Goal: Task Accomplishment & Management: Manage account settings

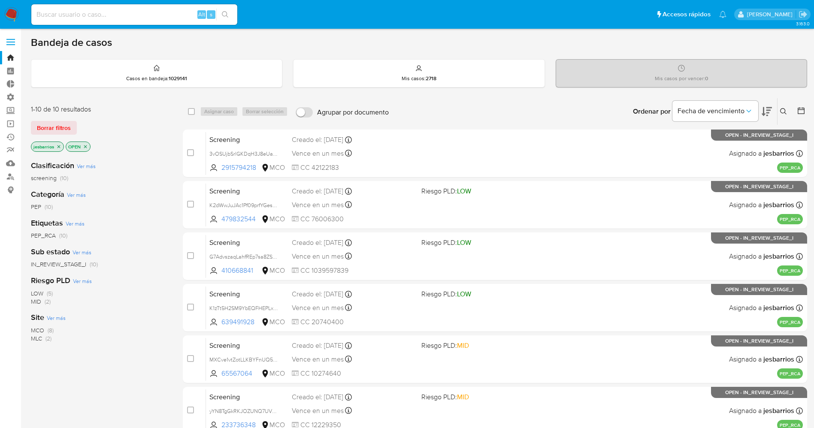
drag, startPoint x: 63, startPoint y: 19, endPoint x: 60, endPoint y: 14, distance: 6.4
click at [63, 19] on input at bounding box center [134, 14] width 206 height 11
drag, startPoint x: 48, startPoint y: 24, endPoint x: 47, endPoint y: 14, distance: 9.9
click at [47, 20] on div "Alt s" at bounding box center [134, 14] width 206 height 21
click at [47, 13] on input at bounding box center [134, 14] width 206 height 11
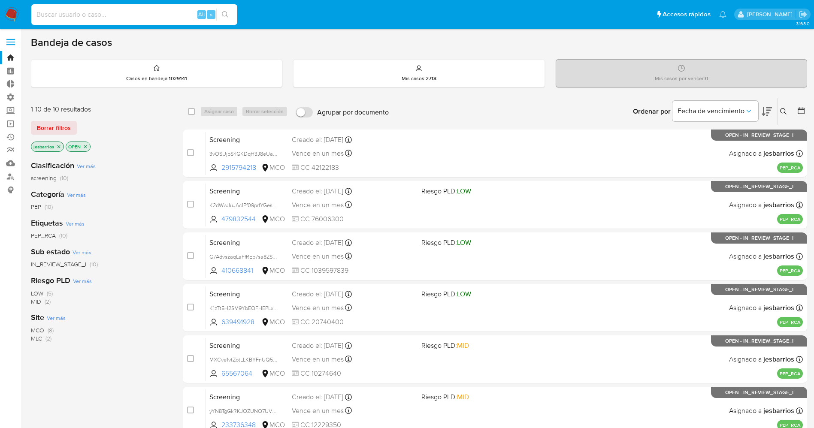
paste input "447772654"
type input "447772654"
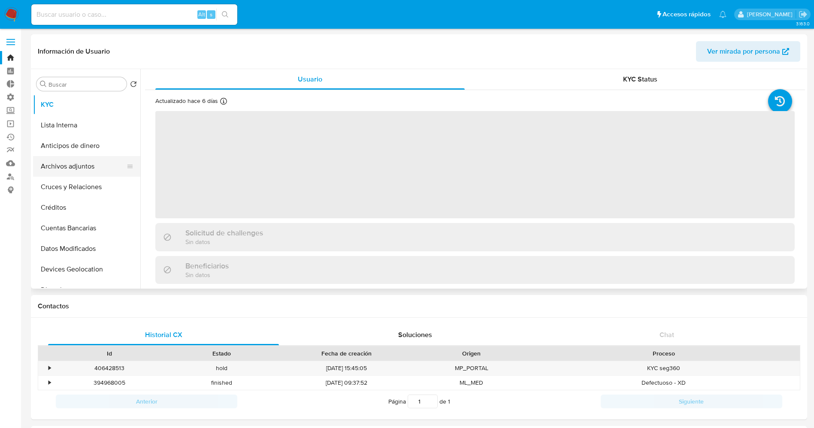
select select "10"
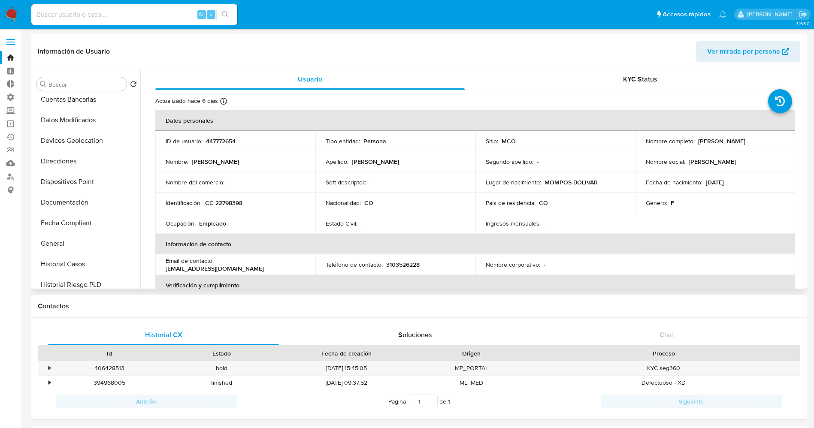
scroll to position [193, 0]
click at [71, 192] on button "Historial Casos" at bounding box center [83, 200] width 100 height 21
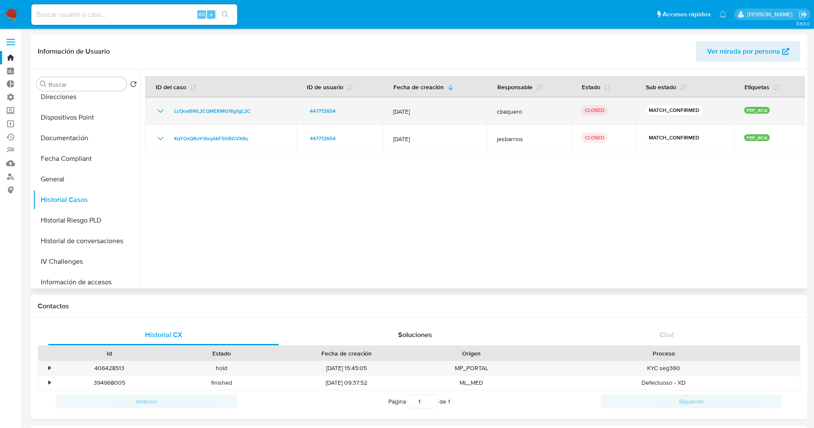
click at [162, 111] on icon "Mostrar/Ocultar" at bounding box center [160, 110] width 6 height 3
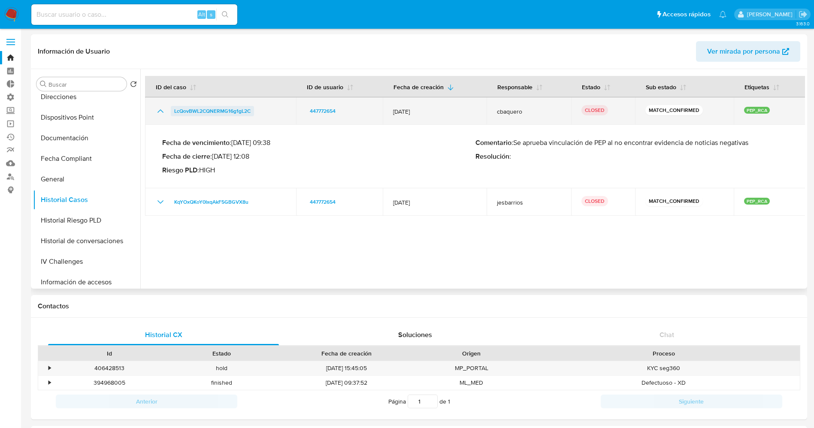
click at [201, 106] on span "LcQovBWL2CQNERMG16g1gL2C" at bounding box center [212, 111] width 76 height 10
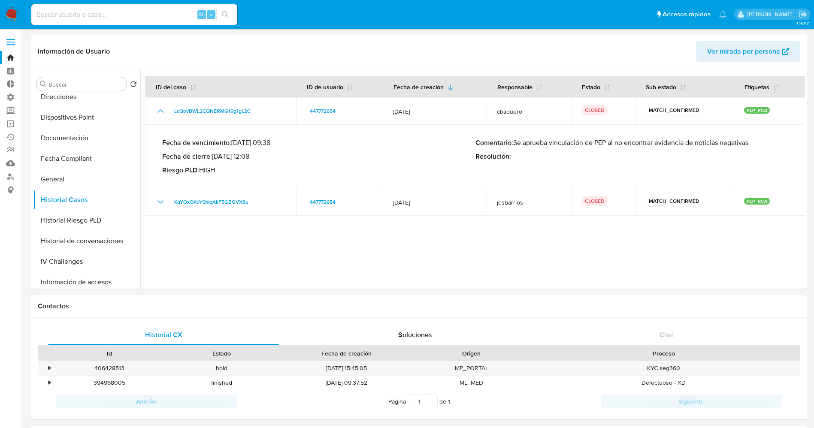
drag, startPoint x: 17, startPoint y: 14, endPoint x: 26, endPoint y: 0, distance: 16.1
click at [17, 14] on img at bounding box center [11, 14] width 15 height 15
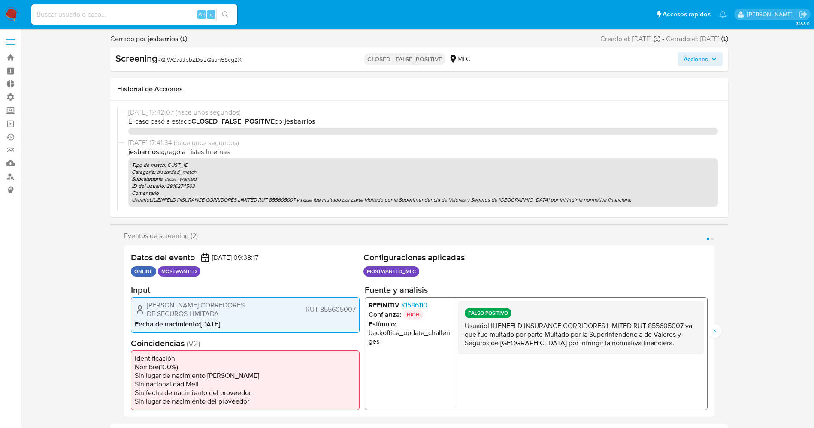
select select "10"
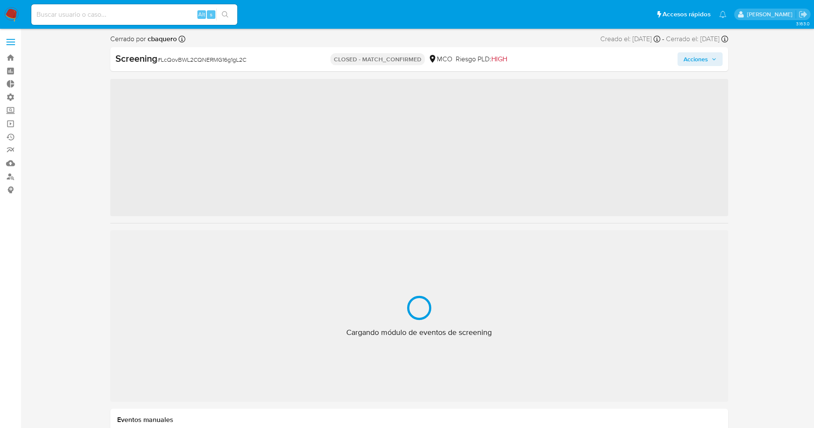
select select "10"
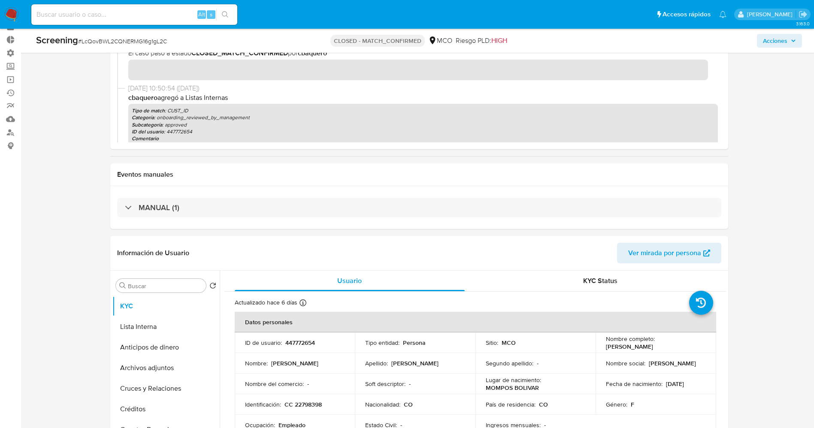
scroll to position [64, 0]
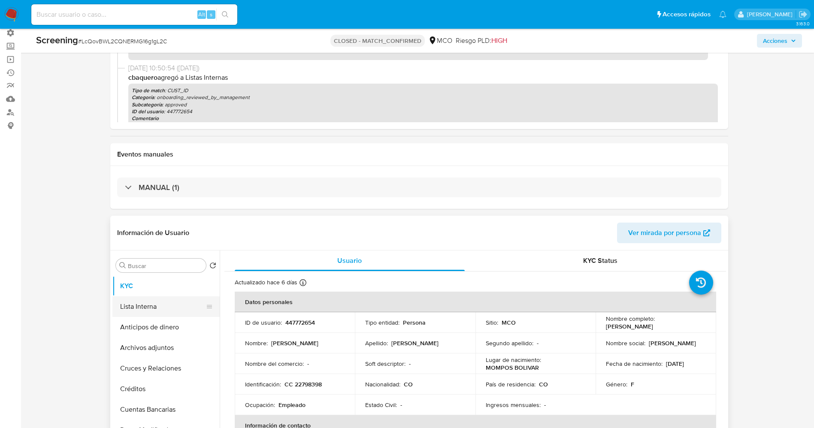
click at [139, 306] on button "Lista Interna" at bounding box center [162, 306] width 100 height 21
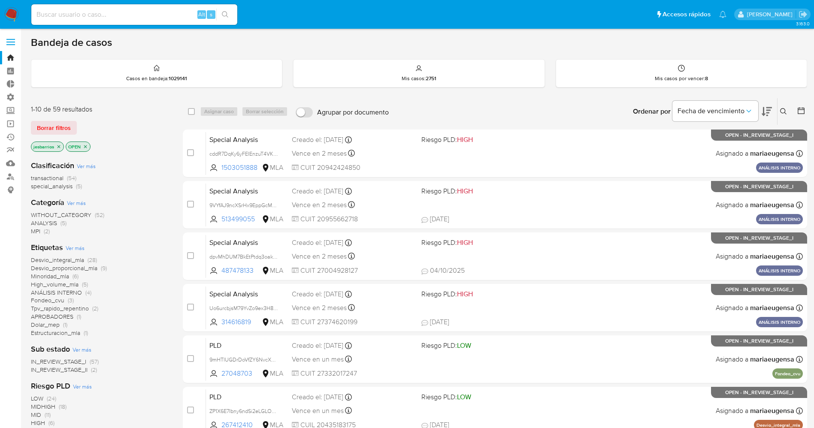
click at [13, 9] on img at bounding box center [11, 14] width 15 height 15
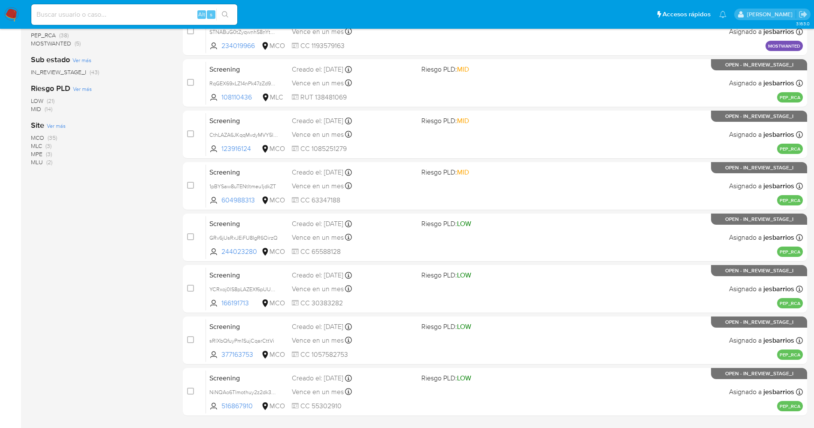
scroll to position [280, 0]
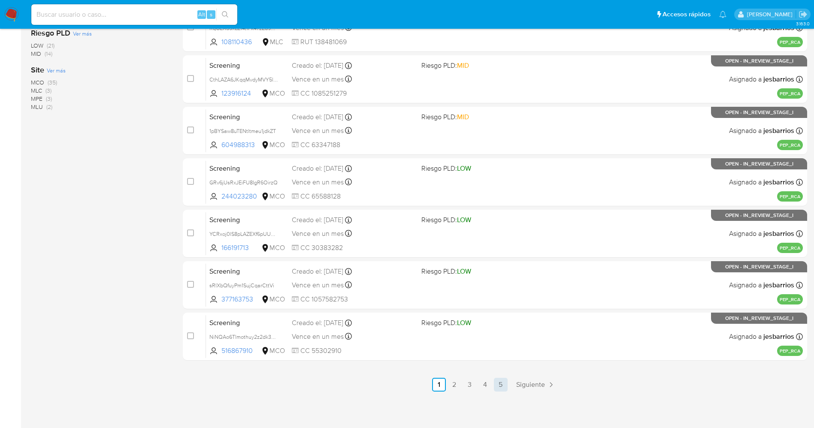
click at [501, 383] on link "5" at bounding box center [501, 385] width 14 height 14
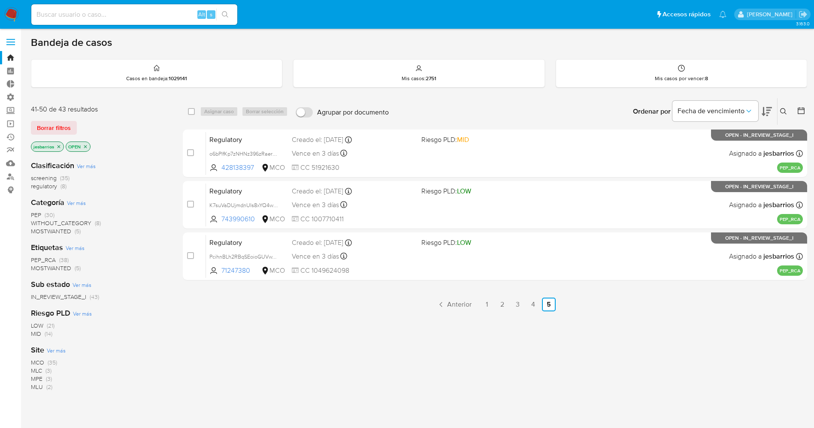
click at [201, 343] on div "select-all-cases-checkbox Asignar caso Borrar selección Agrupar por documento O…" at bounding box center [495, 292] width 624 height 389
click at [117, 145] on div "jesbarrios OPEN" at bounding box center [99, 148] width 137 height 12
drag, startPoint x: 28, startPoint y: 36, endPoint x: 210, endPoint y: 356, distance: 368.2
click at [210, 356] on main "3.163.0" at bounding box center [407, 261] width 814 height 522
click at [210, 356] on div "select-all-cases-checkbox Asignar caso Borrar selección Agrupar por documento O…" at bounding box center [495, 292] width 624 height 389
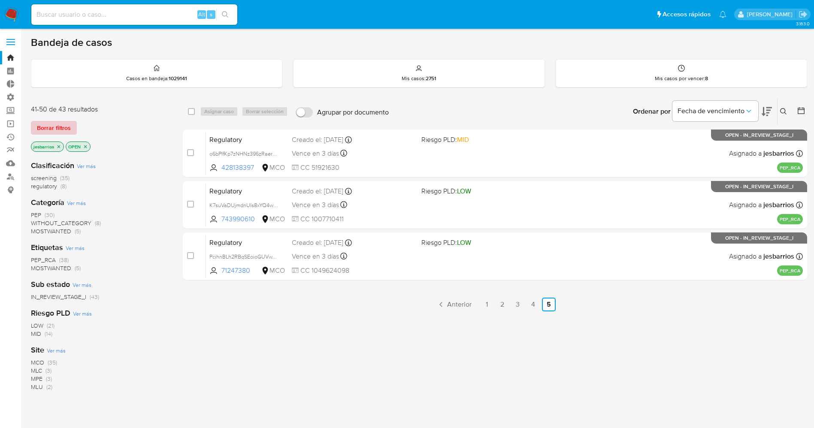
click at [61, 128] on span "Borrar filtros" at bounding box center [54, 128] width 34 height 12
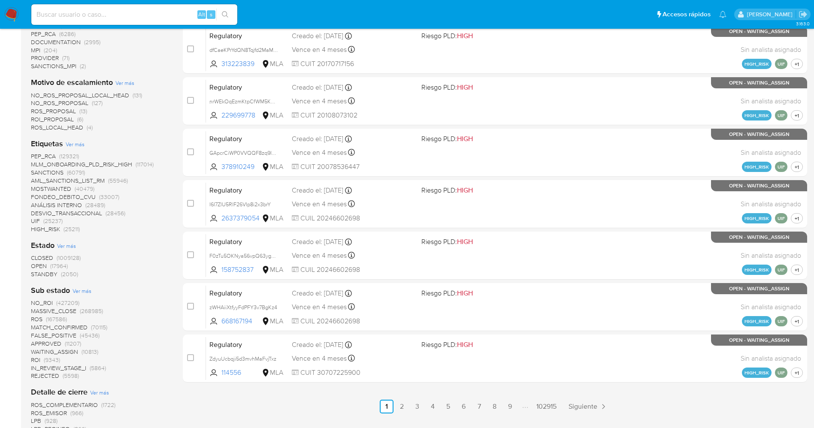
scroll to position [322, 0]
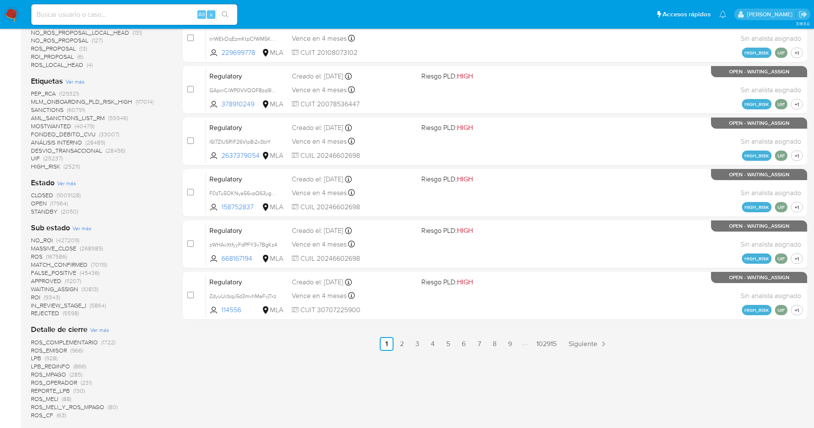
click at [49, 212] on span "STANDBY" at bounding box center [44, 211] width 27 height 9
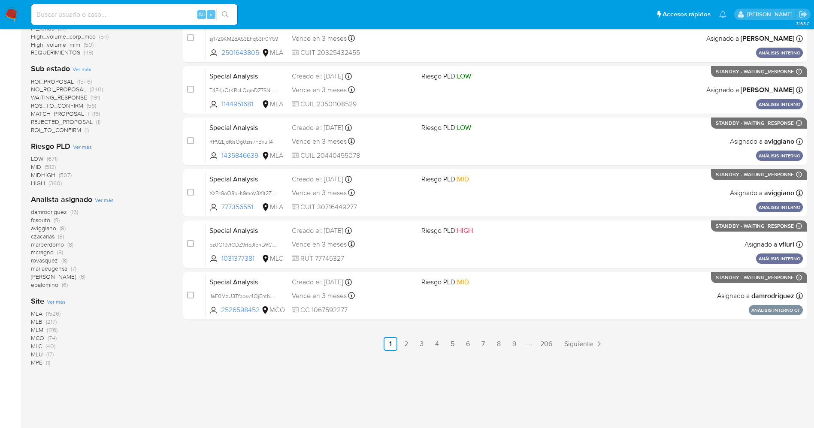
scroll to position [129, 0]
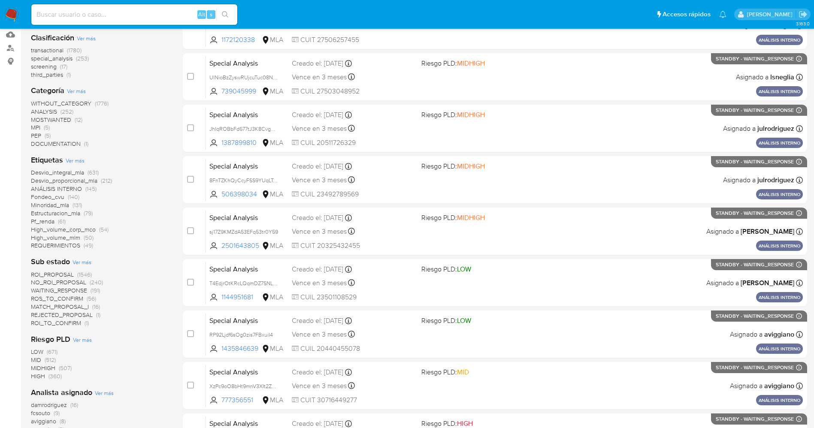
click at [13, 11] on img at bounding box center [11, 14] width 15 height 15
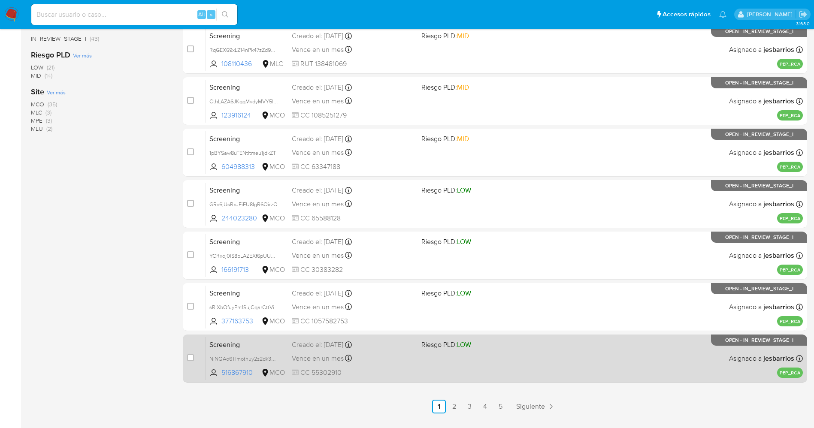
scroll to position [280, 0]
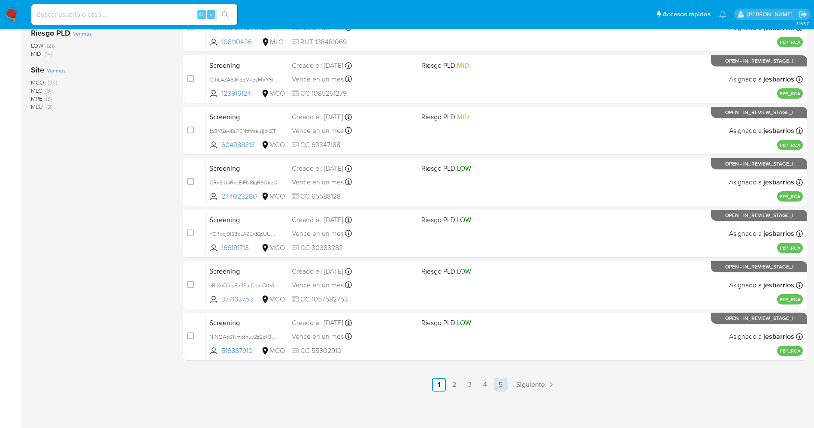
click at [505, 385] on link "5" at bounding box center [501, 385] width 14 height 14
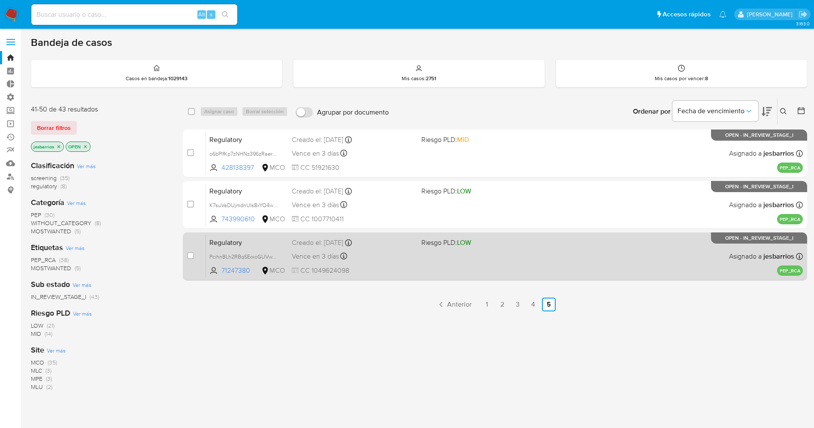
click at [493, 259] on div "Regulatory PcihnBLh2RBqSEoioGUVwXiN 71247380 MCO Riesgo PLD: LOW Creado el: 13/…" at bounding box center [504, 256] width 597 height 43
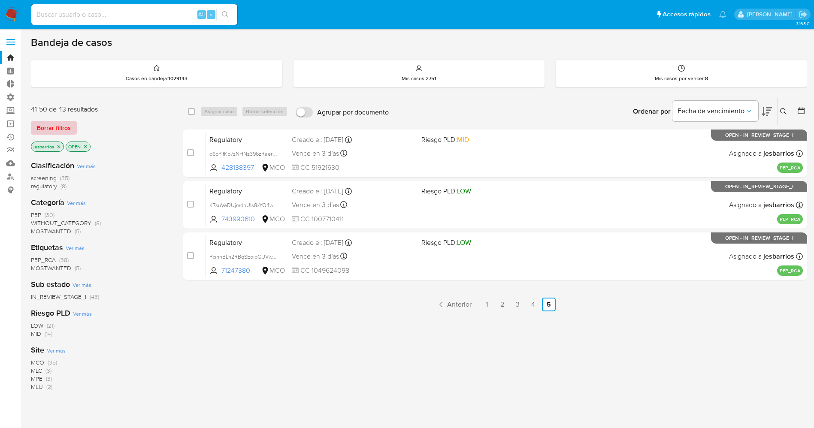
click at [67, 123] on span "Borrar filtros" at bounding box center [54, 128] width 34 height 12
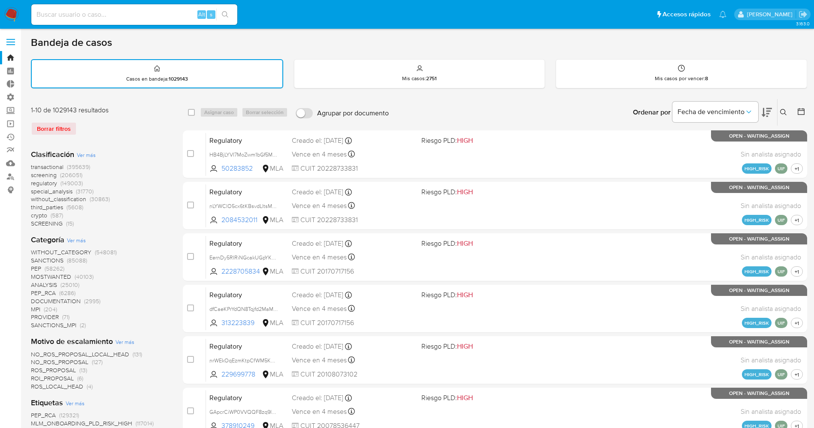
click at [785, 109] on icon at bounding box center [783, 112] width 7 height 7
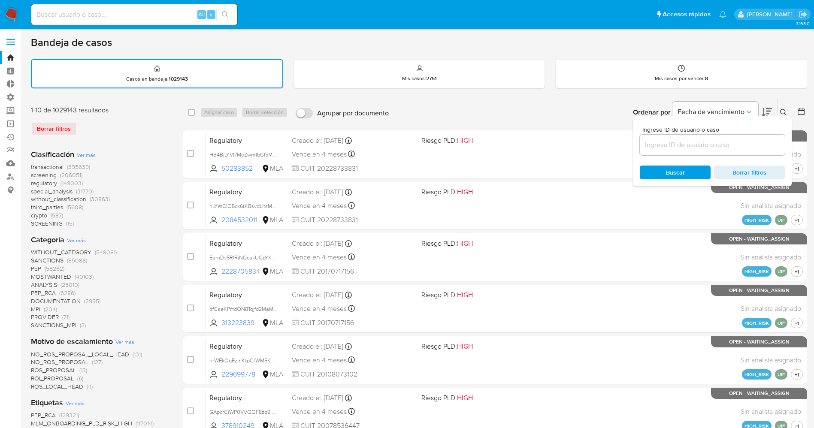
drag, startPoint x: 680, startPoint y: 154, endPoint x: 678, endPoint y: 144, distance: 10.5
click at [680, 154] on div at bounding box center [711, 145] width 145 height 21
click at [678, 143] on input at bounding box center [711, 144] width 145 height 11
paste input "0vNzBGs7y1uQVflCZr9z3VKE"
type input "0vNzBGs7y1uQVflCZr9z3VKE"
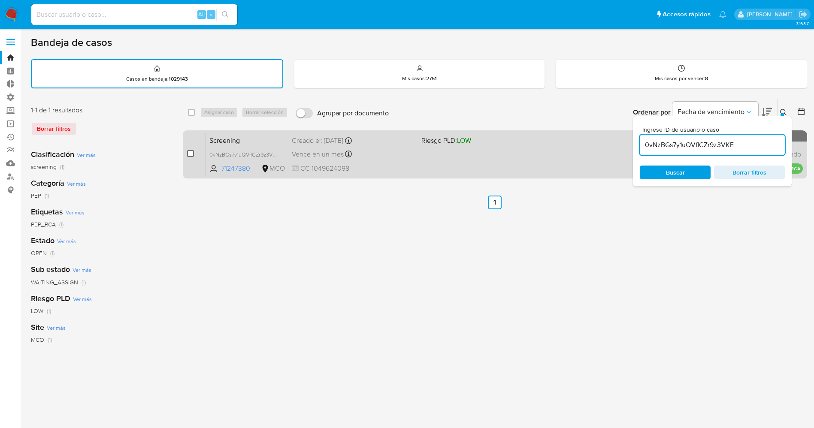
click at [190, 154] on input "checkbox" at bounding box center [190, 153] width 7 height 7
checkbox input "true"
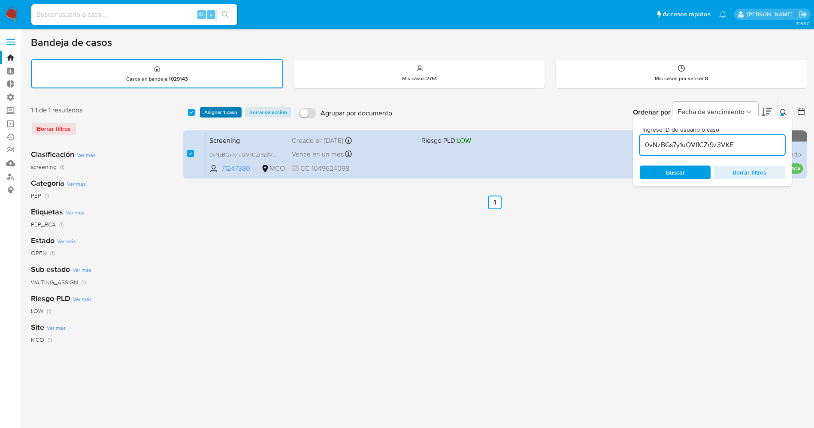
click at [224, 114] on span "Asignar 1 caso" at bounding box center [220, 112] width 33 height 9
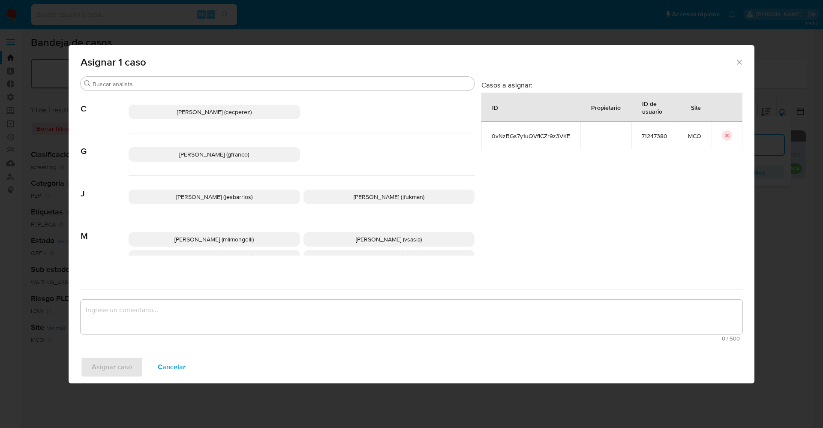
click at [210, 201] on p "Jesica Iris Barrios Leita (jesbarrios)" at bounding box center [215, 197] width 172 height 15
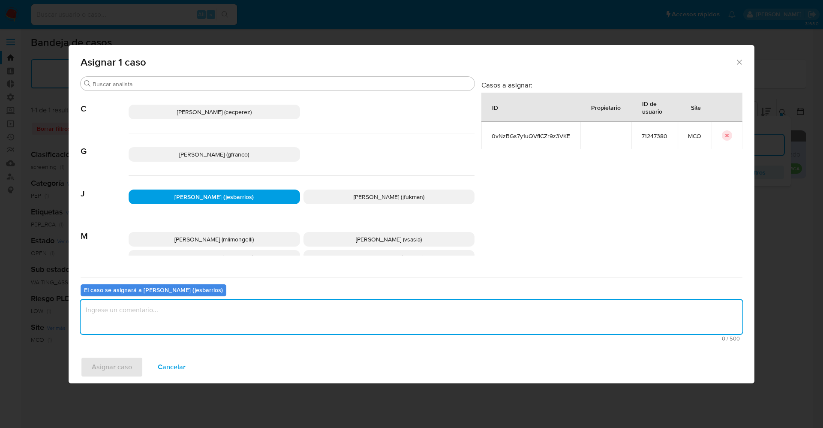
click at [221, 317] on textarea "assign-modal" at bounding box center [412, 317] width 662 height 34
type textarea "Analisis"
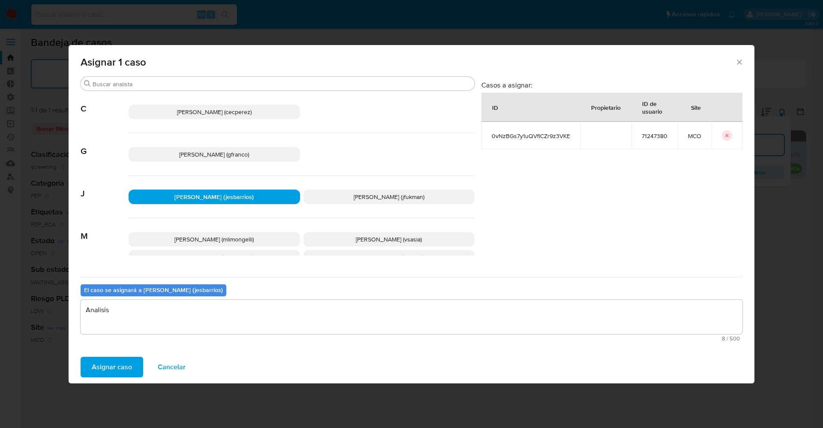
click at [138, 364] on button "Asignar caso" at bounding box center [112, 367] width 63 height 21
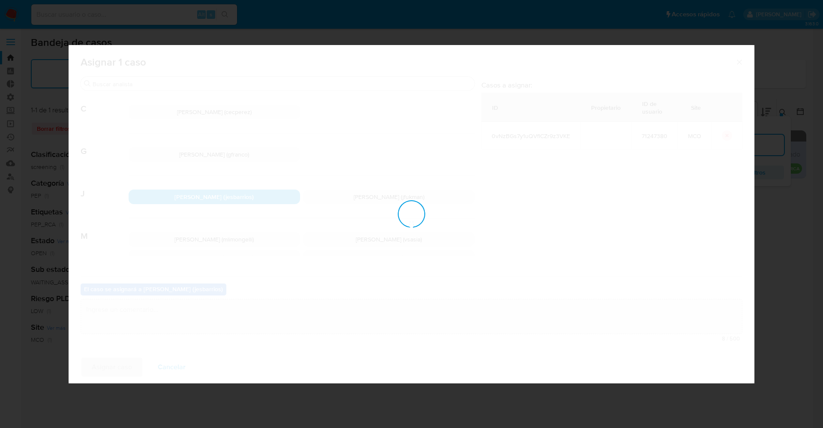
checkbox input "false"
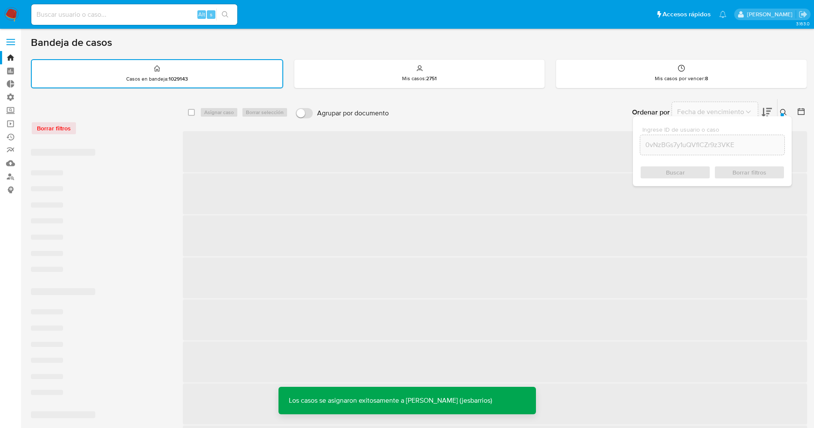
click at [10, 9] on img at bounding box center [11, 14] width 15 height 15
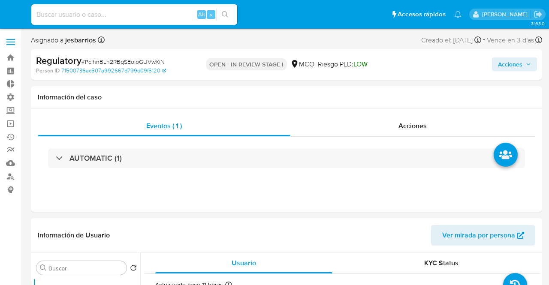
select select "10"
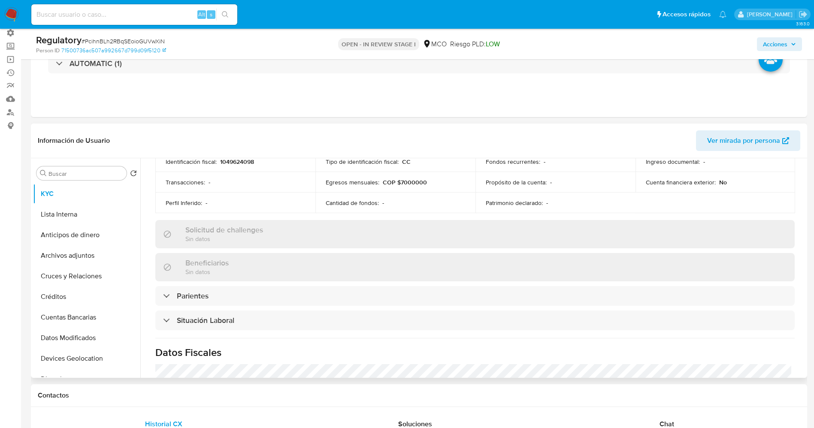
scroll to position [322, 0]
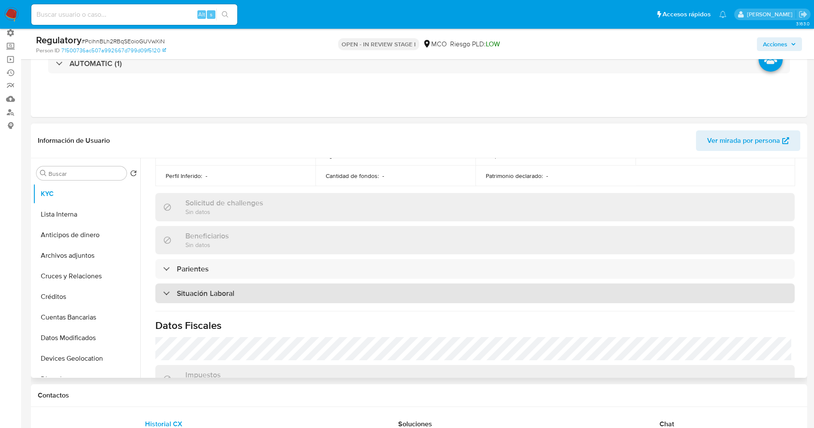
click at [266, 283] on div "Situación Laboral" at bounding box center [474, 293] width 639 height 20
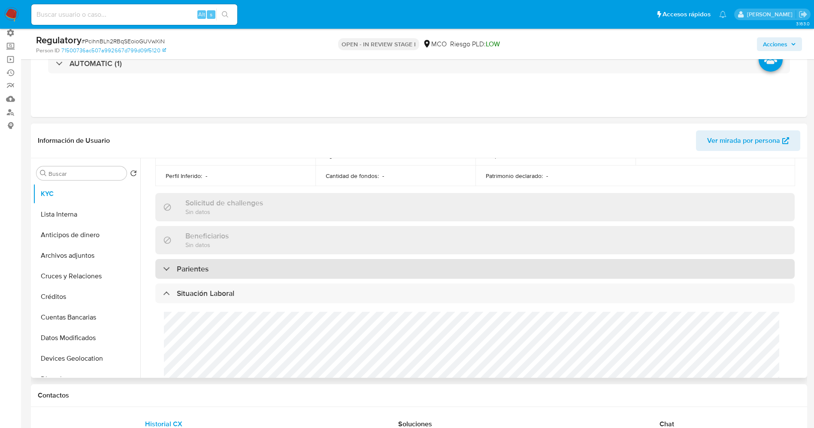
click at [271, 263] on div "Parientes" at bounding box center [474, 269] width 639 height 20
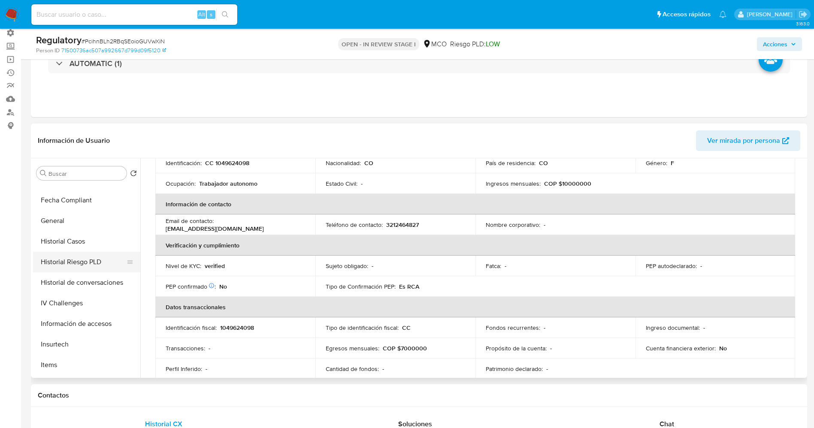
scroll to position [257, 0]
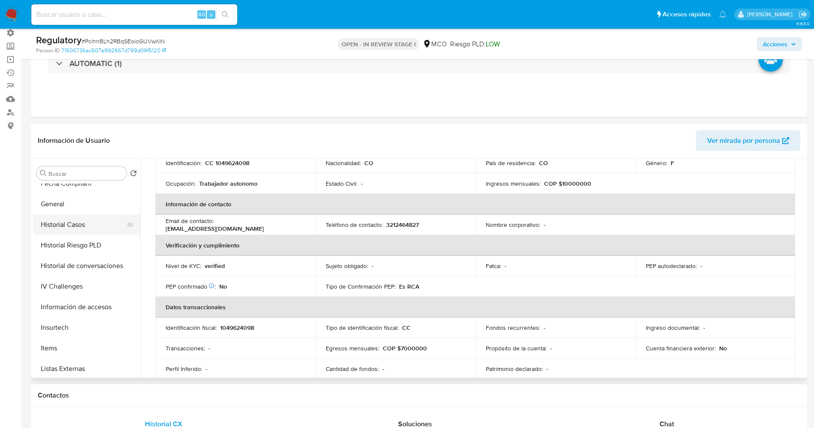
click at [78, 222] on button "Historial Casos" at bounding box center [83, 224] width 100 height 21
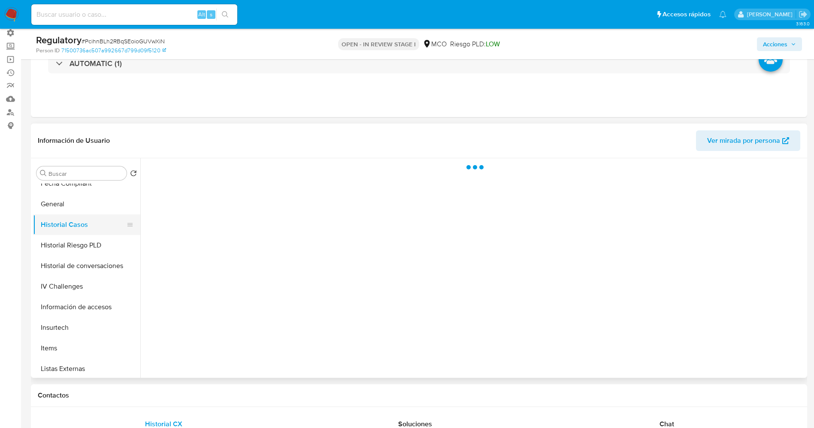
scroll to position [0, 0]
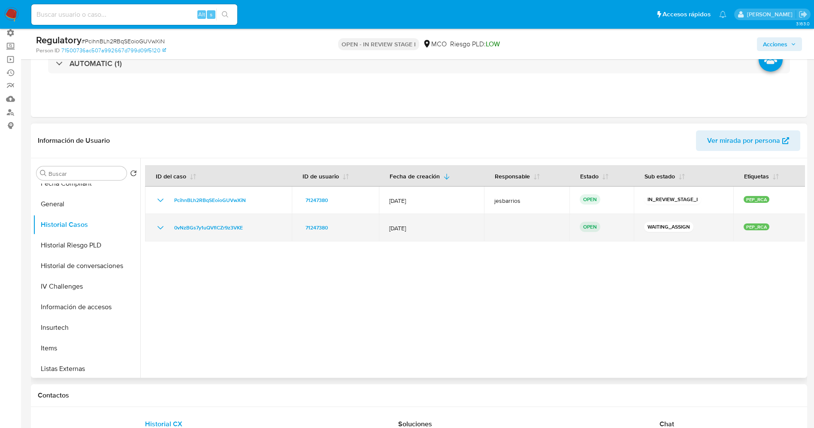
drag, startPoint x: 297, startPoint y: 225, endPoint x: 278, endPoint y: 225, distance: 18.9
click at [278, 225] on tr "0vNzBGs7y1uQVflCZr9z3VKE 71247380 14/Oct/2025 OPEN WAITING_ASSIGN PEP_RCA" at bounding box center [475, 227] width 660 height 27
drag, startPoint x: 167, startPoint y: 227, endPoint x: 249, endPoint y: 229, distance: 81.9
click at [249, 229] on div "0vNzBGs7y1uQVflCZr9z3VKE" at bounding box center [218, 228] width 126 height 10
click at [233, 225] on span "0vNzBGs7y1uQVflCZr9z3VKE" at bounding box center [208, 228] width 69 height 10
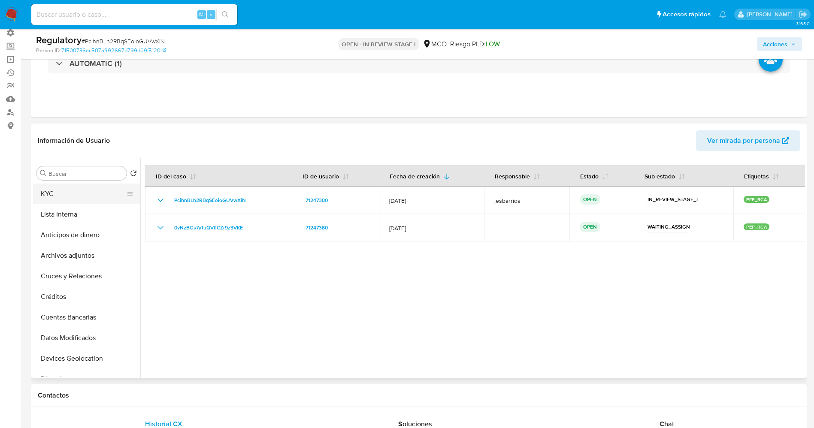
click at [69, 192] on button "KYC" at bounding box center [83, 194] width 100 height 21
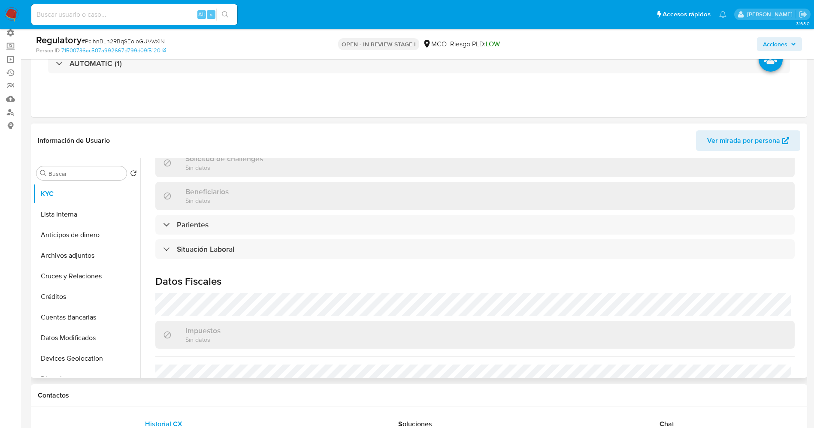
scroll to position [386, 0]
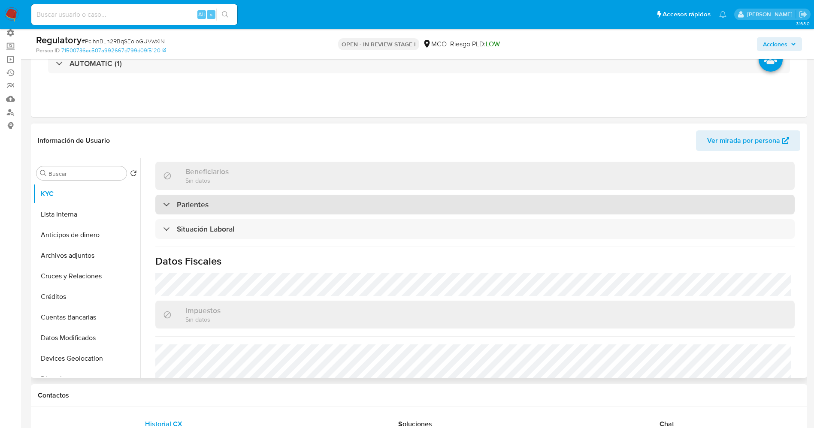
click at [238, 207] on div "Parientes" at bounding box center [474, 205] width 639 height 20
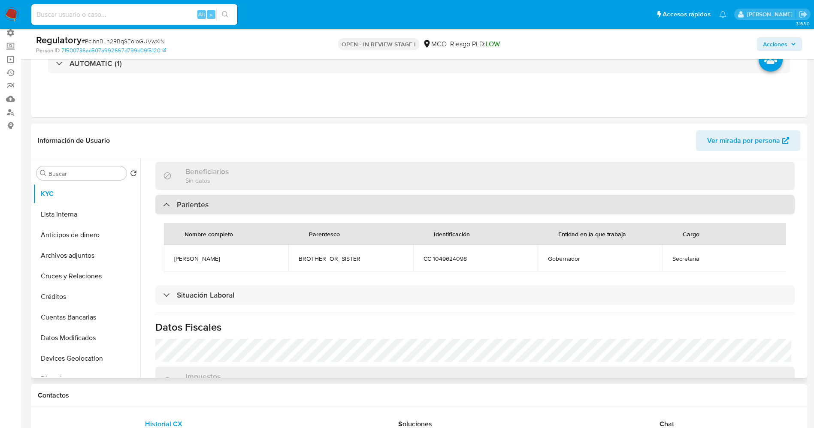
click at [238, 207] on div "Parientes" at bounding box center [474, 205] width 639 height 20
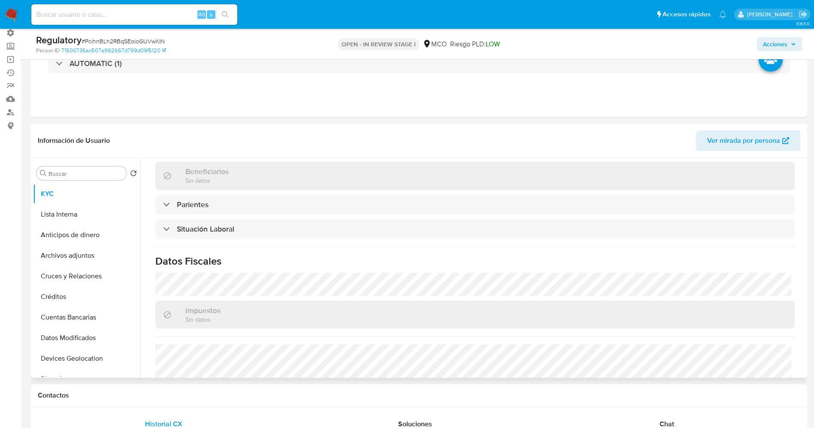
click at [219, 214] on div "Parientes" at bounding box center [474, 205] width 639 height 20
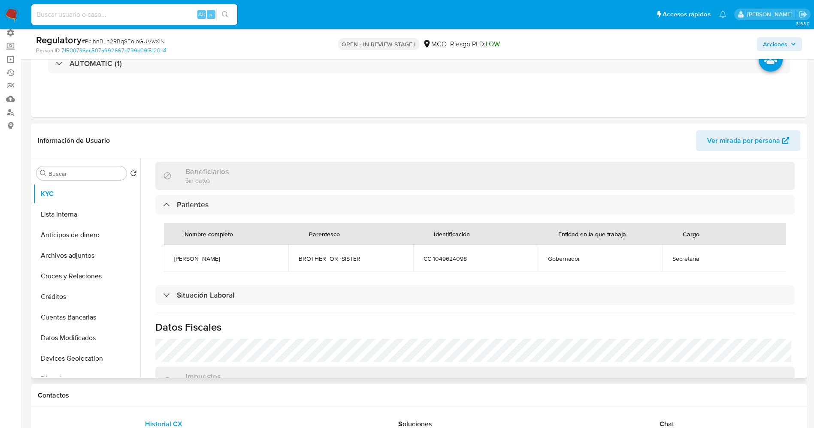
click at [217, 224] on div "Nombre completo" at bounding box center [208, 233] width 69 height 21
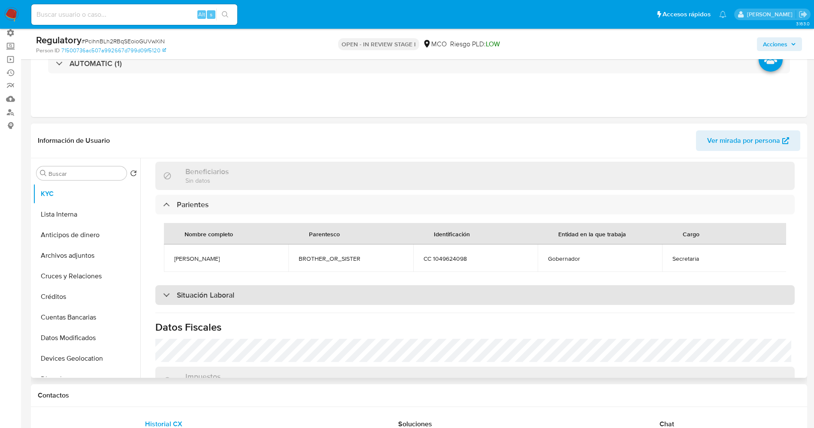
click at [222, 285] on h3 "Situación Laboral" at bounding box center [205, 294] width 57 height 9
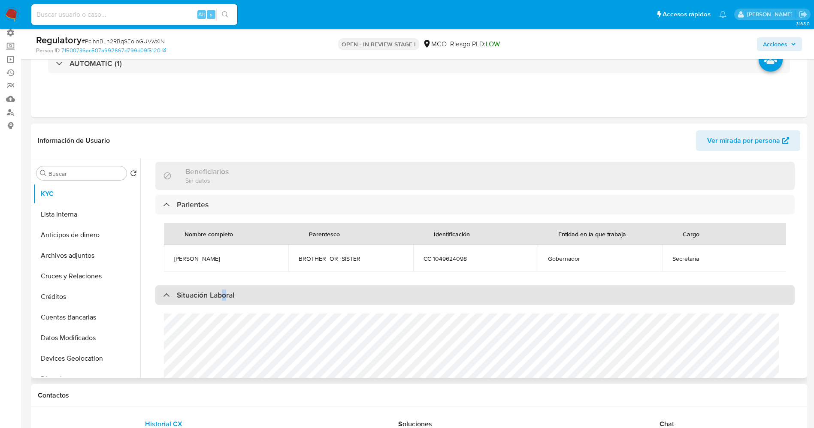
click at [226, 285] on h3 "Situación Laboral" at bounding box center [205, 294] width 57 height 9
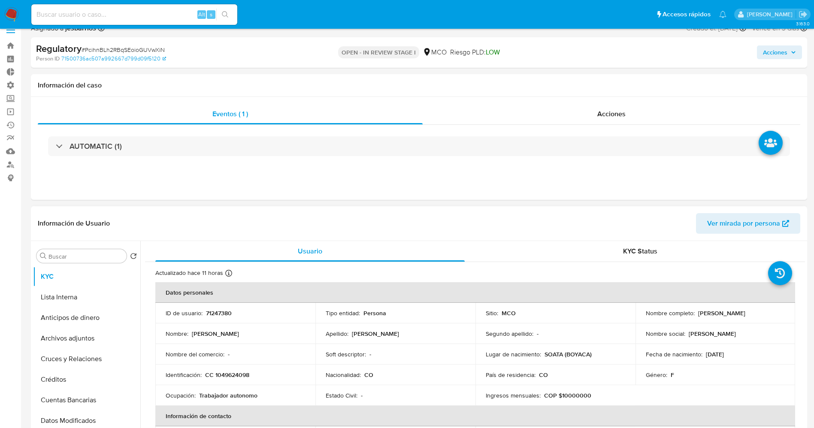
scroll to position [0, 0]
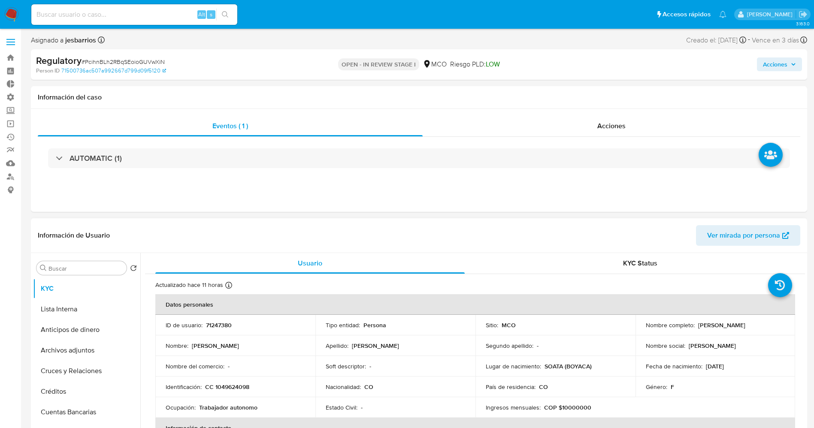
drag, startPoint x: 642, startPoint y: 329, endPoint x: 739, endPoint y: 329, distance: 96.9
click at [549, 285] on div "Nombre completo : Angela Patricia Velandia Novoa" at bounding box center [714, 325] width 139 height 8
copy p "Angela Patricia Velandia Novoa"
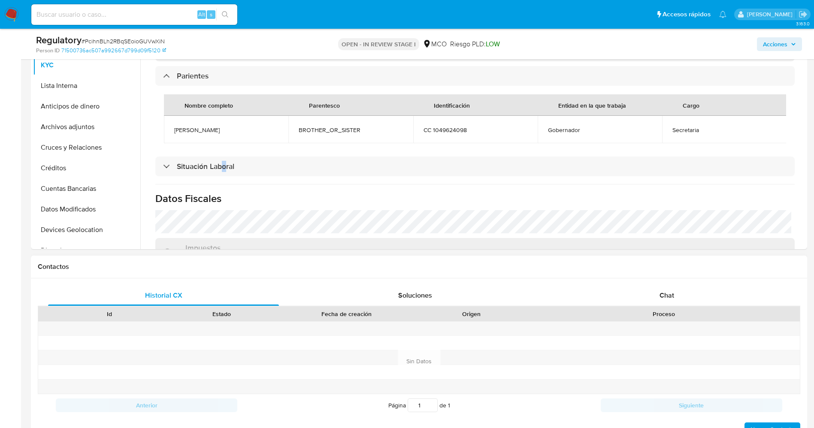
scroll to position [129, 0]
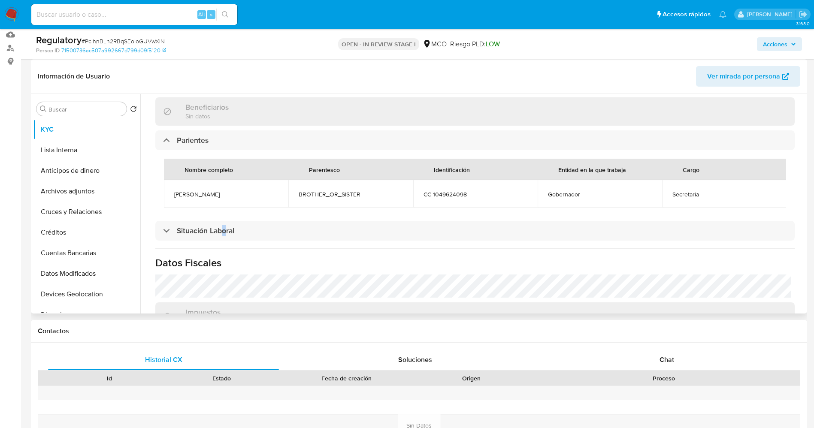
drag, startPoint x: 223, startPoint y: 191, endPoint x: 237, endPoint y: 191, distance: 14.6
click at [237, 191] on td "Patricia Velandia" at bounding box center [226, 193] width 124 height 27
click at [237, 191] on span "Patricia Velandia" at bounding box center [226, 194] width 104 height 8
click at [86, 147] on button "Lista Interna" at bounding box center [83, 150] width 100 height 21
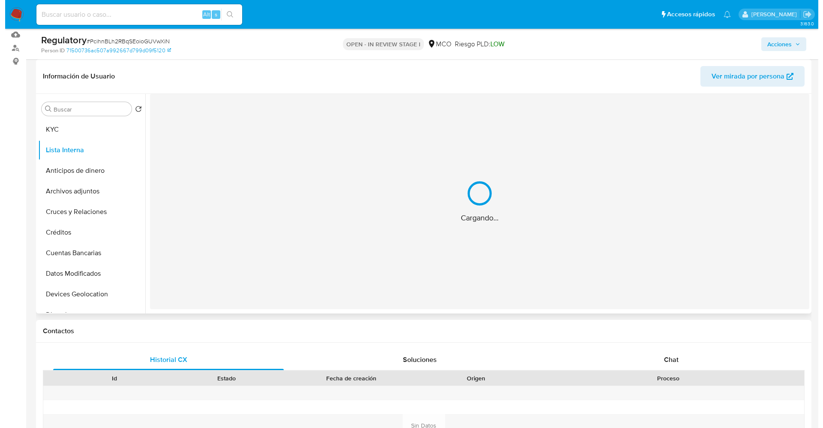
scroll to position [0, 0]
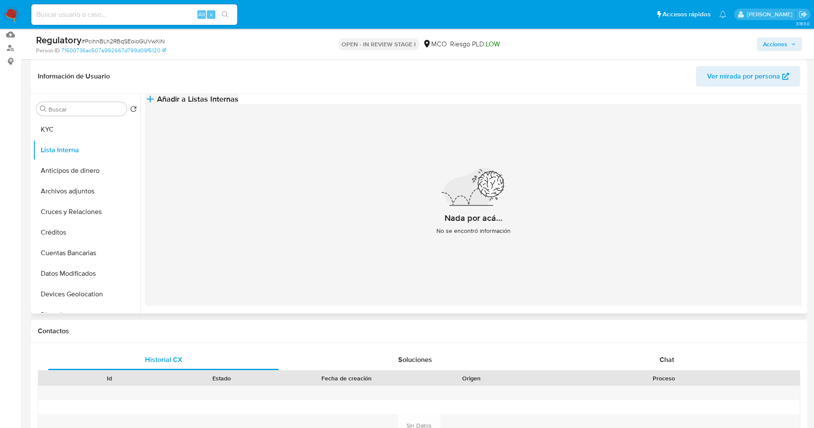
click at [238, 103] on button "Añadir a Listas Internas" at bounding box center [191, 99] width 93 height 10
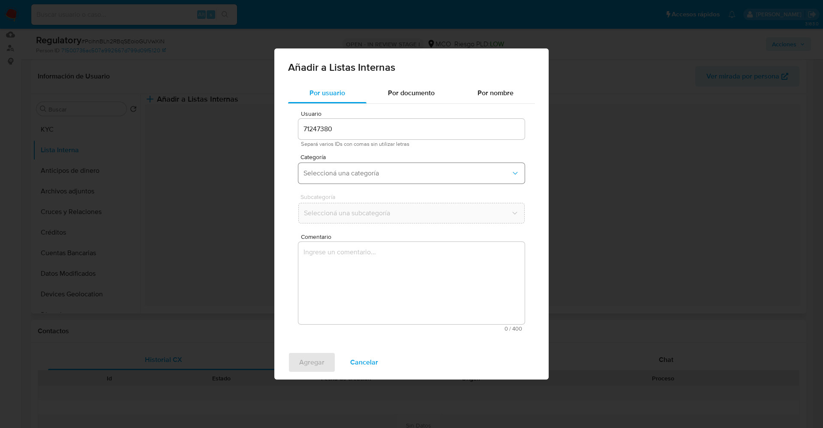
click at [385, 172] on span "Seleccioná una categoría" at bounding box center [408, 173] width 208 height 9
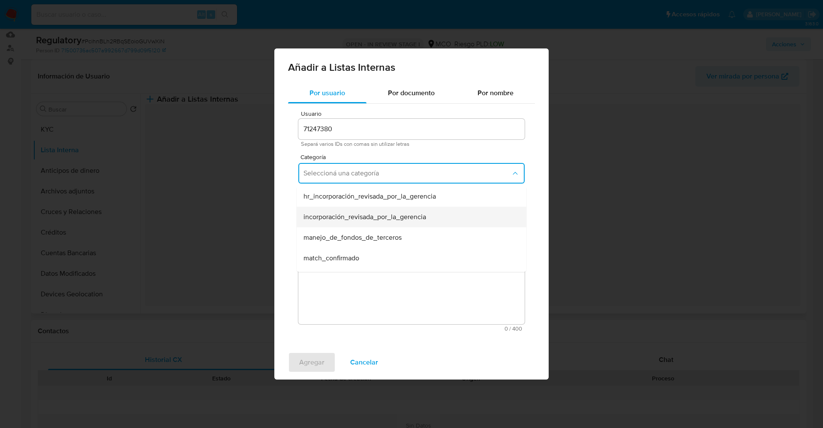
scroll to position [64, 0]
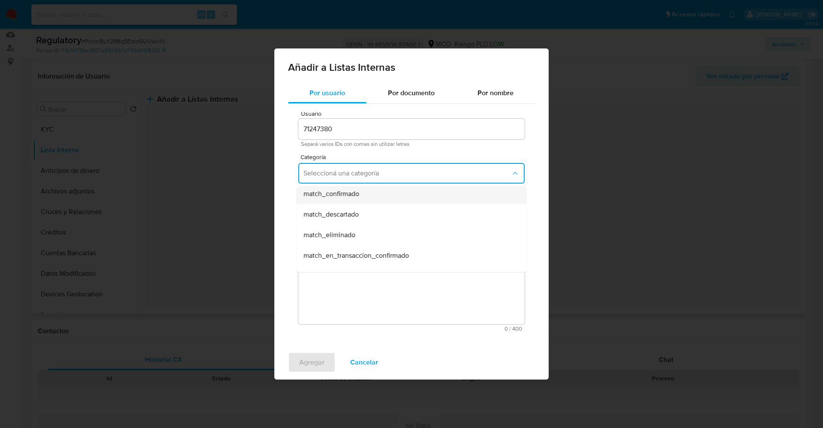
click at [372, 201] on div "match_confirmado" at bounding box center [409, 194] width 211 height 21
click at [372, 212] on span "Seleccioná una subcategoría" at bounding box center [408, 213] width 208 height 9
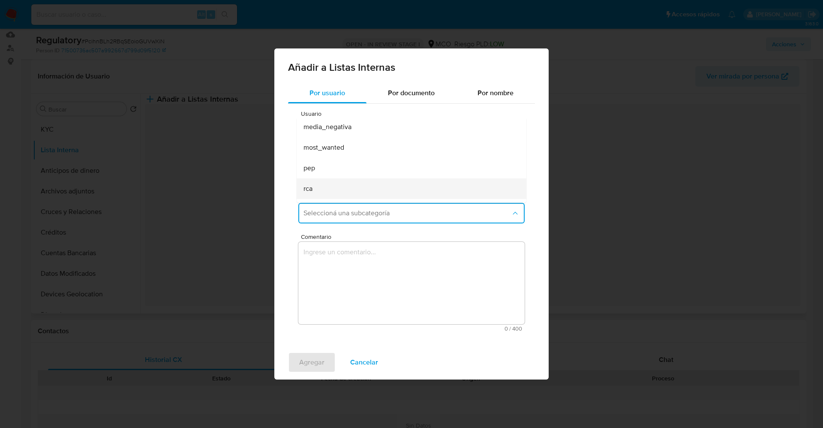
scroll to position [58, 0]
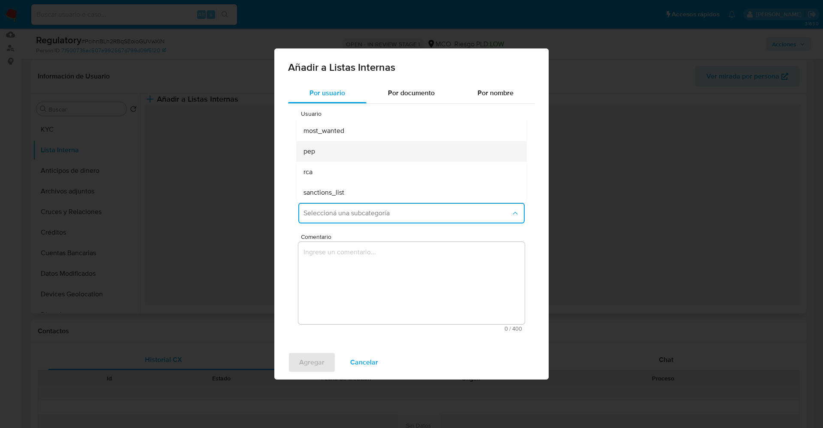
click at [336, 151] on div "pep" at bounding box center [409, 151] width 211 height 21
click at [360, 261] on textarea "Comentario" at bounding box center [412, 283] width 226 height 82
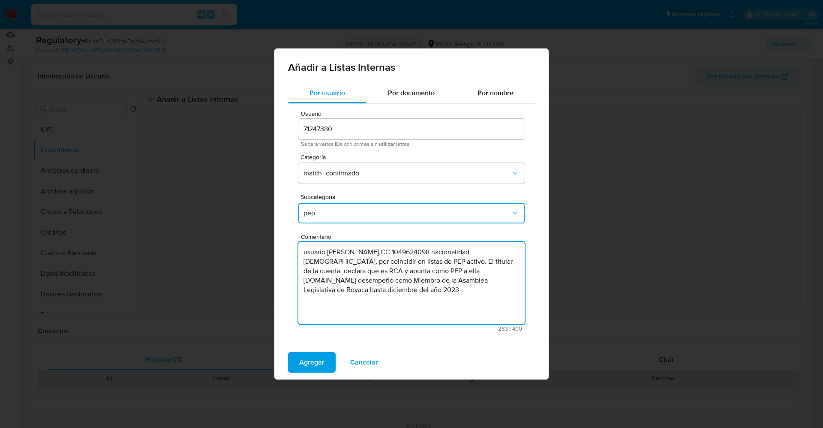
click at [306, 253] on textarea "usuario Angela Patricia Velandia Novoa,CC 1049624098 nacionalidad colombiana, p…" at bounding box center [412, 283] width 226 height 82
type textarea "Usuario Angela Patricia Velandia Novoa,CC 1049624098 nacionalidad colombiana, p…"
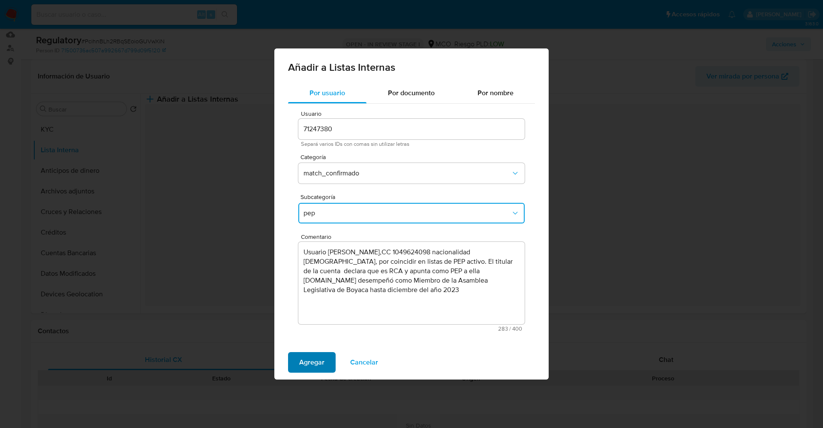
click at [308, 285] on span "Agregar" at bounding box center [311, 362] width 25 height 19
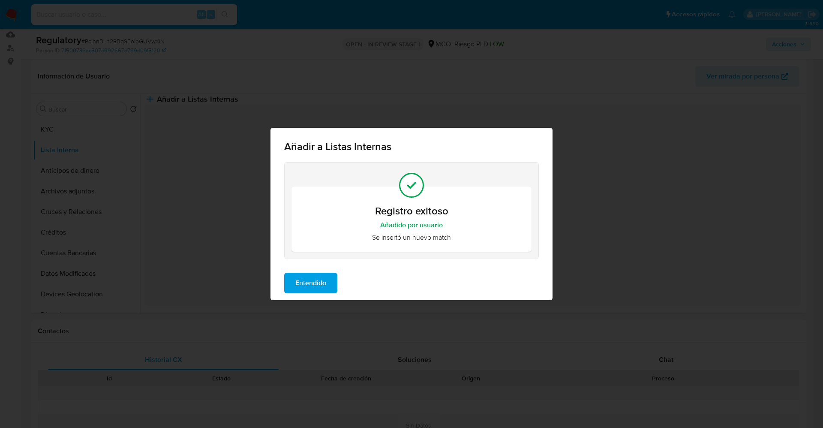
click at [304, 275] on span "Entendido" at bounding box center [311, 283] width 31 height 19
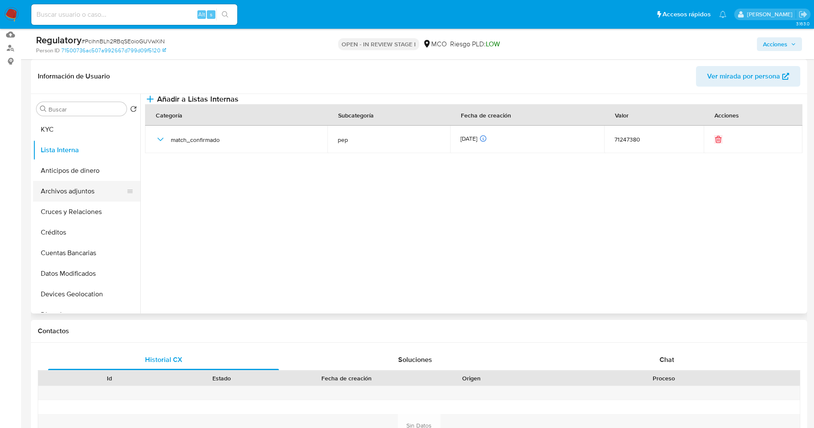
click at [70, 189] on button "Archivos adjuntos" at bounding box center [83, 191] width 100 height 21
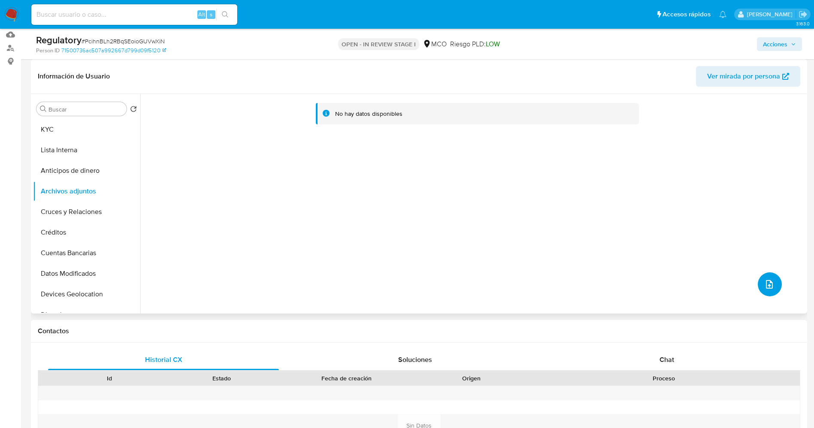
click at [549, 279] on span "upload-file" at bounding box center [769, 284] width 10 height 10
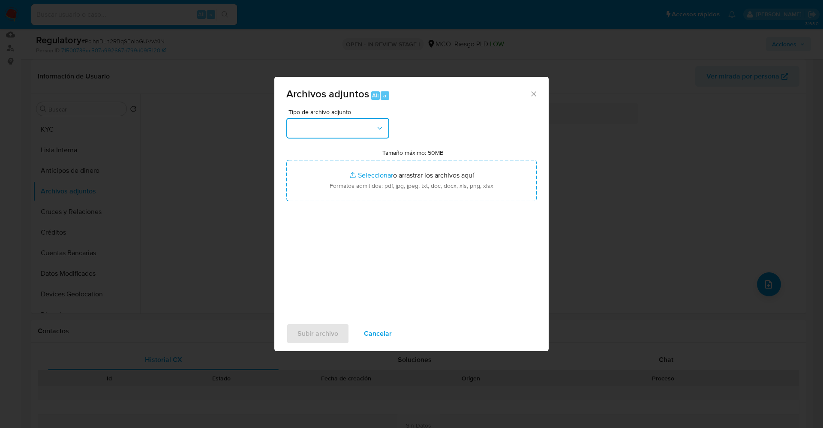
click at [365, 133] on button "button" at bounding box center [337, 128] width 103 height 21
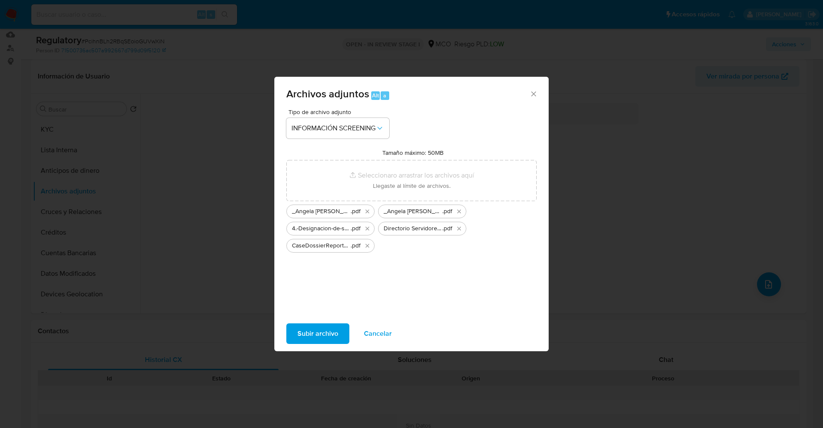
click at [310, 285] on span "Subir archivo" at bounding box center [318, 333] width 41 height 19
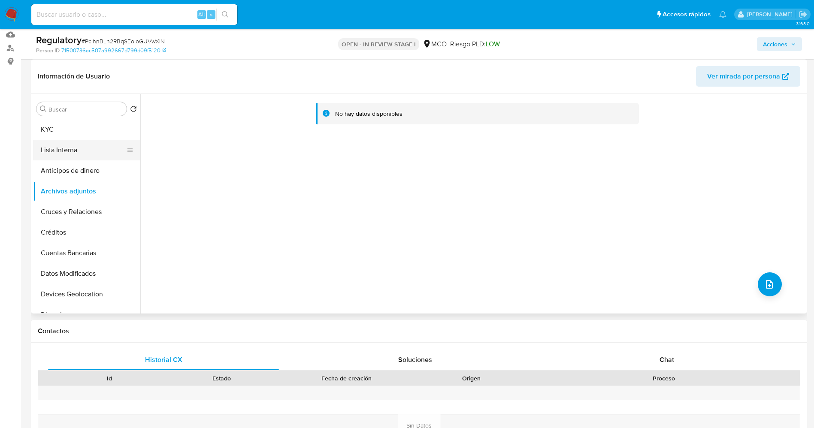
click at [69, 154] on button "Lista Interna" at bounding box center [83, 150] width 100 height 21
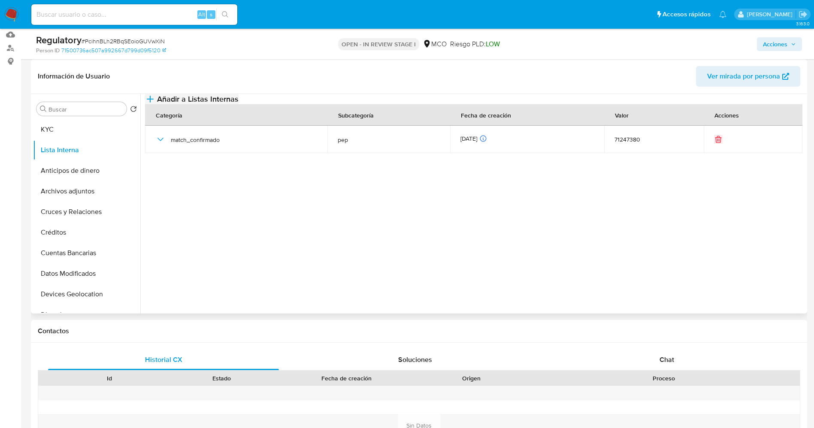
click at [238, 103] on span "Añadir a Listas Internas" at bounding box center [197, 98] width 81 height 9
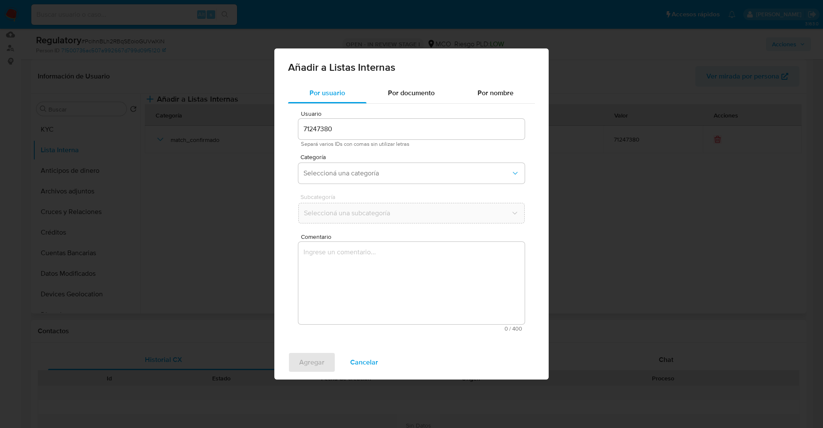
click at [336, 187] on div "Usuario 71247380 Separá varios IDs con comas sin utilizar letras Categoría Sele…" at bounding box center [411, 221] width 247 height 235
click at [336, 178] on button "Seleccioná una categoría" at bounding box center [412, 173] width 226 height 21
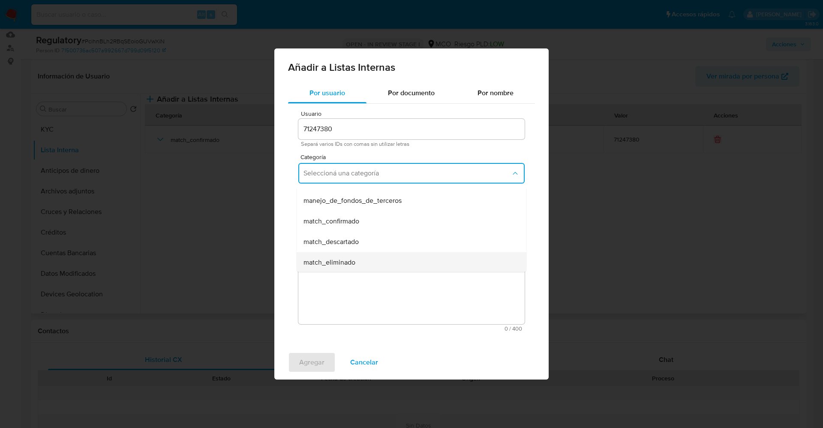
scroll to position [64, 0]
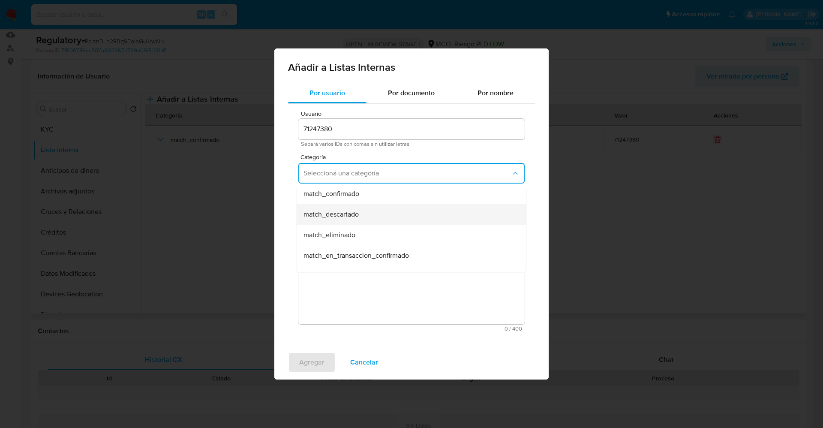
click at [347, 218] on span "match_descartado" at bounding box center [331, 214] width 55 height 9
click at [350, 214] on span "Seleccioná una subcategoría" at bounding box center [408, 213] width 208 height 9
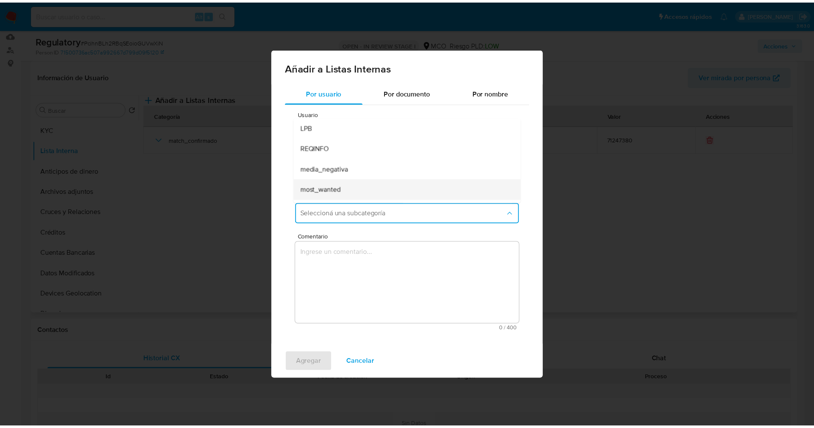
scroll to position [58, 0]
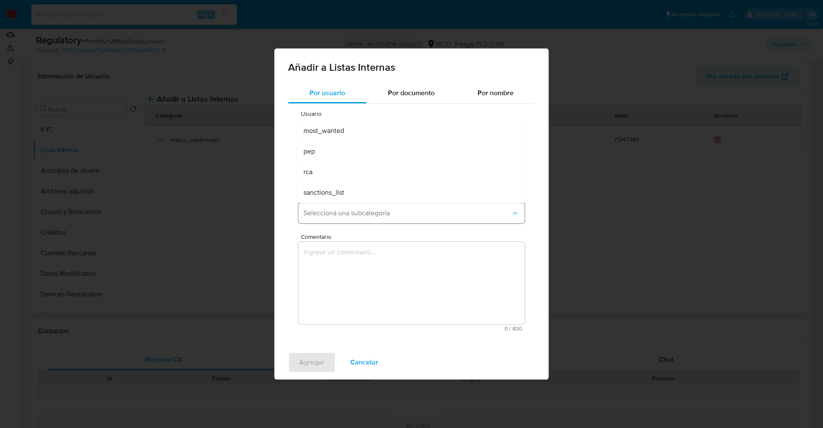
drag, startPoint x: 344, startPoint y: 172, endPoint x: 353, endPoint y: 210, distance: 39.7
click at [343, 172] on div "rca" at bounding box center [409, 172] width 211 height 21
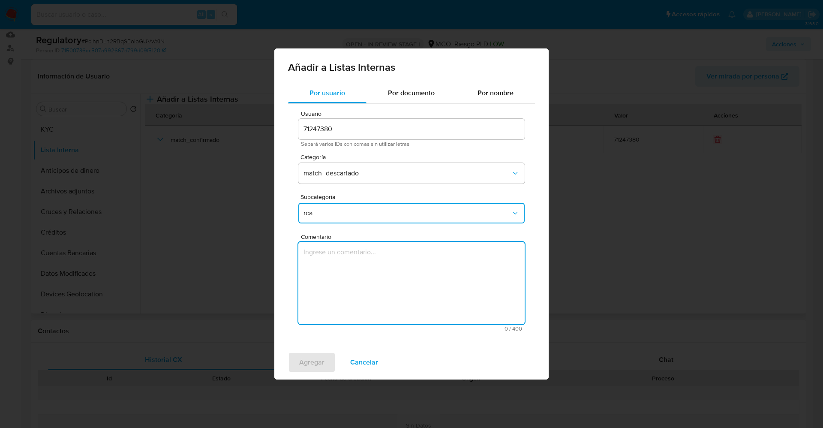
click at [380, 282] on textarea "Comentario" at bounding box center [412, 283] width 226 height 82
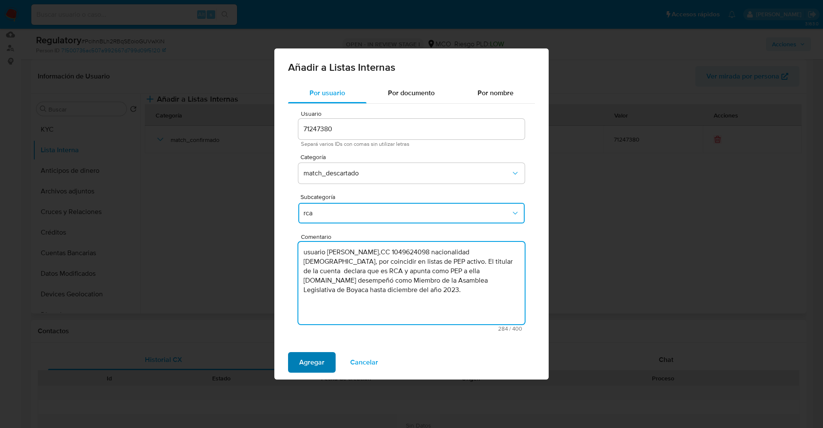
type textarea "usuario Angela Patricia Velandia Novoa,CC 1049624098 nacionalidad colombiana, p…"
click at [321, 285] on span "Agregar" at bounding box center [311, 362] width 25 height 19
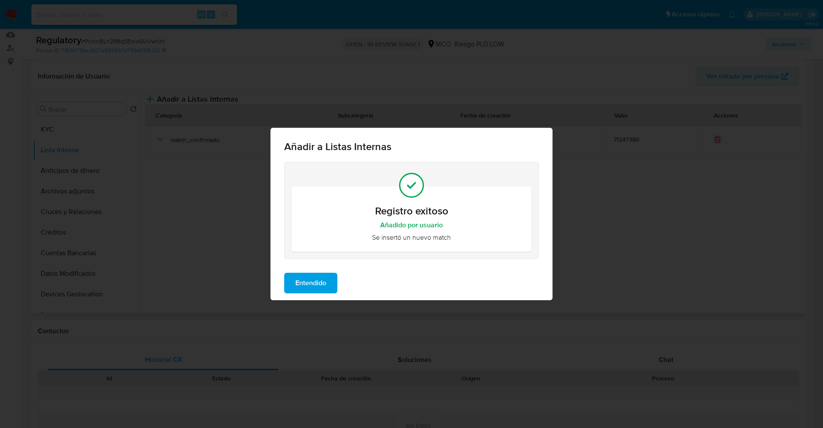
click at [314, 281] on span "Entendido" at bounding box center [311, 283] width 31 height 19
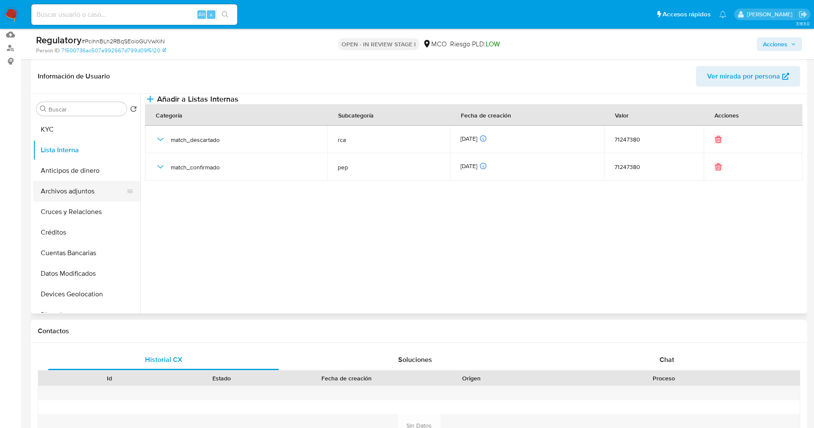
click at [79, 190] on button "Archivos adjuntos" at bounding box center [83, 191] width 100 height 21
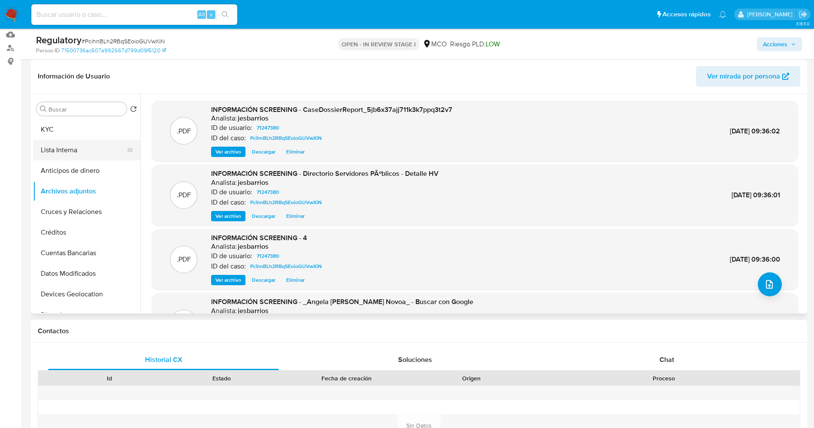
click at [57, 153] on button "Lista Interna" at bounding box center [83, 150] width 100 height 21
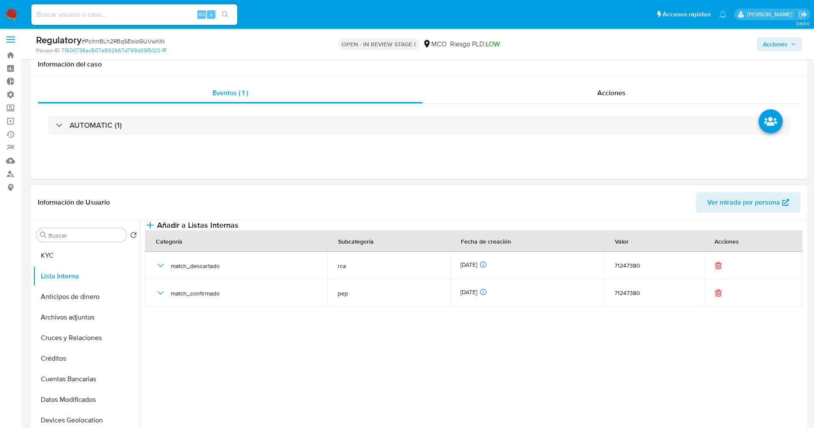
scroll to position [0, 0]
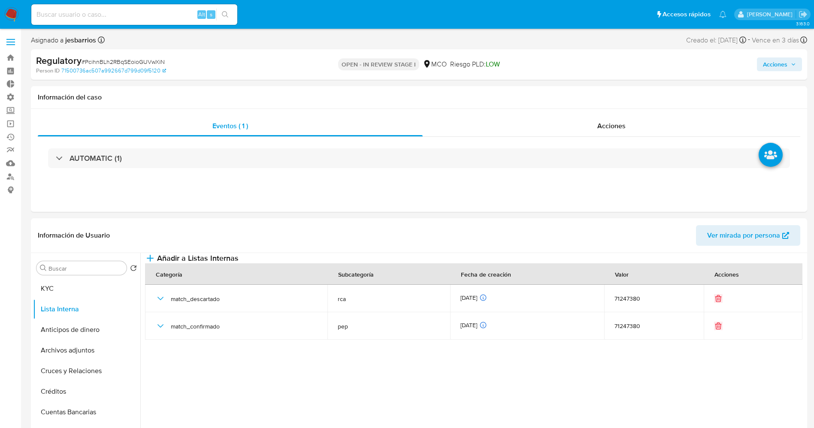
click at [549, 63] on span "Acciones" at bounding box center [775, 64] width 24 height 14
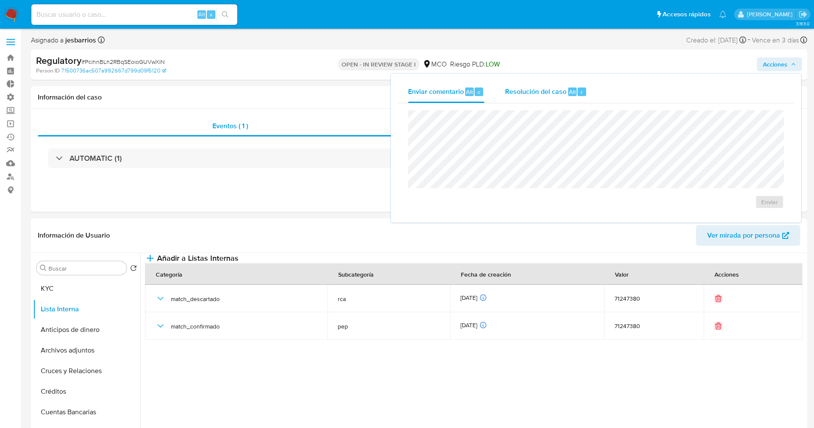
drag, startPoint x: 572, startPoint y: 90, endPoint x: 562, endPoint y: 97, distance: 12.3
click at [549, 92] on span "Alt" at bounding box center [572, 92] width 7 height 8
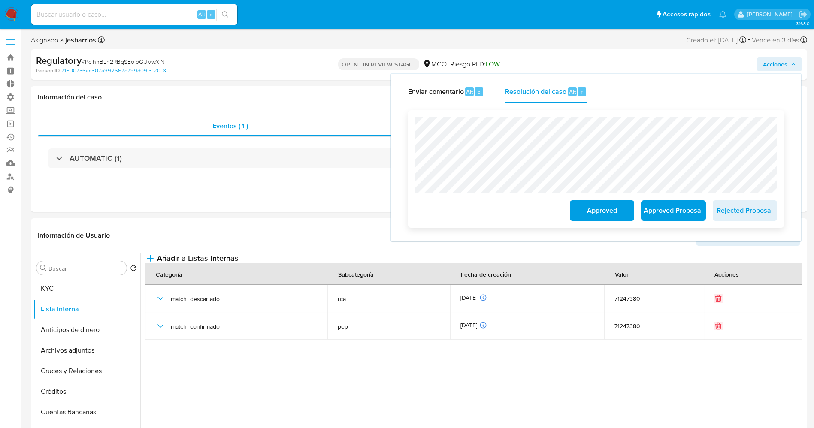
click at [549, 209] on span "Approved Proposal" at bounding box center [673, 210] width 42 height 19
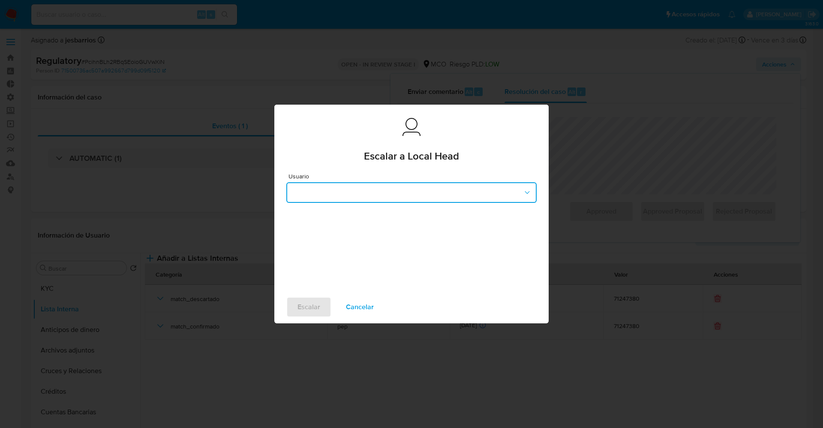
click at [414, 191] on button "button" at bounding box center [411, 192] width 250 height 21
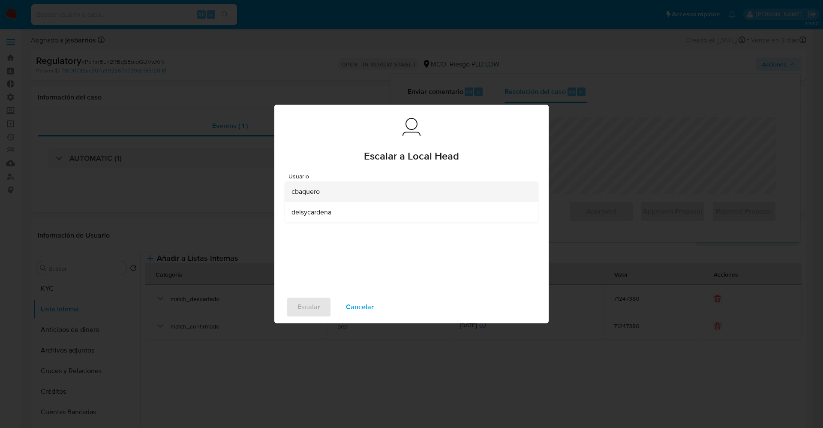
click at [347, 193] on div "cbaquero" at bounding box center [409, 191] width 235 height 21
click at [311, 285] on span "Escalar" at bounding box center [309, 307] width 23 height 19
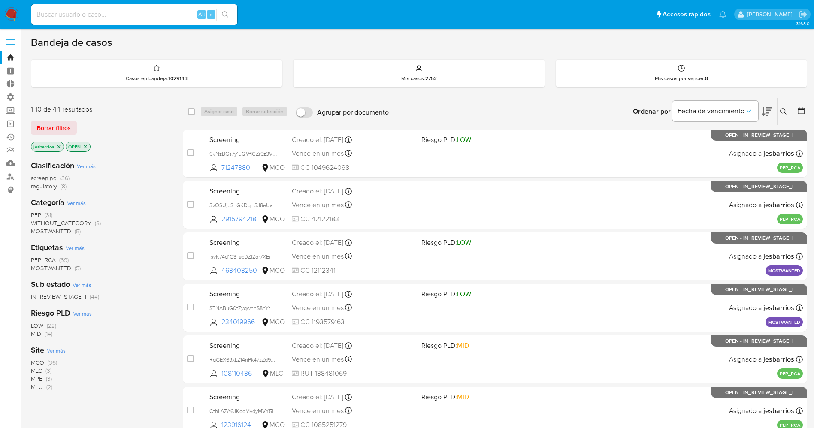
click at [8, 8] on img at bounding box center [11, 14] width 15 height 15
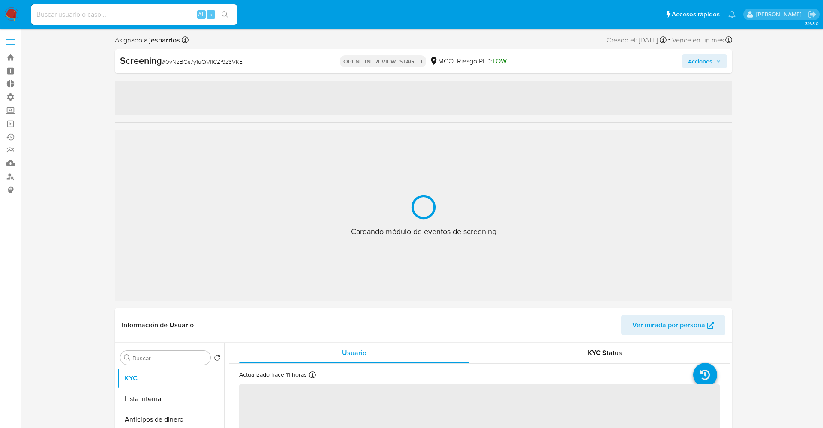
select select "10"
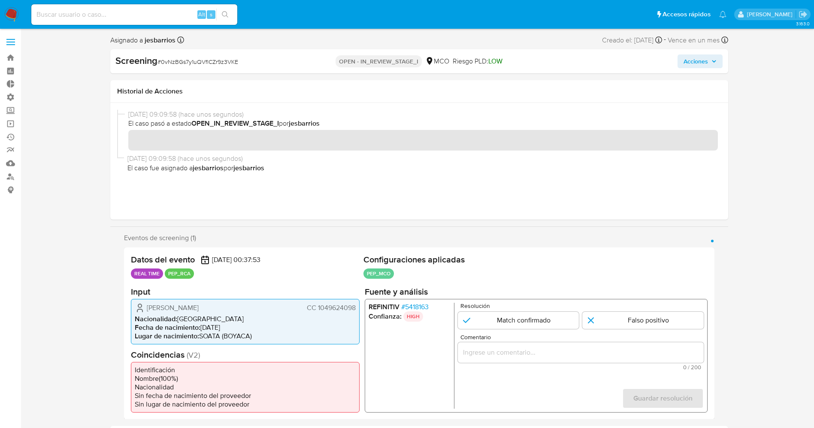
click at [419, 305] on span "# 5418163" at bounding box center [414, 306] width 27 height 9
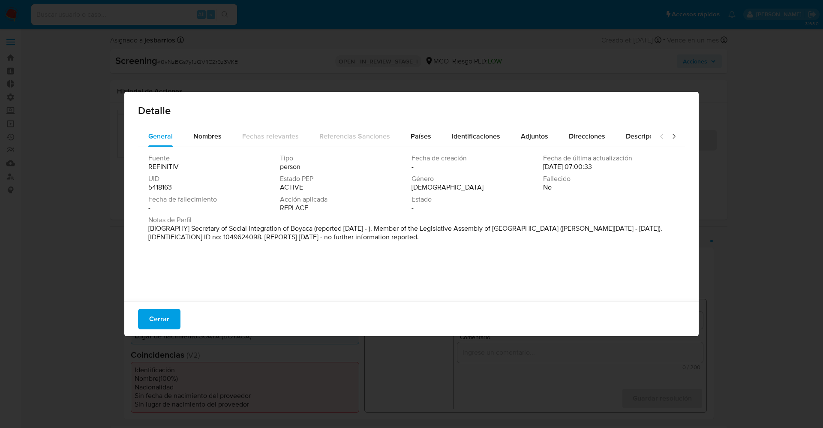
drag, startPoint x: 187, startPoint y: 227, endPoint x: 391, endPoint y: 228, distance: 203.3
click at [391, 228] on p "[BIOGRAPHY] Secretary of Social Integration of Boyaca (reported Mar 2025 - ). M…" at bounding box center [410, 232] width 525 height 17
click at [273, 227] on p "[BIOGRAPHY] Secretary of Social Integration of Boyaca (reported Mar 2025 - ). M…" at bounding box center [410, 232] width 525 height 17
click at [201, 226] on p "[BIOGRAPHY] Secretary of Social Integration of Boyaca (reported Mar 2025 - ). M…" at bounding box center [410, 232] width 525 height 17
drag, startPoint x: 315, startPoint y: 241, endPoint x: 367, endPoint y: 251, distance: 52.3
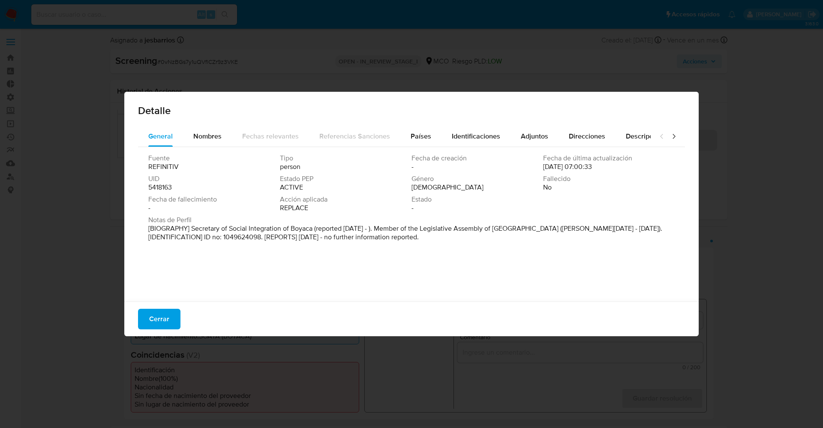
click at [368, 251] on div "Fuente REFINITIV Tipo person Fecha de creación - Fecha de última actualización …" at bounding box center [411, 222] width 547 height 150
drag, startPoint x: 148, startPoint y: 315, endPoint x: 140, endPoint y: 191, distance: 123.8
click at [148, 315] on button "Cerrar" at bounding box center [159, 319] width 42 height 21
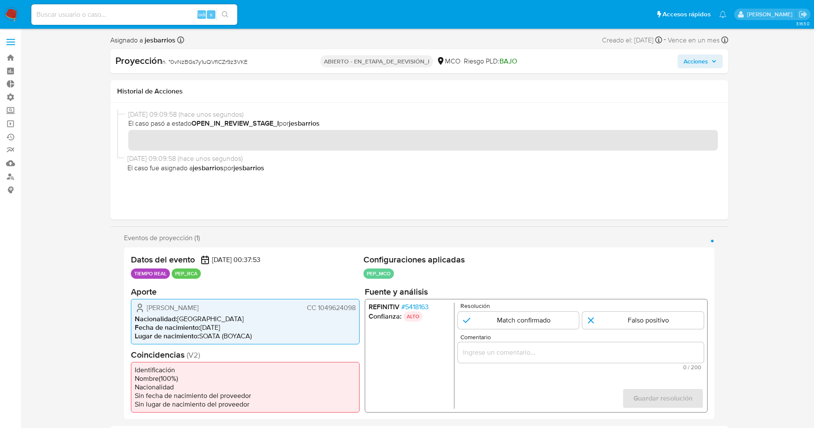
drag, startPoint x: 141, startPoint y: 309, endPoint x: 247, endPoint y: 305, distance: 106.0
click at [247, 305] on div "Angela Patricia Velandia Novoa CC 1049624098" at bounding box center [245, 307] width 221 height 10
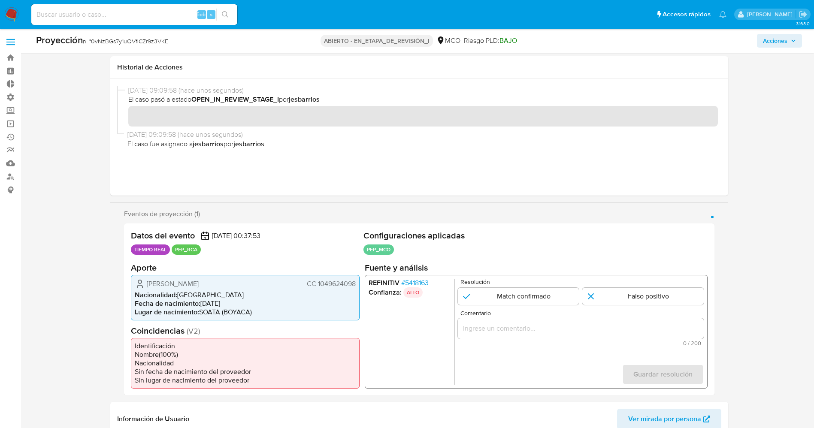
scroll to position [129, 0]
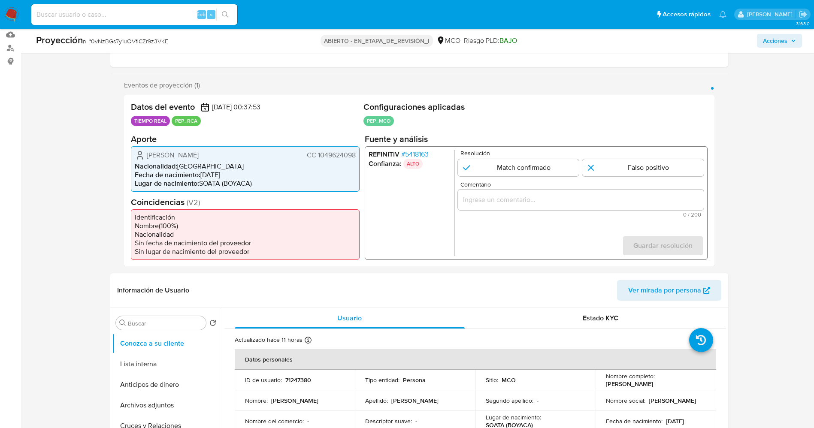
click at [184, 152] on span "Angela Patricia Velandia Novoa" at bounding box center [173, 155] width 52 height 9
drag, startPoint x: 146, startPoint y: 157, endPoint x: 357, endPoint y: 156, distance: 211.4
click at [357, 156] on div "Angela Patricia Velandia Novoa CC 1049624098 Nacionalidad : Colombia Fecha de n…" at bounding box center [245, 168] width 229 height 45
drag, startPoint x: 349, startPoint y: 155, endPoint x: 354, endPoint y: 156, distance: 4.8
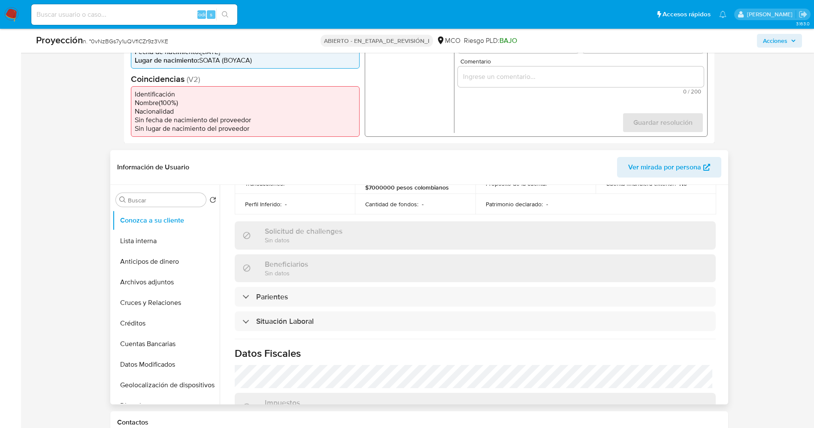
scroll to position [257, 0]
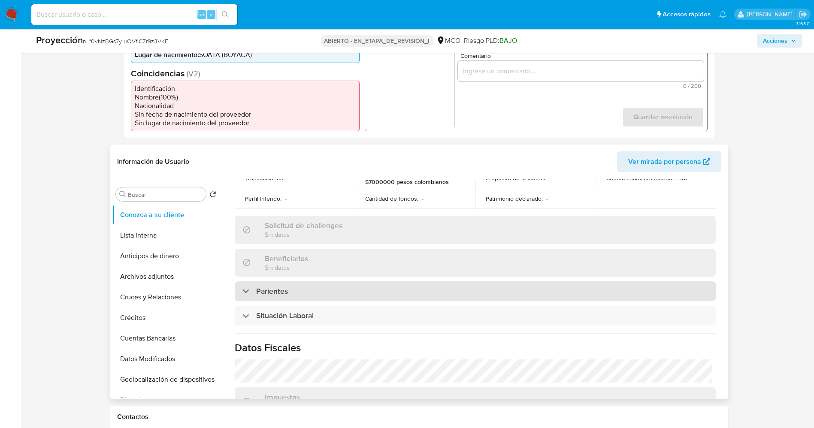
drag, startPoint x: 292, startPoint y: 301, endPoint x: 289, endPoint y: 283, distance: 17.8
click at [292, 297] on div "Actualizado hace 11 horas Creado: 07/04/2022 06:21:54 Actualizado: 13/10/2025 2…" at bounding box center [474, 203] width 501 height 652
click at [289, 283] on div "Parientes" at bounding box center [475, 291] width 481 height 20
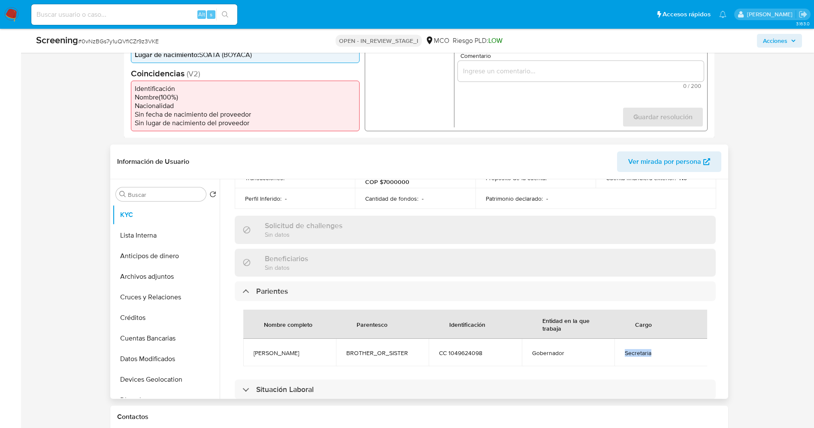
drag, startPoint x: 628, startPoint y: 350, endPoint x: 650, endPoint y: 352, distance: 22.0
click at [657, 353] on span "Secretaria" at bounding box center [660, 353] width 72 height 8
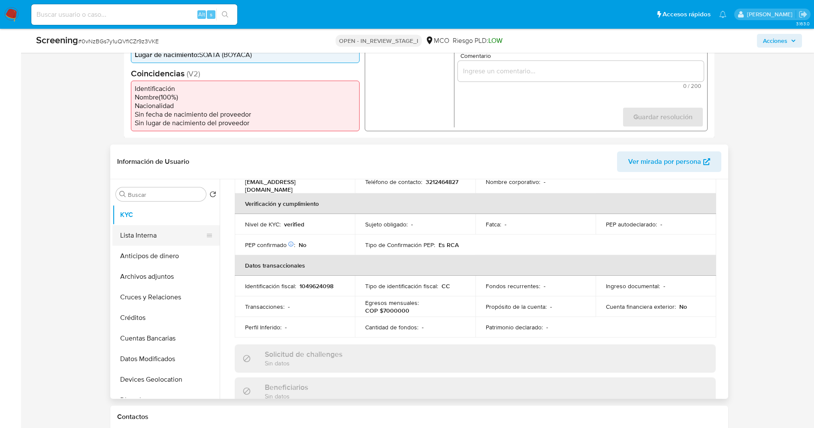
click at [155, 233] on button "Lista Interna" at bounding box center [162, 235] width 100 height 21
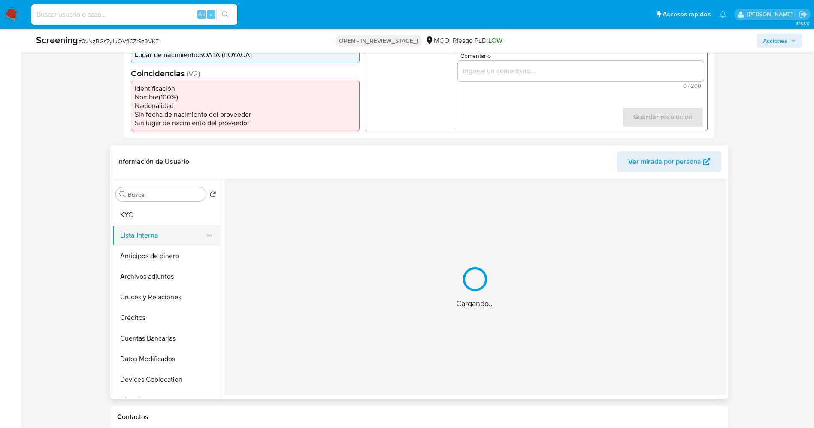
scroll to position [0, 0]
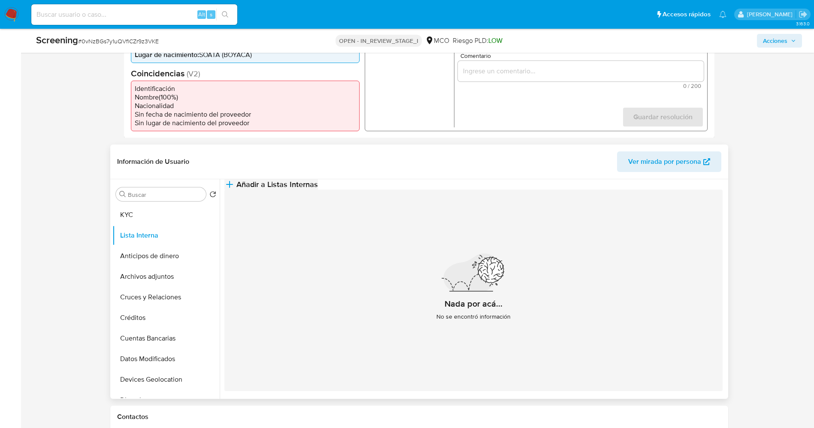
click at [318, 190] on button "Añadir a Listas Internas" at bounding box center [270, 184] width 93 height 10
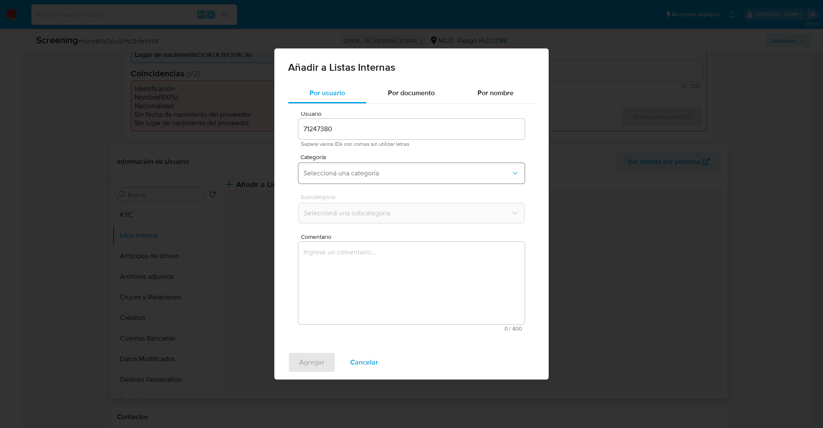
click at [359, 178] on button "Seleccioná una categoría" at bounding box center [412, 173] width 226 height 21
drag, startPoint x: 362, startPoint y: 362, endPoint x: 510, endPoint y: 288, distance: 164.8
click at [362, 361] on span "Cancelar" at bounding box center [364, 362] width 28 height 19
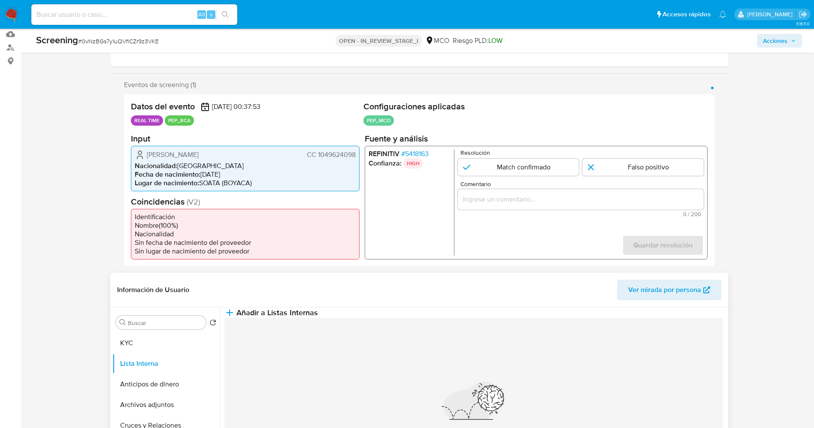
scroll to position [129, 0]
click at [502, 174] on input "1 de 1" at bounding box center [517, 167] width 121 height 17
radio input "true"
click at [506, 204] on input "Comentario" at bounding box center [580, 199] width 246 height 11
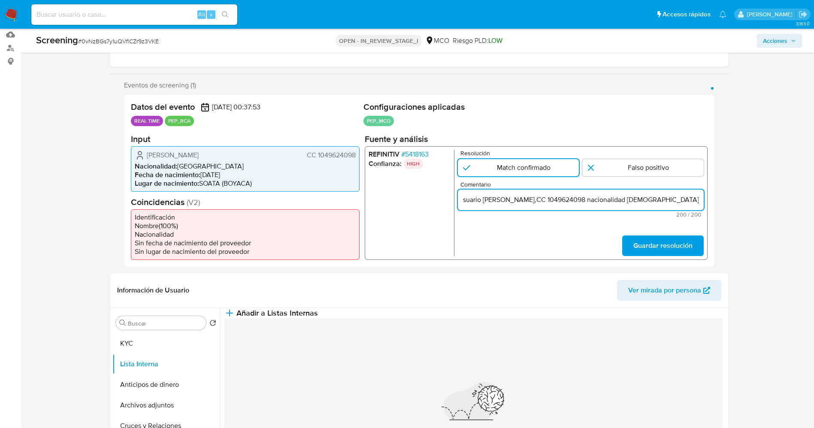
scroll to position [0, 380]
click at [506, 199] on input "suario Angela Patricia Velandia Novoa,CC 1049624098 nacionalidad colombiana, po…" at bounding box center [580, 199] width 246 height 11
drag, startPoint x: 664, startPoint y: 200, endPoint x: 582, endPoint y: 202, distance: 81.9
click at [582, 202] on input "suario Angela Patricia Velandia Novoa,CC 1049624098 nacionalidad colombiana, po…" at bounding box center [580, 199] width 246 height 11
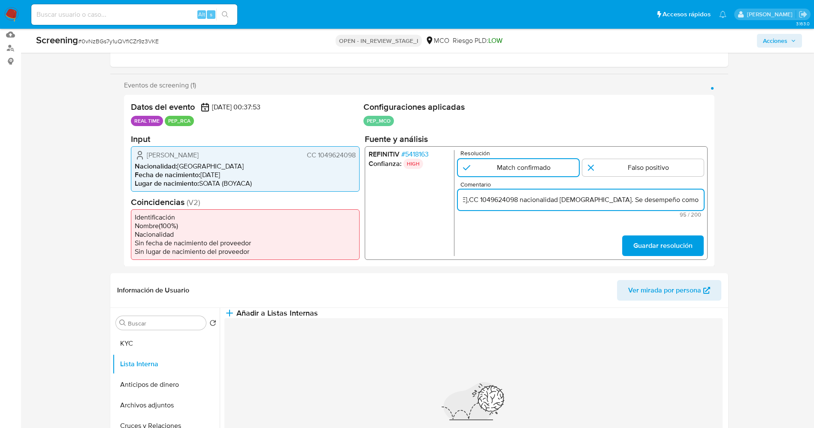
scroll to position [0, 0]
click at [464, 197] on input "suario Angela Patricia Velandia Novoa,CC 1049624098 nacionalidad colombiana. Se…" at bounding box center [580, 199] width 246 height 11
paste input "Miembro de la Asamblea Legislativa de Boyaca hasta diciembre del año 2023"
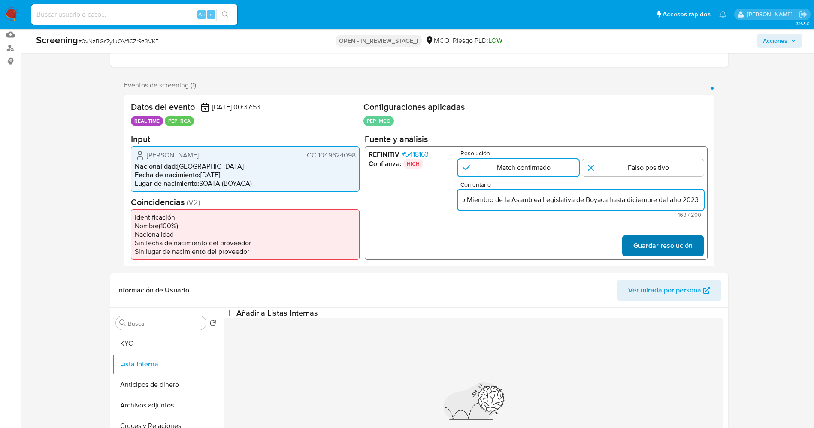
type input "Usuario Angela Patricia Velandia Novoa,CC 1049624098 nacionalidad colombiana. S…"
click at [668, 246] on span "Guardar resolución" at bounding box center [662, 245] width 59 height 19
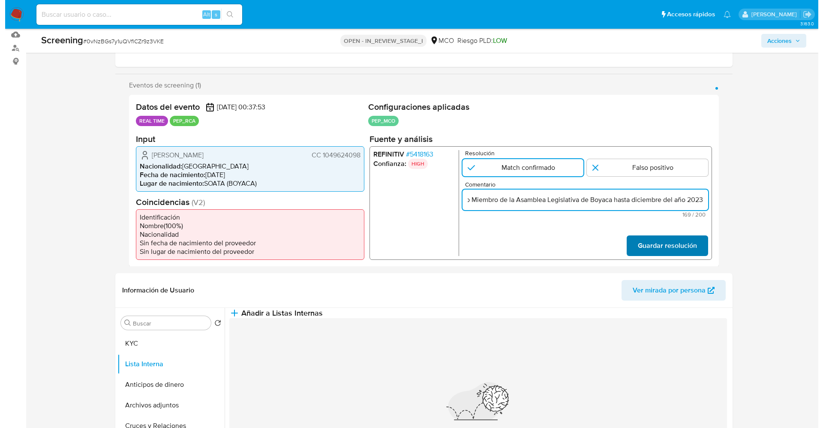
scroll to position [0, 0]
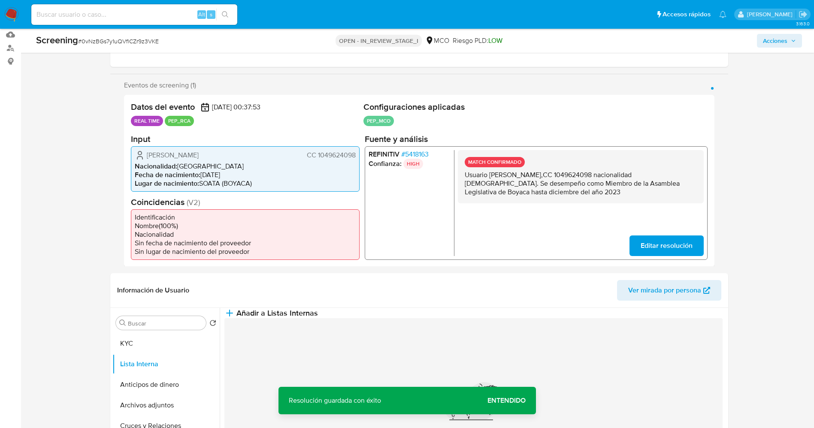
drag, startPoint x: 461, startPoint y: 176, endPoint x: 614, endPoint y: 205, distance: 155.9
click at [614, 205] on div "MATCH CONFIRMADO Usuario Angela Patricia Velandia Novoa,CC 1049624098 nacionali…" at bounding box center [580, 203] width 246 height 106
click at [318, 318] on button "Añadir a Listas Internas" at bounding box center [270, 313] width 93 height 10
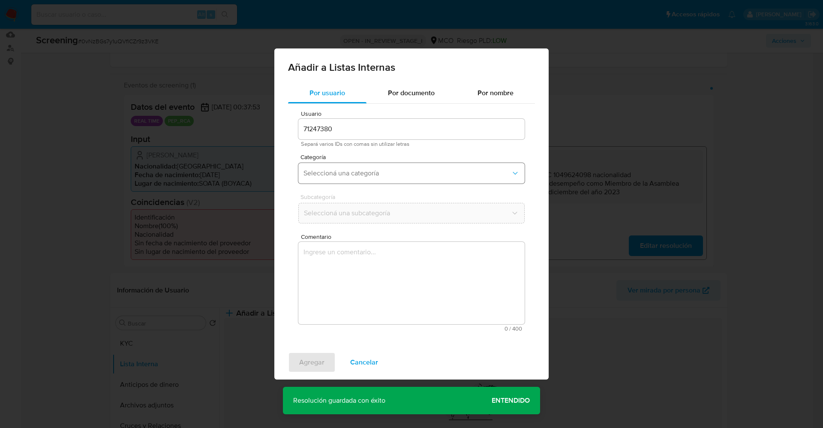
click at [363, 169] on span "Seleccioná una categoría" at bounding box center [408, 173] width 208 height 9
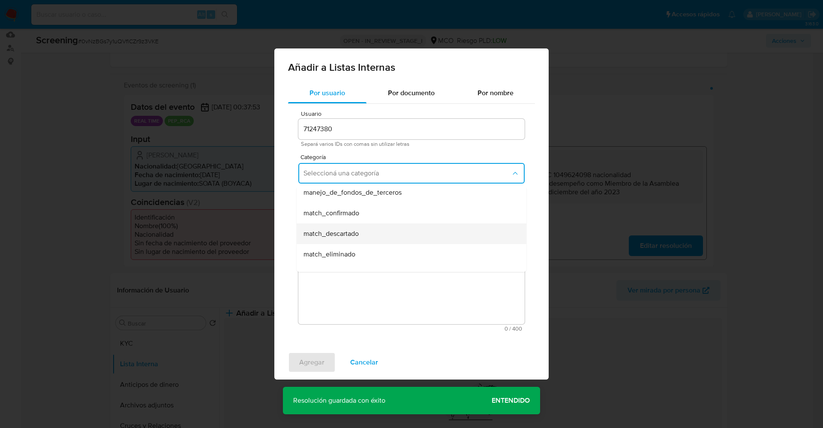
scroll to position [64, 0]
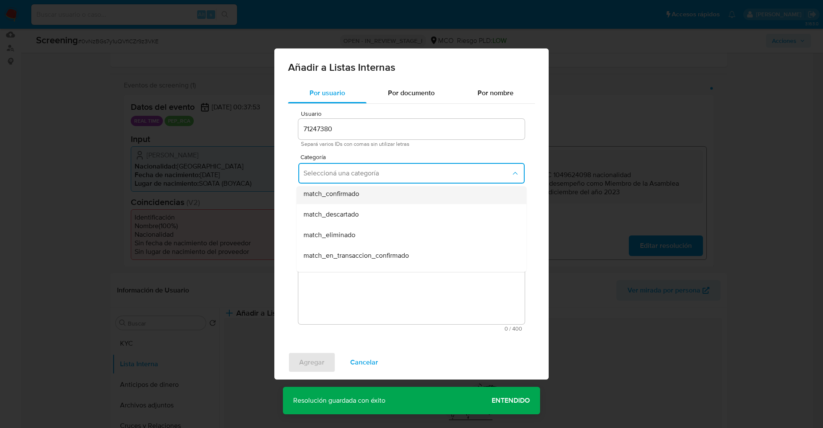
click at [356, 195] on span "match_confirmado" at bounding box center [332, 194] width 56 height 9
click at [363, 211] on span "Seleccioná una subcategoría" at bounding box center [408, 213] width 208 height 9
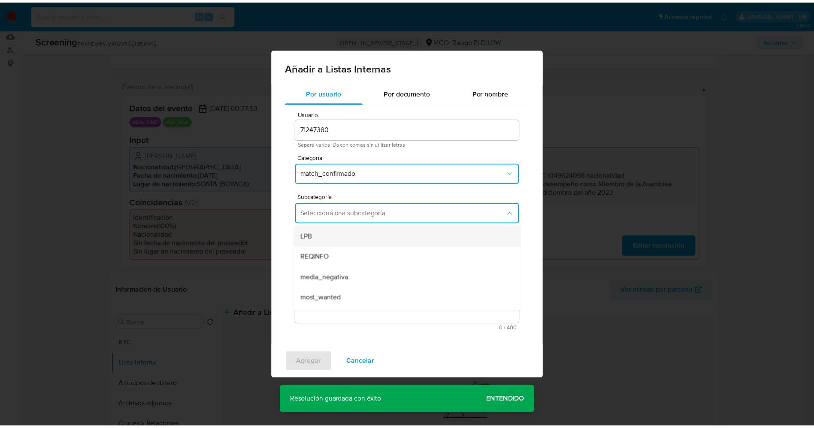
scroll to position [58, 0]
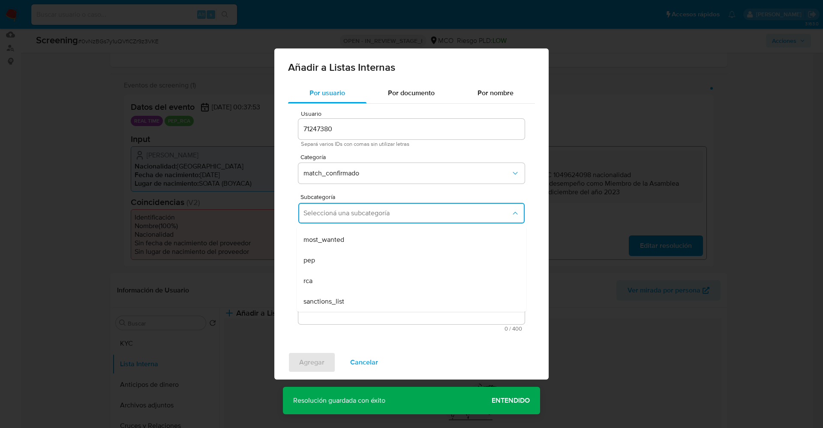
click at [659, 322] on div "Añadir a Listas Internas Por usuario Por documento Por nombre Usuario 71247380 …" at bounding box center [411, 214] width 823 height 428
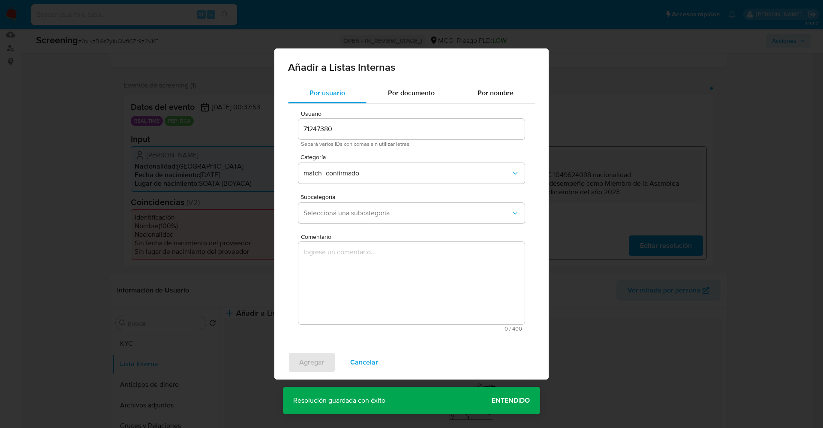
click at [372, 364] on span "Cancelar" at bounding box center [364, 362] width 28 height 19
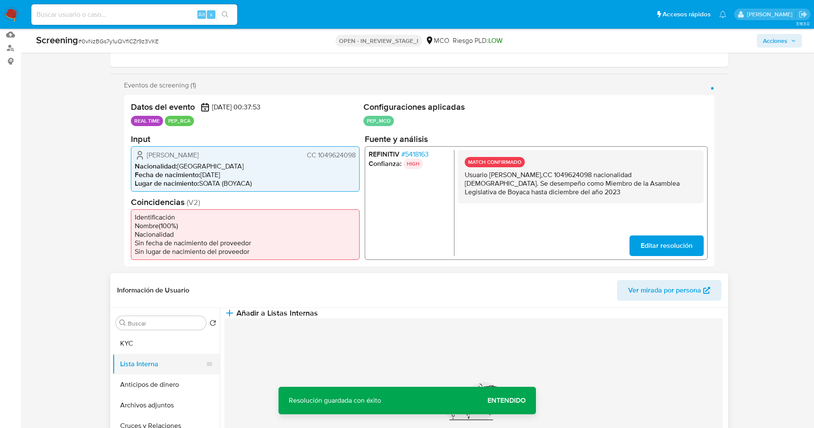
drag, startPoint x: 142, startPoint y: 347, endPoint x: 148, endPoint y: 366, distance: 19.3
click at [142, 349] on button "KYC" at bounding box center [165, 343] width 107 height 21
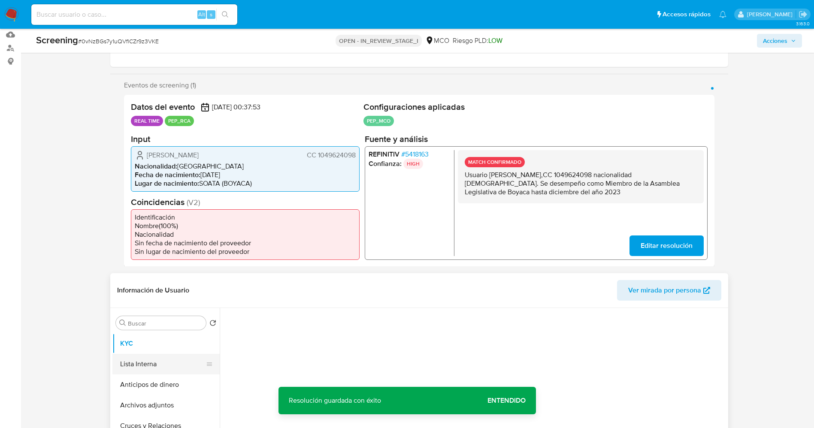
click at [148, 367] on button "Lista Interna" at bounding box center [162, 364] width 100 height 21
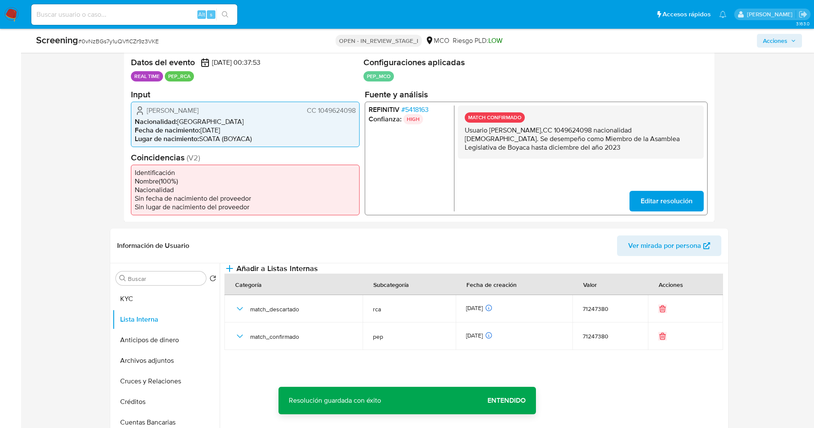
scroll to position [193, 0]
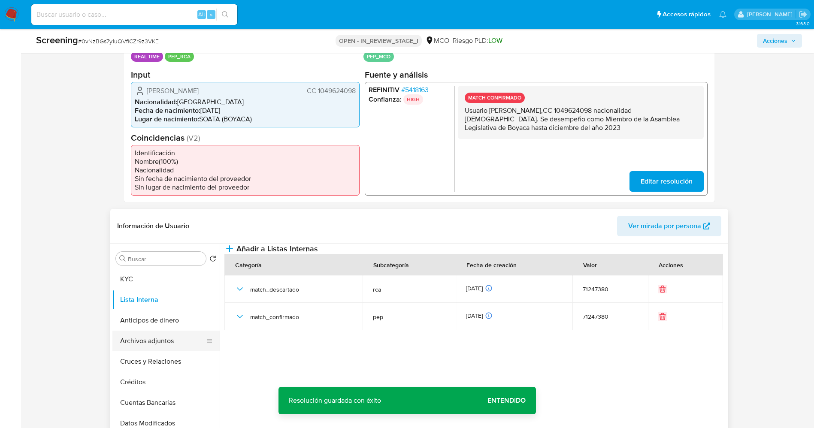
click at [134, 339] on button "Archivos adjuntos" at bounding box center [162, 341] width 100 height 21
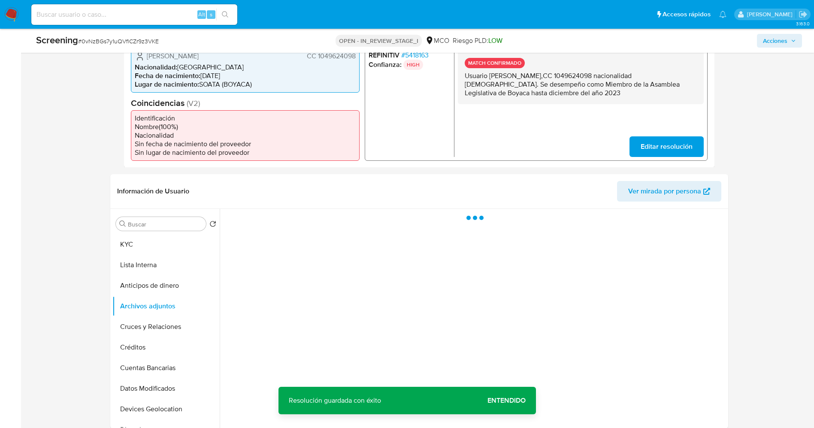
scroll to position [257, 0]
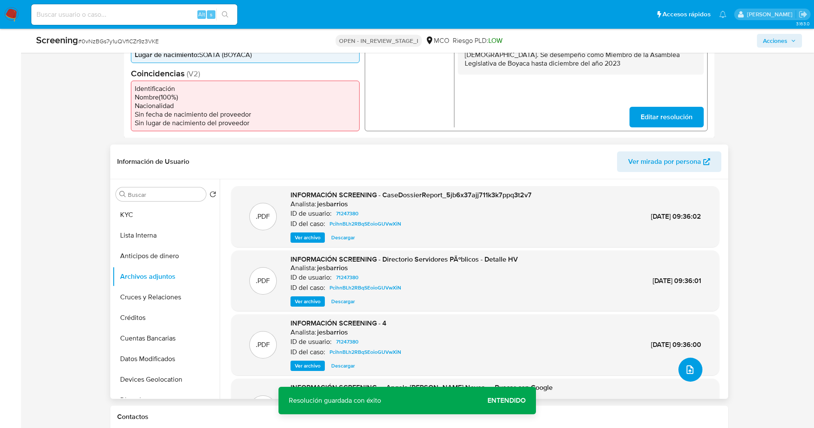
click at [681, 376] on button "upload-file" at bounding box center [690, 370] width 24 height 24
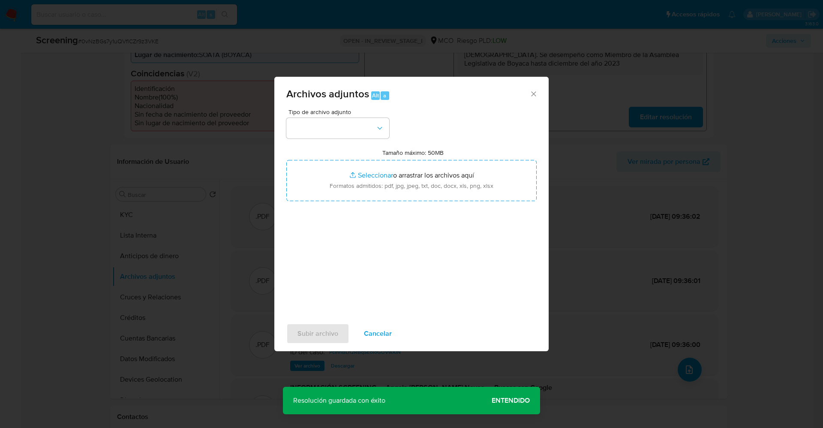
click at [386, 330] on span "Cancelar" at bounding box center [378, 333] width 28 height 19
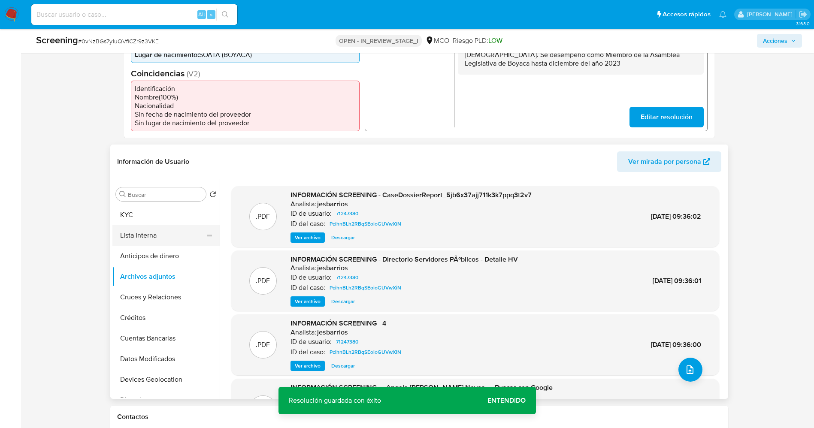
click at [152, 233] on button "Lista Interna" at bounding box center [162, 235] width 100 height 21
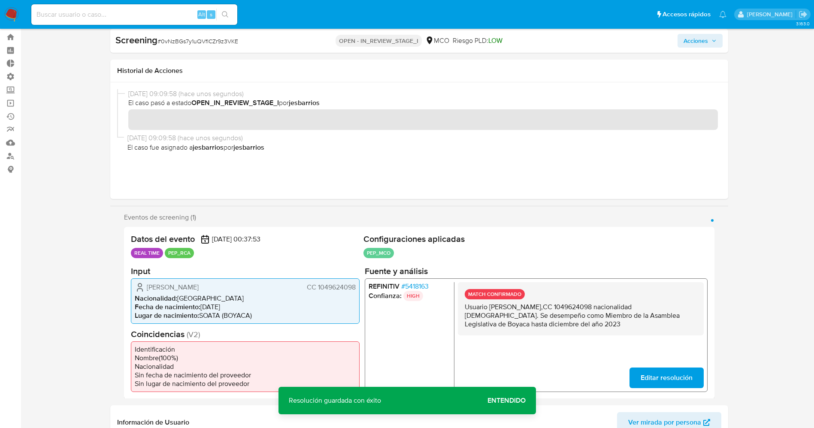
scroll to position [0, 0]
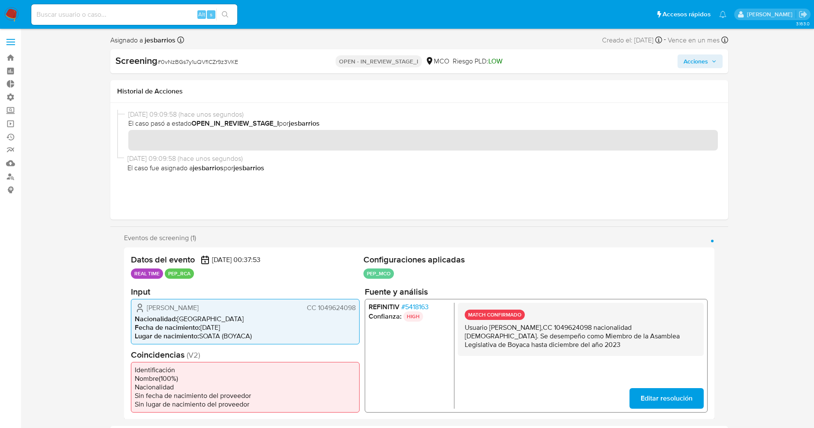
click at [701, 58] on span "Acciones" at bounding box center [695, 61] width 24 height 14
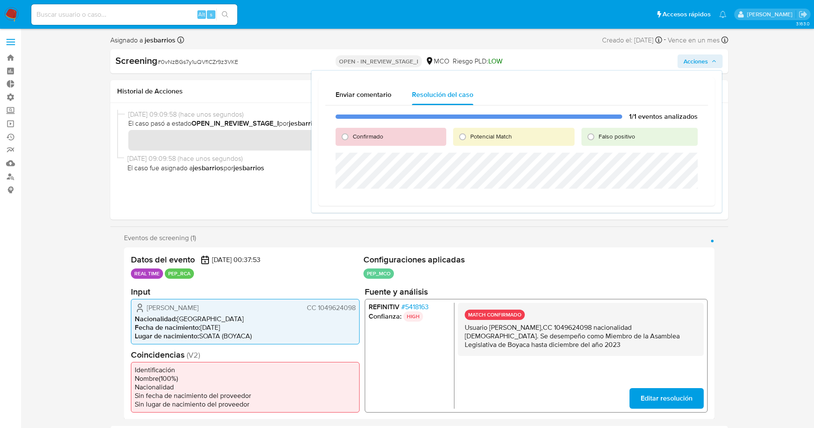
click at [379, 136] on span "Confirmado" at bounding box center [368, 136] width 30 height 9
click at [352, 136] on input "Confirmado" at bounding box center [345, 137] width 14 height 14
radio input "true"
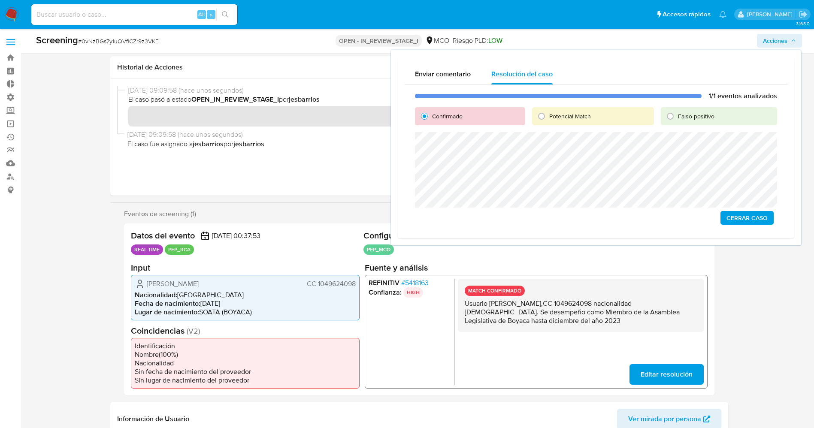
scroll to position [64, 0]
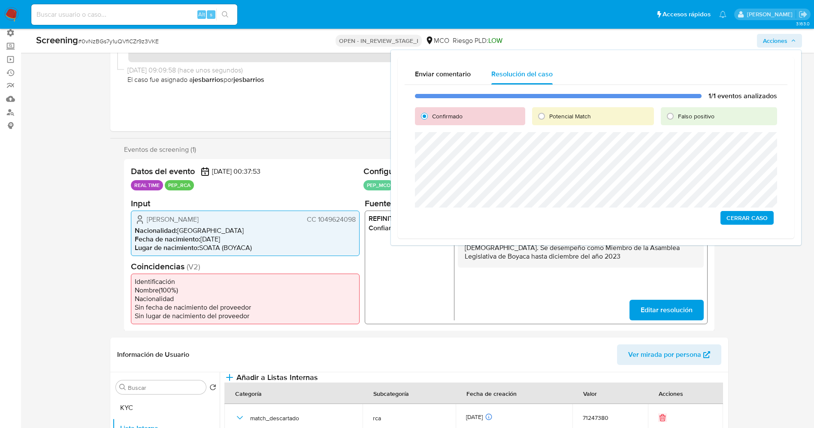
click at [757, 218] on span "Cerrar Caso" at bounding box center [746, 218] width 41 height 12
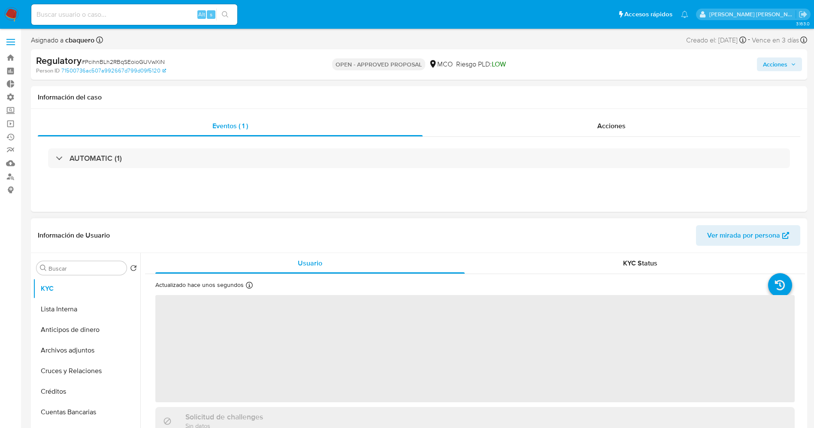
select select "10"
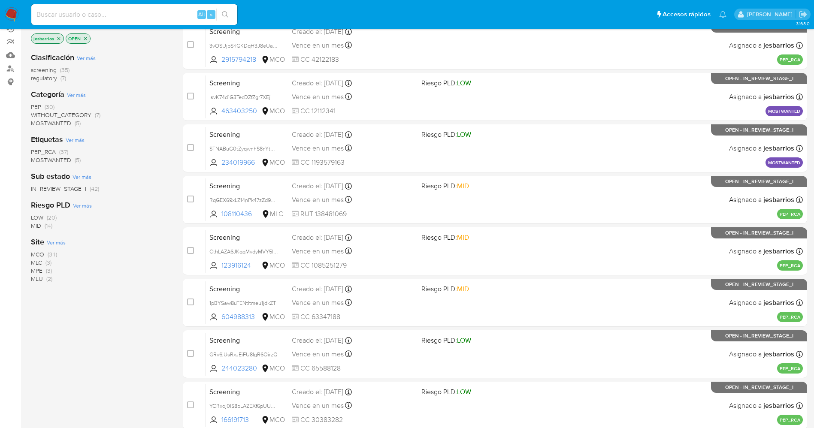
scroll to position [280, 0]
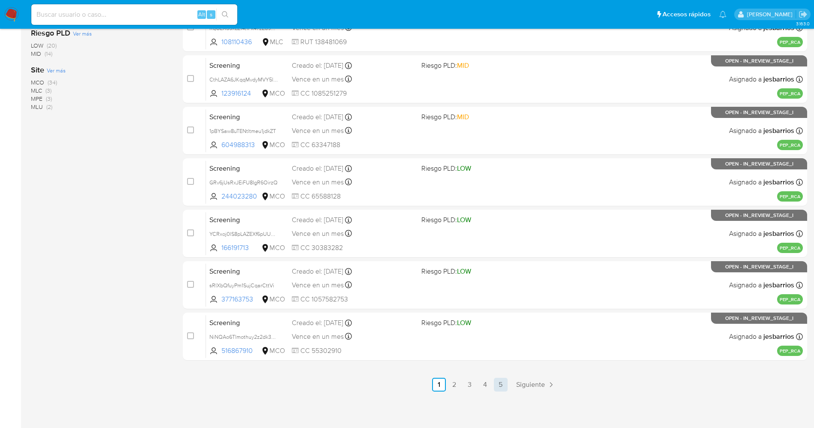
click at [498, 388] on link "5" at bounding box center [501, 385] width 14 height 14
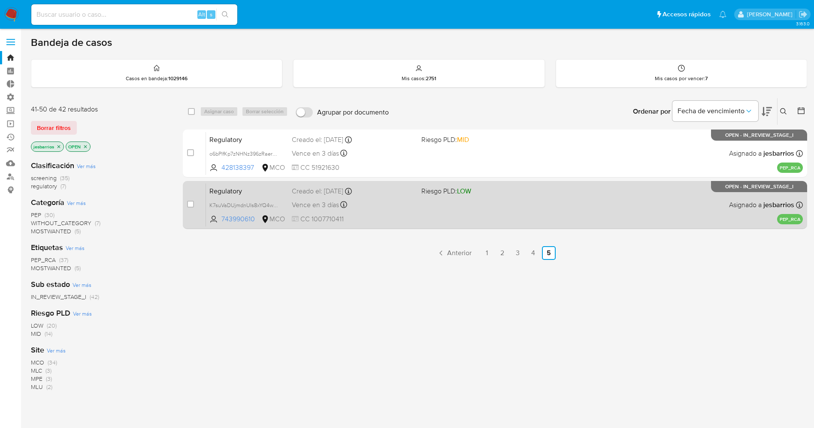
click at [465, 213] on div "Regulatory K7suVaDUjmdnUIs8xYQ4wABN 743990610 MCO Riesgo PLD: LOW Creado el: [D…" at bounding box center [504, 204] width 597 height 43
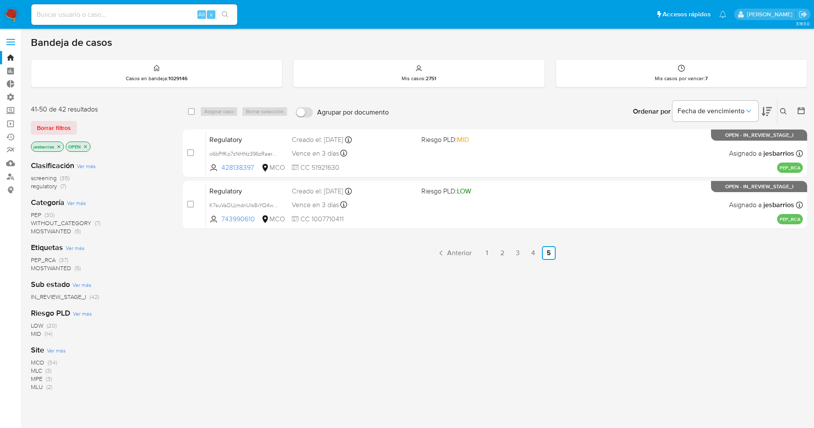
click at [14, 10] on img at bounding box center [11, 14] width 15 height 15
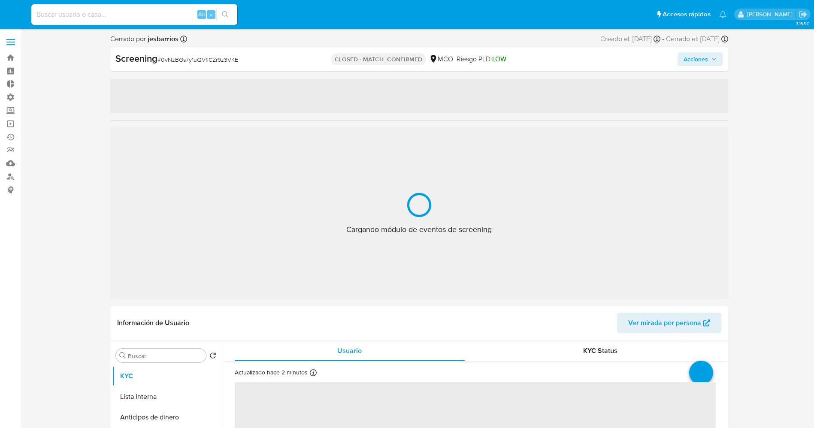
select select "10"
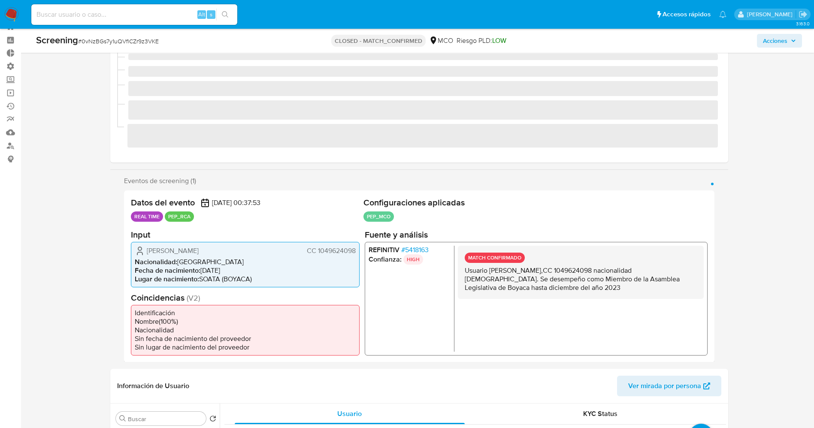
scroll to position [31, 0]
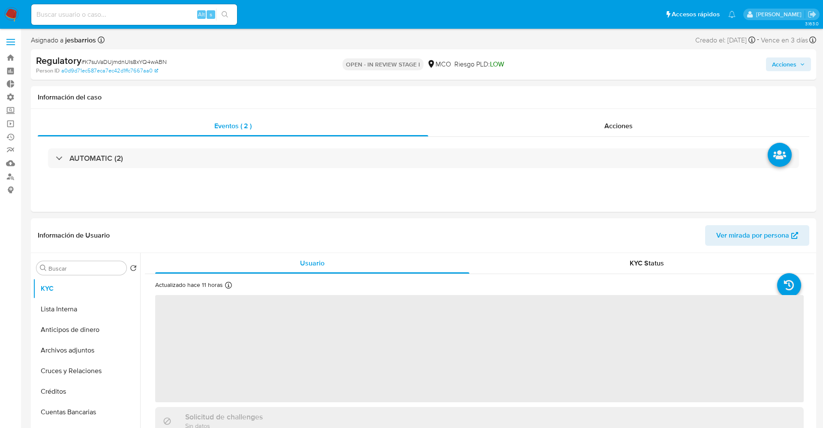
select select "10"
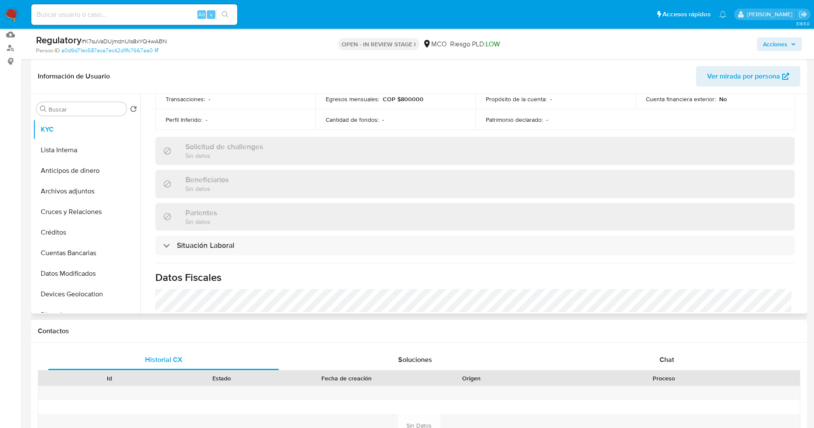
scroll to position [386, 0]
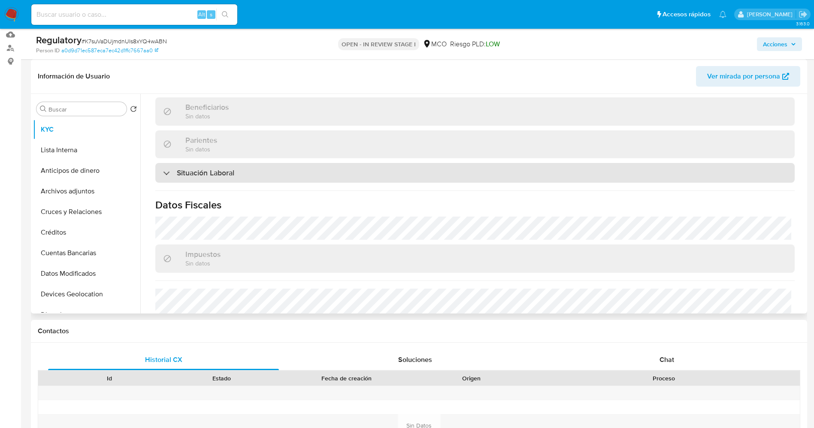
click at [222, 174] on h3 "Situación Laboral" at bounding box center [205, 172] width 57 height 9
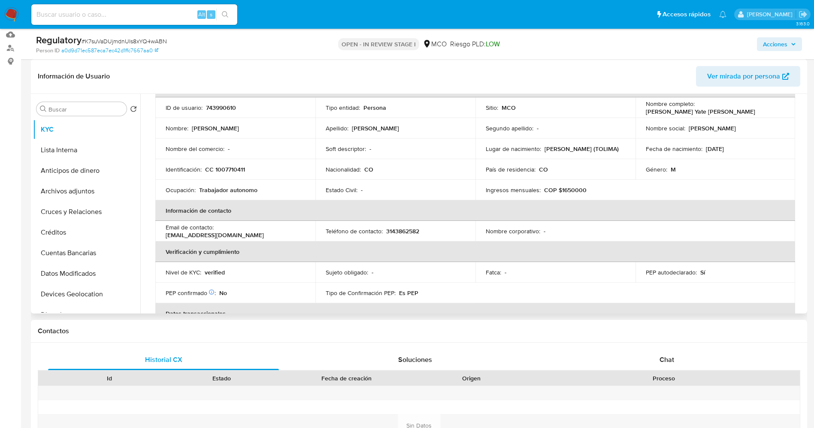
scroll to position [0, 0]
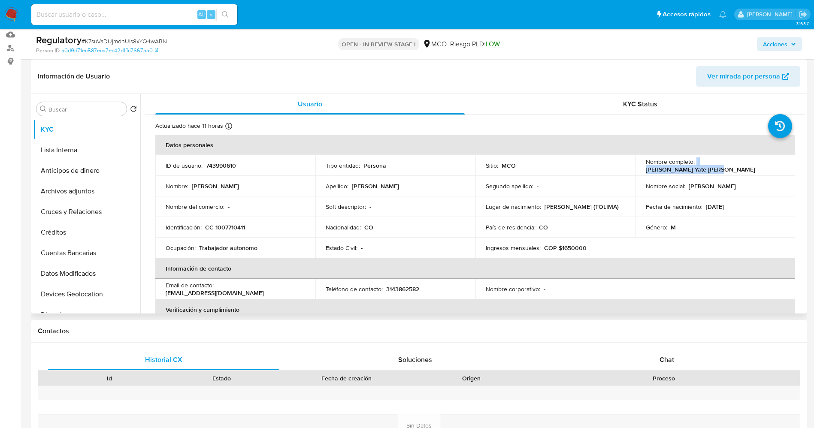
drag, startPoint x: 712, startPoint y: 169, endPoint x: 774, endPoint y: 169, distance: 62.6
click at [775, 169] on div "Nombre completo : [PERSON_NAME] Yate [PERSON_NAME]" at bounding box center [714, 165] width 139 height 15
copy div "[PERSON_NAME] Yate [PERSON_NAME]"
drag, startPoint x: 723, startPoint y: 170, endPoint x: 756, endPoint y: 184, distance: 35.8
click at [765, 184] on div "Nombre social : [PERSON_NAME]" at bounding box center [714, 186] width 139 height 8
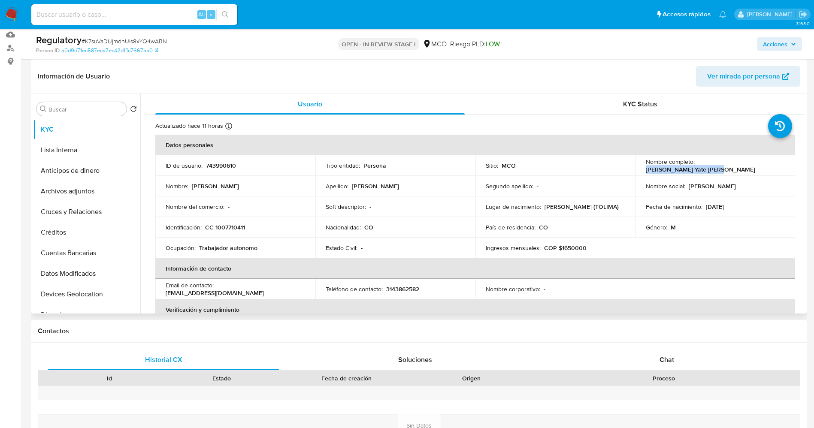
drag, startPoint x: 697, startPoint y: 164, endPoint x: 764, endPoint y: 167, distance: 67.0
click at [775, 167] on div "Nombre completo : [PERSON_NAME] Yate [PERSON_NAME]" at bounding box center [714, 165] width 139 height 15
copy p "[PERSON_NAME] Yate [PERSON_NAME]"
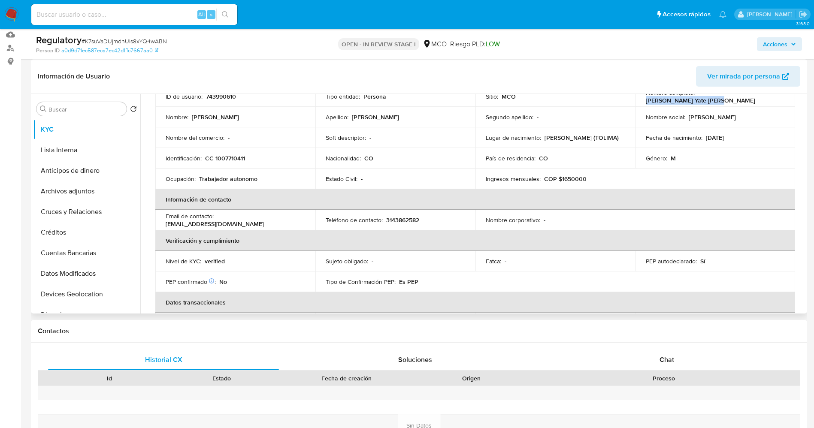
scroll to position [64, 0]
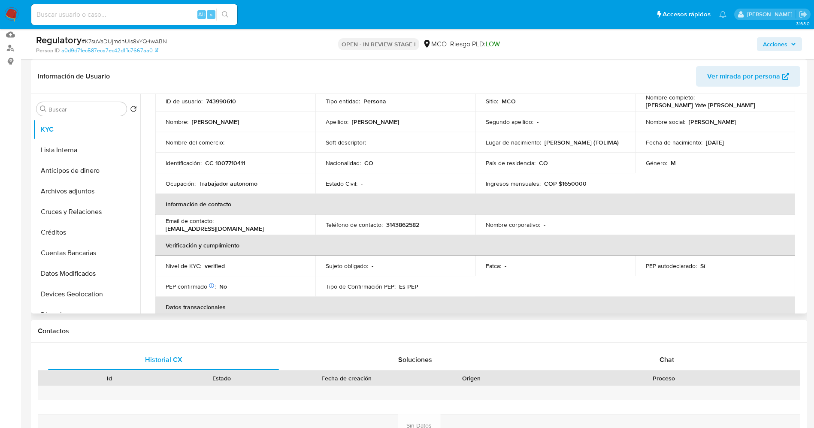
click at [764, 190] on table "Datos personales ID de usuario : 743990610 Tipo entidad : Persona Sitio : MCO N…" at bounding box center [474, 224] width 639 height 309
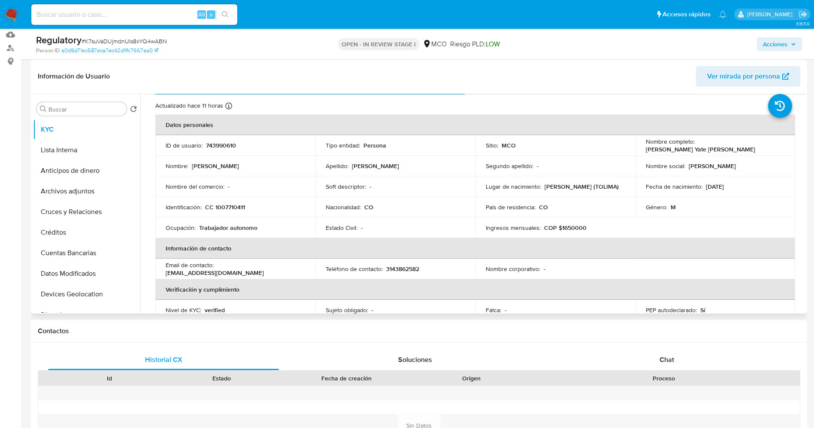
scroll to position [0, 0]
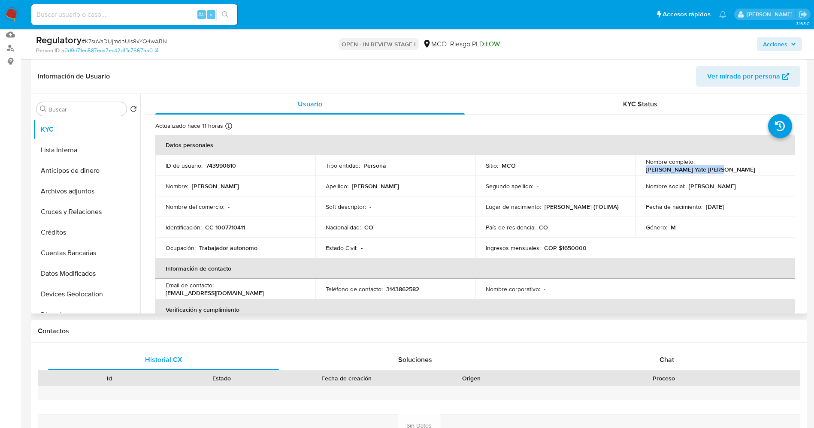
drag, startPoint x: 694, startPoint y: 166, endPoint x: 766, endPoint y: 166, distance: 71.6
click at [766, 166] on div "Nombre completo : [PERSON_NAME] Yate [PERSON_NAME]" at bounding box center [714, 165] width 139 height 15
drag, startPoint x: 736, startPoint y: 168, endPoint x: 767, endPoint y: 168, distance: 30.9
click at [767, 168] on div "Nombre completo : [PERSON_NAME] Yate [PERSON_NAME]" at bounding box center [714, 165] width 139 height 15
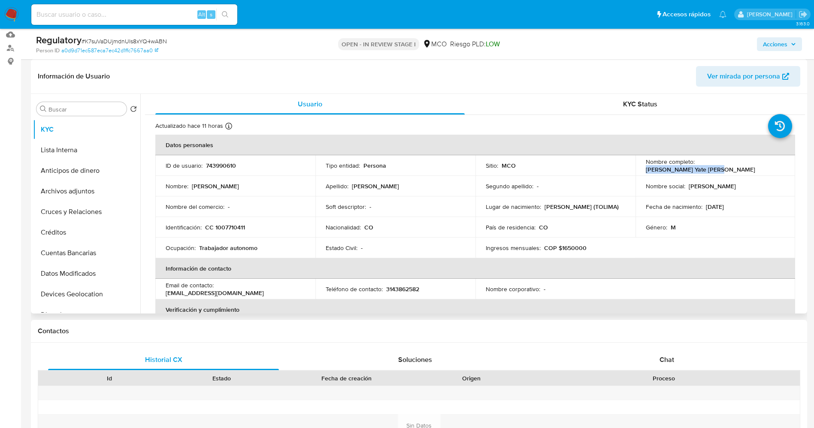
copy p "[PERSON_NAME] Yate [PERSON_NAME]"
drag, startPoint x: 214, startPoint y: 224, endPoint x: 247, endPoint y: 226, distance: 32.6
click at [247, 226] on div "Identificación : CC 1007710411" at bounding box center [235, 227] width 139 height 8
copy p "1007710411"
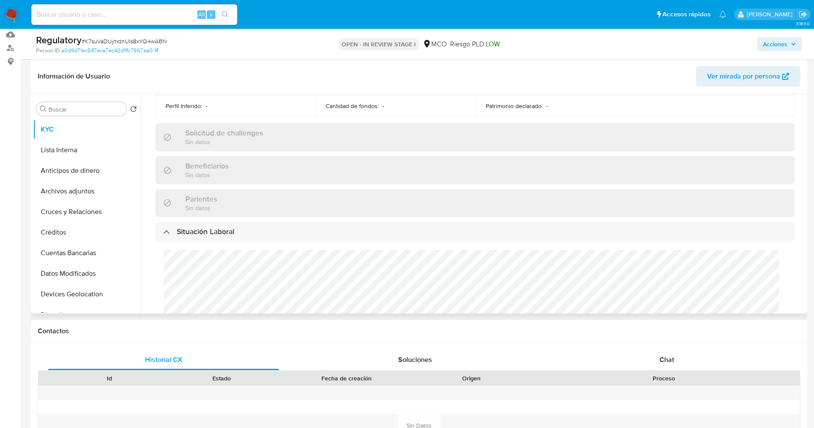
scroll to position [386, 0]
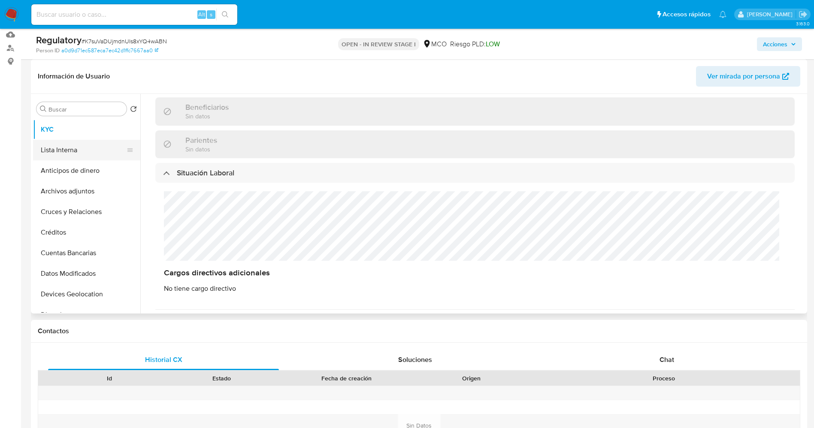
click at [79, 142] on button "Lista Interna" at bounding box center [83, 150] width 100 height 21
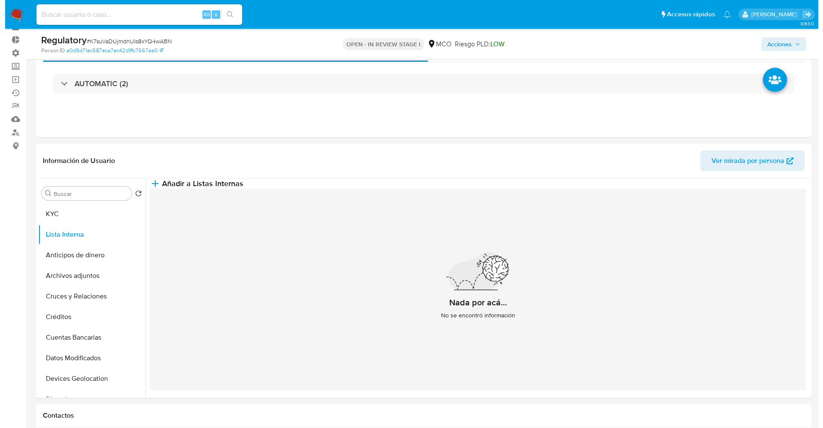
scroll to position [64, 0]
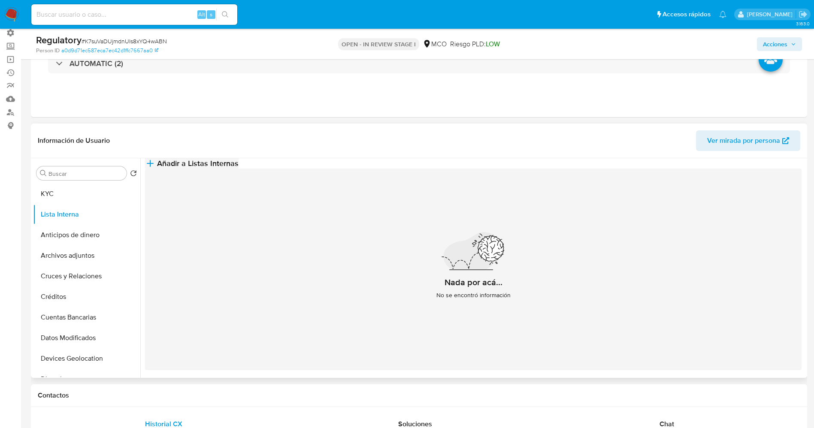
click at [238, 169] on button "Añadir a Listas Internas" at bounding box center [191, 163] width 93 height 10
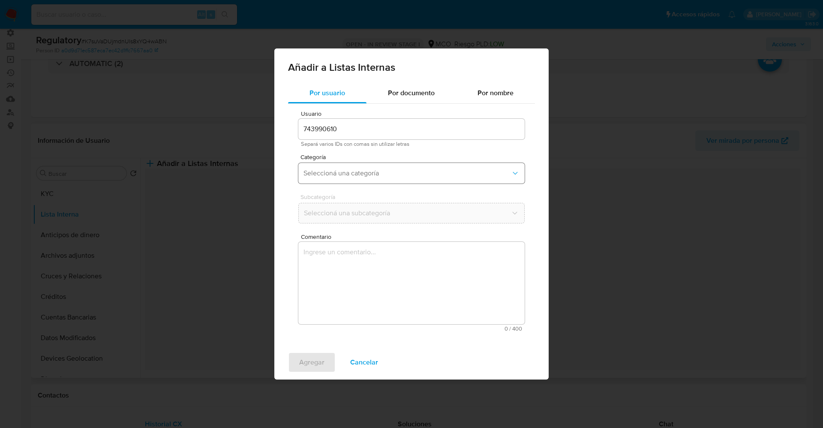
click at [380, 183] on button "Seleccioná una categoría" at bounding box center [412, 173] width 226 height 21
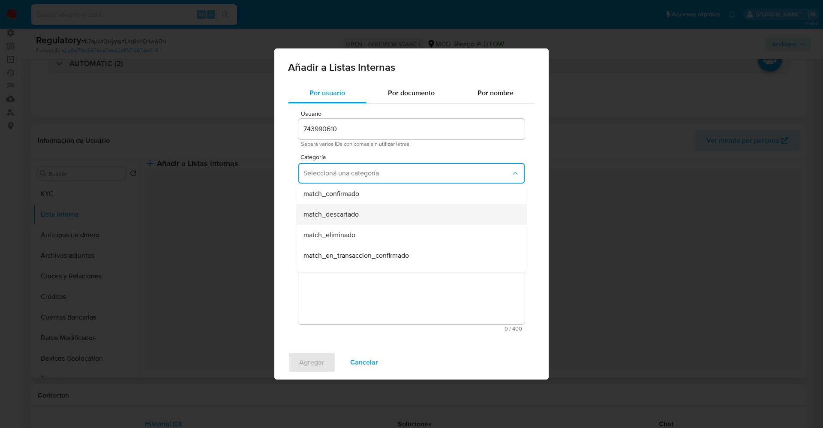
click at [368, 209] on div "match_descartado" at bounding box center [409, 214] width 211 height 21
click at [368, 209] on span "Seleccioná una subcategoría" at bounding box center [408, 213] width 208 height 9
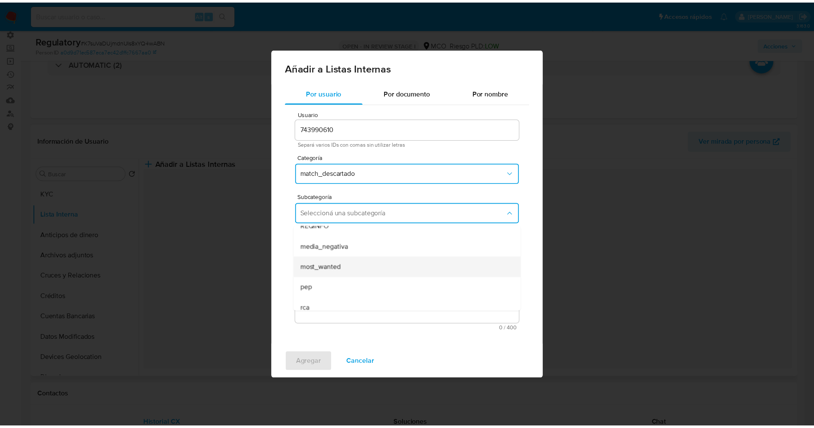
scroll to position [58, 0]
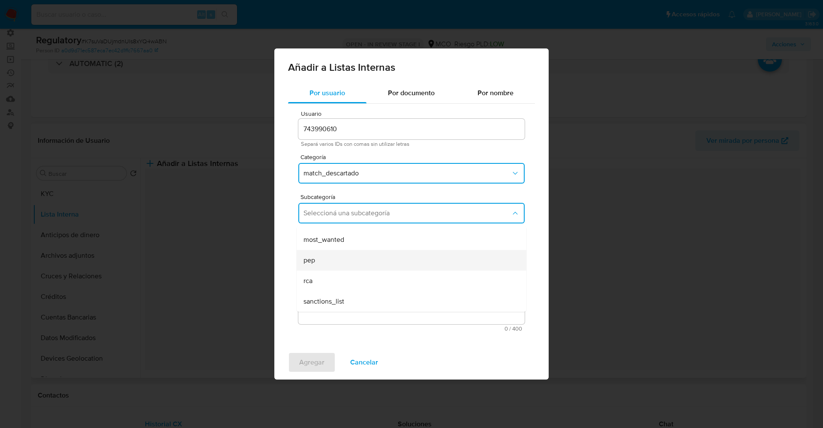
click at [325, 267] on div "pep" at bounding box center [409, 260] width 211 height 21
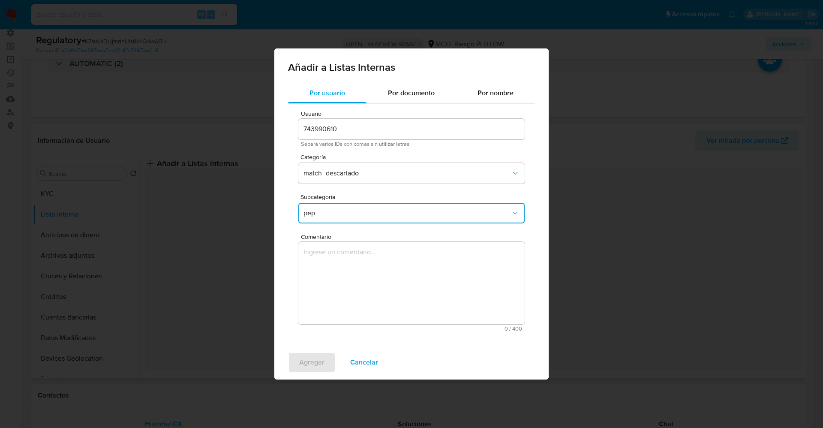
click at [325, 267] on textarea "Comentario" at bounding box center [412, 283] width 226 height 82
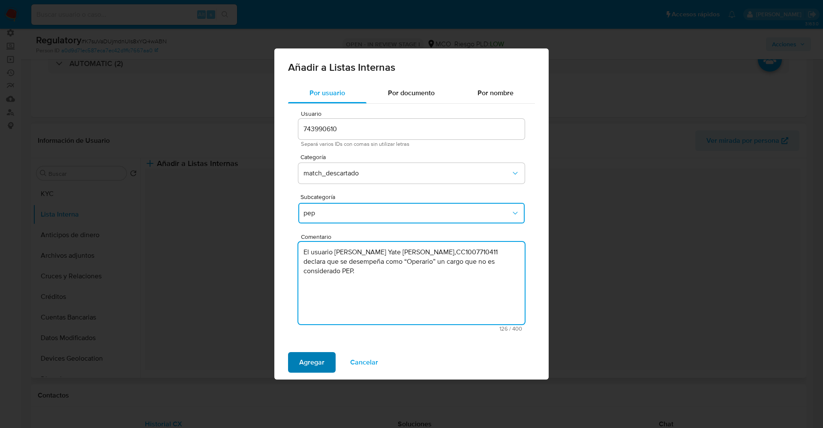
type textarea "El usuario [PERSON_NAME] Yate [PERSON_NAME],CC1007710411 declara que se desempe…"
click at [304, 362] on span "Agregar" at bounding box center [311, 362] width 25 height 19
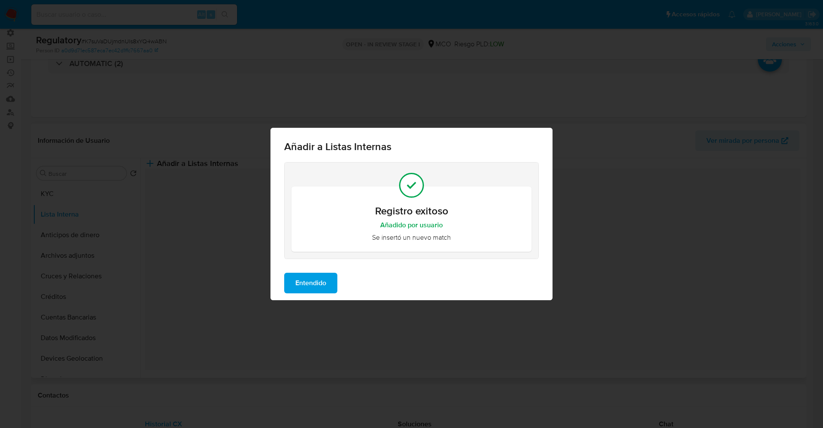
click at [310, 274] on span "Entendido" at bounding box center [311, 283] width 31 height 19
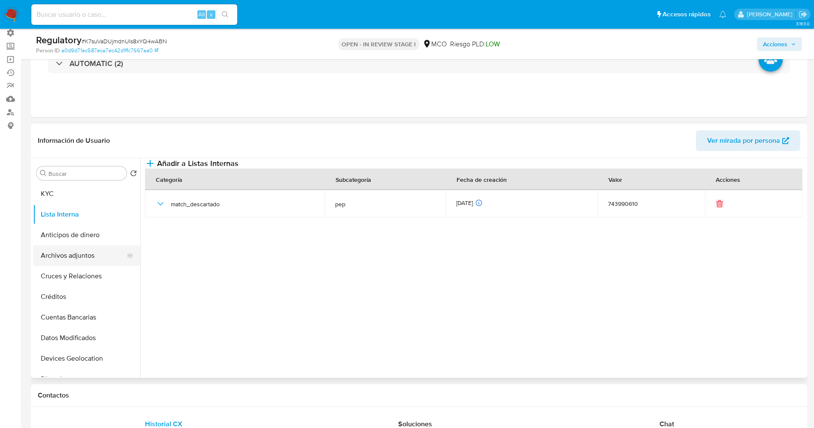
click at [85, 256] on button "Archivos adjuntos" at bounding box center [83, 255] width 100 height 21
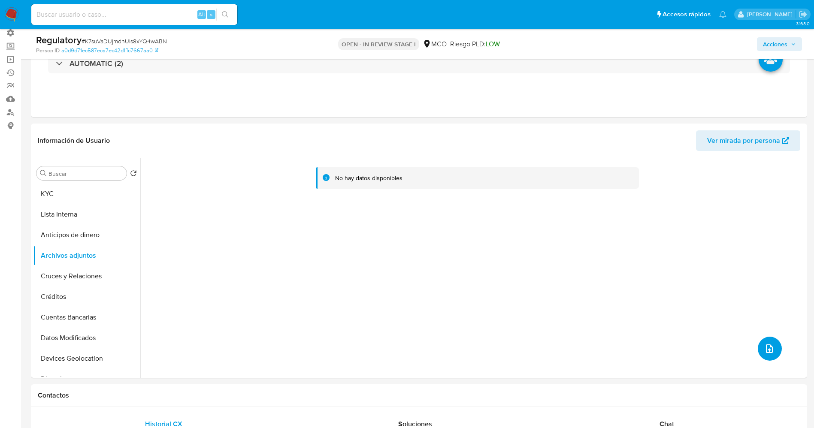
click at [769, 346] on icon "upload-file" at bounding box center [769, 349] width 10 height 10
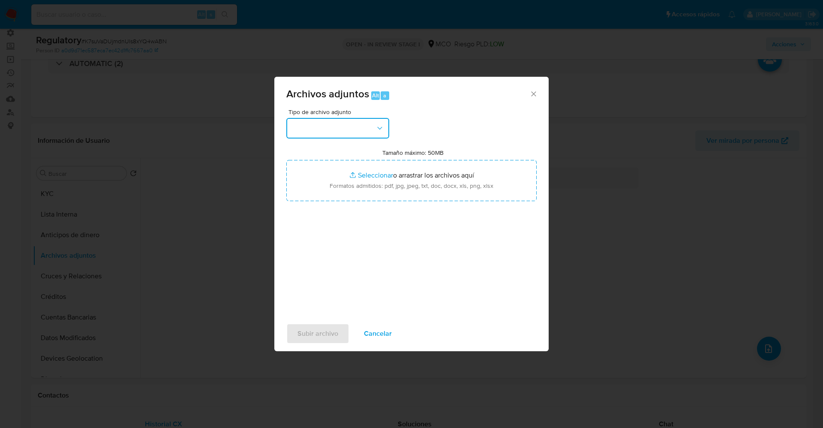
click at [378, 133] on button "button" at bounding box center [337, 128] width 103 height 21
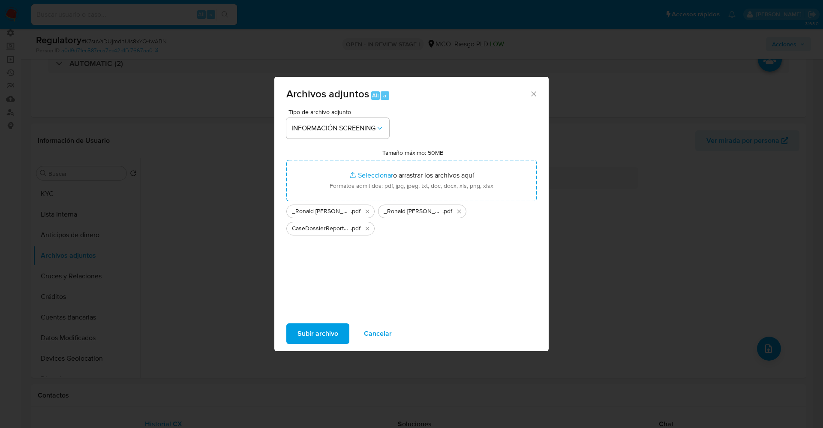
click at [317, 331] on span "Subir archivo" at bounding box center [318, 333] width 41 height 19
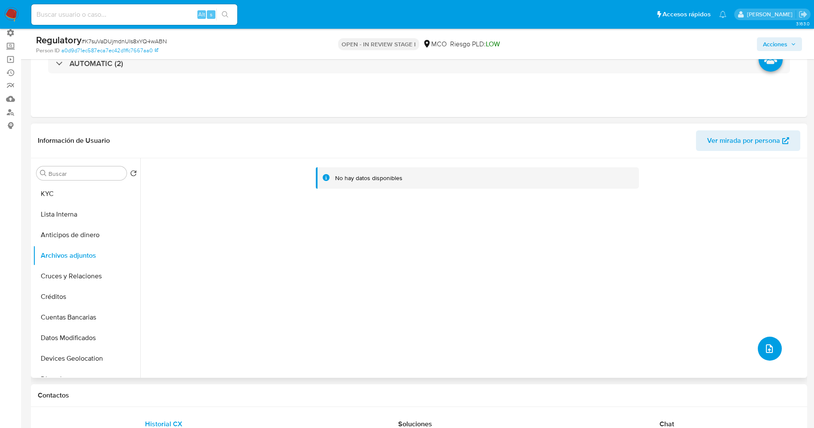
click at [773, 344] on button "upload-file" at bounding box center [769, 349] width 24 height 24
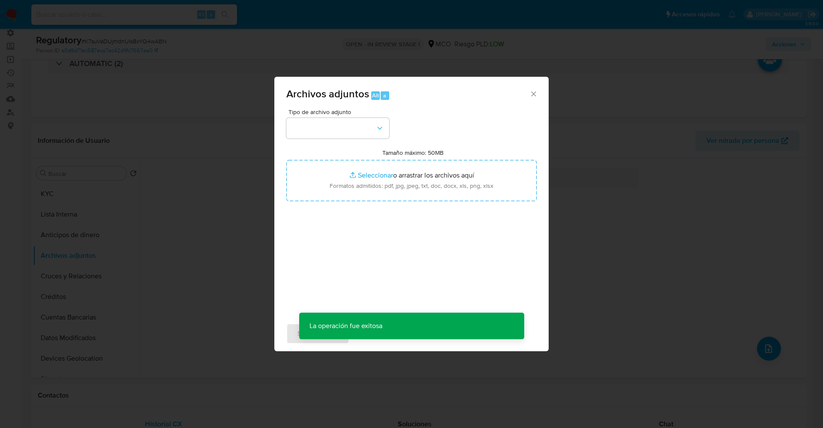
click at [636, 230] on div "Archivos adjuntos Alt a Tipo de archivo adjunto Tamaño máximo: 50MB Seleccionar…" at bounding box center [411, 214] width 823 height 428
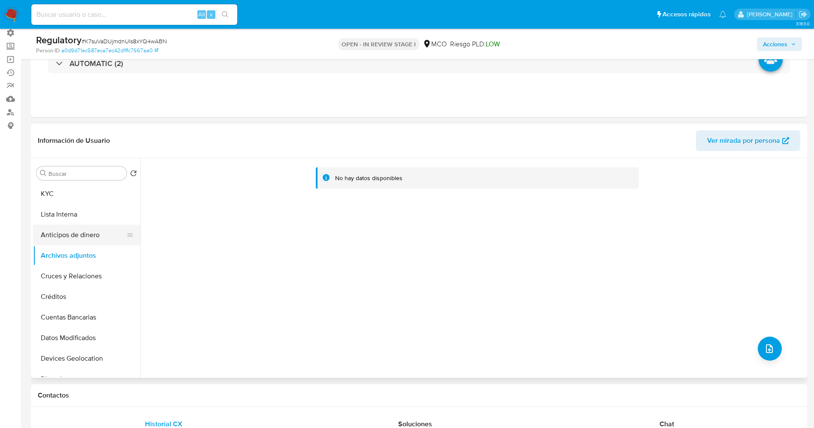
click at [80, 238] on button "Anticipos de dinero" at bounding box center [83, 235] width 100 height 21
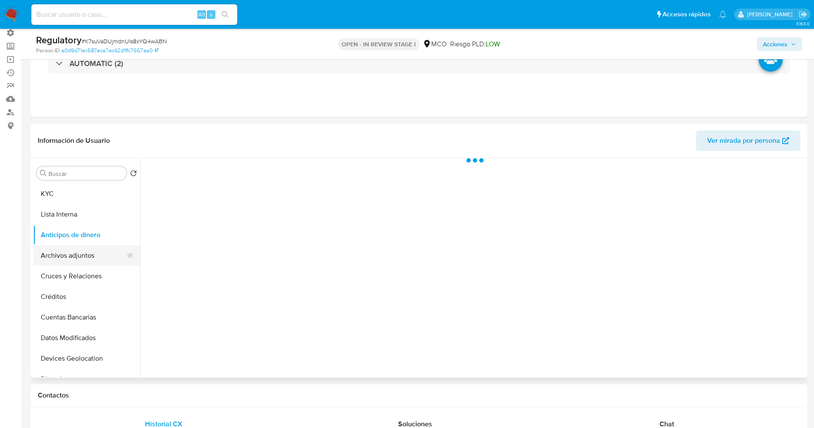
click at [84, 262] on button "Archivos adjuntos" at bounding box center [83, 255] width 100 height 21
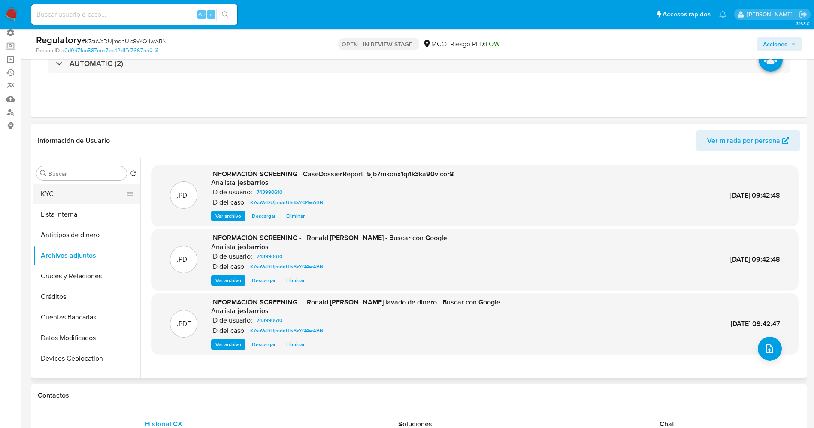
click at [51, 199] on button "KYC" at bounding box center [83, 194] width 100 height 21
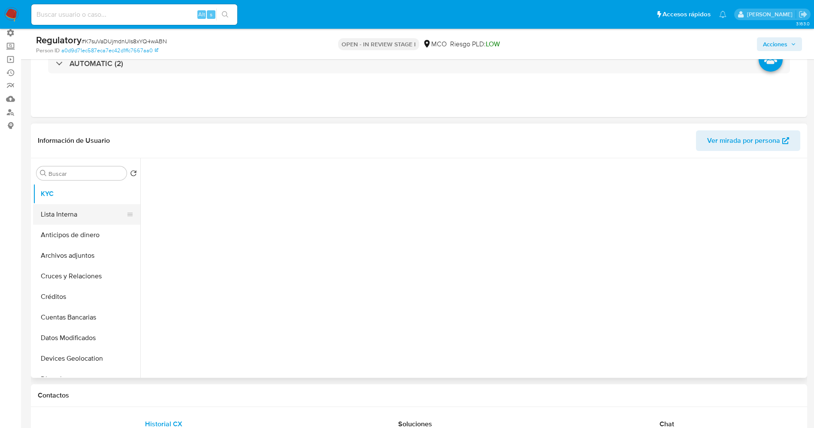
click at [58, 211] on button "Lista Interna" at bounding box center [83, 214] width 100 height 21
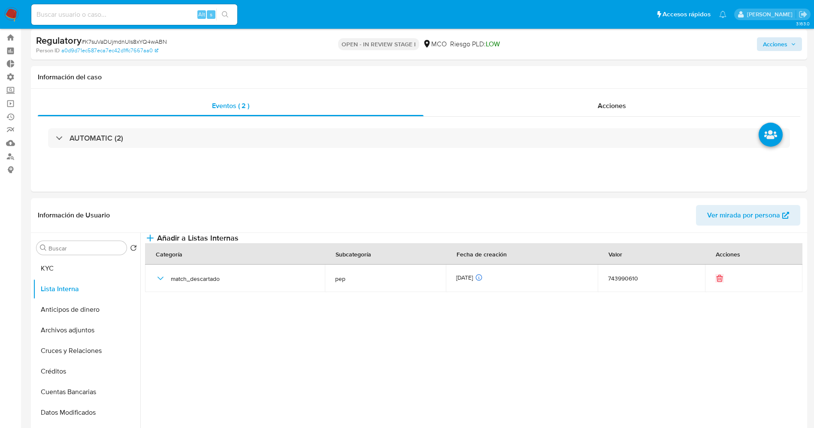
scroll to position [0, 0]
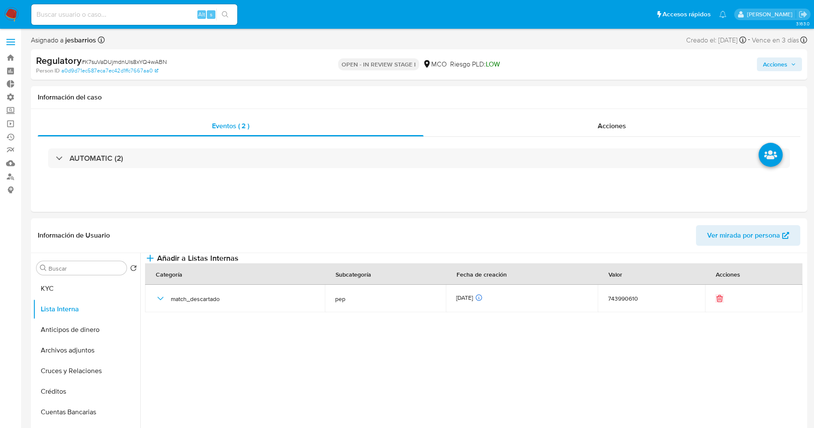
click at [785, 64] on span "Acciones" at bounding box center [775, 64] width 24 height 14
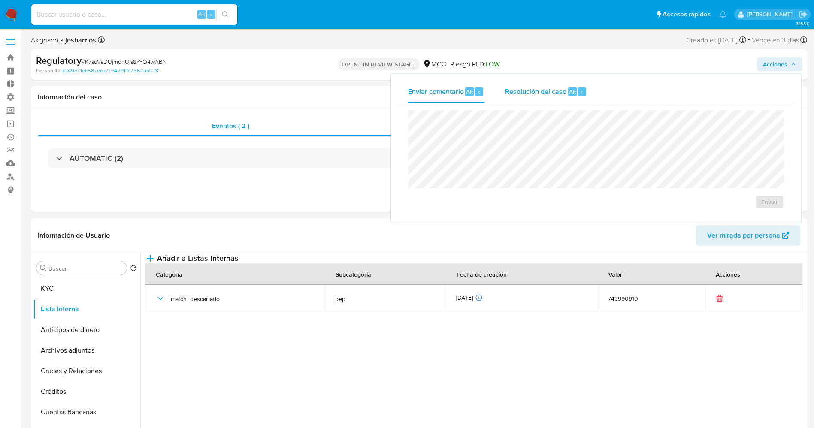
click at [556, 95] on span "Resolución del caso" at bounding box center [535, 92] width 61 height 10
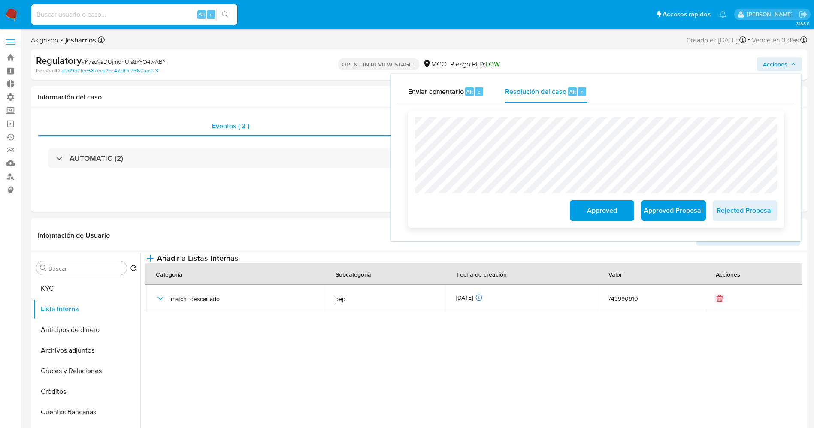
click at [605, 215] on span "Approved" at bounding box center [602, 210] width 42 height 19
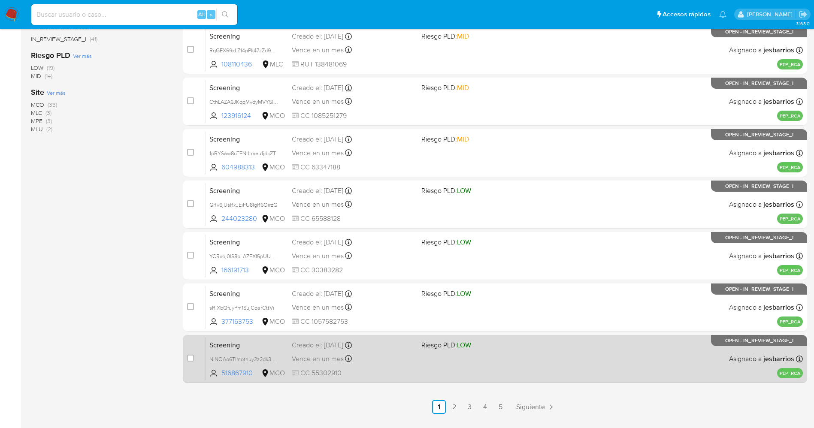
scroll to position [280, 0]
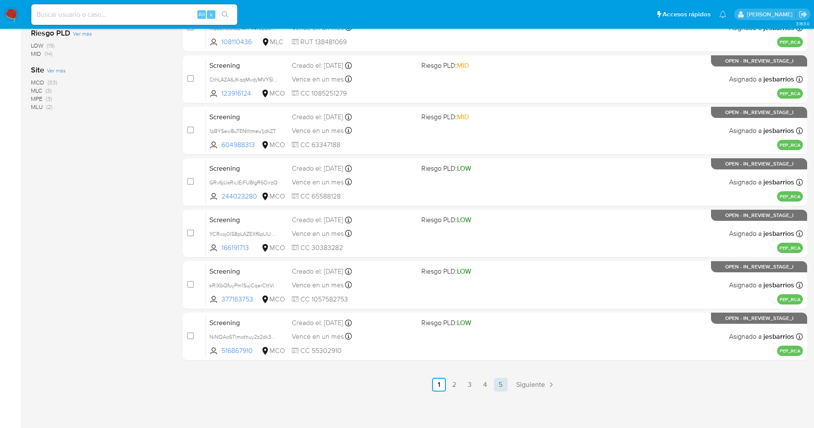
click at [504, 386] on link "5" at bounding box center [501, 385] width 14 height 14
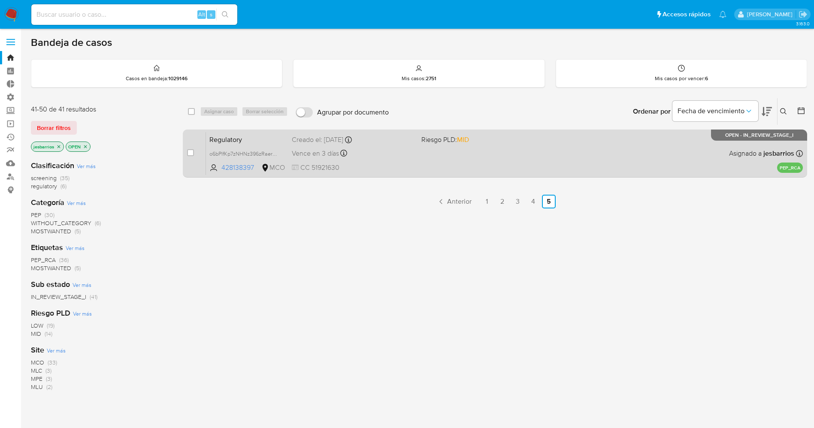
click at [451, 162] on div "Regulatory o6bPlfKp7zNHNz396zRaerKA 428138397 MCO Riesgo PLD: MID Creado el: [D…" at bounding box center [504, 153] width 597 height 43
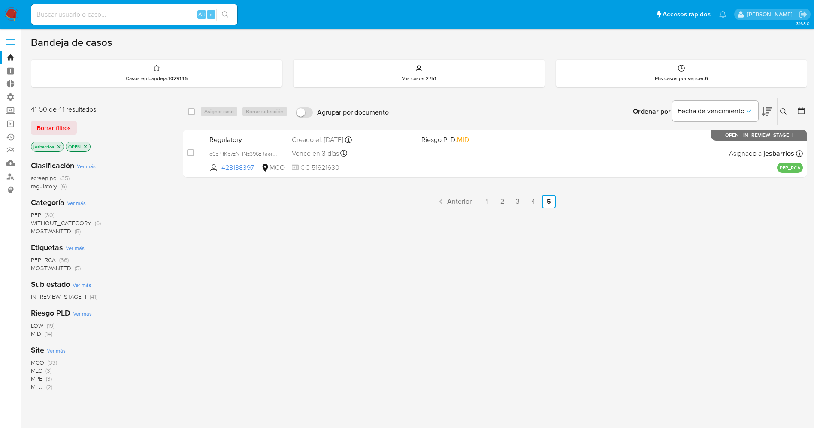
click at [9, 12] on img at bounding box center [11, 14] width 15 height 15
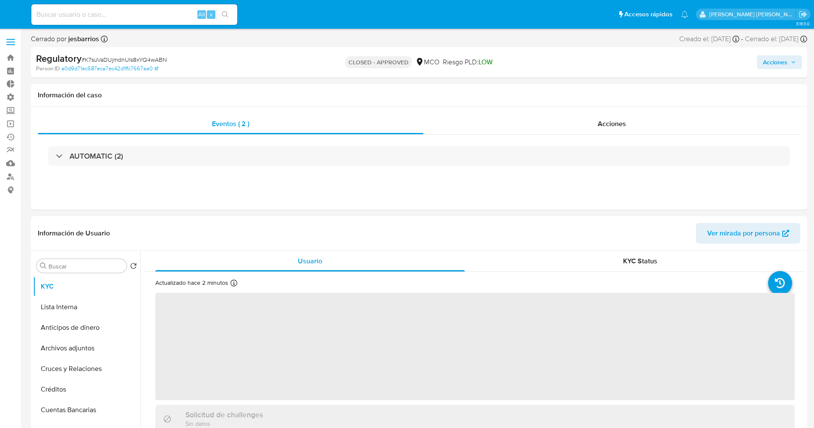
select select "10"
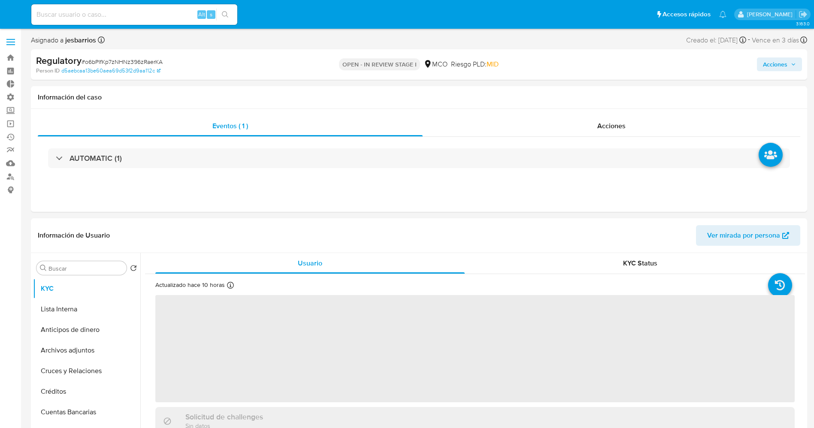
select select "10"
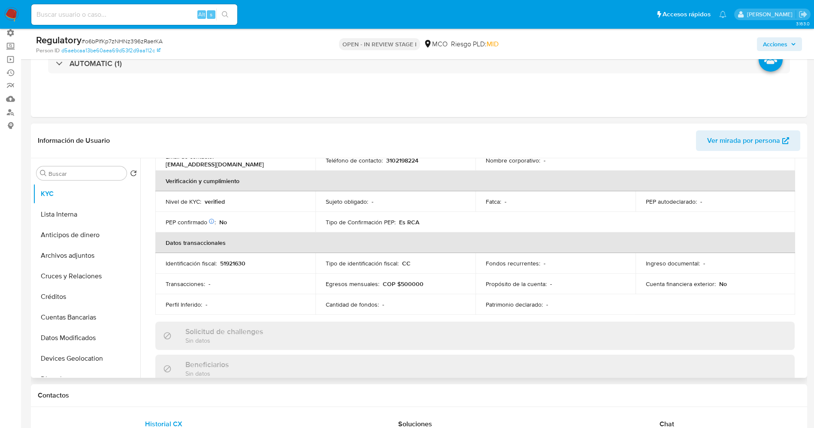
scroll to position [322, 0]
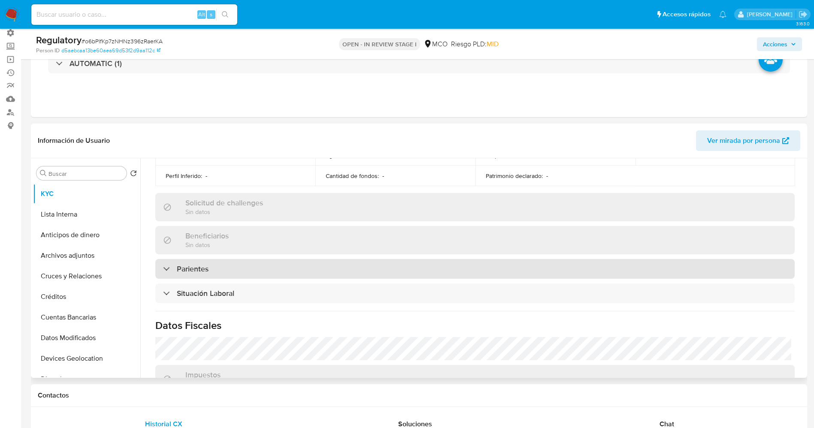
click at [257, 272] on div "Parientes" at bounding box center [474, 269] width 639 height 20
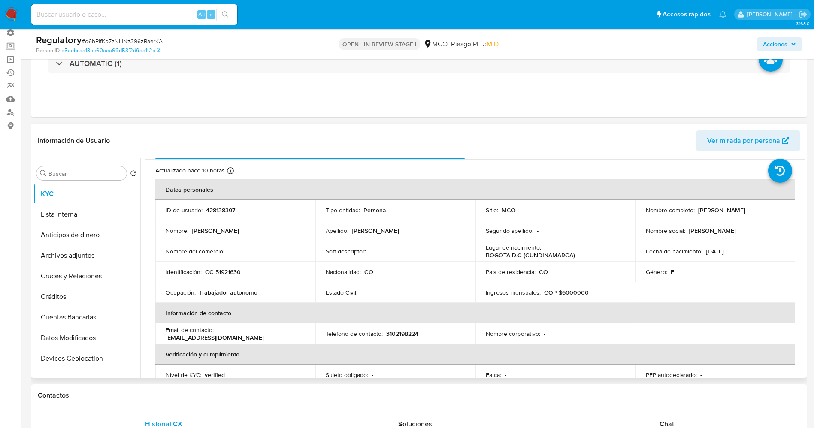
scroll to position [0, 0]
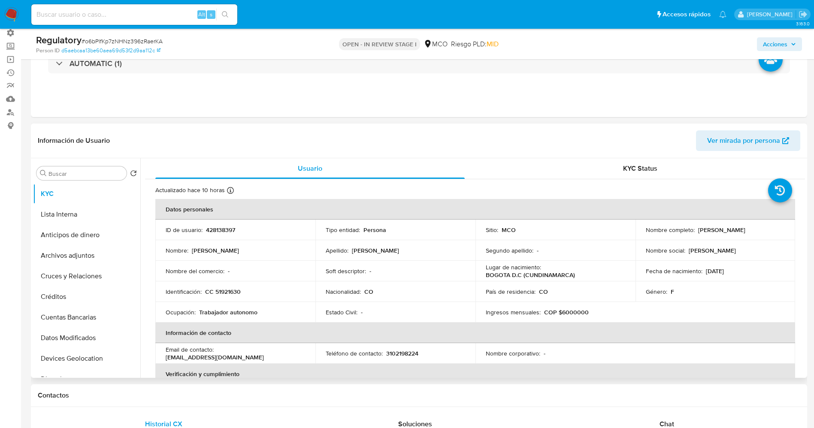
drag, startPoint x: 642, startPoint y: 233, endPoint x: 752, endPoint y: 233, distance: 110.2
click at [752, 233] on td "Nombre completo : Lina Margarita Amador Villaneda" at bounding box center [715, 230] width 160 height 21
drag, startPoint x: 722, startPoint y: 232, endPoint x: 590, endPoint y: 240, distance: 132.7
click at [590, 240] on tbody "ID de usuario : 428138397 Tipo entidad : Persona Sitio : MCO Nombre completo : …" at bounding box center [474, 271] width 639 height 103
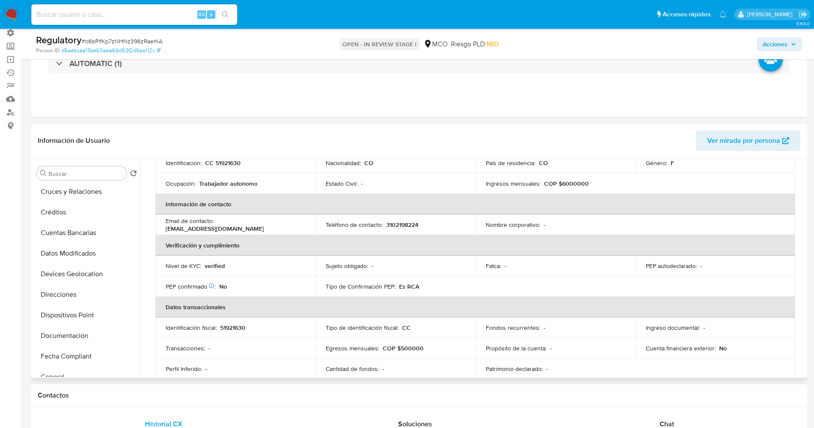
scroll to position [193, 0]
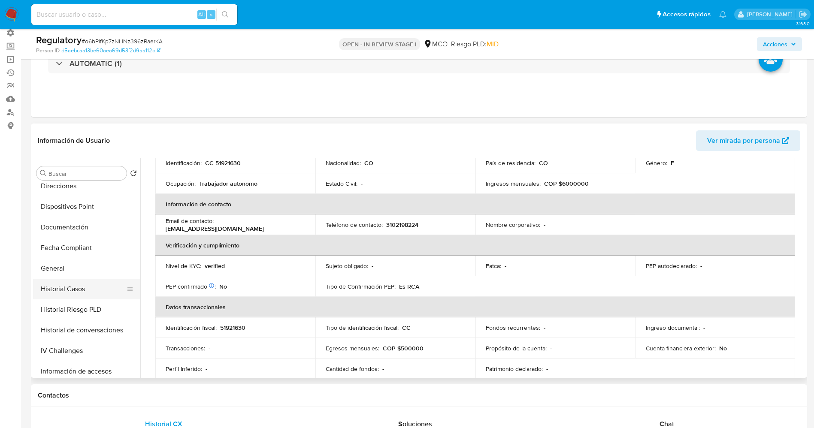
click at [75, 287] on button "Historial Casos" at bounding box center [83, 289] width 100 height 21
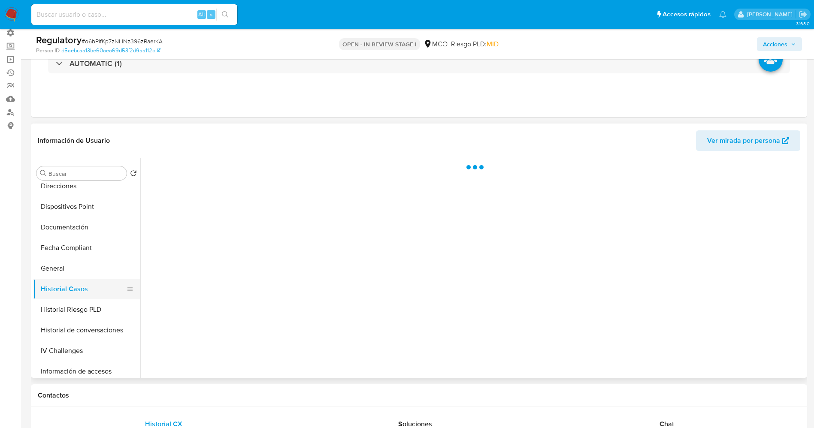
scroll to position [0, 0]
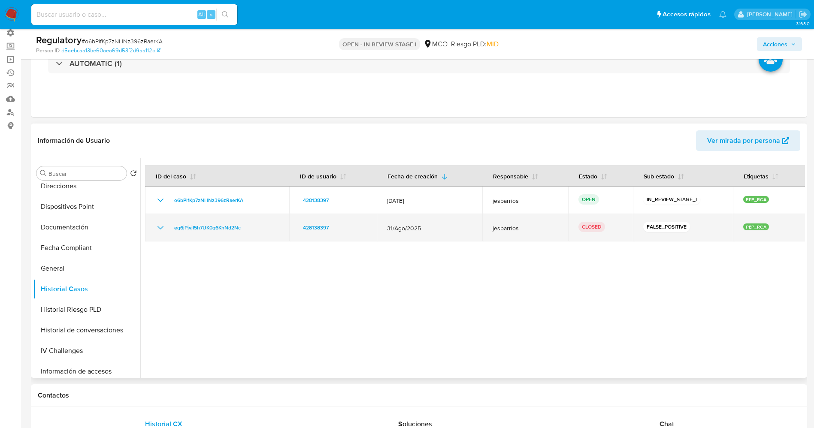
click at [162, 225] on icon "Mostrar/Ocultar" at bounding box center [160, 228] width 10 height 10
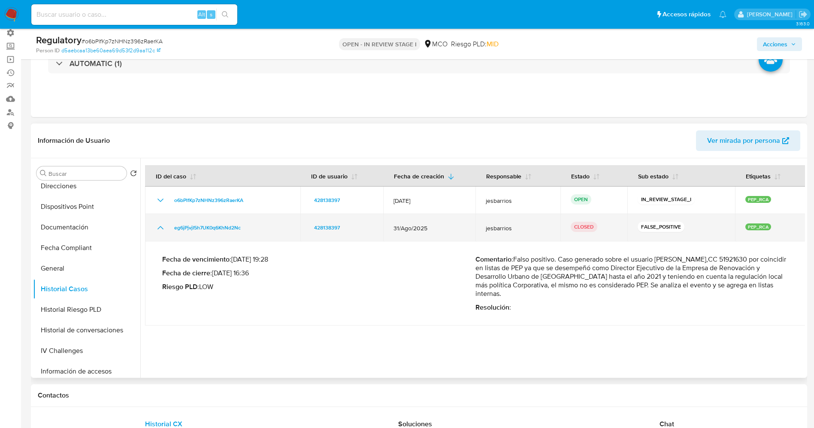
click at [162, 225] on icon "Mostrar/Ocultar" at bounding box center [160, 228] width 10 height 10
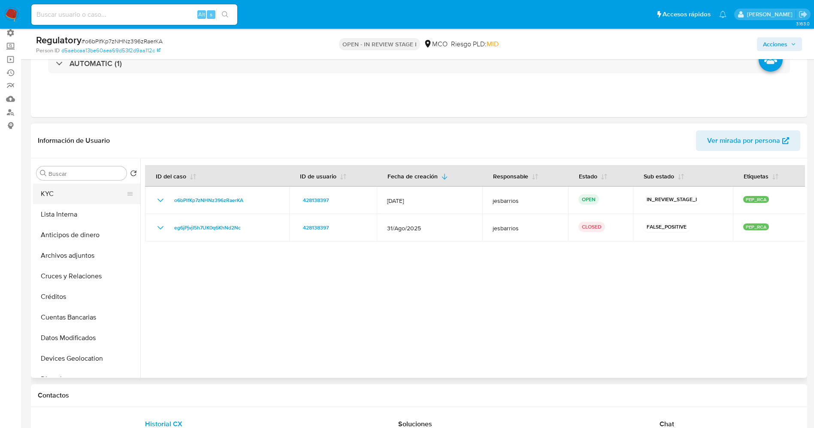
click at [71, 196] on button "KYC" at bounding box center [83, 194] width 100 height 21
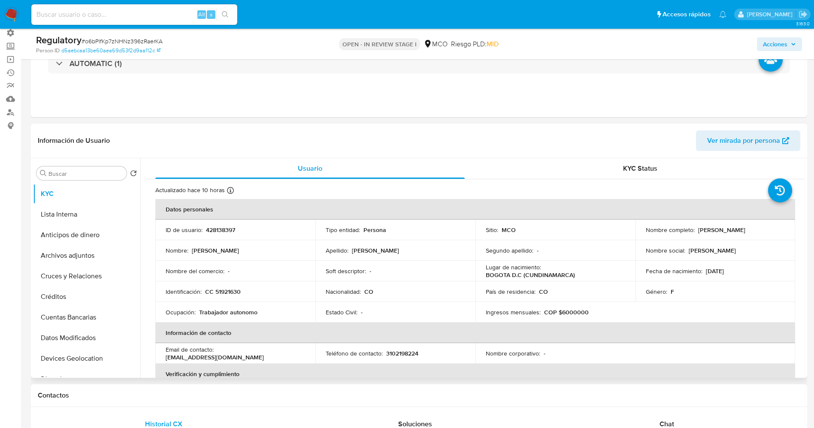
drag, startPoint x: 650, startPoint y: 234, endPoint x: 740, endPoint y: 234, distance: 90.1
click at [740, 234] on div "Nombre completo : Lina Margarita Amador Villaneda" at bounding box center [714, 230] width 139 height 8
copy p "Lina Margarita Amador Villaneda"
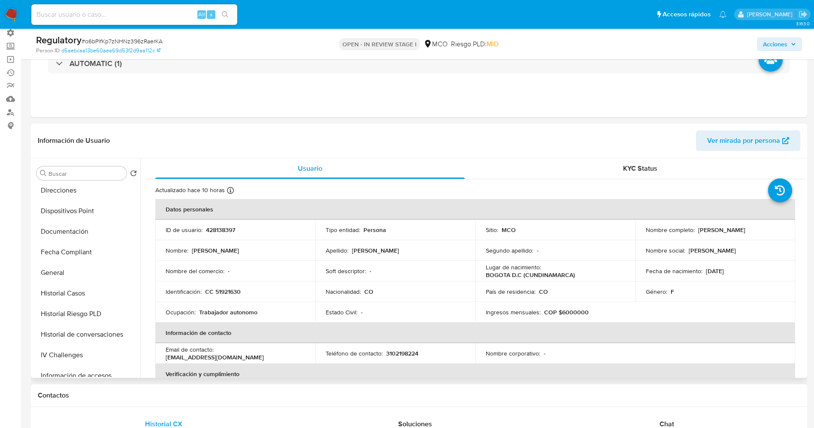
scroll to position [193, 0]
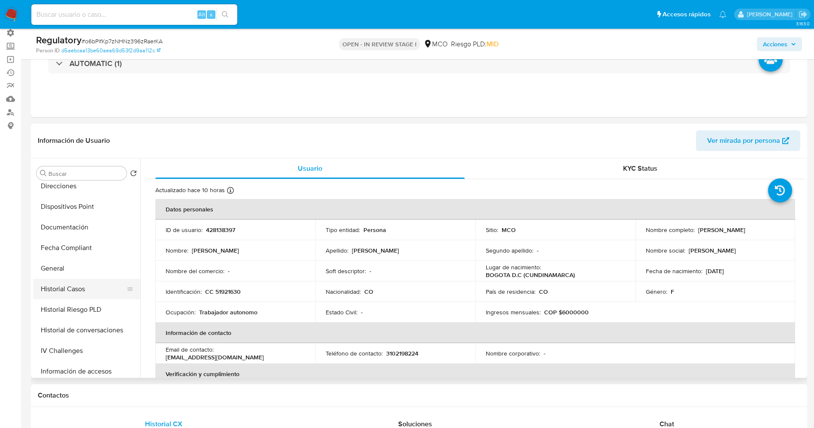
click at [66, 291] on button "Historial Casos" at bounding box center [83, 289] width 100 height 21
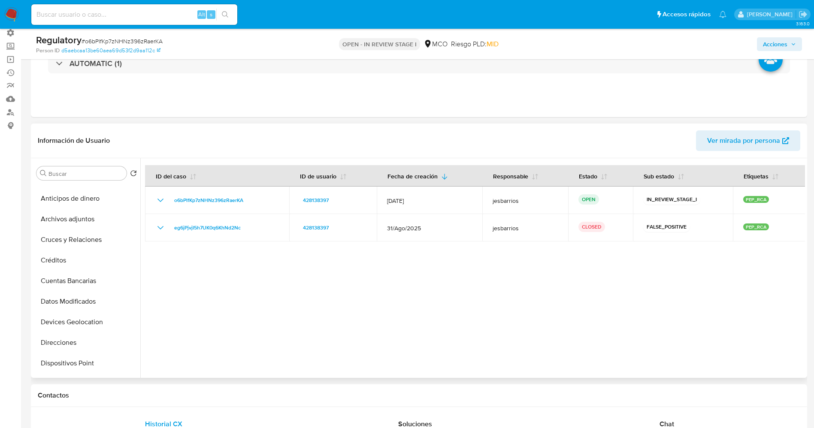
scroll to position [0, 0]
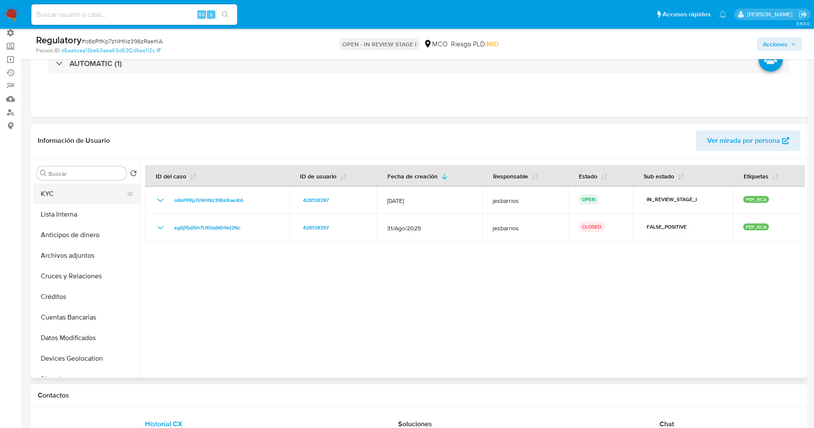
drag, startPoint x: 78, startPoint y: 192, endPoint x: 110, endPoint y: 6, distance: 188.5
click at [78, 191] on button "KYC" at bounding box center [86, 194] width 107 height 21
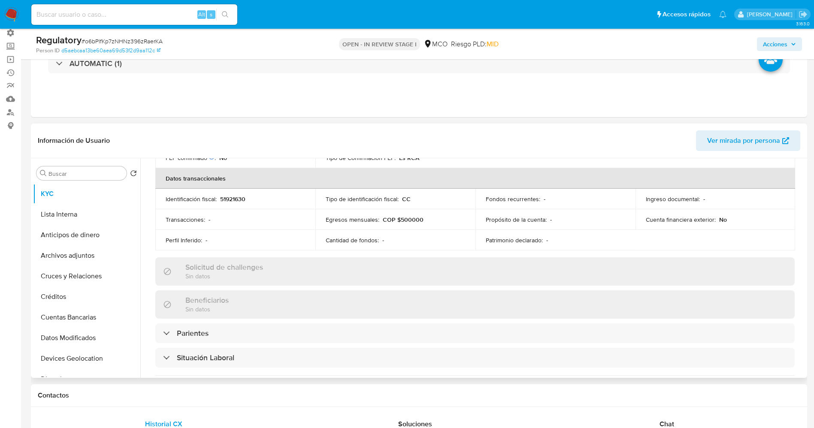
scroll to position [322, 0]
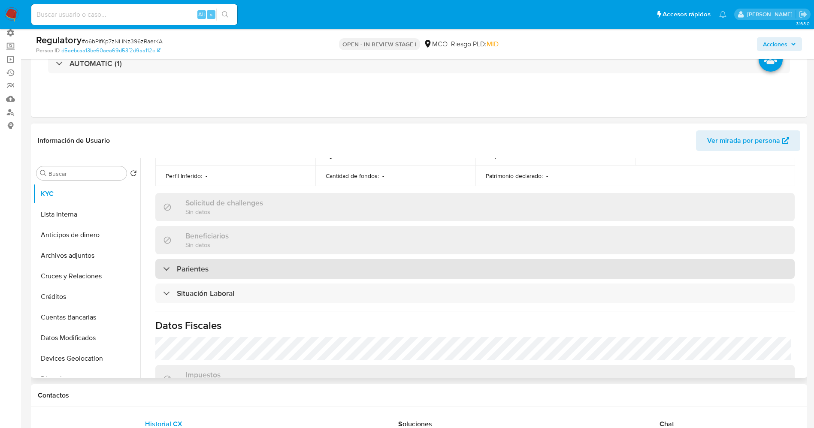
click at [224, 265] on div "Parientes" at bounding box center [474, 269] width 639 height 20
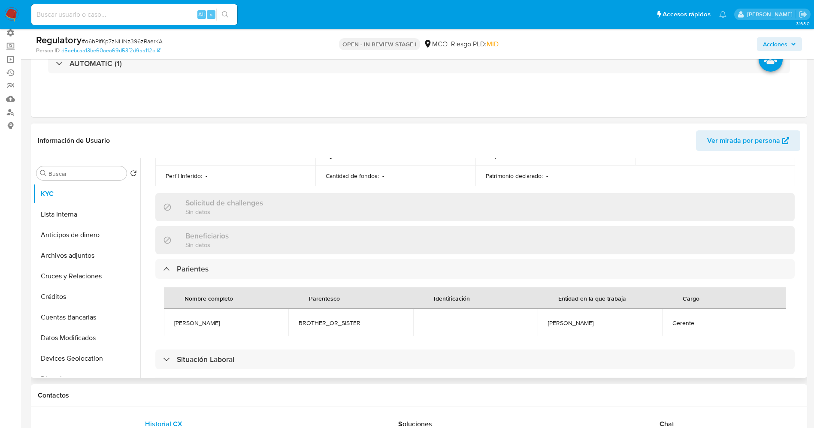
drag, startPoint x: 193, startPoint y: 320, endPoint x: 215, endPoint y: 320, distance: 21.4
click at [230, 320] on span "Santiago Amdor" at bounding box center [226, 323] width 104 height 8
copy span "Santiago Amdor"
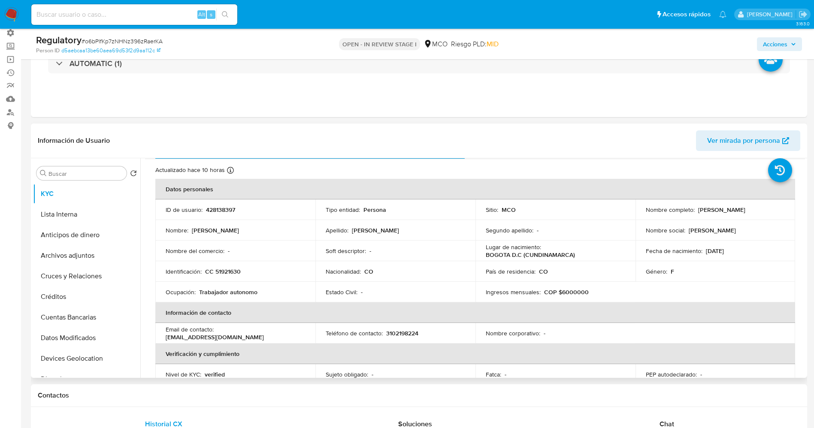
scroll to position [0, 0]
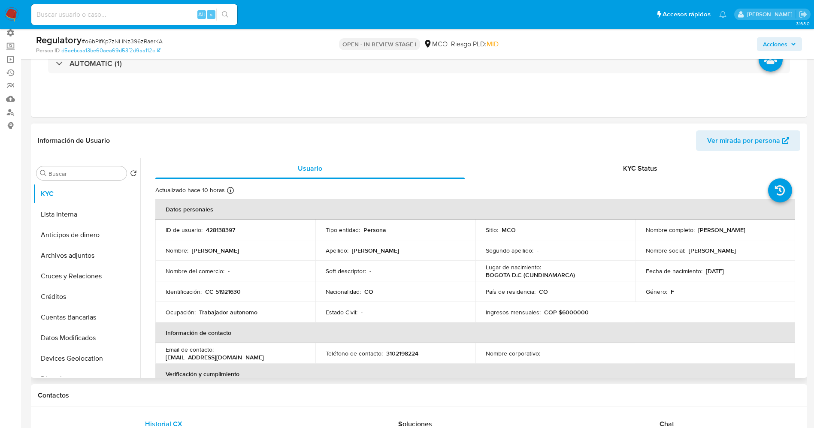
drag, startPoint x: 641, startPoint y: 236, endPoint x: 736, endPoint y: 236, distance: 94.8
click at [736, 236] on td "Nombre completo : Lina Margarita Amador Villaneda" at bounding box center [715, 230] width 160 height 21
copy p "Lina Margarita Amador Villaneda"
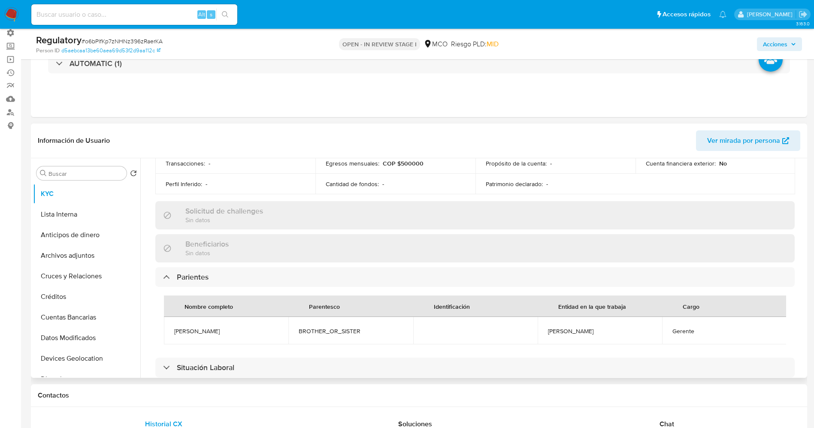
scroll to position [386, 0]
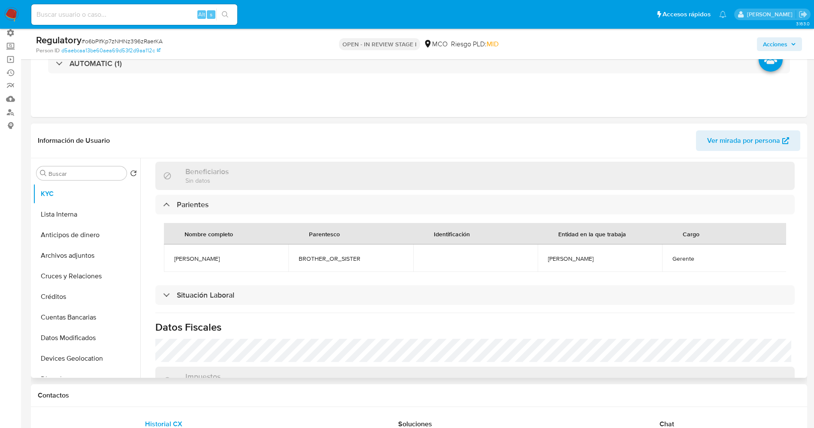
drag, startPoint x: 184, startPoint y: 256, endPoint x: 193, endPoint y: 260, distance: 9.8
click at [241, 260] on span "Santiago Amdor" at bounding box center [226, 259] width 104 height 8
click at [178, 259] on span "Santiago Amdor" at bounding box center [226, 259] width 104 height 8
drag, startPoint x: 175, startPoint y: 258, endPoint x: 220, endPoint y: 258, distance: 44.6
click at [220, 258] on td "Santiago Amdor" at bounding box center [226, 257] width 124 height 27
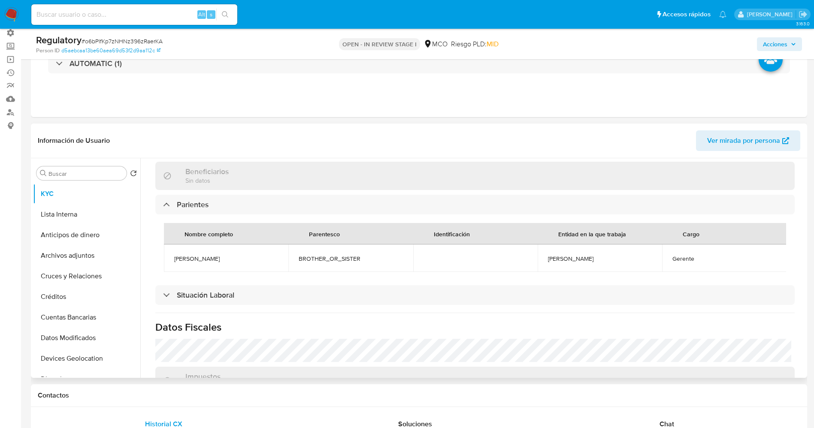
copy span "Santiago Amdor"
drag, startPoint x: 669, startPoint y: 255, endPoint x: 696, endPoint y: 258, distance: 27.2
click at [696, 258] on span "Gerente" at bounding box center [724, 259] width 104 height 8
copy span "Gerente"
click at [72, 212] on button "Lista Interna" at bounding box center [83, 214] width 100 height 21
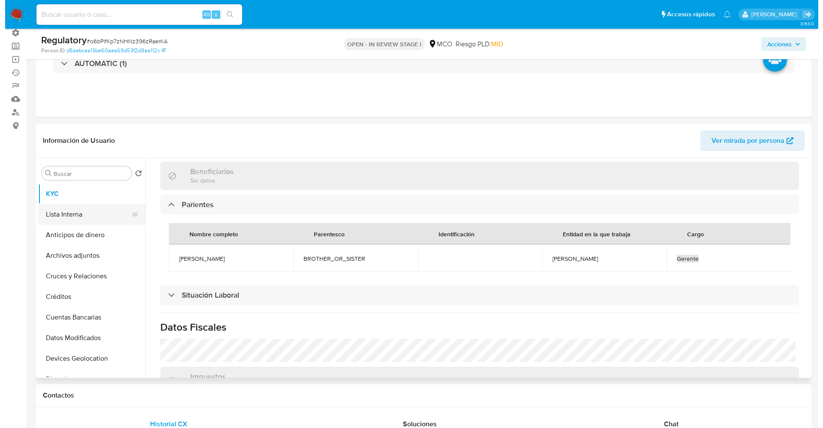
scroll to position [0, 0]
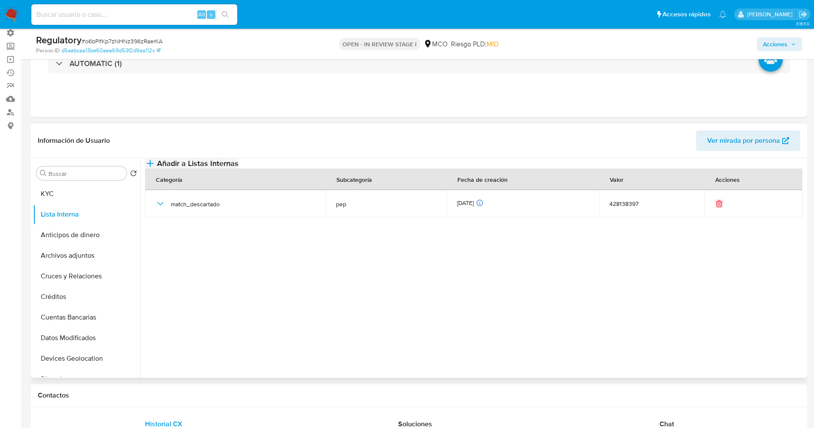
click at [238, 168] on span "Añadir a Listas Internas" at bounding box center [197, 163] width 81 height 9
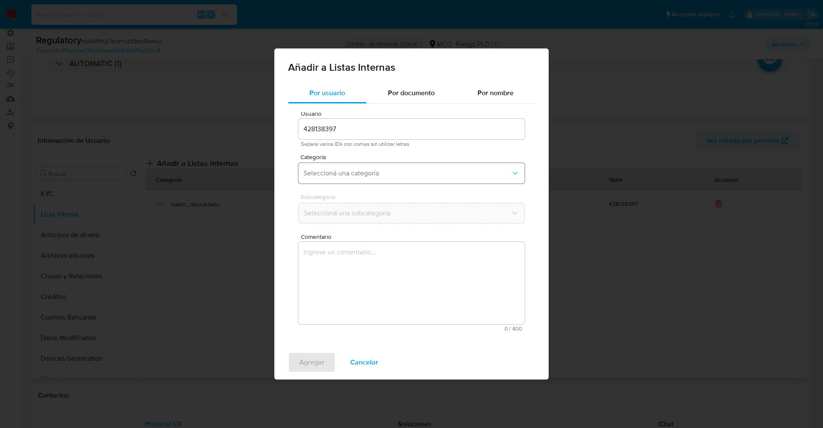
click at [414, 174] on span "Seleccioná una categoría" at bounding box center [408, 173] width 208 height 9
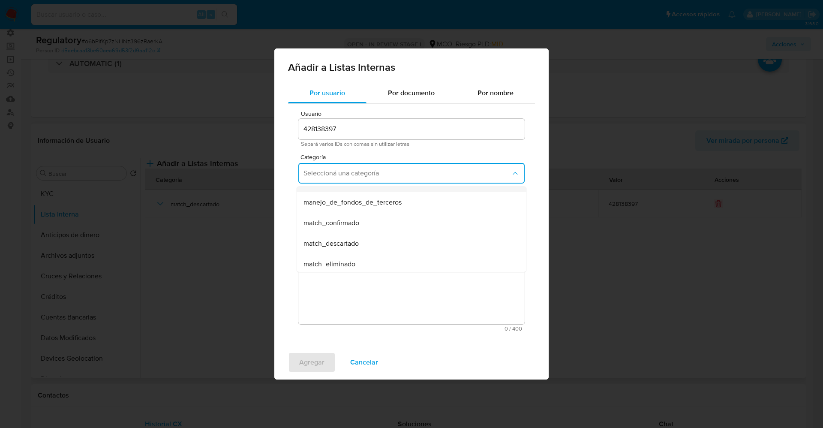
scroll to position [64, 0]
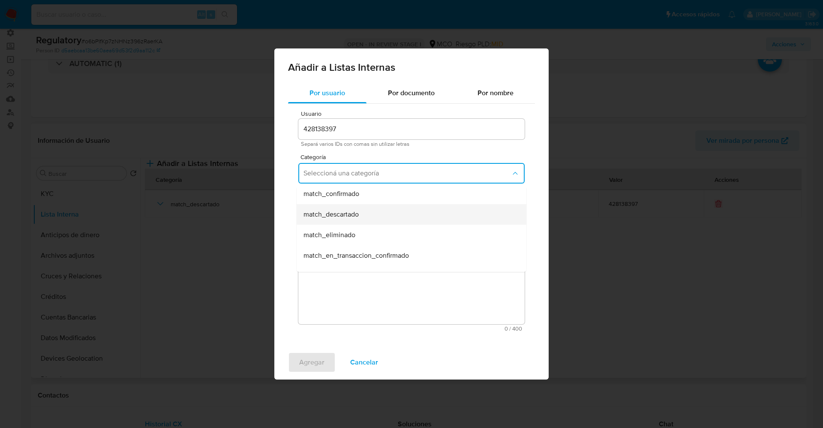
click at [387, 213] on div "match_descartado" at bounding box center [409, 214] width 211 height 21
click at [381, 217] on span "Seleccioná una subcategoría" at bounding box center [408, 213] width 208 height 9
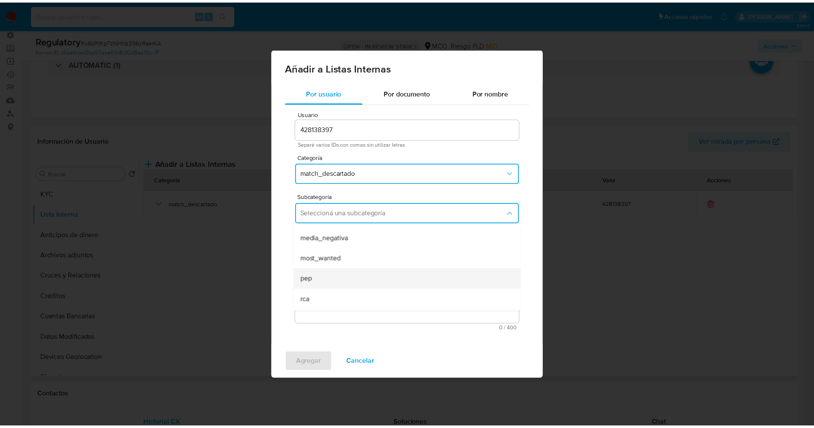
scroll to position [58, 0]
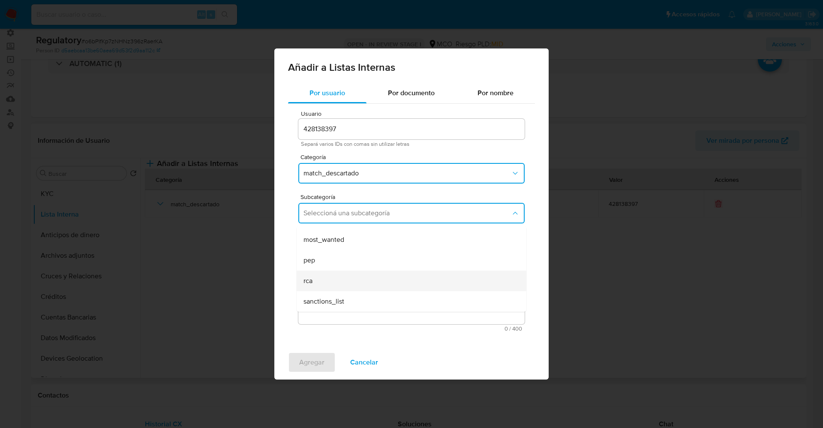
click at [335, 273] on div "rca" at bounding box center [409, 281] width 211 height 21
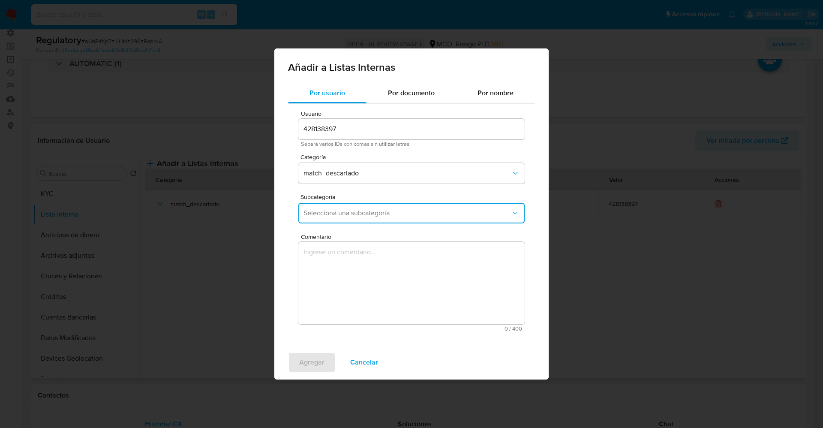
click at [334, 274] on textarea "Comentario" at bounding box center [412, 283] width 226 height 82
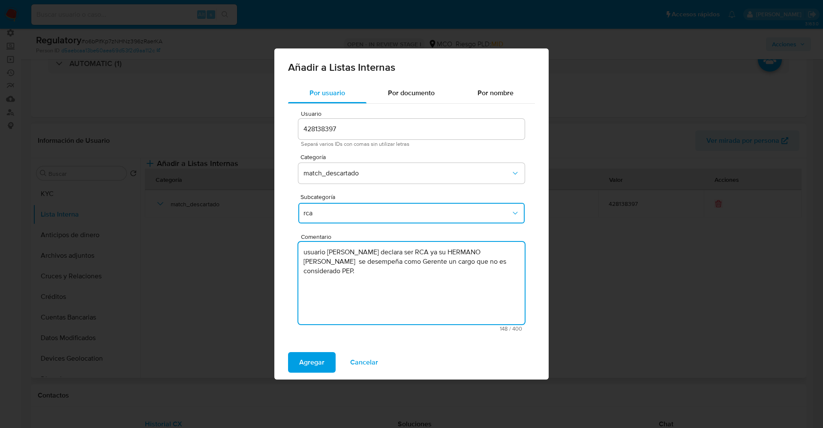
click at [308, 253] on textarea "usuario Lina Margarita Amador Villaneda declara ser RCA ya su HERMANO Santiago …" at bounding box center [412, 283] width 226 height 82
click at [390, 262] on textarea "Usuario Lina Margarita Amador Villaneda declara ser RCA ya su HERMANO Santiago …" at bounding box center [412, 283] width 226 height 82
type textarea "Usuario Lina Margarita Amador Villaneda declara ser RCA ya su HERMANO Santiago …"
click at [318, 365] on span "Agregar" at bounding box center [311, 362] width 25 height 19
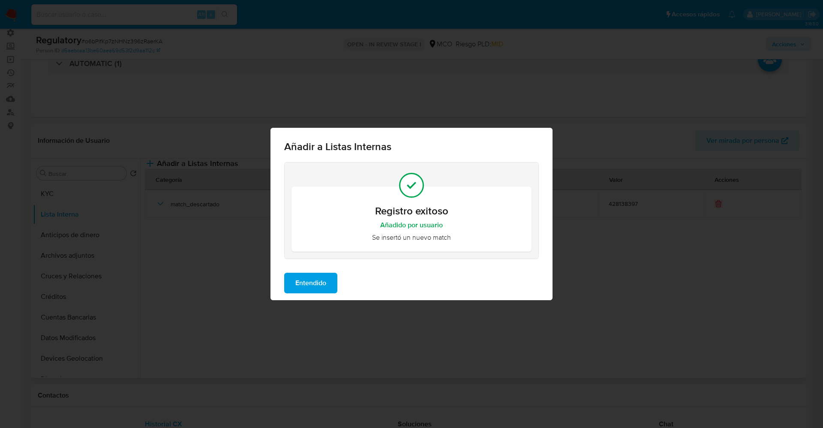
click at [311, 297] on div "Entendido" at bounding box center [412, 283] width 282 height 34
click at [308, 291] on span "Entendido" at bounding box center [311, 283] width 31 height 19
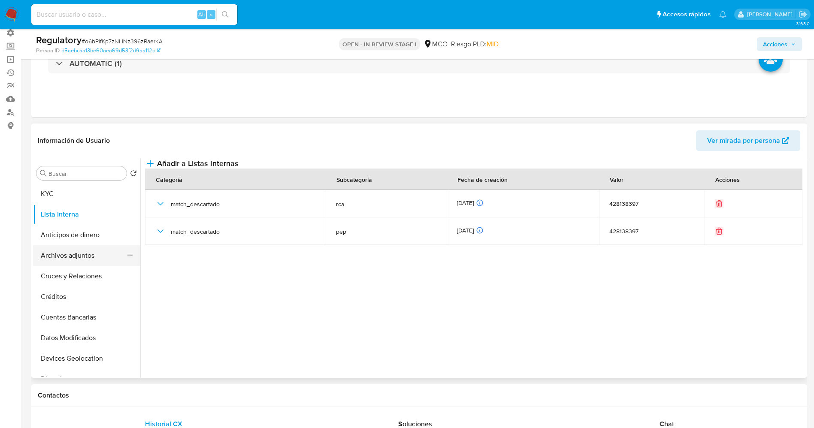
click at [54, 253] on button "Archivos adjuntos" at bounding box center [83, 255] width 100 height 21
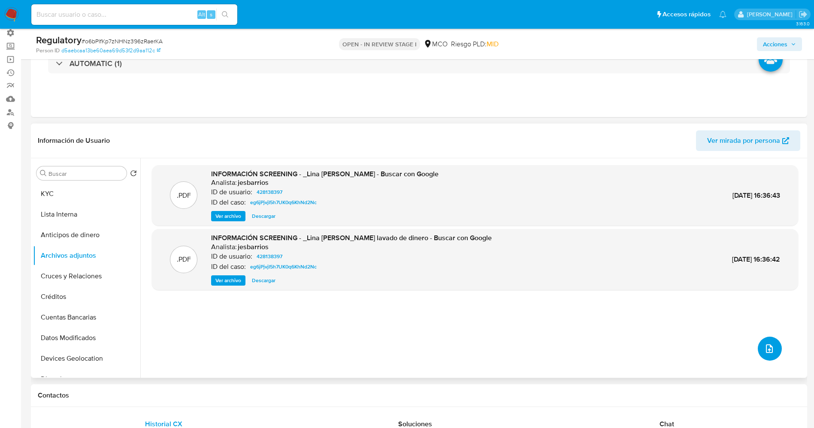
click at [769, 347] on icon "upload-file" at bounding box center [769, 349] width 10 height 10
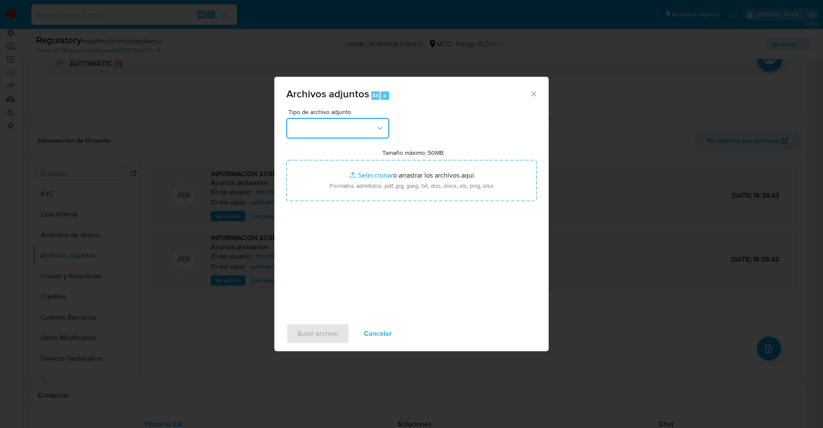
drag, startPoint x: 327, startPoint y: 130, endPoint x: 335, endPoint y: 129, distance: 7.8
click at [327, 130] on button "button" at bounding box center [337, 128] width 103 height 21
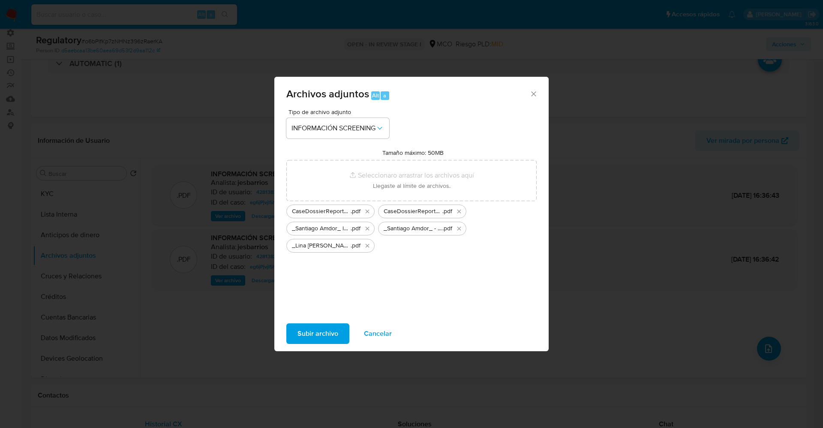
click at [320, 341] on span "Subir archivo" at bounding box center [318, 333] width 41 height 19
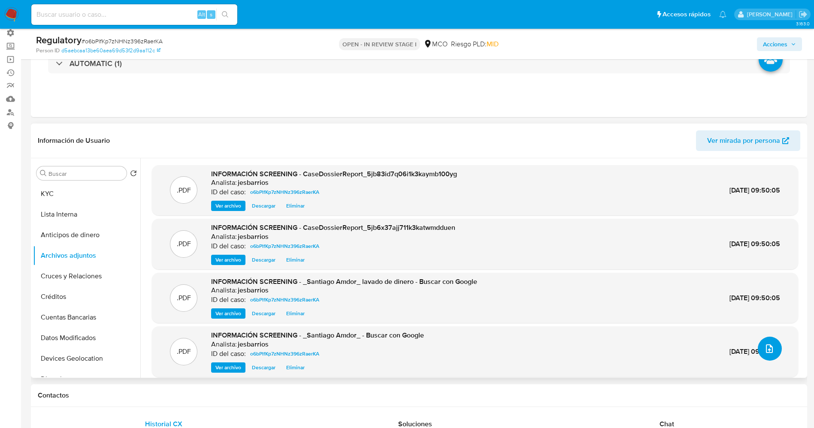
click at [769, 350] on icon "upload-file" at bounding box center [769, 349] width 10 height 10
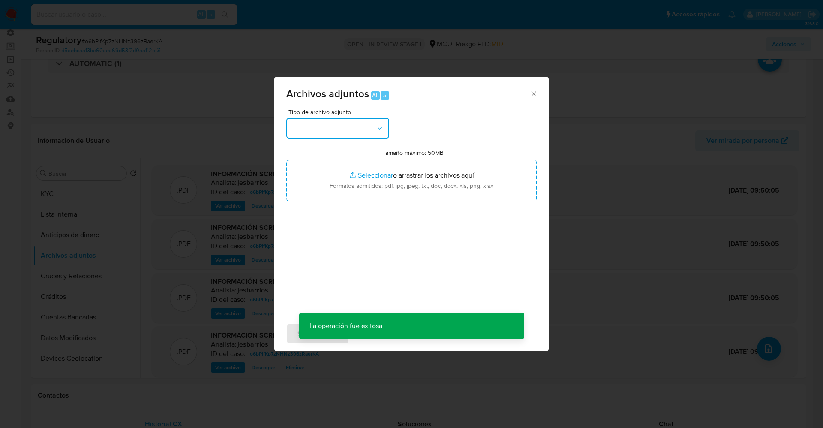
click at [329, 136] on button "button" at bounding box center [337, 128] width 103 height 21
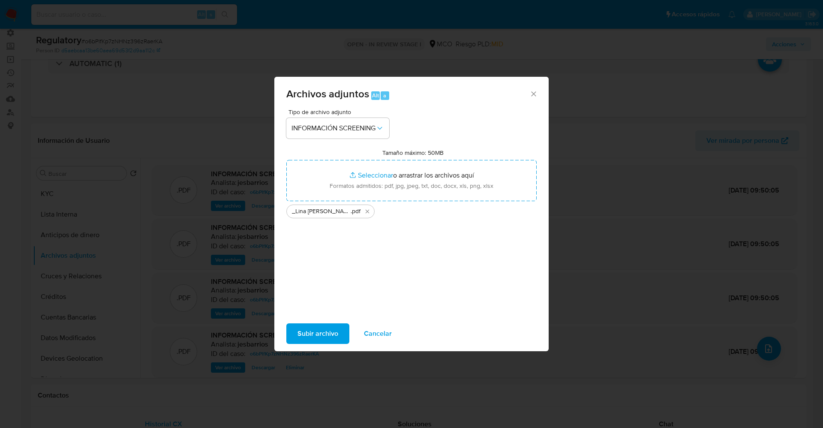
click at [318, 333] on span "Subir archivo" at bounding box center [318, 333] width 41 height 19
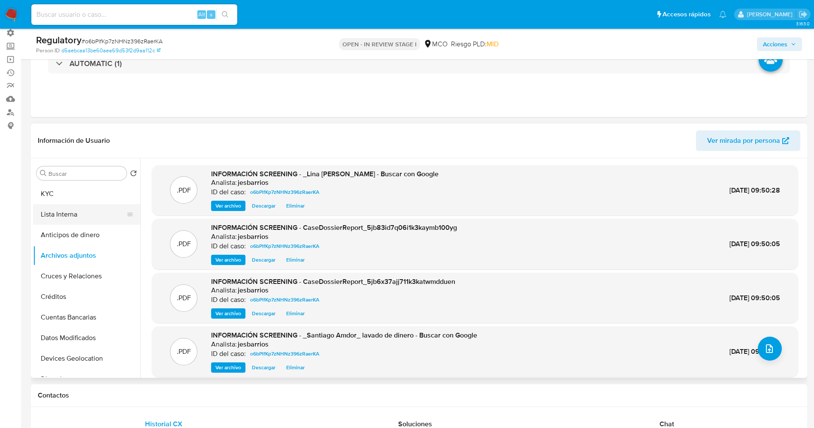
click at [74, 217] on button "Lista Interna" at bounding box center [83, 214] width 100 height 21
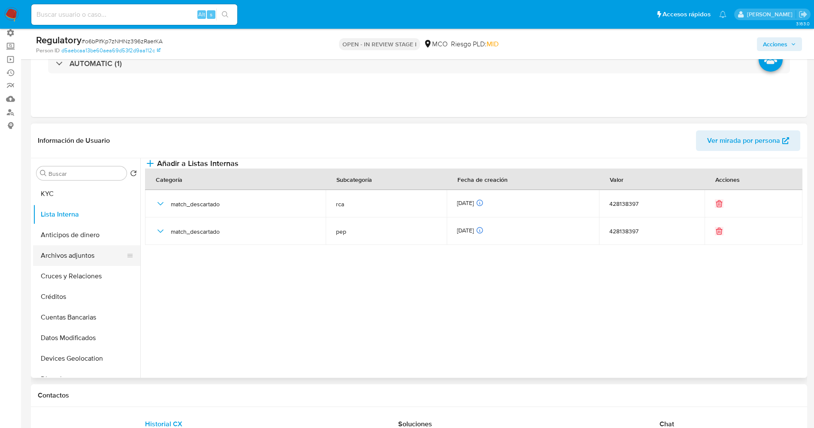
click at [75, 262] on button "Archivos adjuntos" at bounding box center [83, 255] width 100 height 21
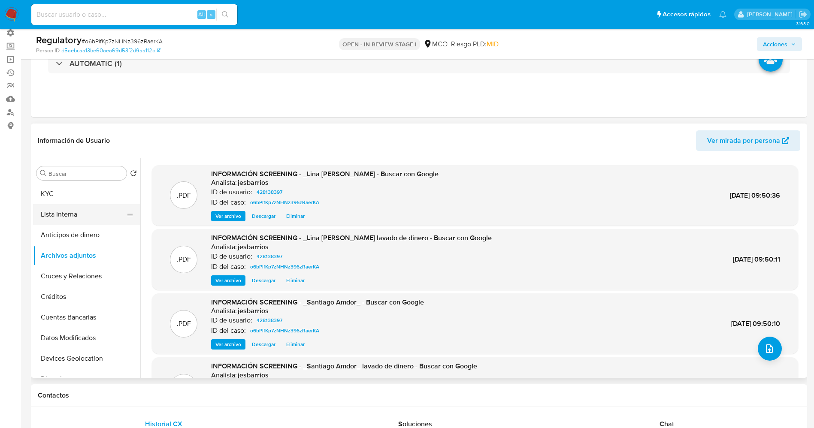
click at [57, 207] on button "Lista Interna" at bounding box center [83, 214] width 100 height 21
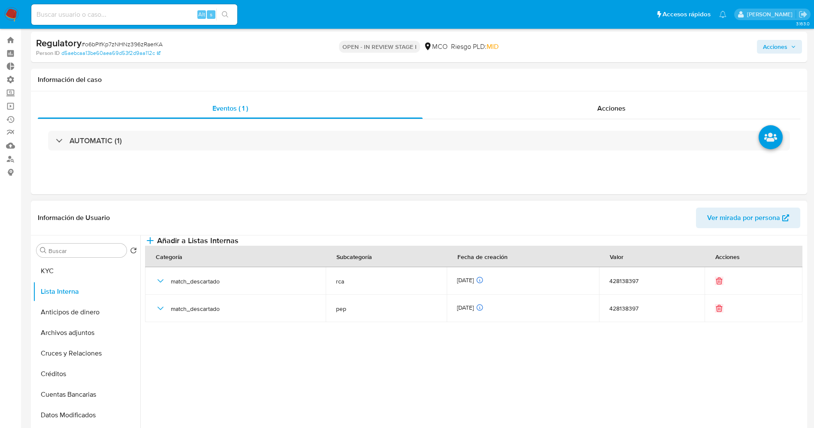
scroll to position [0, 0]
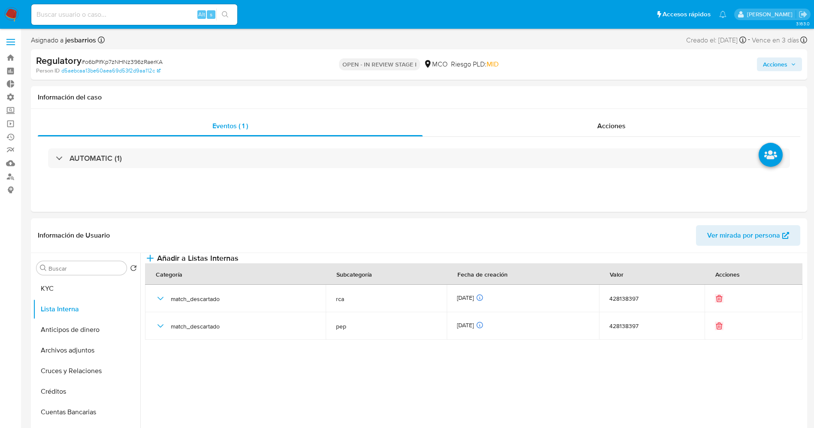
click at [771, 63] on span "Acciones" at bounding box center [775, 64] width 24 height 14
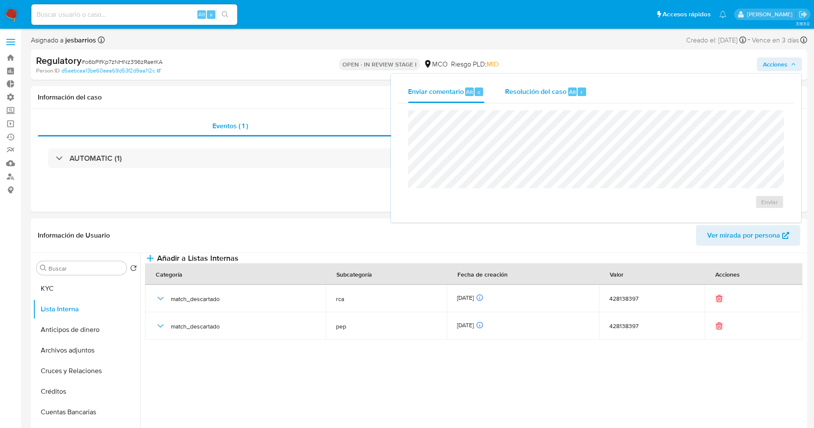
click at [586, 88] on button "Resolución del caso Alt r" at bounding box center [546, 92] width 103 height 22
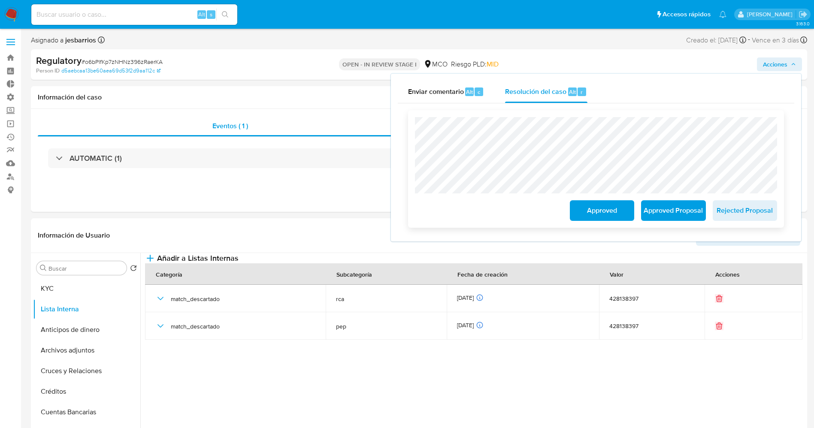
click at [591, 213] on span "Approved" at bounding box center [602, 210] width 42 height 19
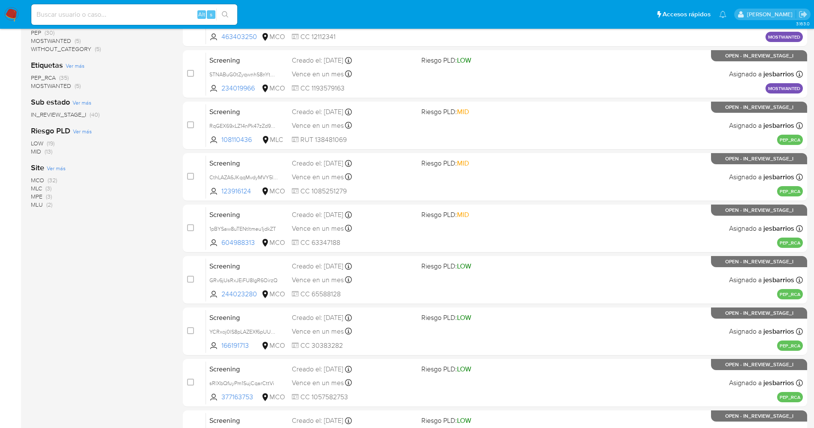
scroll to position [280, 0]
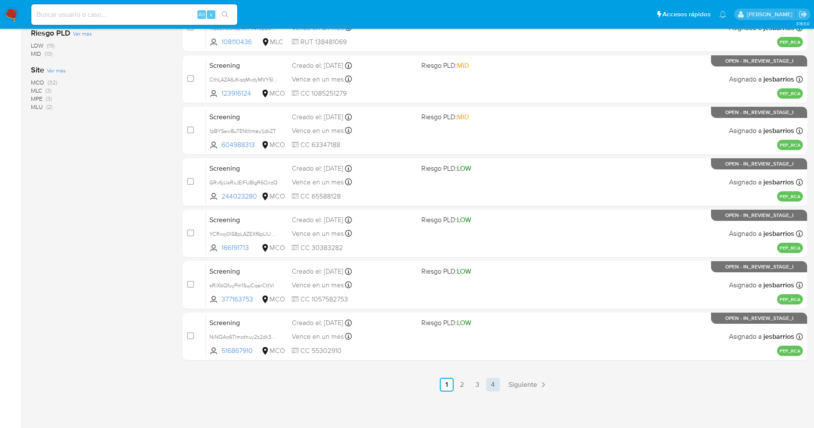
click at [497, 383] on link "4" at bounding box center [493, 385] width 14 height 14
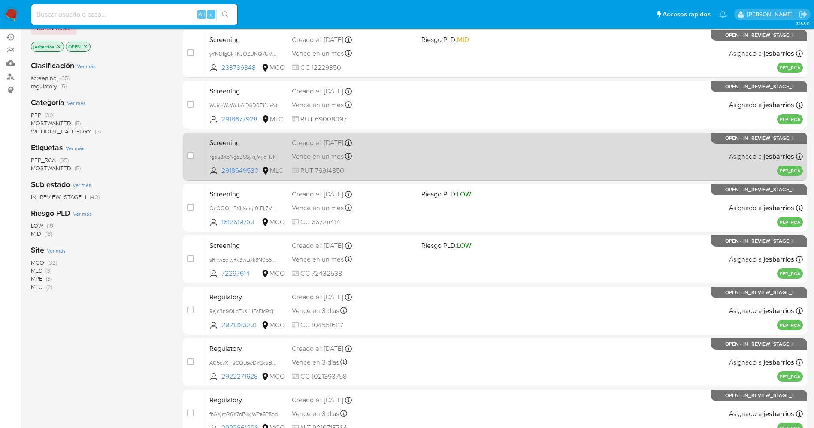
scroll to position [280, 0]
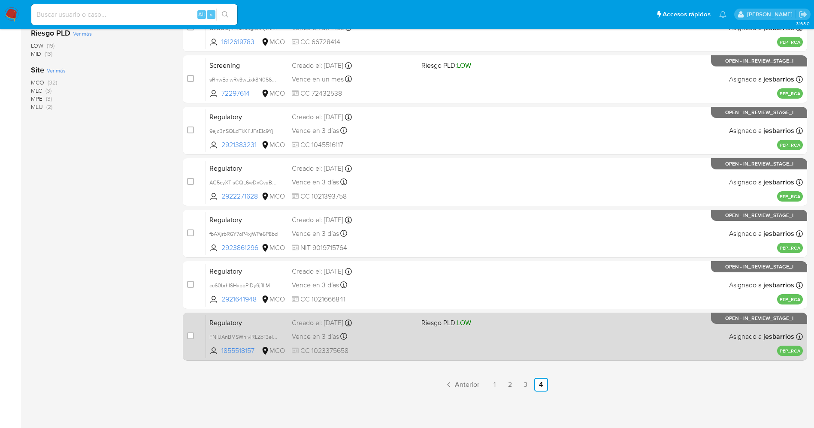
click at [465, 341] on div "Regulatory FNlUAnBMSWnivlRLZoT3elOX 1855518157 MCO Riesgo PLD: LOW Creado el: […" at bounding box center [504, 336] width 597 height 43
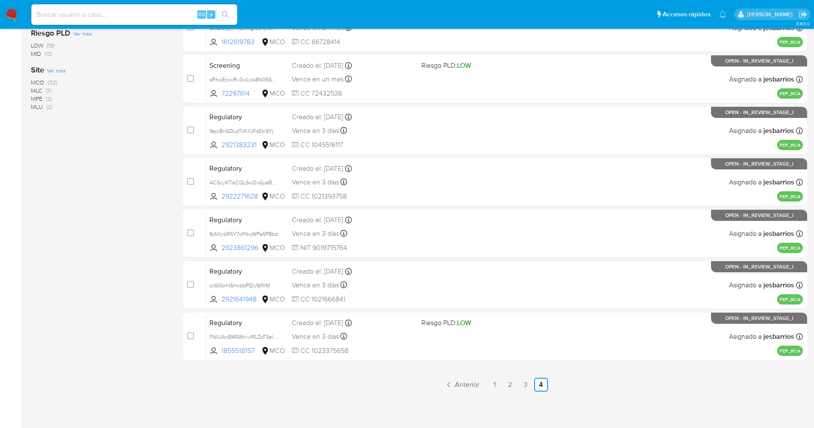
click at [14, 12] on img at bounding box center [11, 14] width 15 height 15
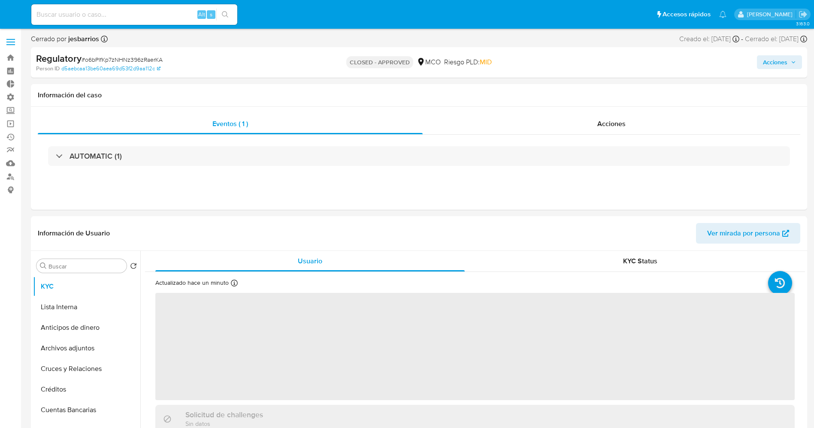
select select "10"
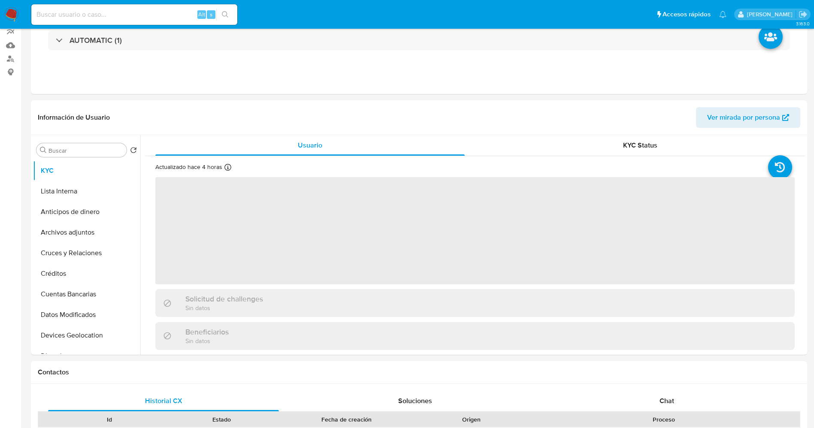
select select "10"
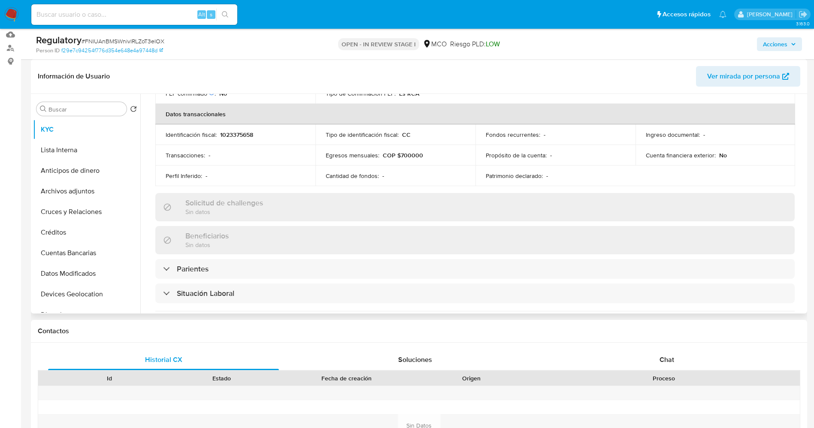
scroll to position [322, 0]
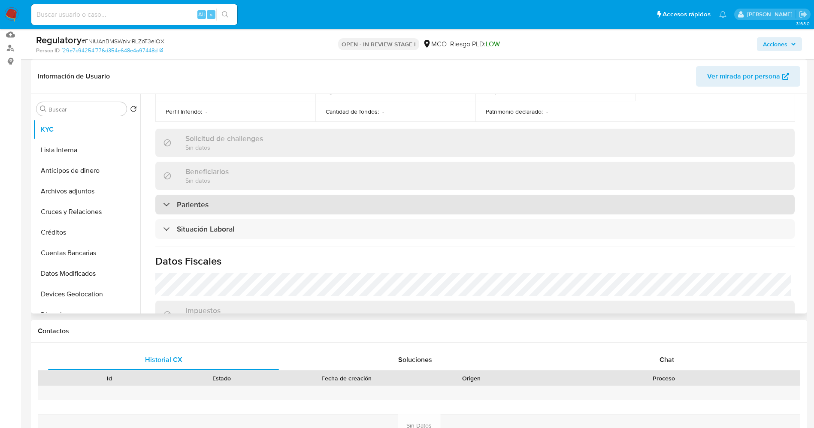
click at [238, 211] on div "Parientes" at bounding box center [474, 205] width 639 height 20
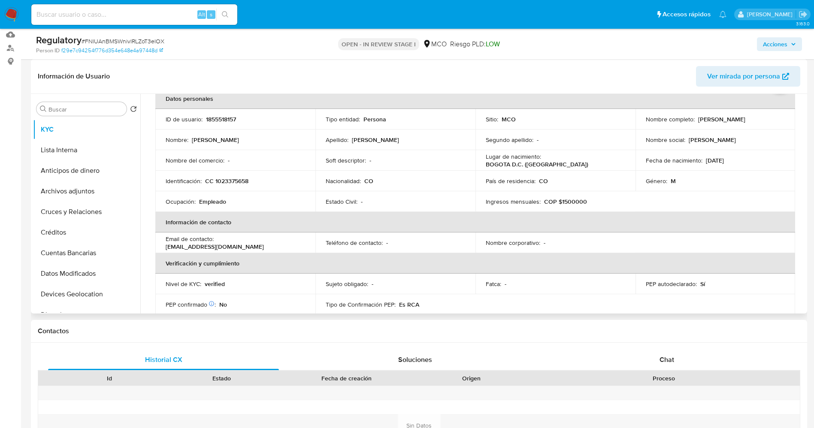
scroll to position [0, 0]
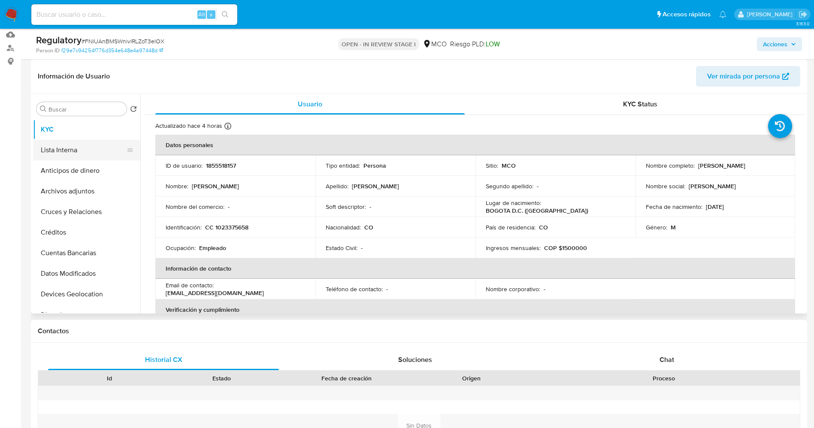
click at [77, 149] on button "Lista Interna" at bounding box center [83, 150] width 100 height 21
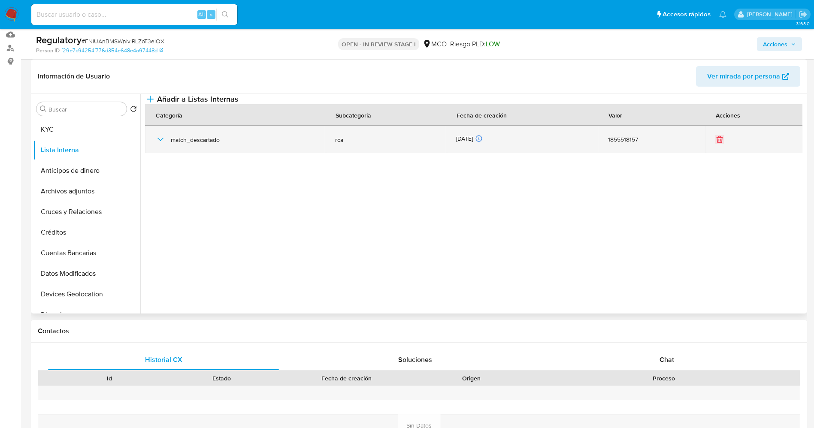
click at [159, 145] on icon "button" at bounding box center [160, 139] width 10 height 10
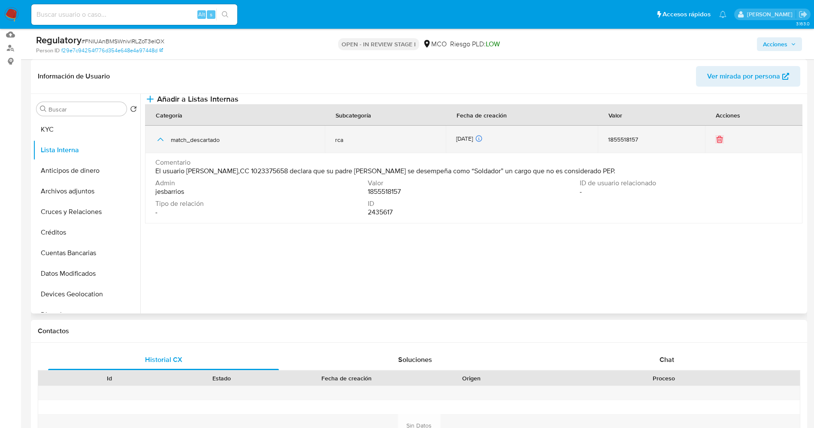
click at [159, 145] on icon "button" at bounding box center [160, 139] width 10 height 10
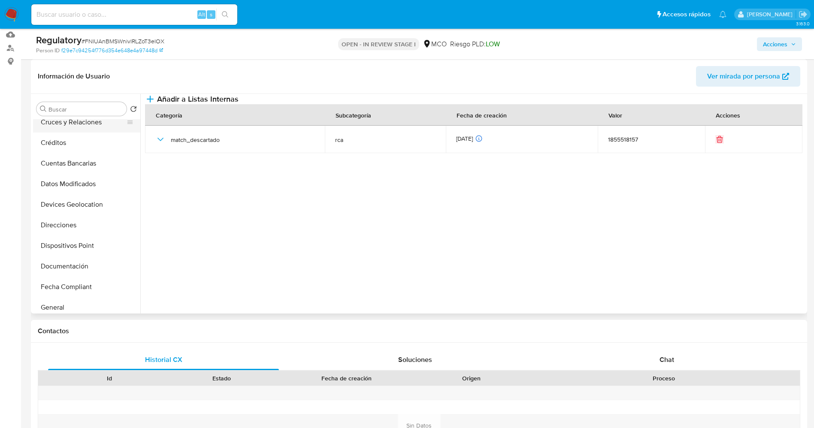
scroll to position [129, 0]
click at [60, 284] on button "Historial Casos" at bounding box center [83, 289] width 100 height 21
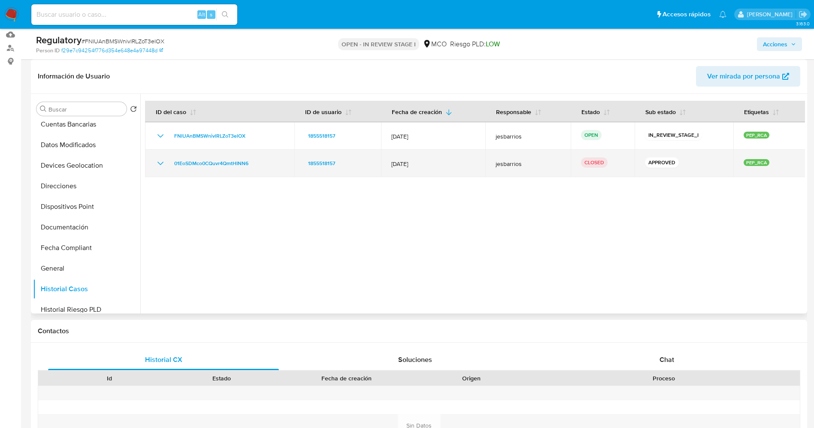
click at [158, 163] on icon "Mostrar/Ocultar" at bounding box center [160, 163] width 10 height 10
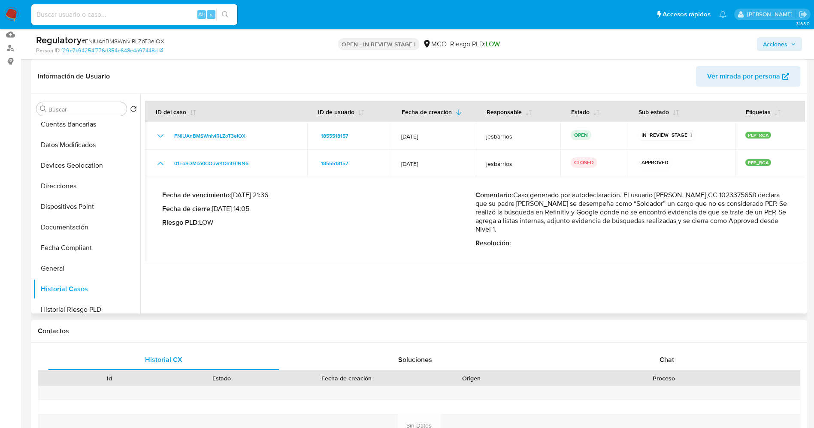
drag, startPoint x: 536, startPoint y: 196, endPoint x: 579, endPoint y: 235, distance: 58.3
click at [579, 235] on div "Comentario : Caso generado por autodeclaración. El usuario [PERSON_NAME],CC 102…" at bounding box center [631, 219] width 313 height 57
click at [516, 208] on p "Comentario : Caso generado por autodeclaración. El usuario [PERSON_NAME],CC 102…" at bounding box center [631, 212] width 313 height 43
drag, startPoint x: 516, startPoint y: 196, endPoint x: 547, endPoint y: 227, distance: 43.4
click at [547, 227] on p "Comentario : Caso generado por autodeclaración. El usuario [PERSON_NAME],CC 102…" at bounding box center [631, 212] width 313 height 43
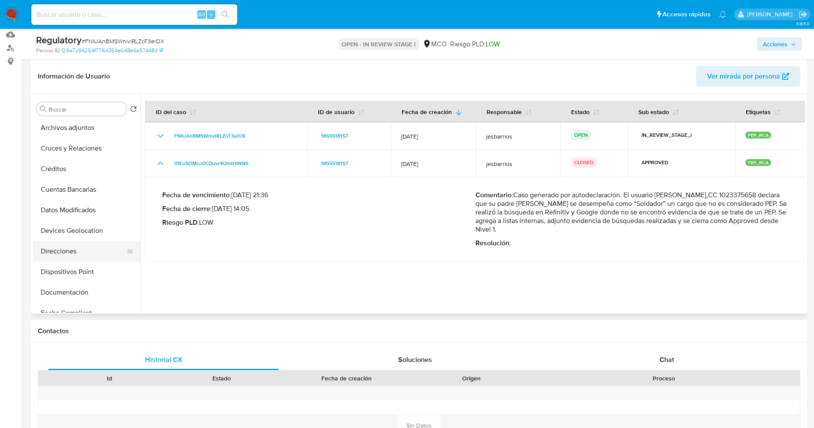
scroll to position [0, 0]
click at [86, 133] on button "KYC" at bounding box center [83, 129] width 100 height 21
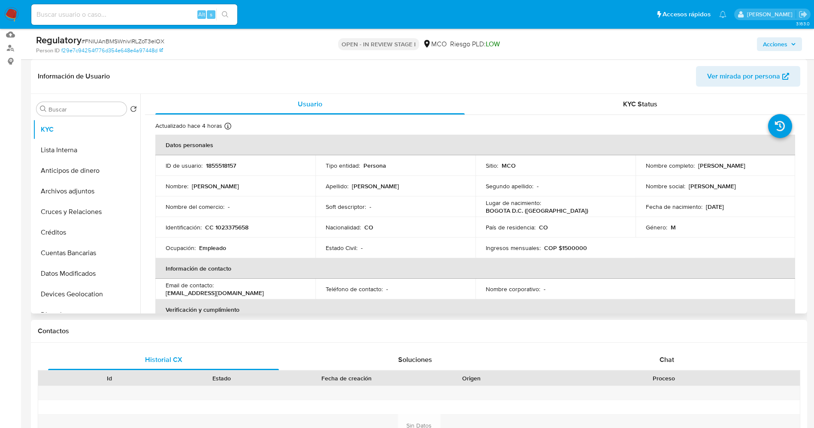
drag, startPoint x: 693, startPoint y: 167, endPoint x: 761, endPoint y: 167, distance: 68.6
click at [761, 167] on div "Nombre completo : [PERSON_NAME]" at bounding box center [714, 166] width 139 height 8
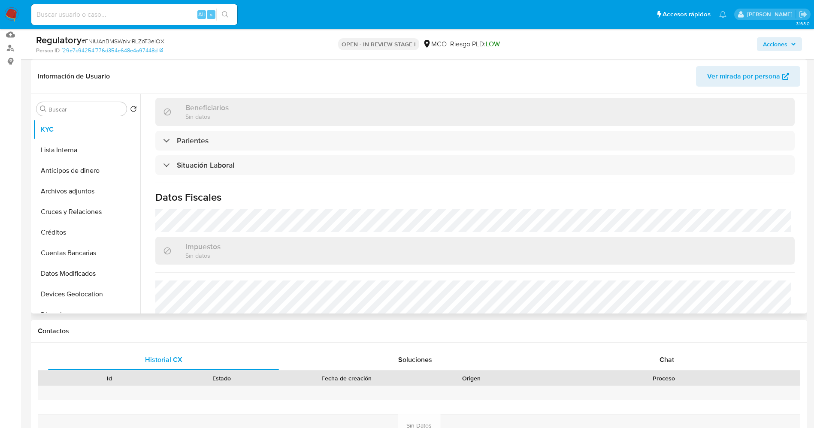
scroll to position [386, 0]
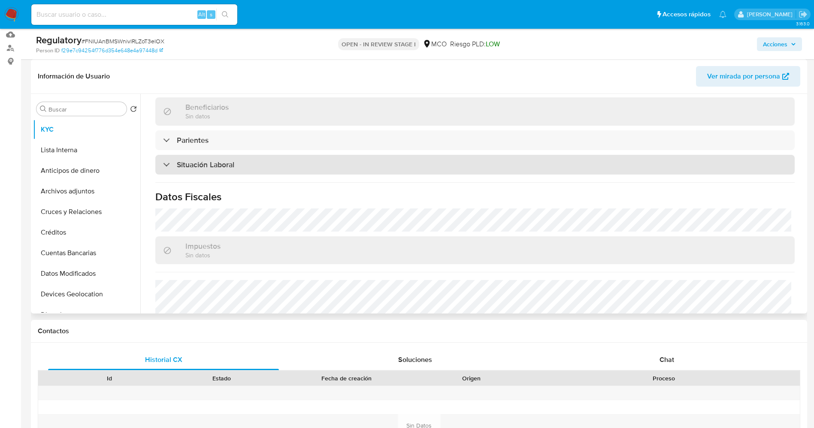
click at [256, 159] on div "Situación Laboral" at bounding box center [474, 165] width 639 height 20
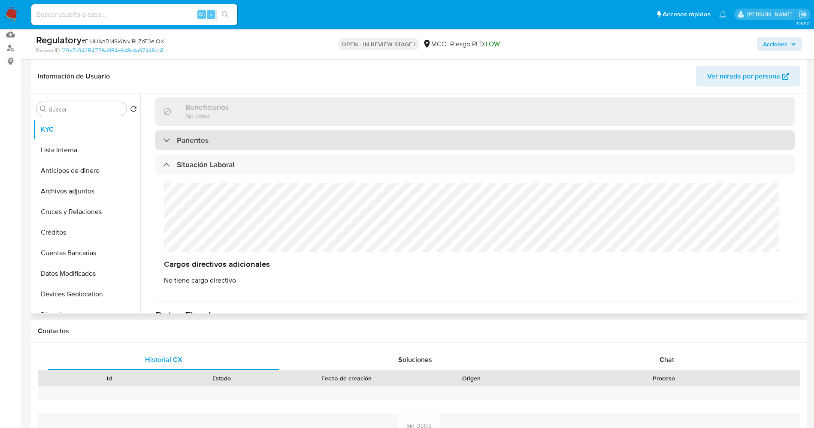
click at [262, 138] on div "Parientes" at bounding box center [474, 140] width 639 height 20
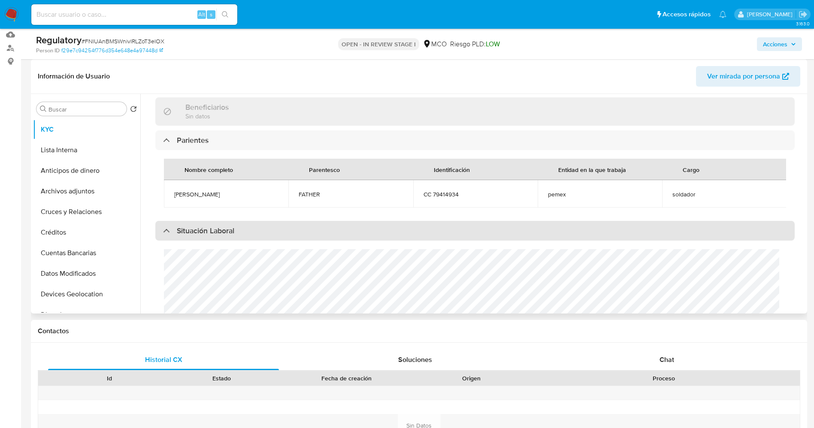
click at [220, 235] on h3 "Situación Laboral" at bounding box center [205, 230] width 57 height 9
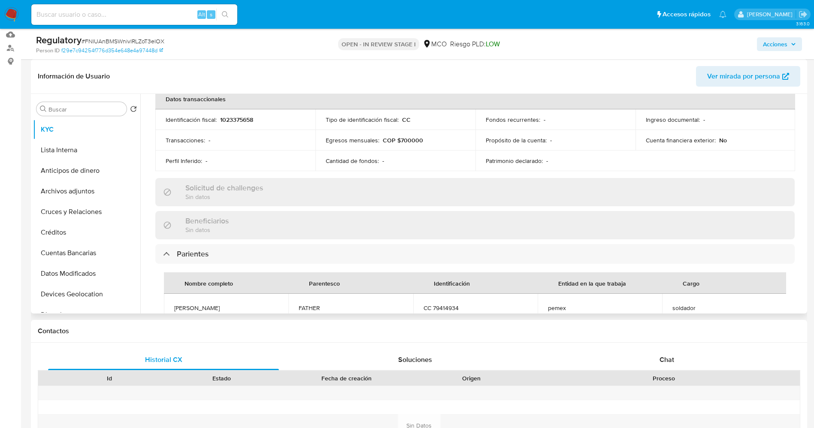
scroll to position [322, 0]
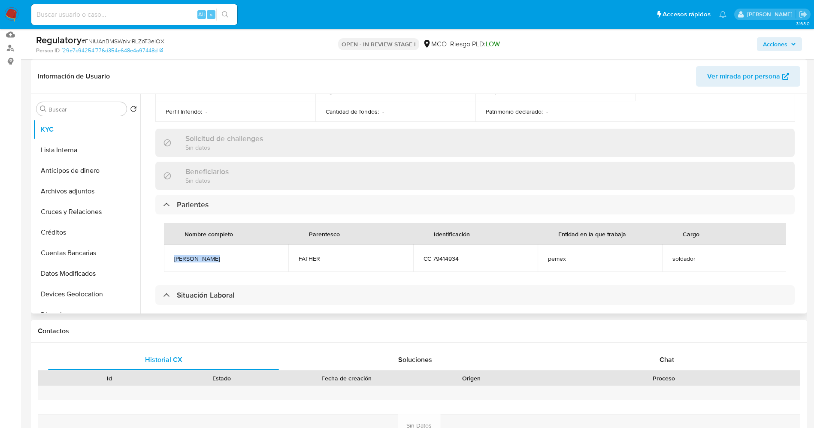
drag, startPoint x: 178, startPoint y: 257, endPoint x: 208, endPoint y: 257, distance: 30.0
click at [217, 256] on td "[PERSON_NAME]" at bounding box center [226, 257] width 124 height 27
copy span "[PERSON_NAME]"
click at [65, 152] on button "Lista Interna" at bounding box center [83, 150] width 100 height 21
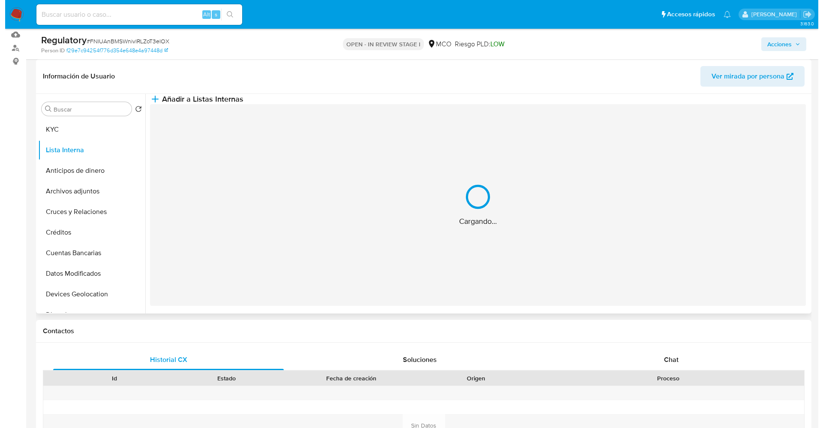
scroll to position [0, 0]
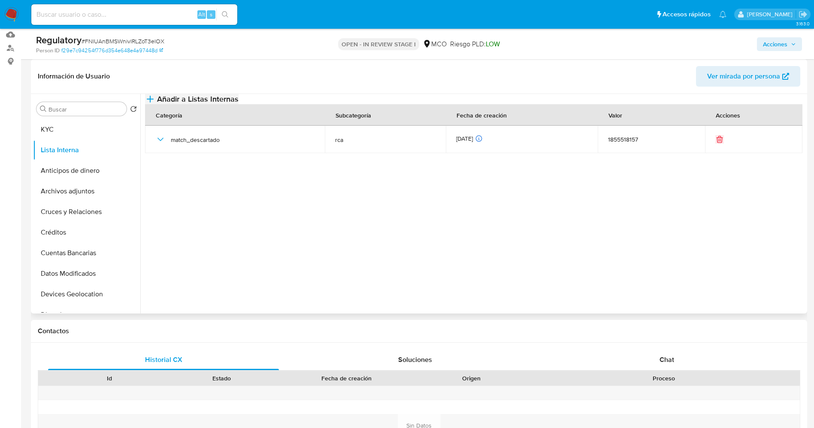
click at [155, 104] on icon "button" at bounding box center [150, 99] width 10 height 10
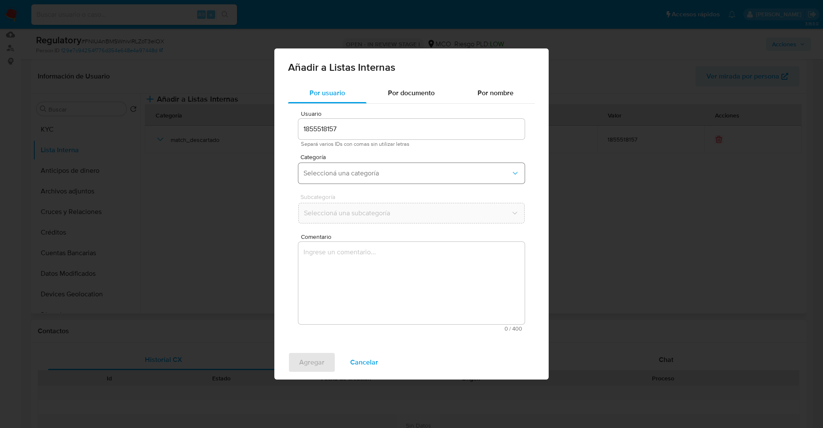
click at [387, 178] on button "Seleccioná una categoría" at bounding box center [412, 173] width 226 height 21
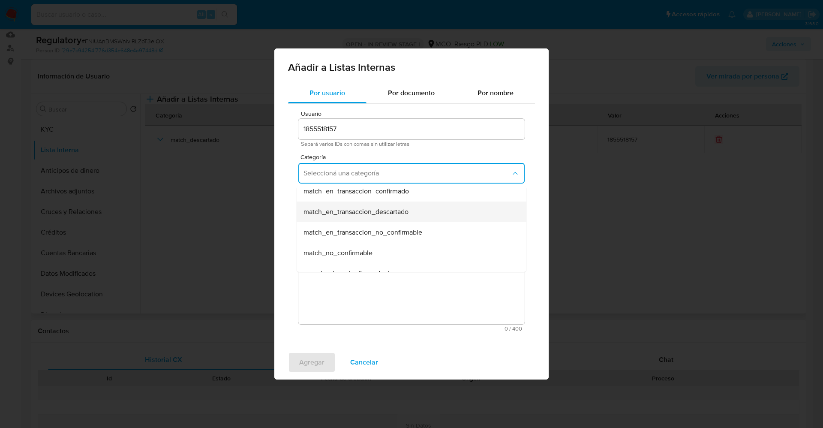
scroll to position [64, 0]
click at [367, 218] on div "match_descartado" at bounding box center [409, 214] width 211 height 21
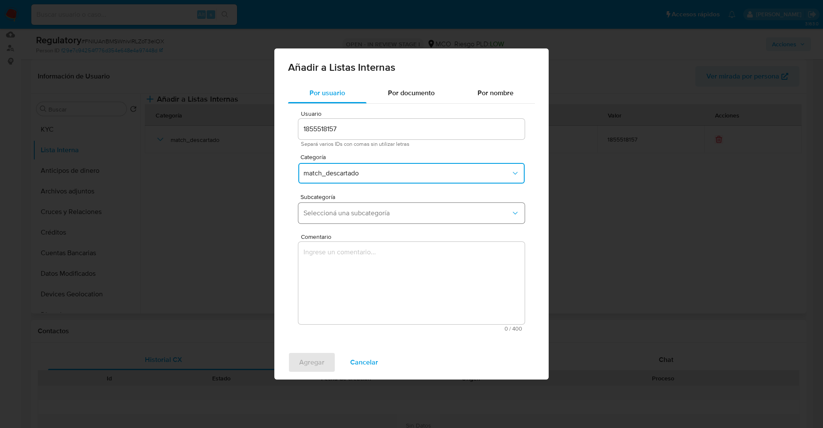
click at [367, 209] on span "Seleccioná una subcategoría" at bounding box center [408, 213] width 208 height 9
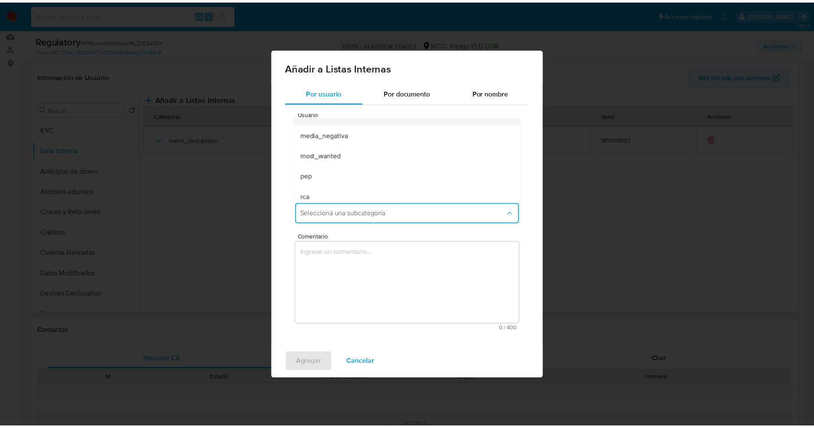
scroll to position [58, 0]
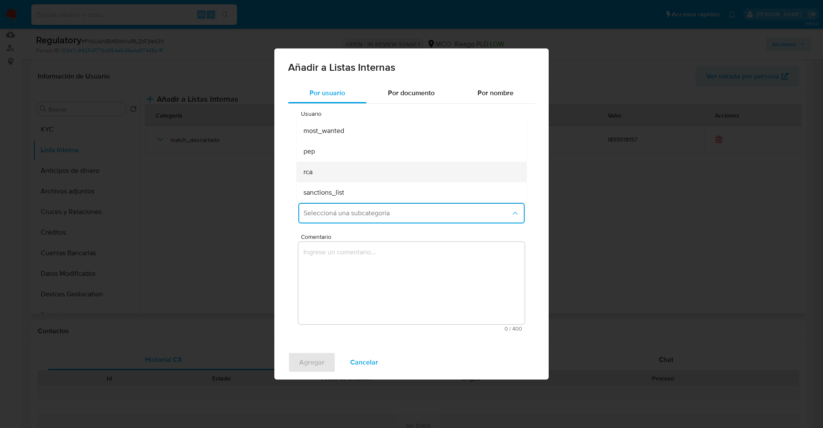
click at [342, 171] on div "rca" at bounding box center [409, 172] width 211 height 21
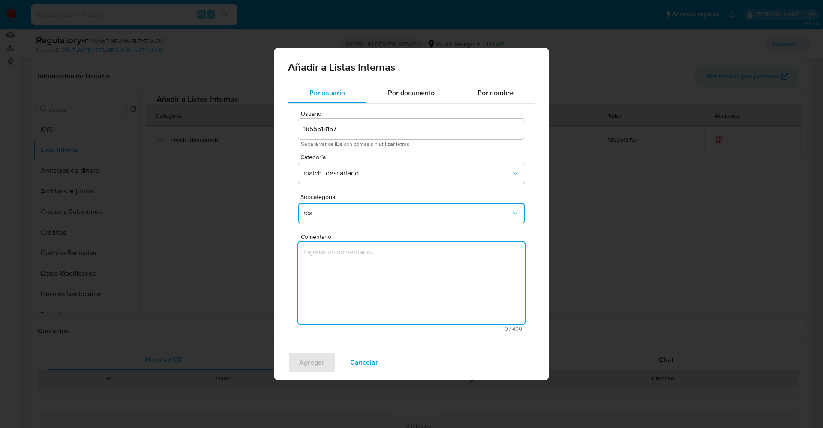
drag, startPoint x: 377, startPoint y: 300, endPoint x: 399, endPoint y: 289, distance: 24.6
click at [379, 299] on textarea "Comentario" at bounding box center [412, 283] width 226 height 82
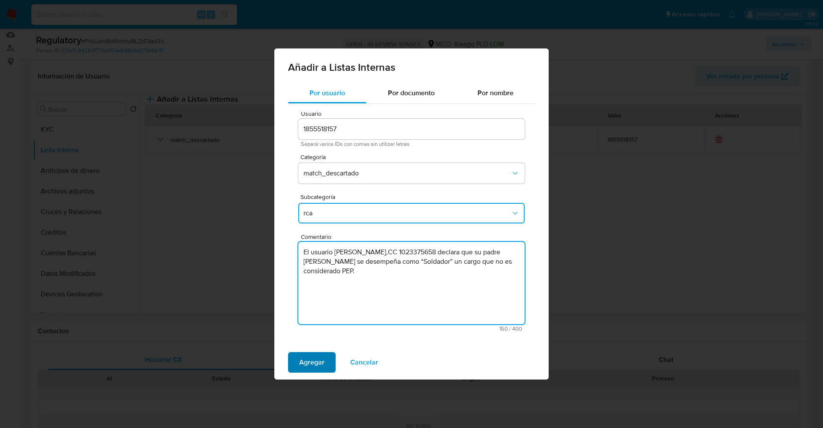
type textarea "El usuario [PERSON_NAME],CC 1023375658 declara que su padre [PERSON_NAME] se de…"
click at [324, 364] on button "Agregar" at bounding box center [312, 362] width 48 height 21
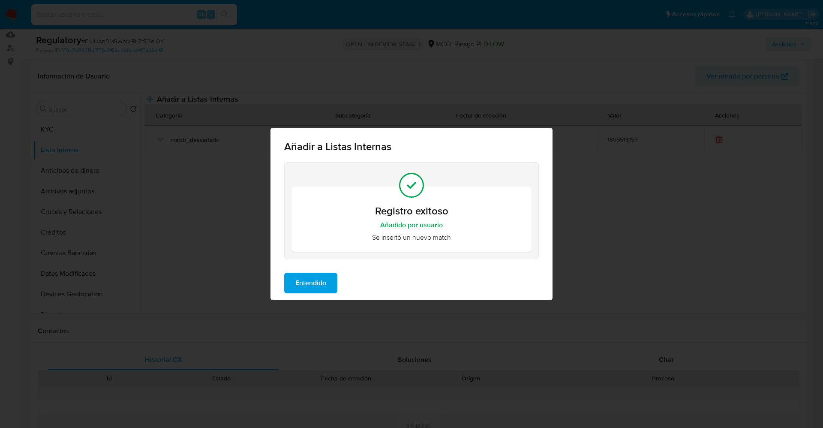
click at [318, 282] on span "Entendido" at bounding box center [311, 283] width 31 height 19
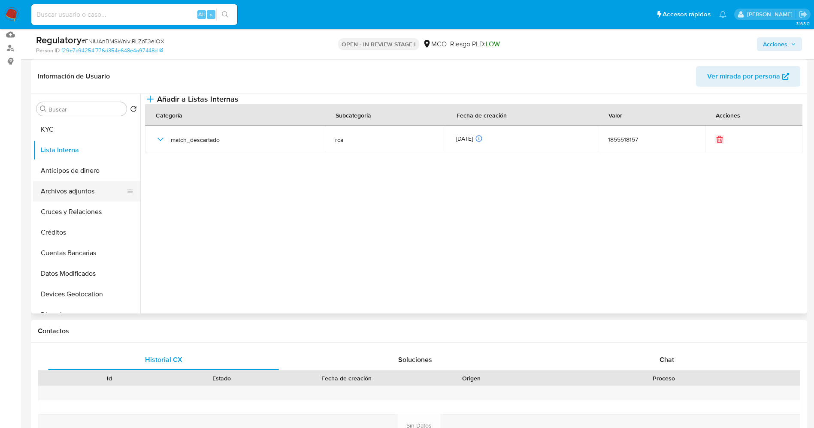
click at [67, 196] on button "Archivos adjuntos" at bounding box center [83, 191] width 100 height 21
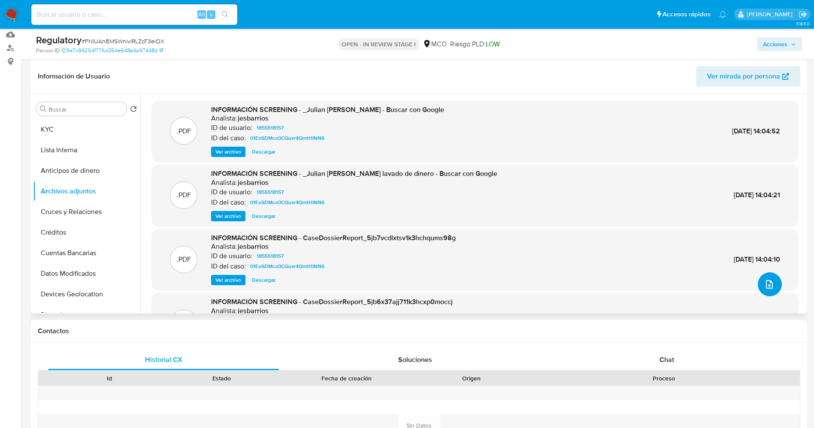
click at [773, 280] on button "upload-file" at bounding box center [769, 284] width 24 height 24
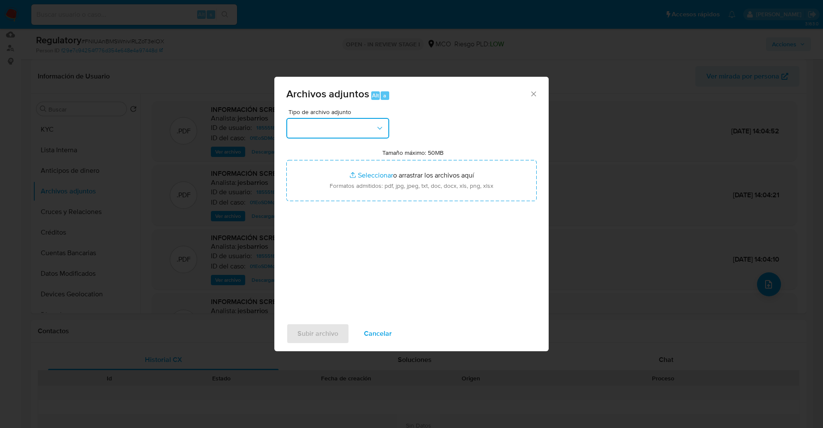
click at [302, 128] on button "button" at bounding box center [337, 128] width 103 height 21
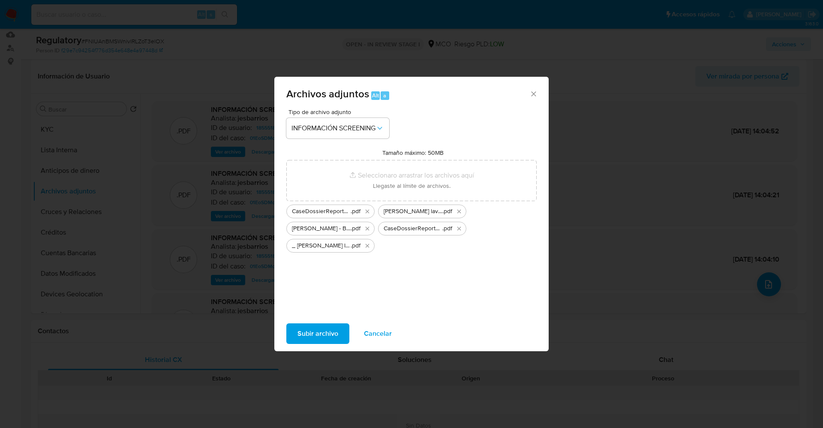
click at [328, 335] on span "Subir archivo" at bounding box center [318, 333] width 41 height 19
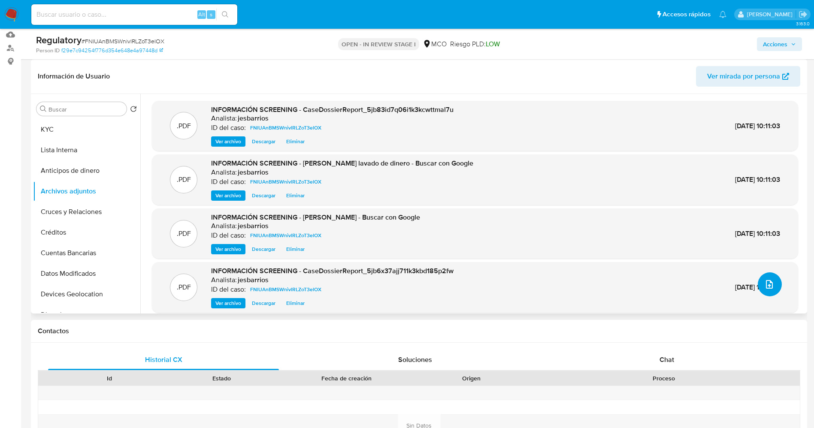
click at [772, 286] on button "upload-file" at bounding box center [769, 284] width 24 height 24
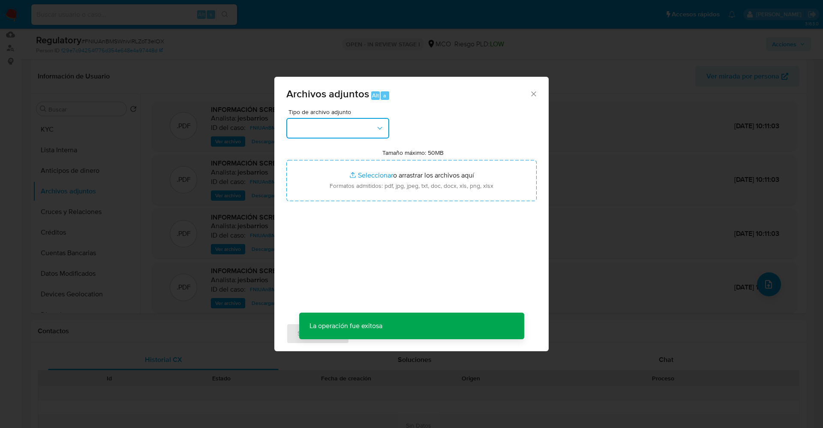
click at [370, 134] on button "button" at bounding box center [337, 128] width 103 height 21
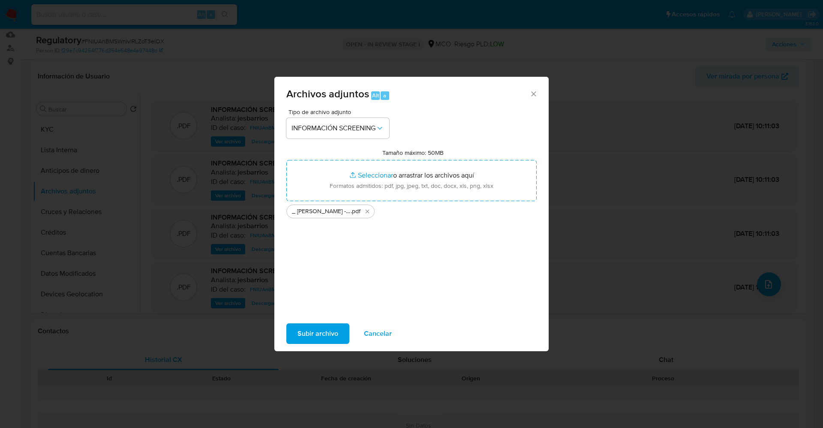
click at [318, 341] on span "Subir archivo" at bounding box center [318, 333] width 41 height 19
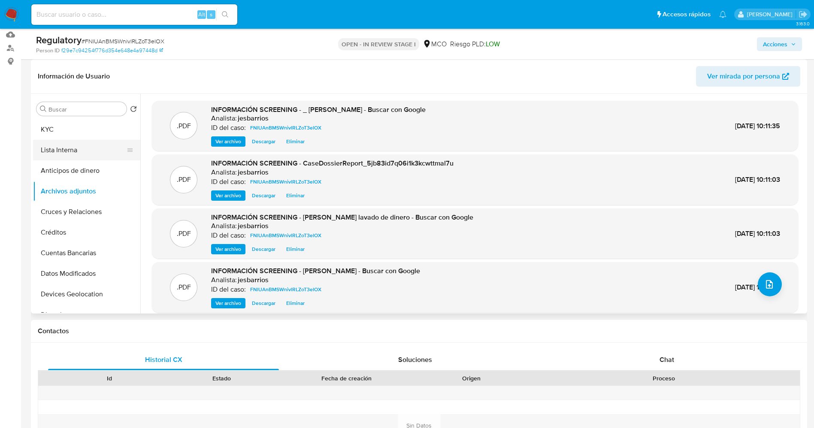
click at [65, 146] on button "Lista Interna" at bounding box center [83, 150] width 100 height 21
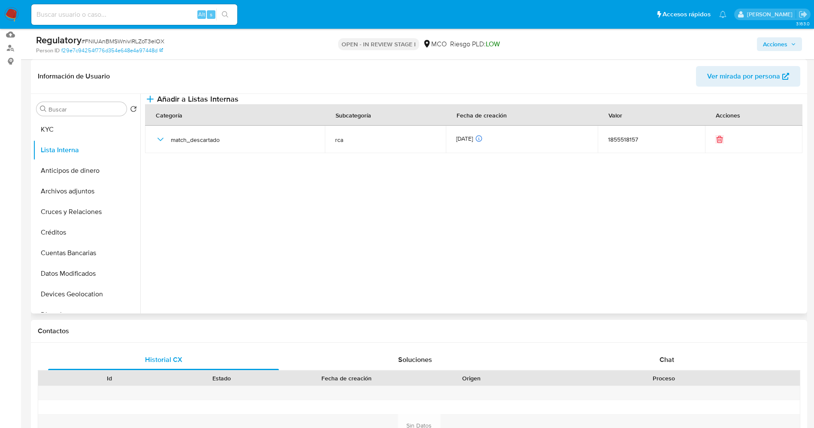
scroll to position [0, 0]
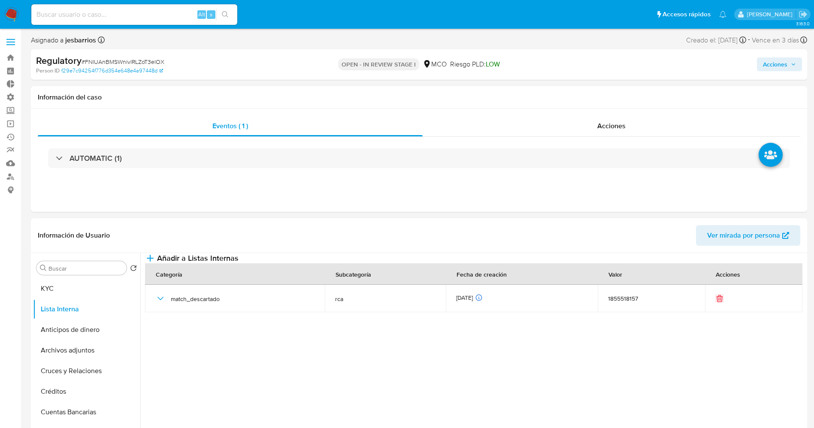
click at [776, 69] on span "Acciones" at bounding box center [775, 64] width 24 height 14
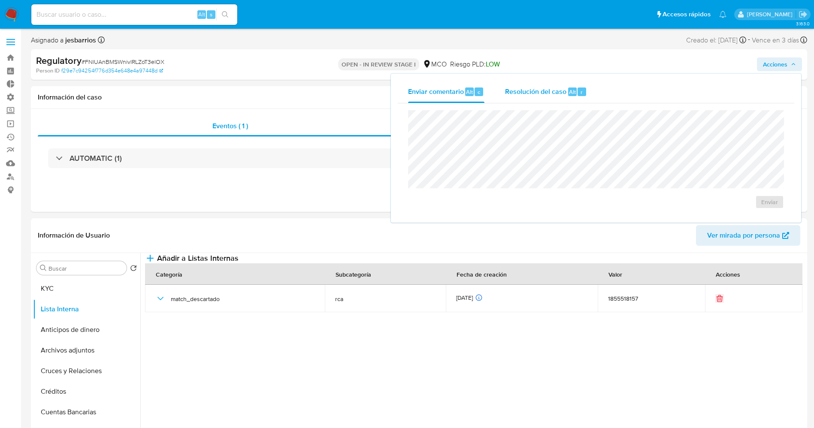
click at [531, 95] on span "Resolución del caso" at bounding box center [535, 92] width 61 height 10
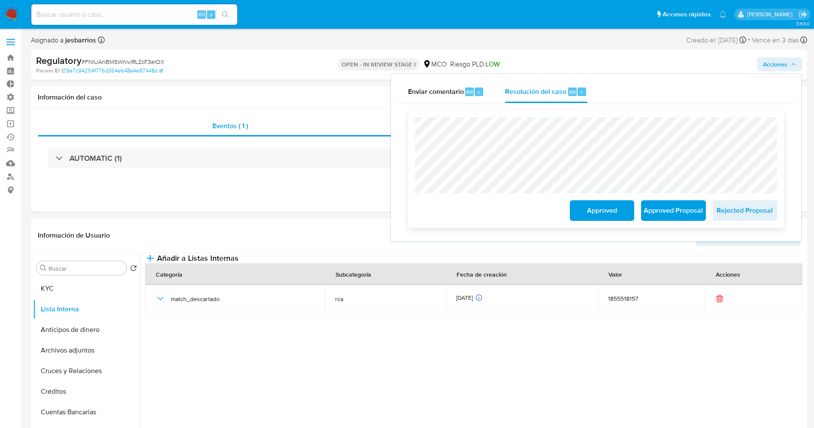
click at [595, 205] on span "Approved" at bounding box center [602, 210] width 42 height 19
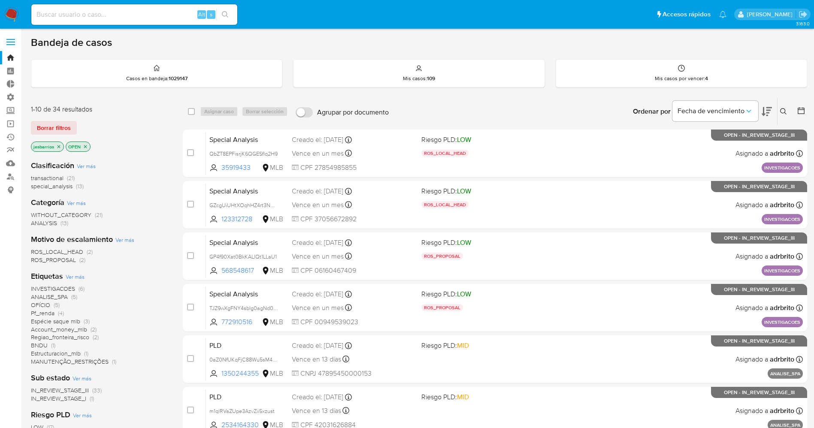
click at [10, 13] on img at bounding box center [11, 14] width 15 height 15
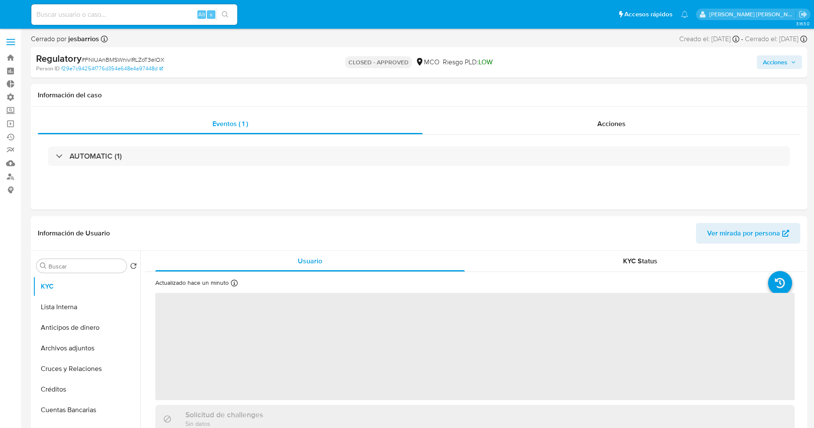
select select "10"
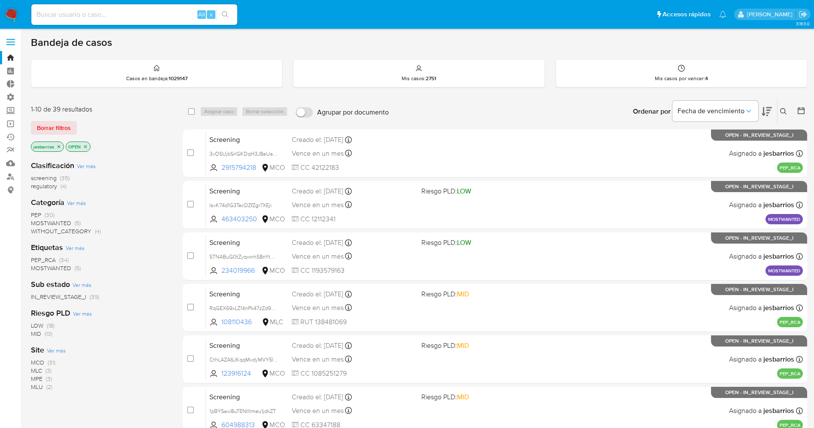
scroll to position [280, 0]
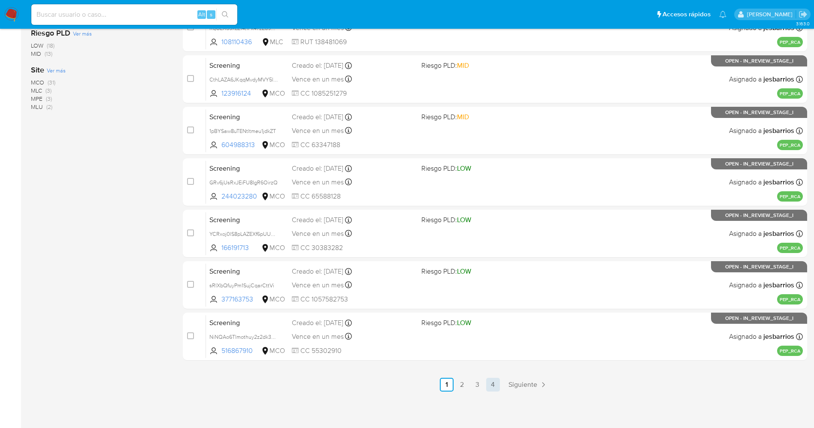
click at [488, 385] on link "4" at bounding box center [493, 385] width 14 height 14
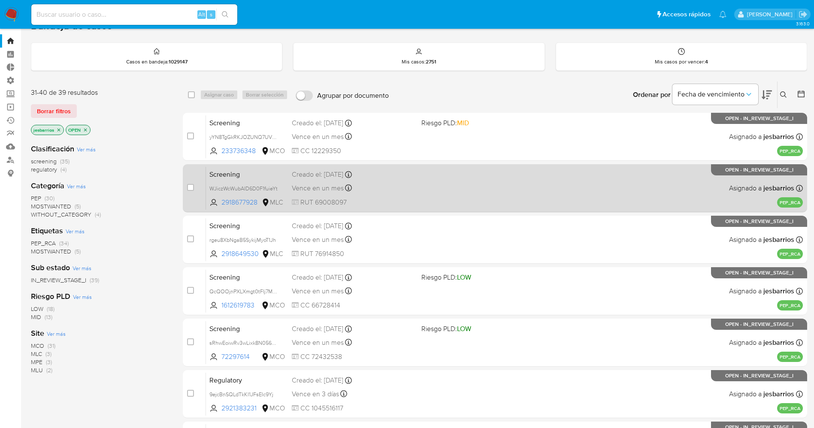
scroll to position [229, 0]
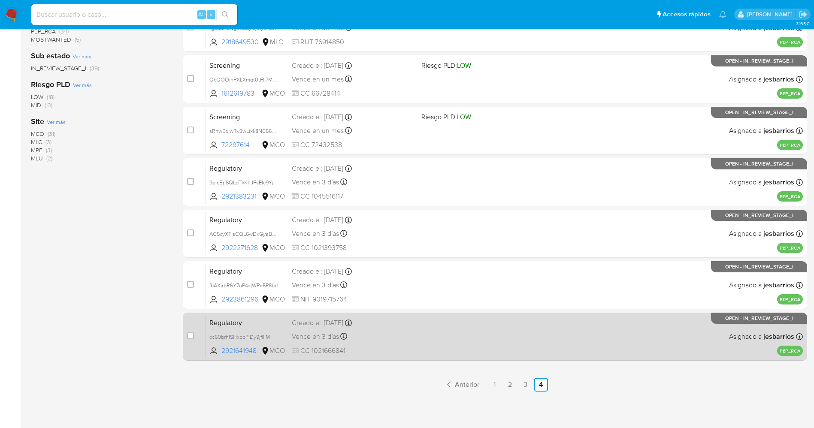
click at [463, 338] on div "Regulatory cc60brhISHxbbPIDy9jflIIM 2921641948 MCO Creado el: [DATE] Creado el:…" at bounding box center [504, 336] width 597 height 43
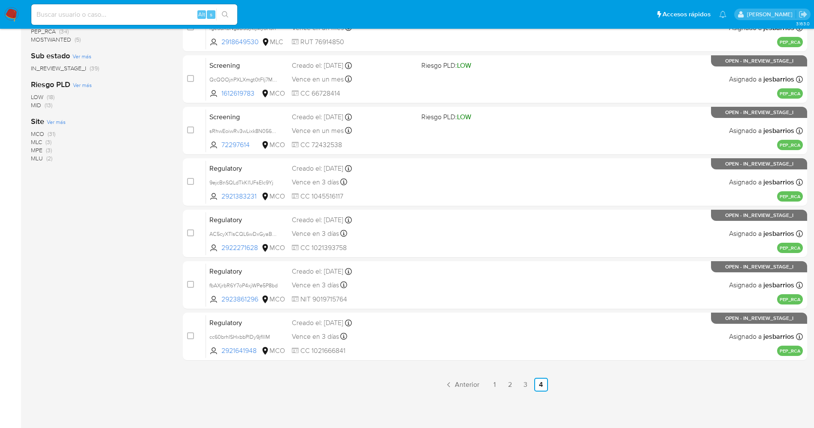
click at [12, 8] on img at bounding box center [11, 14] width 15 height 15
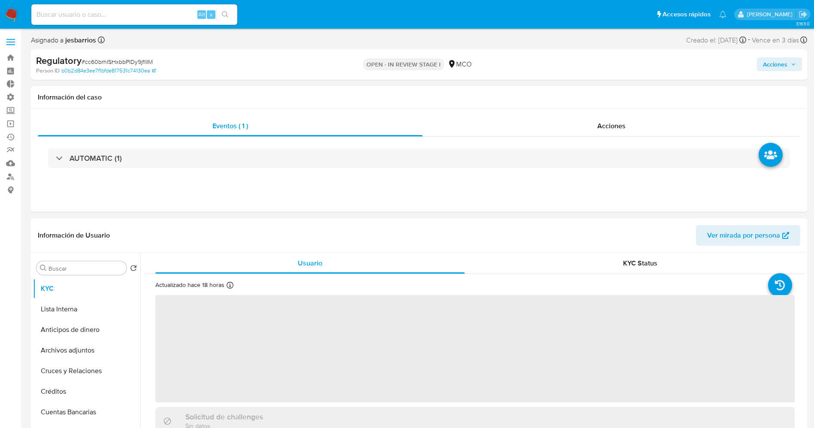
select select "10"
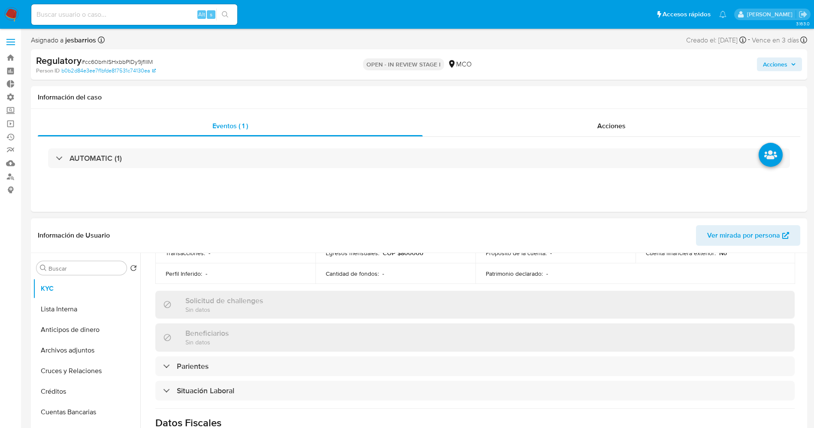
scroll to position [322, 0]
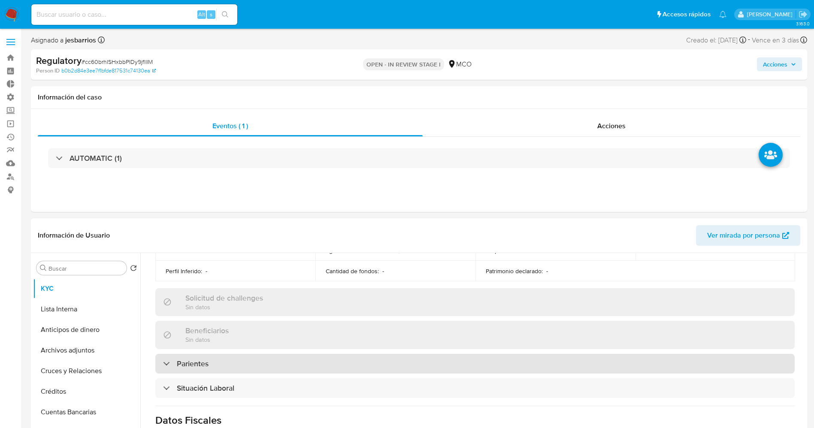
click at [235, 363] on div "Parientes" at bounding box center [474, 364] width 639 height 20
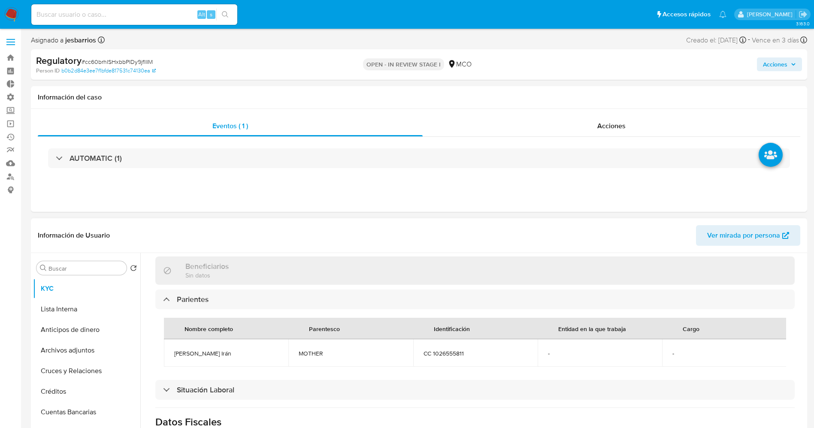
scroll to position [450, 0]
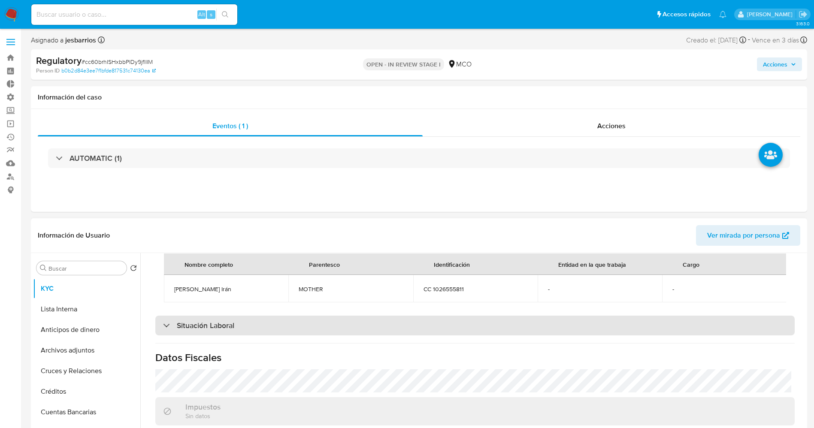
click at [236, 326] on div "Situación Laboral" at bounding box center [474, 326] width 639 height 20
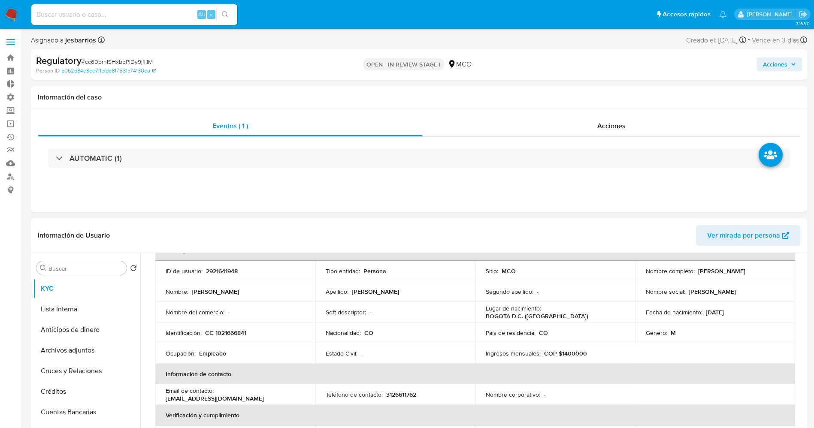
scroll to position [0, 0]
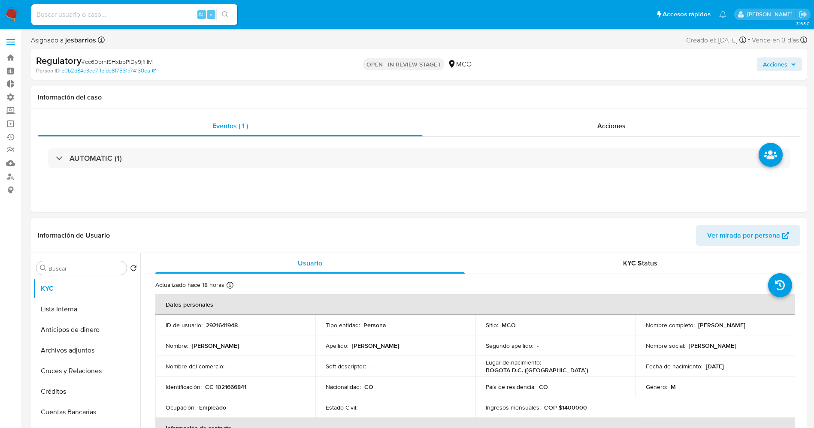
drag, startPoint x: 695, startPoint y: 326, endPoint x: 747, endPoint y: 326, distance: 51.9
click at [757, 326] on div "Nombre completo : Juan David Rojas Itaz" at bounding box center [714, 325] width 139 height 8
copy div "Juan David Rojas Itaz"
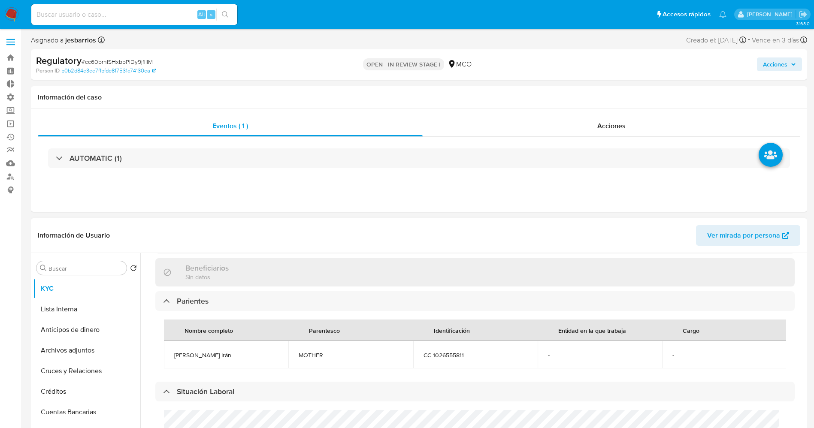
scroll to position [386, 0]
drag, startPoint x: 175, startPoint y: 352, endPoint x: 208, endPoint y: 352, distance: 32.6
click at [208, 352] on span "Viviana Irán" at bounding box center [226, 354] width 104 height 8
copy span "Viviana Irán"
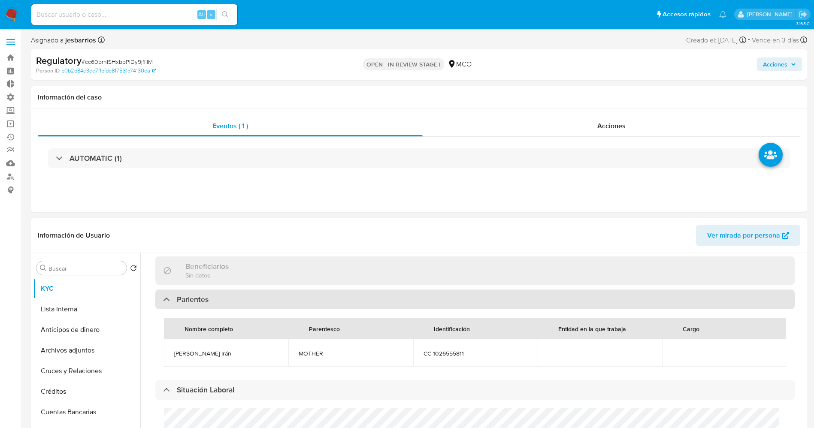
click at [202, 306] on div "Parientes" at bounding box center [474, 299] width 639 height 20
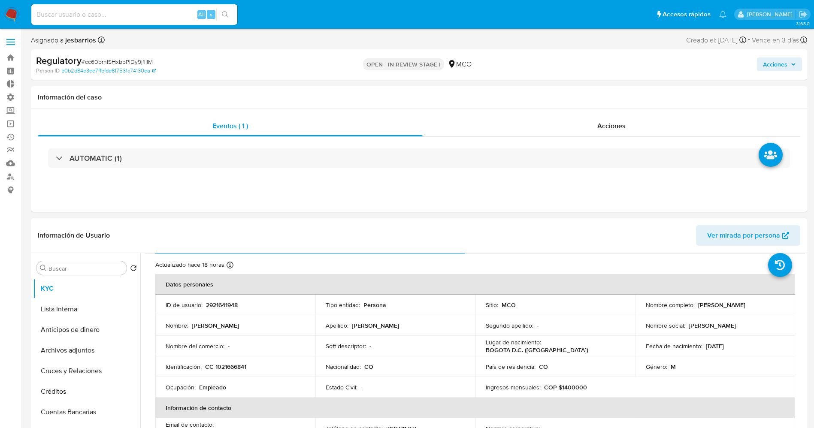
scroll to position [0, 0]
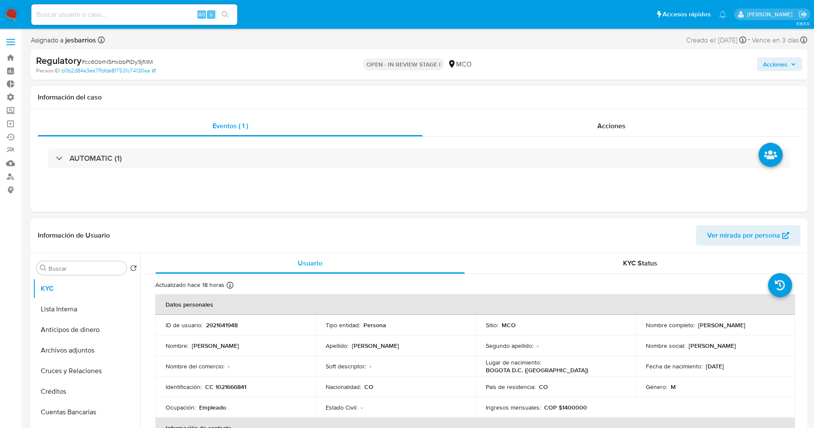
drag, startPoint x: 729, startPoint y: 324, endPoint x: 760, endPoint y: 324, distance: 30.9
click at [761, 324] on div "Nombre completo : Juan David Rojas Itaz" at bounding box center [714, 325] width 139 height 8
copy div "Juan David Rojas Itaz"
drag, startPoint x: 228, startPoint y: 384, endPoint x: 252, endPoint y: 384, distance: 24.4
click at [252, 384] on div "Identificación : CC 1021666841" at bounding box center [235, 387] width 139 height 8
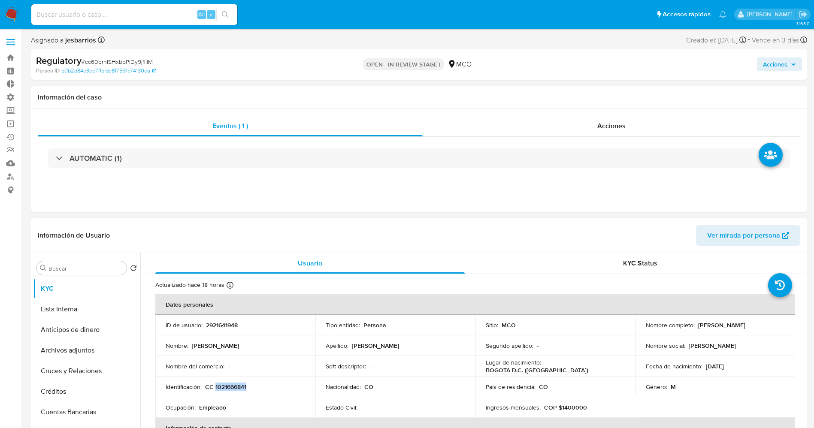
copy p "1021666841"
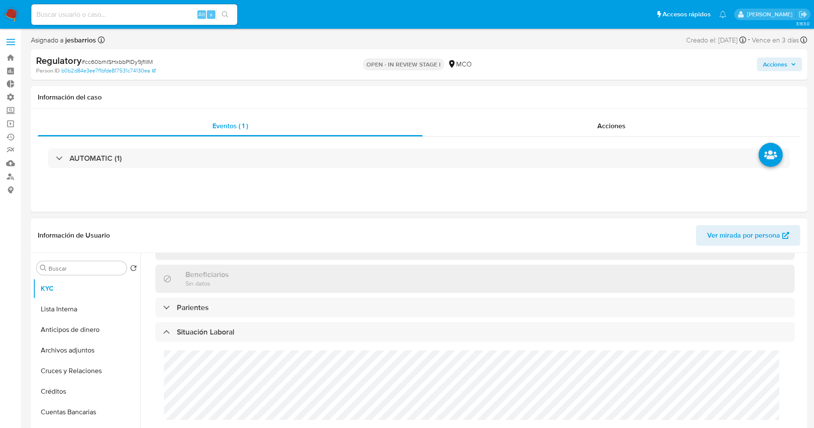
scroll to position [450, 0]
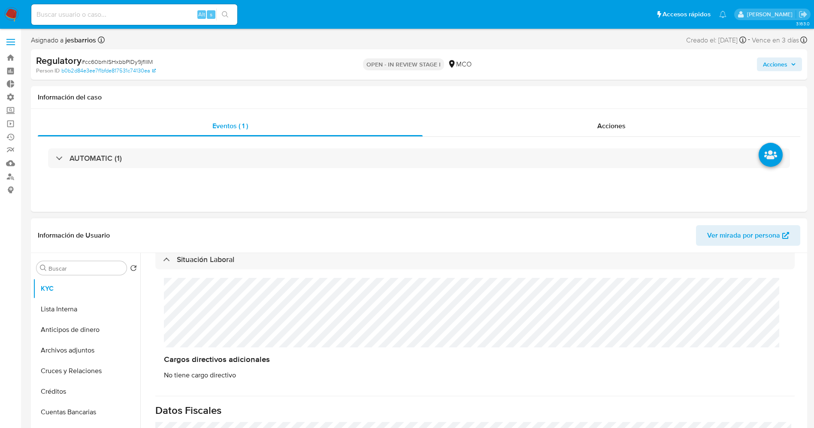
click at [241, 313] on div "Cargos directivos adicionales No tiene cargo directivo" at bounding box center [474, 328] width 639 height 119
click at [71, 303] on button "Lista Interna" at bounding box center [83, 309] width 100 height 21
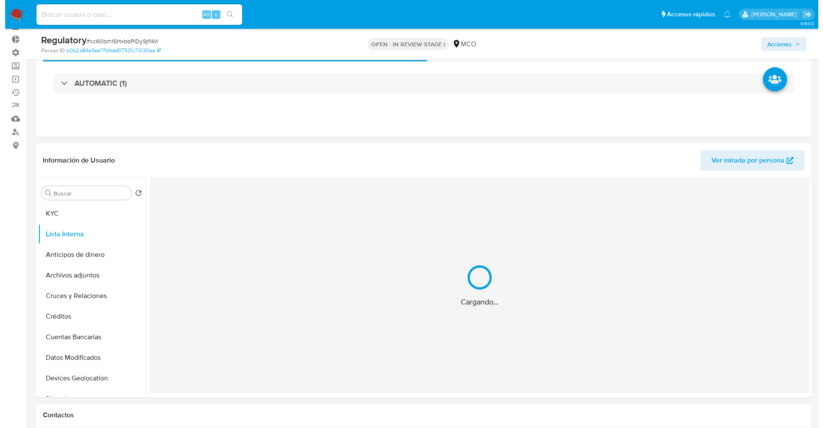
scroll to position [64, 0]
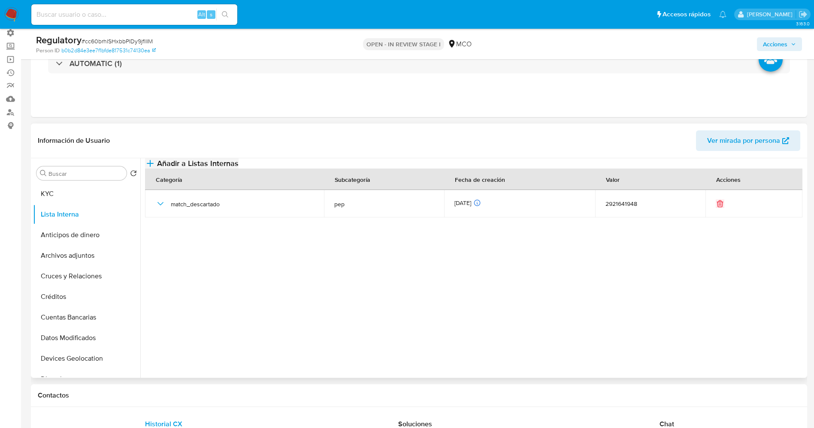
click at [238, 169] on button "Añadir a Listas Internas" at bounding box center [191, 163] width 93 height 10
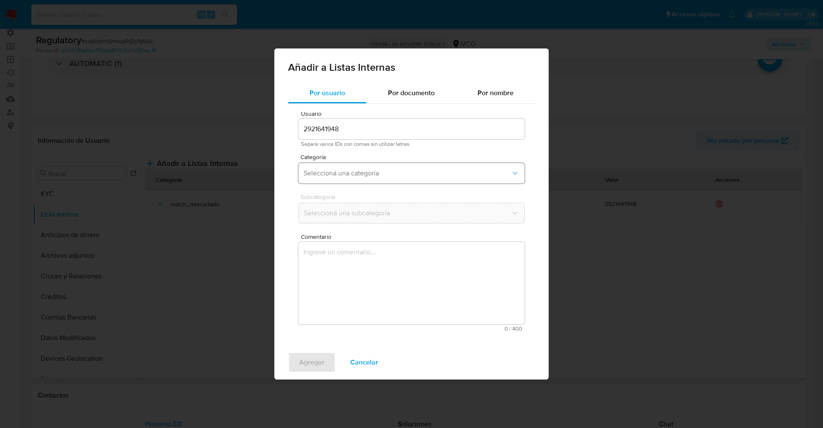
drag, startPoint x: 388, startPoint y: 183, endPoint x: 388, endPoint y: 169, distance: 14.2
click at [388, 182] on button "Seleccioná una categoría" at bounding box center [412, 173] width 226 height 21
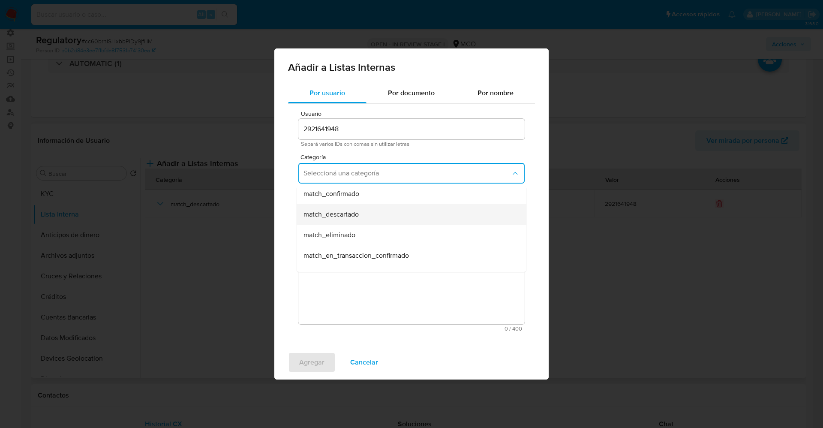
click at [379, 216] on div "match_descartado" at bounding box center [409, 214] width 211 height 21
click at [371, 211] on span "Seleccioná una subcategoría" at bounding box center [408, 213] width 208 height 9
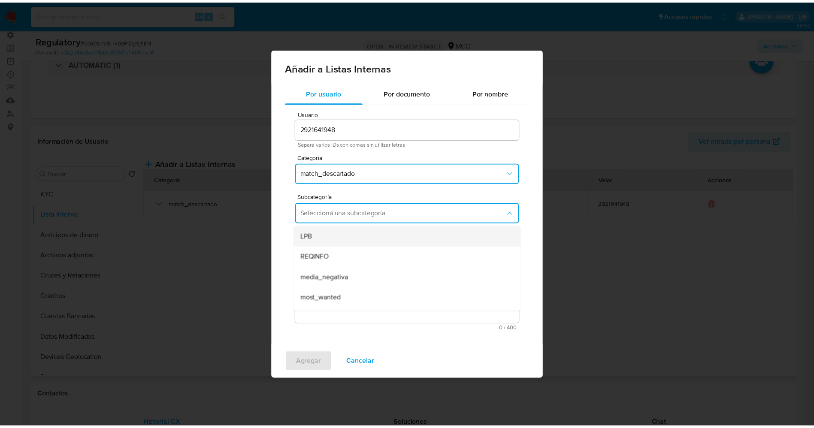
scroll to position [58, 0]
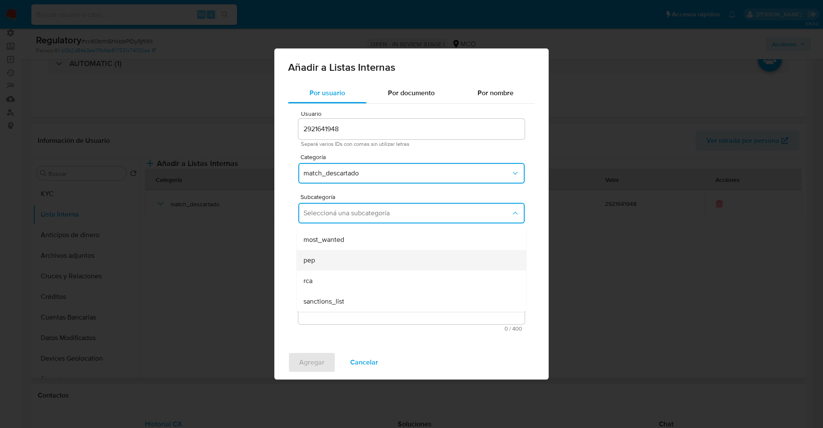
click at [350, 257] on div "pep" at bounding box center [409, 260] width 211 height 21
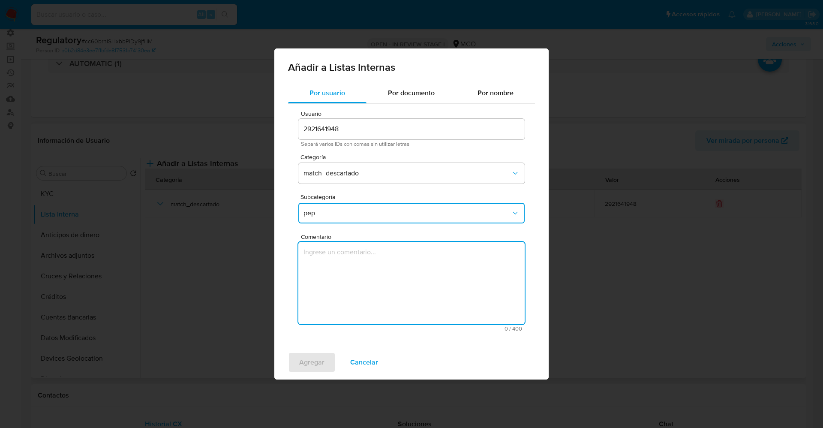
click at [350, 257] on textarea "Comentario" at bounding box center [412, 283] width 226 height 82
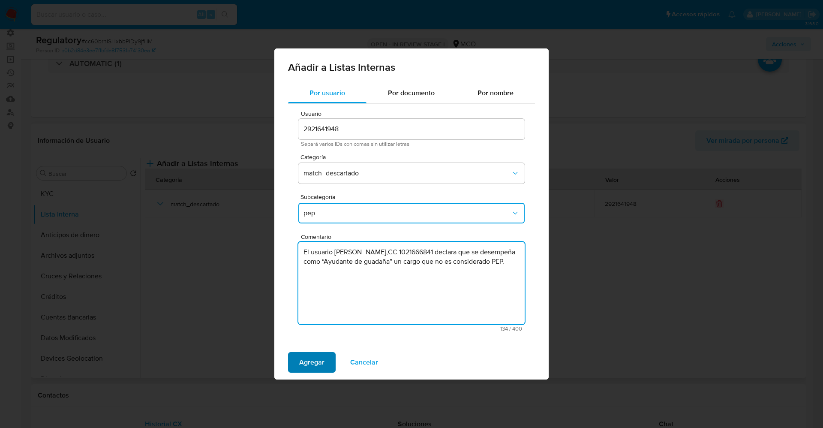
type textarea "El usuario Juan David Rojas Itaz,CC 1021666841 declara que se desempeña como “A…"
click at [302, 357] on span "Agregar" at bounding box center [311, 362] width 25 height 19
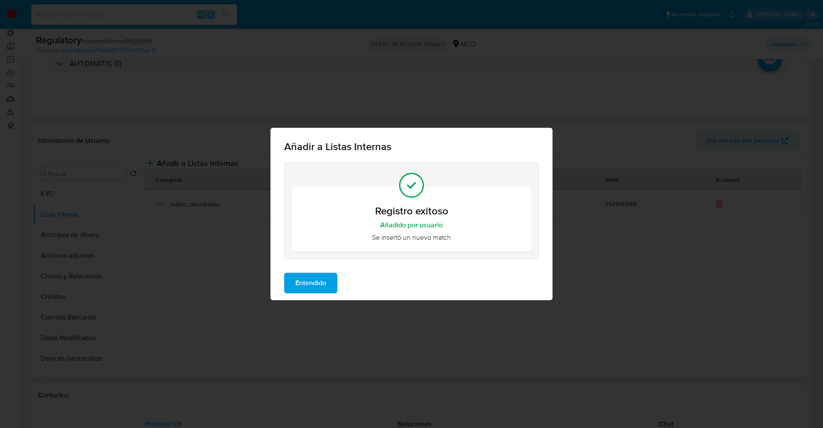
click at [306, 275] on span "Entendido" at bounding box center [311, 283] width 31 height 19
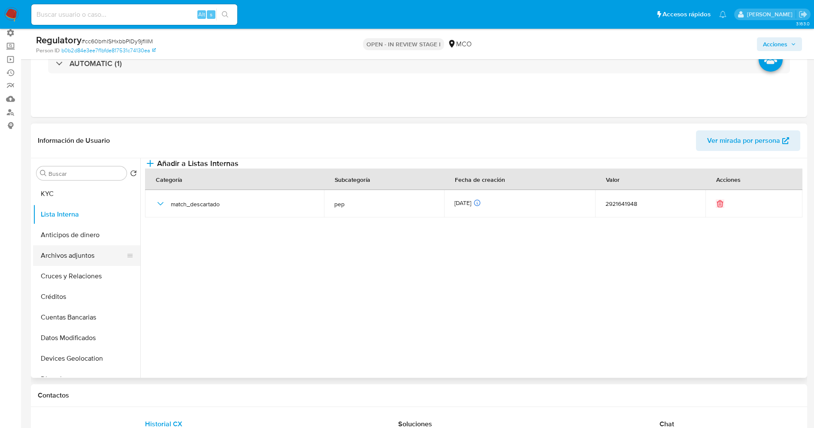
click at [67, 251] on button "Archivos adjuntos" at bounding box center [83, 255] width 100 height 21
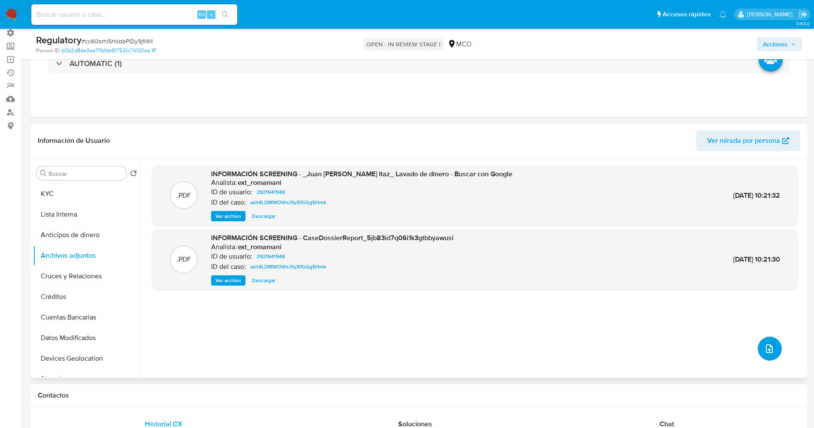
click at [758, 347] on button "upload-file" at bounding box center [769, 349] width 24 height 24
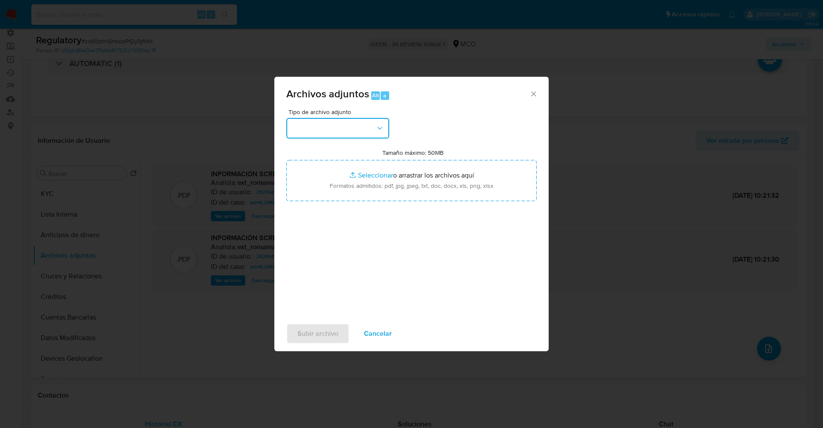
click at [335, 137] on button "button" at bounding box center [337, 128] width 103 height 21
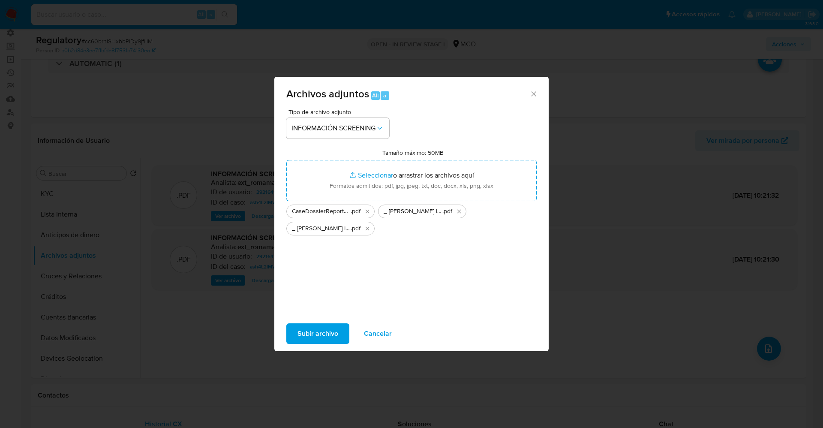
click at [308, 333] on span "Subir archivo" at bounding box center [318, 333] width 41 height 19
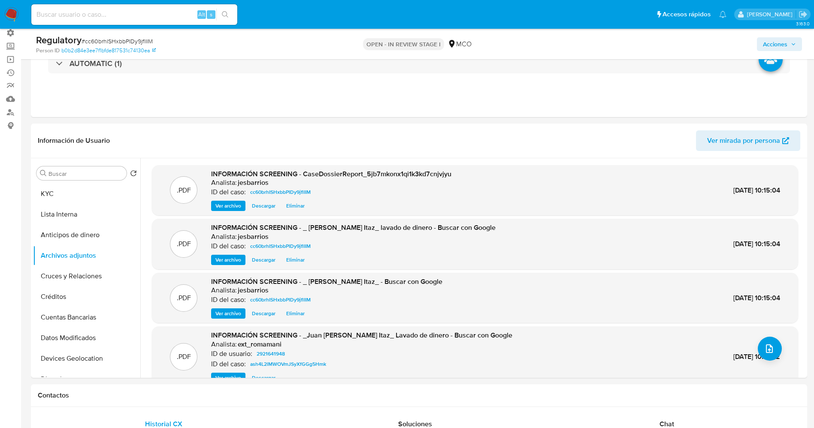
click at [62, 215] on button "Lista Interna" at bounding box center [86, 214] width 107 height 21
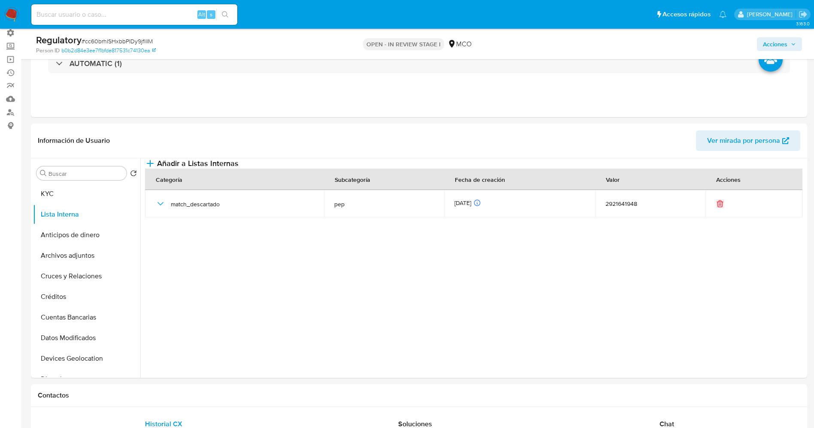
click at [772, 43] on span "Acciones" at bounding box center [775, 44] width 24 height 14
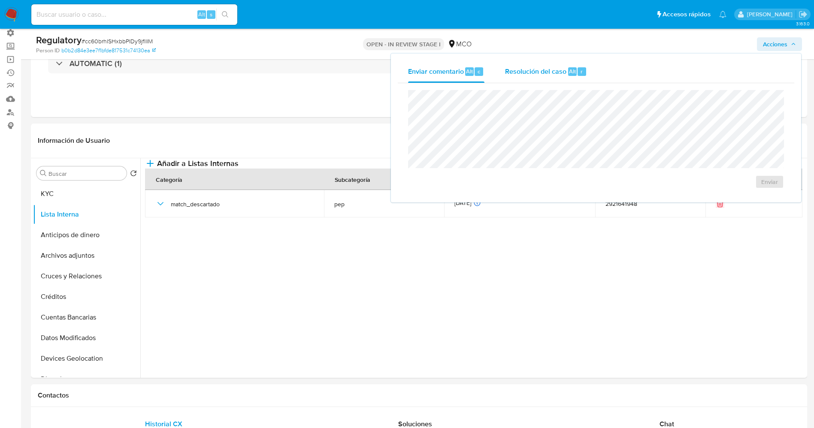
drag, startPoint x: 578, startPoint y: 73, endPoint x: 575, endPoint y: 81, distance: 8.1
click at [578, 74] on div "r" at bounding box center [581, 71] width 9 height 9
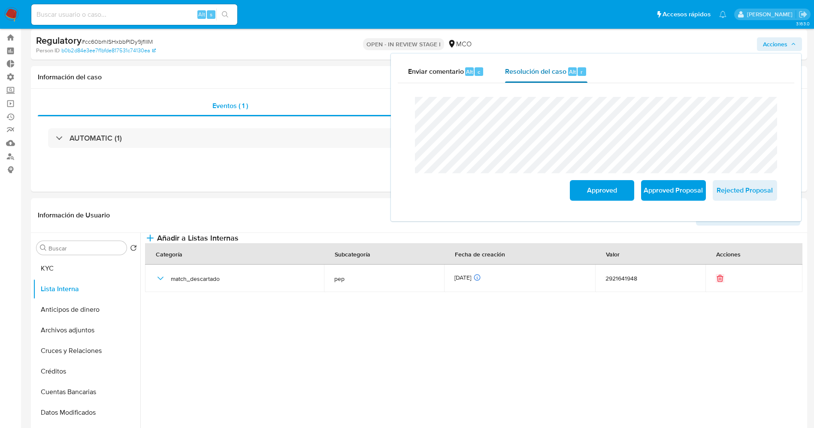
scroll to position [0, 0]
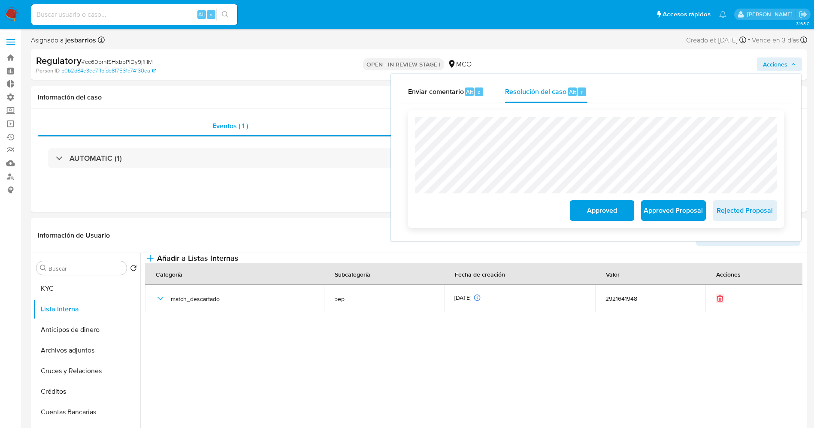
click at [605, 212] on span "Approved" at bounding box center [602, 210] width 42 height 19
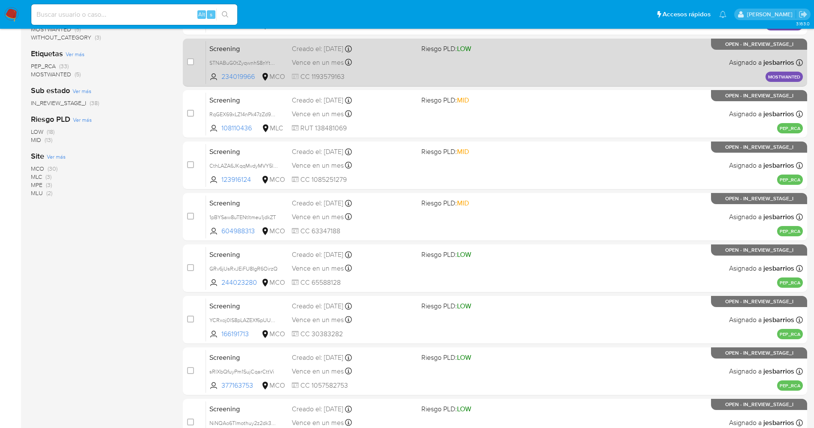
scroll to position [280, 0]
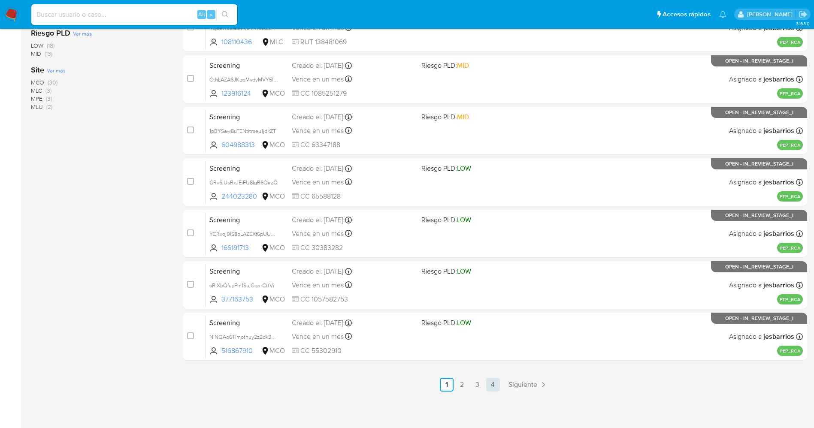
click at [491, 378] on link "4" at bounding box center [493, 385] width 14 height 14
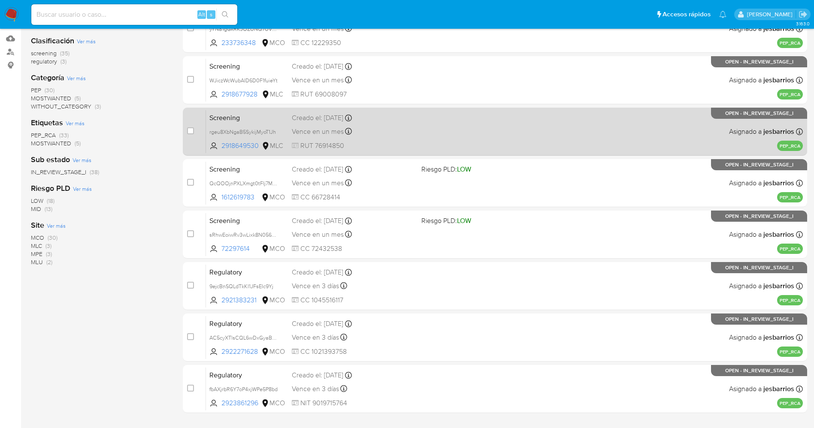
scroll to position [177, 0]
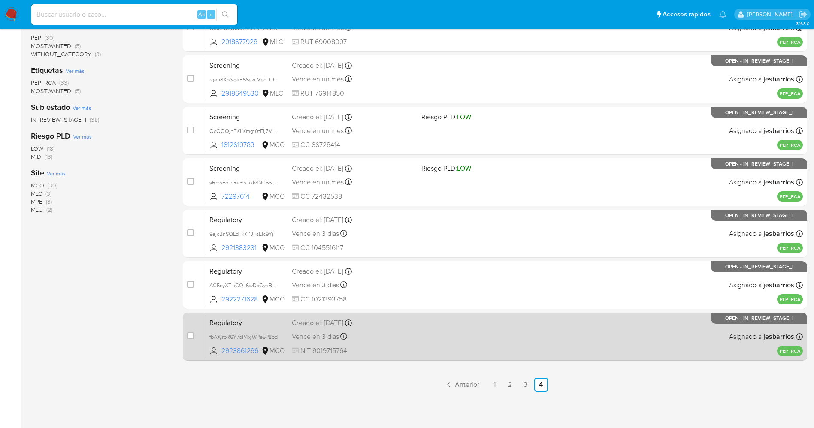
click at [437, 335] on div "Regulatory fbAXjrbR6Y7oP4xjWPe5P8bd 2923861296 MCO Creado el: 13/10/2025 Creado…" at bounding box center [504, 336] width 597 height 43
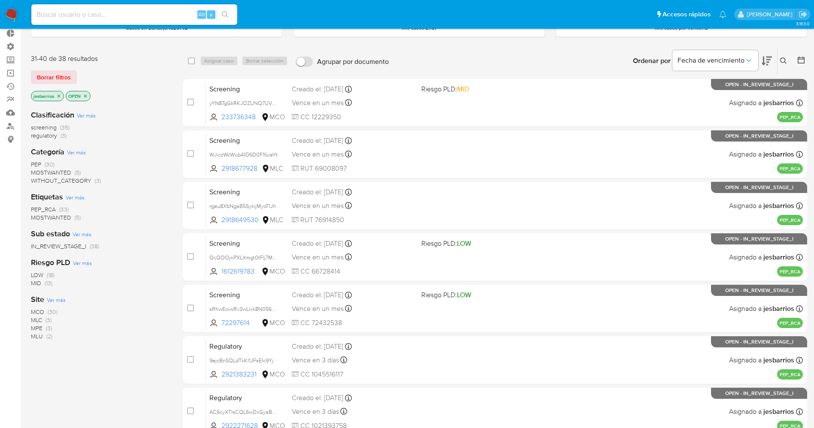
scroll to position [48, 0]
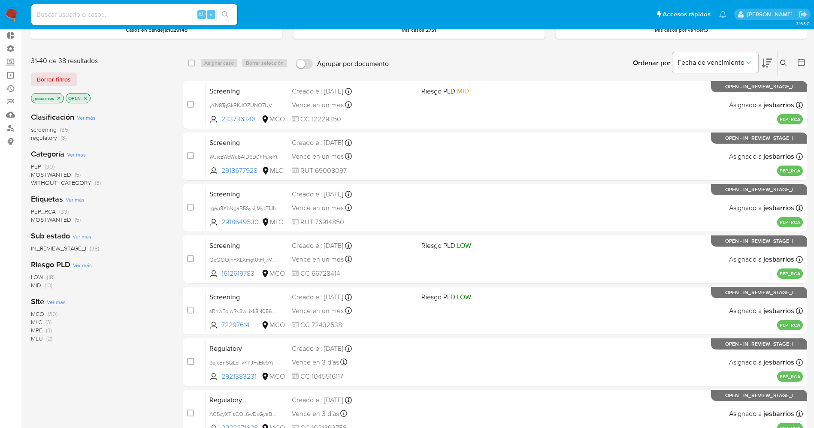
click at [15, 11] on img at bounding box center [11, 14] width 15 height 15
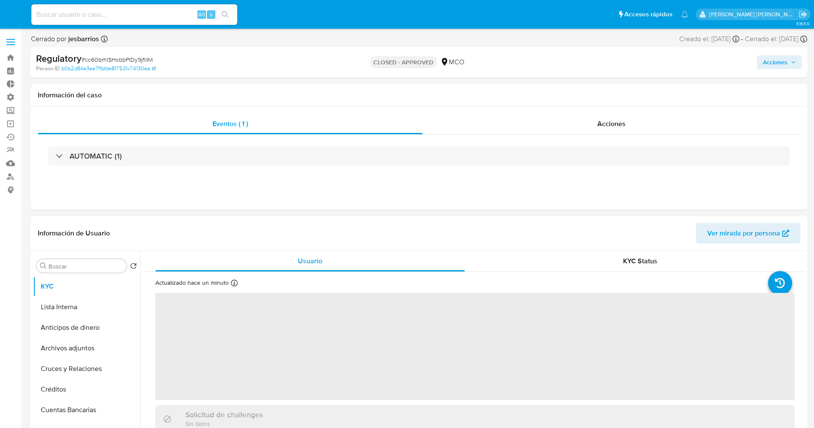
select select "10"
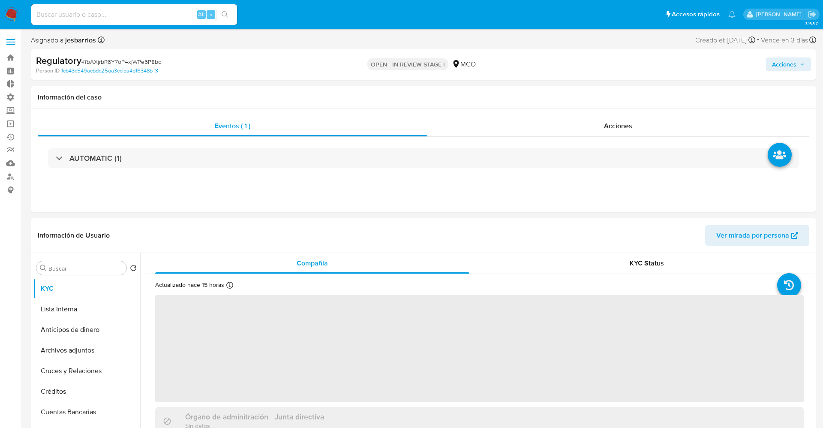
select select "10"
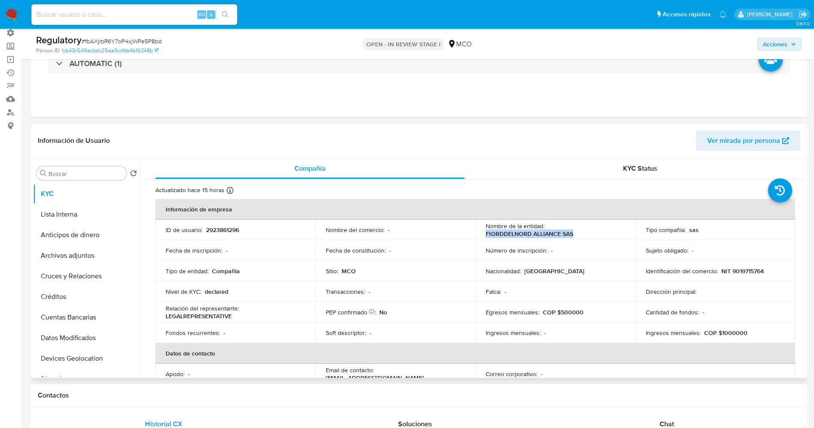
drag, startPoint x: 504, startPoint y: 235, endPoint x: 576, endPoint y: 236, distance: 71.6
click at [576, 236] on div "Nombre de la entidad : FIORDDELNORD ALLIANCE SAS" at bounding box center [554, 229] width 139 height 15
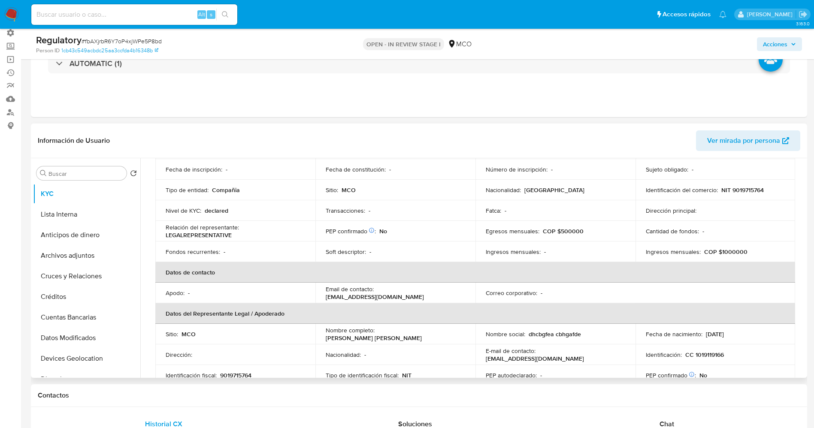
scroll to position [64, 0]
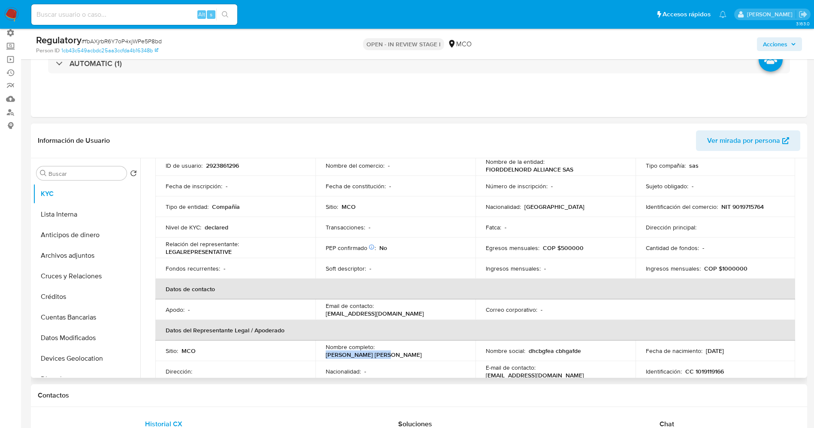
drag, startPoint x: 380, startPoint y: 350, endPoint x: 410, endPoint y: 354, distance: 30.8
click at [422, 351] on p "Salomon Dalel Nieto" at bounding box center [374, 355] width 96 height 8
copy p "[PERSON_NAME] [PERSON_NAME]"
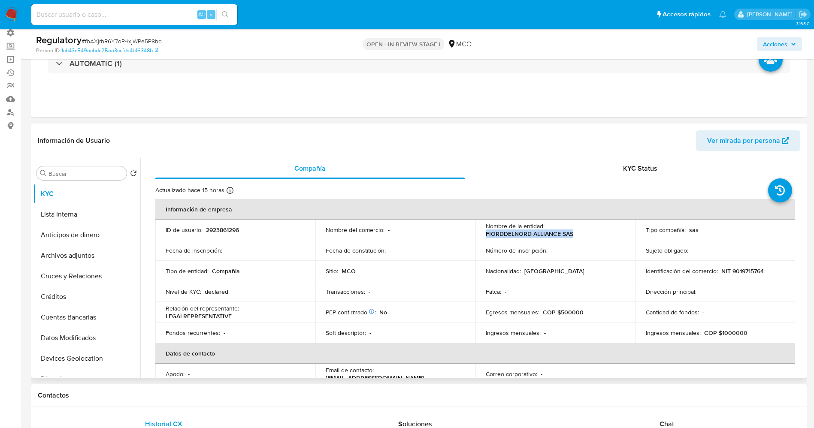
drag, startPoint x: 484, startPoint y: 232, endPoint x: 564, endPoint y: 235, distance: 79.8
click at [576, 234] on div "Nombre de la entidad : FIORDDELNORD ALLIANCE SAS" at bounding box center [554, 229] width 139 height 15
copy p "FIORDDELNORD ALLIANCE SAS"
drag, startPoint x: 729, startPoint y: 272, endPoint x: 764, endPoint y: 272, distance: 35.6
click at [764, 272] on div "Identificación del comercio : NIT 9019715764" at bounding box center [714, 271] width 139 height 8
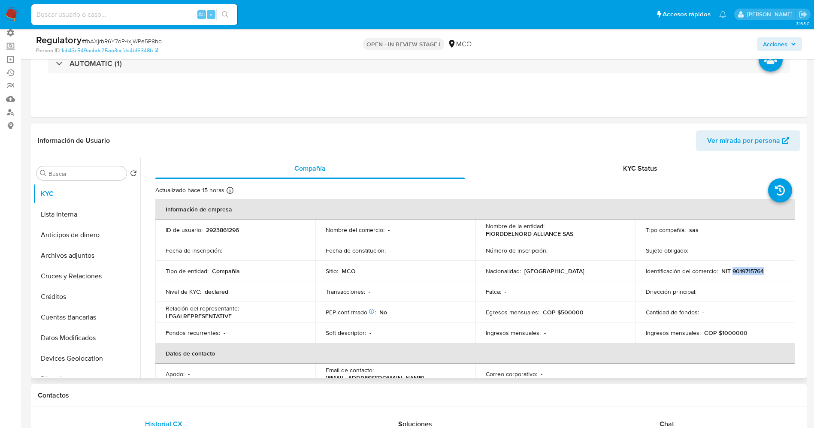
copy p "9019715764"
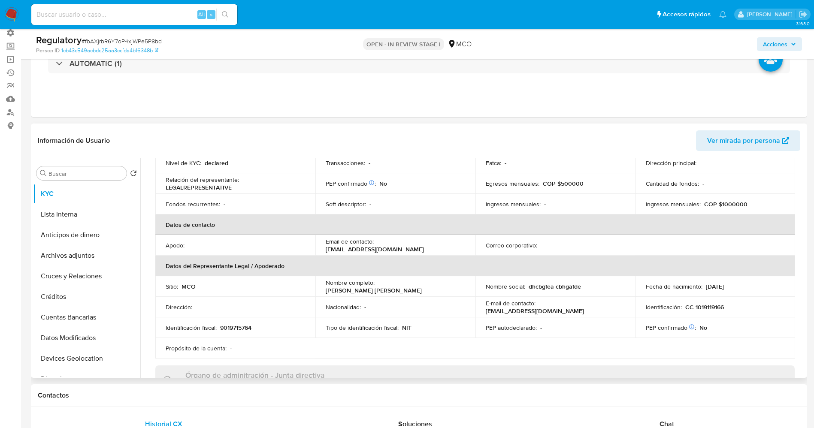
scroll to position [193, 0]
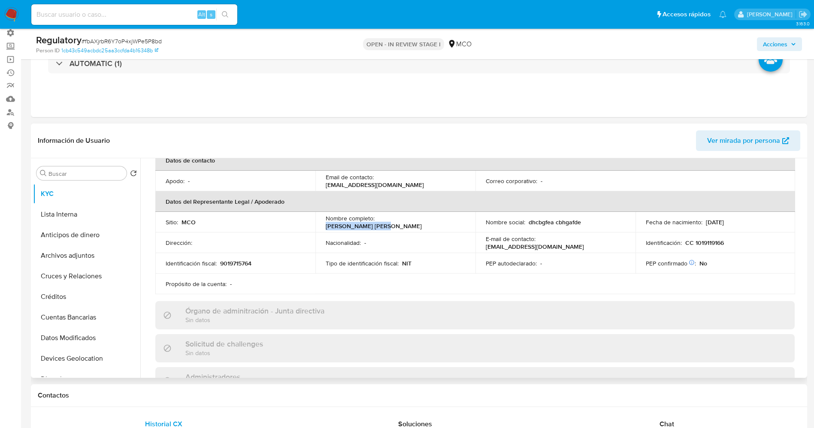
drag, startPoint x: 377, startPoint y: 223, endPoint x: 428, endPoint y: 225, distance: 50.6
click at [440, 227] on td "Nombre completo : Salomon Dalel Nieto" at bounding box center [395, 222] width 160 height 21
copy p "Salomon Dalel Nieto"
drag, startPoint x: 694, startPoint y: 241, endPoint x: 723, endPoint y: 241, distance: 29.2
click at [723, 241] on div "Identificación : CC 1019119166" at bounding box center [714, 243] width 139 height 8
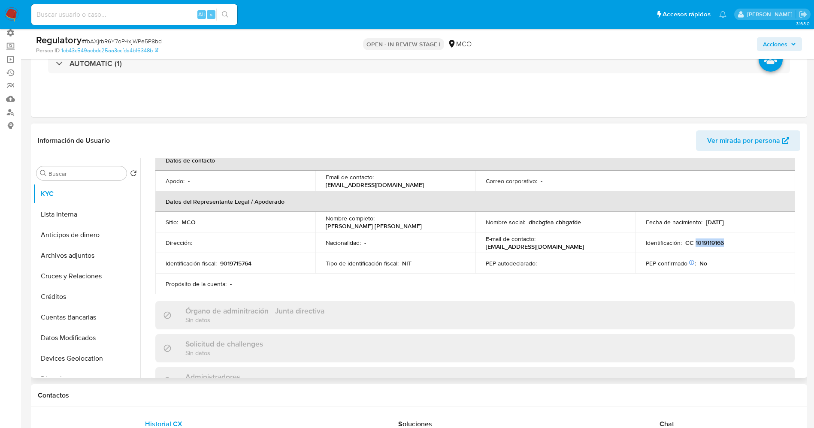
copy p "1019119166"
click at [59, 214] on button "Lista Interna" at bounding box center [83, 214] width 100 height 21
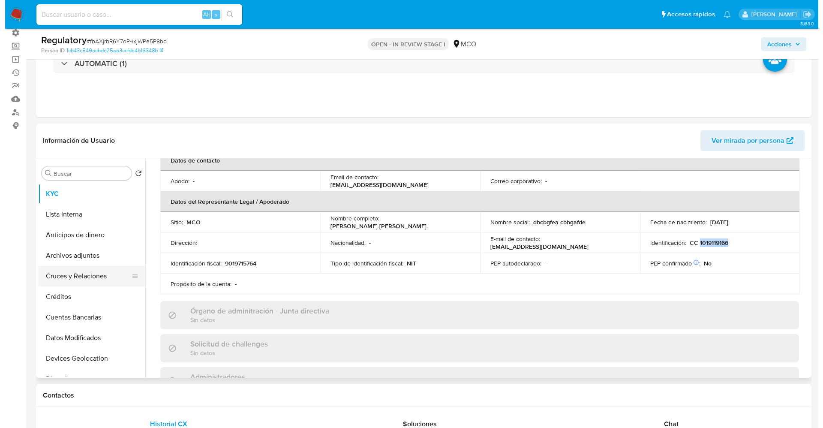
scroll to position [0, 0]
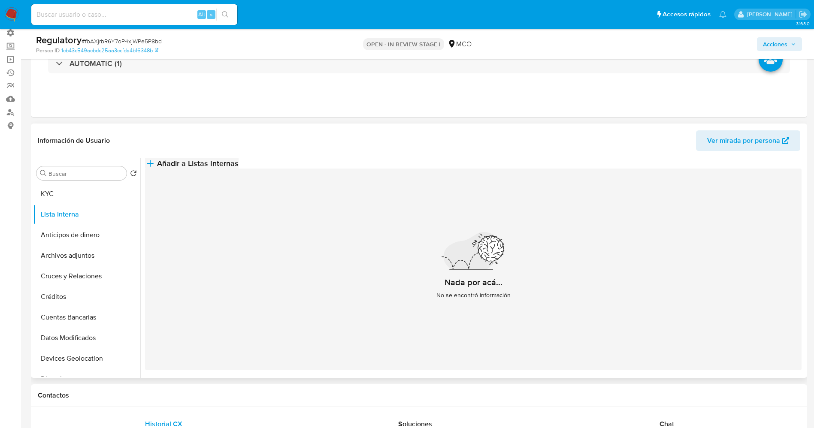
click at [238, 168] on span "Añadir a Listas Internas" at bounding box center [197, 163] width 81 height 9
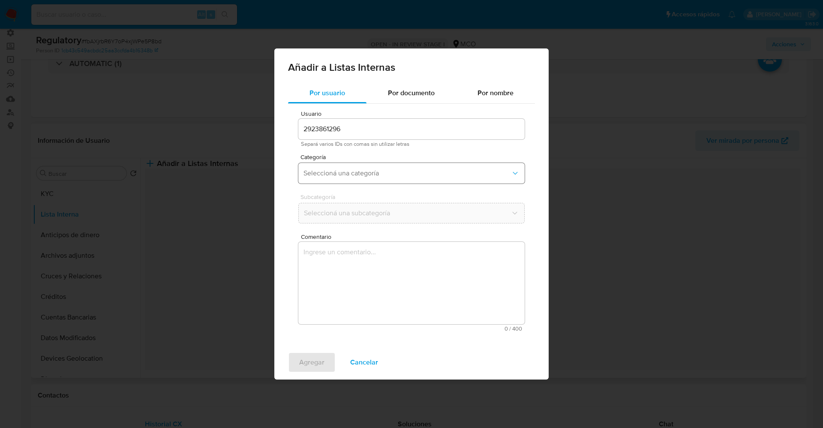
click at [382, 173] on span "Seleccioná una categoría" at bounding box center [408, 173] width 208 height 9
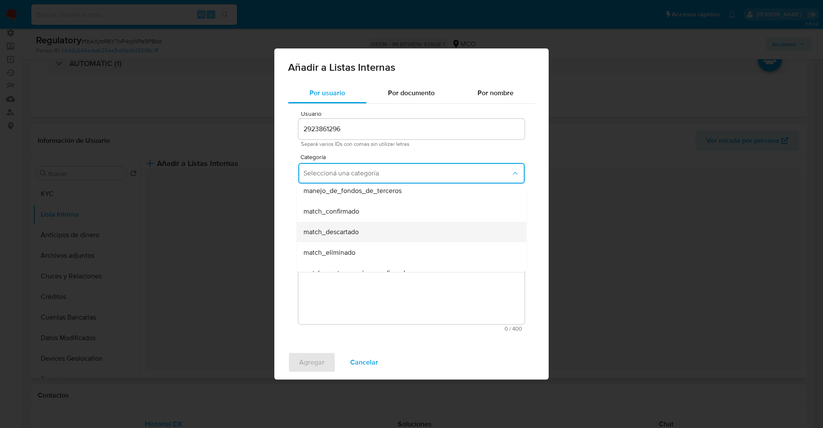
scroll to position [64, 0]
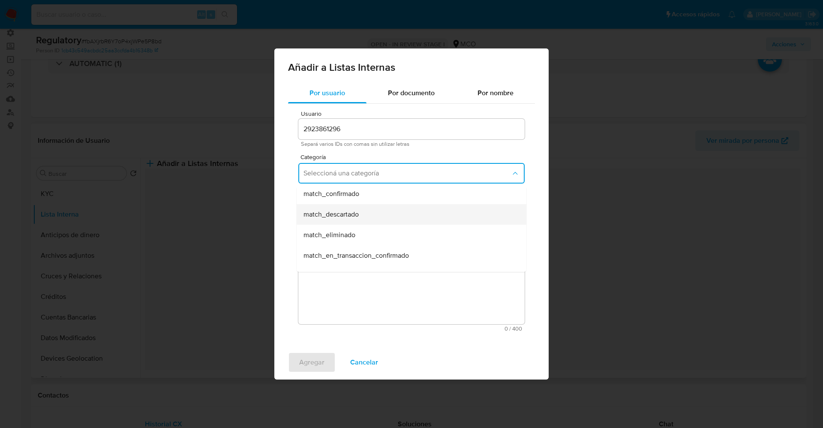
click at [372, 223] on div "match_descartado" at bounding box center [409, 214] width 211 height 21
click at [372, 220] on button "Seleccioná una subcategoría" at bounding box center [412, 213] width 226 height 21
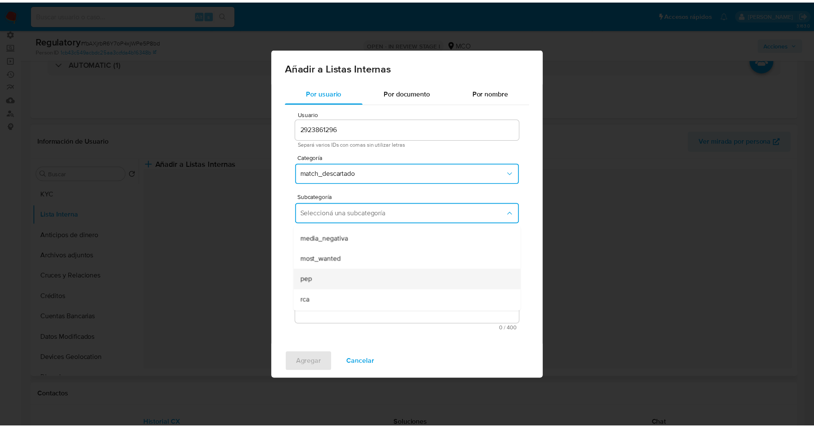
scroll to position [58, 0]
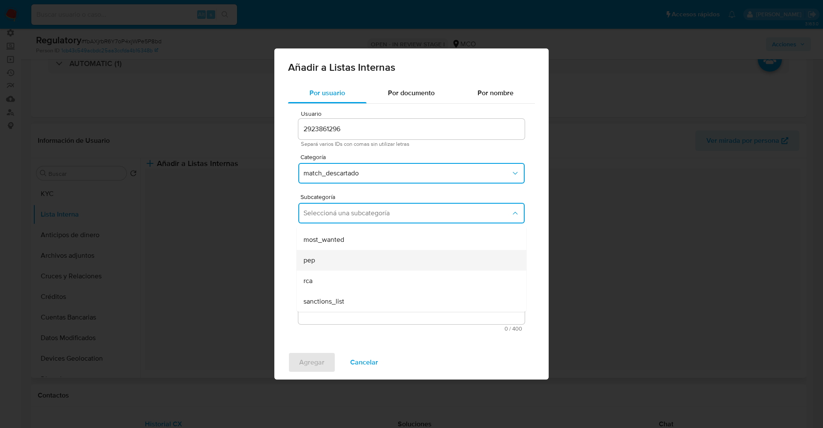
click at [340, 263] on div "pep" at bounding box center [409, 260] width 211 height 21
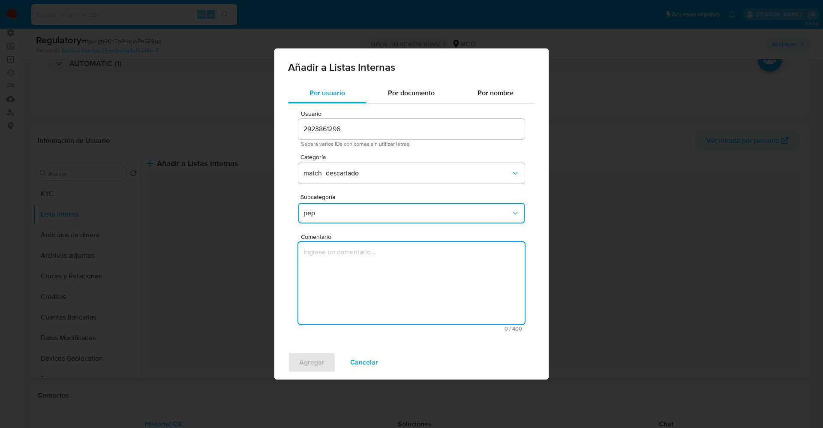
click at [340, 263] on textarea "Comentario" at bounding box center [412, 283] width 226 height 82
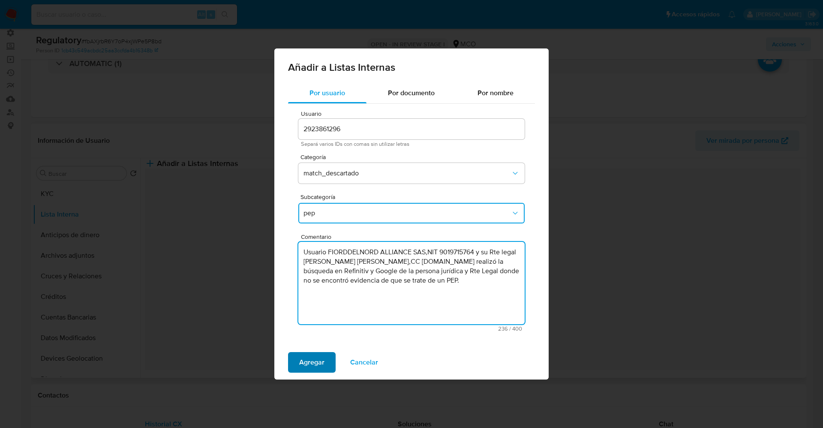
type textarea "Usuario FIORDDELNORD ALLIANCE SAS,NIT 9019715764 y su Rte legal Salomon Dalel N…"
click at [315, 362] on span "Agregar" at bounding box center [311, 362] width 25 height 19
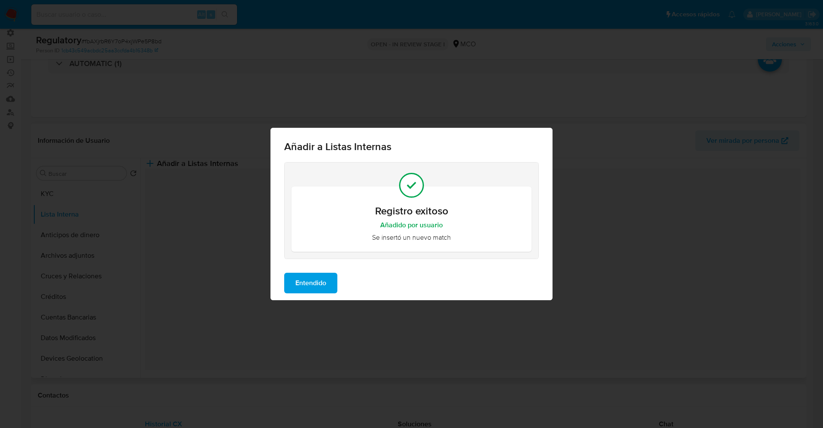
click at [300, 283] on span "Entendido" at bounding box center [311, 283] width 31 height 19
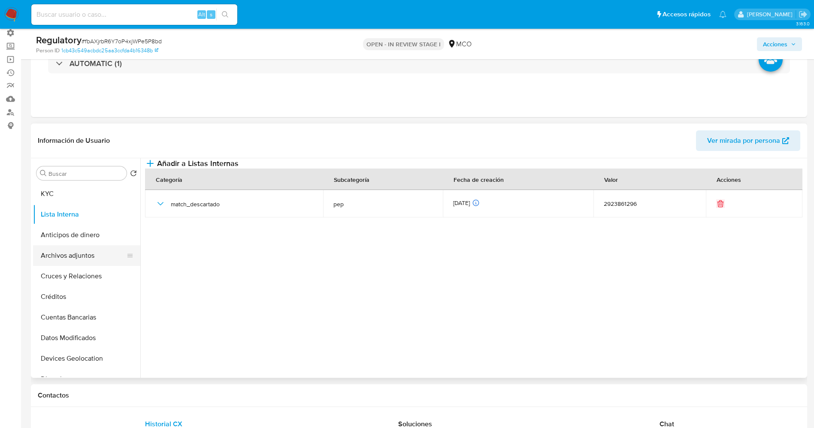
click at [92, 256] on button "Archivos adjuntos" at bounding box center [83, 255] width 100 height 21
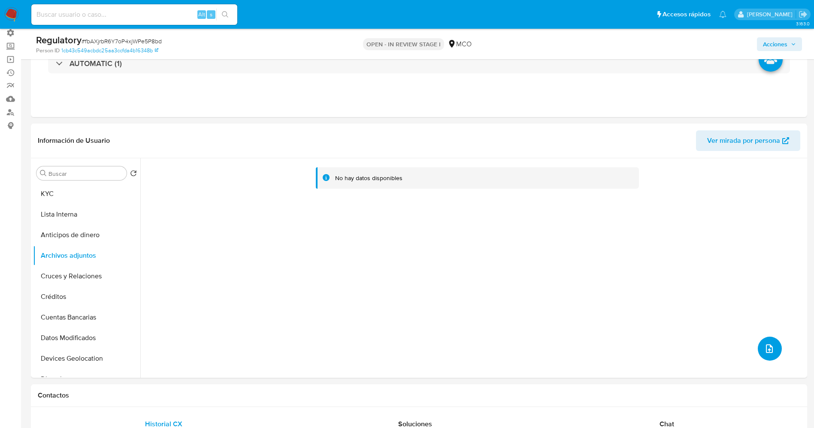
click at [762, 342] on button "upload-file" at bounding box center [769, 349] width 24 height 24
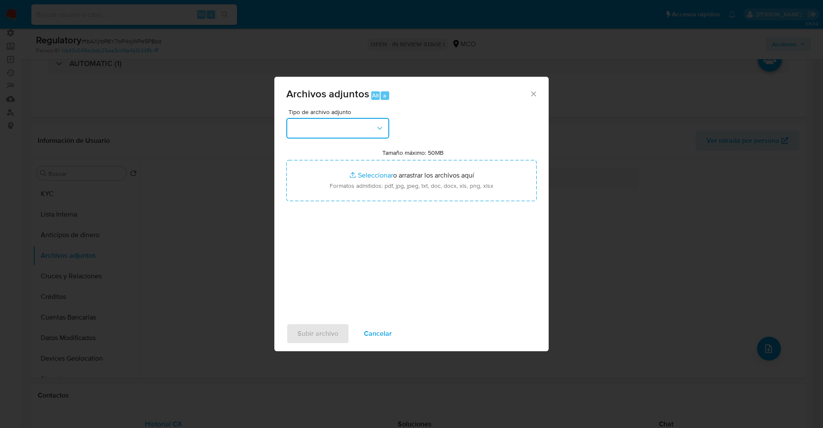
click at [347, 134] on button "button" at bounding box center [337, 128] width 103 height 21
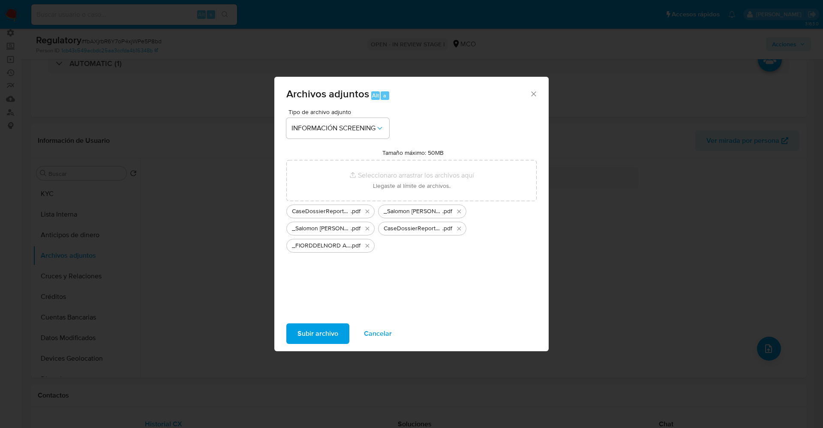
click at [332, 326] on span "Subir archivo" at bounding box center [318, 333] width 41 height 19
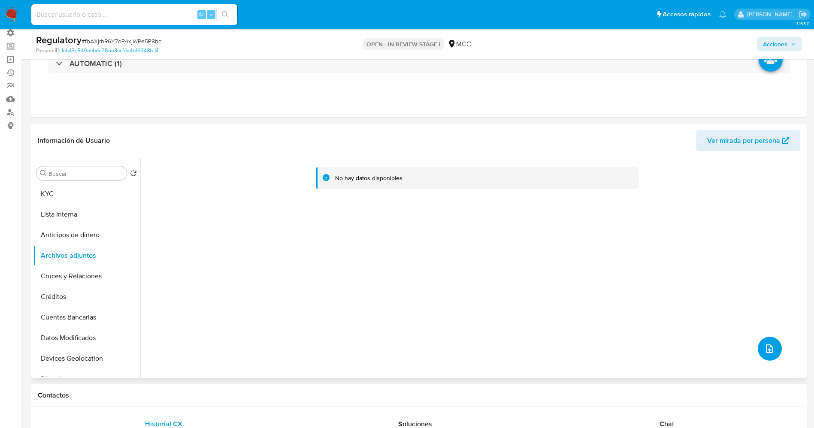
click at [763, 356] on button "upload-file" at bounding box center [769, 349] width 24 height 24
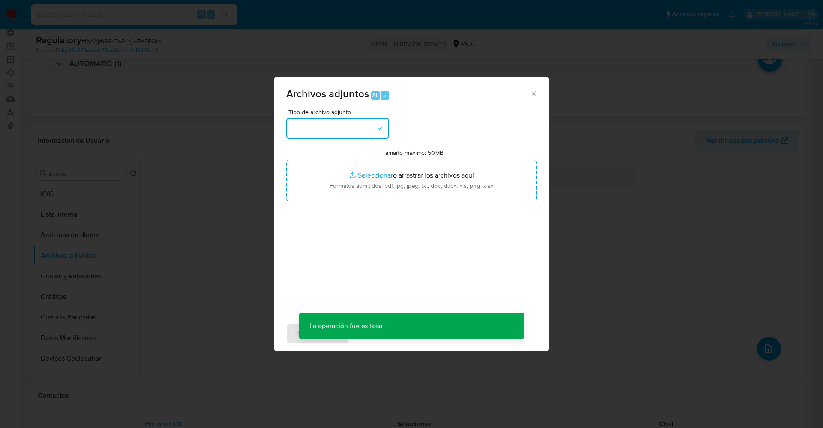
click at [352, 137] on button "button" at bounding box center [337, 128] width 103 height 21
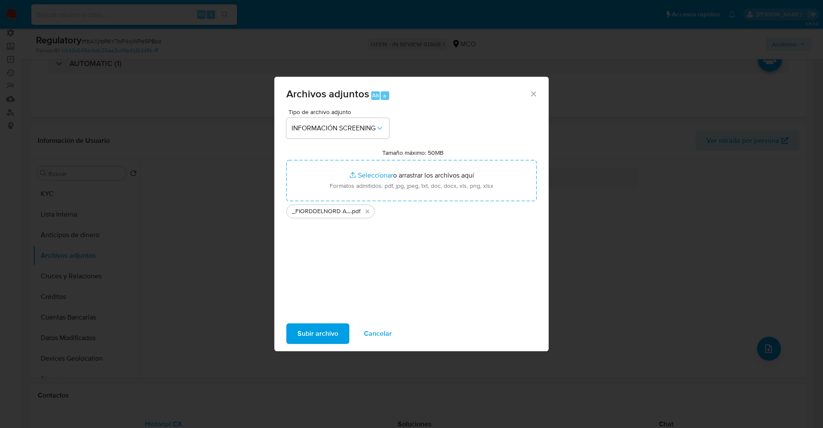
drag, startPoint x: 304, startPoint y: 335, endPoint x: 154, endPoint y: 29, distance: 340.1
click at [303, 332] on span "Subir archivo" at bounding box center [318, 333] width 41 height 19
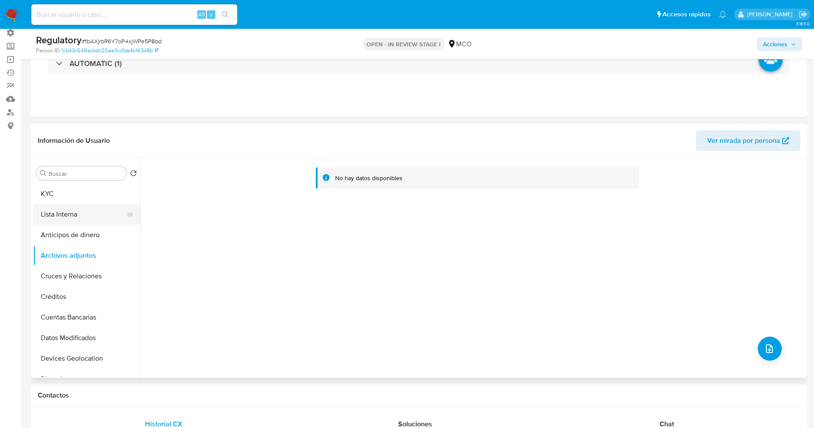
click at [73, 208] on button "Lista Interna" at bounding box center [83, 214] width 100 height 21
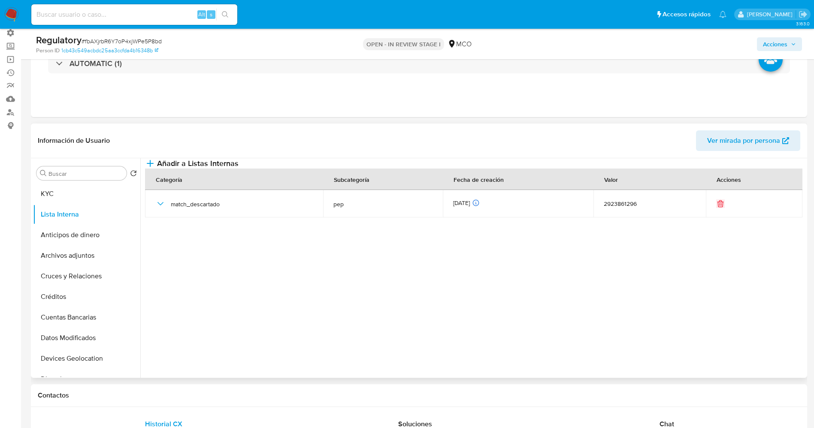
scroll to position [0, 0]
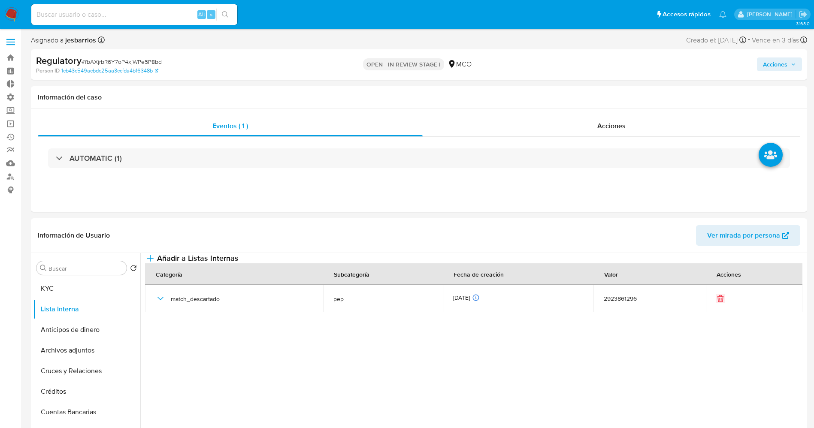
drag, startPoint x: 778, startPoint y: 65, endPoint x: 769, endPoint y: 67, distance: 9.7
click at [778, 65] on span "Acciones" at bounding box center [775, 64] width 24 height 14
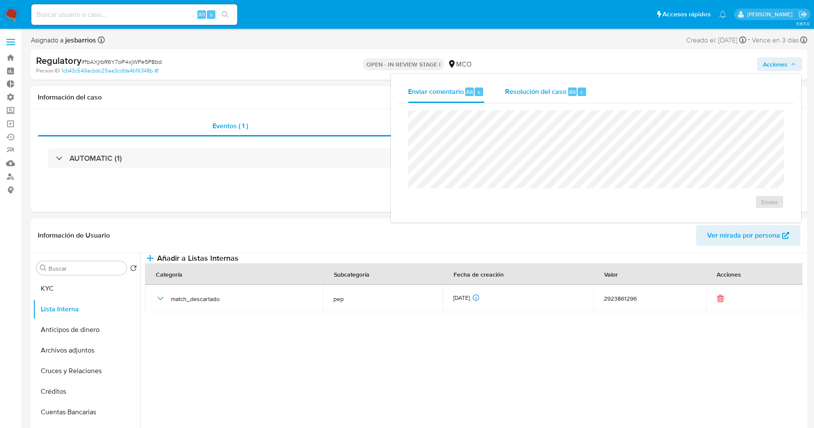
click at [564, 100] on div "Resolución del caso Alt r" at bounding box center [546, 92] width 82 height 22
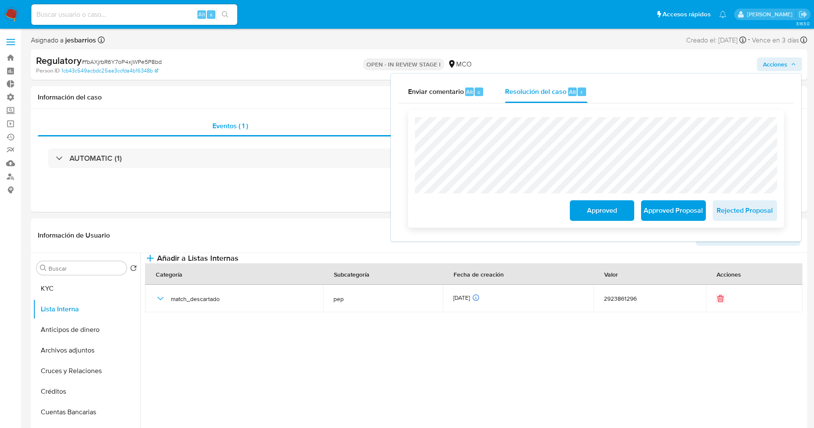
click at [604, 210] on span "Approved" at bounding box center [602, 210] width 42 height 19
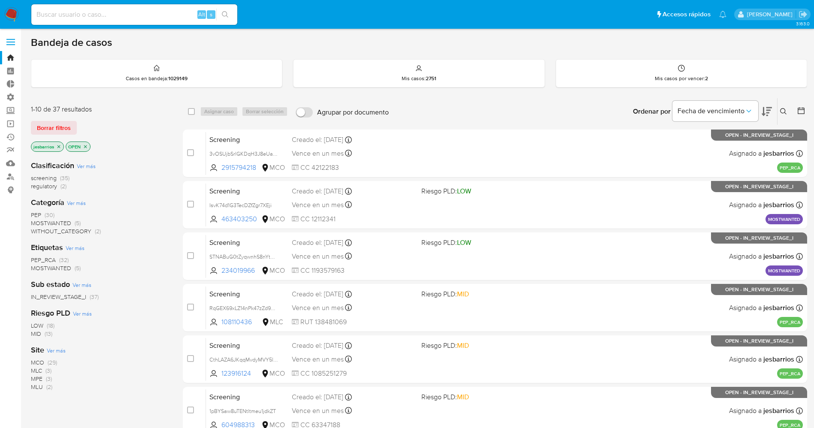
scroll to position [280, 0]
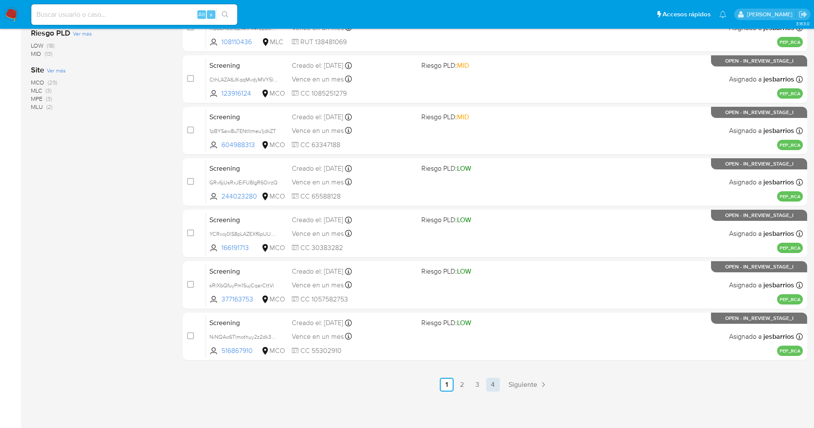
click at [495, 385] on link "4" at bounding box center [493, 385] width 14 height 14
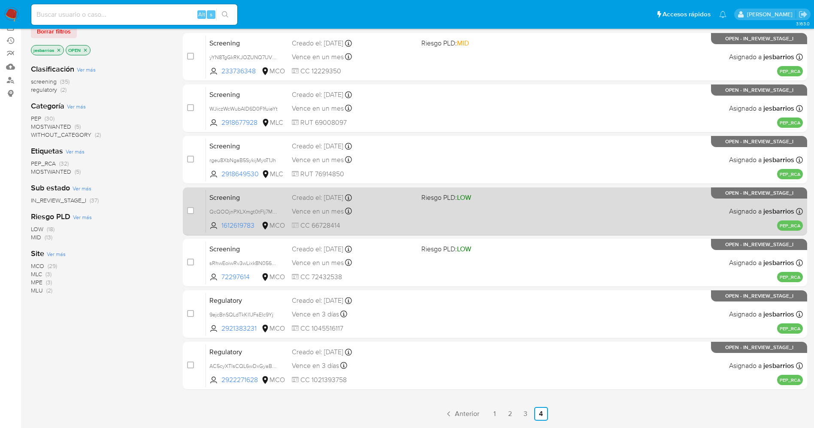
scroll to position [126, 0]
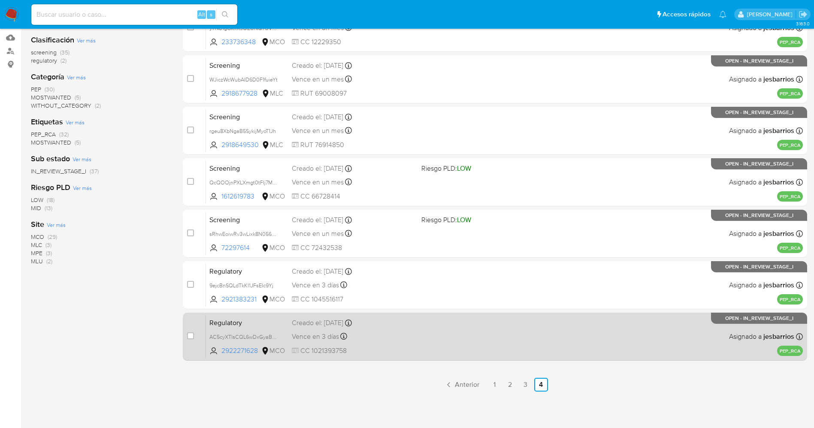
click at [458, 343] on div "Regulatory AC5cyXTlsCQL6wDxGyaBhnKC 2922271628 MCO Creado el: 13/10/2025 Creado…" at bounding box center [504, 336] width 597 height 43
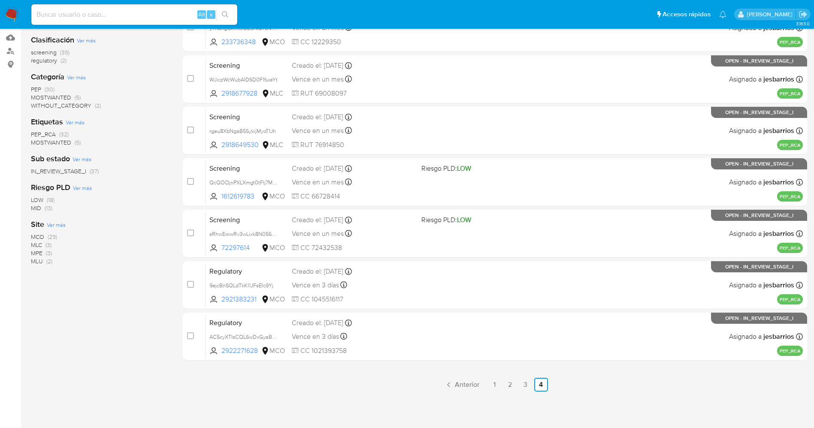
click at [9, 16] on img at bounding box center [11, 14] width 15 height 15
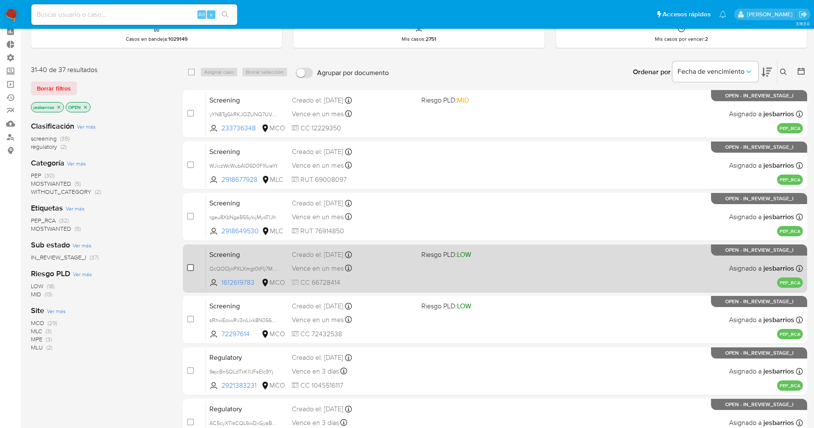
scroll to position [0, 0]
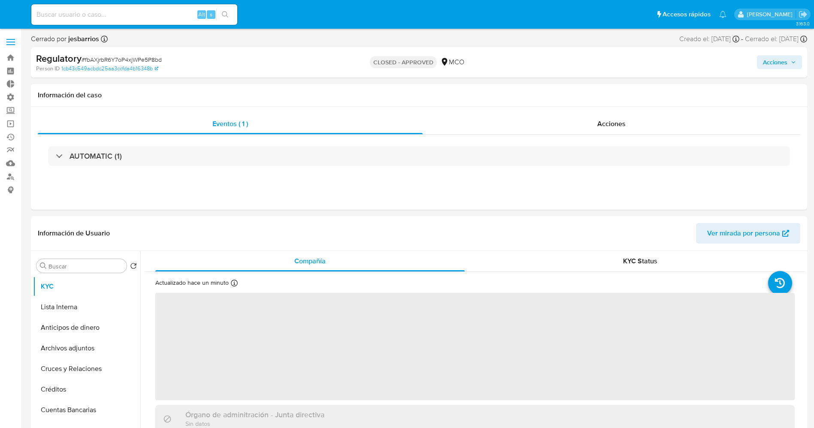
select select "10"
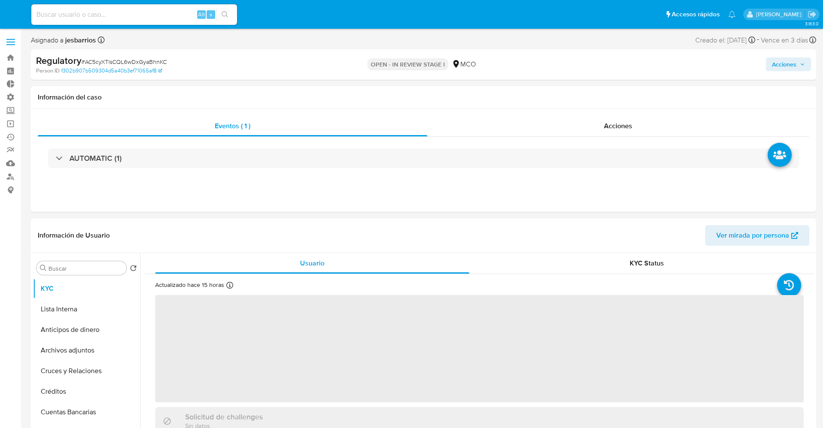
select select "10"
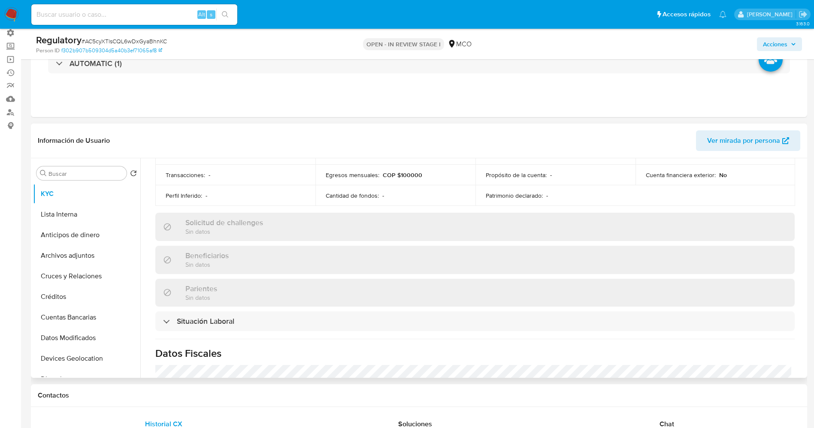
scroll to position [322, 0]
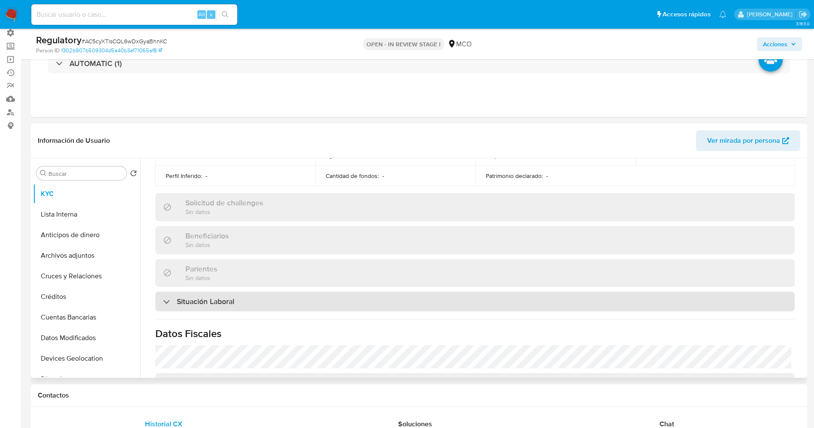
click at [229, 297] on h3 "Situación Laboral" at bounding box center [205, 301] width 57 height 9
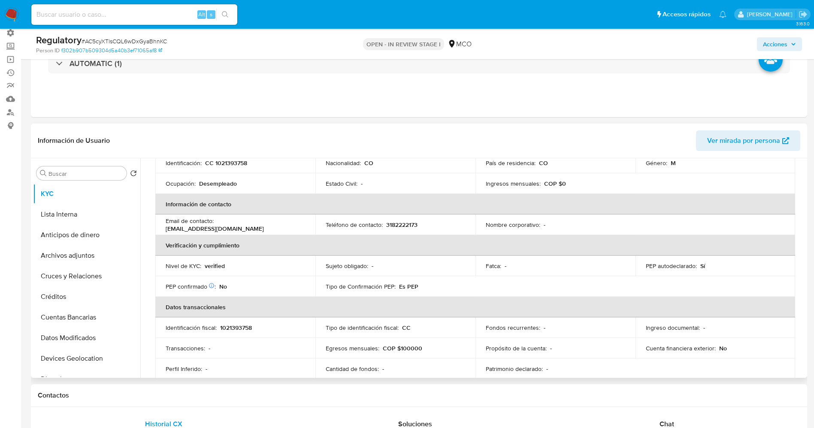
scroll to position [0, 0]
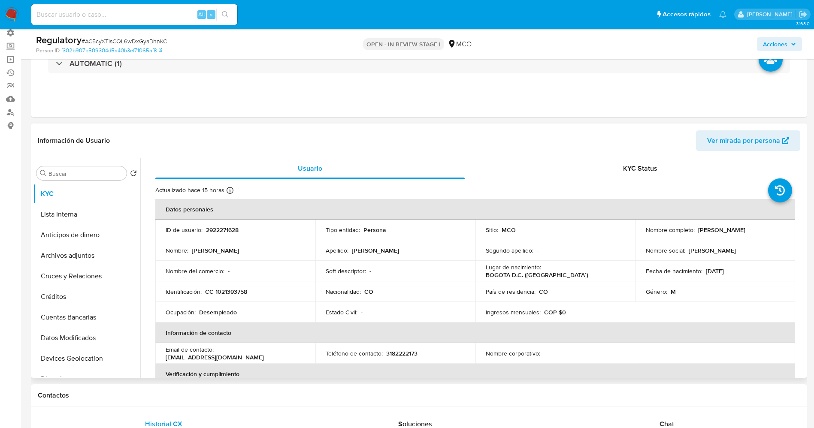
drag, startPoint x: 642, startPoint y: 232, endPoint x: 731, endPoint y: 232, distance: 88.8
click at [741, 232] on div "Nombre completo : [PERSON_NAME]" at bounding box center [714, 230] width 139 height 8
copy p "[PERSON_NAME]"
copy p "Simon Felipe Fernandez Zambrano"
drag, startPoint x: 215, startPoint y: 292, endPoint x: 239, endPoint y: 292, distance: 23.6
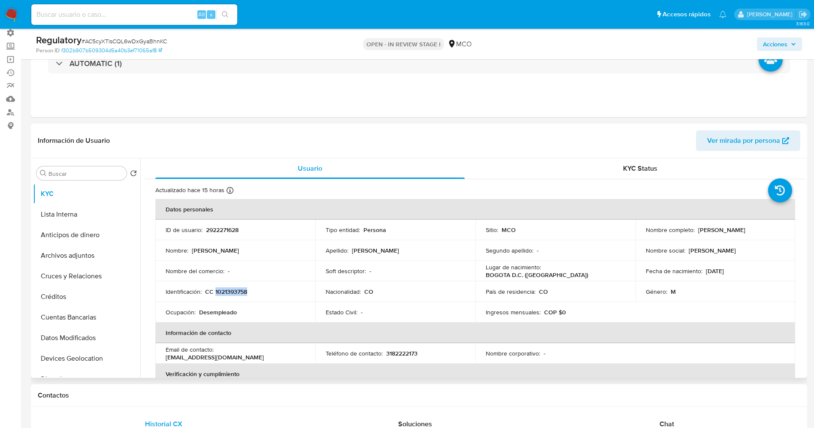
click at [251, 292] on div "Identificación : CC 1021393758" at bounding box center [235, 292] width 139 height 8
copy p "1021393758"
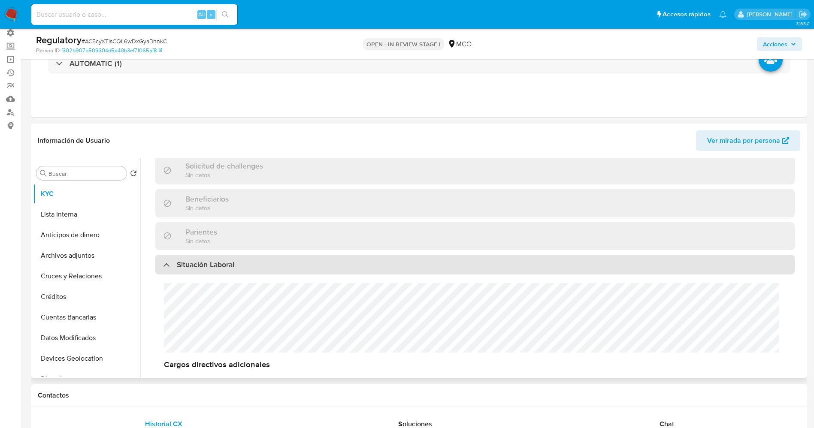
scroll to position [386, 0]
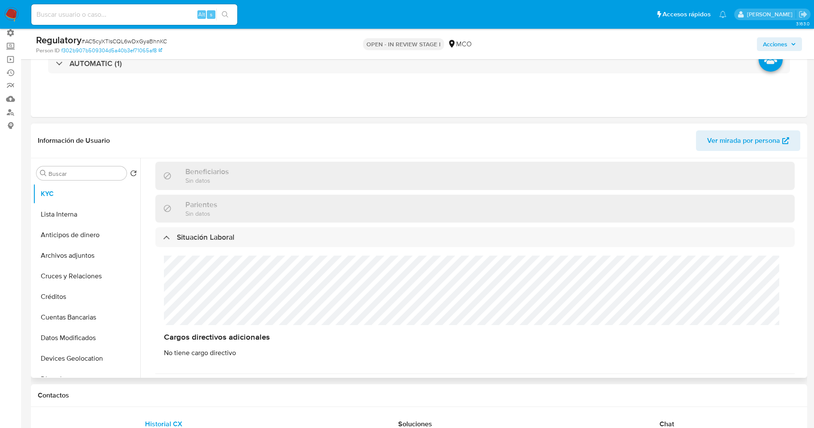
click at [191, 292] on div "Cargos directivos adicionales No tiene cargo directivo" at bounding box center [474, 306] width 639 height 119
click at [88, 213] on button "Lista Interna" at bounding box center [83, 214] width 100 height 21
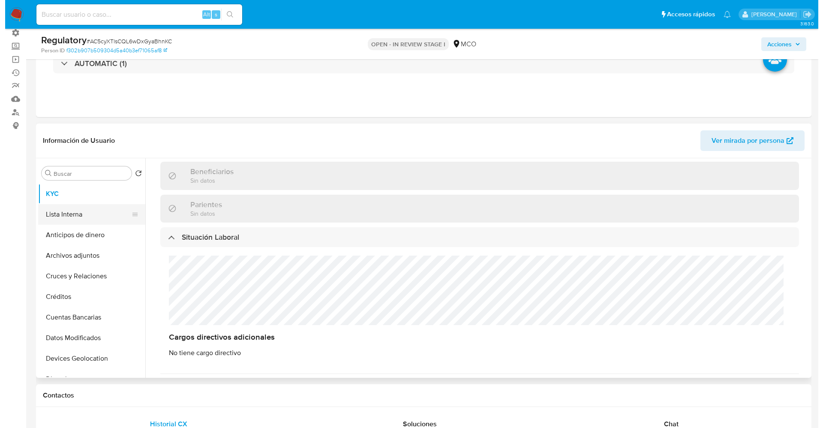
scroll to position [0, 0]
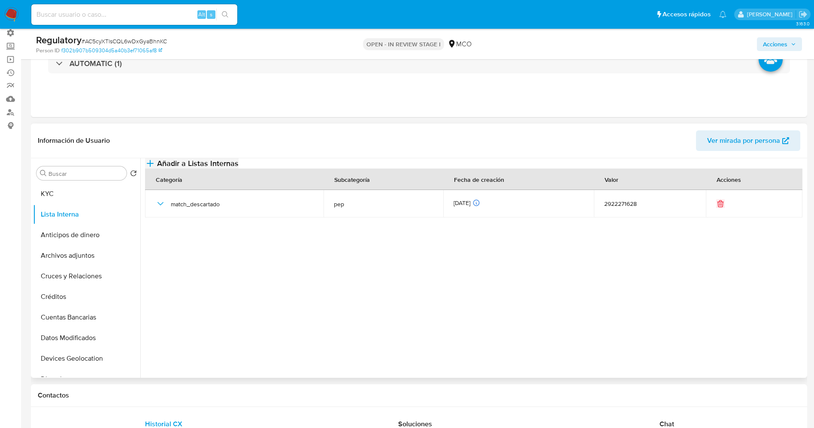
click at [238, 168] on span "Añadir a Listas Internas" at bounding box center [197, 163] width 81 height 9
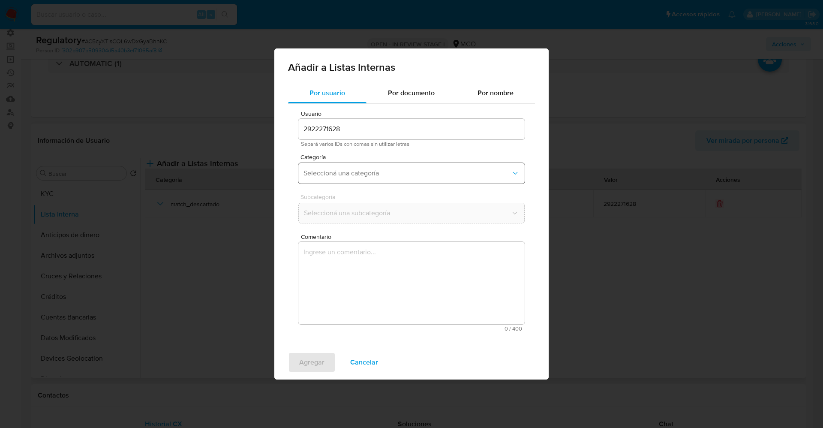
click at [392, 177] on span "Seleccioná una categoría" at bounding box center [408, 173] width 208 height 9
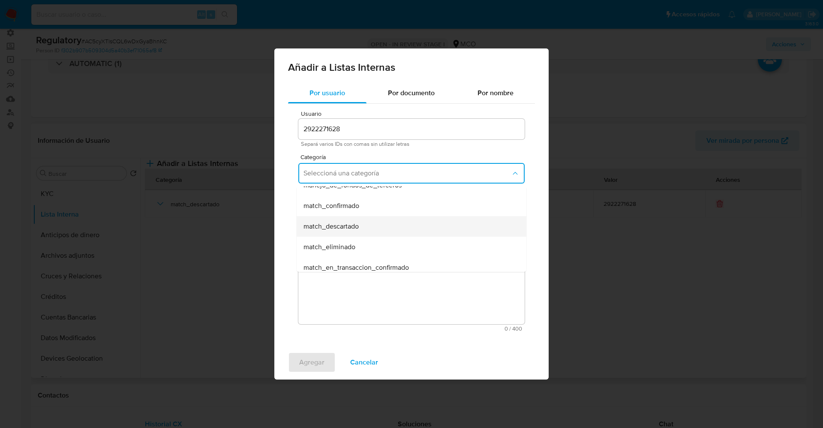
scroll to position [64, 0]
click at [347, 216] on span "match_descartado" at bounding box center [331, 214] width 55 height 9
click at [347, 210] on span "Seleccioná una subcategoría" at bounding box center [408, 213] width 208 height 9
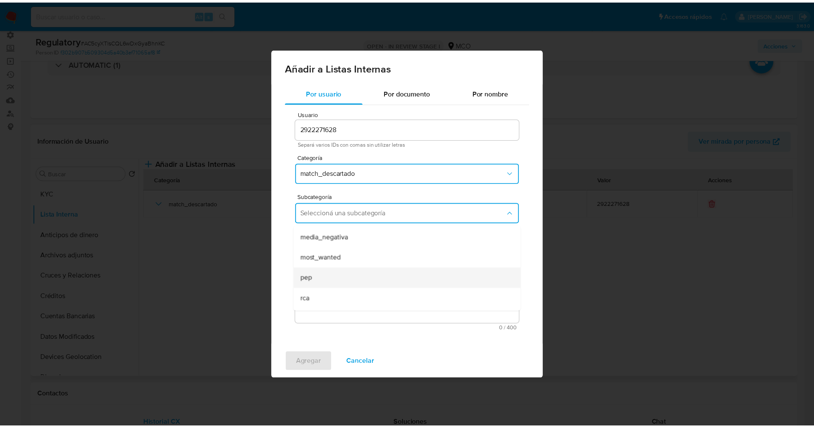
scroll to position [58, 0]
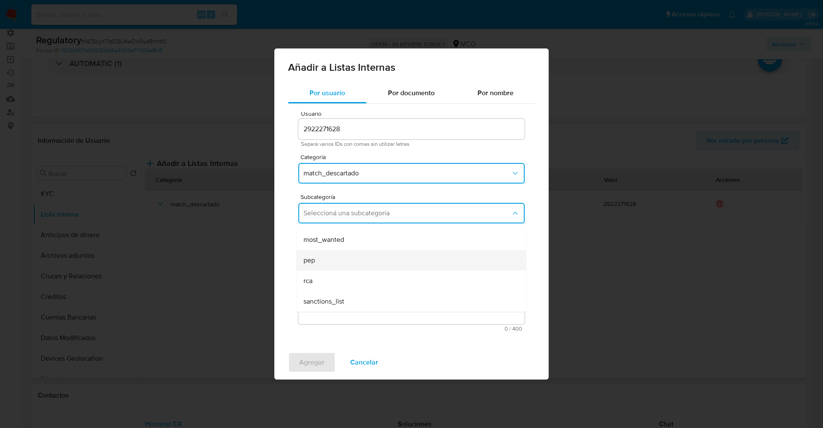
click at [333, 267] on div "pep" at bounding box center [409, 260] width 211 height 21
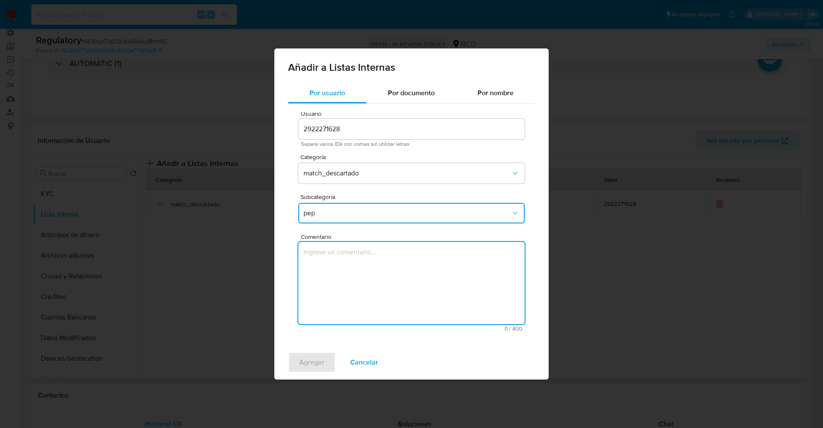
click at [335, 273] on textarea "Comentario" at bounding box center [412, 283] width 226 height 82
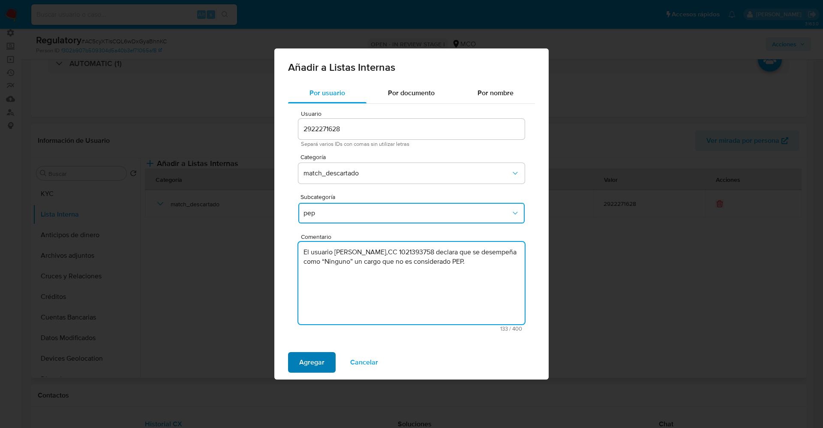
type textarea "El usuario Simon Felipe Fernandez Zambrano,CC 1021393758 declara que se desempe…"
click at [309, 369] on span "Agregar" at bounding box center [311, 362] width 25 height 19
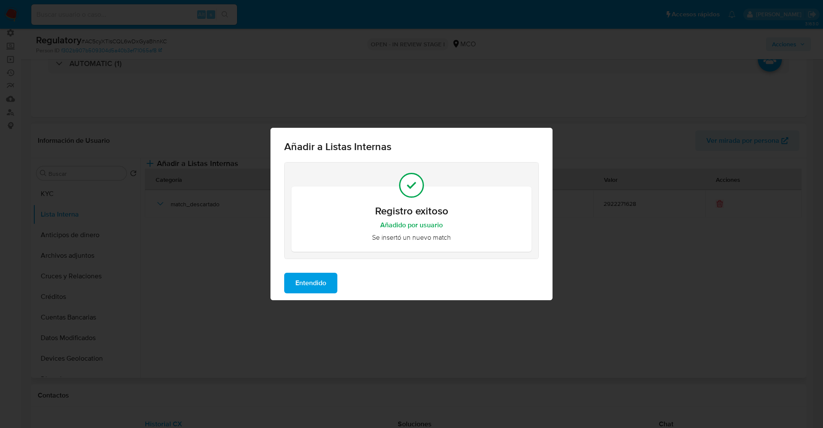
drag, startPoint x: 300, startPoint y: 286, endPoint x: 257, endPoint y: 284, distance: 42.9
click at [294, 286] on button "Entendido" at bounding box center [310, 283] width 53 height 21
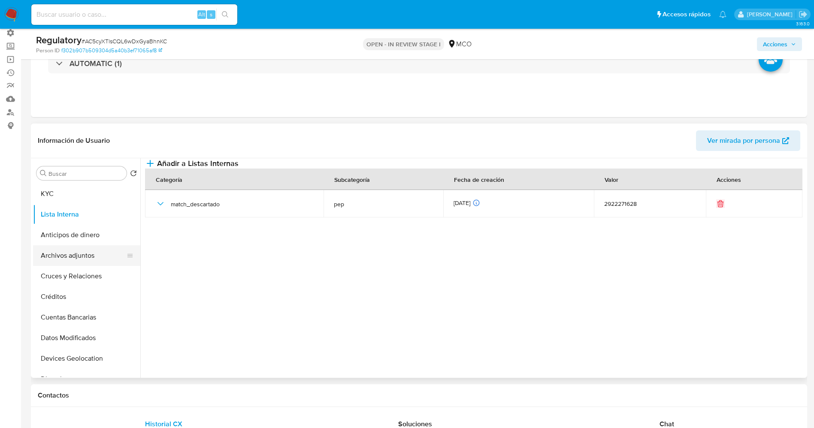
click at [54, 256] on button "Archivos adjuntos" at bounding box center [83, 255] width 100 height 21
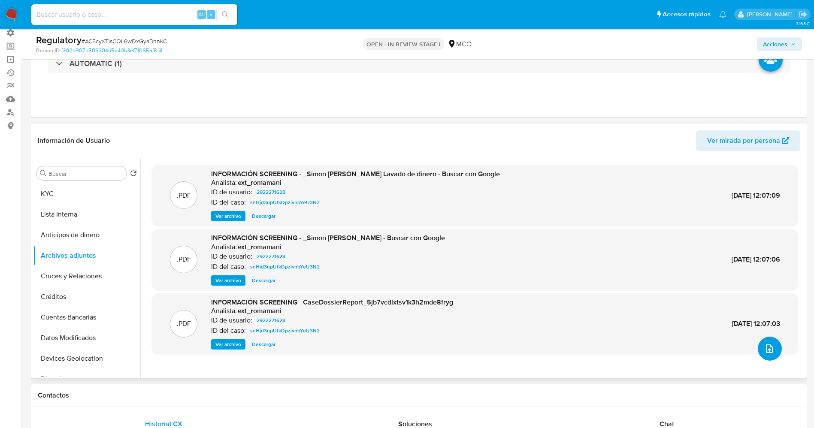
click at [764, 347] on icon "upload-file" at bounding box center [769, 349] width 10 height 10
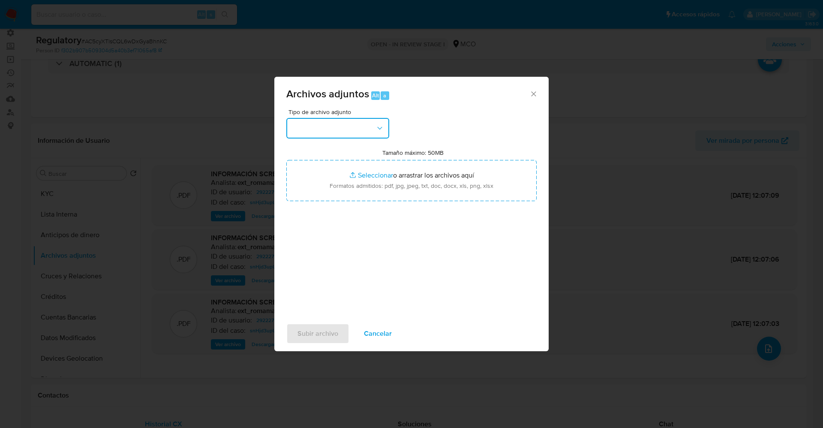
click at [334, 129] on button "button" at bounding box center [337, 128] width 103 height 21
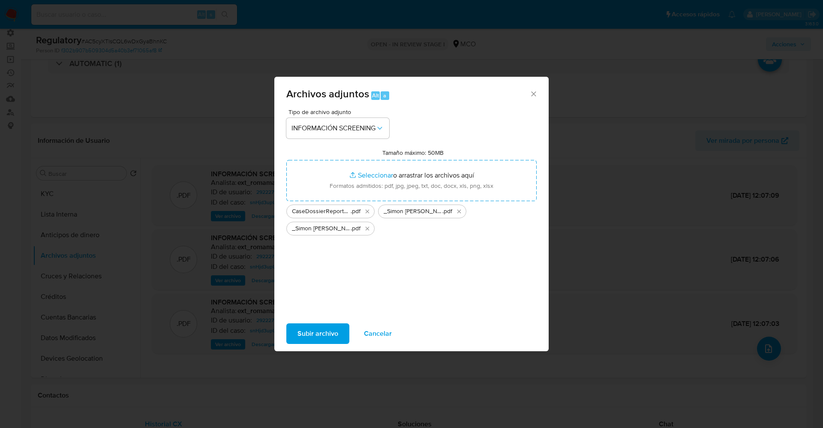
click at [332, 332] on span "Subir archivo" at bounding box center [318, 333] width 41 height 19
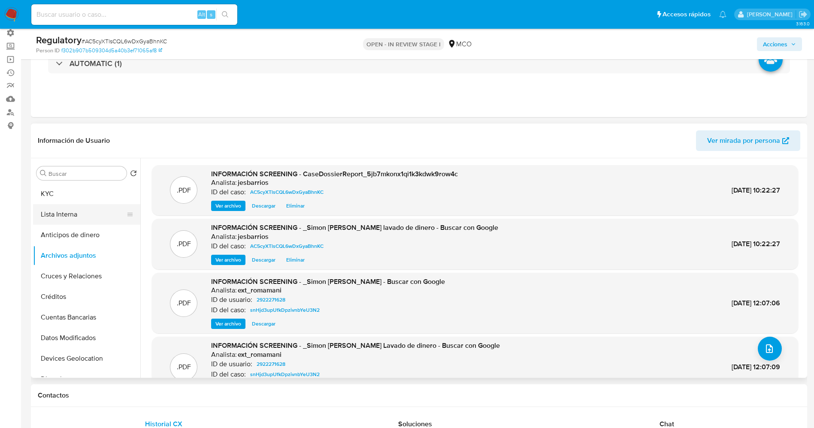
click at [72, 220] on button "Lista Interna" at bounding box center [83, 214] width 100 height 21
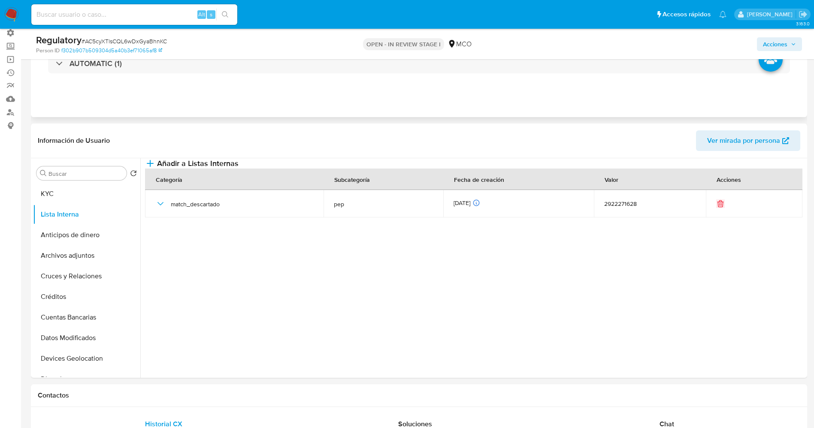
scroll to position [0, 0]
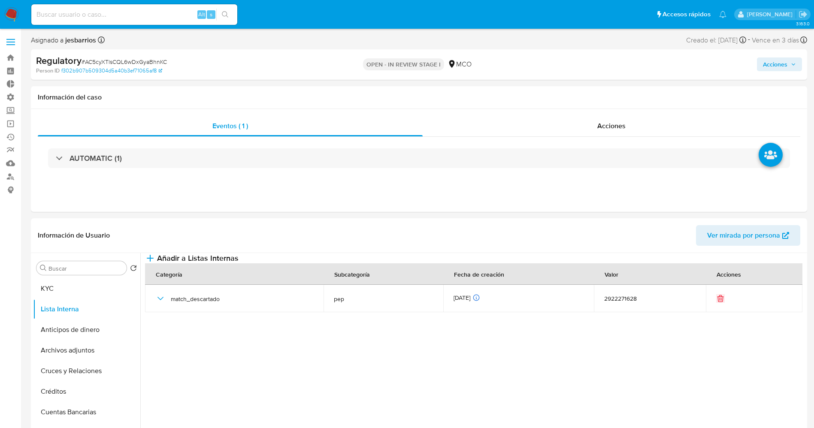
drag, startPoint x: 782, startPoint y: 64, endPoint x: 756, endPoint y: 67, distance: 26.8
click at [782, 64] on span "Acciones" at bounding box center [775, 64] width 24 height 14
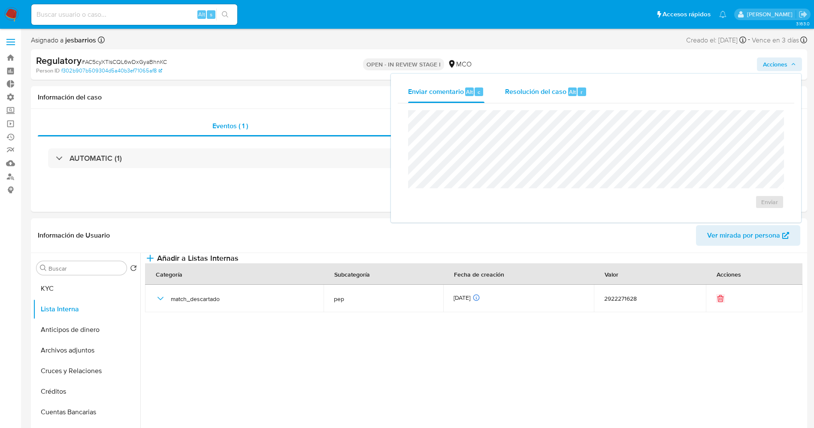
drag, startPoint x: 529, startPoint y: 93, endPoint x: 531, endPoint y: 107, distance: 13.5
click at [529, 94] on span "Resolución del caso" at bounding box center [535, 92] width 61 height 10
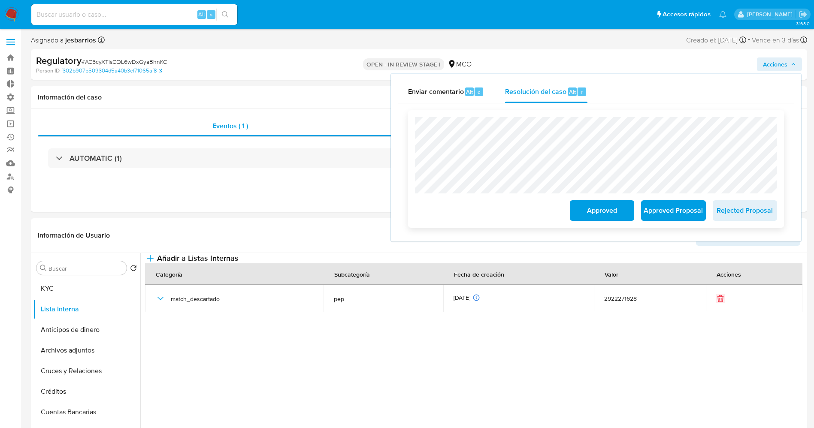
click at [605, 217] on span "Approved" at bounding box center [602, 210] width 42 height 19
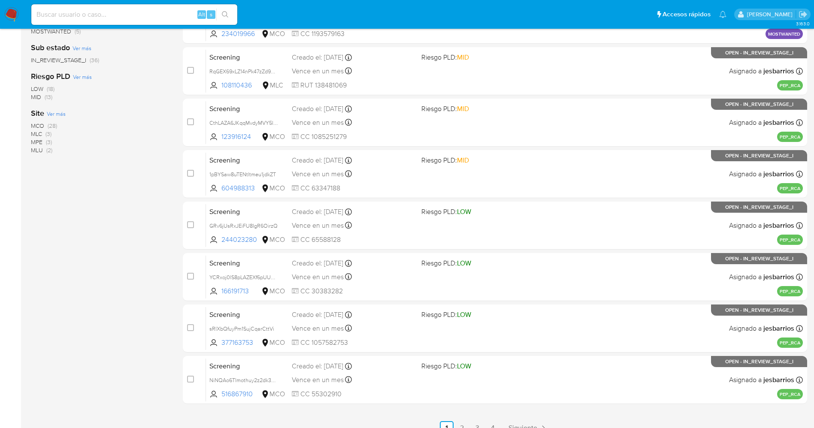
scroll to position [280, 0]
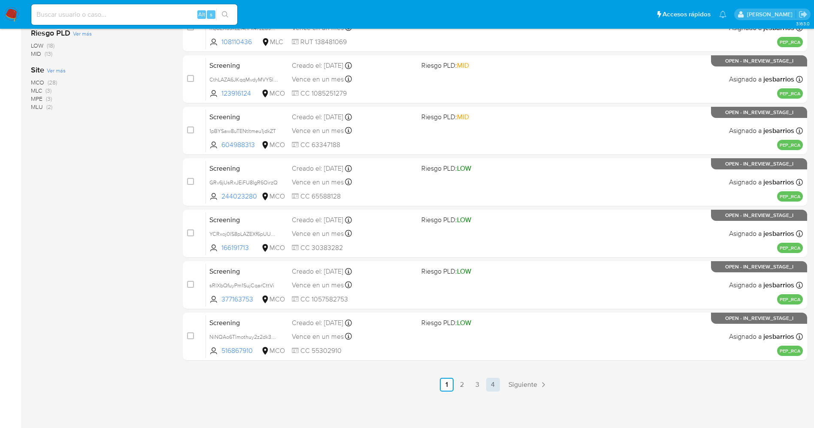
click at [488, 383] on link "4" at bounding box center [493, 385] width 14 height 14
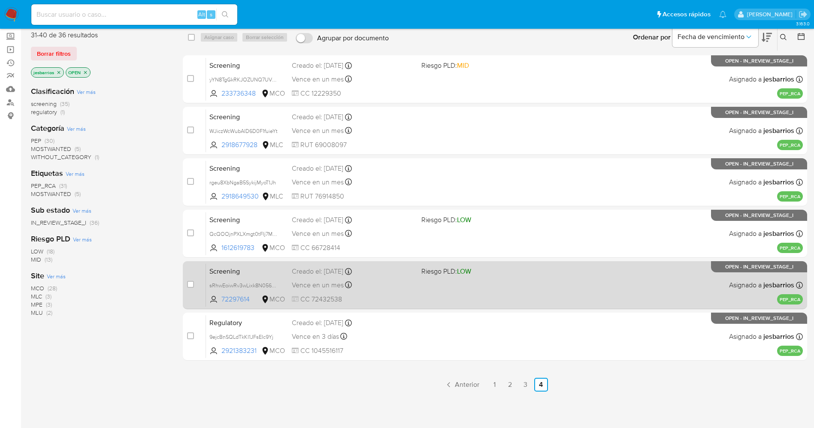
scroll to position [94, 0]
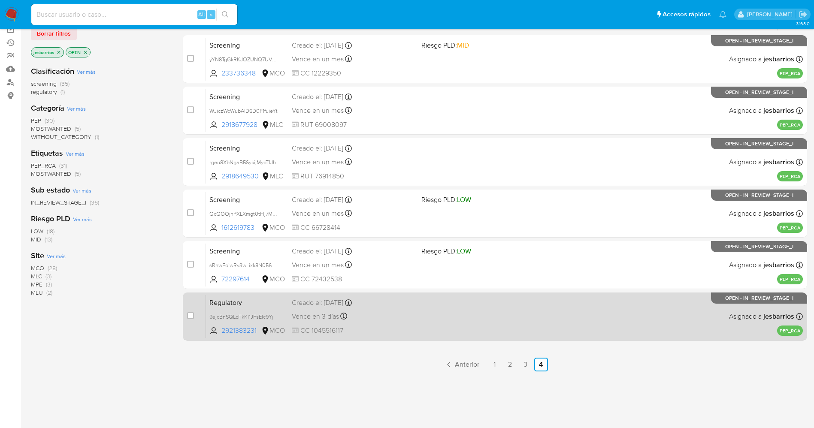
click at [421, 330] on div "Regulatory 9ejcBnSQLdTkKI1JFsEIc9Yj 2921383231 MCO Creado el: [DATE] Creado el:…" at bounding box center [504, 316] width 597 height 43
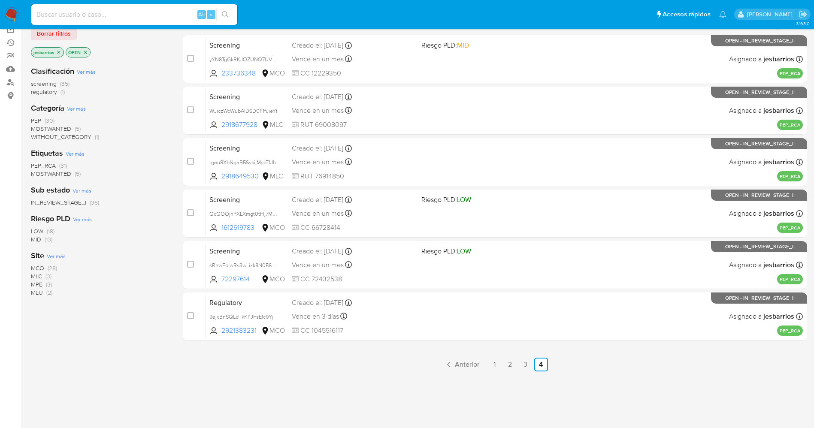
click at [9, 15] on img at bounding box center [11, 14] width 15 height 15
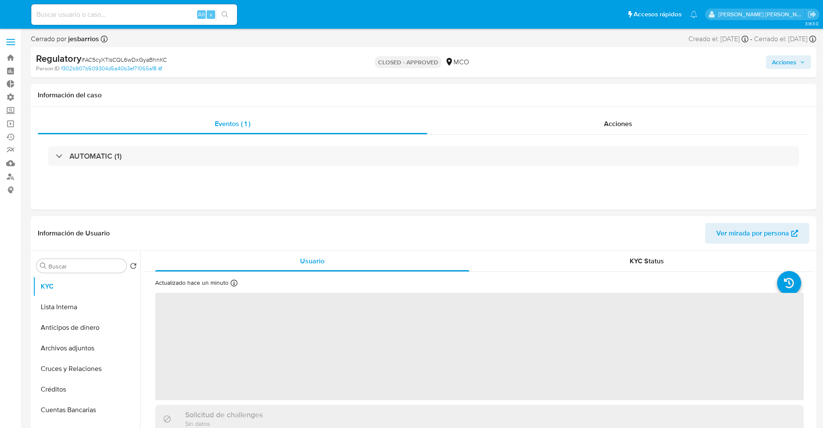
select select "10"
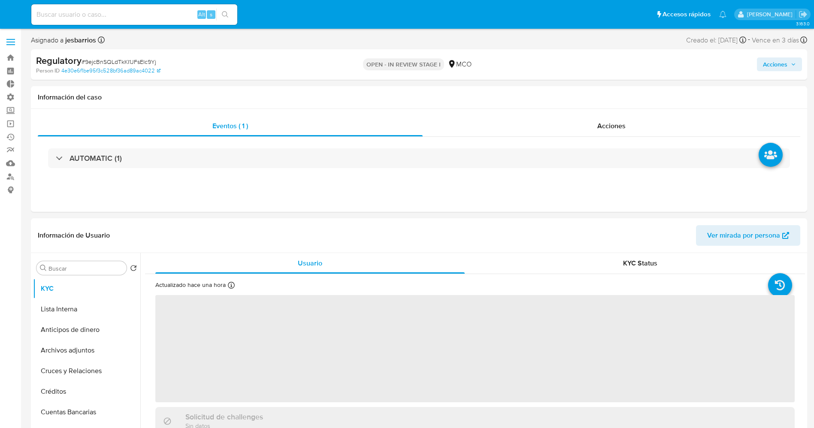
select select "10"
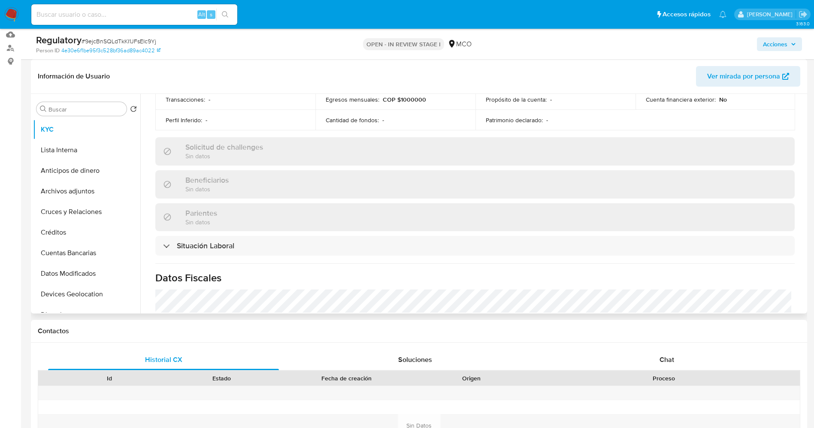
scroll to position [386, 0]
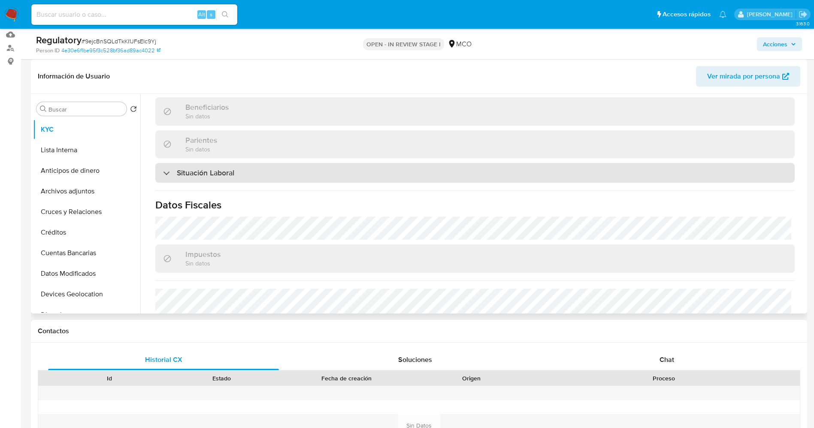
click at [268, 173] on div "Situación Laboral" at bounding box center [474, 173] width 639 height 20
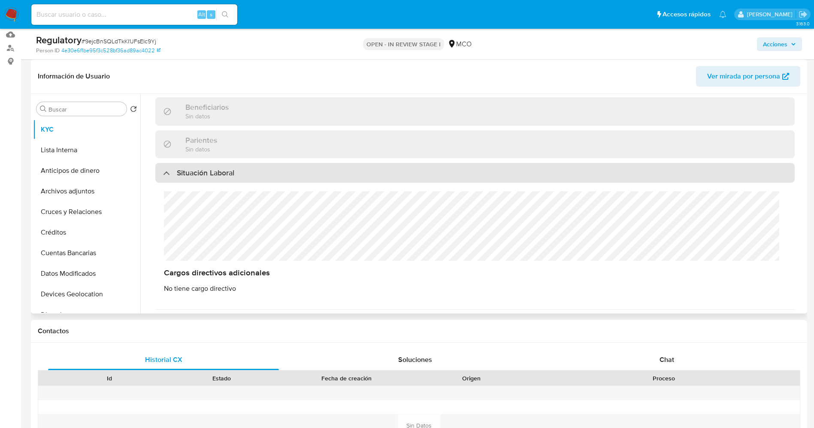
click at [268, 173] on div "Situación Laboral" at bounding box center [474, 173] width 639 height 20
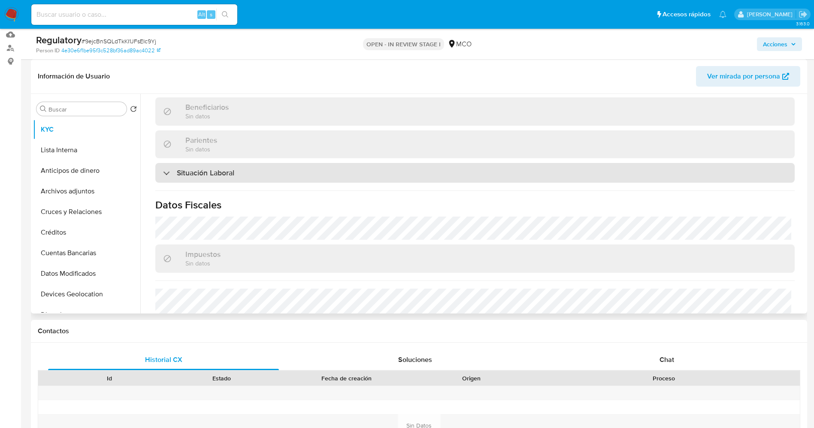
click at [268, 173] on div "Situación Laboral" at bounding box center [474, 173] width 639 height 20
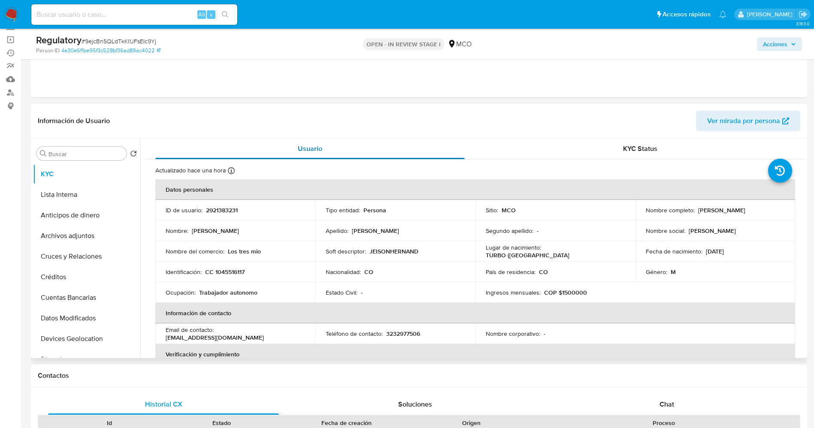
scroll to position [64, 0]
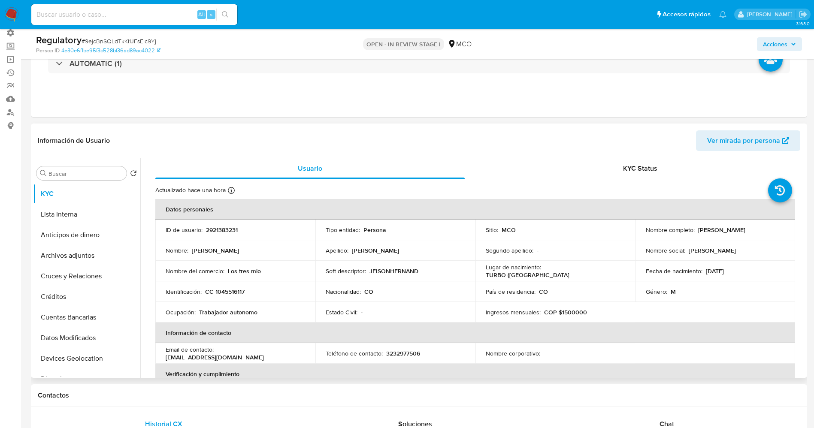
drag, startPoint x: 698, startPoint y: 229, endPoint x: 757, endPoint y: 229, distance: 59.2
click at [775, 229] on div "Nombre completo : [PERSON_NAME]" at bounding box center [714, 230] width 139 height 8
copy div "[PERSON_NAME]"
drag, startPoint x: 212, startPoint y: 288, endPoint x: 263, endPoint y: 288, distance: 50.6
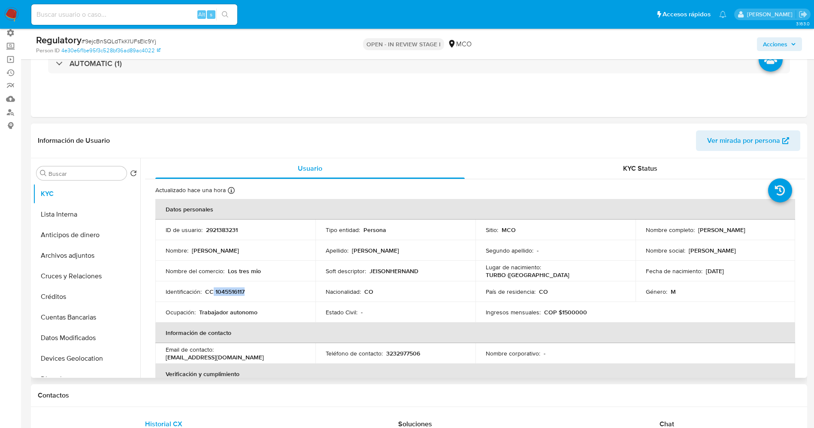
click at [263, 288] on div "Identificación : CC 1045516117" at bounding box center [235, 292] width 139 height 8
copy p "1045516117"
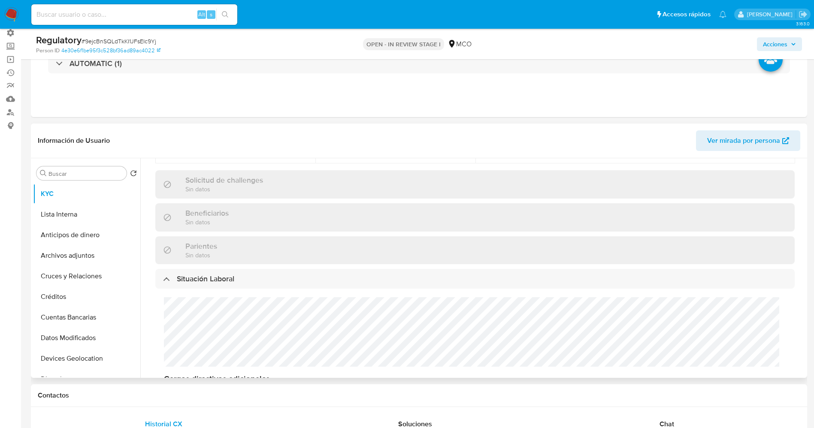
scroll to position [450, 0]
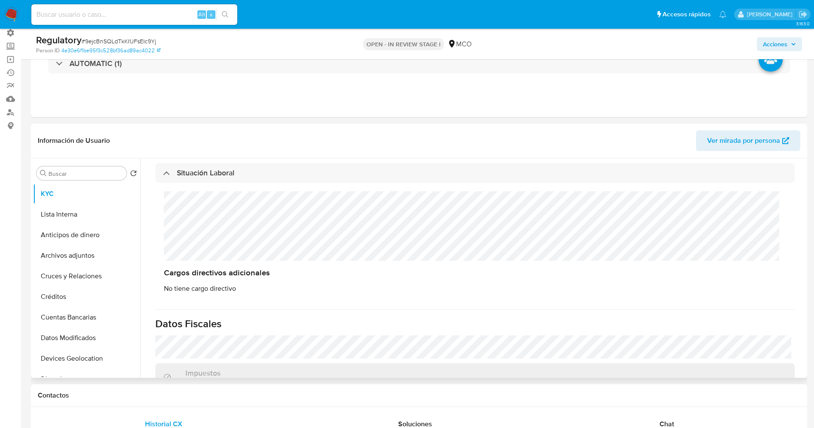
click at [163, 228] on div "Cargos directivos adicionales No tiene cargo directivo" at bounding box center [474, 242] width 639 height 119
click at [199, 230] on div "Cargos directivos adicionales No tiene cargo directivo" at bounding box center [474, 242] width 639 height 119
click at [80, 214] on button "Lista Interna" at bounding box center [83, 214] width 100 height 21
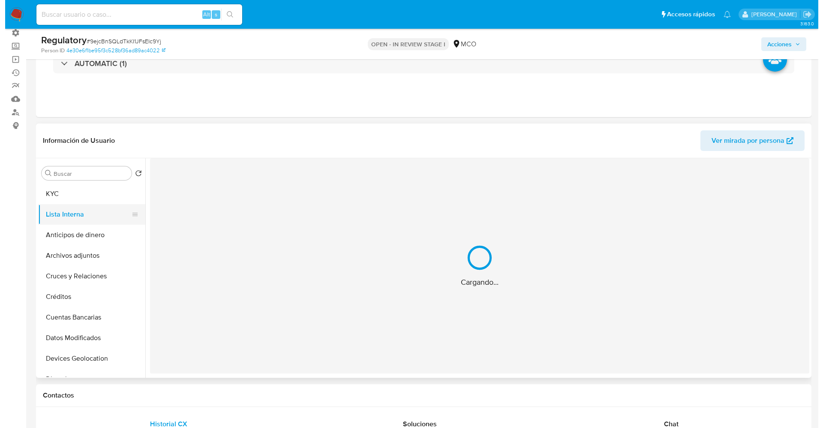
scroll to position [0, 0]
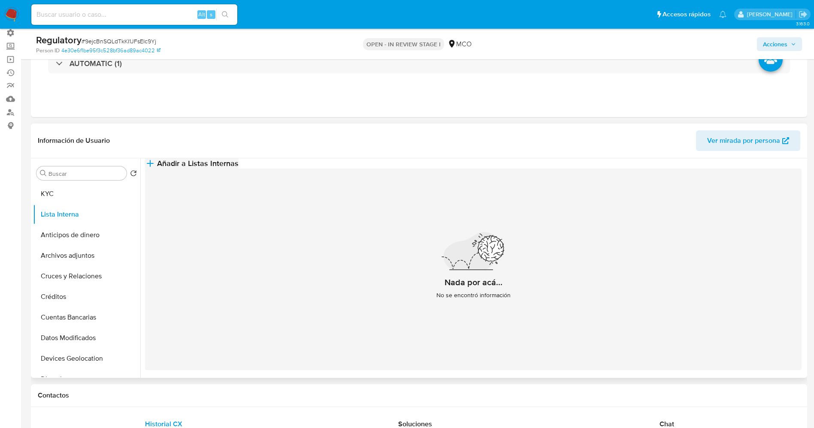
click at [238, 169] on button "Añadir a Listas Internas" at bounding box center [191, 163] width 93 height 10
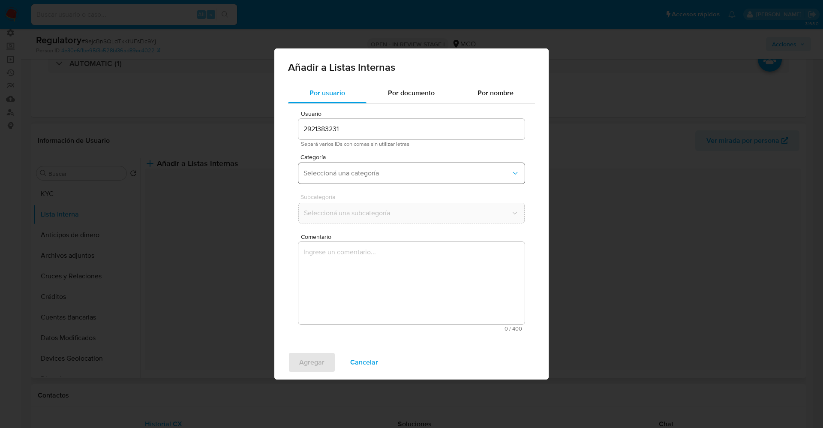
click at [369, 171] on span "Seleccioná una categoría" at bounding box center [408, 173] width 208 height 9
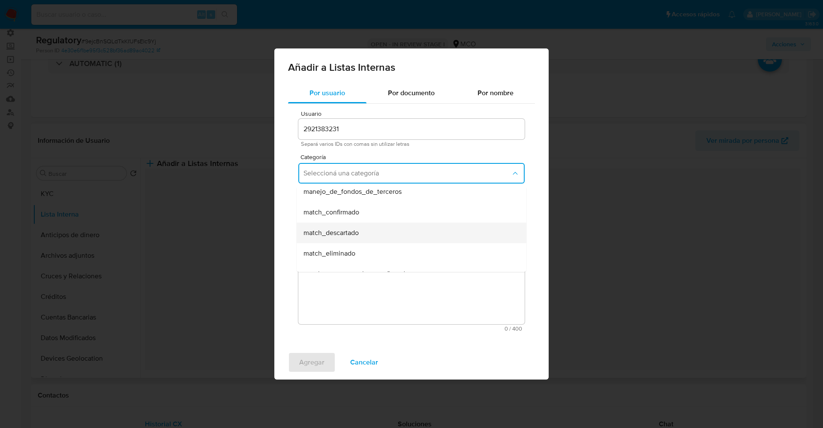
scroll to position [64, 0]
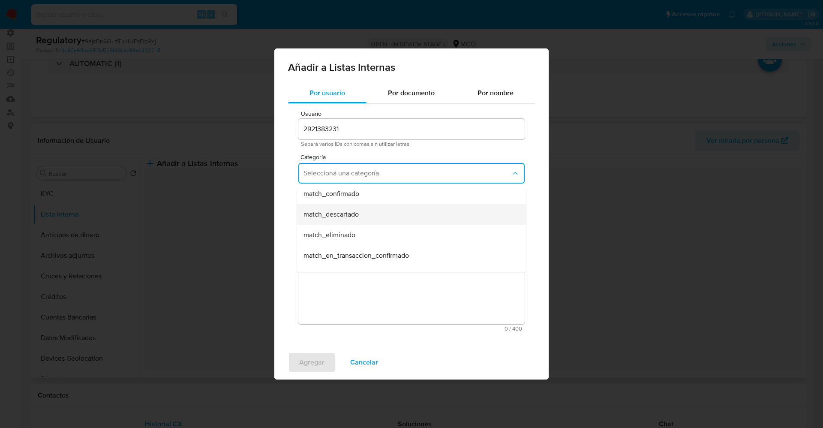
click at [363, 210] on div "match_descartado" at bounding box center [409, 214] width 211 height 21
click at [363, 214] on span "Seleccioná una subcategoría" at bounding box center [408, 213] width 208 height 9
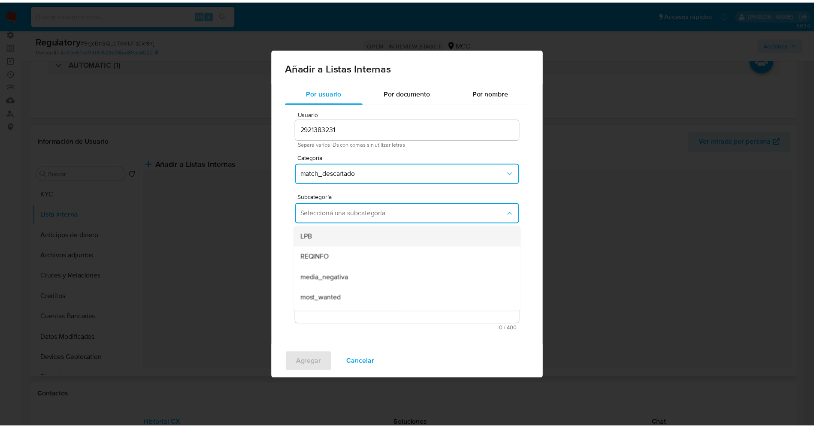
scroll to position [58, 0]
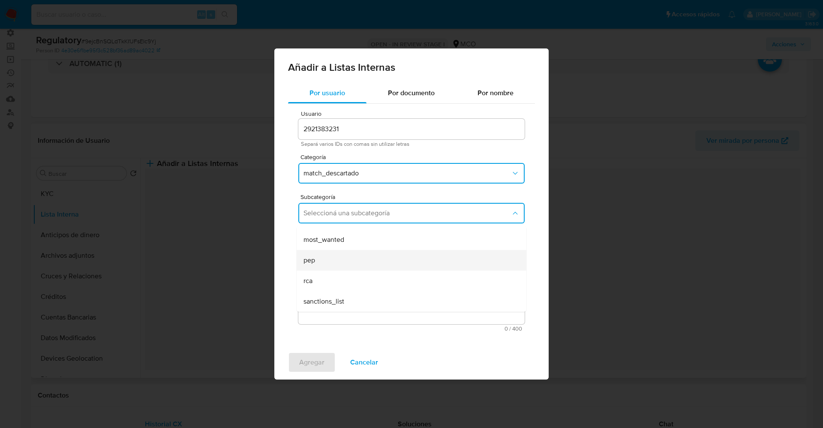
click at [356, 255] on div "pep" at bounding box center [409, 260] width 211 height 21
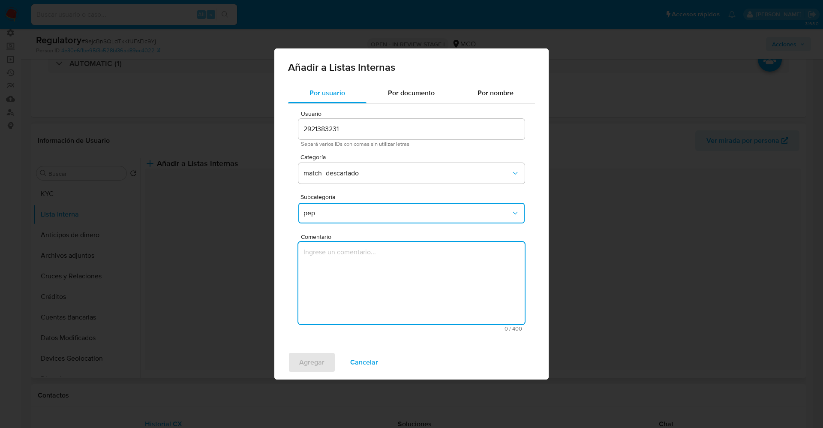
click at [356, 255] on textarea "Comentario" at bounding box center [412, 283] width 226 height 82
type textarea "El usuario [PERSON_NAME],CC 1045516117 declara que se desempeña como “Mecanico”…"
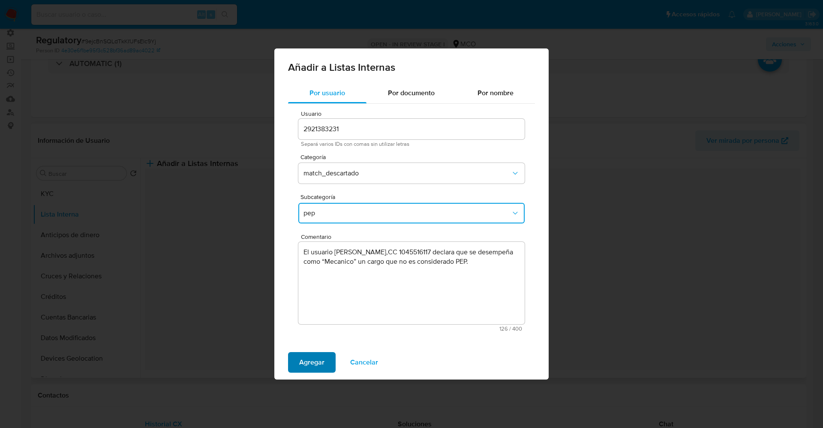
click at [302, 355] on span "Agregar" at bounding box center [311, 362] width 25 height 19
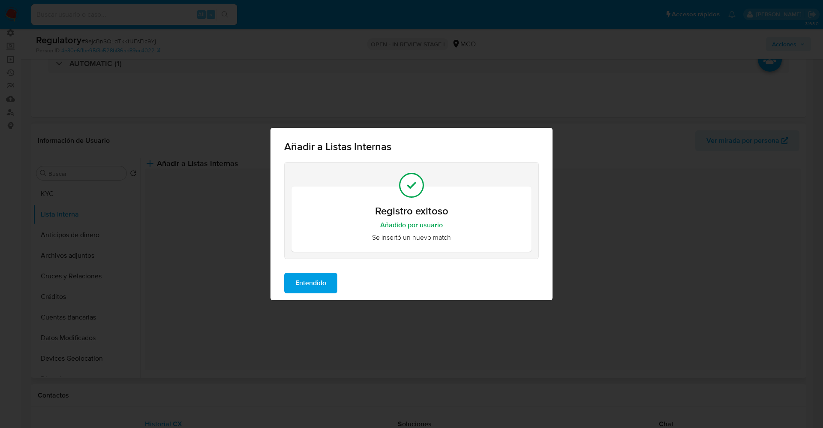
drag, startPoint x: 314, startPoint y: 281, endPoint x: 161, endPoint y: 262, distance: 154.0
click at [313, 281] on span "Entendido" at bounding box center [311, 283] width 31 height 19
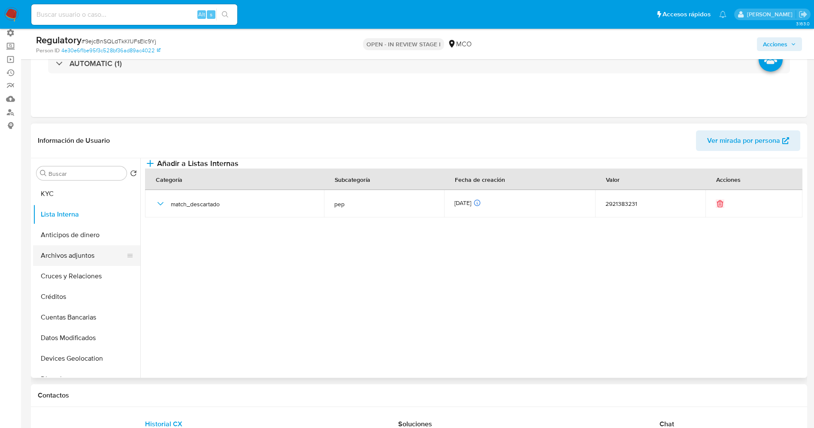
click at [69, 256] on button "Archivos adjuntos" at bounding box center [83, 255] width 100 height 21
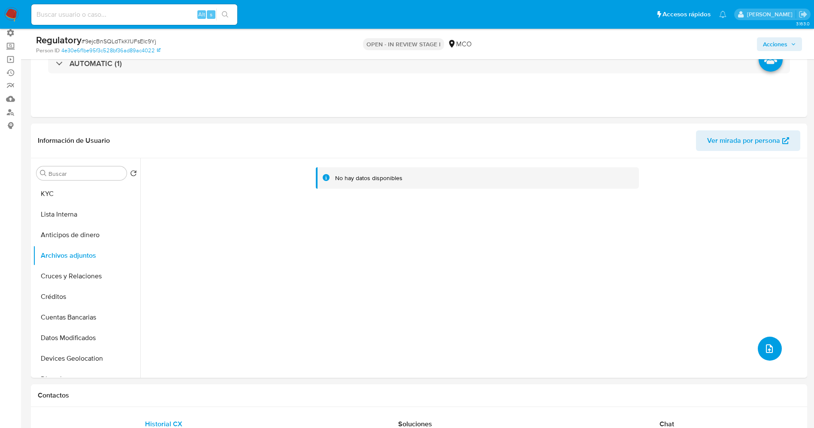
click at [759, 346] on button "upload-file" at bounding box center [769, 349] width 24 height 24
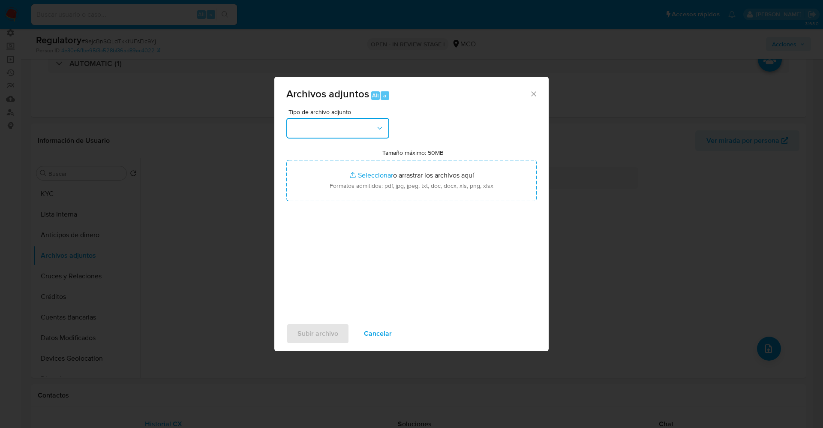
click at [347, 129] on button "button" at bounding box center [337, 128] width 103 height 21
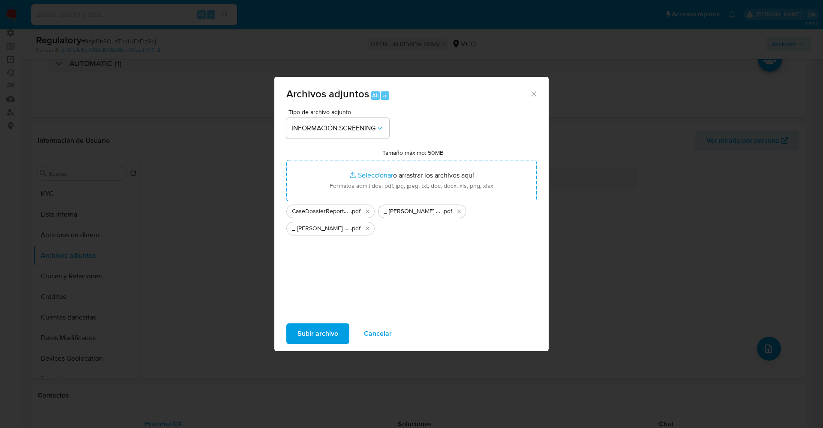
click at [320, 335] on span "Subir archivo" at bounding box center [318, 333] width 41 height 19
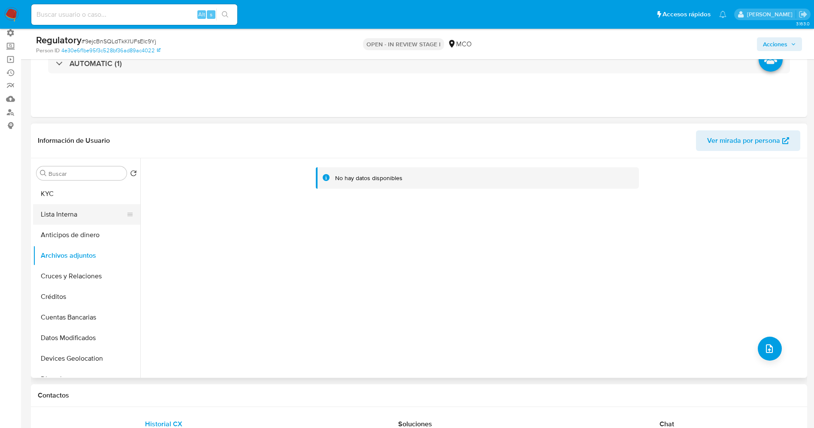
click at [74, 222] on button "Lista Interna" at bounding box center [83, 214] width 100 height 21
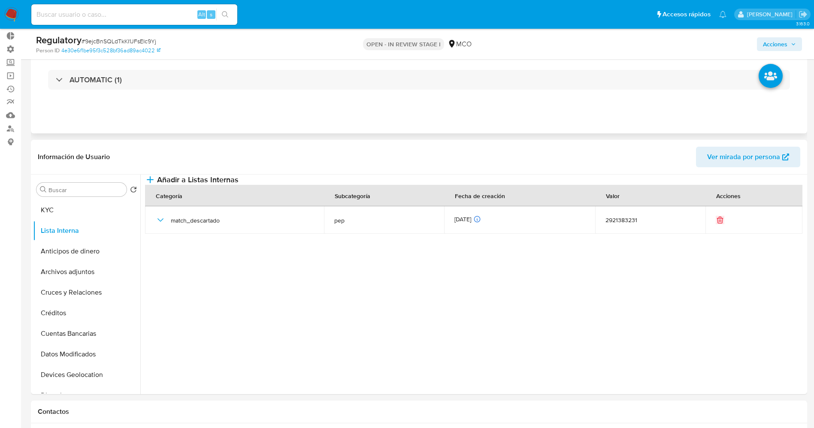
scroll to position [0, 0]
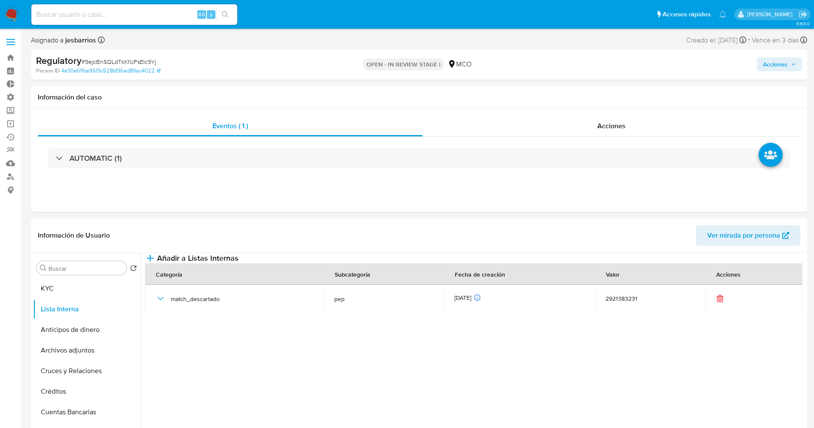
click at [772, 61] on span "Acciones" at bounding box center [775, 64] width 24 height 14
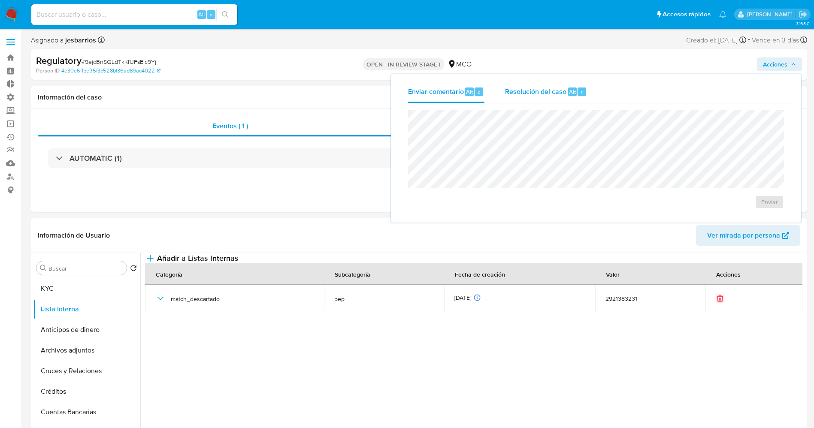
click at [571, 84] on div "Resolución del caso Alt r" at bounding box center [546, 92] width 82 height 22
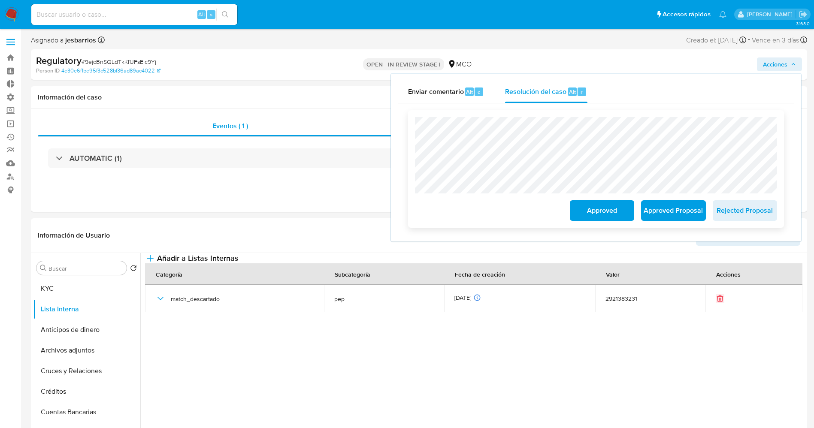
click at [614, 213] on span "Approved" at bounding box center [602, 210] width 42 height 19
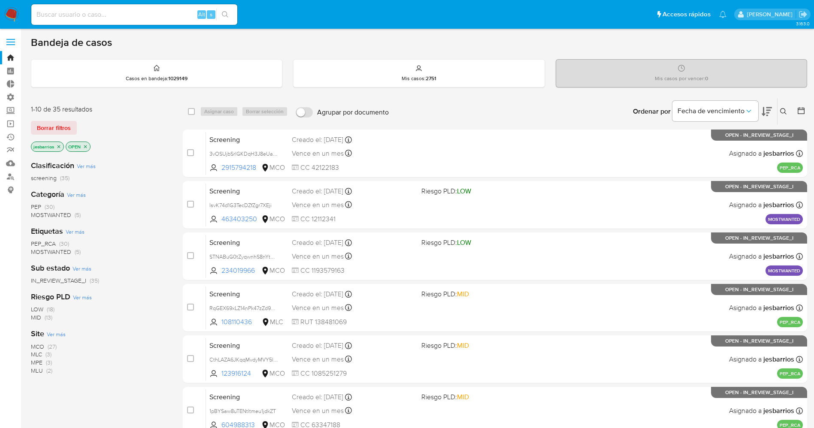
click at [63, 215] on span "MOSTWANTED" at bounding box center [51, 215] width 40 height 9
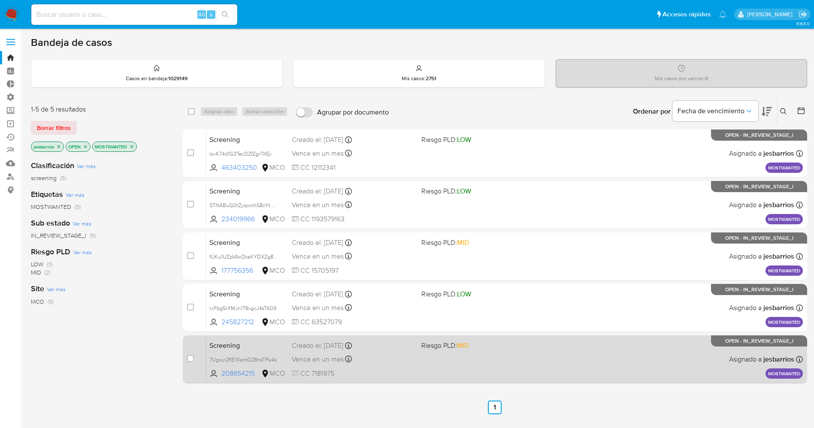
click at [413, 351] on div "Screening 7Ugwjr2f1E1XamD28nsTPu4s 208654215 MCO Riesgo PLD: MID Creado el: [DA…" at bounding box center [504, 359] width 597 height 43
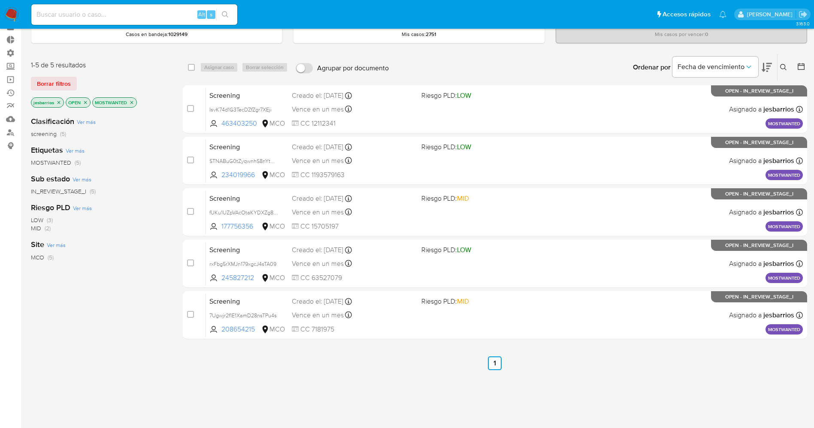
scroll to position [64, 0]
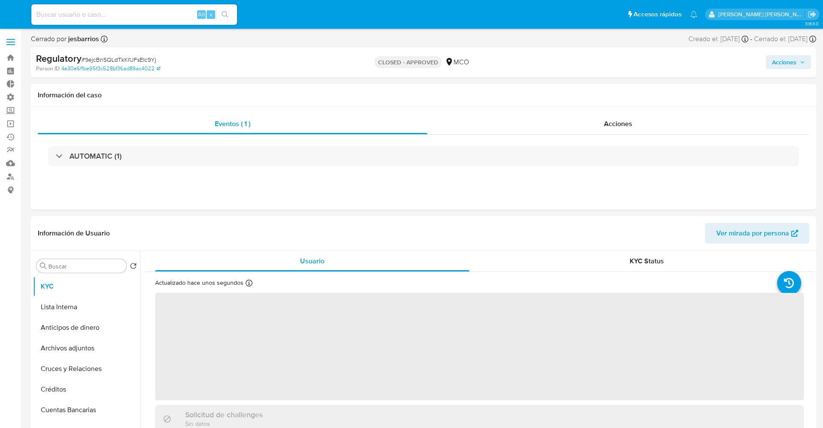
select select "10"
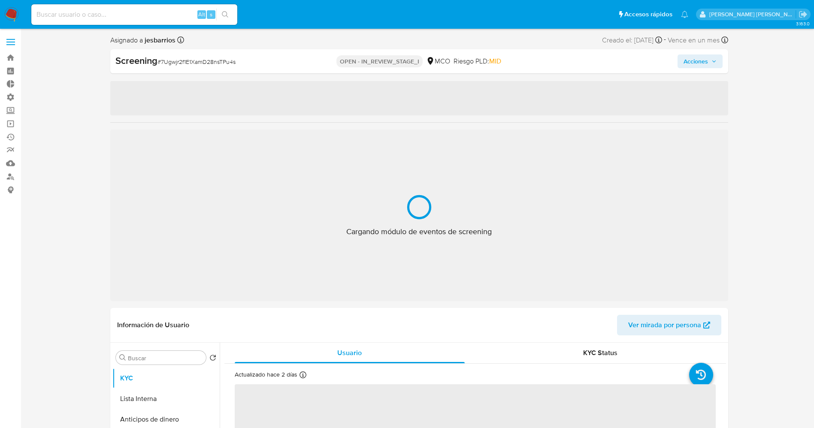
select select "10"
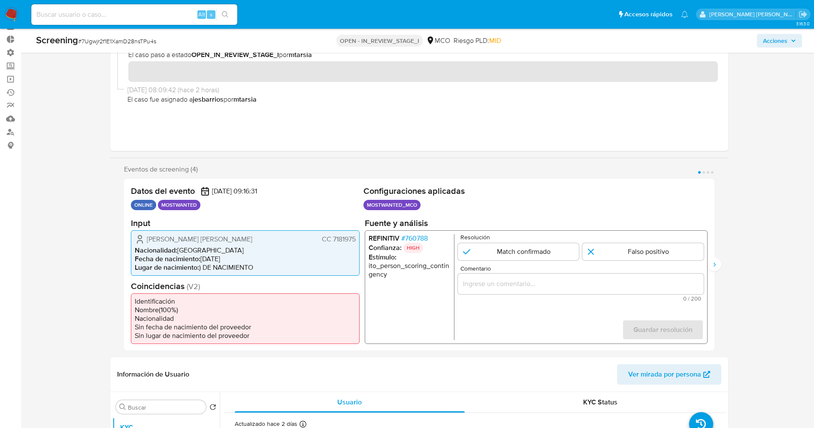
scroll to position [64, 0]
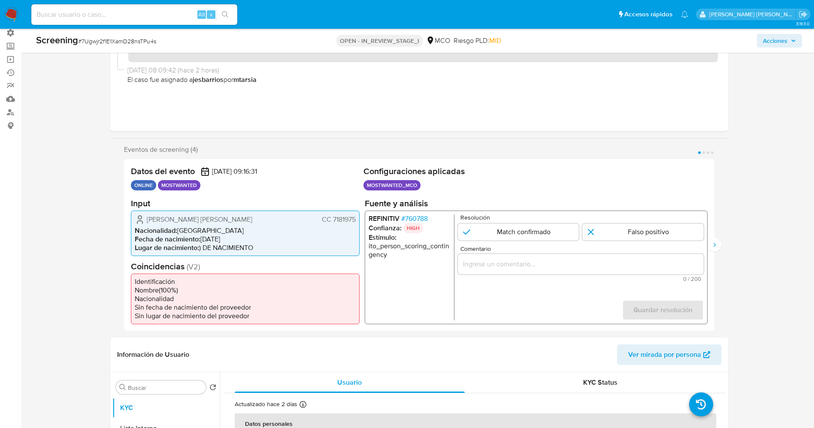
click at [412, 220] on span "# 760788" at bounding box center [414, 218] width 27 height 9
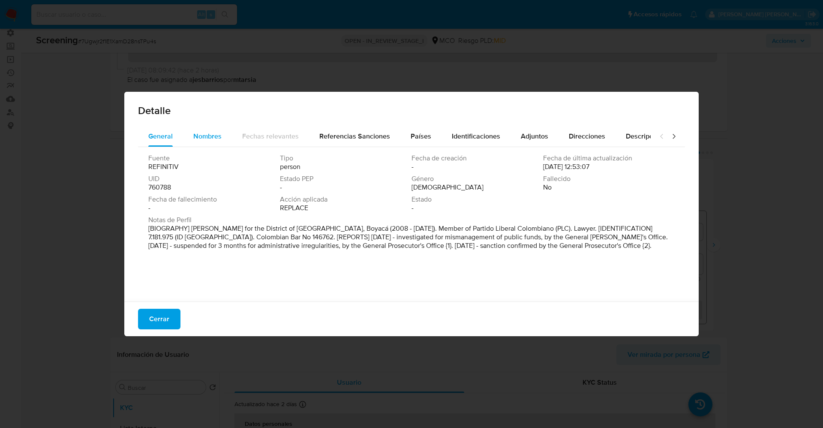
click at [217, 133] on span "Nombres" at bounding box center [207, 136] width 28 height 10
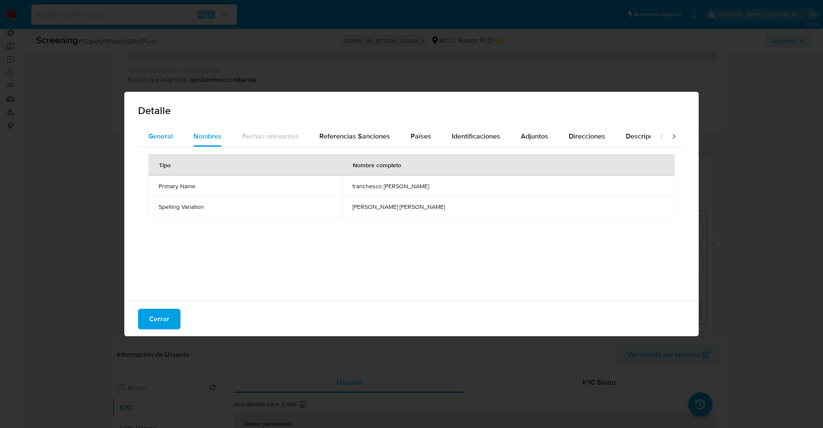
click at [172, 136] on span "General" at bounding box center [160, 136] width 24 height 10
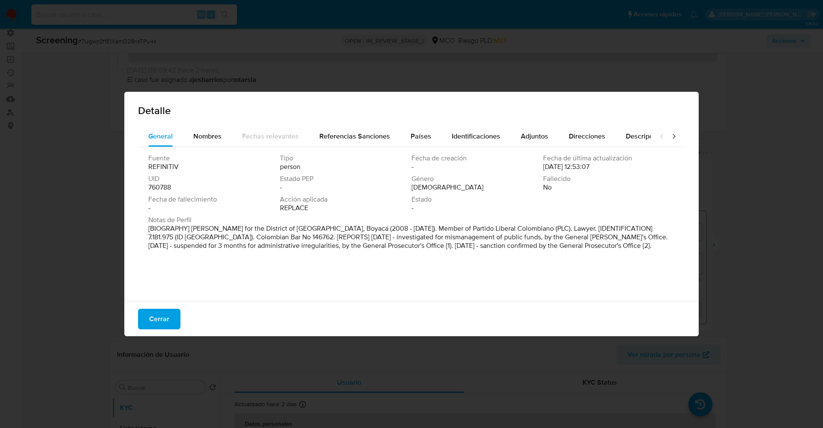
drag, startPoint x: 250, startPoint y: 224, endPoint x: 596, endPoint y: 263, distance: 347.4
click at [606, 264] on div "Fuente REFINITIV Tipo person Fecha de creación - Fecha de última actualización …" at bounding box center [411, 222] width 547 height 150
click at [205, 136] on span "Nombres" at bounding box center [207, 136] width 28 height 10
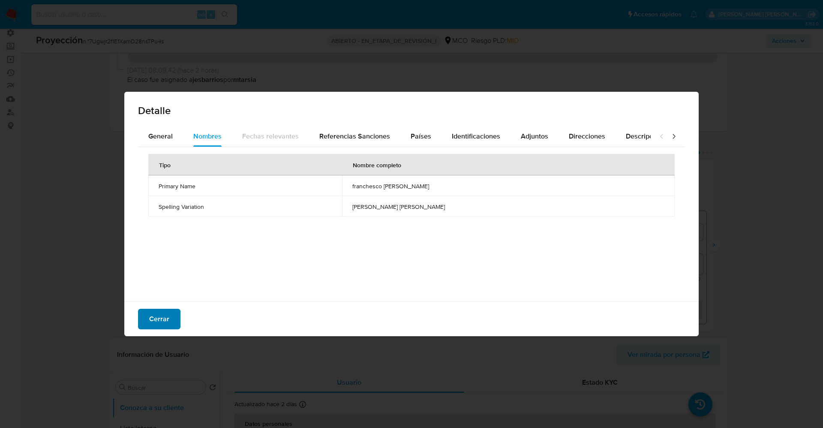
click at [175, 321] on button "Cerrar" at bounding box center [159, 319] width 42 height 21
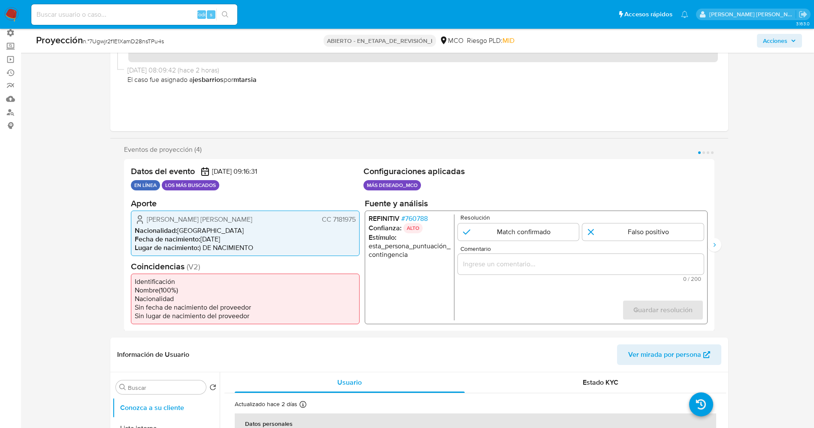
drag, startPoint x: 332, startPoint y: 222, endPoint x: 362, endPoint y: 222, distance: 29.6
click at [363, 222] on div "Datos del evento 12/10/2025 09:16:31 EN LÍNEA LOS MÁS BUSCADOS Configuraciones …" at bounding box center [419, 245] width 590 height 172
click at [356, 223] on div "Franchesco Geovanny Ospina Lozano CC 7181975 Nacionalidad : Colombia Fecha de n…" at bounding box center [245, 232] width 229 height 45
drag, startPoint x: 334, startPoint y: 221, endPoint x: 352, endPoint y: 223, distance: 17.6
click at [352, 223] on font "CC 7181975" at bounding box center [338, 219] width 34 height 10
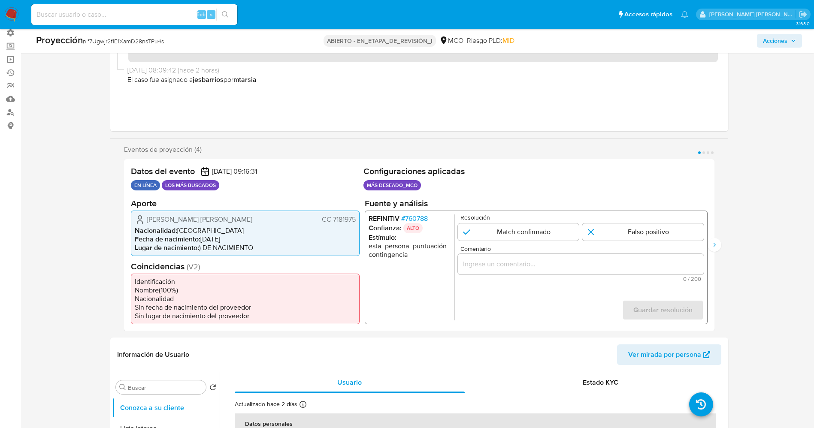
drag, startPoint x: 350, startPoint y: 223, endPoint x: 339, endPoint y: 223, distance: 11.6
click at [349, 223] on font "CC 7181975" at bounding box center [338, 219] width 34 height 10
click at [333, 222] on font "CC 7181975" at bounding box center [338, 219] width 34 height 10
drag, startPoint x: 336, startPoint y: 222, endPoint x: 343, endPoint y: 222, distance: 7.3
click at [353, 222] on font "CC 7181975" at bounding box center [338, 219] width 34 height 10
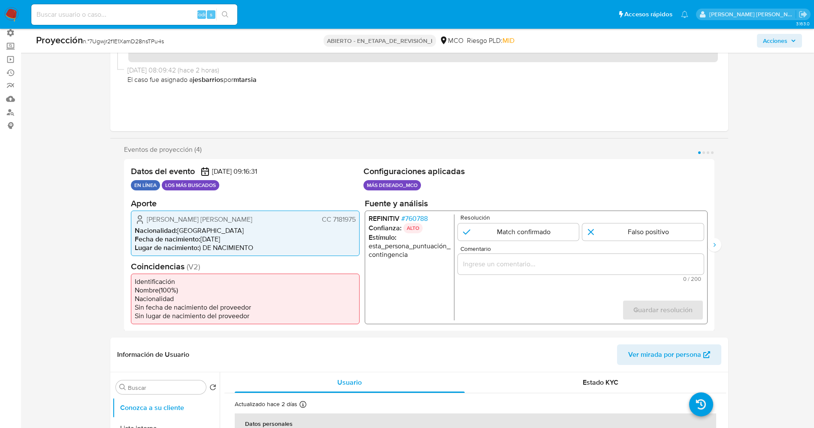
drag, startPoint x: 343, startPoint y: 222, endPoint x: 334, endPoint y: 220, distance: 8.8
click at [335, 220] on font "CC 7181975" at bounding box center [338, 219] width 34 height 10
click at [347, 223] on font "CC 7181975" at bounding box center [338, 219] width 34 height 10
click at [422, 217] on font "760788" at bounding box center [415, 218] width 23 height 10
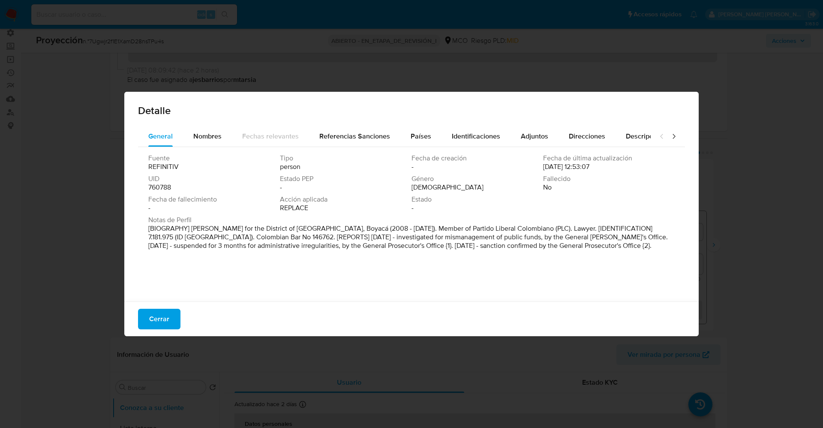
drag, startPoint x: 165, startPoint y: 316, endPoint x: 165, endPoint y: 3, distance: 313.1
click at [164, 313] on font "Cerrar" at bounding box center [159, 319] width 20 height 21
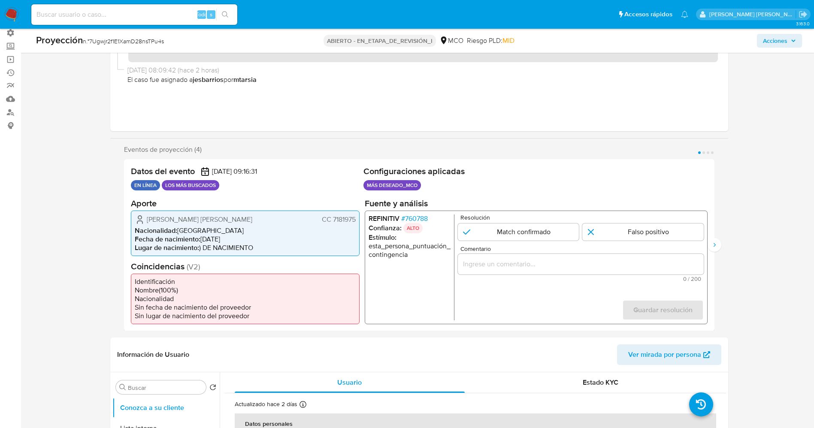
drag, startPoint x: 344, startPoint y: 221, endPoint x: 356, endPoint y: 221, distance: 11.6
click at [356, 221] on div "Franchesco Geovanny Ospina Lozano CC 7181975 Nacionalidad : Colombia Fecha de n…" at bounding box center [245, 232] width 229 height 45
click at [419, 216] on font "760788" at bounding box center [415, 218] width 23 height 10
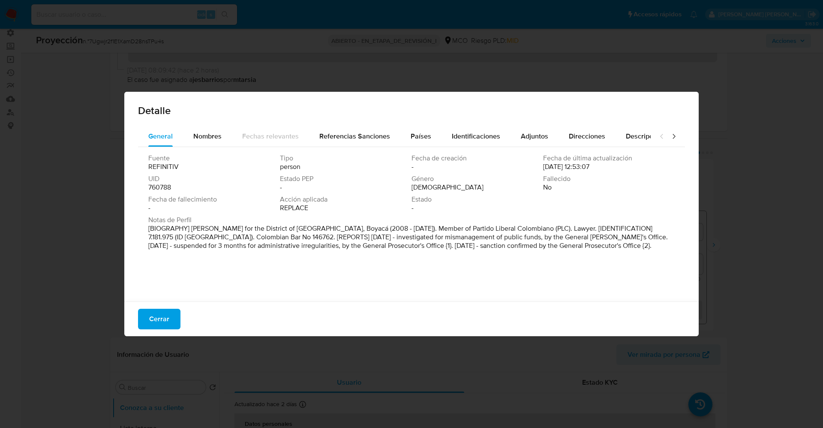
drag, startPoint x: 311, startPoint y: 228, endPoint x: 628, endPoint y: 251, distance: 317.4
click at [628, 251] on div "Notas de Perfil [BIOGRAPHY] Alderman for the District of Tunja, Boyacá (2008 - …" at bounding box center [411, 235] width 527 height 38
click at [172, 322] on button "Cerrar" at bounding box center [159, 319] width 42 height 21
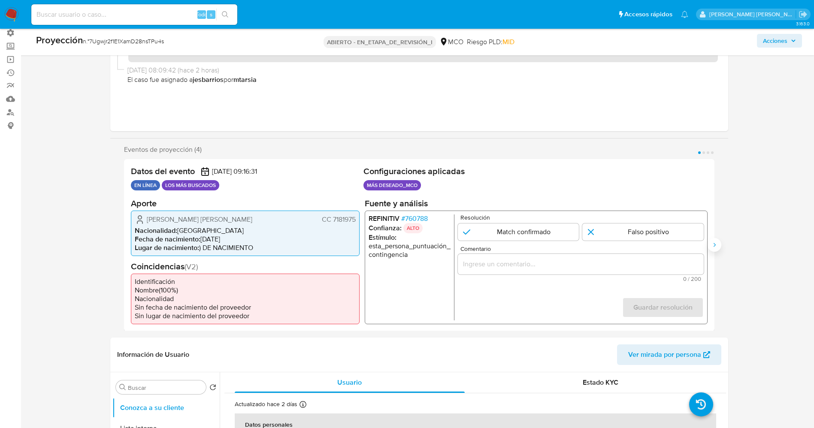
click at [712, 246] on icon "Siguiente" at bounding box center [714, 244] width 7 height 7
click at [411, 216] on font "760788" at bounding box center [415, 218] width 23 height 10
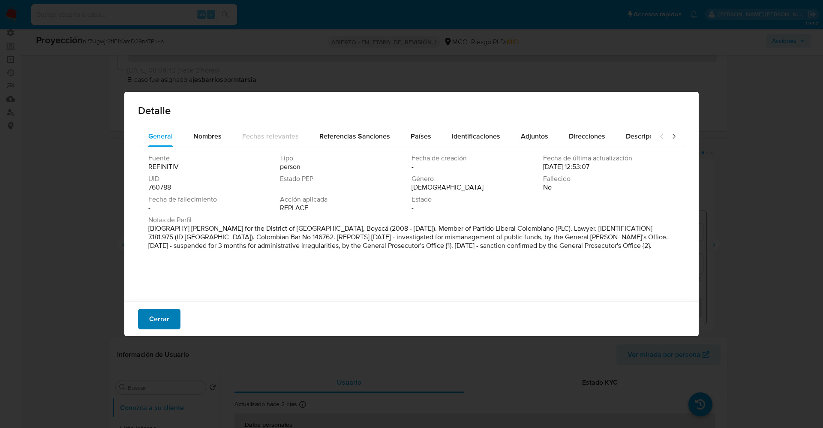
click at [164, 320] on font "Cerrar" at bounding box center [159, 319] width 20 height 21
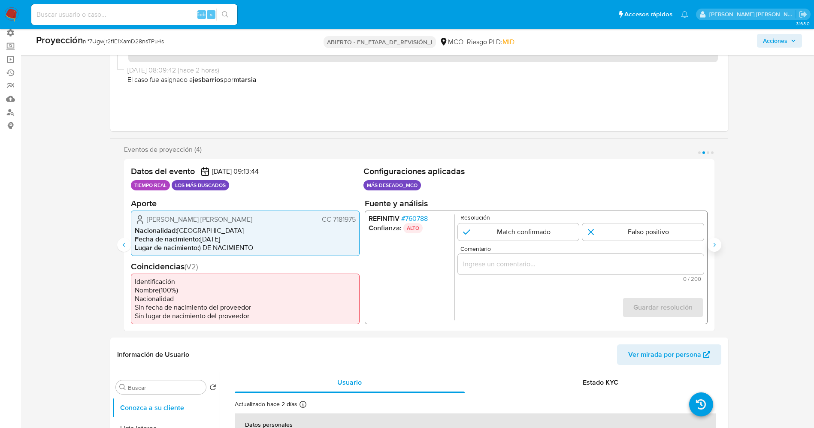
click at [715, 244] on button "Siguiente" at bounding box center [714, 245] width 14 height 14
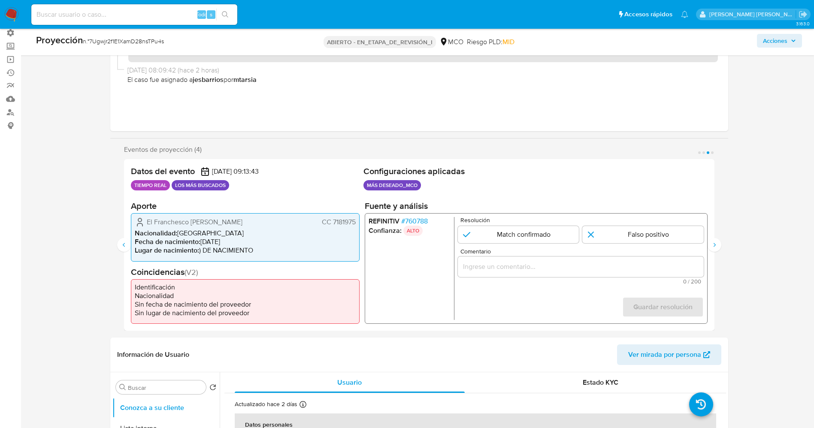
click at [427, 217] on font "760788" at bounding box center [415, 221] width 23 height 10
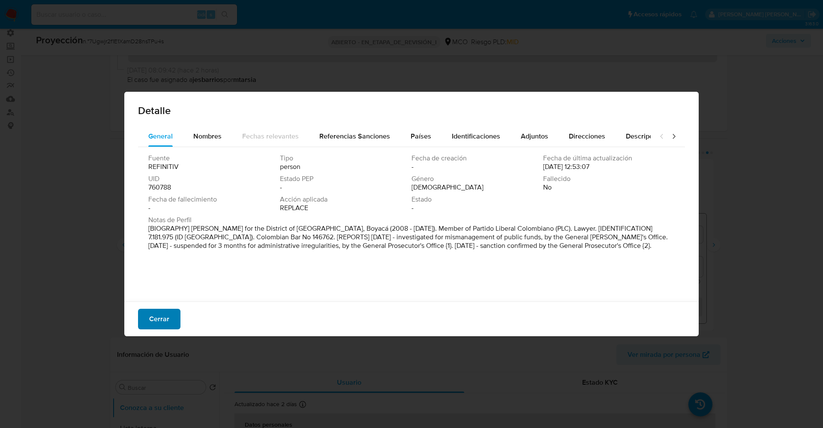
click at [162, 313] on font "Cerrar" at bounding box center [159, 319] width 20 height 21
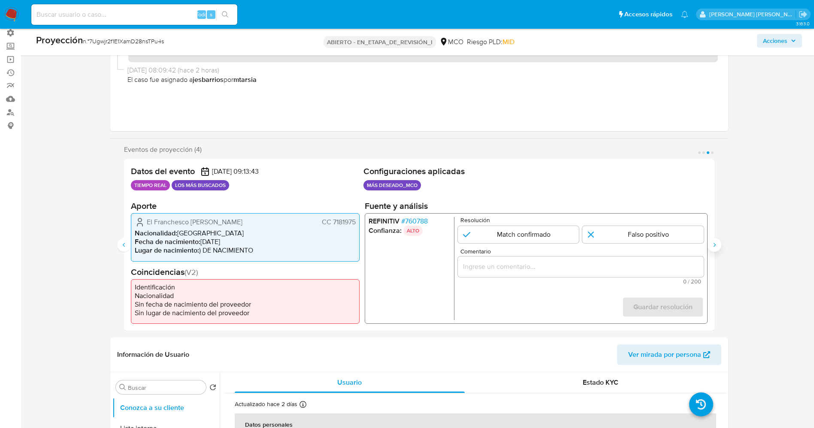
click at [718, 249] on button "Siguiente" at bounding box center [714, 245] width 14 height 14
click at [425, 220] on font "760788" at bounding box center [415, 221] width 23 height 10
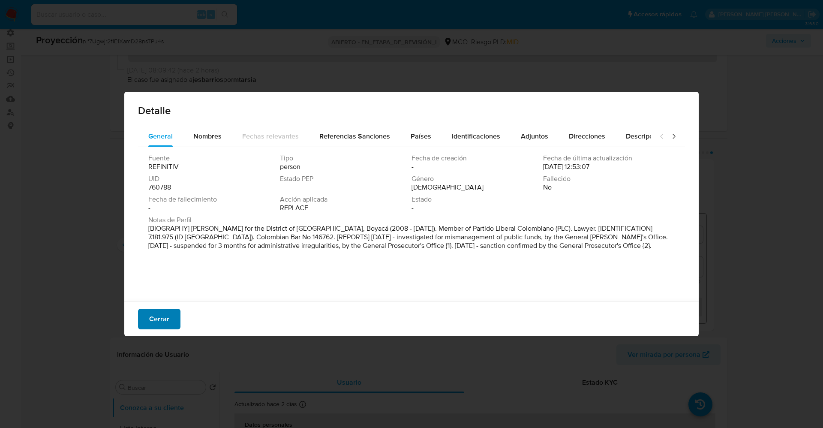
click at [160, 318] on font "Cerrar" at bounding box center [159, 319] width 20 height 21
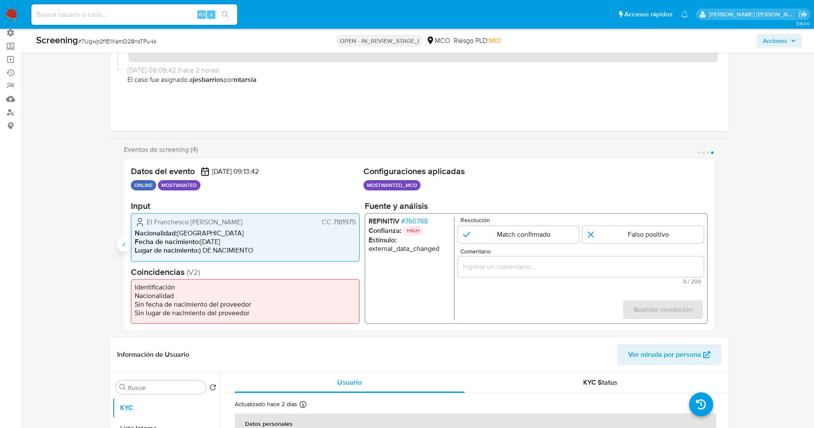
click at [126, 242] on button "Anterior" at bounding box center [124, 245] width 14 height 14
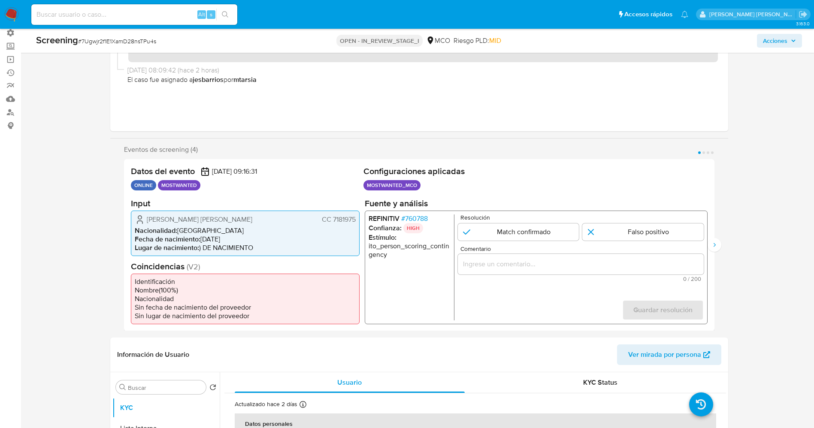
drag, startPoint x: 143, startPoint y: 214, endPoint x: 183, endPoint y: 220, distance: 40.2
click at [186, 224] on div "Franchesco Geovanny Ospina Lozano CC 7181975" at bounding box center [245, 219] width 221 height 10
click at [414, 217] on span "# 760788" at bounding box center [414, 218] width 27 height 9
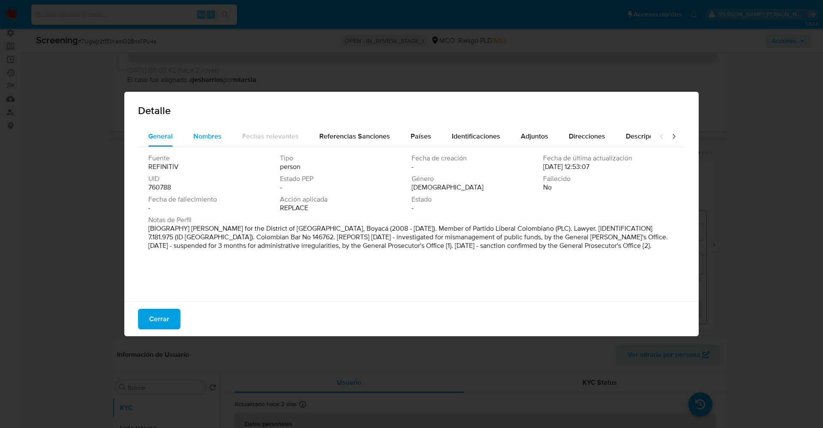
click at [201, 135] on span "Nombres" at bounding box center [207, 136] width 28 height 10
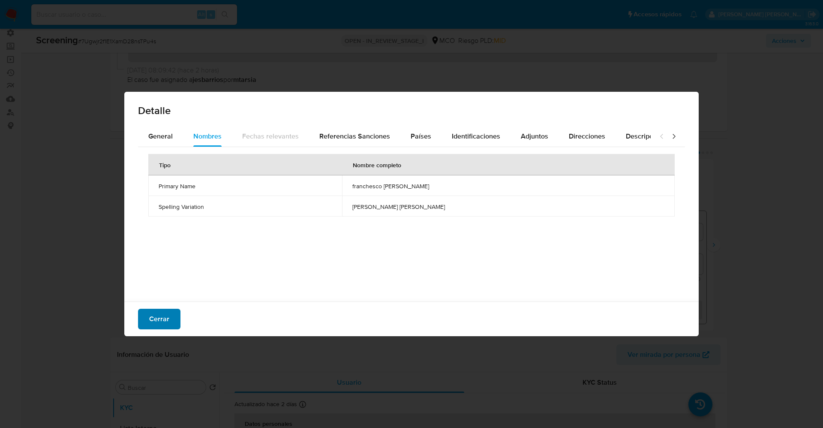
click at [170, 316] on button "Cerrar" at bounding box center [159, 319] width 42 height 21
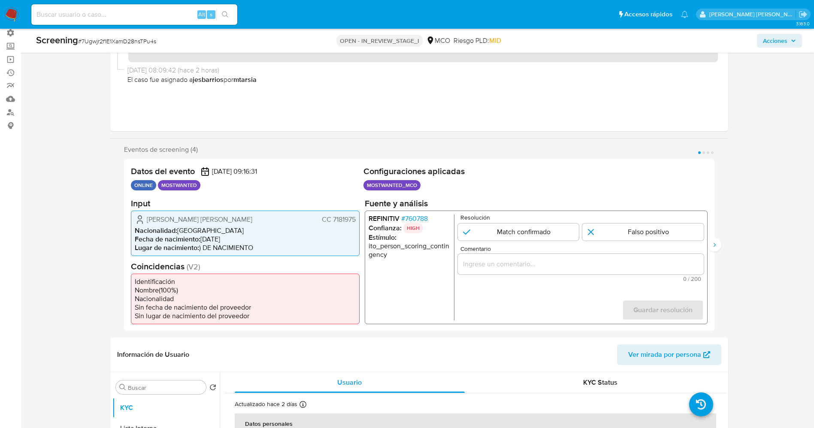
drag, startPoint x: 160, startPoint y: 221, endPoint x: 147, endPoint y: 220, distance: 13.8
click at [159, 222] on span "Franchesco Geovanny Ospina Lozano" at bounding box center [200, 219] width 106 height 9
drag, startPoint x: 170, startPoint y: 221, endPoint x: 356, endPoint y: 225, distance: 186.6
click at [356, 225] on div "Franchesco Geovanny Ospina Lozano CC 7181975 Nacionalidad : Colombia Fecha de n…" at bounding box center [245, 232] width 229 height 45
click at [424, 220] on span "# 760788" at bounding box center [414, 218] width 27 height 9
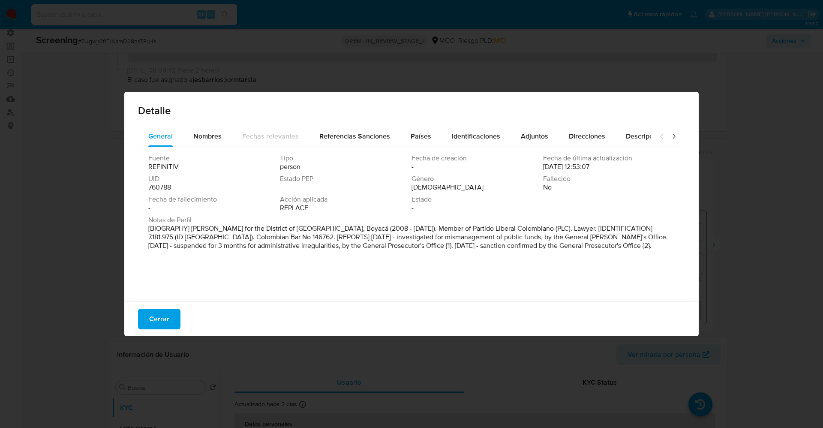
drag, startPoint x: 383, startPoint y: 256, endPoint x: 570, endPoint y: 264, distance: 186.7
click at [576, 266] on div "Fuente REFINITIV Tipo person Fecha de creación - Fecha de última actualización …" at bounding box center [411, 222] width 547 height 150
click at [328, 179] on span "Estado PEP" at bounding box center [345, 179] width 130 height 9
click at [349, 128] on div "Referencias Sanciones" at bounding box center [355, 136] width 71 height 21
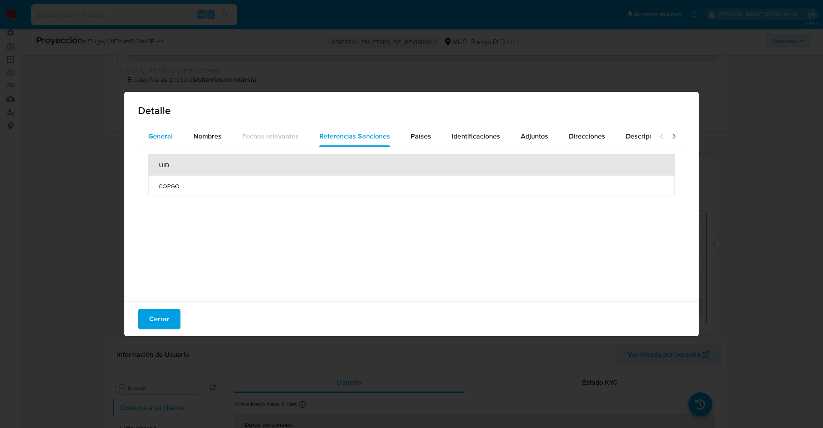
click at [160, 138] on font "General" at bounding box center [160, 136] width 24 height 10
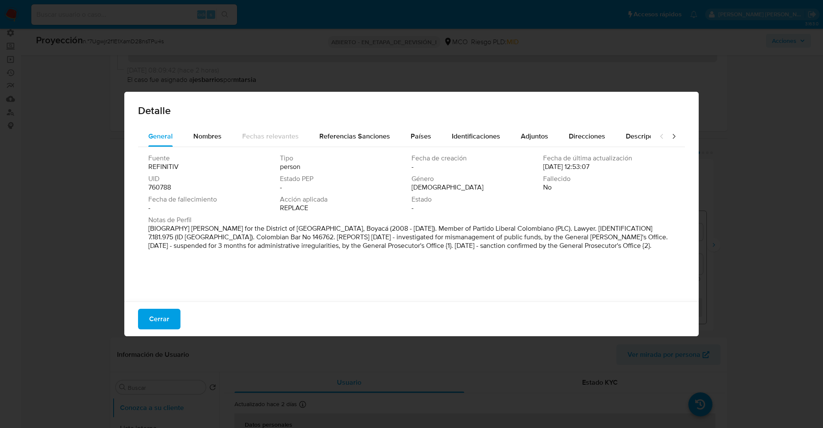
click at [505, 235] on p "[BIOGRAPHY] Alderman for the District of Tunja, Boyacá (2008 - Jul 2011). Membe…" at bounding box center [410, 237] width 525 height 26
drag, startPoint x: 517, startPoint y: 205, endPoint x: 408, endPoint y: 222, distance: 110.2
click at [517, 205] on div "Estado -" at bounding box center [478, 203] width 132 height 17
drag, startPoint x: 297, startPoint y: 244, endPoint x: 357, endPoint y: 248, distance: 60.7
click at [357, 248] on font "[BIOGRAFÍA] Concejal del Distrito de Tunja, Boyacá (2008 - jul. 2011). Miembro …" at bounding box center [410, 241] width 524 height 36
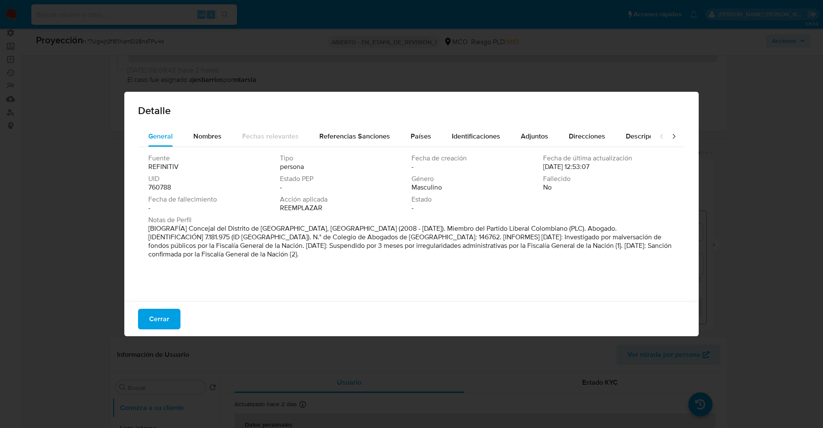
drag, startPoint x: 245, startPoint y: 250, endPoint x: 170, endPoint y: 251, distance: 75.1
click at [238, 250] on font "[BIOGRAFÍA] Concejal del Distrito de Tunja, Boyacá (2008 - jul. 2011). Miembro …" at bounding box center [410, 241] width 524 height 36
drag, startPoint x: 176, startPoint y: 247, endPoint x: 427, endPoint y: 243, distance: 250.9
click at [344, 247] on font "[BIOGRAFÍA] Concejal del Distrito de Tunja, Boyacá (2008 - jul. 2011). Miembro …" at bounding box center [410, 241] width 524 height 36
drag, startPoint x: 437, startPoint y: 243, endPoint x: 150, endPoint y: 248, distance: 287.8
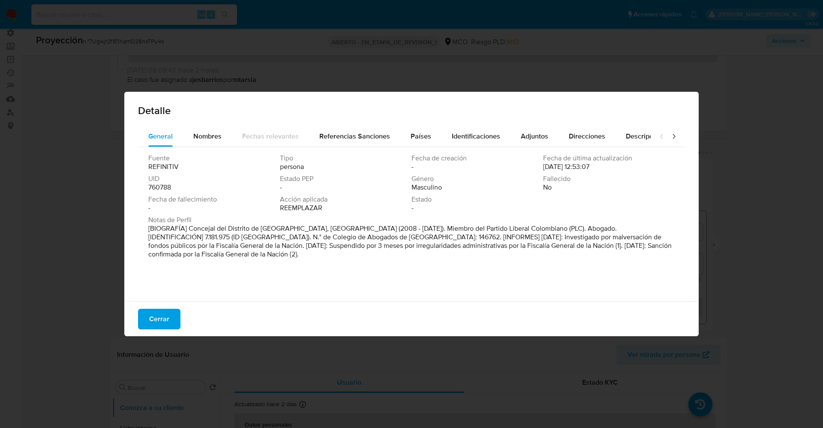
click at [150, 248] on font "[BIOGRAFÍA] Concejal del Distrito de Tunja, Boyacá (2008 - jul. 2011). Miembro …" at bounding box center [410, 241] width 524 height 36
click at [147, 317] on button "Cerrar" at bounding box center [159, 319] width 42 height 21
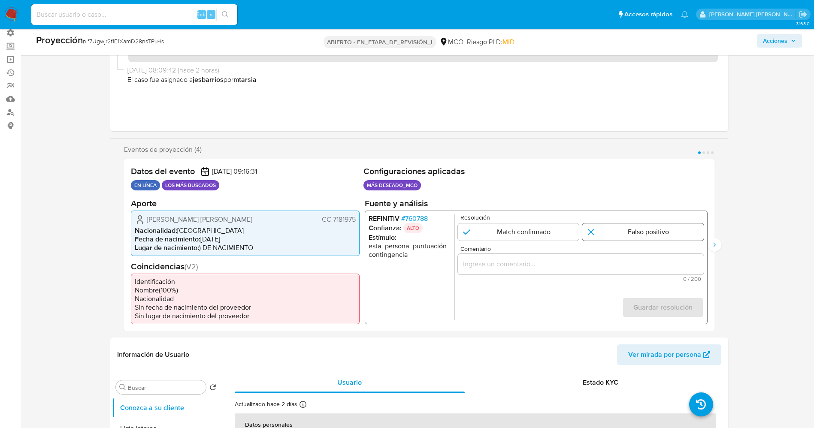
click at [640, 233] on input "1 de 4" at bounding box center [642, 231] width 121 height 17
radio input "true"
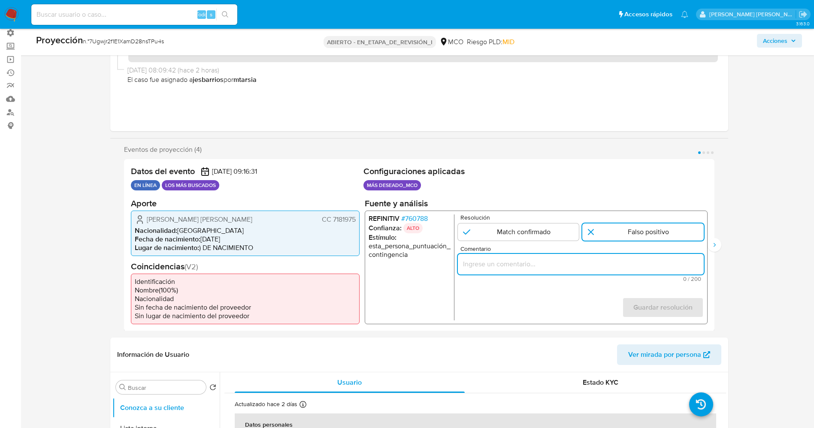
click at [624, 263] on input "Comentario" at bounding box center [580, 263] width 246 height 11
drag, startPoint x: 523, startPoint y: 262, endPoint x: 739, endPoint y: 254, distance: 215.5
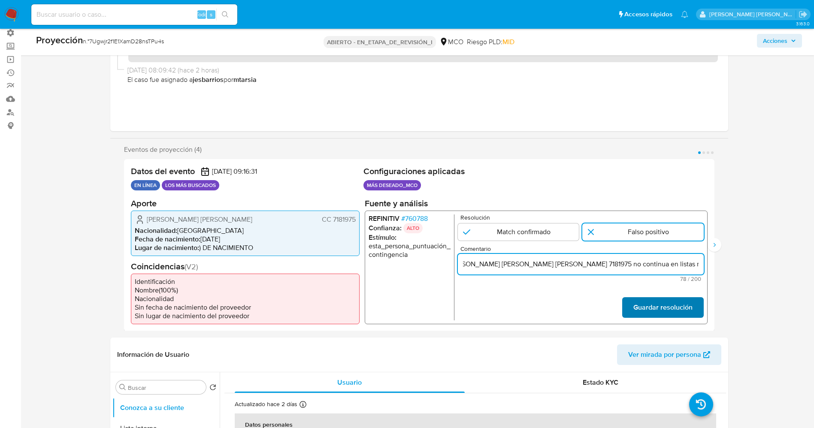
type input "Franchesco Geovanny Ospina Lozano,CC 7181975 no continua en listas madatorias."
click at [680, 316] on font "Guardar resolución" at bounding box center [662, 307] width 59 height 21
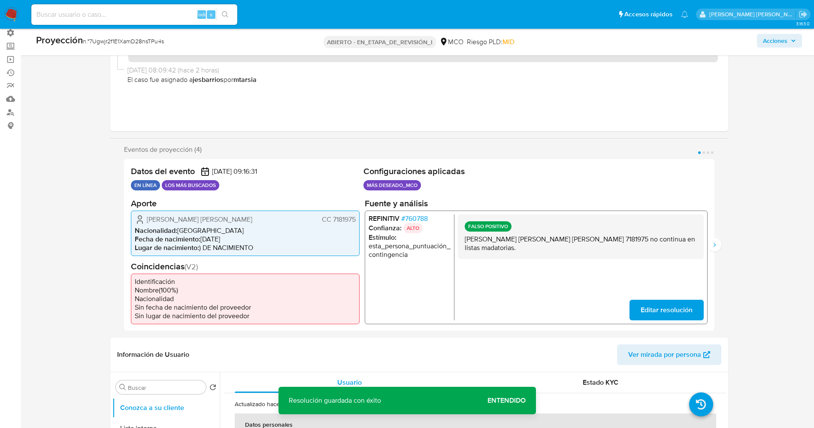
click at [653, 314] on span "Editar resolución" at bounding box center [666, 309] width 52 height 19
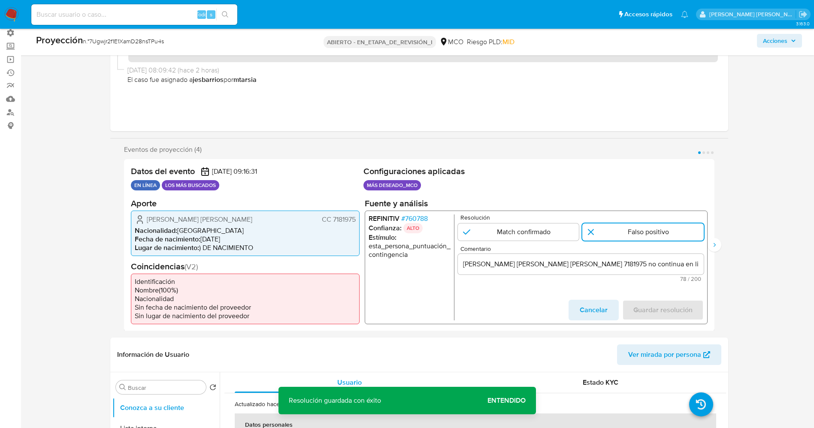
click at [464, 264] on input "Franchesco Geovanny Ospina Lozano,CC 7181975 no continua en listas madatorias." at bounding box center [580, 263] width 246 height 11
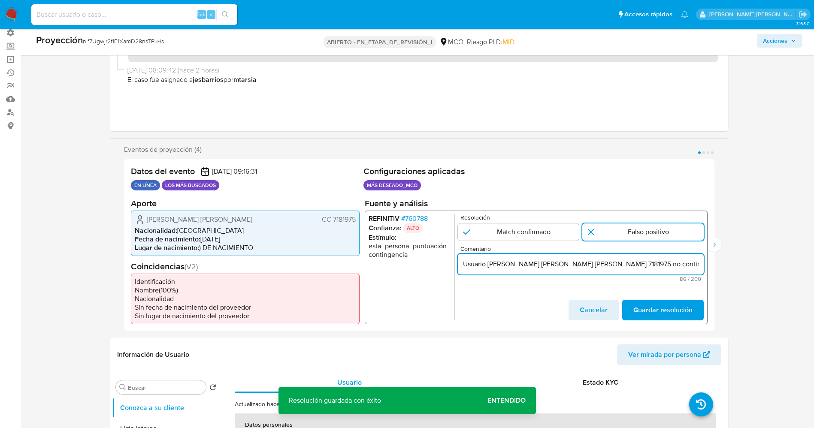
scroll to position [0, 40]
drag, startPoint x: 460, startPoint y: 262, endPoint x: 756, endPoint y: 269, distance: 296.4
type input "Usuario Franchesco Geovanny Ospina Lozano,CC 7181975 no continua en listas mada…"
click at [686, 318] on span "Guardar resolución" at bounding box center [662, 309] width 59 height 19
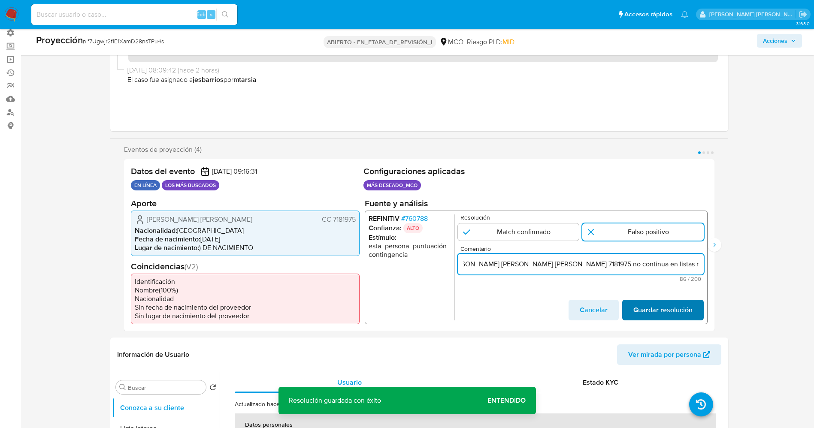
scroll to position [0, 0]
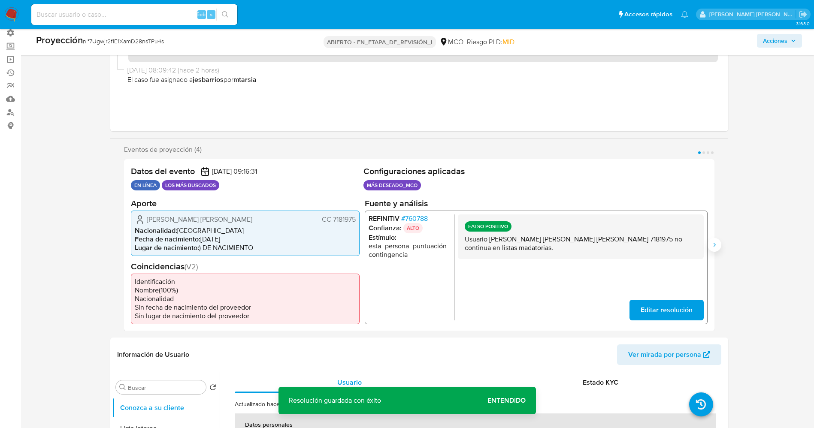
click at [716, 248] on icon "Siguiente" at bounding box center [714, 244] width 7 height 7
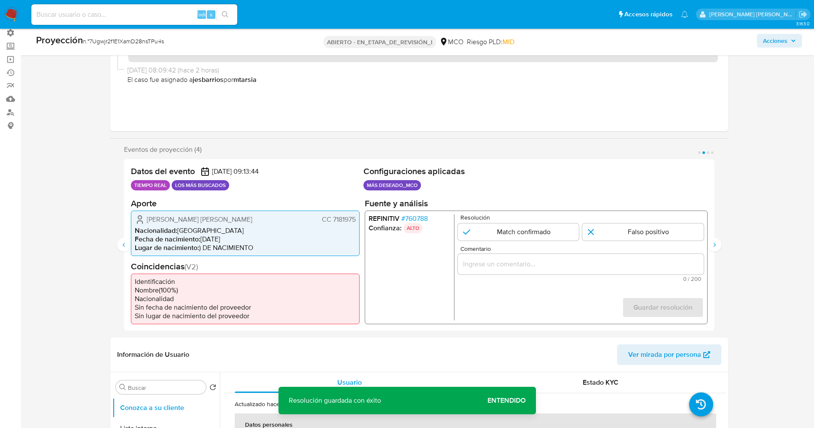
drag, startPoint x: 639, startPoint y: 230, endPoint x: 634, endPoint y: 263, distance: 32.9
click at [637, 233] on input "2 de 4" at bounding box center [642, 231] width 121 height 17
radio input "true"
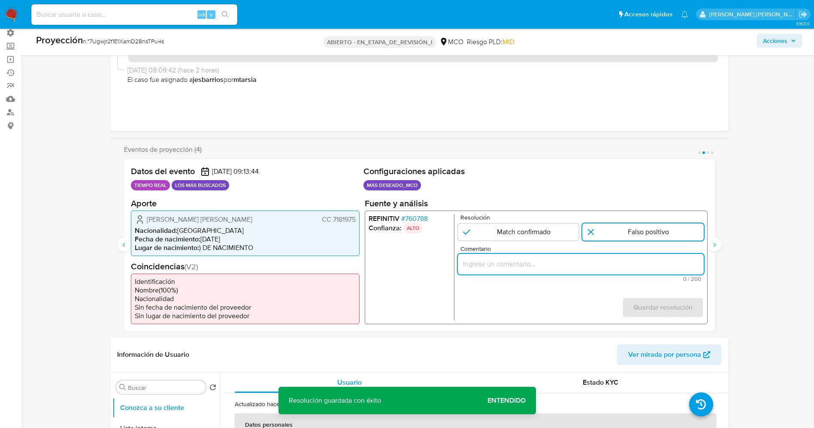
click at [634, 263] on input "Comentario" at bounding box center [580, 263] width 246 height 11
type input "Usuario Franchesco Geovanny Ospina Lozano,CC 7181975 no continua en listas mada…"
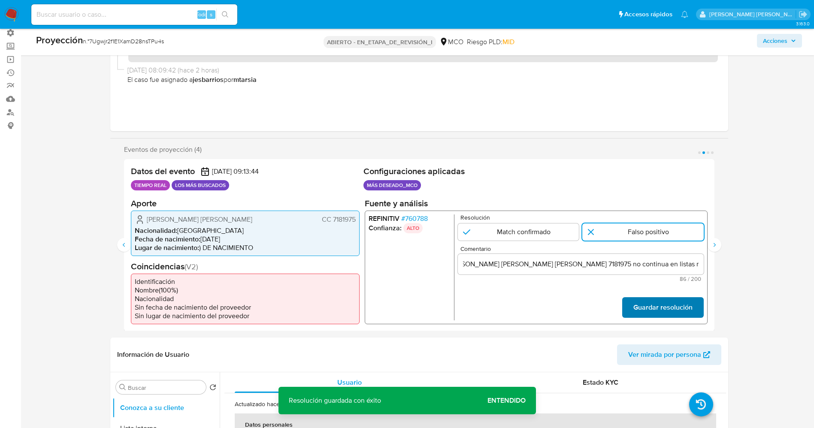
scroll to position [0, 0]
click at [673, 311] on font "Guardar resolución" at bounding box center [662, 307] width 59 height 21
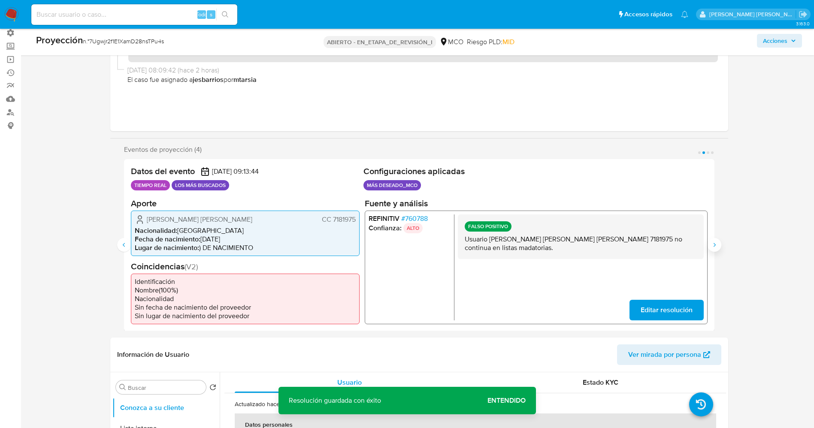
click at [715, 247] on icon "Siguiente" at bounding box center [714, 245] width 2 height 4
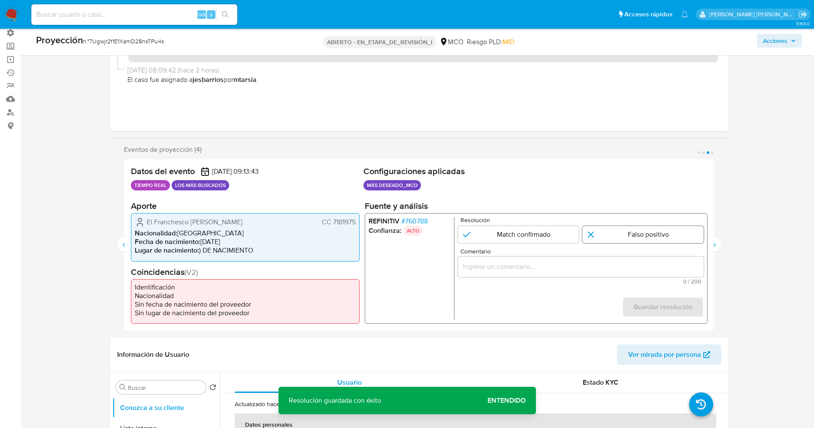
click at [646, 239] on input "3 de 4" at bounding box center [642, 234] width 121 height 17
radio input "true"
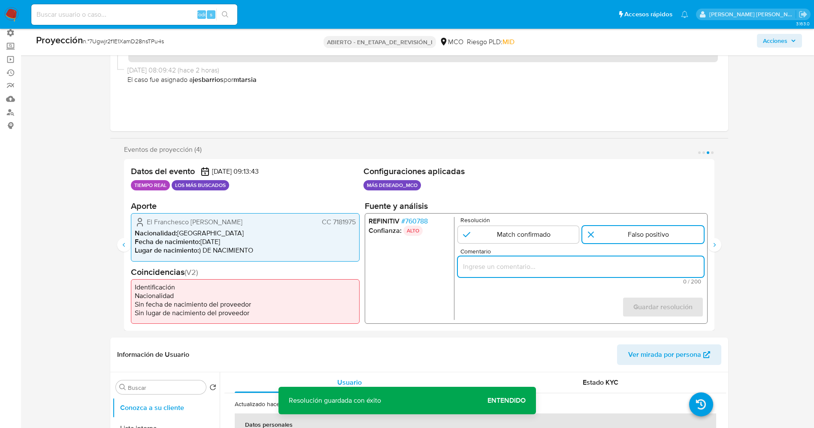
click at [643, 264] on input "Comentario" at bounding box center [580, 266] width 246 height 11
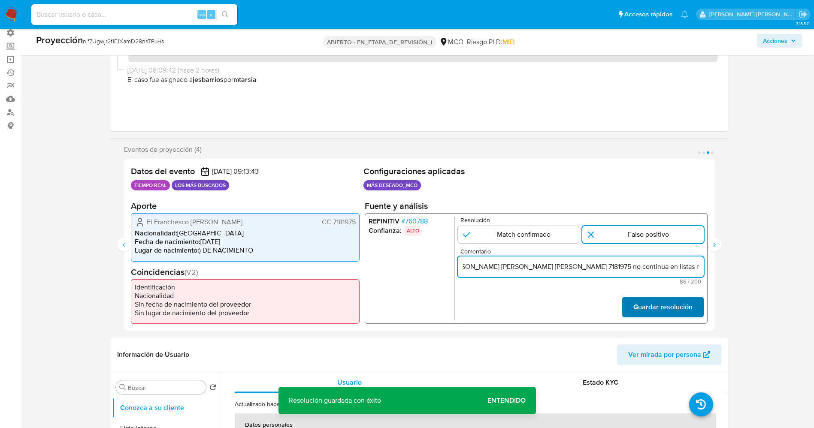
type input "Usuario Franchesco Geovanny Ospina Lozano,CC 7181975 no continua en listas mada…"
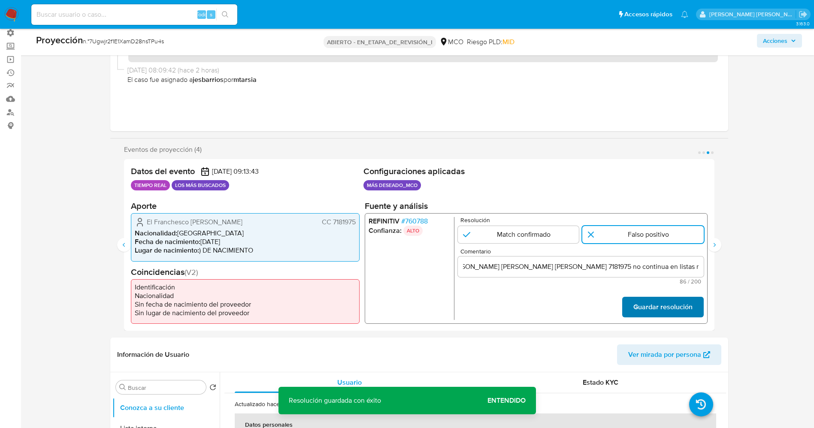
scroll to position [0, 0]
click at [691, 308] on font "Guardar resolución" at bounding box center [662, 307] width 59 height 21
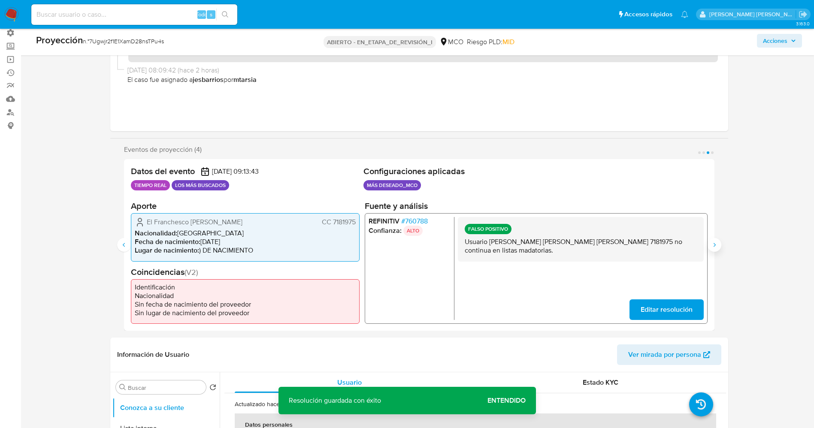
click at [712, 243] on button "Siguiente" at bounding box center [714, 245] width 14 height 14
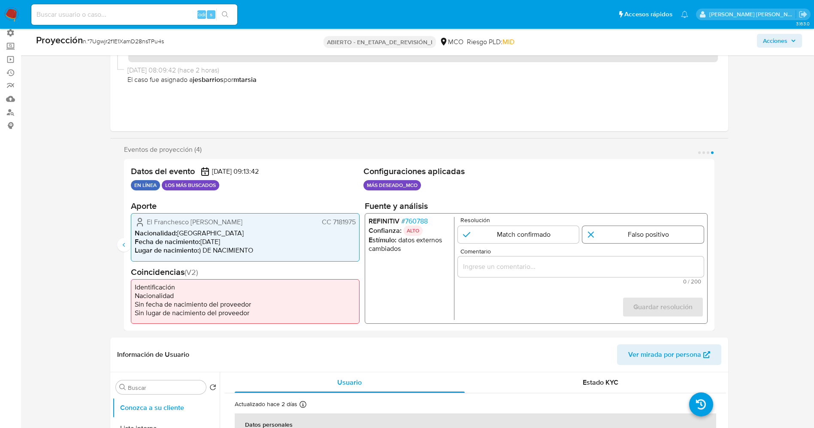
click at [636, 234] on input "4 de 4" at bounding box center [642, 234] width 121 height 17
radio input "true"
click at [630, 268] on input "Comentario" at bounding box center [580, 266] width 246 height 11
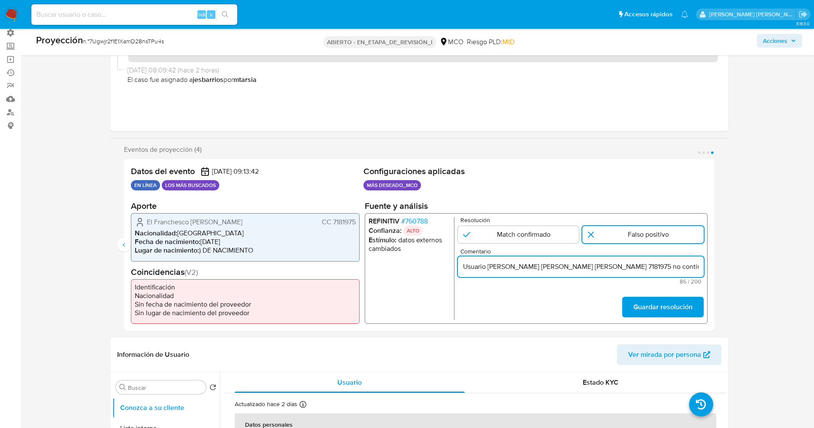
scroll to position [0, 40]
type input "Usuario Franchesco Geovanny Ospina Lozano,CC 7181975 no continua en listas mada…"
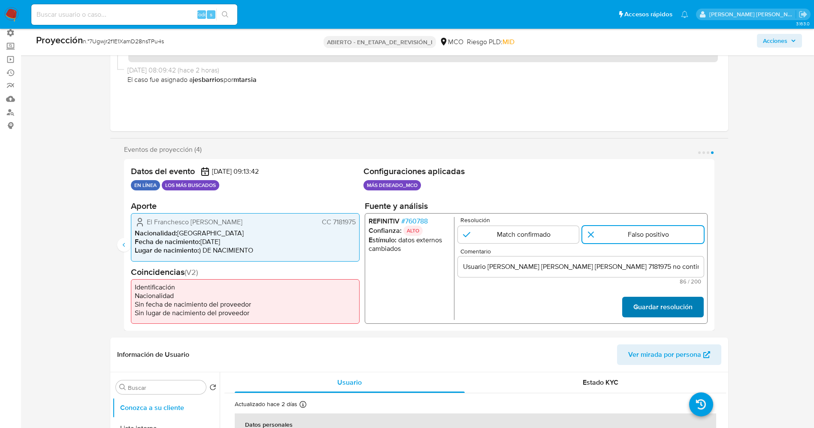
click at [693, 306] on button "Guardar resolución" at bounding box center [661, 307] width 81 height 21
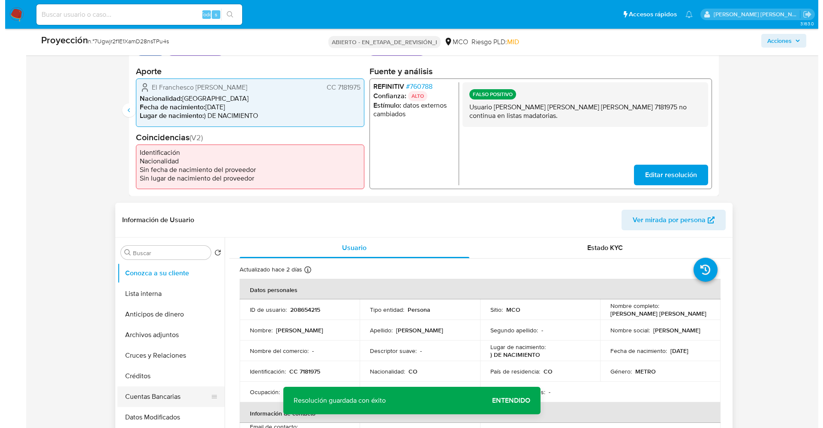
scroll to position [322, 0]
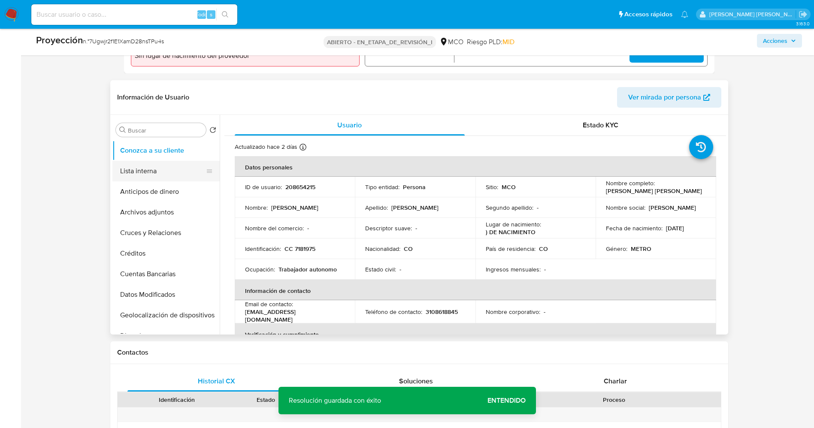
click at [134, 168] on button "Lista interna" at bounding box center [162, 171] width 100 height 21
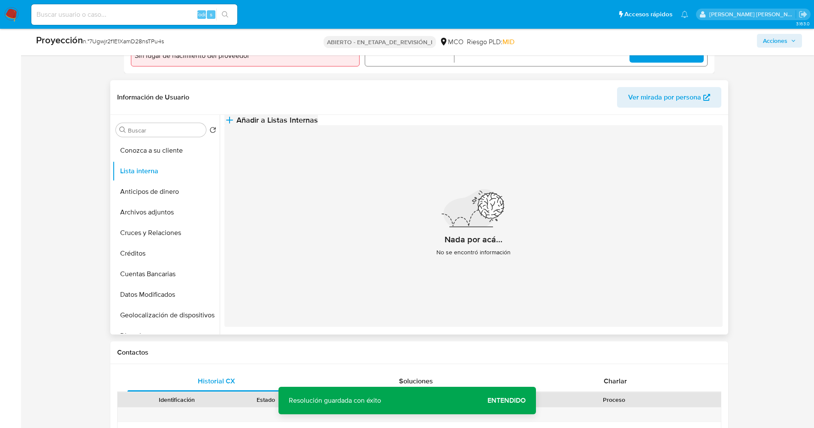
click at [318, 125] on span "Añadir a Listas Internas" at bounding box center [276, 119] width 81 height 9
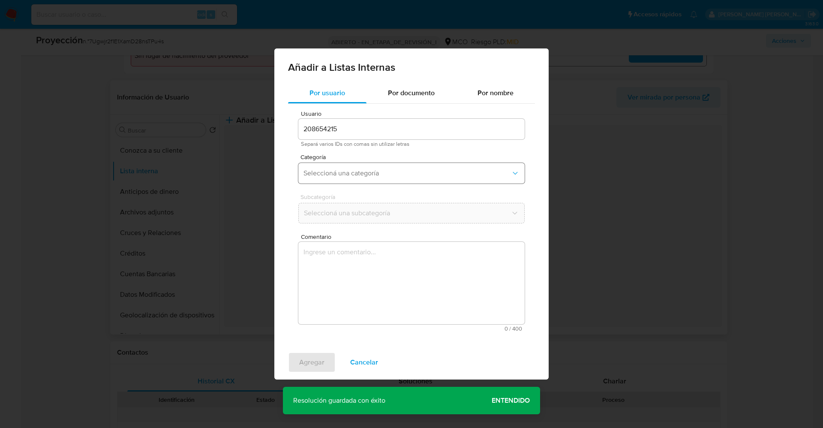
click at [410, 169] on span "Seleccioná una categoría" at bounding box center [408, 173] width 208 height 9
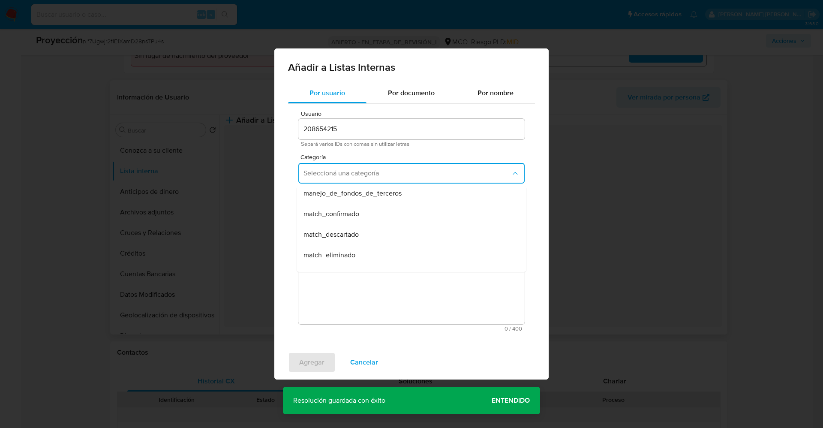
scroll to position [64, 0]
click at [383, 214] on div "match_descartado" at bounding box center [409, 214] width 211 height 21
click at [383, 214] on span "Seleccioná una subcategoría" at bounding box center [408, 213] width 208 height 9
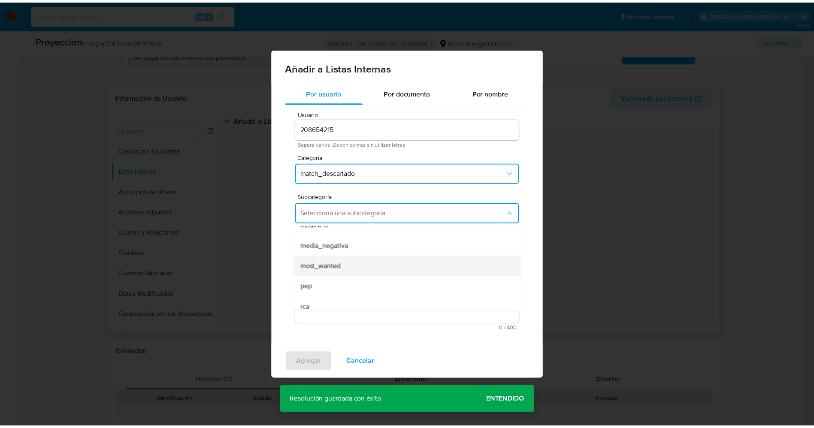
scroll to position [58, 0]
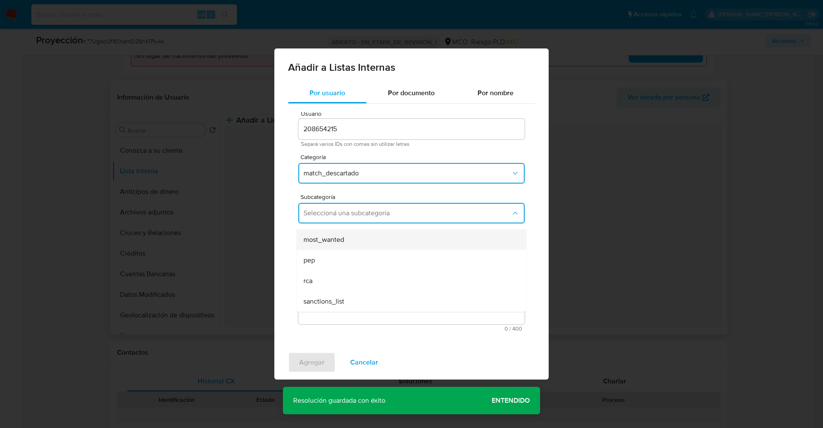
click at [363, 246] on div "most_wanted" at bounding box center [409, 239] width 211 height 21
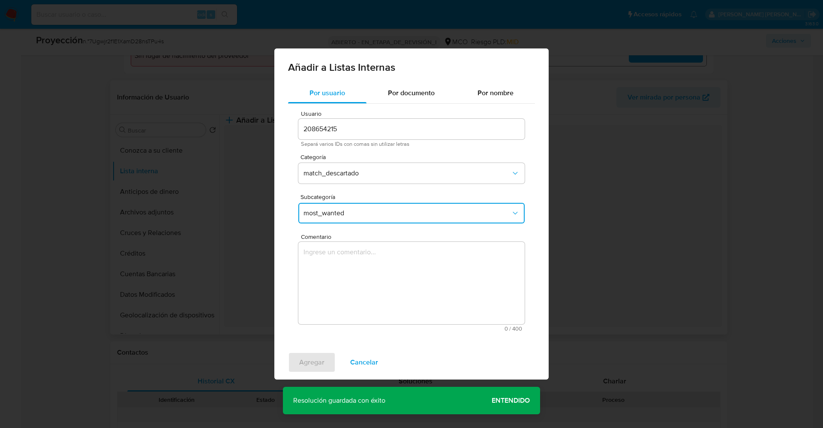
click at [369, 282] on textarea "Comentario" at bounding box center [412, 283] width 226 height 82
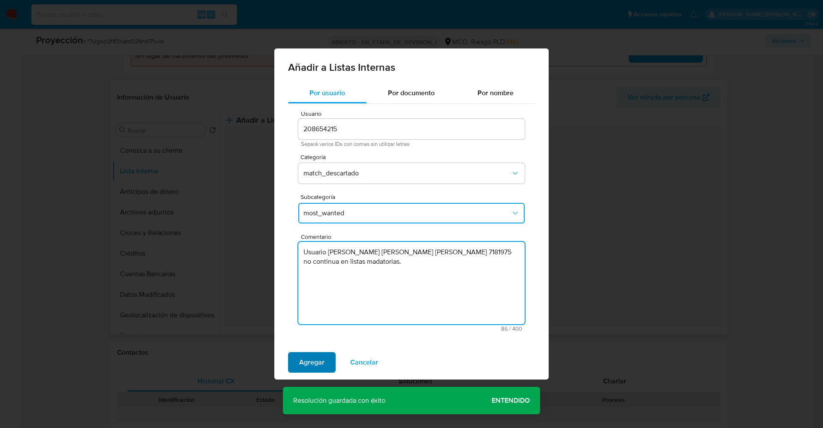
type textarea "Usuario Franchesco Geovanny Ospina Lozano,CC 7181975 no continua en listas mada…"
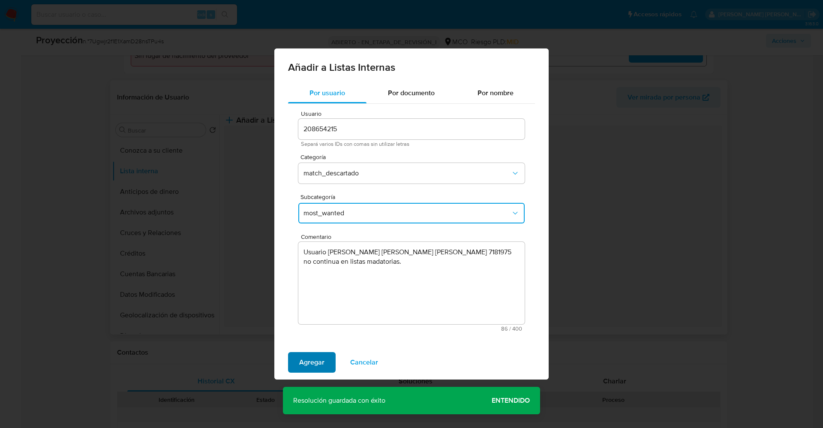
click at [327, 359] on button "Agregar" at bounding box center [312, 362] width 48 height 21
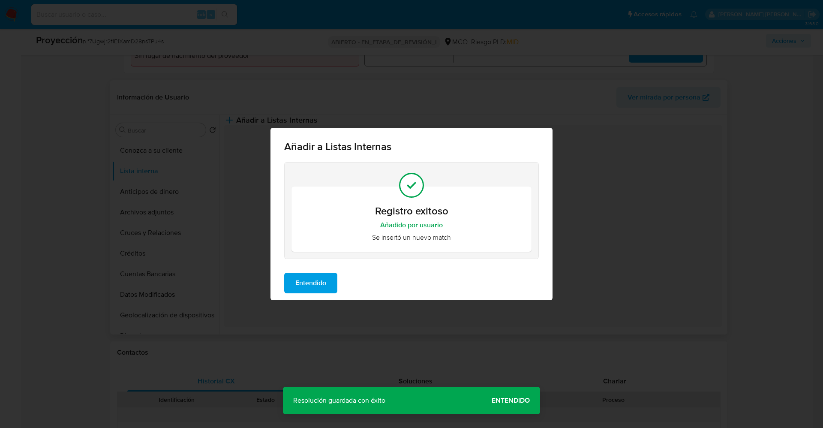
click at [298, 283] on span "Entendido" at bounding box center [311, 283] width 31 height 19
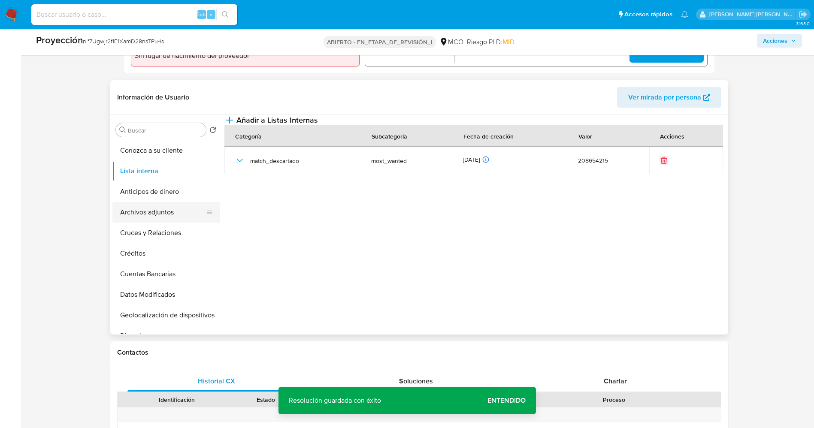
click at [144, 220] on button "Archivos adjuntos" at bounding box center [162, 212] width 100 height 21
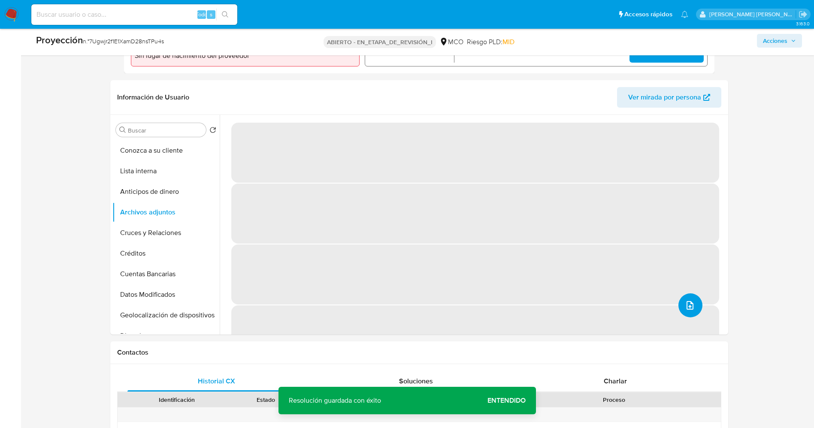
click at [681, 304] on button "subir archivo" at bounding box center [690, 305] width 24 height 24
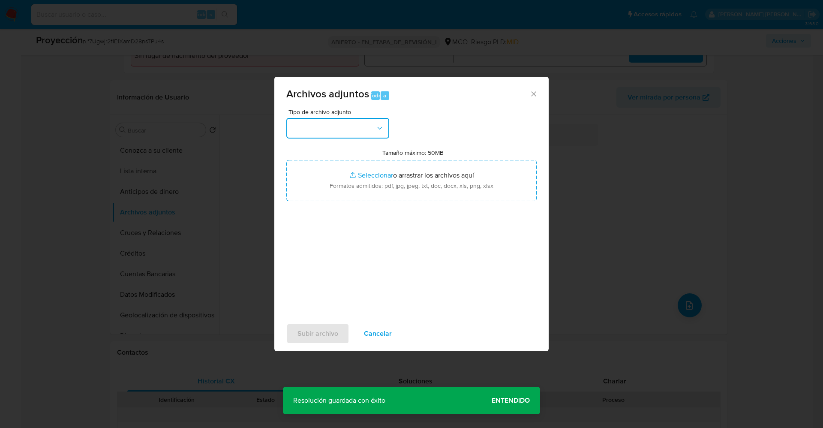
click at [335, 122] on button "button" at bounding box center [337, 128] width 103 height 21
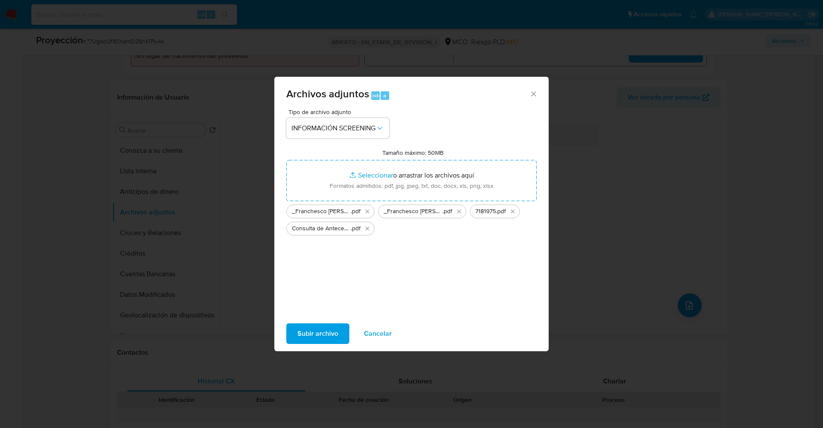
click at [335, 326] on span "Subir archivo" at bounding box center [318, 333] width 41 height 19
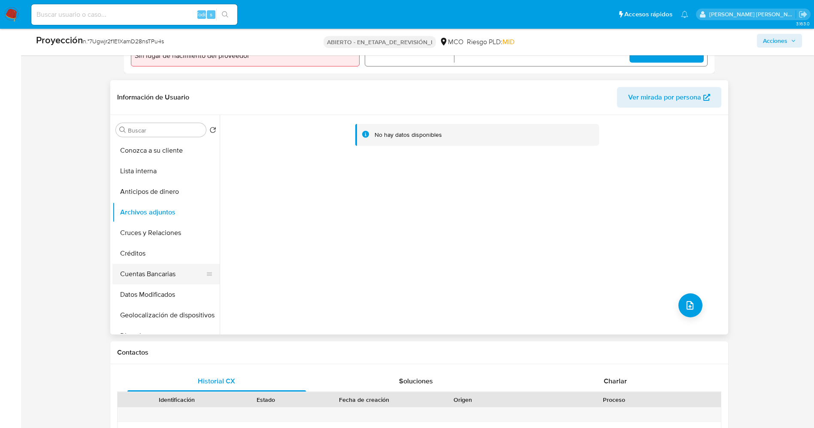
drag, startPoint x: 148, startPoint y: 199, endPoint x: 164, endPoint y: 287, distance: 89.7
click at [148, 208] on ul "Conozca a su cliente Lista interna Anticipos de dinero Archivos adjuntos Cruces…" at bounding box center [165, 236] width 107 height 193
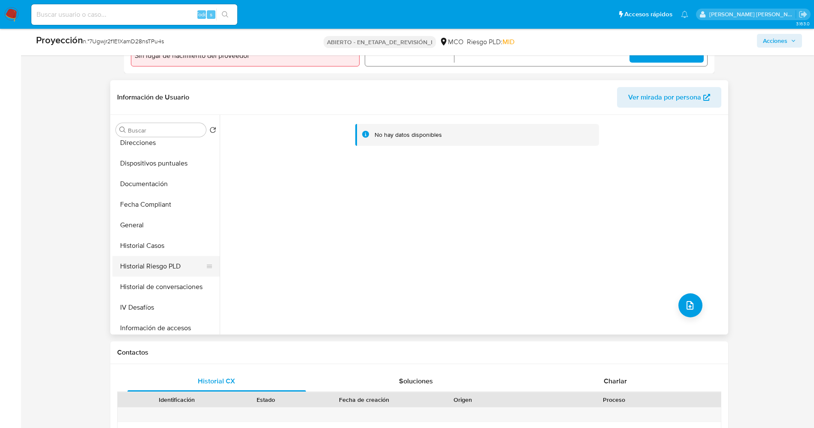
scroll to position [322, 0]
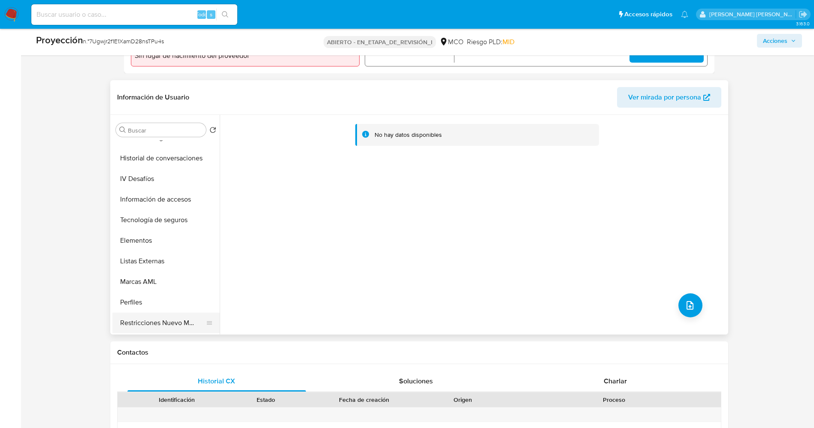
click at [160, 328] on button "Restricciones Nuevo Mundo" at bounding box center [162, 323] width 100 height 21
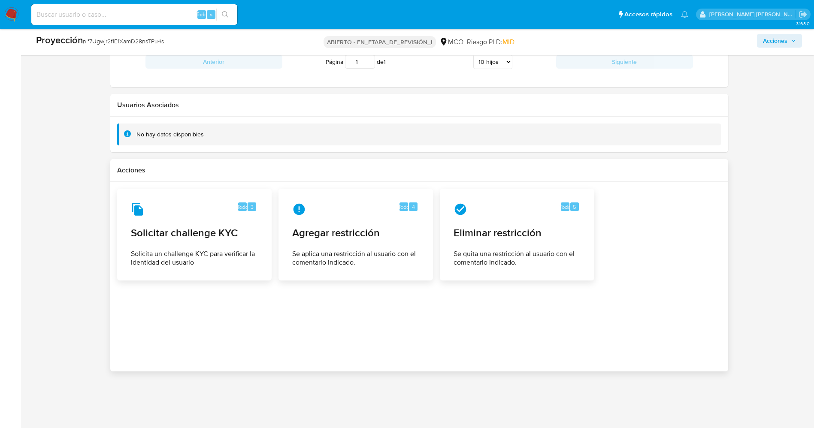
scroll to position [1189, 0]
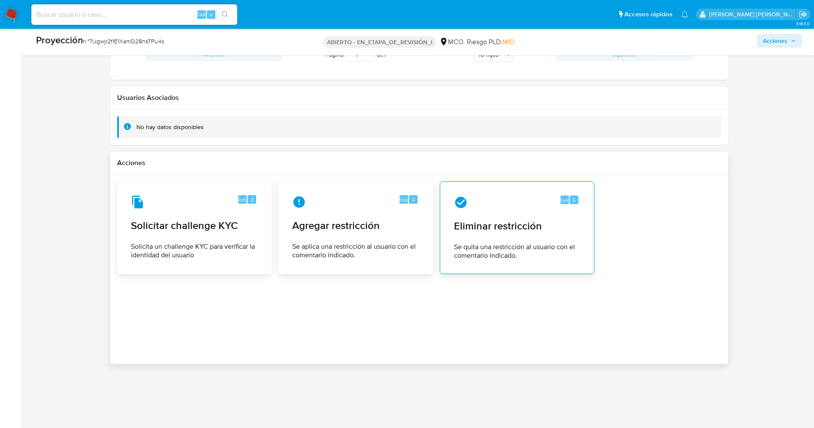
click at [495, 242] on font "Se quita una restricción al usuario con el comentario indicado." at bounding box center [514, 251] width 121 height 18
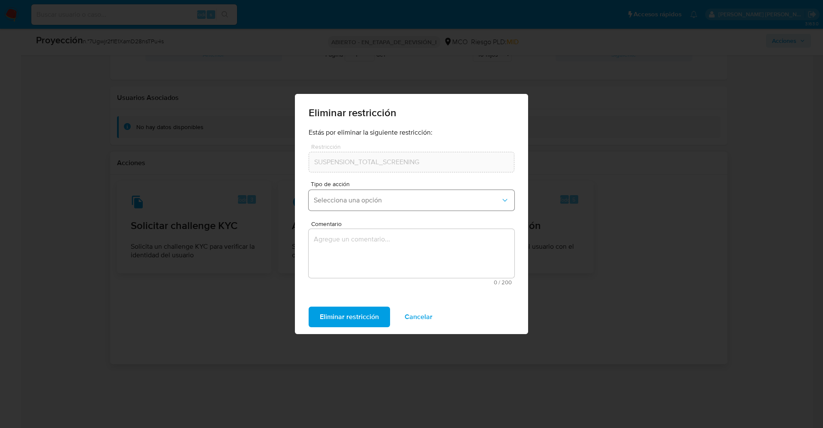
click at [355, 197] on span "Selecciona una opción" at bounding box center [407, 200] width 187 height 9
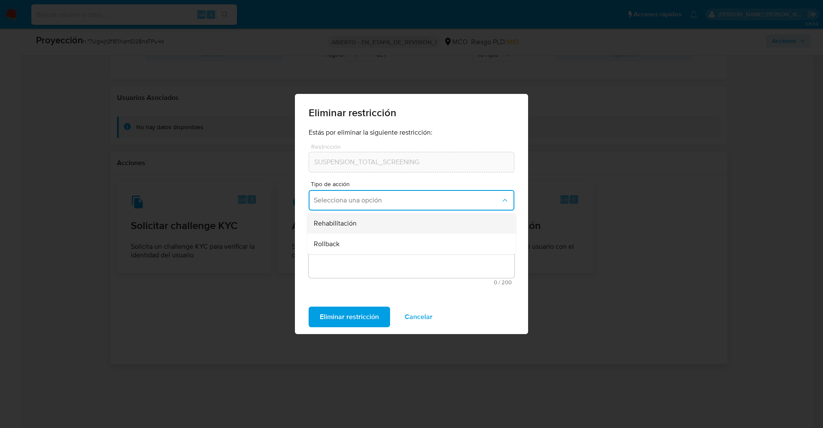
click at [367, 218] on div "Rehabilitación" at bounding box center [409, 223] width 190 height 21
click at [361, 253] on textarea "Comentario" at bounding box center [412, 253] width 206 height 49
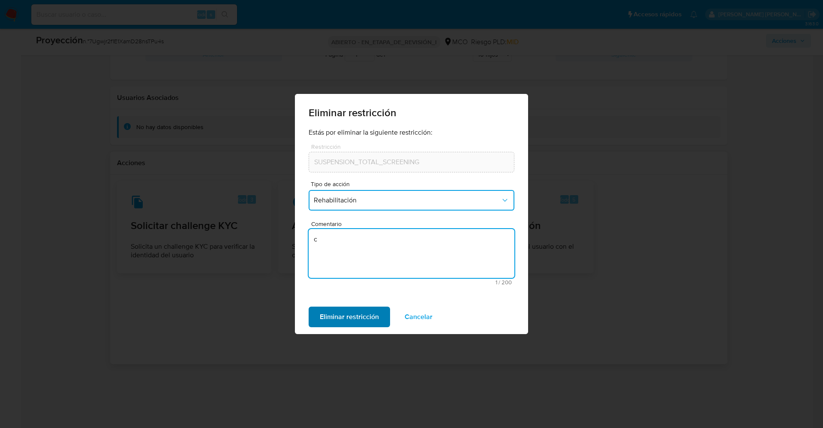
type textarea "c"
click at [324, 317] on font "Eliminar restricción" at bounding box center [349, 317] width 59 height 21
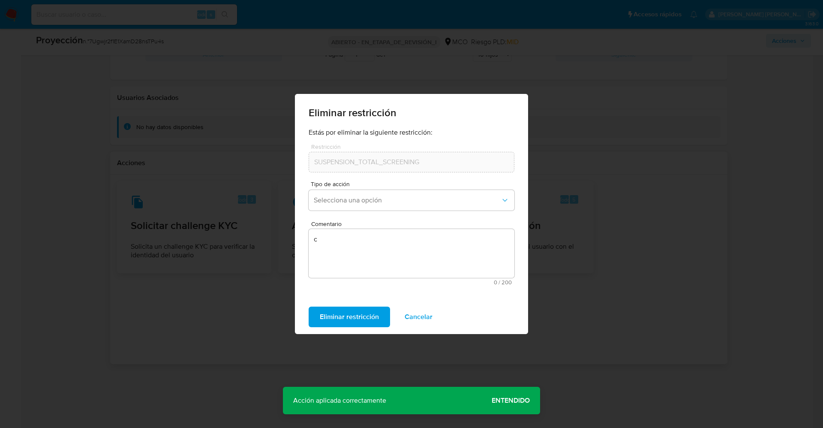
drag, startPoint x: 618, startPoint y: 355, endPoint x: 601, endPoint y: 353, distance: 16.9
click at [617, 355] on div "Eliminar restricción Estás por eliminar la siguiente restricción: Restricción S…" at bounding box center [411, 214] width 823 height 428
drag, startPoint x: 567, startPoint y: 287, endPoint x: 557, endPoint y: 292, distance: 11.7
click at [564, 289] on div "Eliminar restricción Estás por eliminar la siguiente restricción: Restricción S…" at bounding box center [411, 214] width 823 height 428
click at [544, 270] on div "Eliminar restricción Estás por eliminar la siguiente restricción: Restricción S…" at bounding box center [411, 214] width 823 height 428
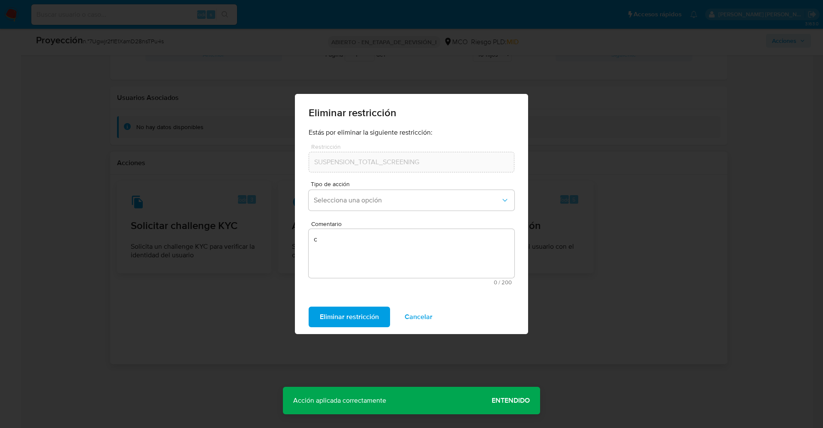
drag, startPoint x: 423, startPoint y: 311, endPoint x: 453, endPoint y: 249, distance: 69.1
click at [422, 311] on font "Cancelar" at bounding box center [419, 317] width 28 height 21
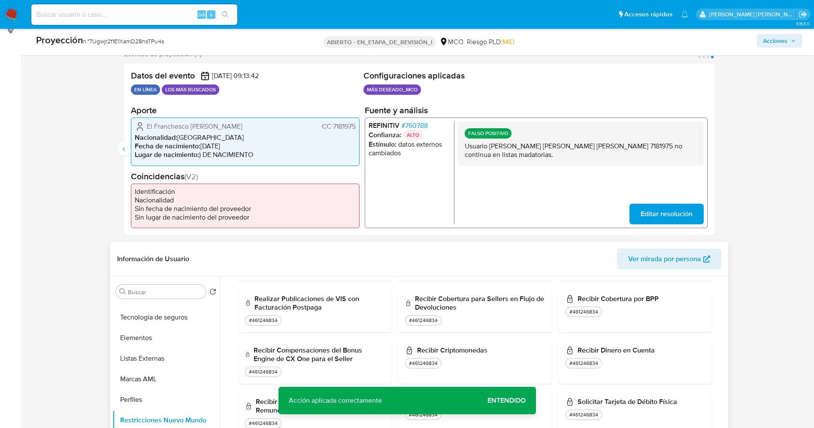
scroll to position [424, 0]
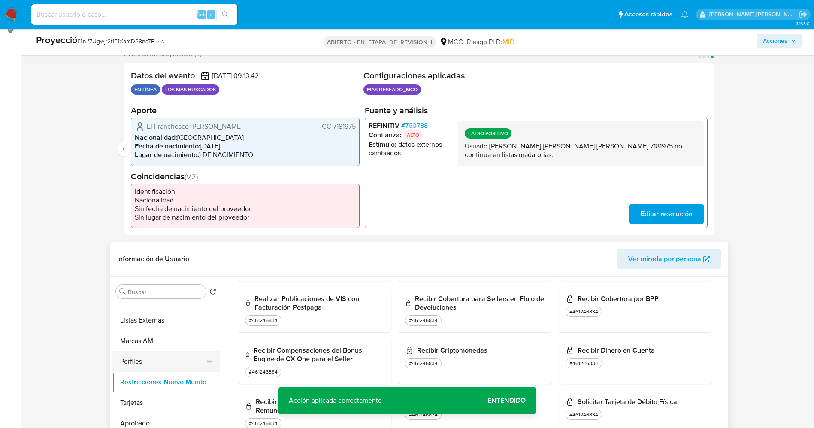
click at [171, 361] on button "Perfiles" at bounding box center [162, 361] width 100 height 21
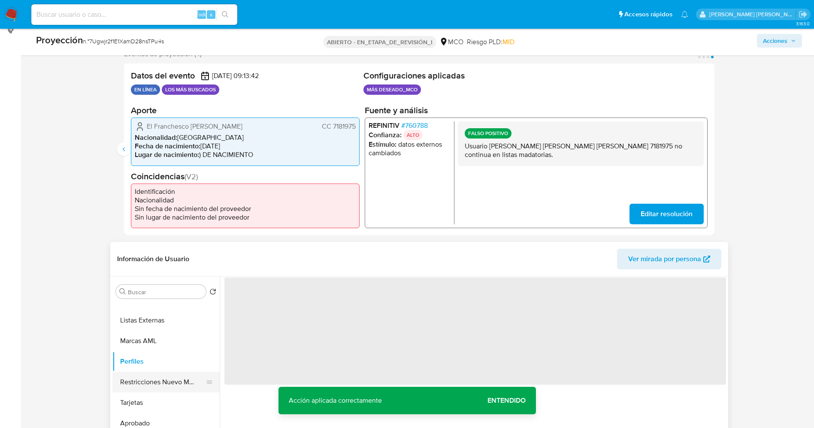
click at [162, 390] on button "Restricciones Nuevo Mundo" at bounding box center [162, 382] width 100 height 21
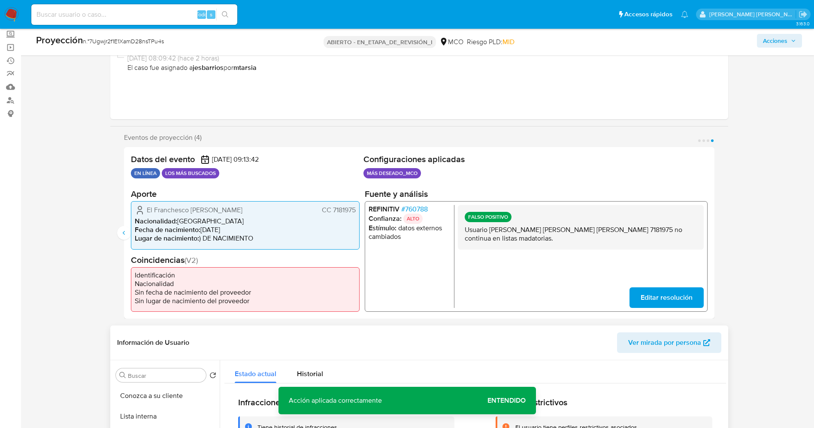
scroll to position [96, 0]
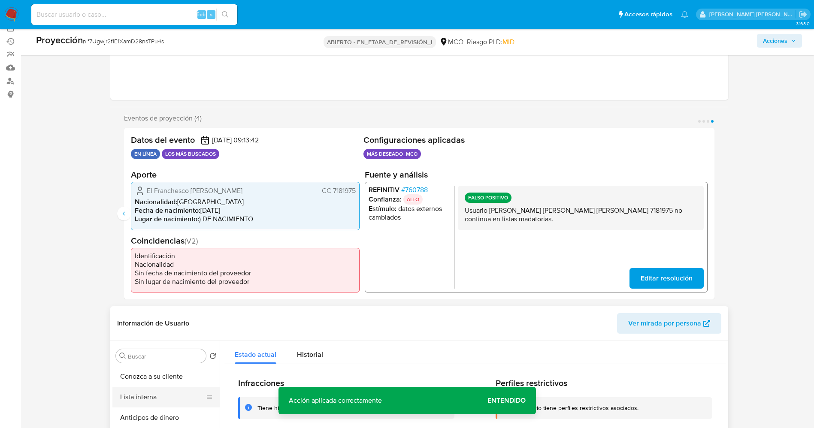
click at [148, 407] on button "Lista interna" at bounding box center [162, 397] width 100 height 21
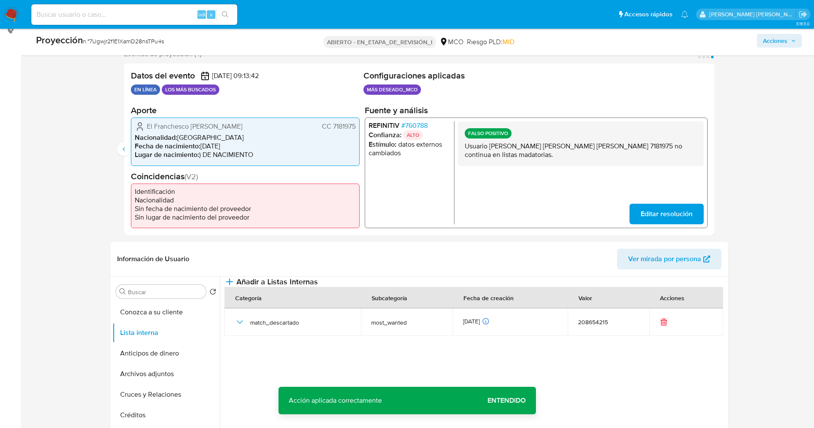
scroll to position [0, 0]
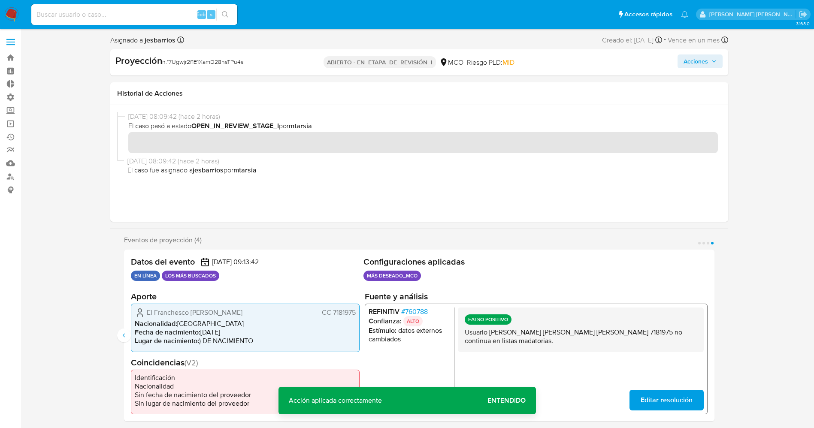
click at [706, 60] on font "Acciones" at bounding box center [695, 61] width 24 height 14
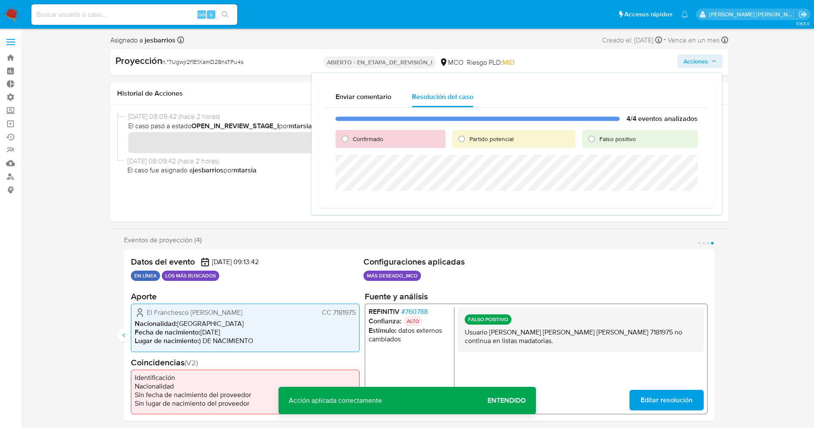
click at [614, 136] on font "Falso positivo" at bounding box center [617, 139] width 36 height 9
click at [598, 136] on input "Falso positivo" at bounding box center [592, 139] width 14 height 14
radio input "true"
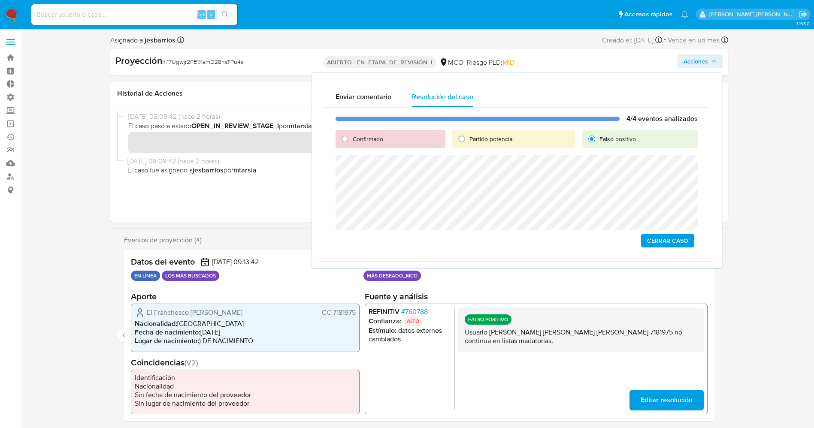
click at [673, 242] on span "Cerrar Caso" at bounding box center [667, 241] width 41 height 12
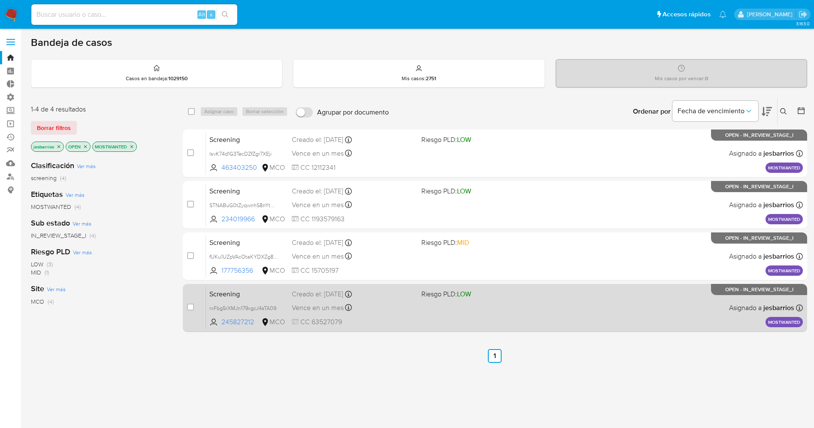
click at [436, 311] on div "Screening rxFbg5rXMJn179xgcJ4sTA09 245827212 MCO Riesgo PLD: LOW Creado el: 12/…" at bounding box center [504, 307] width 597 height 43
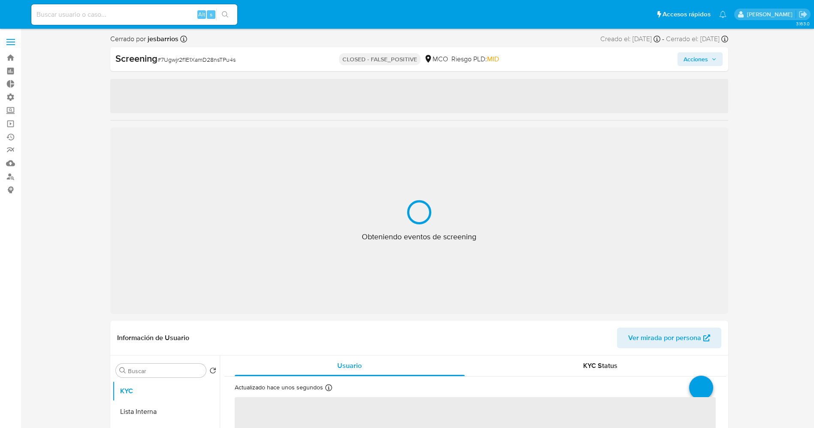
select select "10"
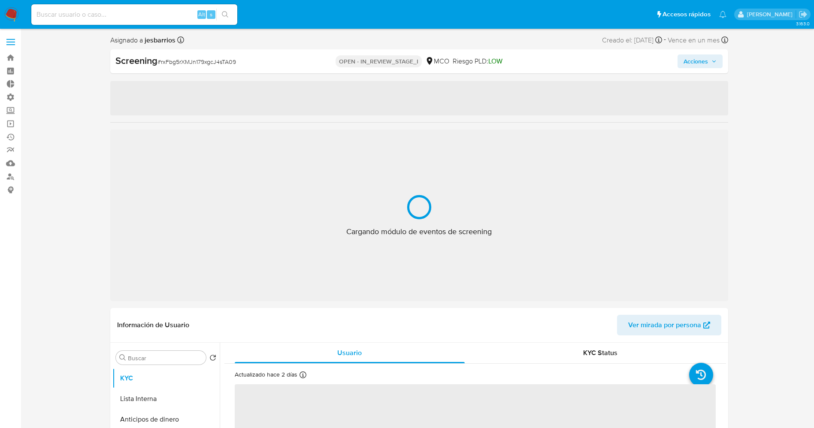
select select "10"
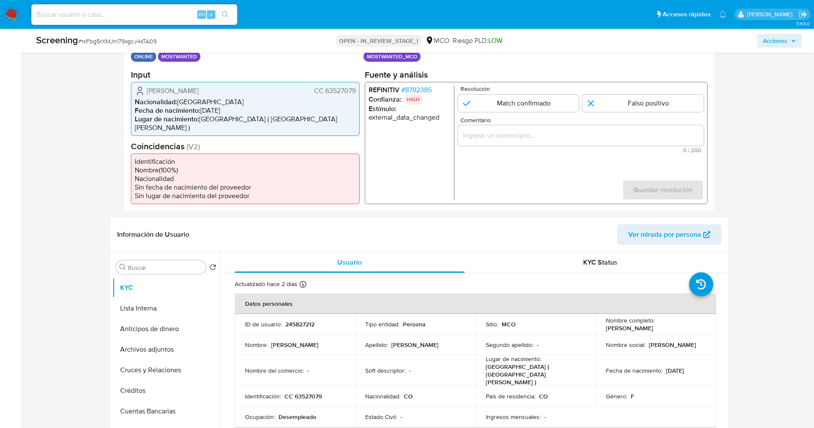
click at [417, 88] on span "# 8782385" at bounding box center [416, 89] width 30 height 9
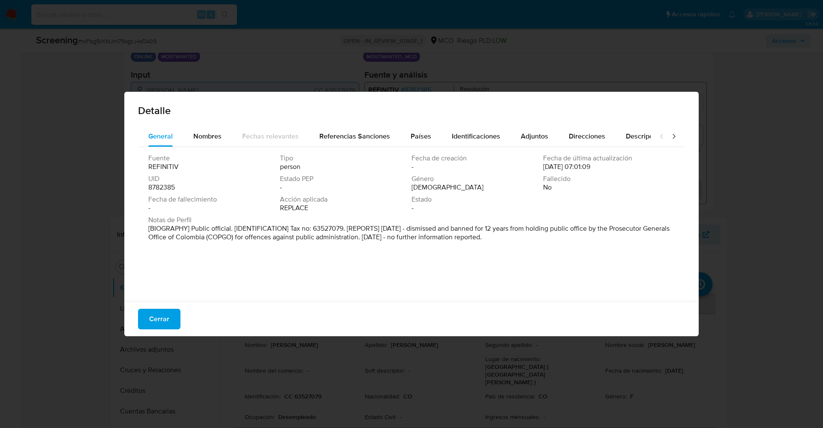
drag, startPoint x: 161, startPoint y: 228, endPoint x: 604, endPoint y: 250, distance: 443.6
click at [604, 250] on div "Fuente REFINITIV Tipo person Fecha de creación - Fecha de última actualización …" at bounding box center [411, 222] width 547 height 150
click at [198, 133] on span "Nombres" at bounding box center [207, 136] width 28 height 10
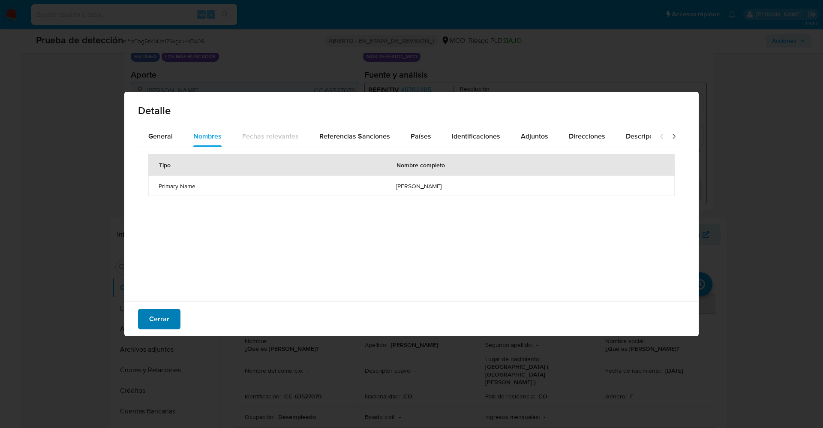
click at [168, 314] on span "Cerrar" at bounding box center [159, 319] width 20 height 19
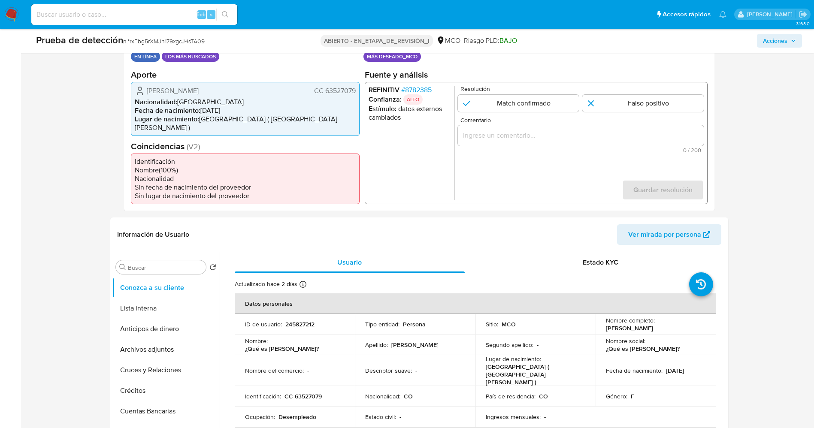
drag, startPoint x: 327, startPoint y: 90, endPoint x: 355, endPoint y: 91, distance: 27.9
click at [355, 91] on font "CC 63527079" at bounding box center [335, 90] width 42 height 10
drag, startPoint x: 154, startPoint y: 89, endPoint x: 221, endPoint y: 87, distance: 66.5
click at [226, 89] on div "Nini Yohana Torres Jaimes CC 63527079" at bounding box center [245, 90] width 221 height 10
click at [154, 87] on span "Nini Yohana Torres Jaimes" at bounding box center [173, 90] width 52 height 9
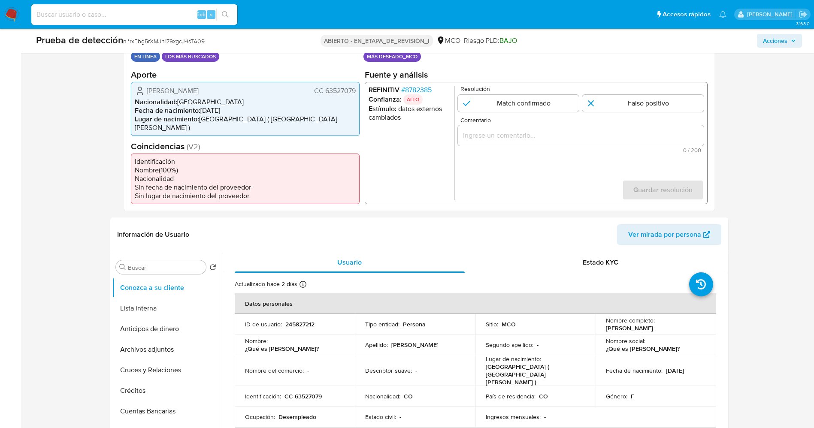
drag, startPoint x: 182, startPoint y: 88, endPoint x: 225, endPoint y: 88, distance: 42.9
click at [199, 88] on span "Nini Yohana Torres Jaimes" at bounding box center [173, 90] width 52 height 9
drag, startPoint x: 331, startPoint y: 89, endPoint x: 356, endPoint y: 90, distance: 25.3
click at [356, 90] on div "Nini Yohana Torres Jaimes CC 63527079 Nacionalidad : Colombia Fecha de nacimien…" at bounding box center [245, 108] width 229 height 54
click at [424, 88] on font "8782385" at bounding box center [417, 89] width 27 height 10
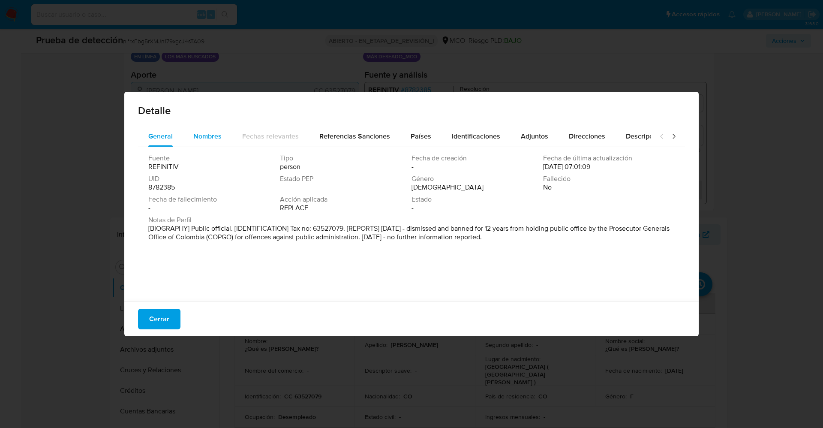
click at [204, 133] on span "Nombres" at bounding box center [207, 136] width 28 height 10
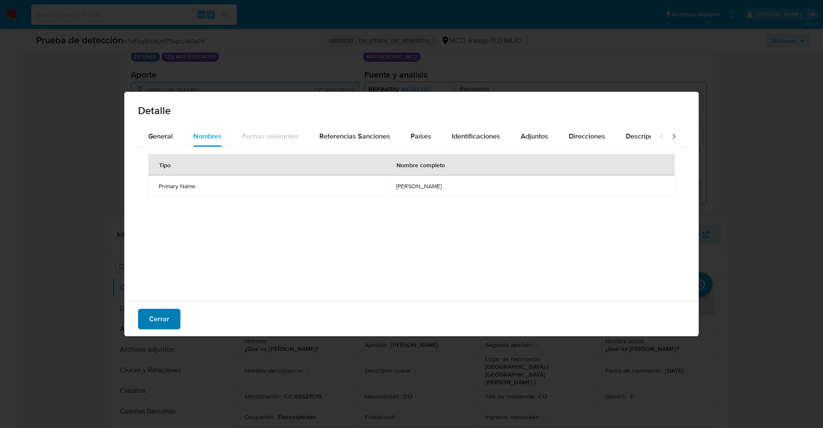
click at [162, 314] on font "Cerrar" at bounding box center [159, 319] width 20 height 21
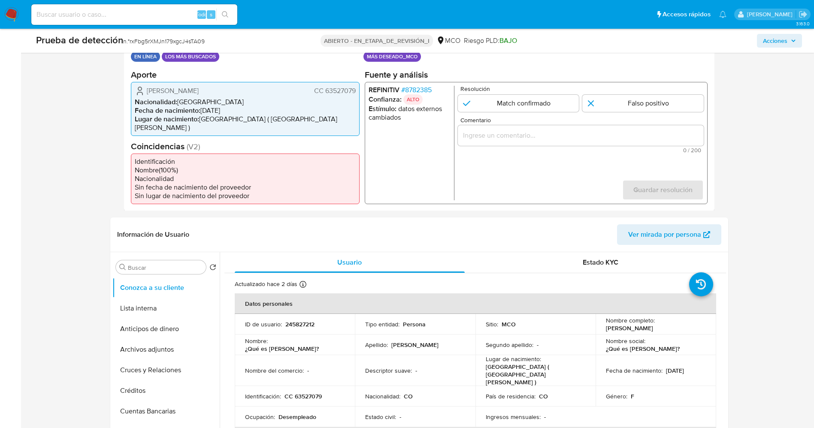
drag, startPoint x: 212, startPoint y: 87, endPoint x: 362, endPoint y: 94, distance: 149.8
click at [362, 94] on div "Datos del evento 12/10/2025 19:57:00 EN LÍNEA LOS MÁS BUSCADOS Configuraciones …" at bounding box center [419, 120] width 590 height 181
click at [429, 88] on font "8782385" at bounding box center [417, 89] width 27 height 10
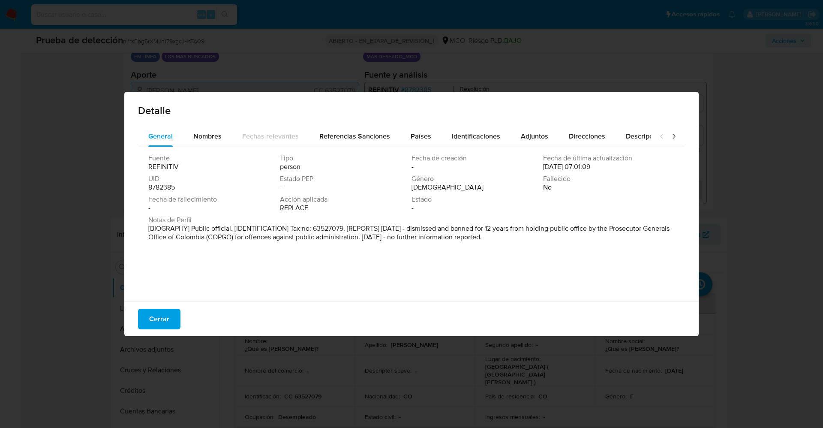
drag, startPoint x: 152, startPoint y: 229, endPoint x: 539, endPoint y: 45, distance: 427.8
click at [510, 239] on p "[BIOGRAPHY] Public official. [IDENTIFICATION] Tax no: 63527079. [REPORTS] Feb 2…" at bounding box center [410, 232] width 525 height 17
click at [505, 208] on div "Estado -" at bounding box center [478, 203] width 132 height 17
drag, startPoint x: 515, startPoint y: 226, endPoint x: 464, endPoint y: 237, distance: 51.8
click at [464, 237] on font "[BIOGRAFÍA] Funcionario público. [IDENTIFICACIÓN] N.º de identificación fiscal:…" at bounding box center [399, 232] width 503 height 18
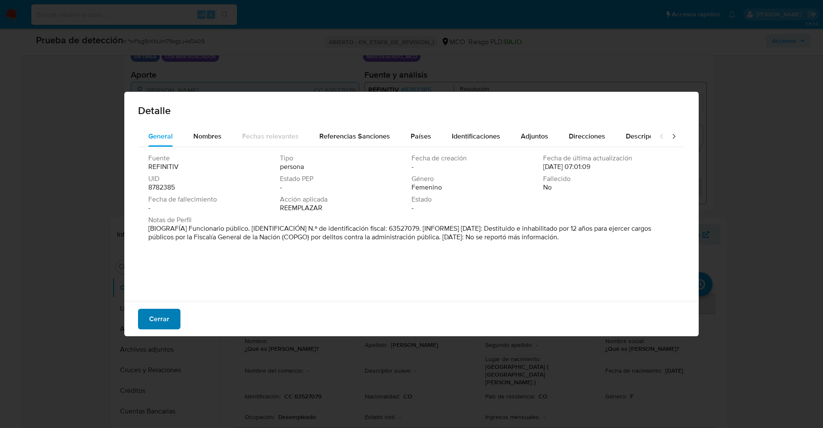
click at [161, 316] on font "Cerrar" at bounding box center [159, 319] width 20 height 21
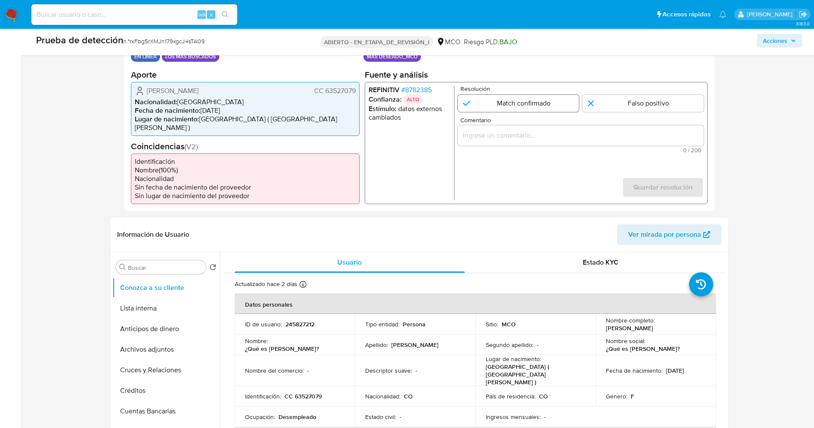
click at [519, 109] on input "1 de 1" at bounding box center [517, 102] width 121 height 17
radio input "true"
click at [528, 141] on div "1 de 1" at bounding box center [580, 135] width 246 height 21
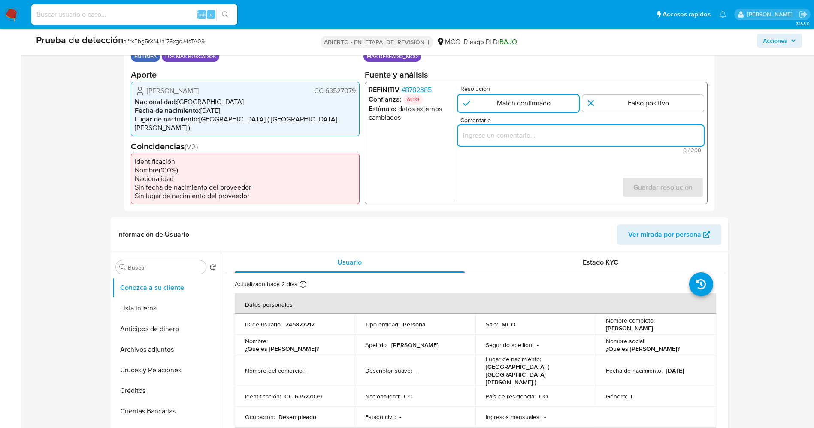
drag, startPoint x: 520, startPoint y: 136, endPoint x: 521, endPoint y: 152, distance: 16.3
click at [519, 136] on input "Comentario" at bounding box center [580, 135] width 246 height 11
paste input "El titular de la cuenta es Nini Yohana Torres Jaimes CC 63527079.Se genera matc…"
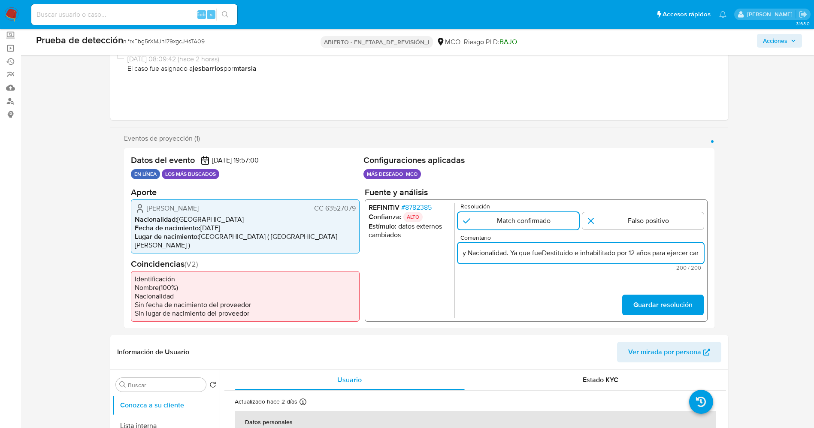
scroll to position [64, 0]
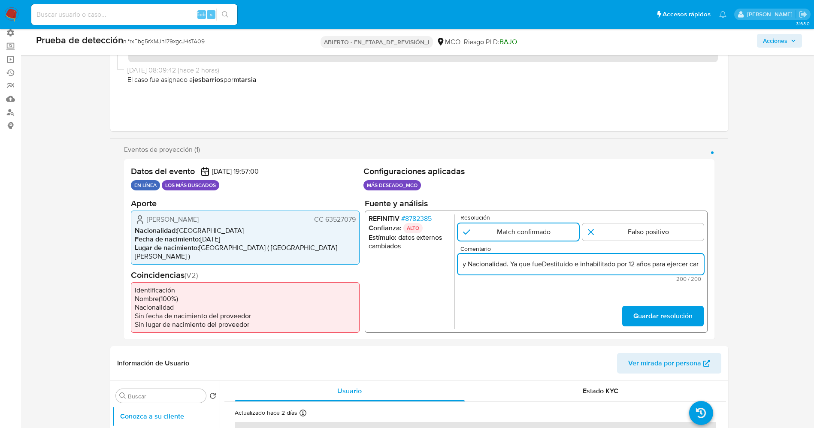
drag, startPoint x: 509, startPoint y: 263, endPoint x: 531, endPoint y: 263, distance: 21.4
click at [531, 263] on input "El titular de la cuenta es Nini Yohana Torres Jaimes CC 63527079.Se genera matc…" at bounding box center [580, 263] width 246 height 11
drag, startPoint x: 528, startPoint y: 262, endPoint x: 484, endPoint y: 265, distance: 44.7
click at [484, 265] on input "El titular de la cuenta es Nini Yohana Torres Jaimes CC 63527079.Se genera matc…" at bounding box center [580, 263] width 246 height 11
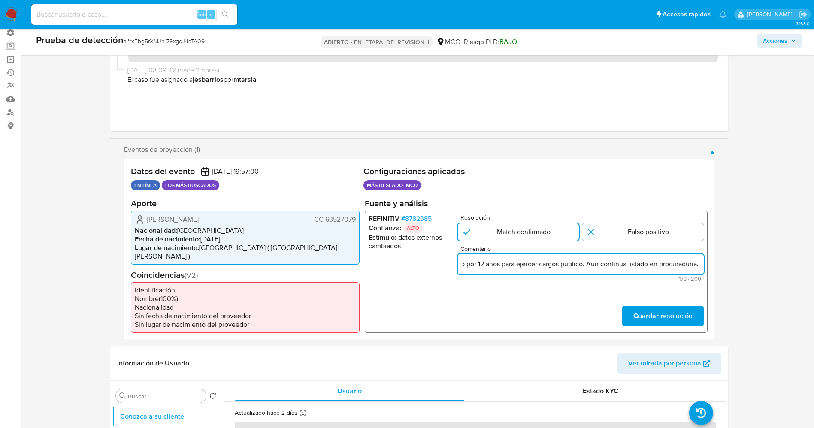
scroll to position [0, 284]
type input "El titular de la cuenta es Nini Yohana Torres Jaimes CC 63527079.Fue Destituido…"
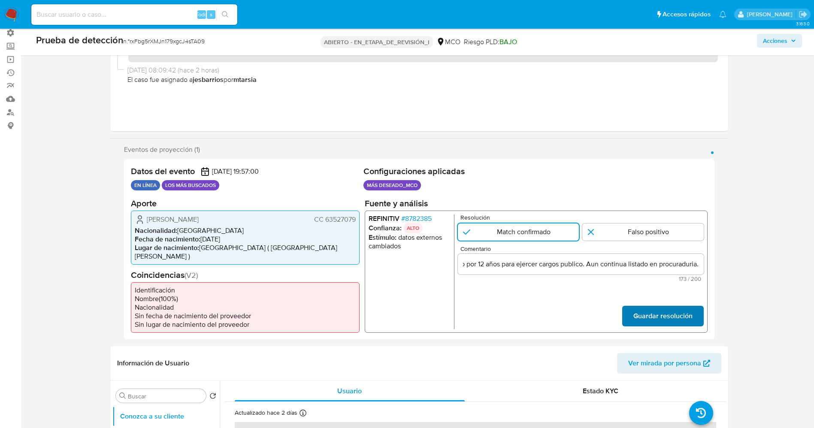
scroll to position [0, 0]
click at [647, 306] on font "Guardar resolución" at bounding box center [662, 316] width 59 height 21
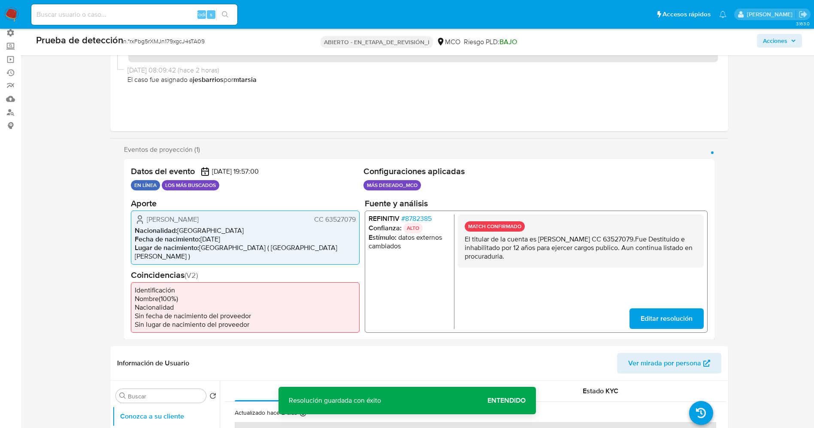
drag, startPoint x: 552, startPoint y: 254, endPoint x: 586, endPoint y: 262, distance: 35.6
click at [595, 263] on div "MATCH CONFIRMADO El titular de la cuenta es Nini Yohana Torres Jaimes CC 635270…" at bounding box center [580, 240] width 246 height 53
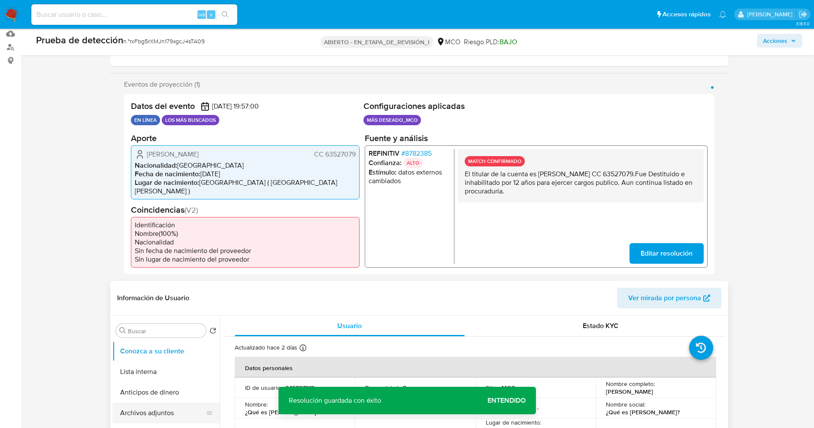
scroll to position [193, 0]
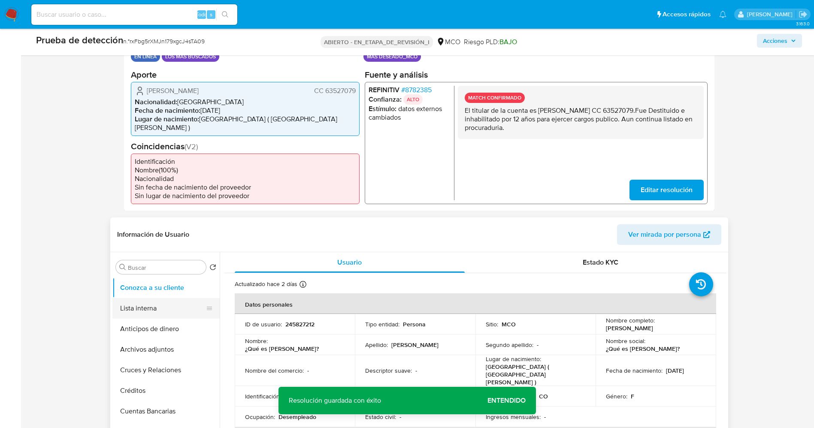
click at [143, 301] on button "Lista interna" at bounding box center [162, 308] width 100 height 21
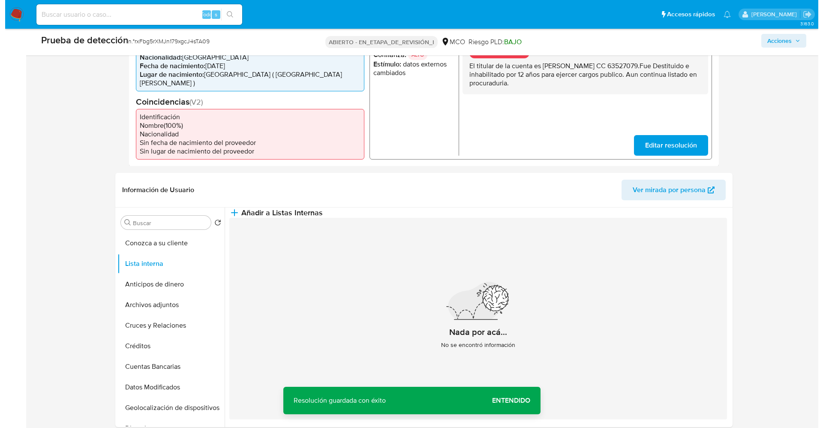
scroll to position [257, 0]
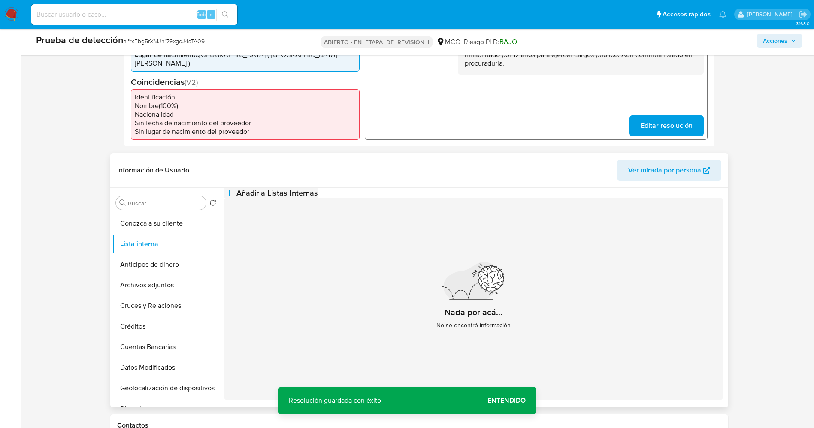
click at [318, 194] on span "Añadir a Listas Internas" at bounding box center [276, 192] width 81 height 9
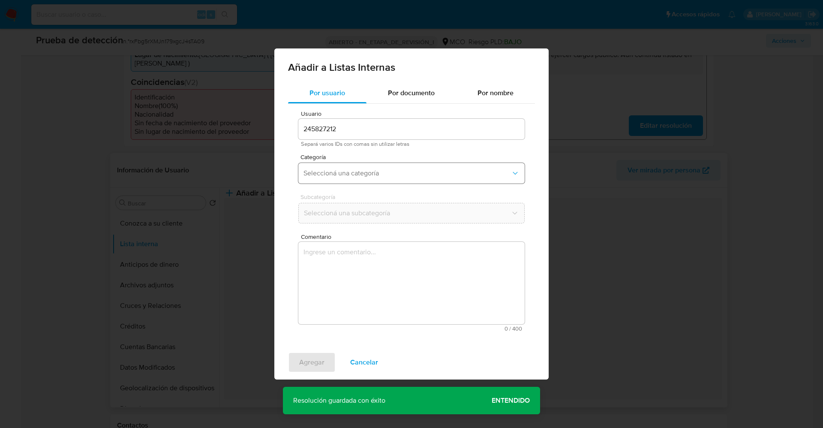
click at [393, 169] on span "Seleccioná una categoría" at bounding box center [408, 173] width 208 height 9
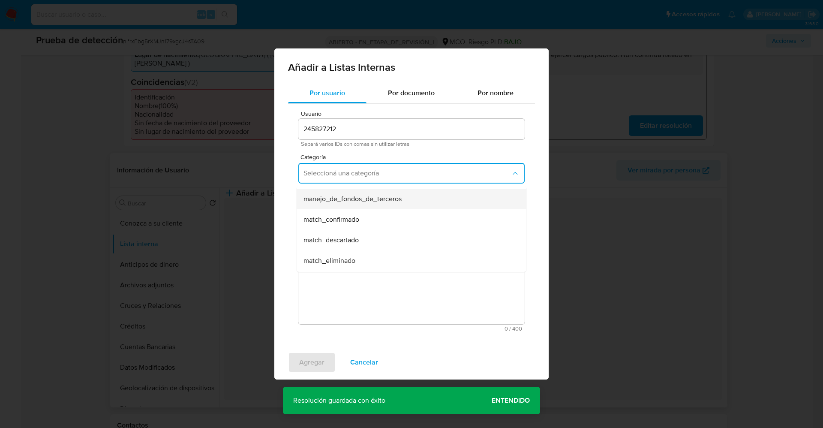
scroll to position [64, 0]
click at [371, 198] on div "match_confirmado" at bounding box center [409, 194] width 211 height 21
click at [365, 215] on span "Seleccioná una subcategoría" at bounding box center [408, 213] width 208 height 9
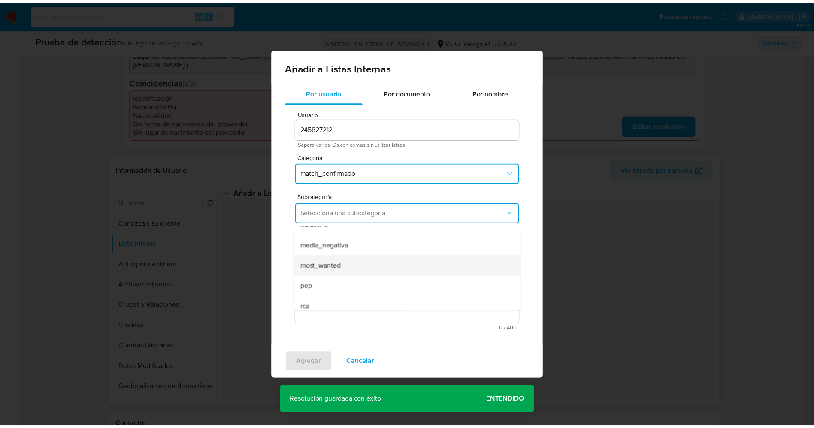
scroll to position [58, 0]
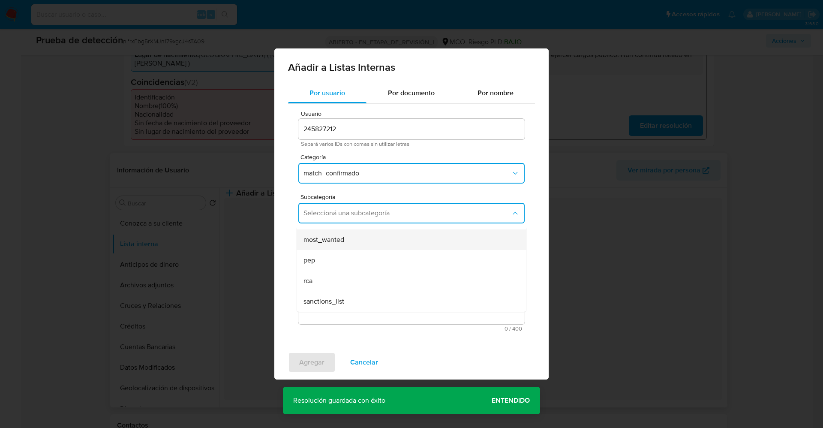
click at [351, 241] on div "most_wanted" at bounding box center [409, 239] width 211 height 21
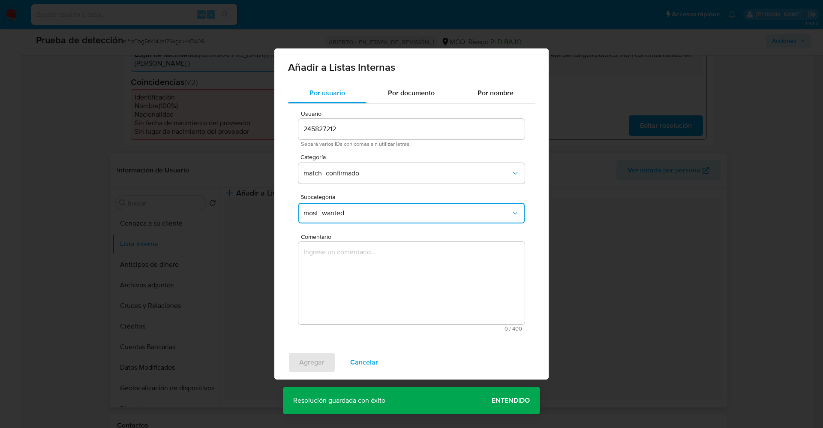
click at [362, 290] on textarea "Comentario" at bounding box center [412, 283] width 226 height 82
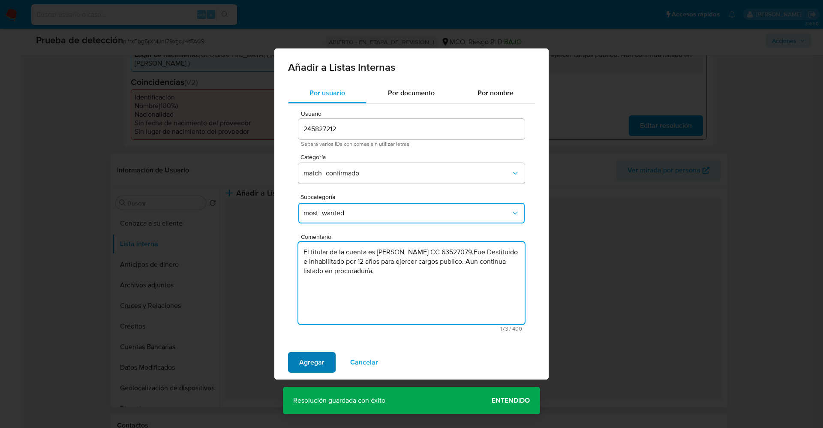
type textarea "El titular de la cuenta es Nini Yohana Torres Jaimes CC 63527079.Fue Destituido…"
click at [327, 358] on button "Agregar" at bounding box center [312, 362] width 48 height 21
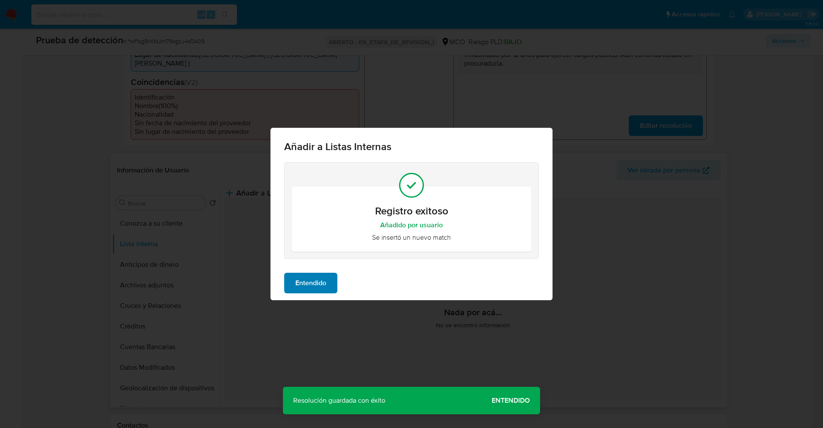
click at [314, 272] on div "Entendido" at bounding box center [412, 283] width 282 height 34
click at [298, 283] on span "Entendido" at bounding box center [311, 283] width 31 height 19
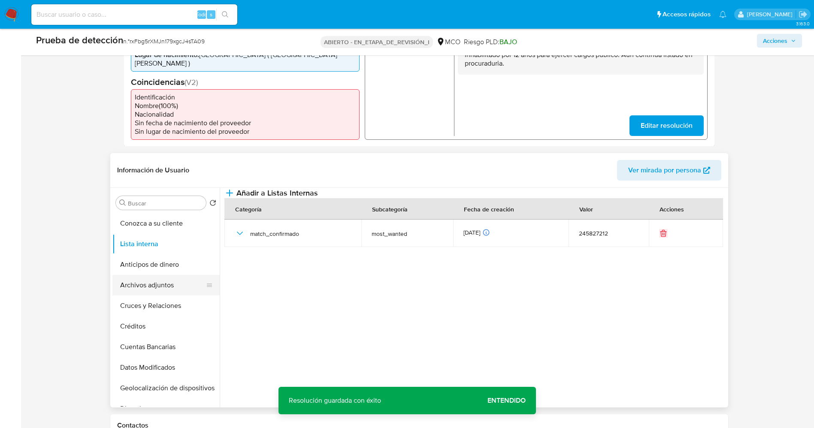
click at [150, 280] on button "Archivos adjuntos" at bounding box center [162, 285] width 100 height 21
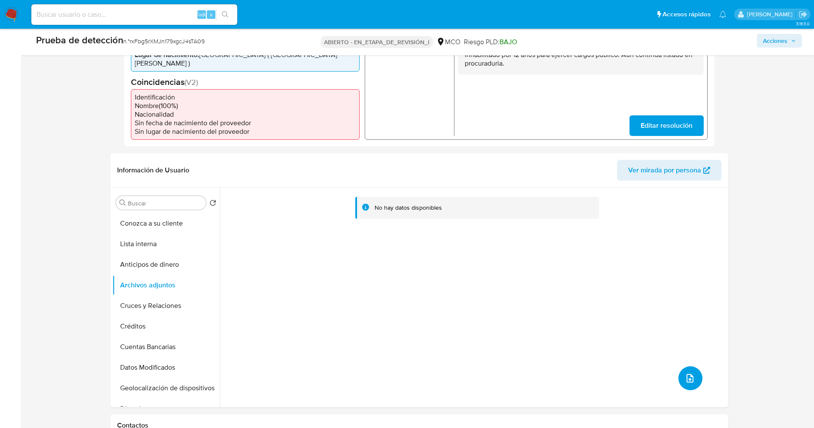
click at [691, 373] on icon "subir archivo" at bounding box center [689, 378] width 10 height 10
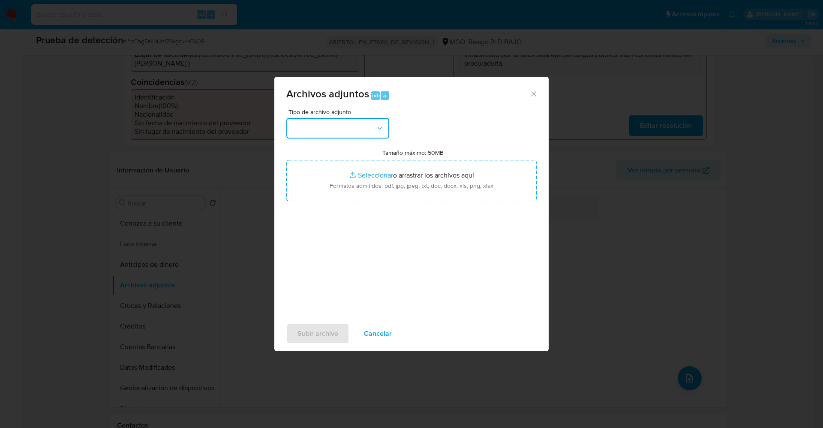
click at [352, 124] on button "button" at bounding box center [337, 128] width 103 height 21
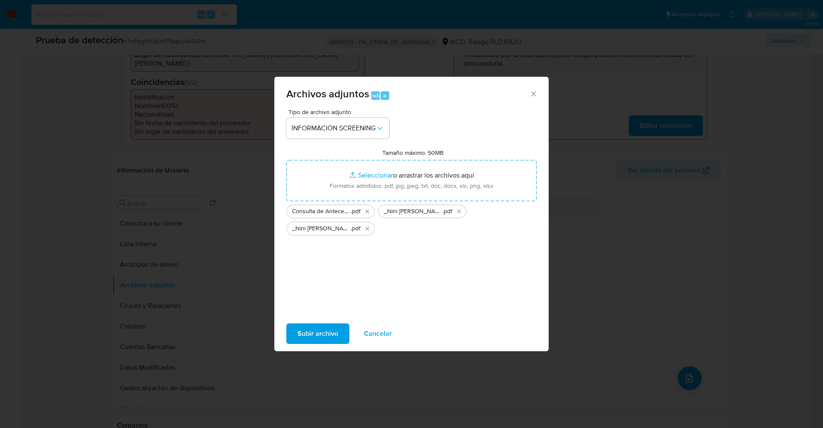
click at [317, 338] on span "Subir archivo" at bounding box center [318, 333] width 41 height 19
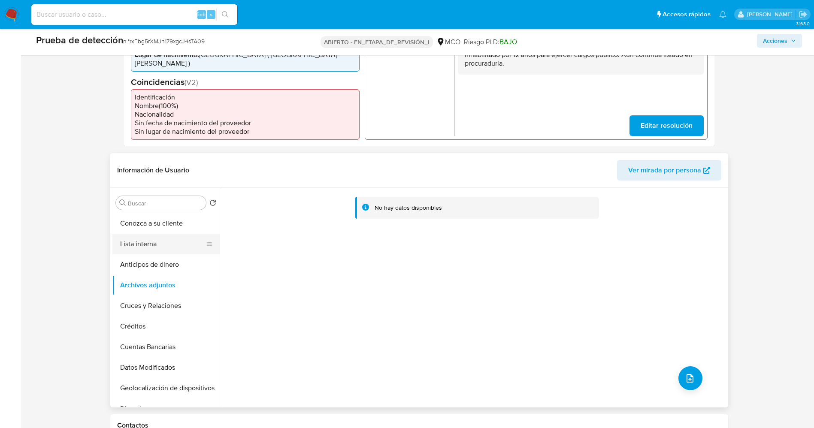
click at [144, 234] on button "Lista interna" at bounding box center [162, 244] width 100 height 21
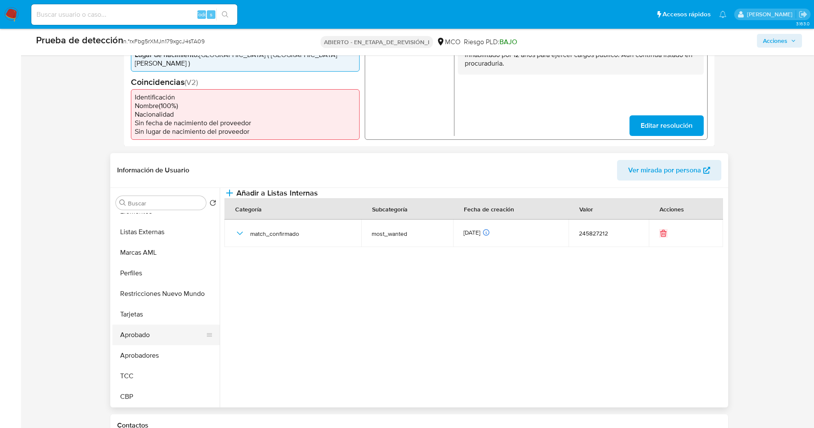
scroll to position [424, 0]
click at [160, 287] on button "Restricciones Nuevo Mundo" at bounding box center [162, 293] width 100 height 21
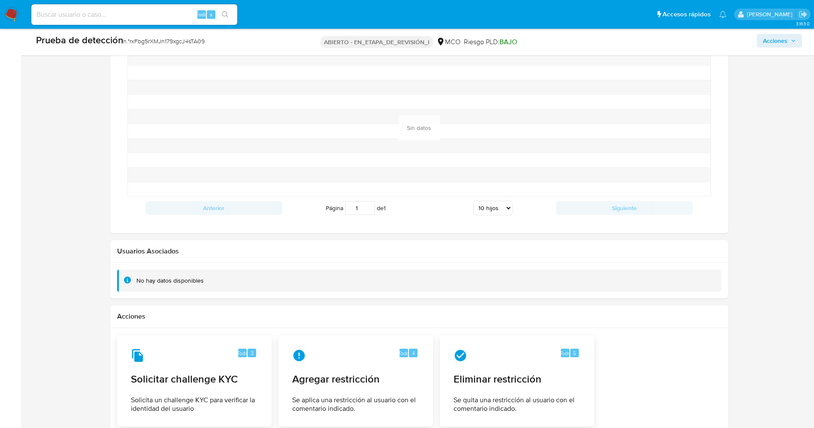
scroll to position [1182, 0]
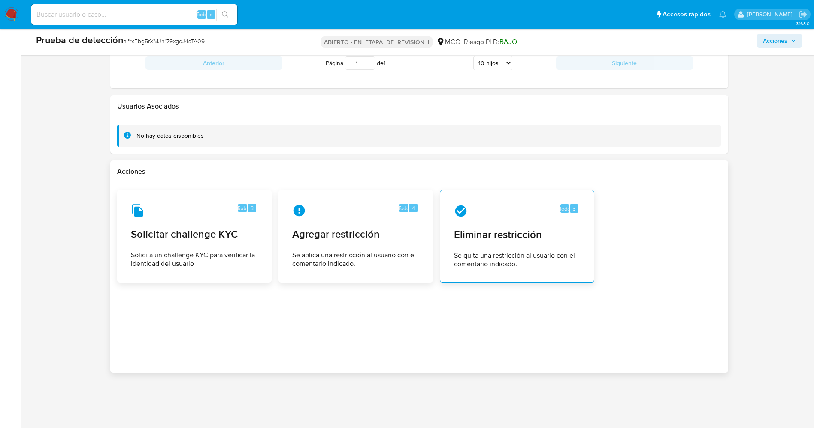
click at [530, 208] on div "Todo 5" at bounding box center [517, 211] width 126 height 14
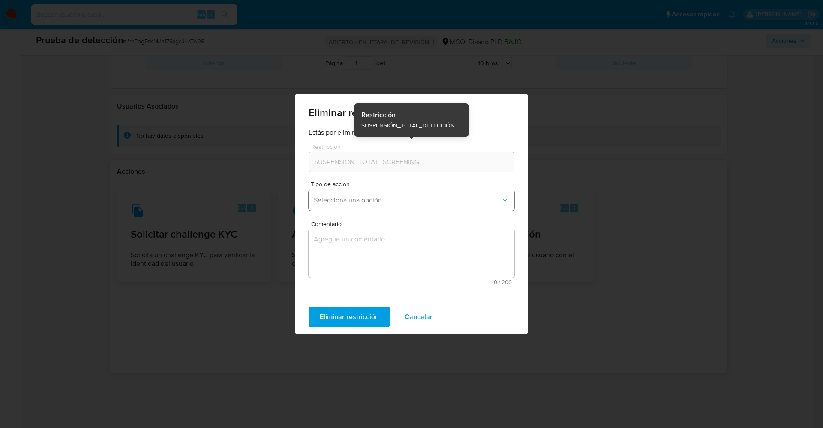
click at [365, 192] on button "Selecciona una opción" at bounding box center [412, 200] width 206 height 21
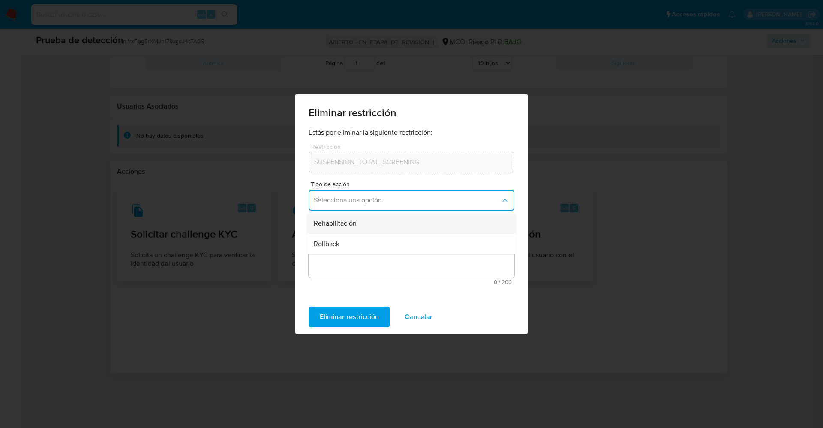
click at [347, 223] on span "Rehabilitación" at bounding box center [335, 223] width 43 height 9
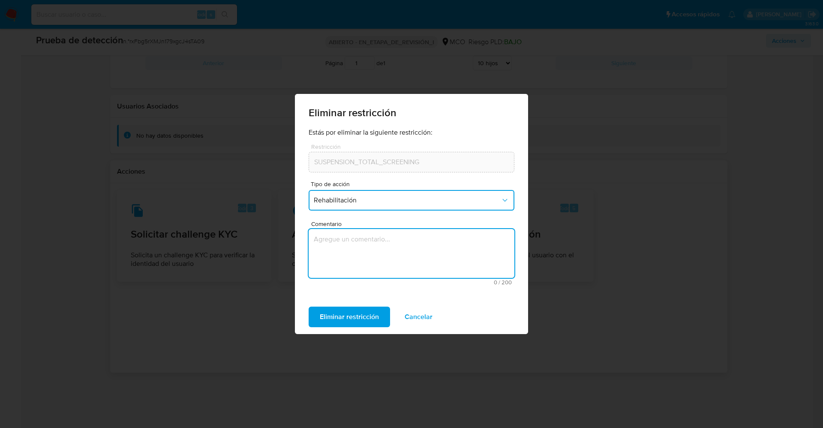
click at [350, 258] on textarea "Comentario" at bounding box center [412, 253] width 206 height 49
type textarea "x"
click at [326, 319] on font "Eliminar restricción" at bounding box center [349, 317] width 59 height 21
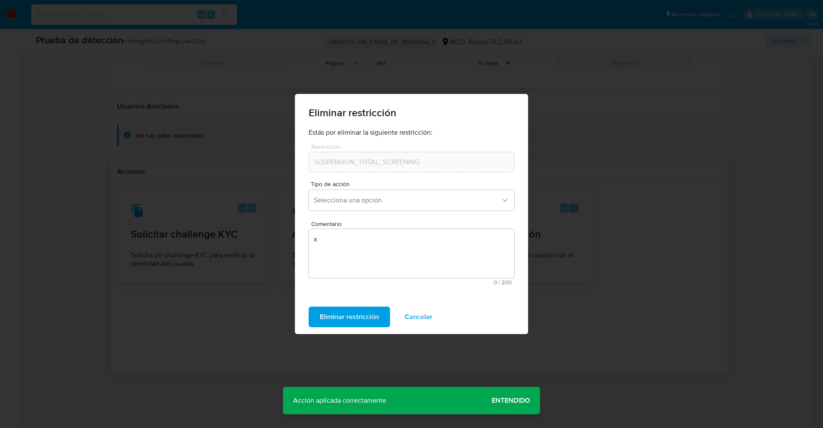
click at [509, 401] on span "Entendido" at bounding box center [511, 401] width 38 height 0
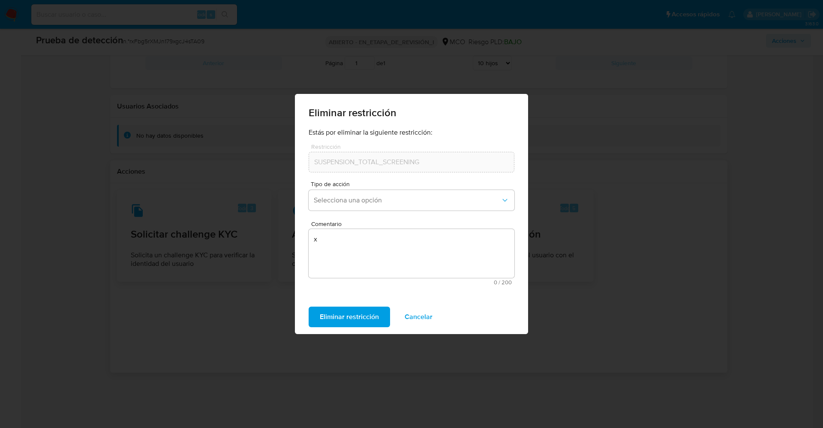
click at [611, 312] on div "Eliminar restricción Estás por eliminar la siguiente restricción: Restricción S…" at bounding box center [411, 214] width 823 height 428
drag, startPoint x: 418, startPoint y: 318, endPoint x: 165, endPoint y: 234, distance: 267.0
click at [413, 319] on font "Cancelar" at bounding box center [419, 317] width 28 height 21
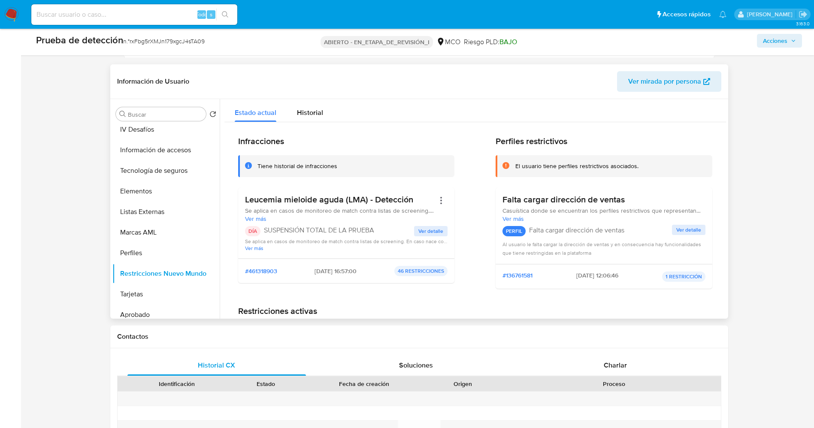
scroll to position [386, 0]
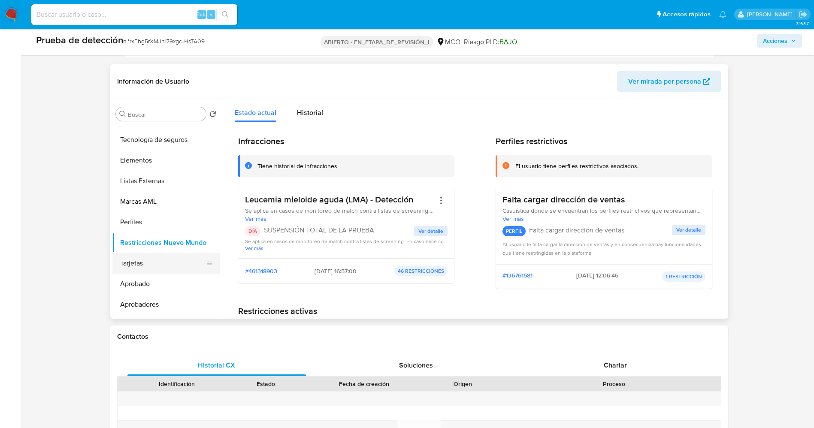
drag, startPoint x: 148, startPoint y: 213, endPoint x: 160, endPoint y: 247, distance: 35.3
click at [148, 217] on button "Perfiles" at bounding box center [165, 222] width 107 height 21
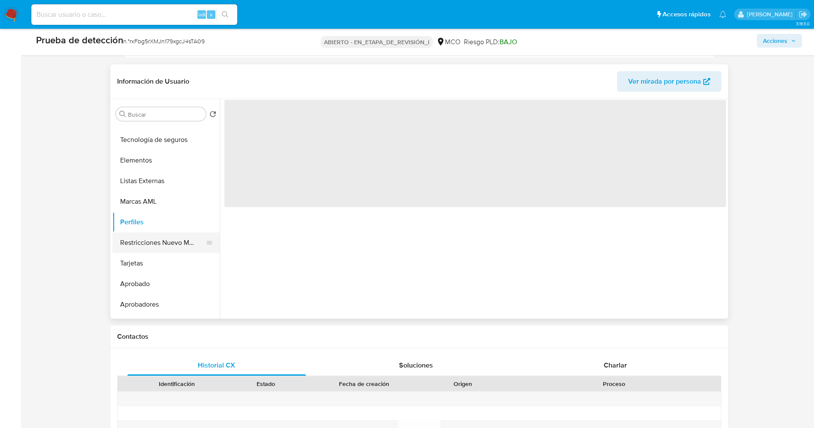
click at [161, 236] on button "Restricciones Nuevo Mundo" at bounding box center [162, 242] width 100 height 21
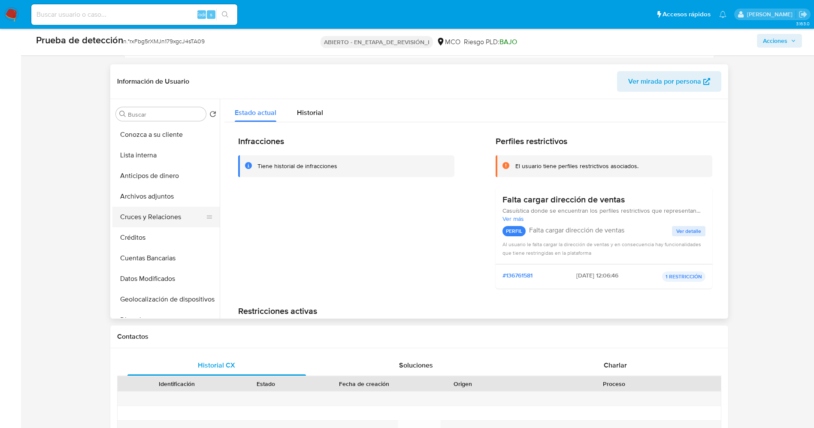
scroll to position [153, 0]
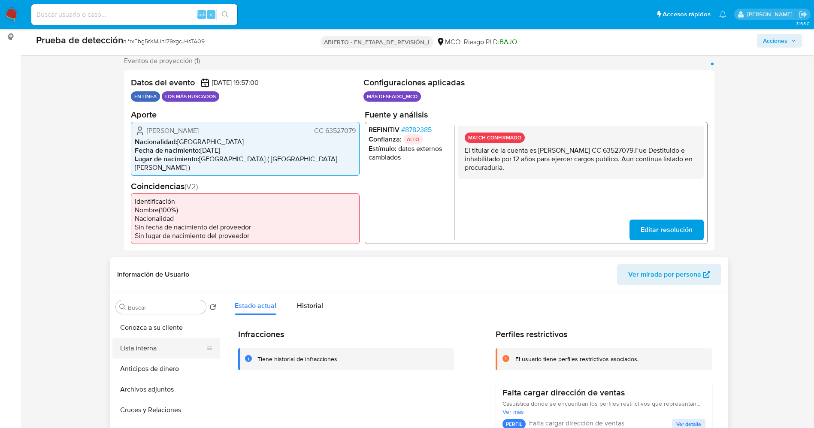
click at [160, 338] on button "Lista interna" at bounding box center [162, 348] width 100 height 21
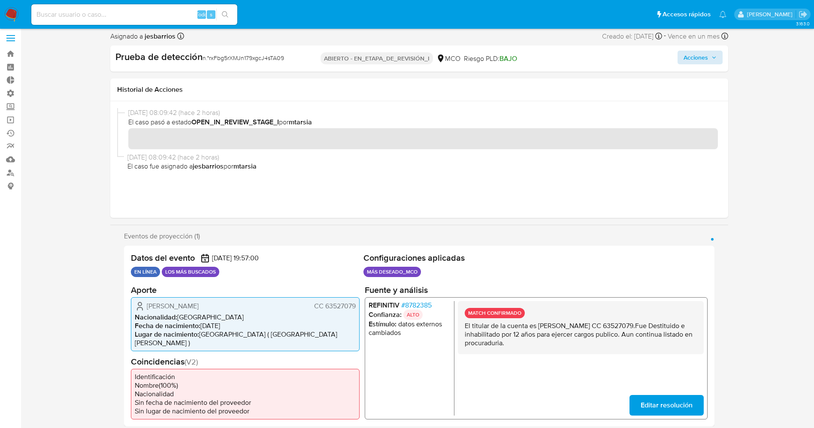
scroll to position [0, 0]
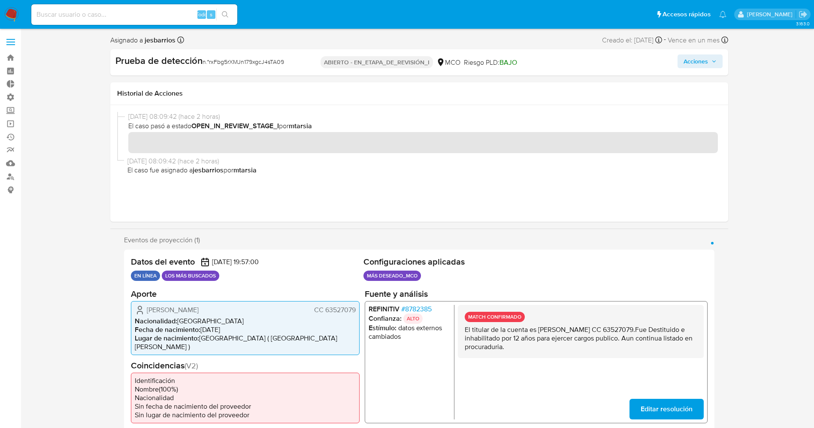
click at [705, 63] on font "Acciones" at bounding box center [695, 61] width 24 height 14
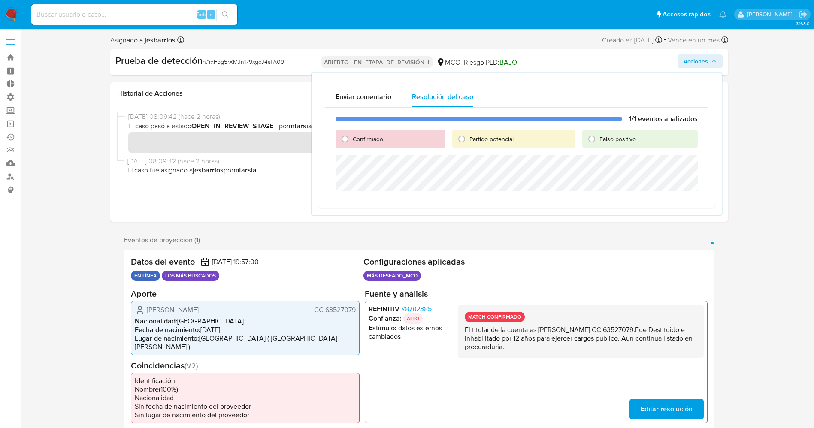
click at [385, 137] on div "Confirmado" at bounding box center [389, 139] width 109 height 18
click at [381, 139] on span "Confirmado" at bounding box center [368, 139] width 30 height 9
click at [352, 139] on input "Confirmado" at bounding box center [345, 139] width 14 height 14
radio input "true"
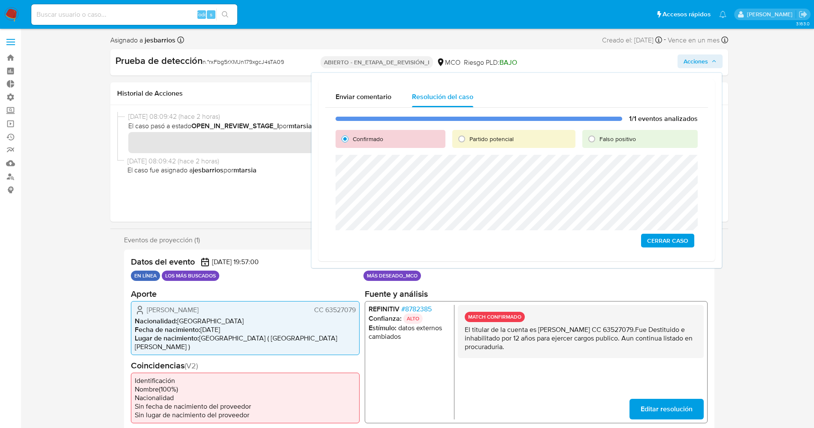
click at [673, 240] on span "Cerrar Caso" at bounding box center [667, 241] width 41 height 12
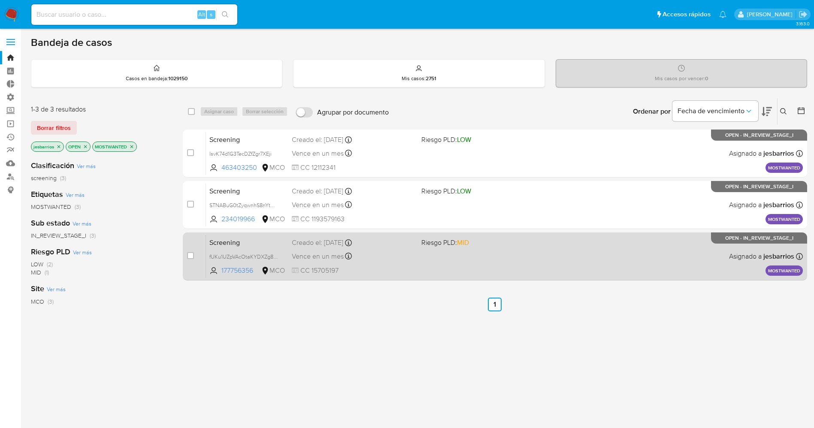
click at [444, 259] on div "Screening fUKu1UZpVAcOtaKYDXZg8QsD 177756356 MCO Riesgo PLD: MID Creado el: [DA…" at bounding box center [504, 256] width 597 height 43
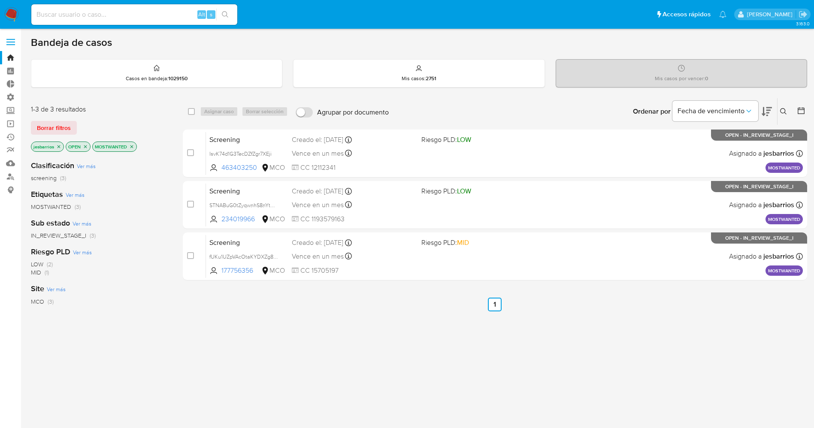
click at [18, 12] on img at bounding box center [11, 14] width 15 height 15
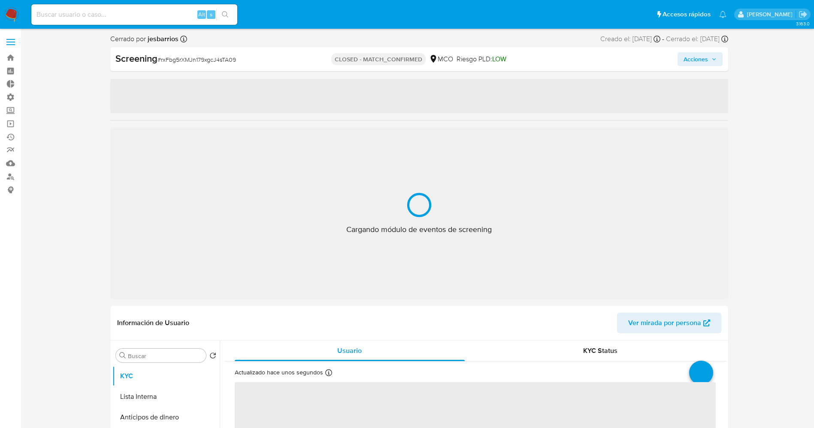
select select "10"
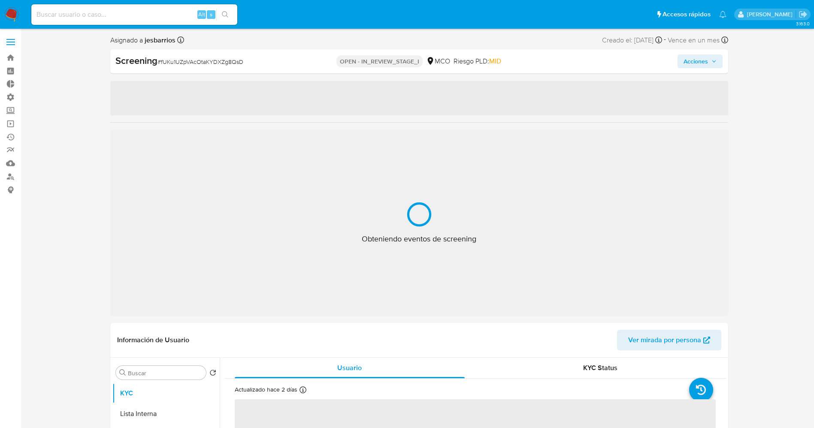
select select "10"
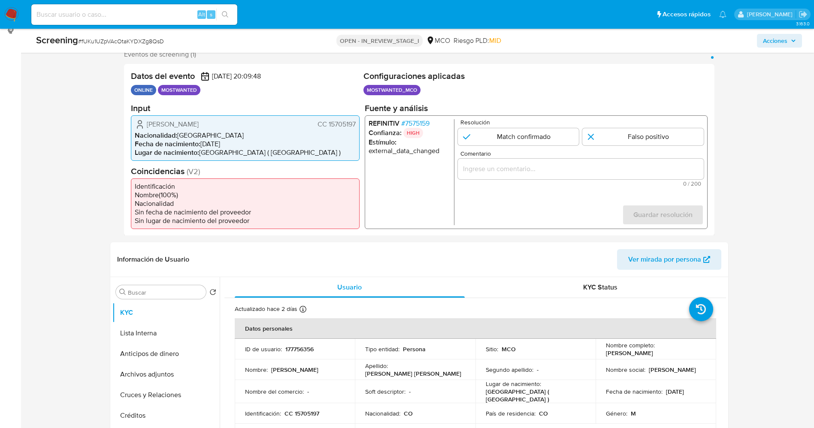
scroll to position [129, 0]
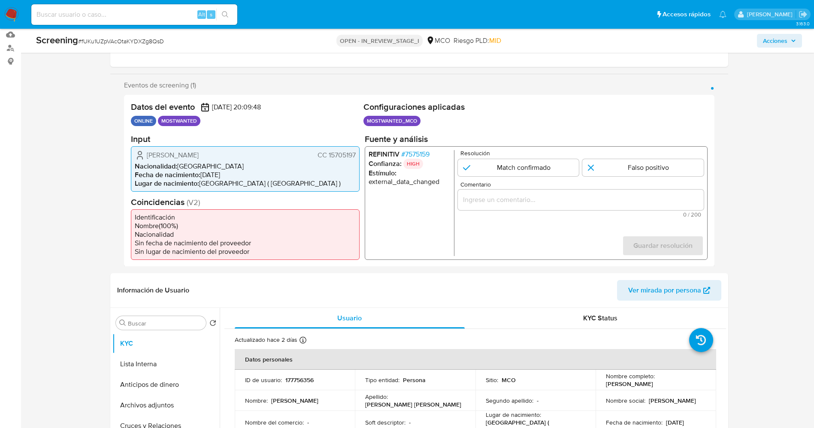
click at [415, 151] on span "# 7575159" at bounding box center [415, 154] width 28 height 9
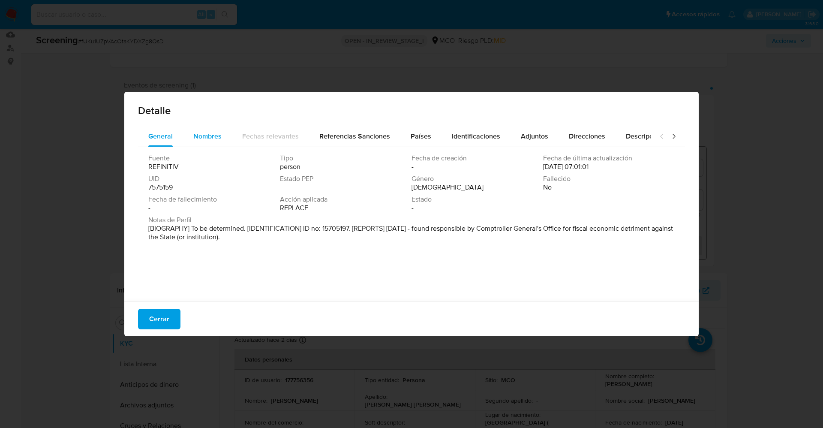
click at [202, 130] on div "Nombres" at bounding box center [207, 136] width 28 height 21
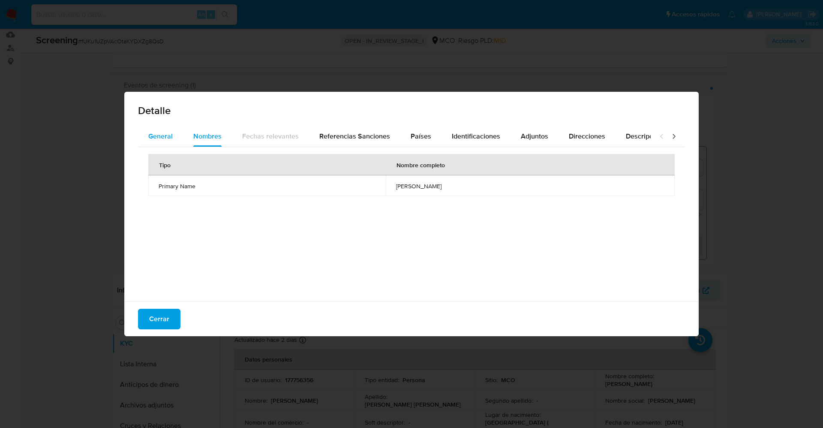
click at [165, 130] on div "General" at bounding box center [160, 136] width 24 height 21
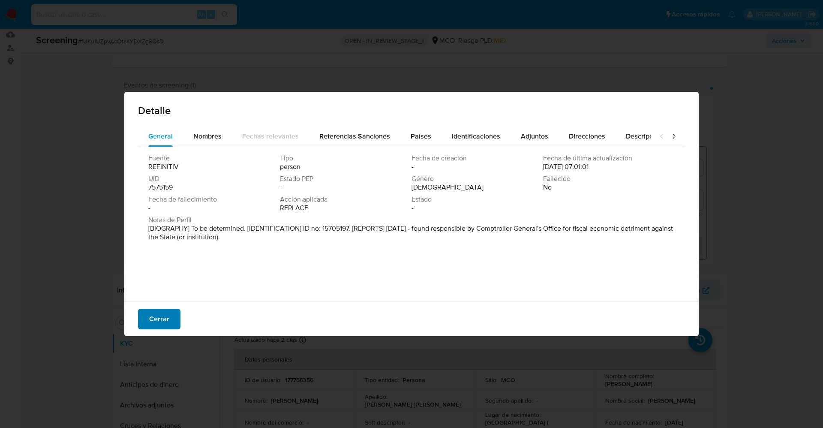
click at [165, 318] on span "Cerrar" at bounding box center [159, 319] width 20 height 19
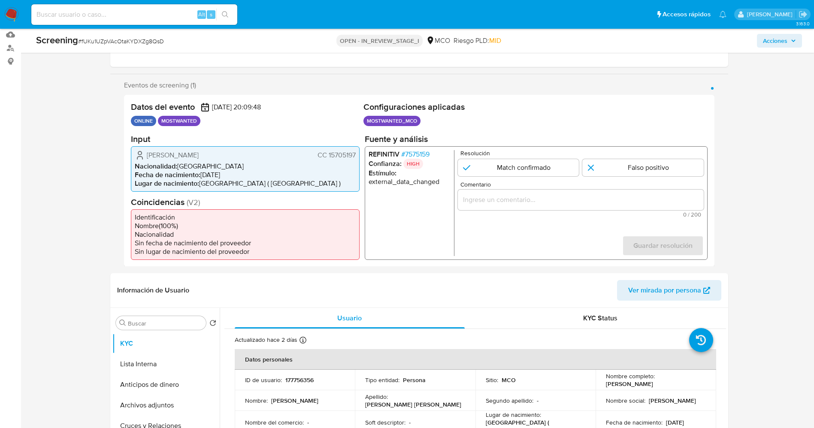
drag, startPoint x: 335, startPoint y: 154, endPoint x: 359, endPoint y: 154, distance: 24.0
click at [359, 154] on div "Datos del evento 12/10/2025 20:09:48 ONLINE MOSTWANTED Configuraciones aplicada…" at bounding box center [419, 181] width 590 height 172
drag, startPoint x: 146, startPoint y: 157, endPoint x: 241, endPoint y: 156, distance: 95.6
click at [241, 156] on div "Farid Antonio Villalba Carrascal CC 15705197" at bounding box center [245, 155] width 221 height 10
drag, startPoint x: 234, startPoint y: 153, endPoint x: 238, endPoint y: 154, distance: 5.0
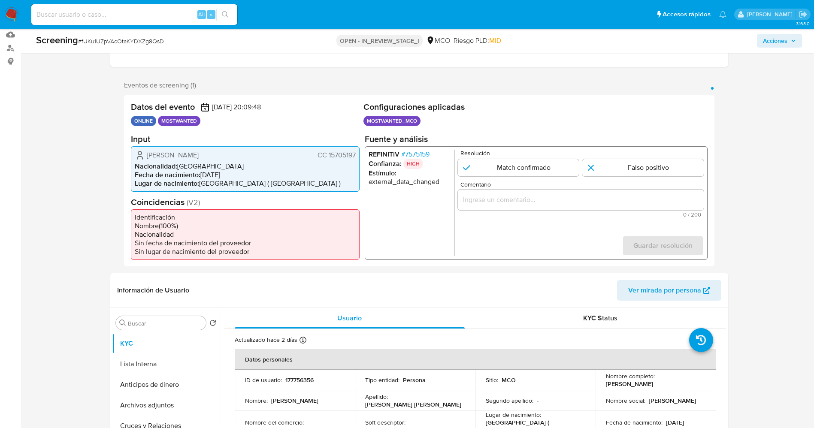
click at [175, 161] on span "Nacionalidad :" at bounding box center [156, 166] width 42 height 10
drag, startPoint x: 145, startPoint y: 155, endPoint x: 358, endPoint y: 156, distance: 213.2
click at [358, 156] on div "Farid Antonio Villalba Carrascal CC 15705197 Nacionalidad : Colombia Fecha de n…" at bounding box center [245, 168] width 229 height 45
click at [337, 157] on span "CC 15705197" at bounding box center [336, 155] width 38 height 9
drag, startPoint x: 329, startPoint y: 157, endPoint x: 347, endPoint y: 157, distance: 18.0
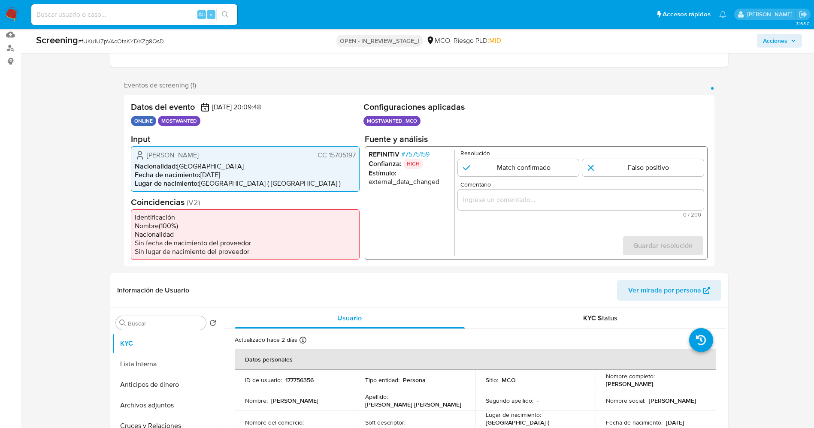
click at [354, 157] on span "CC 15705197" at bounding box center [336, 155] width 38 height 9
drag, startPoint x: 203, startPoint y: 153, endPoint x: 245, endPoint y: 153, distance: 42.5
click at [252, 153] on div "Farid Antonio Villalba Carrascal CC 15705197" at bounding box center [245, 155] width 221 height 10
click at [142, 163] on span "Nacionalidad :" at bounding box center [156, 166] width 42 height 10
drag, startPoint x: 143, startPoint y: 155, endPoint x: 163, endPoint y: 10, distance: 146.2
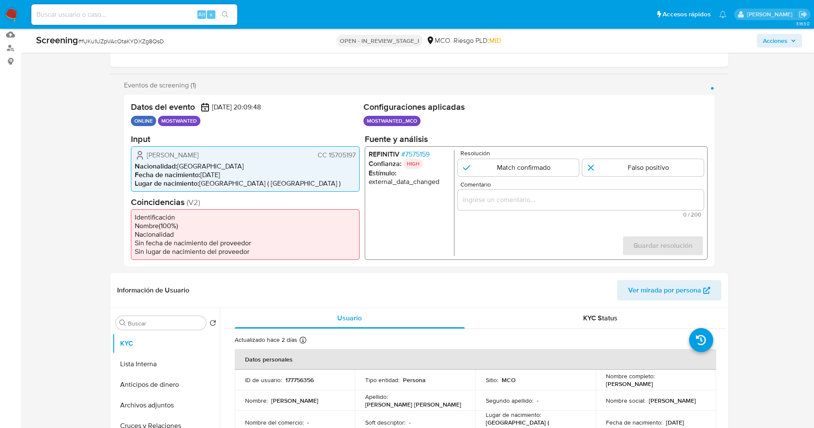
click at [353, 154] on div "Farid Antonio Villalba Carrascal CC 15705197" at bounding box center [245, 155] width 221 height 10
click at [417, 150] on span "# 7575159" at bounding box center [415, 154] width 28 height 9
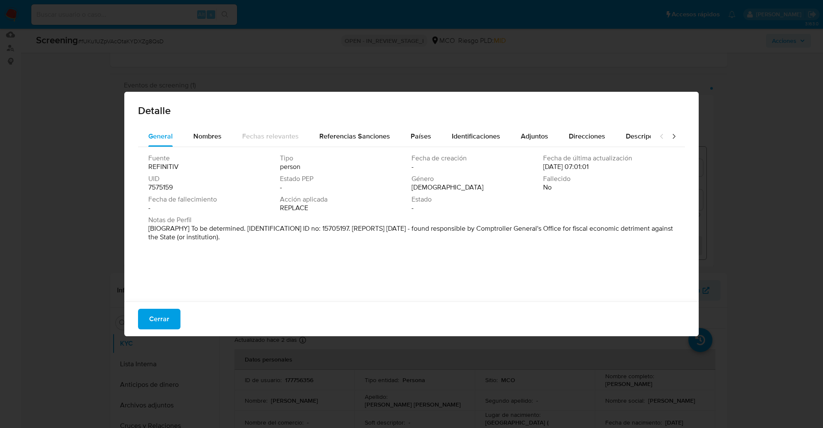
drag, startPoint x: 471, startPoint y: 238, endPoint x: 520, endPoint y: 253, distance: 51.0
click at [520, 253] on div "Fuente REFINITIV Tipo person Fecha de creación - Fecha de última actualización …" at bounding box center [411, 222] width 547 height 150
drag, startPoint x: 543, startPoint y: 230, endPoint x: 623, endPoint y: 234, distance: 79.8
click at [597, 231] on font "[BIOGRAFÍA] Por determinar. [IDENTIFICACIÓN] Núm. de cédula: 15705197. [INFORME…" at bounding box center [405, 232] width 514 height 18
drag, startPoint x: 634, startPoint y: 236, endPoint x: 448, endPoint y: 229, distance: 186.3
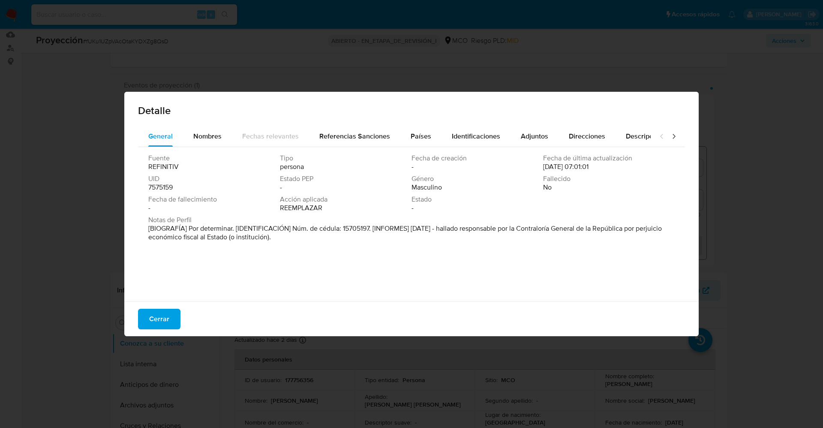
click at [637, 229] on p "[BIOGRAFÍA] Por determinar. [IDENTIFICACIÓN] Núm. de cédula: 15705197. [INFORME…" at bounding box center [410, 232] width 525 height 17
drag, startPoint x: 445, startPoint y: 229, endPoint x: 286, endPoint y: 236, distance: 159.3
click at [299, 238] on p "[BIOGRAFÍA] Por determinar. [IDENTIFICACIÓN] Núm. de cédula: 15705197. [INFORME…" at bounding box center [410, 232] width 525 height 17
click at [154, 321] on span "Cerrar" at bounding box center [159, 319] width 20 height 19
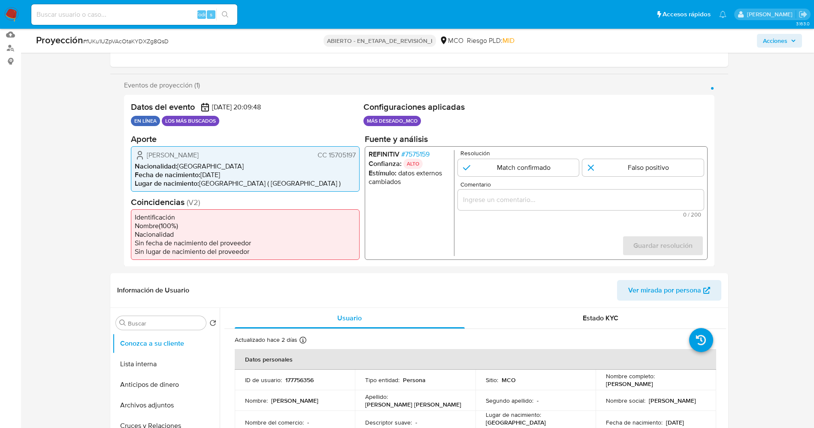
drag, startPoint x: 326, startPoint y: 154, endPoint x: 347, endPoint y: 155, distance: 21.9
click at [356, 155] on div "Farid Antonio Villalba Carrascal CC 15705197 Nacionalidad : Colombia Fecha de n…" at bounding box center [245, 168] width 229 height 45
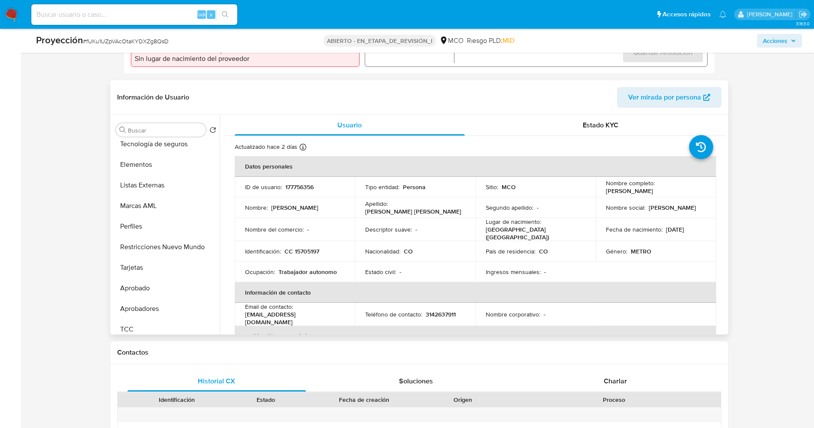
scroll to position [424, 0]
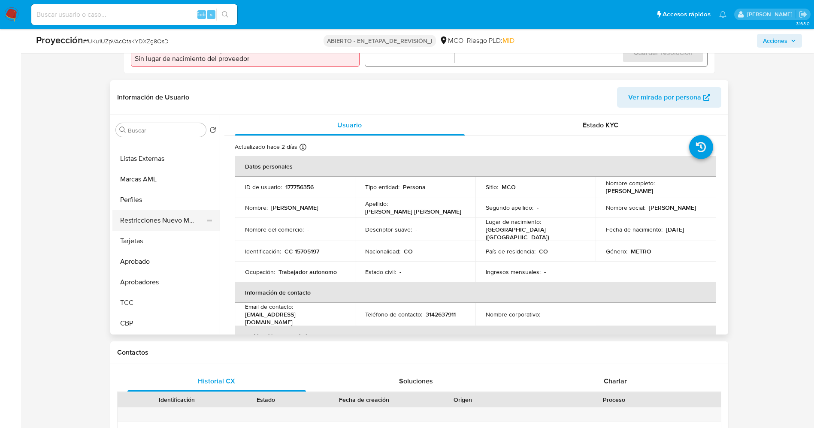
click at [144, 218] on button "Restricciones Nuevo Mundo" at bounding box center [162, 220] width 100 height 21
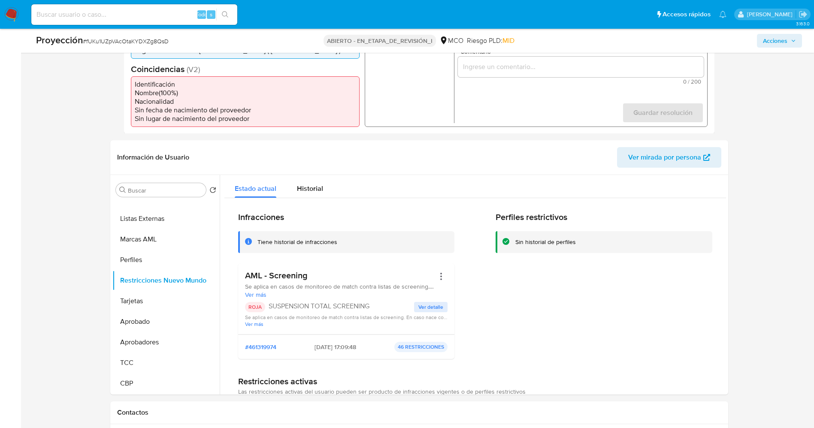
scroll to position [193, 0]
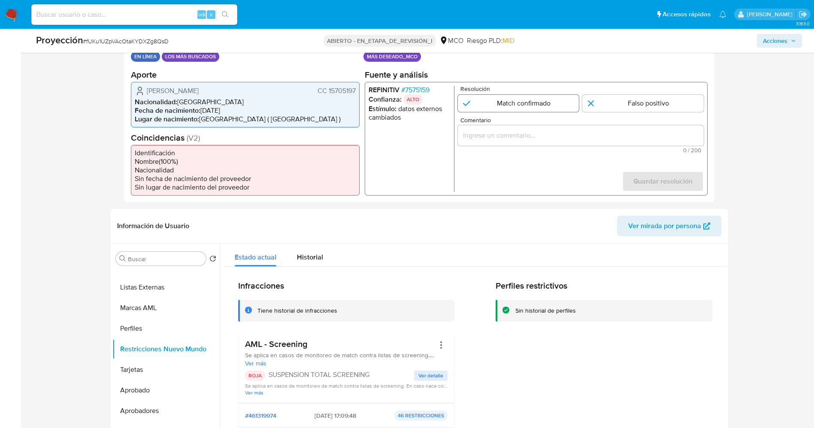
click at [513, 103] on input "1 de 1" at bounding box center [517, 102] width 121 height 17
radio input "true"
click at [524, 137] on input "Comentario" at bounding box center [580, 135] width 246 height 11
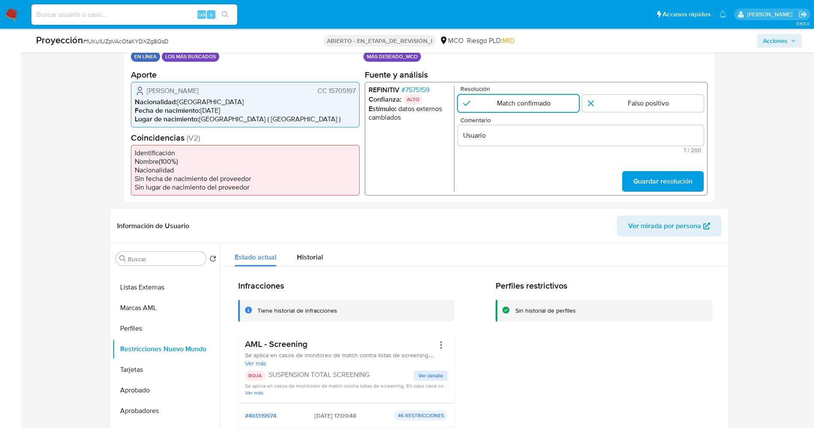
drag, startPoint x: 146, startPoint y: 89, endPoint x: 357, endPoint y: 90, distance: 210.6
click at [357, 90] on div "Farid Antonio Villalba Carrascal CC 15705197 Nacionalidad : Colombia Fecha de n…" at bounding box center [245, 103] width 229 height 45
click at [537, 133] on input "Usuario" at bounding box center [580, 135] width 246 height 11
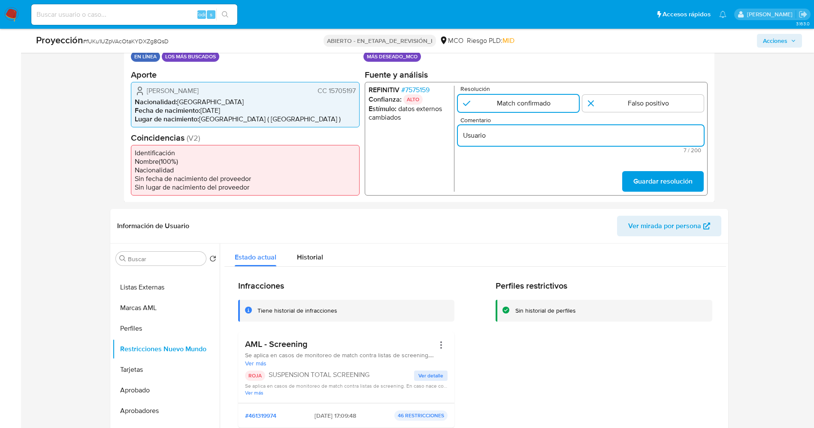
paste input "Farid Antonio Villalba Carrascal CC 15705197"
type input "Usuario Farid Antonio Villalba Carrascal CC 15705197 continua listado por contr…"
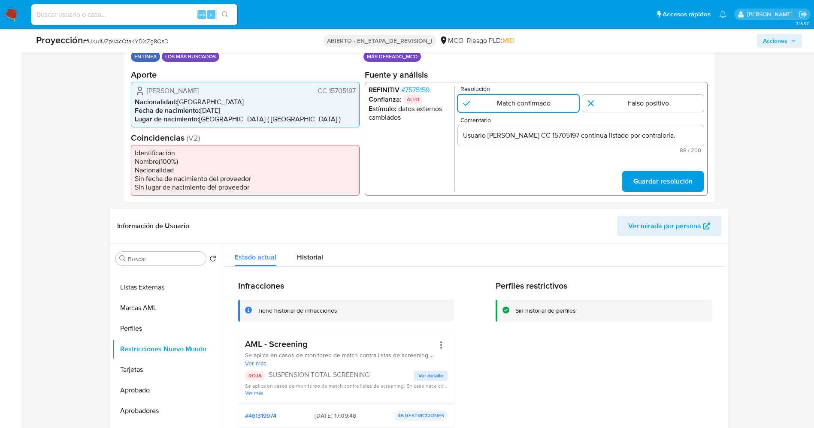
scroll to position [0, 0]
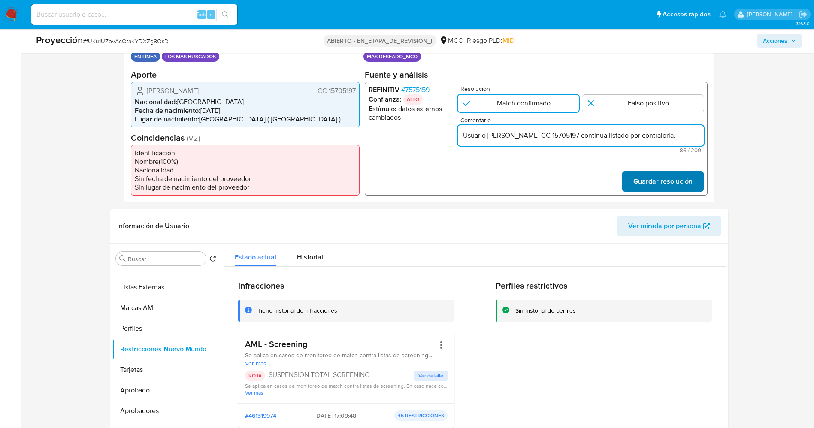
click at [669, 181] on span "Guardar resolución" at bounding box center [662, 181] width 59 height 19
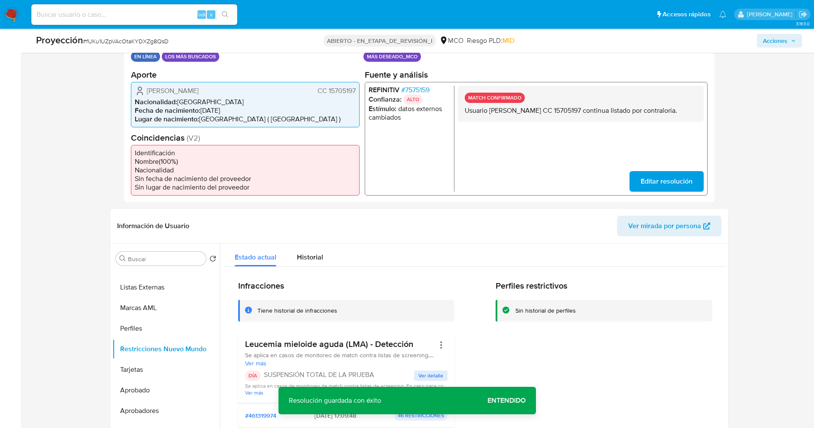
drag, startPoint x: 464, startPoint y: 110, endPoint x: 517, endPoint y: 119, distance: 53.9
click at [517, 119] on div "MATCH CONFIRMADO Usuario Farid Antonio Villalba Carrascal CC 15705197 continua …" at bounding box center [580, 103] width 246 height 36
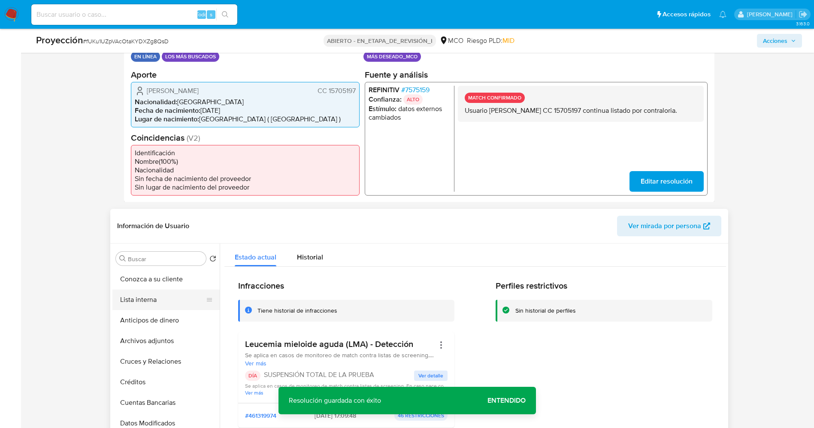
click at [147, 294] on button "Lista interna" at bounding box center [162, 299] width 100 height 21
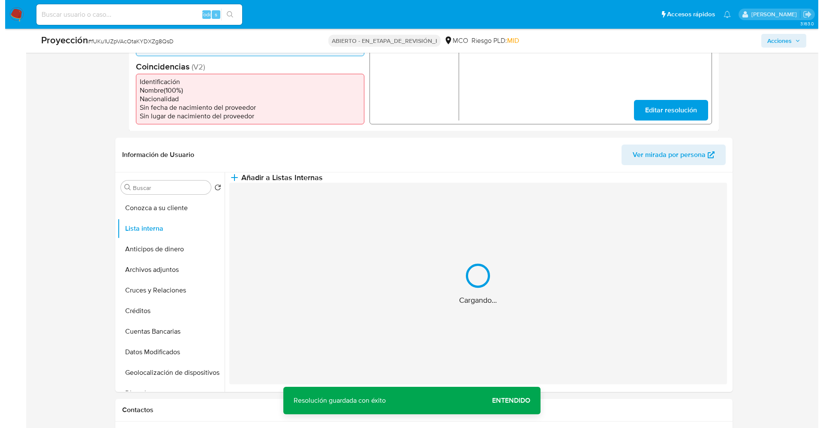
scroll to position [322, 0]
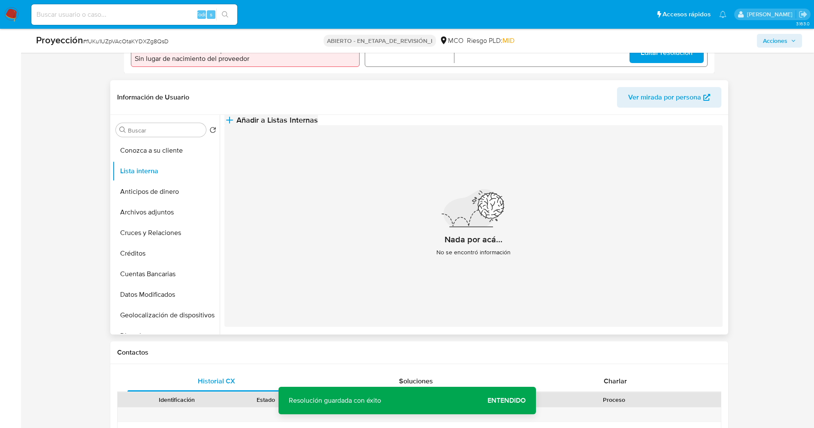
click at [318, 125] on span "Añadir a Listas Internas" at bounding box center [276, 119] width 81 height 9
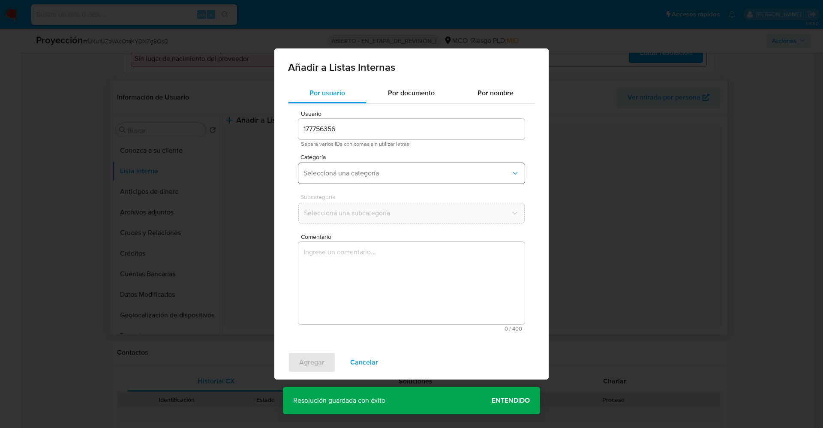
click at [365, 173] on span "Seleccioná una categoría" at bounding box center [408, 173] width 208 height 9
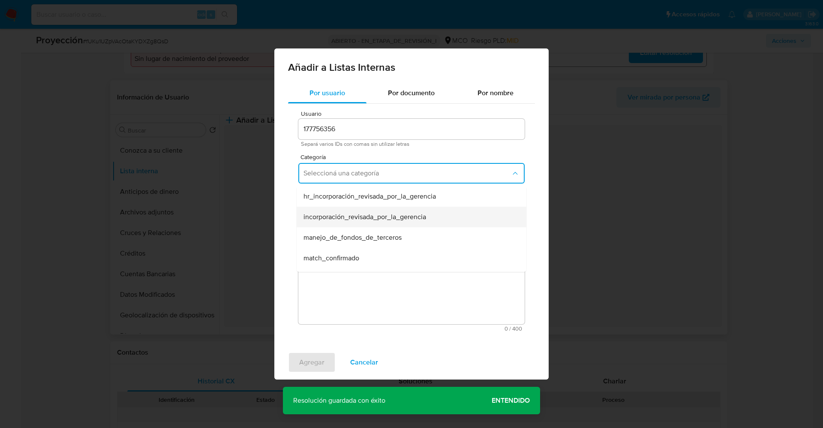
scroll to position [64, 0]
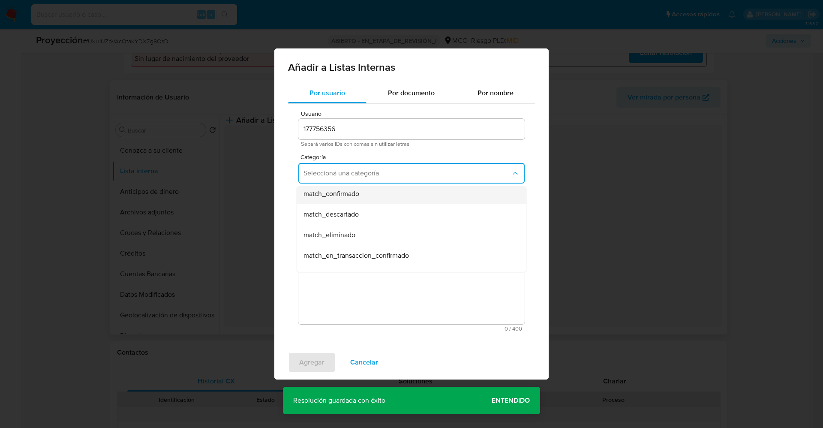
click at [368, 195] on div "match_confirmado" at bounding box center [409, 194] width 211 height 21
click at [368, 211] on span "Seleccioná una subcategoría" at bounding box center [408, 213] width 208 height 9
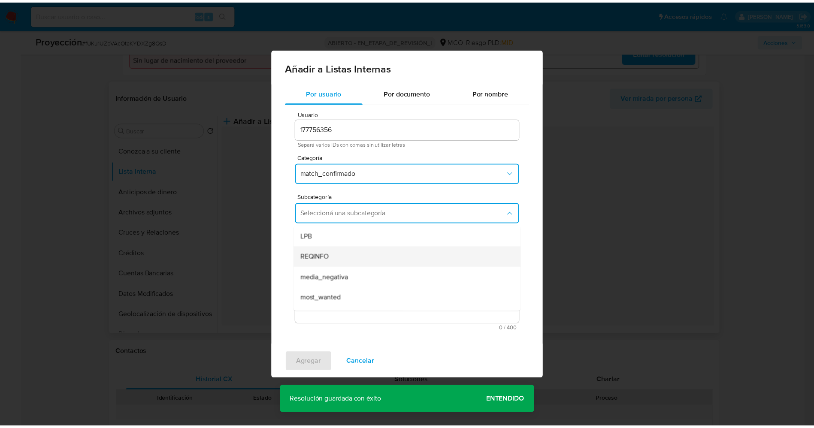
scroll to position [58, 0]
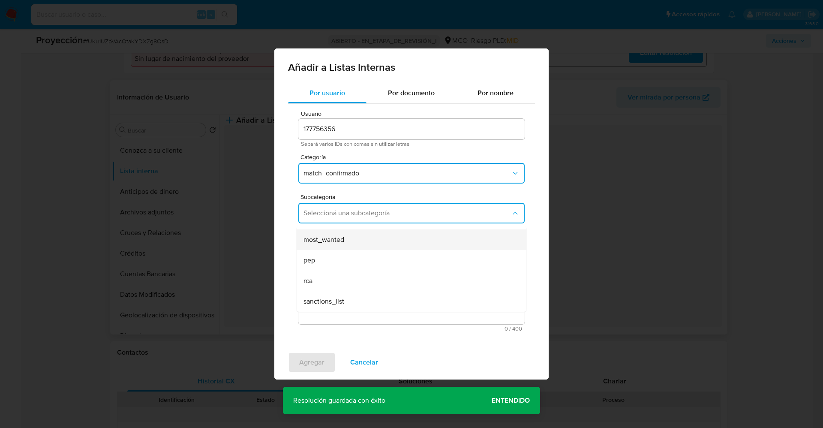
click at [352, 246] on div "most_wanted" at bounding box center [409, 239] width 211 height 21
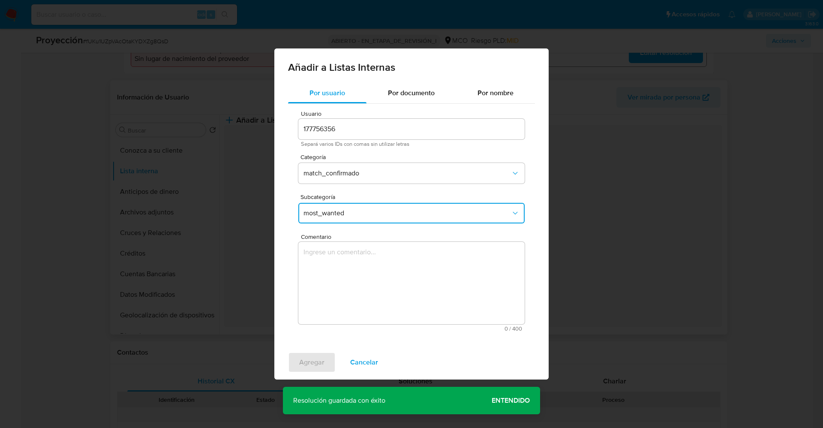
click at [356, 267] on textarea "Comentario" at bounding box center [412, 283] width 226 height 82
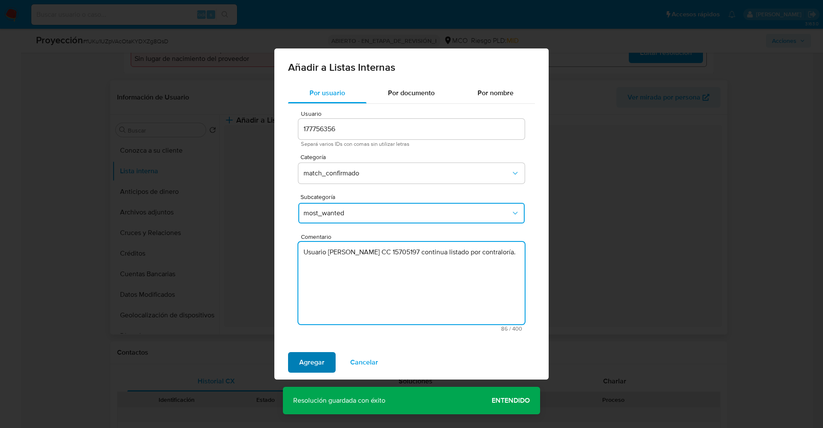
type textarea "Usuario Farid Antonio Villalba Carrascal CC 15705197 continua listado por contr…"
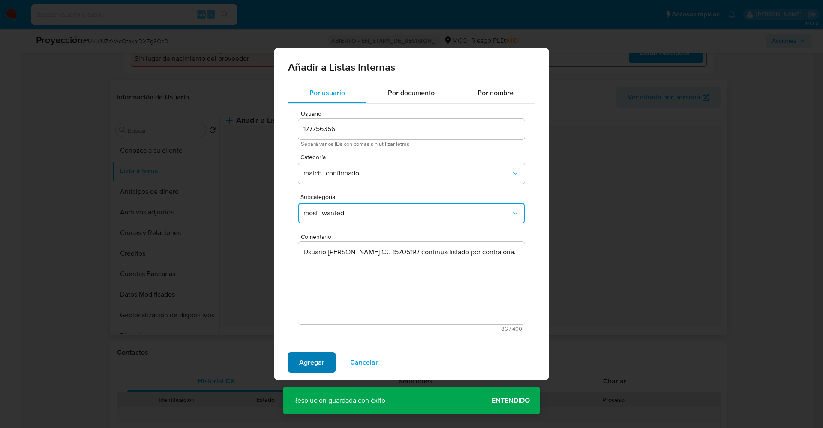
click at [314, 359] on span "Agregar" at bounding box center [311, 362] width 25 height 19
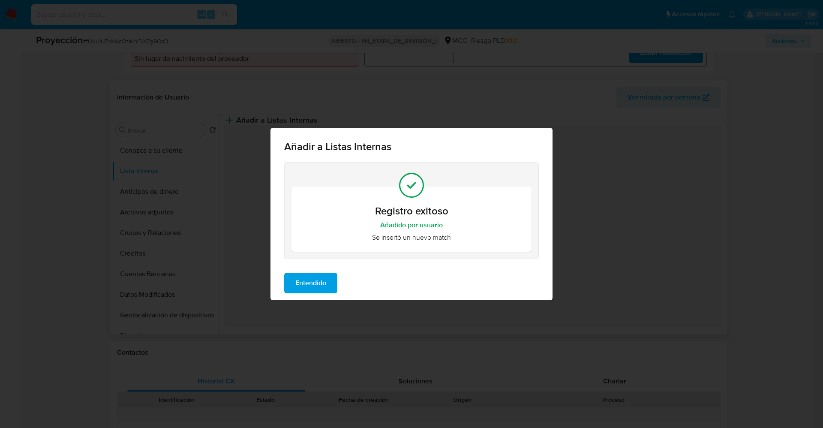
click at [308, 274] on span "Entendido" at bounding box center [311, 283] width 31 height 19
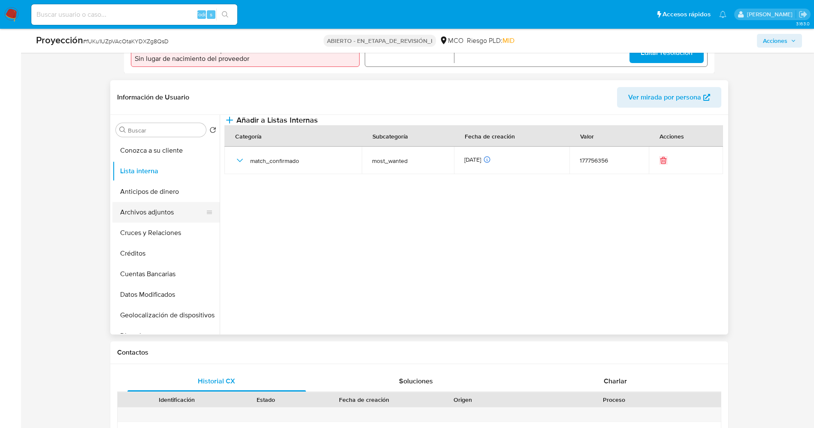
click at [154, 211] on button "Archivos adjuntos" at bounding box center [162, 212] width 100 height 21
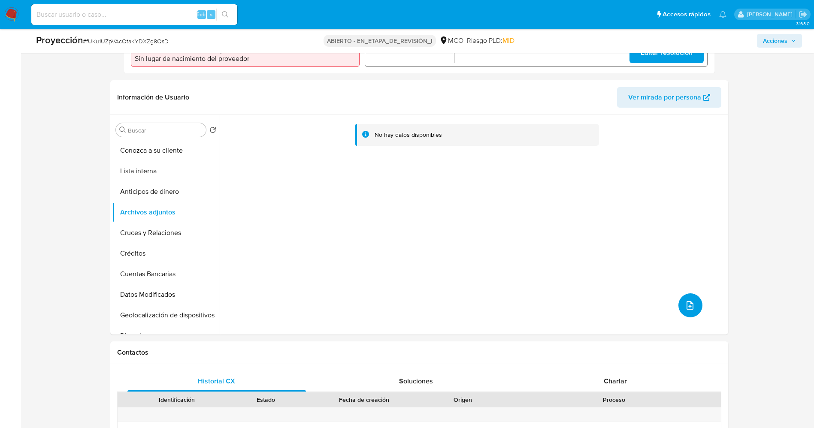
click at [682, 311] on button "subir archivo" at bounding box center [690, 305] width 24 height 24
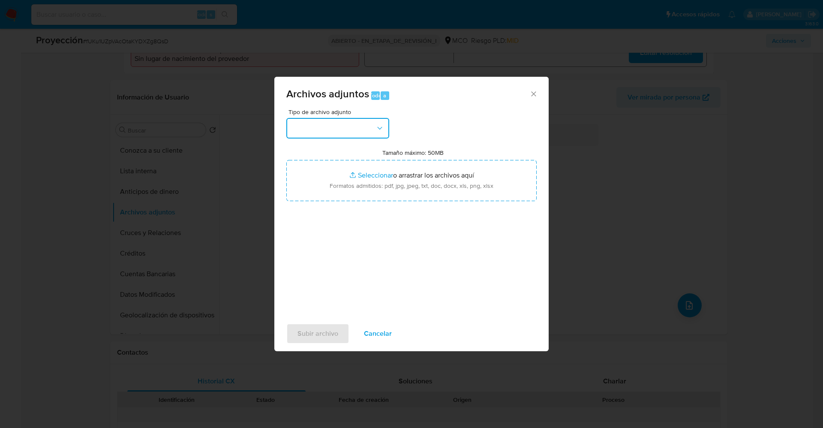
click at [325, 125] on button "button" at bounding box center [337, 128] width 103 height 21
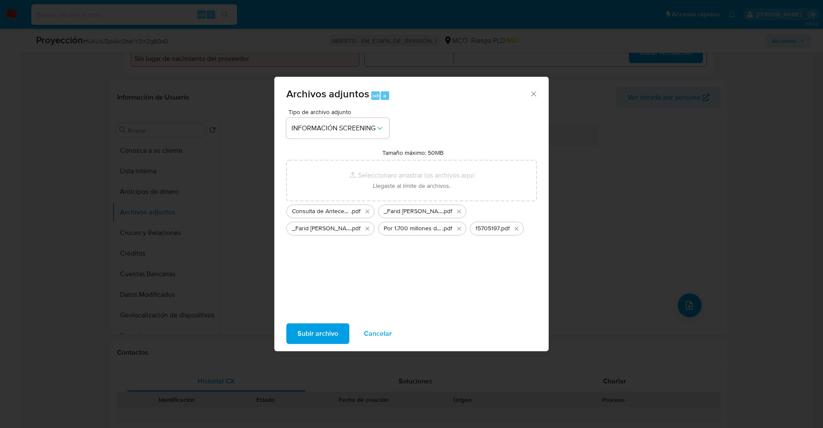
click at [308, 330] on span "Subir archivo" at bounding box center [318, 333] width 41 height 19
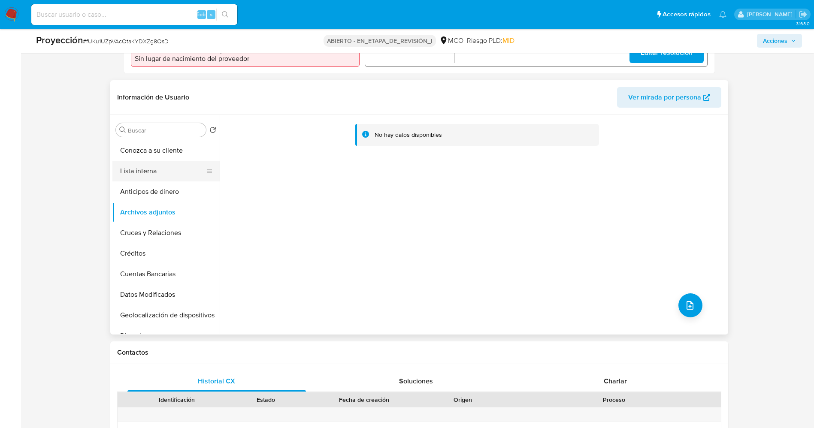
click at [153, 166] on button "Lista interna" at bounding box center [162, 171] width 100 height 21
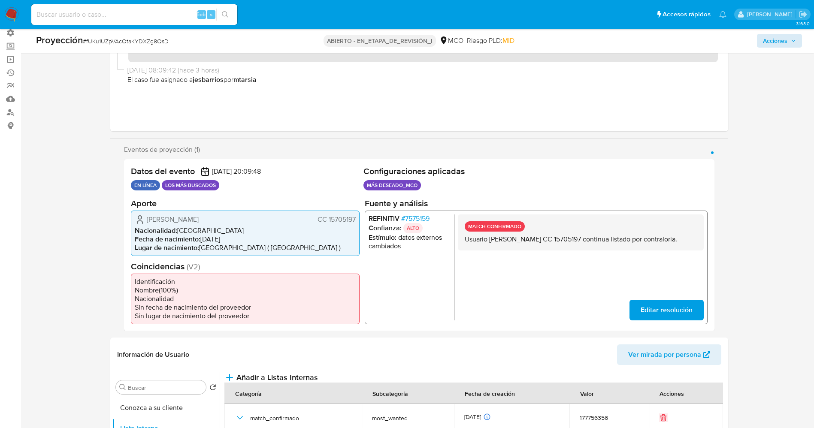
scroll to position [0, 0]
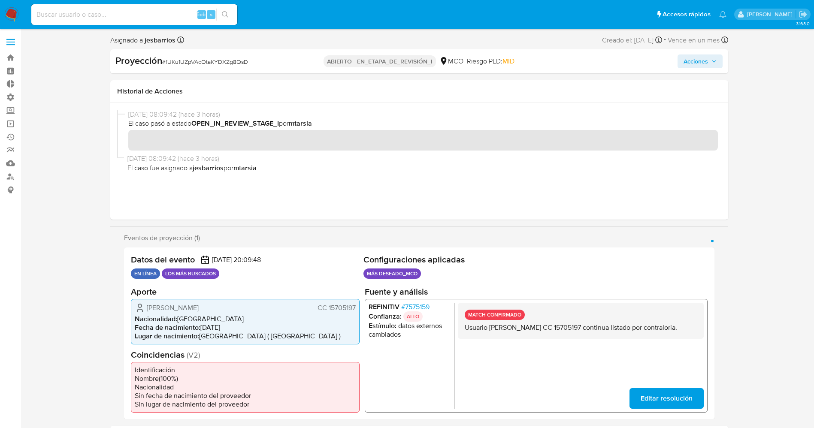
click at [715, 61] on icon "button" at bounding box center [713, 61] width 5 height 5
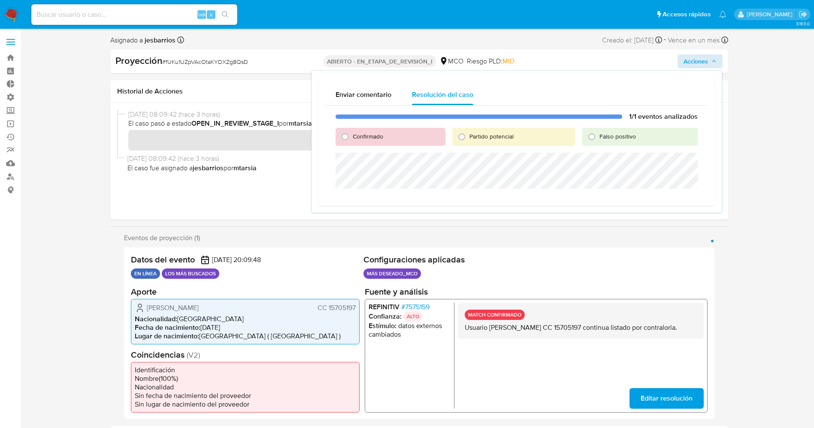
click at [370, 137] on span "Confirmado" at bounding box center [368, 136] width 30 height 9
click at [352, 137] on input "Confirmado" at bounding box center [345, 137] width 14 height 14
radio input "true"
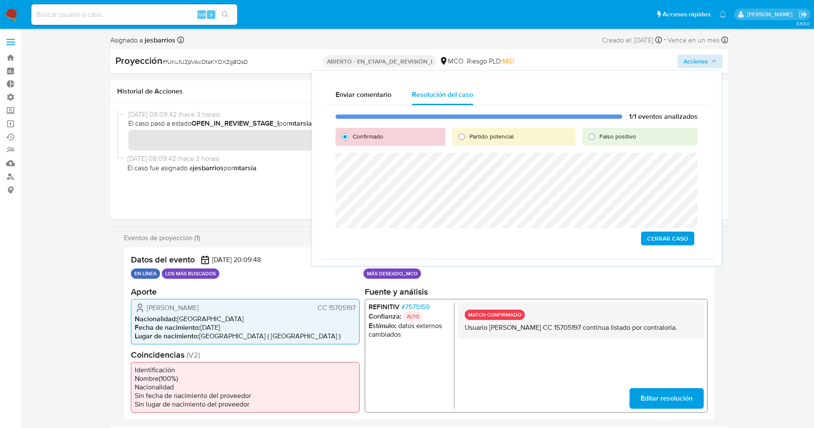
click at [473, 136] on font "Partido potencial" at bounding box center [491, 136] width 44 height 9
click at [468, 136] on input "Partido potencial" at bounding box center [462, 137] width 14 height 14
radio input "true"
click at [677, 237] on span "Escalar" at bounding box center [675, 238] width 26 height 12
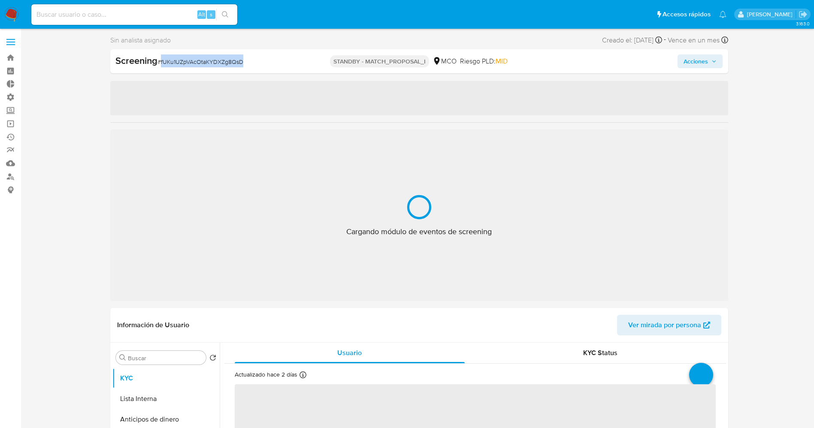
drag, startPoint x: 160, startPoint y: 60, endPoint x: 214, endPoint y: 59, distance: 54.5
click at [259, 60] on div "Screening # fUKu1UZpVAcOtaKYDXZg8QsD" at bounding box center [214, 60] width 199 height 13
select select "10"
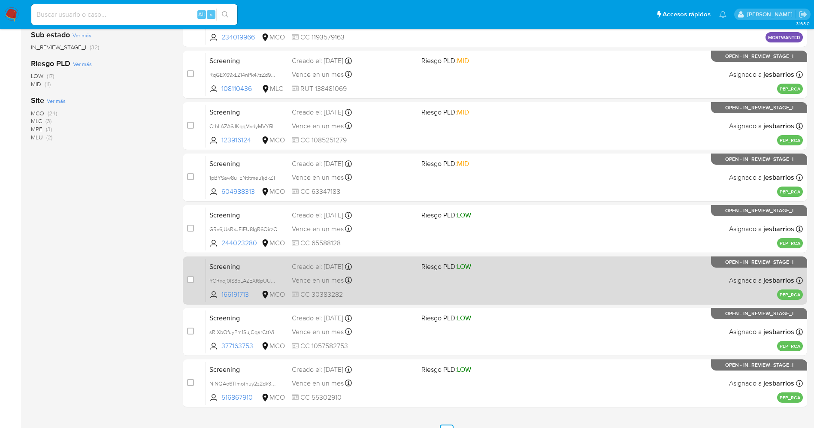
scroll to position [280, 0]
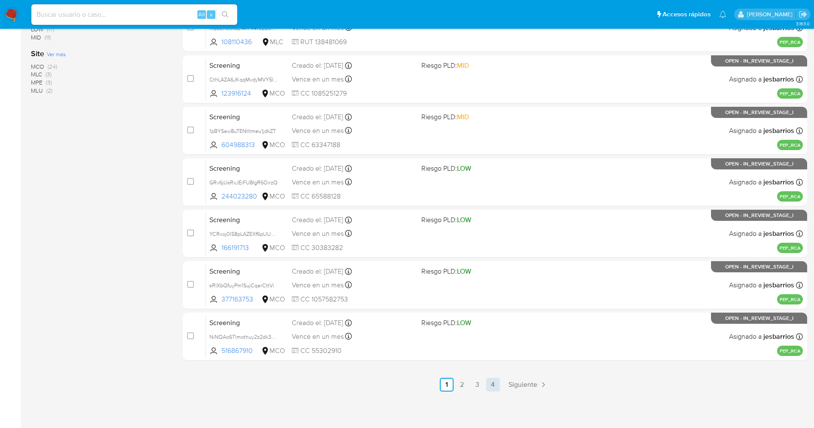
click at [492, 381] on link "4" at bounding box center [493, 385] width 14 height 14
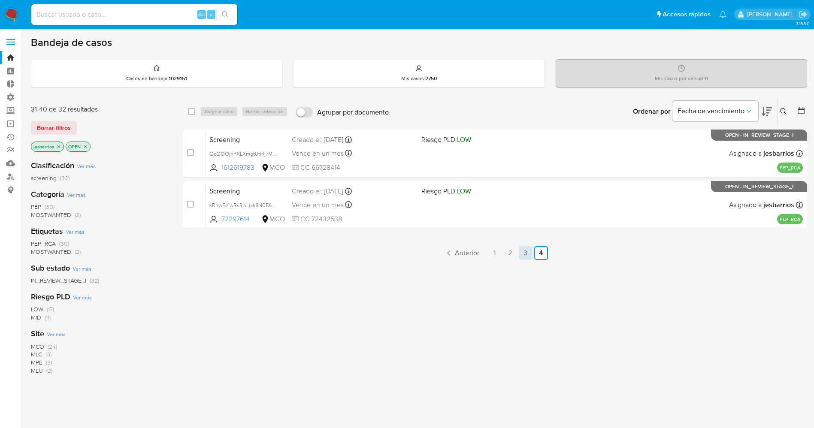
click at [522, 251] on link "3" at bounding box center [526, 253] width 14 height 14
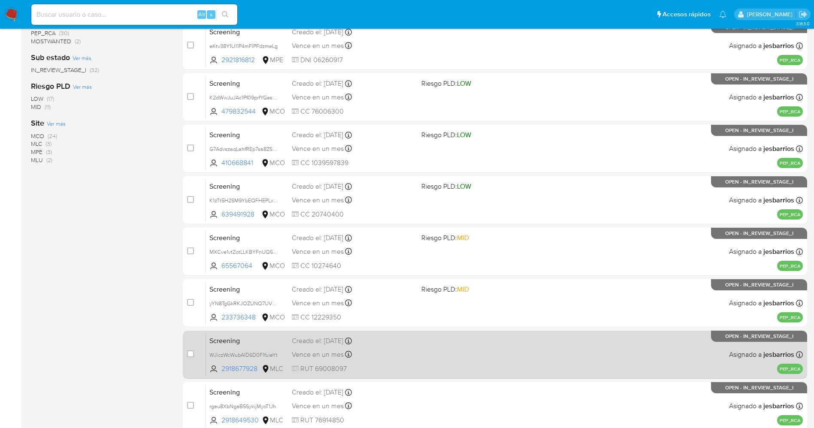
scroll to position [280, 0]
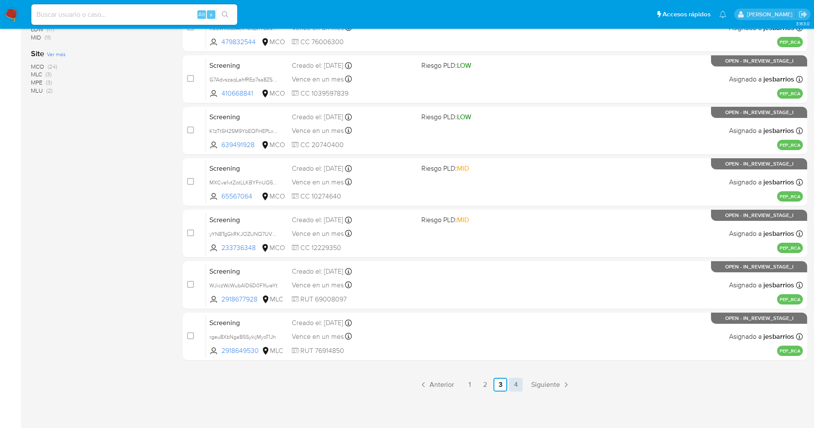
click at [515, 381] on link "4" at bounding box center [516, 385] width 14 height 14
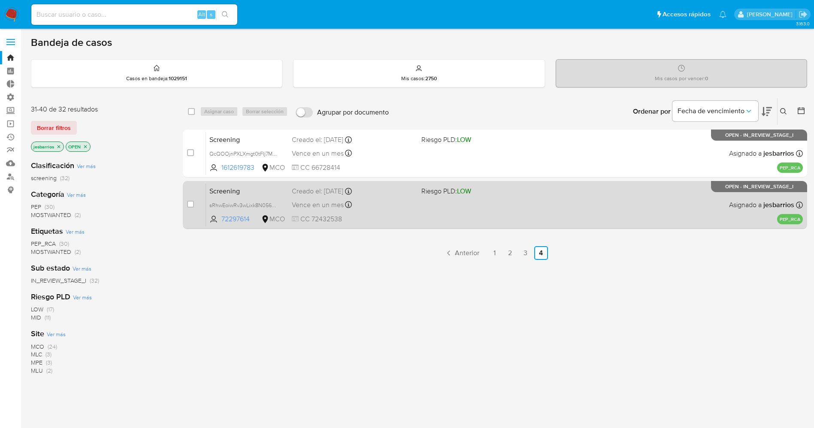
click at [496, 206] on div "Screening sRhwEoiwRv3wLixk8N056XxY 72297614 MCO Riesgo PLD: LOW Creado el: [DAT…" at bounding box center [504, 204] width 597 height 43
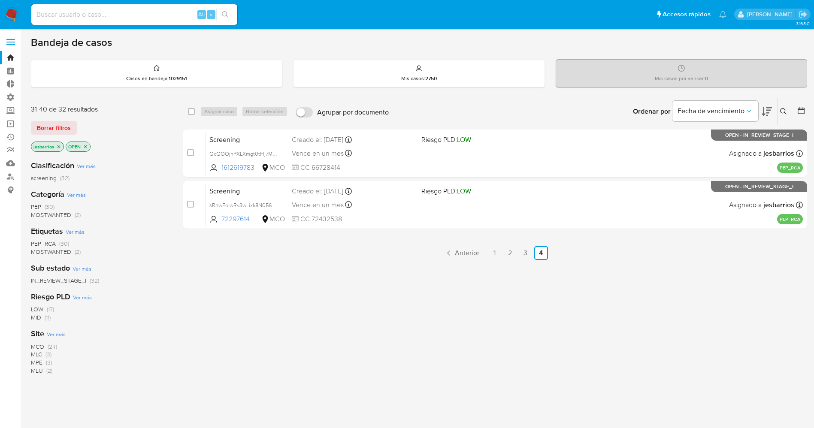
click at [57, 216] on span "MOSTWANTED" at bounding box center [51, 215] width 40 height 9
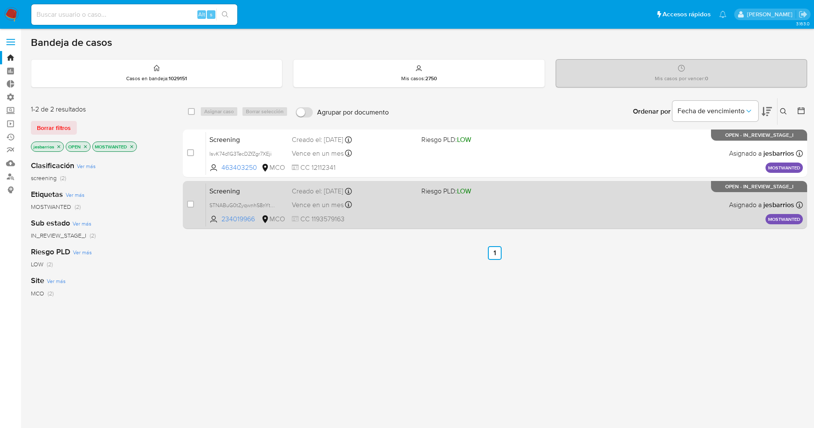
click at [416, 211] on div "Screening STNABuG0tZyqwnhS8nYtCzOH 234019966 MCO Riesgo PLD: LOW Creado el: [DA…" at bounding box center [504, 204] width 597 height 43
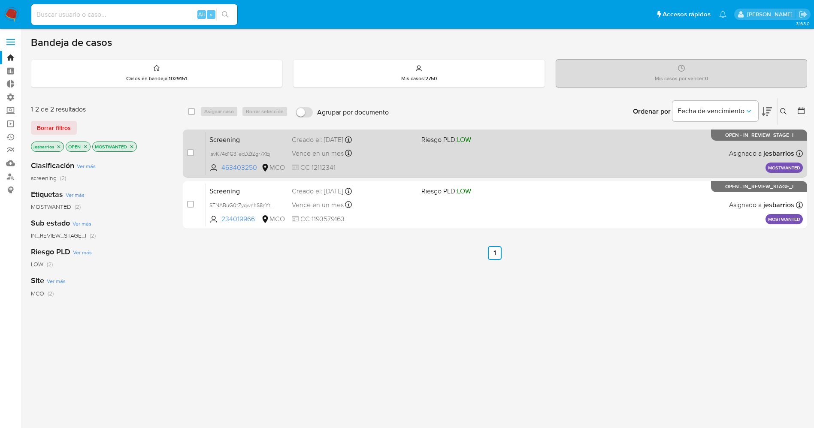
click at [401, 165] on span "CC 12112341" at bounding box center [353, 167] width 123 height 9
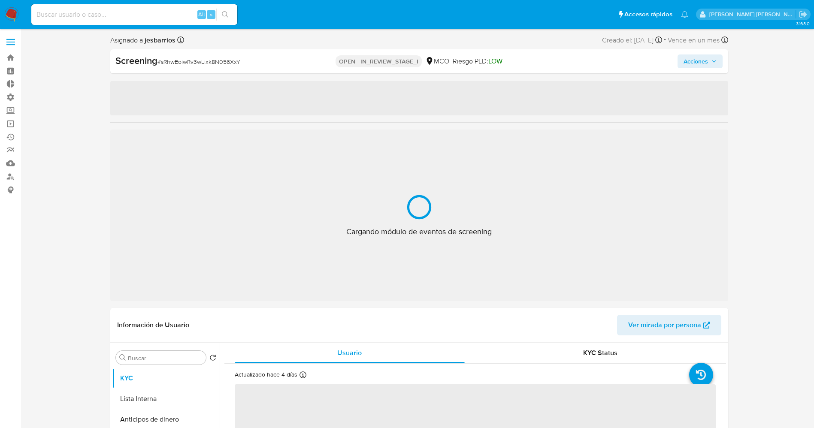
select select "10"
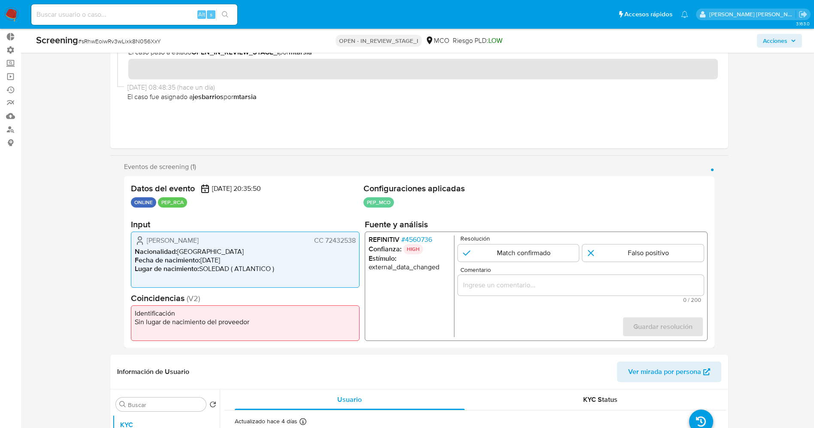
scroll to position [64, 0]
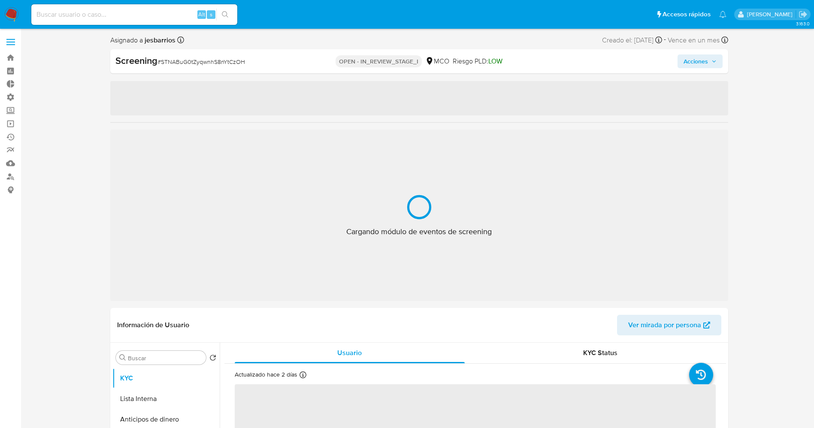
select select "10"
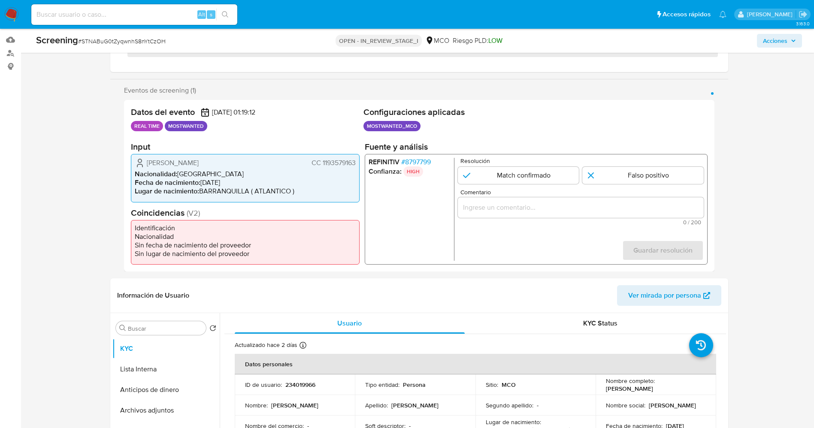
scroll to position [129, 0]
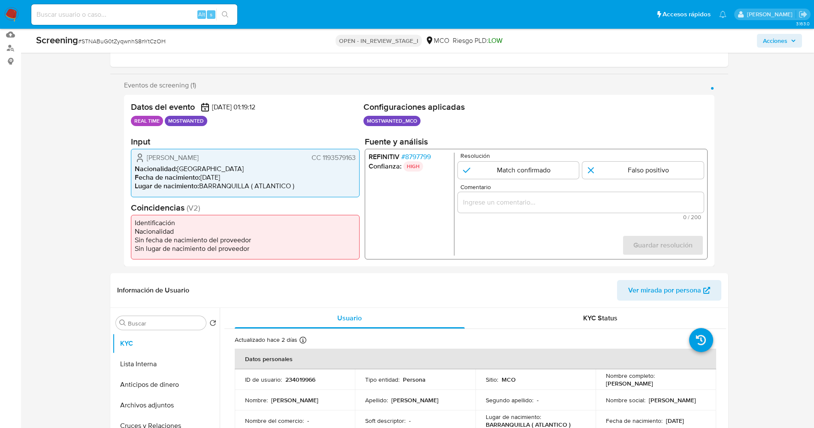
click at [427, 154] on span "# 8797799" at bounding box center [416, 157] width 30 height 9
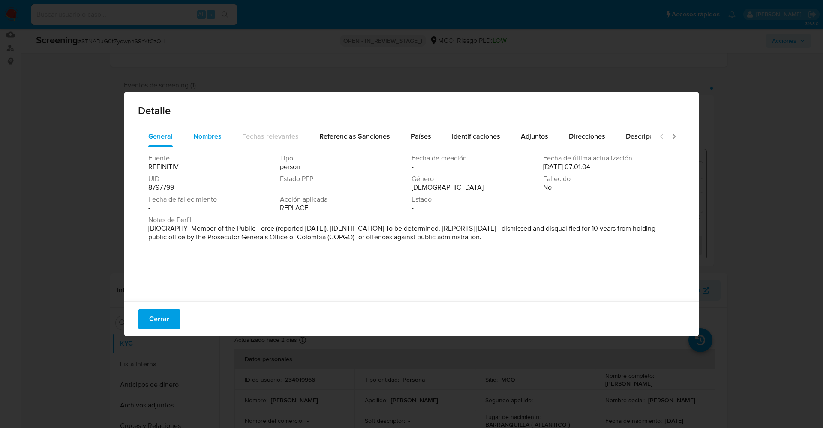
click at [198, 134] on span "Nombres" at bounding box center [207, 136] width 28 height 10
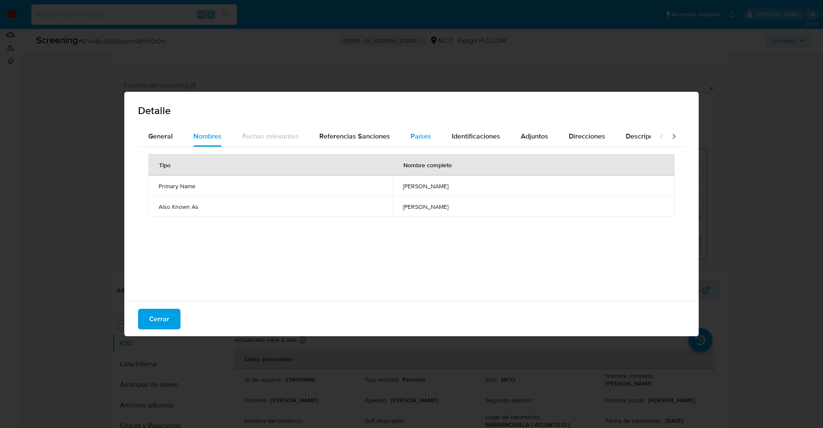
click at [419, 142] on div "Países" at bounding box center [421, 136] width 21 height 21
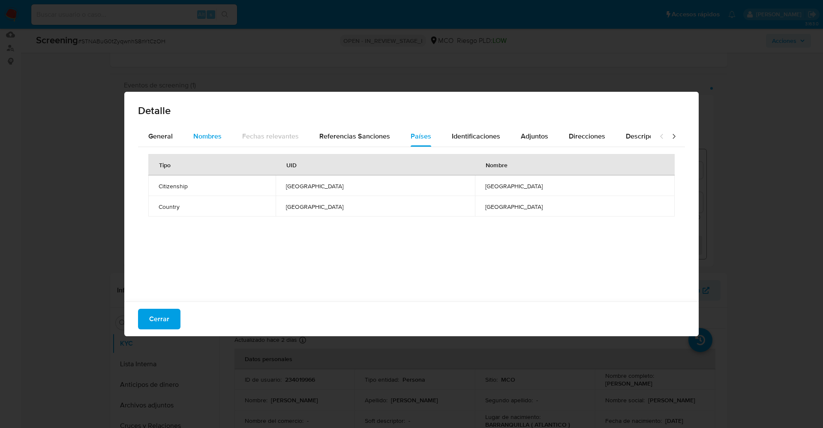
click at [220, 137] on span "Nombres" at bounding box center [207, 136] width 28 height 10
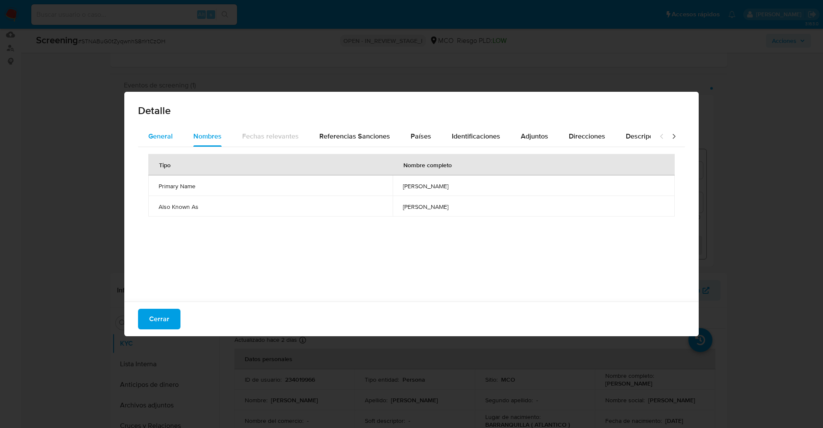
click at [172, 141] on div "General" at bounding box center [160, 136] width 24 height 21
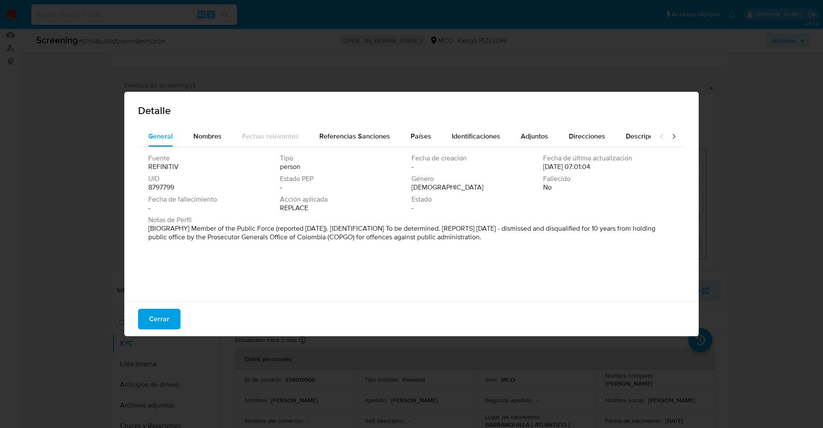
drag, startPoint x: 147, startPoint y: 226, endPoint x: 484, endPoint y: 240, distance: 337.0
click at [522, 253] on div "Fuente REFINITIV Tipo person Fecha de creación - Fecha de última actualización …" at bounding box center [411, 222] width 547 height 150
click at [201, 138] on span "Nombres" at bounding box center [207, 136] width 28 height 10
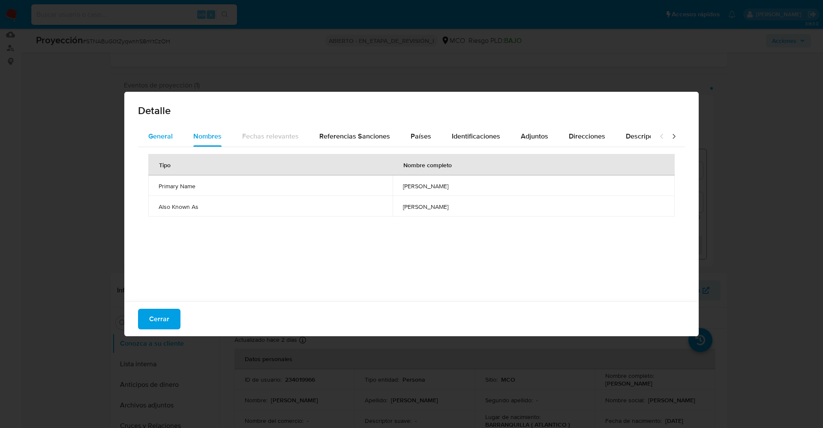
click at [163, 135] on font "General" at bounding box center [160, 136] width 24 height 10
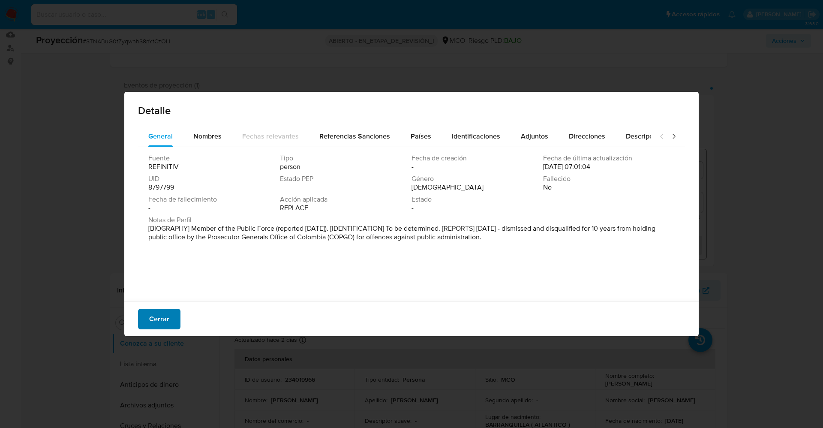
click at [154, 320] on span "Cerrar" at bounding box center [159, 319] width 20 height 19
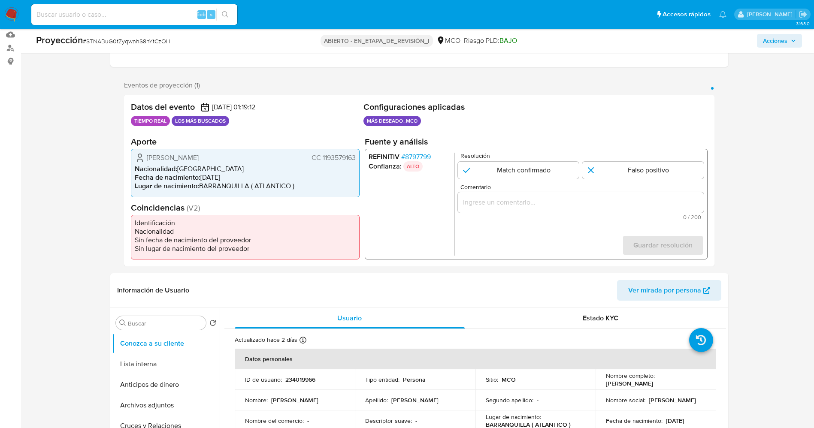
drag, startPoint x: 320, startPoint y: 157, endPoint x: 357, endPoint y: 157, distance: 37.3
click at [357, 157] on div "[PERSON_NAME] CC 1193579163 Nacionalidad : [DEMOGRAPHIC_DATA] Fecha de nacimien…" at bounding box center [245, 173] width 229 height 48
drag, startPoint x: 207, startPoint y: 158, endPoint x: 231, endPoint y: 156, distance: 23.7
click at [245, 157] on div "[PERSON_NAME] CC 1193579163" at bounding box center [245, 158] width 221 height 10
drag, startPoint x: 321, startPoint y: 158, endPoint x: 355, endPoint y: 158, distance: 33.9
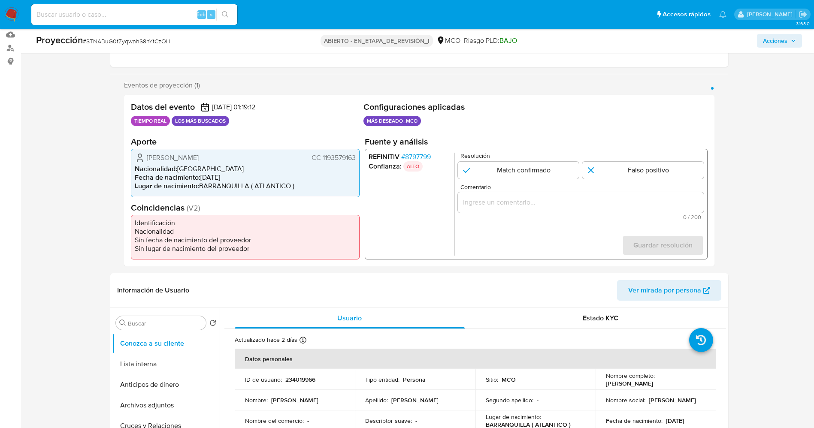
click at [355, 158] on font "CC 1193579163" at bounding box center [333, 158] width 44 height 10
drag, startPoint x: 284, startPoint y: 157, endPoint x: 356, endPoint y: 157, distance: 71.2
click at [356, 157] on div "Dayana Keiny Navarro Bolaños CC 1193579163 Nacionalidad : Colombia Fecha de nac…" at bounding box center [245, 173] width 229 height 48
click at [419, 158] on font "8797799" at bounding box center [417, 157] width 26 height 10
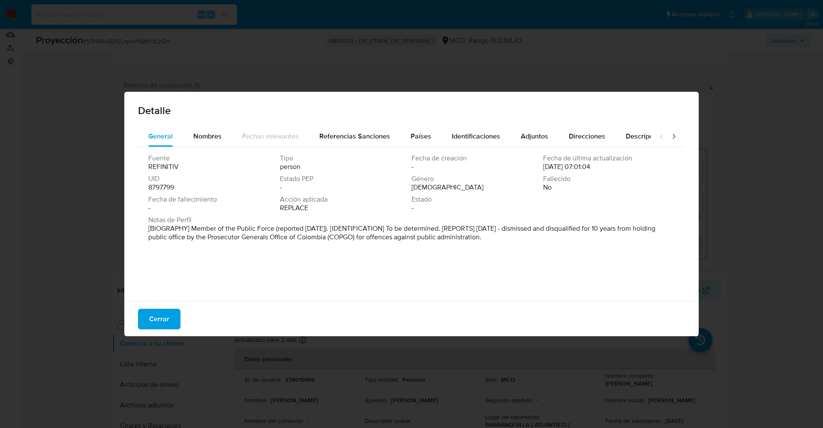
click at [546, 230] on p "[BIOGRAPHY] Member of the Public Force (reported Jul 2025). [IDENTIFICATION] To…" at bounding box center [410, 232] width 525 height 17
click at [542, 182] on div "Fuente REFINITIV Tipo persona Fecha de creación - Fecha de última actualización…" at bounding box center [411, 185] width 527 height 62
drag, startPoint x: 555, startPoint y: 228, endPoint x: 510, endPoint y: 238, distance: 46.1
click at [528, 241] on div "Notas de Perfil [BIOGRAFÍA] Miembro de la Fuerza Pública (reportado en julio de…" at bounding box center [411, 230] width 527 height 29
click at [151, 312] on font "Cerrar" at bounding box center [159, 319] width 20 height 21
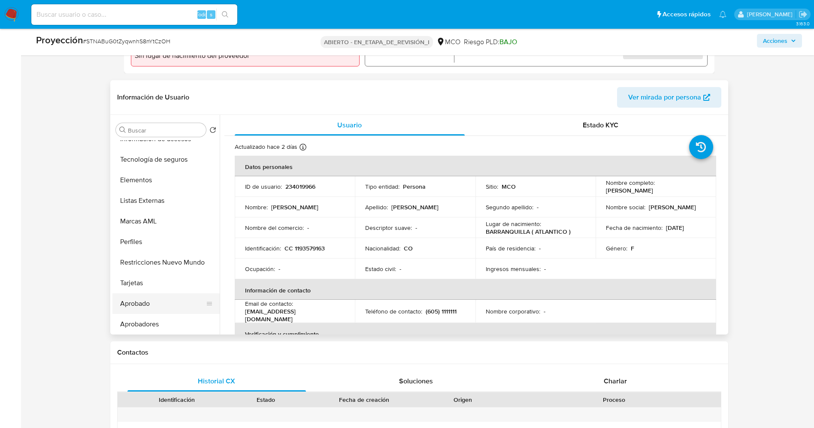
scroll to position [424, 0]
click at [175, 220] on button "Restricciones Nuevo Mundo" at bounding box center [162, 220] width 100 height 21
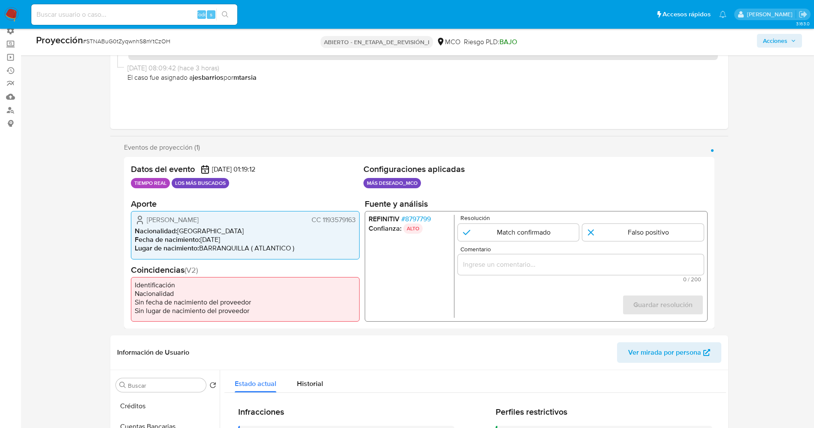
scroll to position [64, 0]
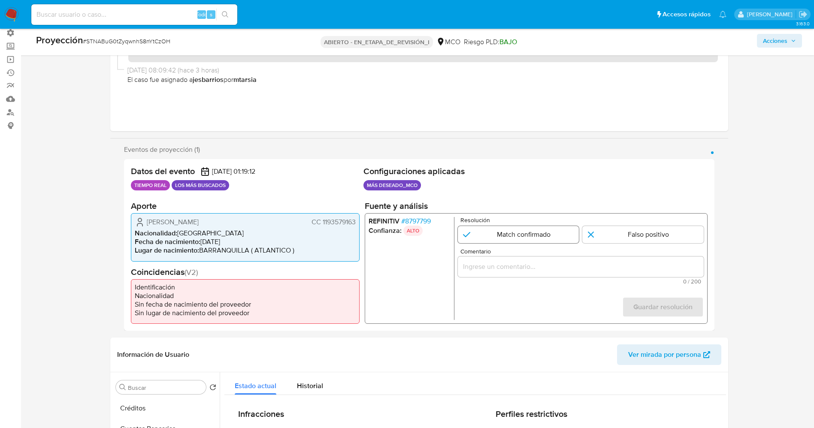
click at [513, 235] on input "1 de 1" at bounding box center [517, 234] width 121 height 17
radio input "true"
click at [516, 272] on div "1 de 1" at bounding box center [580, 266] width 246 height 21
click at [501, 269] on input "Comentario" at bounding box center [580, 266] width 246 height 11
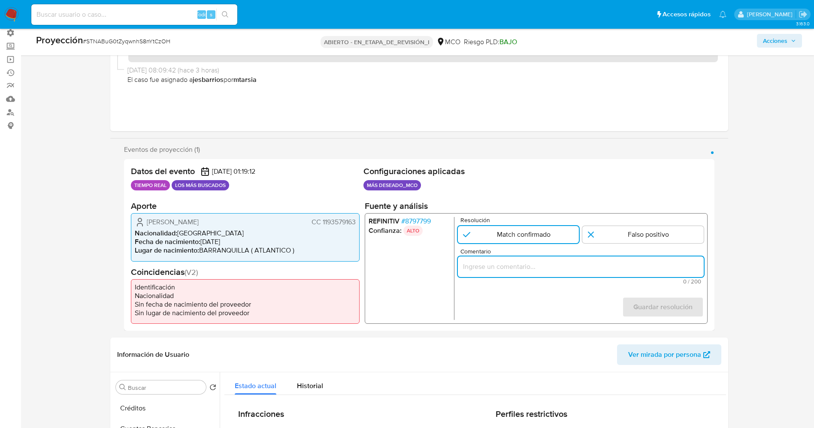
paste input ". El titular de la cuenta es Dayana Keiny Navarro Bolaños CC 1193579163.Se gene…"
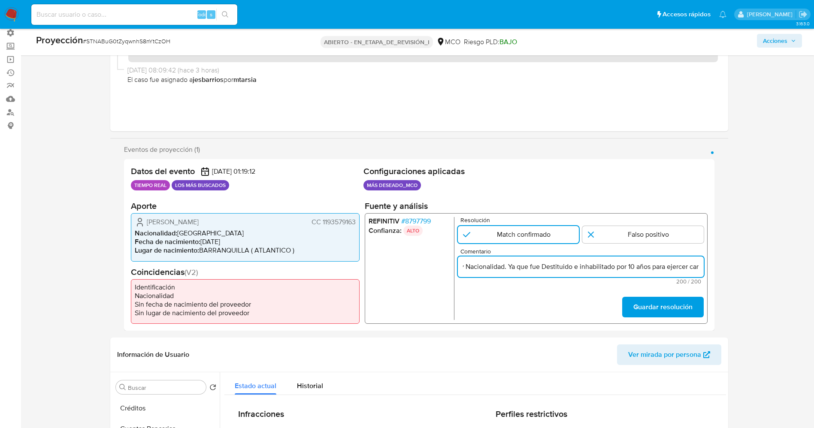
drag, startPoint x: 507, startPoint y: 267, endPoint x: 526, endPoint y: 267, distance: 19.7
click at [526, 267] on input ". El titular de la cuenta es Dayana Keiny Navarro Bolaños CC 1193579163.Se gene…" at bounding box center [580, 266] width 246 height 11
click at [656, 263] on input ". El titular de la cuenta es Dayana Keiny Navarro Bolaños CC 1193579163.Se gene…" at bounding box center [580, 266] width 246 height 11
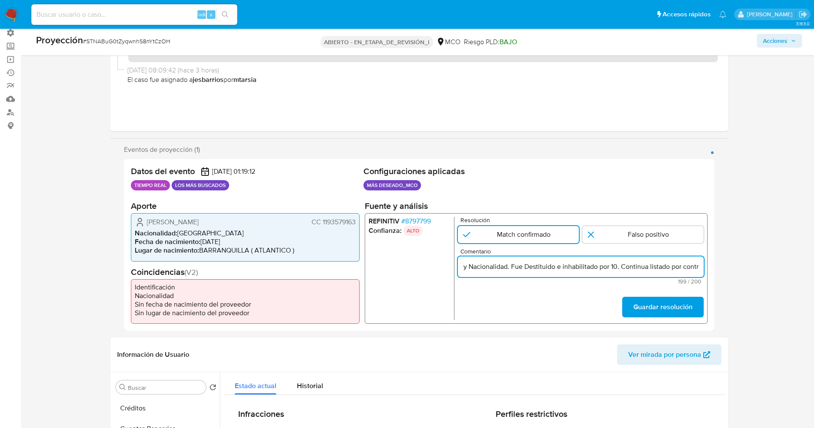
drag, startPoint x: 523, startPoint y: 268, endPoint x: 512, endPoint y: 268, distance: 11.6
click at [512, 268] on input ". El titular de la cuenta es Dayana Keiny Navarro Bolaños CC 1193579163.Se gene…" at bounding box center [580, 266] width 246 height 11
drag, startPoint x: 540, startPoint y: 269, endPoint x: 448, endPoint y: 272, distance: 92.3
click at [448, 272] on div "REFINITIV # 8797799 Confianza: ALTO Resolución Match confirmado Falso positivo …" at bounding box center [535, 268] width 343 height 111
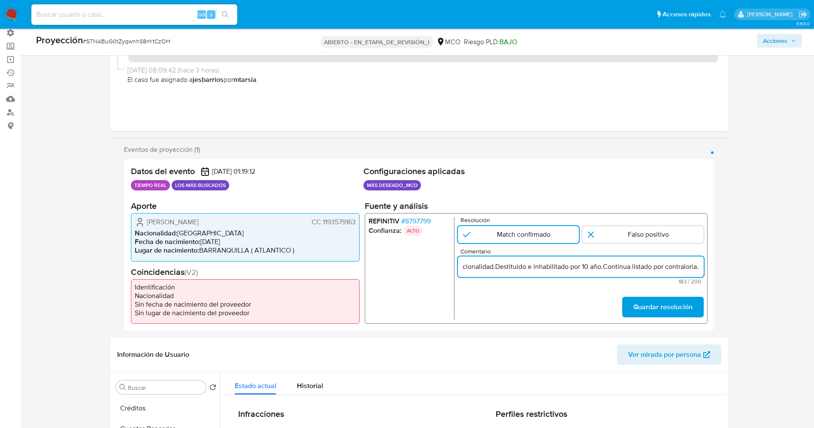
scroll to position [0, 320]
type input "Usuario Dayana Keiny Navarro Bolaños CC 1193579163.Se genera match en Refinitiv…"
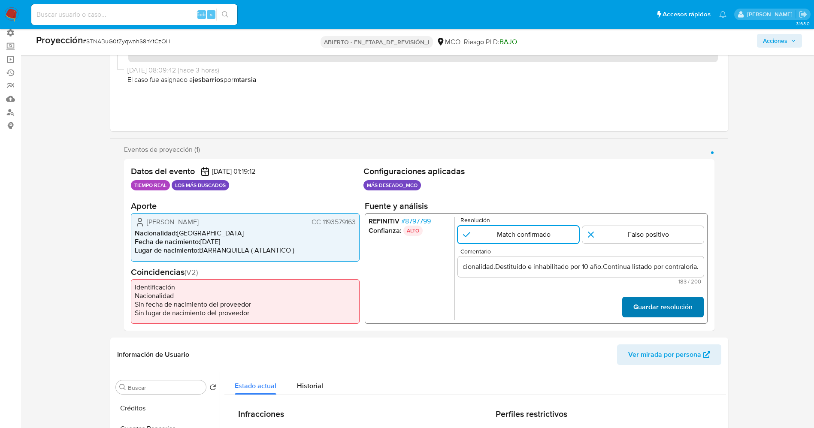
click at [652, 300] on font "Guardar resolución" at bounding box center [662, 307] width 59 height 21
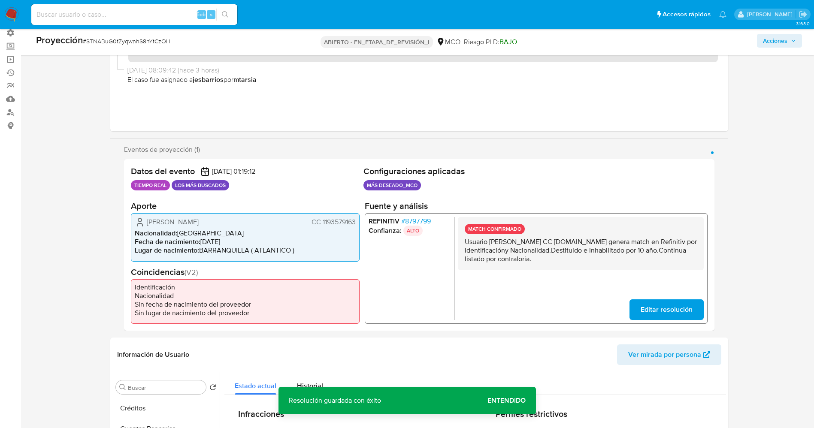
drag, startPoint x: 471, startPoint y: 241, endPoint x: 549, endPoint y: 262, distance: 80.9
click at [576, 262] on p "Usuario Dayana Keiny Navarro Bolaños CC 1193579163.Se genera match en Refinitiv…" at bounding box center [580, 251] width 232 height 26
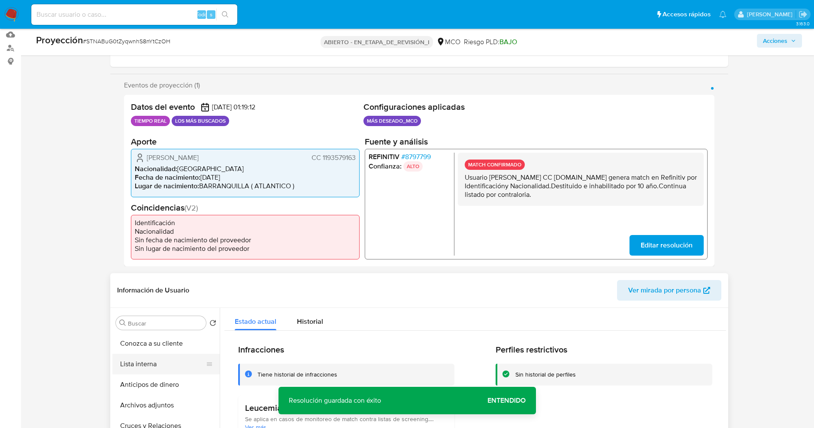
click at [140, 362] on button "Lista interna" at bounding box center [162, 364] width 100 height 21
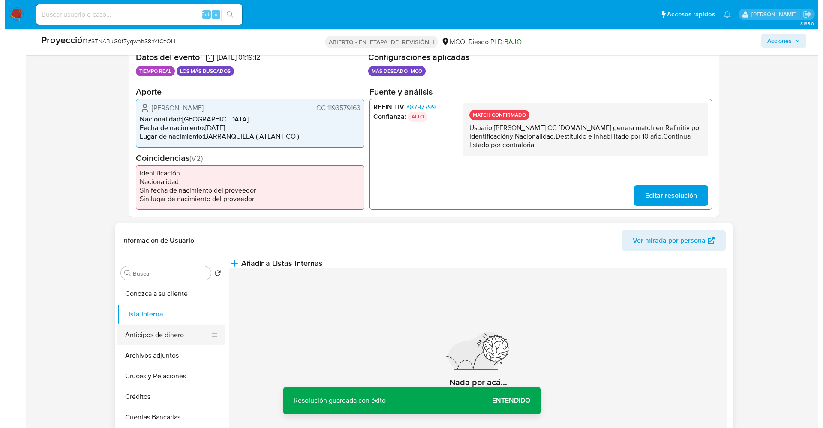
scroll to position [257, 0]
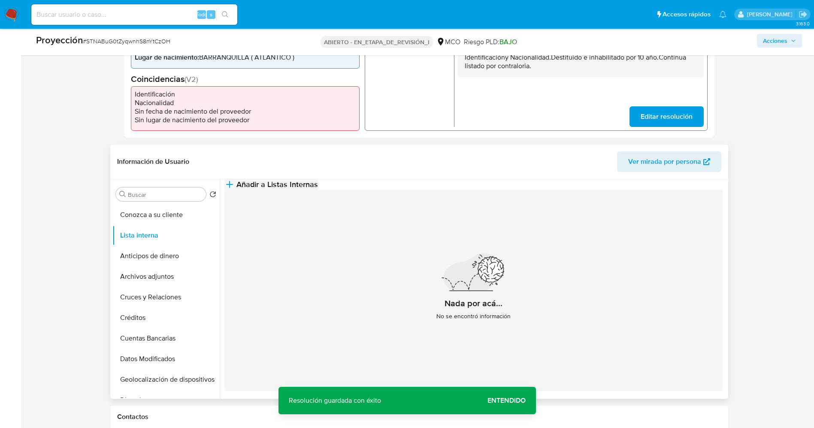
click at [318, 189] on span "Añadir a Listas Internas" at bounding box center [276, 184] width 81 height 9
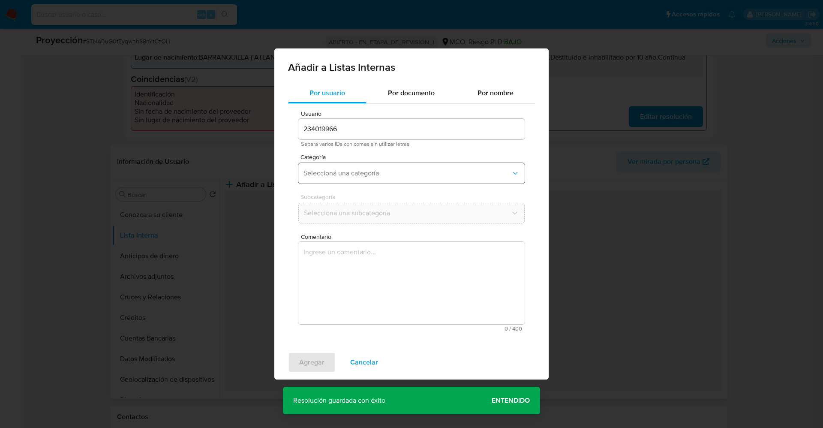
click at [388, 171] on span "Seleccioná una categoría" at bounding box center [408, 173] width 208 height 9
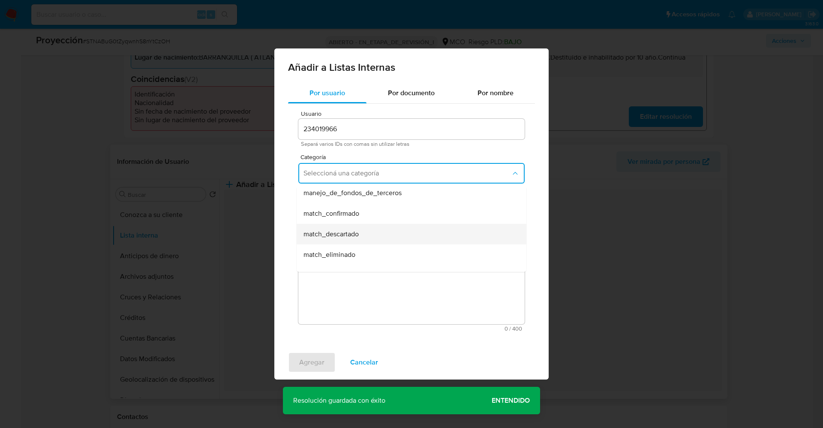
scroll to position [64, 0]
click at [379, 199] on div "match_confirmado" at bounding box center [409, 194] width 211 height 21
click at [384, 211] on span "Seleccioná una subcategoría" at bounding box center [408, 213] width 208 height 9
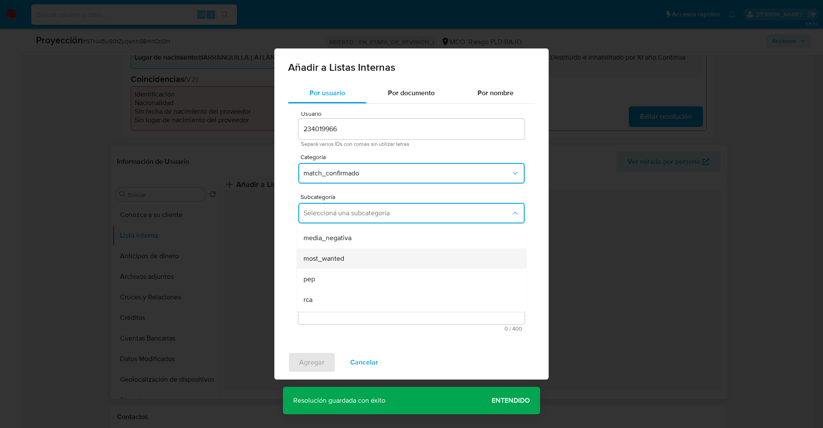
scroll to position [58, 0]
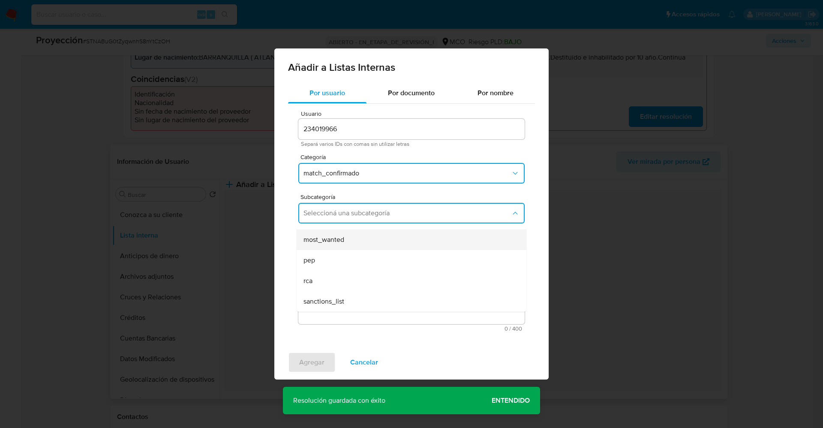
click at [358, 244] on div "most_wanted" at bounding box center [409, 239] width 211 height 21
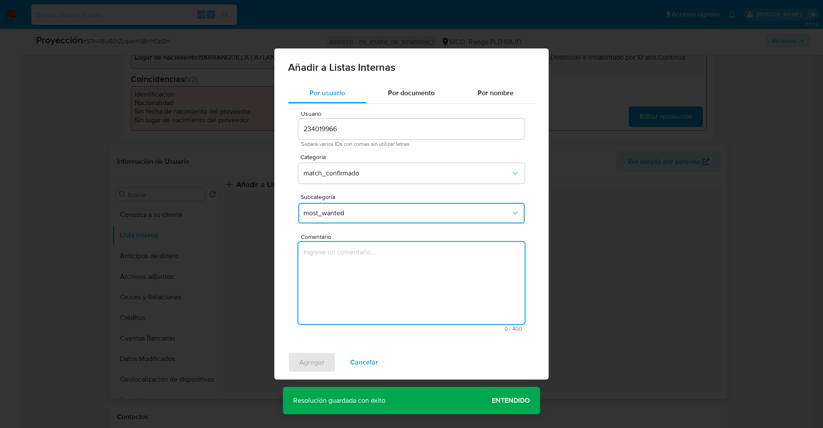
click at [357, 269] on textarea "Comentario" at bounding box center [412, 283] width 226 height 82
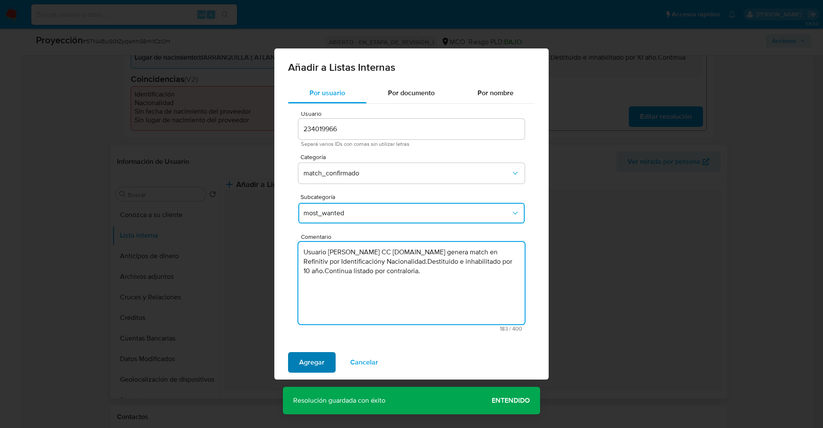
type textarea "Usuario Dayana Keiny Navarro Bolaños CC 1193579163.Se genera match en Refinitiv…"
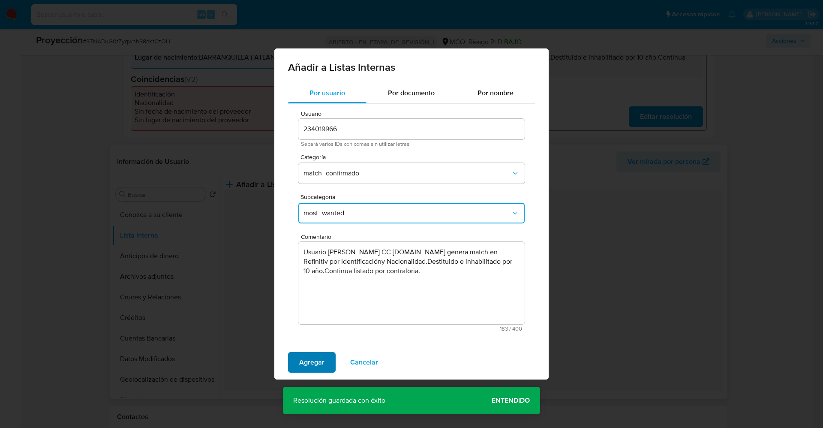
click at [315, 361] on span "Agregar" at bounding box center [311, 362] width 25 height 19
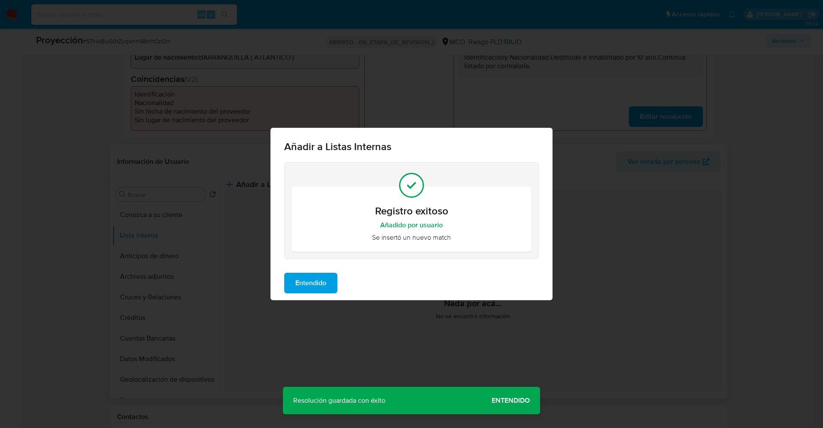
click at [317, 281] on span "Entendido" at bounding box center [311, 283] width 31 height 19
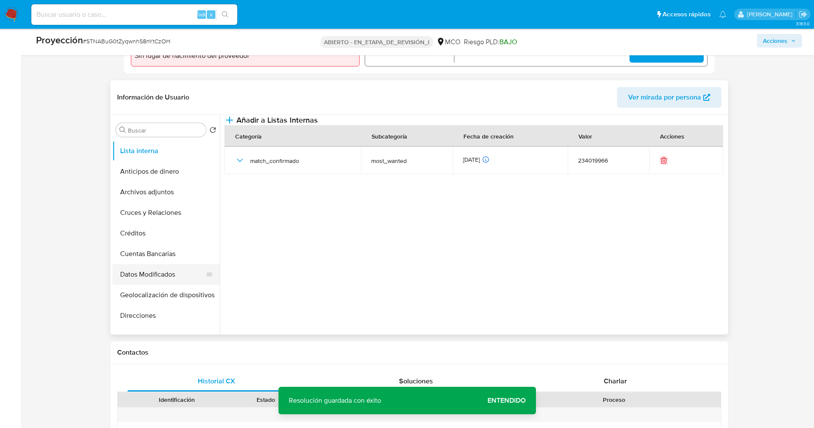
scroll to position [0, 0]
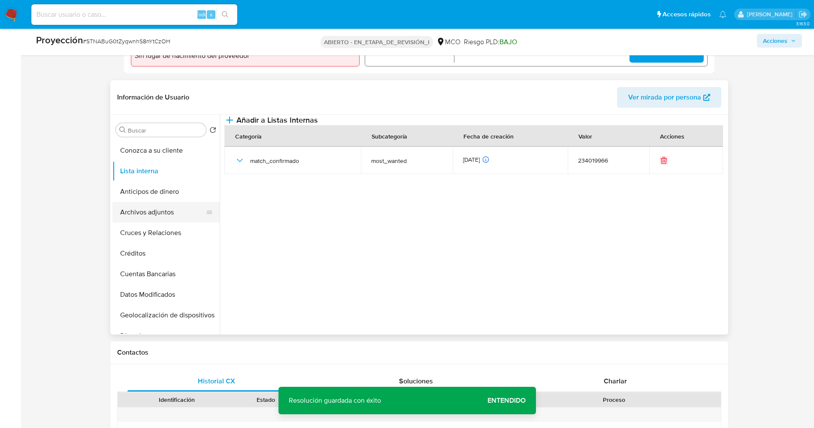
click at [158, 205] on button "Archivos adjuntos" at bounding box center [162, 212] width 100 height 21
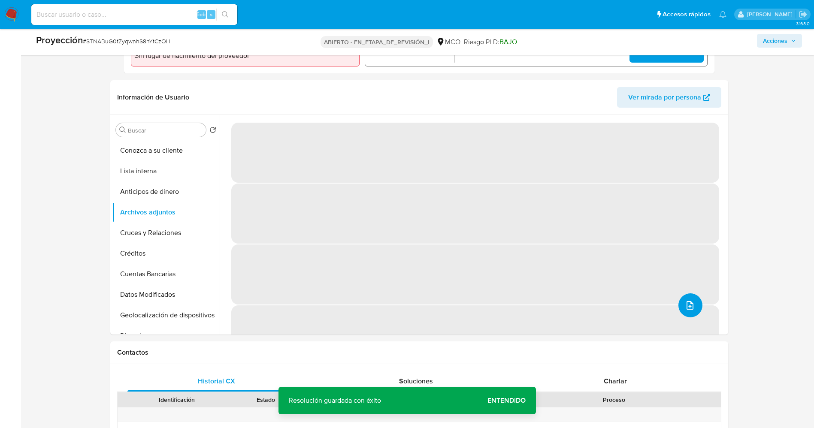
click at [684, 302] on icon "subir archivo" at bounding box center [689, 305] width 10 height 10
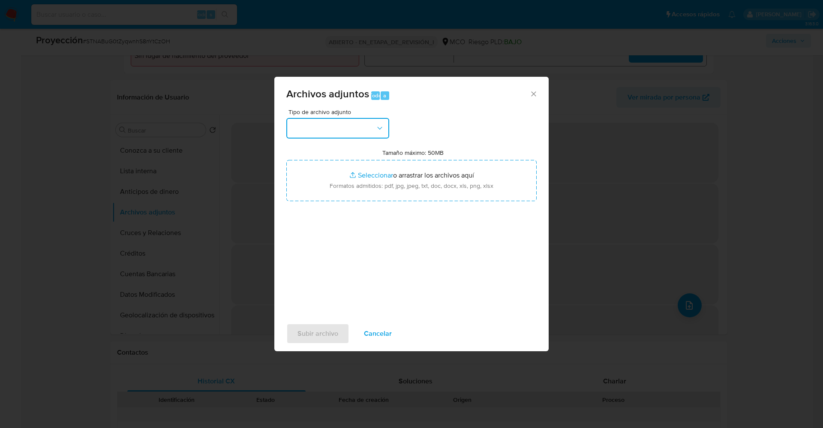
click at [347, 127] on button "button" at bounding box center [337, 128] width 103 height 21
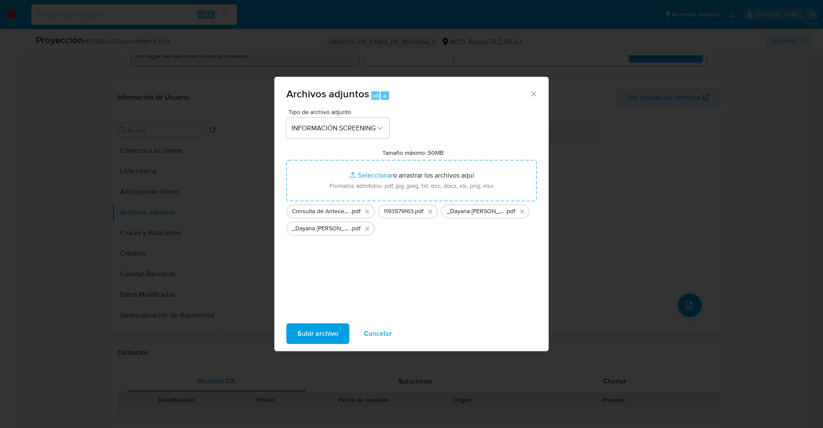
click at [315, 339] on span "Subir archivo" at bounding box center [318, 333] width 41 height 19
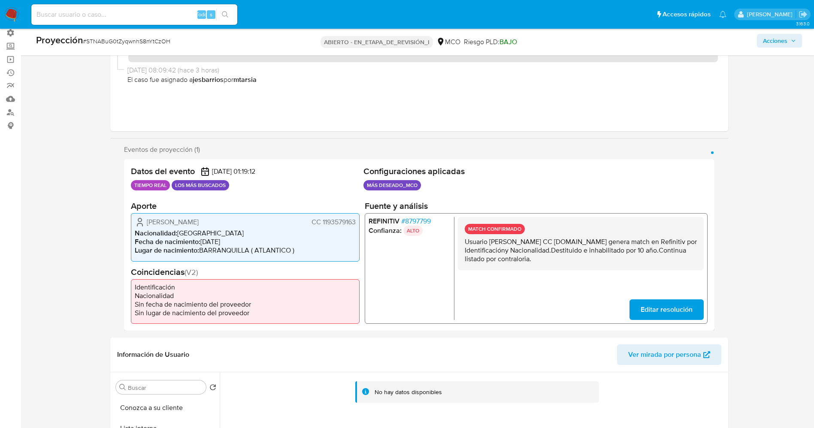
scroll to position [193, 0]
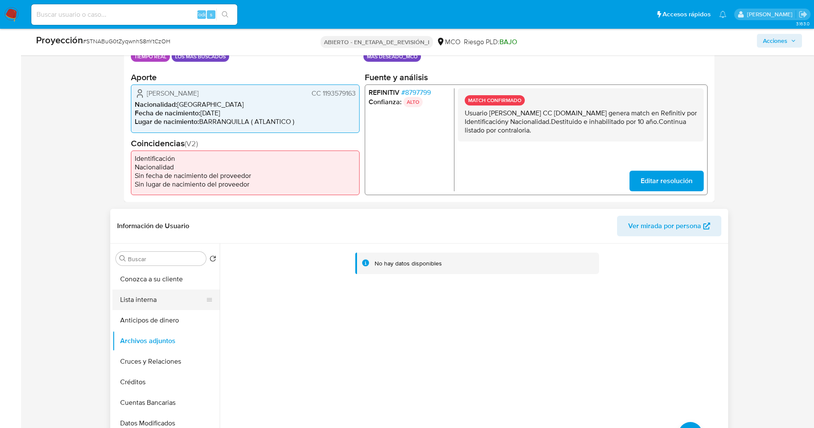
click at [136, 305] on button "Lista interna" at bounding box center [162, 299] width 100 height 21
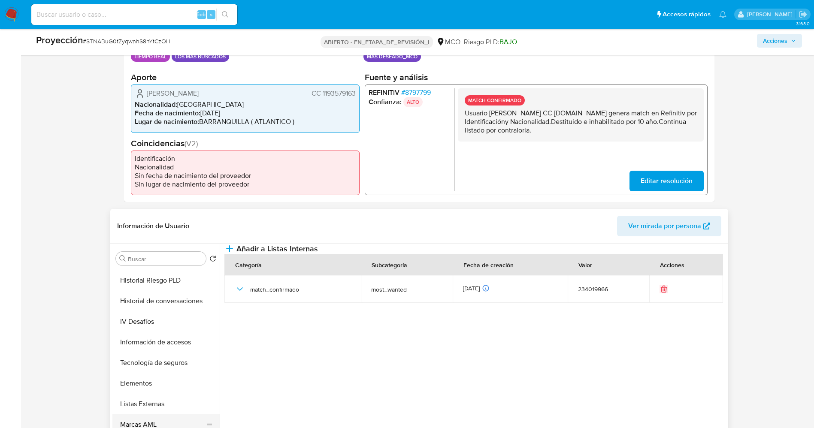
scroll to position [424, 0]
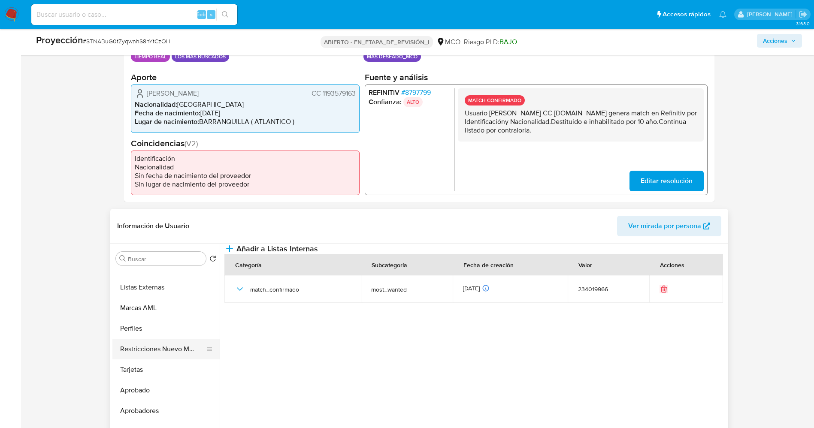
click at [164, 352] on button "Restricciones Nuevo Mundo" at bounding box center [162, 349] width 100 height 21
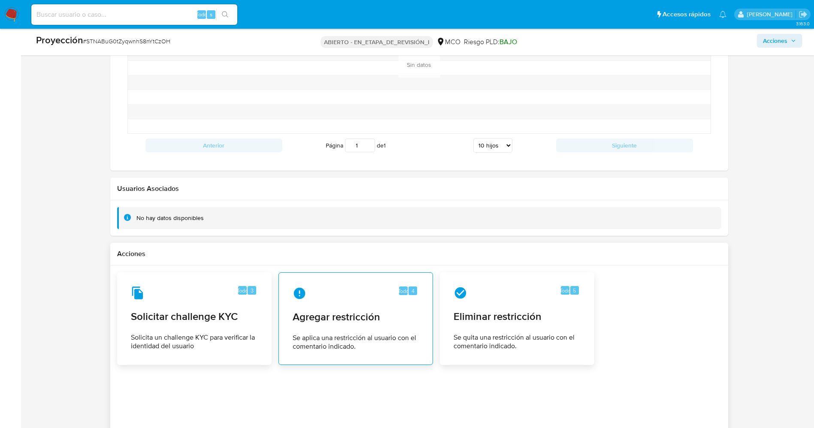
scroll to position [1158, 0]
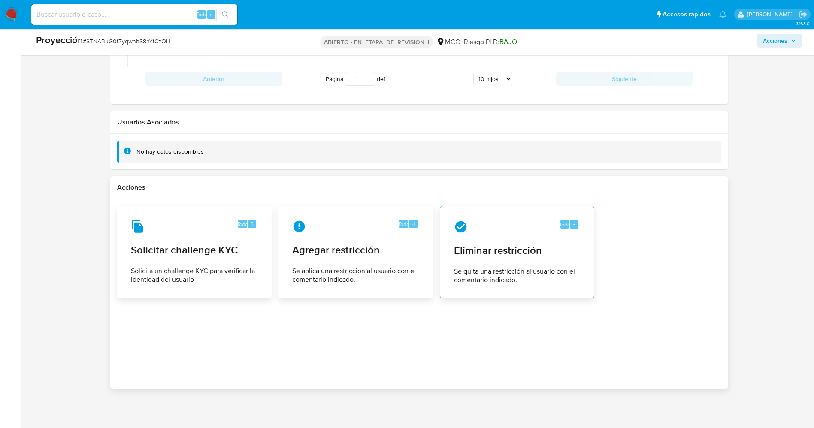
click at [483, 263] on div "Todo 5 Eliminar restricción Se quita una restricción al usuario con el comentar…" at bounding box center [517, 252] width 140 height 78
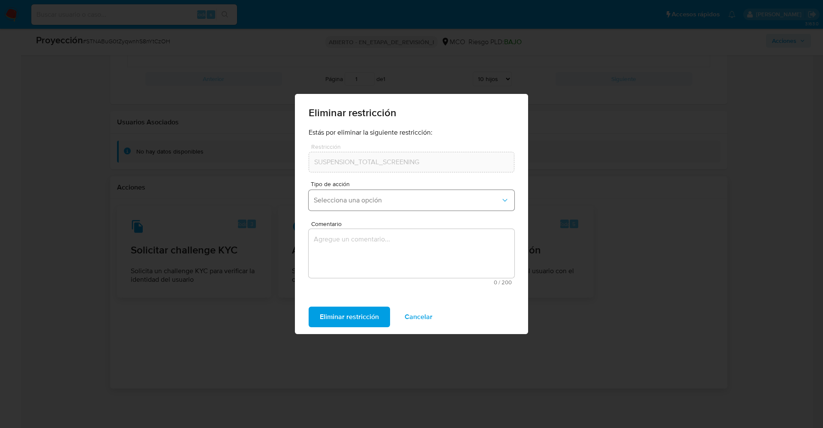
click at [422, 190] on button "Selecciona una opción" at bounding box center [412, 200] width 206 height 21
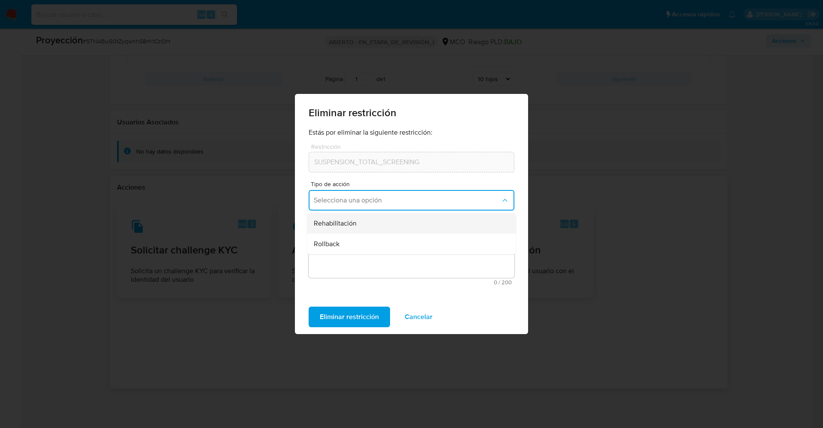
click at [373, 225] on div "Rehabilitación" at bounding box center [409, 223] width 190 height 21
click at [374, 259] on textarea "Comentario" at bounding box center [412, 253] width 206 height 49
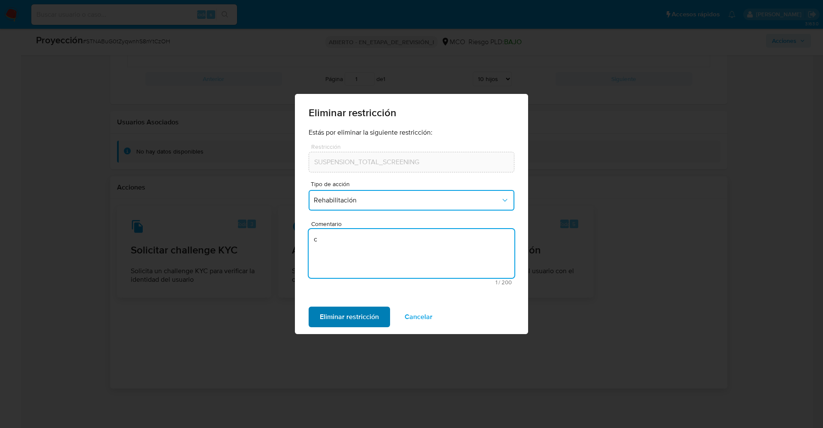
type textarea "c"
click at [337, 319] on span "Eliminar restricción" at bounding box center [349, 317] width 59 height 19
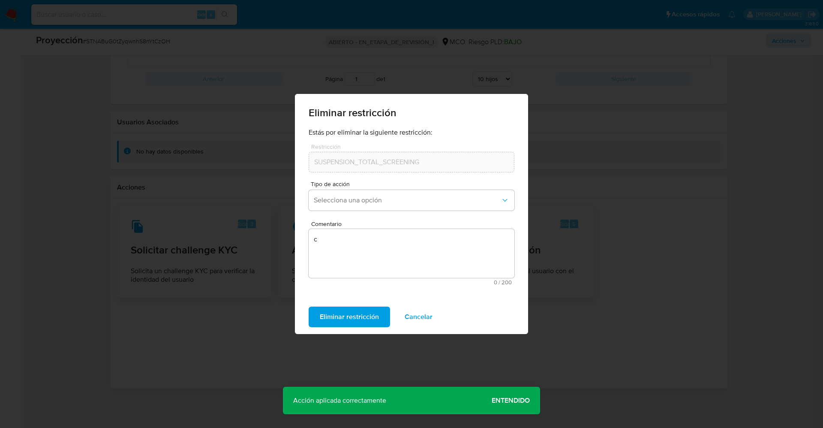
drag, startPoint x: 430, startPoint y: 318, endPoint x: 444, endPoint y: 318, distance: 13.7
click at [444, 318] on div "Eliminar restricción Cancelar" at bounding box center [411, 317] width 233 height 34
click at [595, 310] on div "Eliminar restricción Estás por eliminar la siguiente restricción: Restricción S…" at bounding box center [411, 214] width 823 height 428
click at [405, 316] on span "Cancelar" at bounding box center [419, 317] width 28 height 19
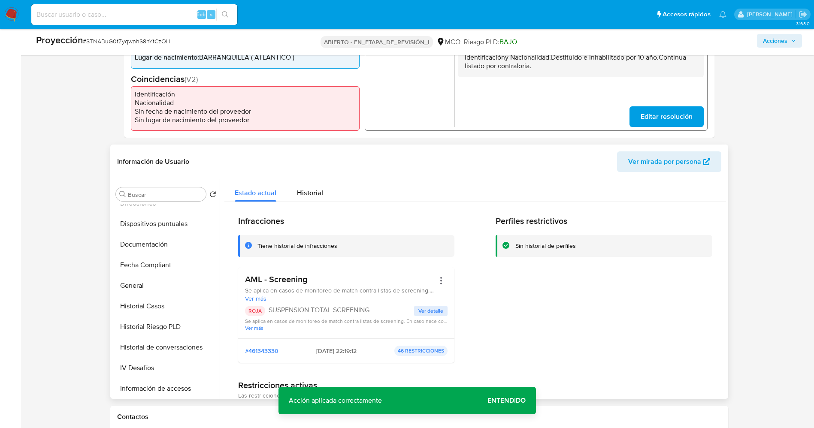
scroll to position [322, 0]
click at [146, 308] on button "Elementos" at bounding box center [162, 305] width 100 height 21
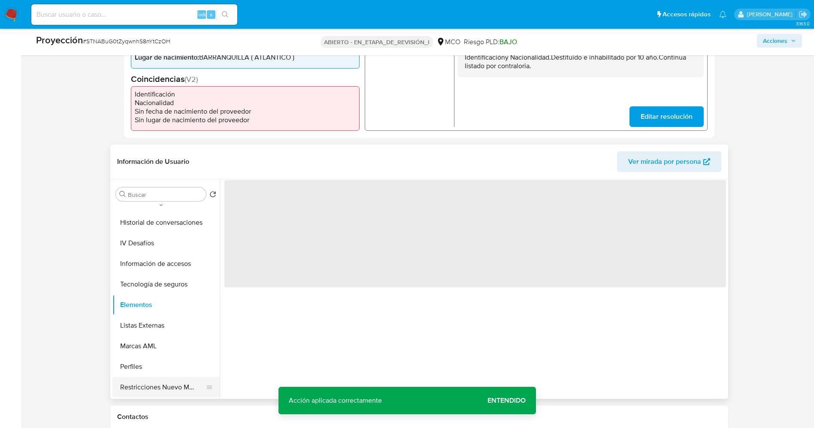
click at [145, 385] on button "Restricciones Nuevo Mundo" at bounding box center [162, 387] width 100 height 21
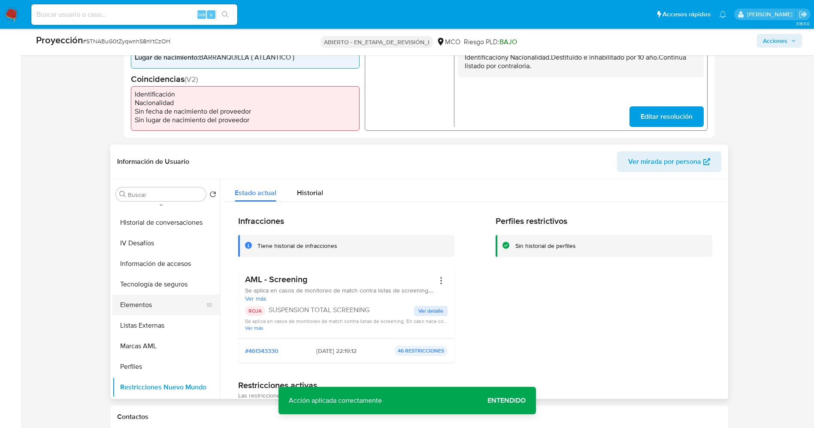
click at [147, 302] on button "Elementos" at bounding box center [162, 305] width 100 height 21
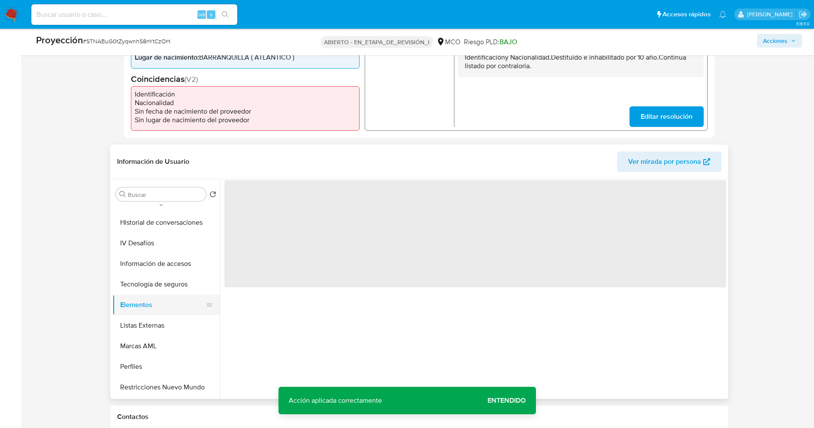
scroll to position [424, 0]
click at [170, 290] on button "Restricciones Nuevo Mundo" at bounding box center [162, 284] width 100 height 21
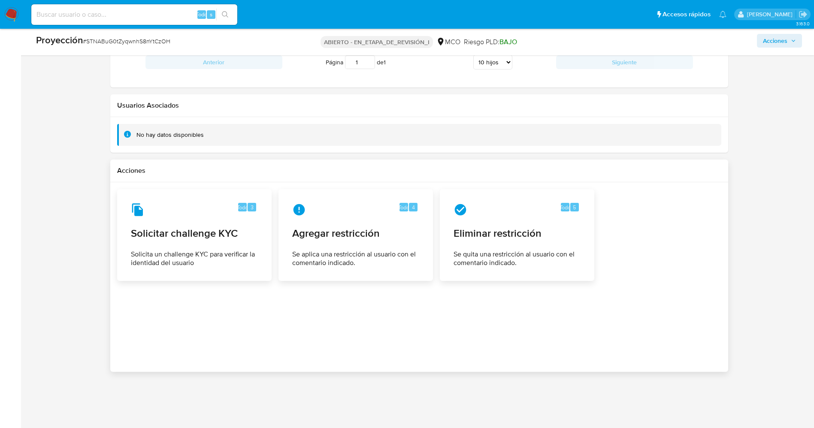
scroll to position [1182, 0]
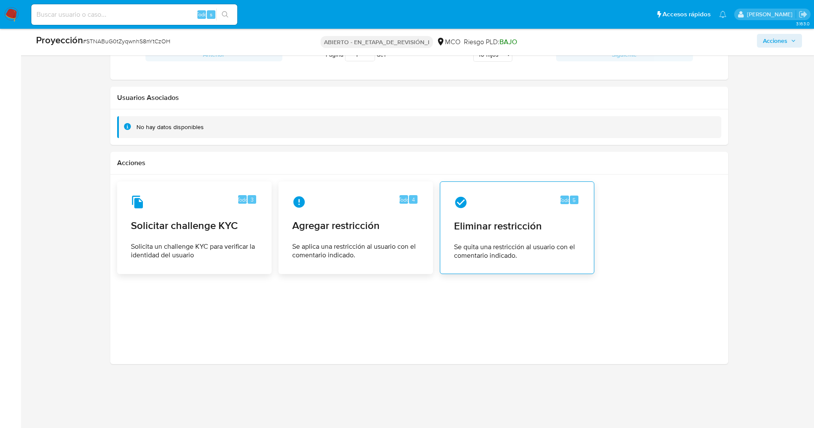
click at [501, 235] on div "Todo 5 Eliminar restricción Se quita una restricción al usuario con el comentar…" at bounding box center [517, 228] width 140 height 78
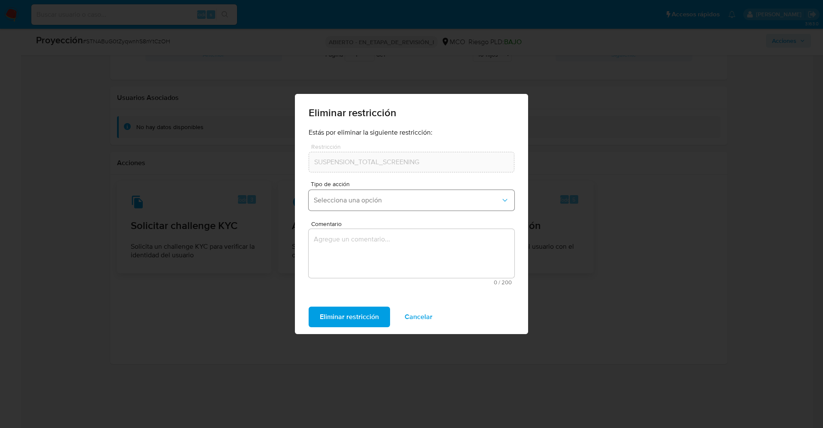
click at [345, 209] on button "Selecciona una opción" at bounding box center [412, 200] width 206 height 21
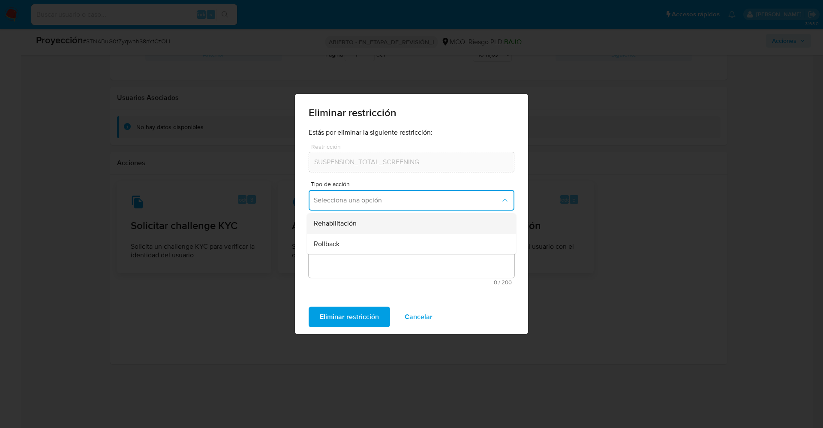
click at [351, 222] on span "Rehabilitación" at bounding box center [335, 223] width 43 height 9
click at [353, 256] on textarea "Comentario" at bounding box center [412, 253] width 206 height 49
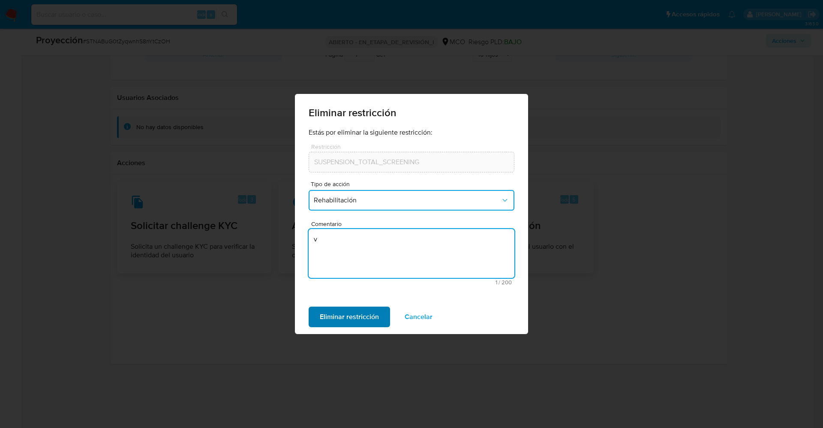
type textarea "v"
click at [346, 309] on font "Eliminar restricción" at bounding box center [349, 317] width 59 height 21
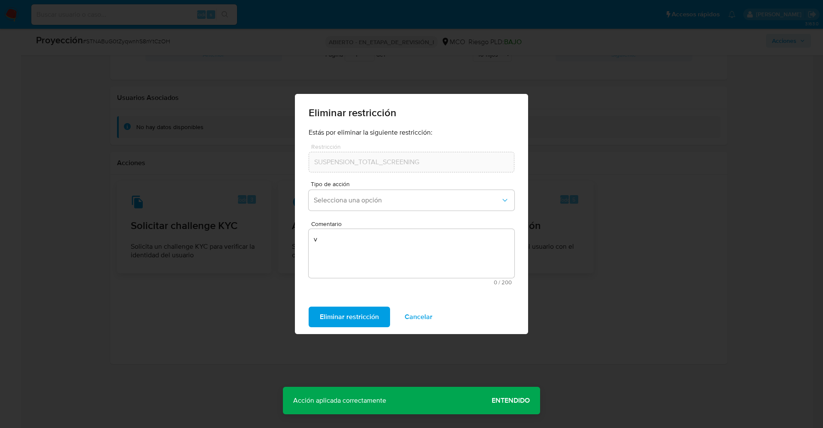
click at [521, 401] on span "Entendido" at bounding box center [511, 401] width 38 height 0
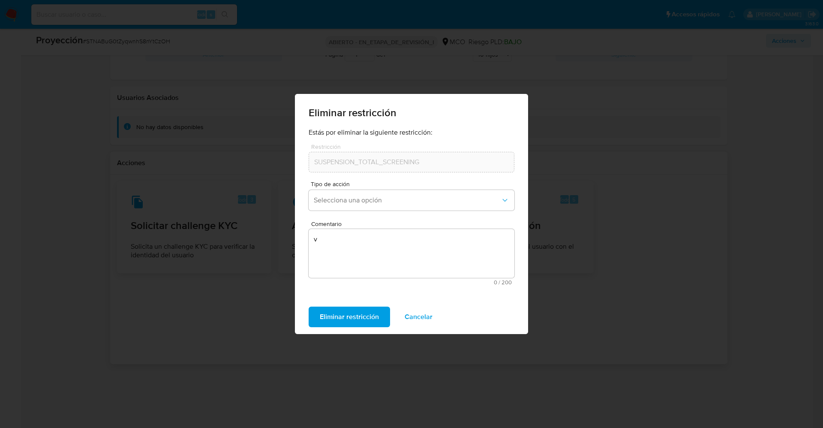
click at [545, 367] on div "Eliminar restricción Estás por eliminar la siguiente restricción: Restricción S…" at bounding box center [411, 214] width 823 height 428
click at [407, 319] on font "Cancelar" at bounding box center [419, 317] width 28 height 21
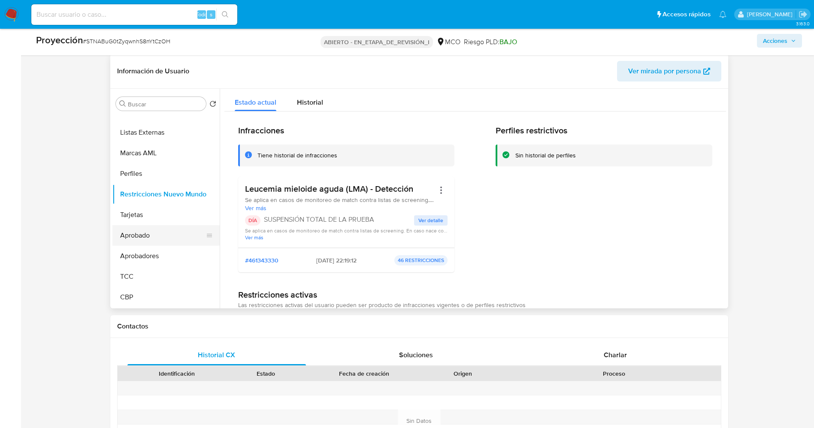
scroll to position [346, 0]
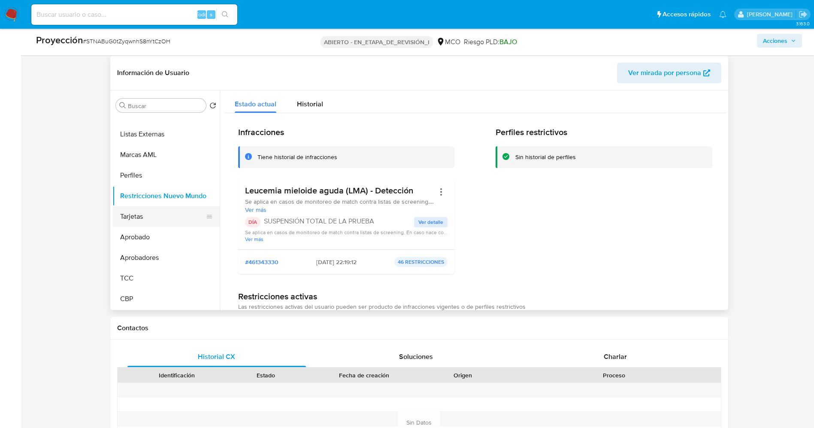
click at [154, 211] on button "Tarjetas" at bounding box center [162, 216] width 100 height 21
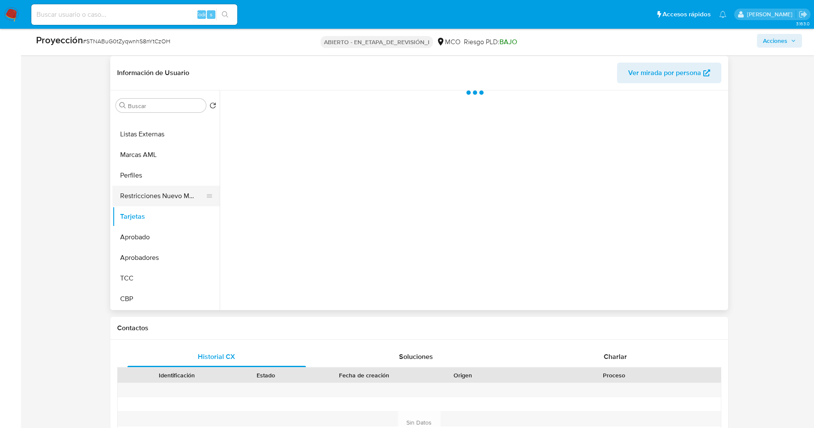
drag, startPoint x: 157, startPoint y: 198, endPoint x: 148, endPoint y: 163, distance: 35.8
click at [157, 197] on button "Restricciones Nuevo Mundo" at bounding box center [165, 196] width 107 height 21
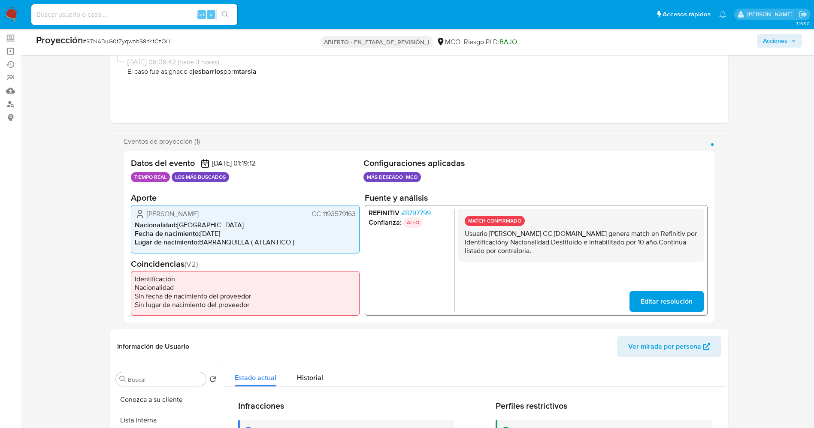
scroll to position [24, 0]
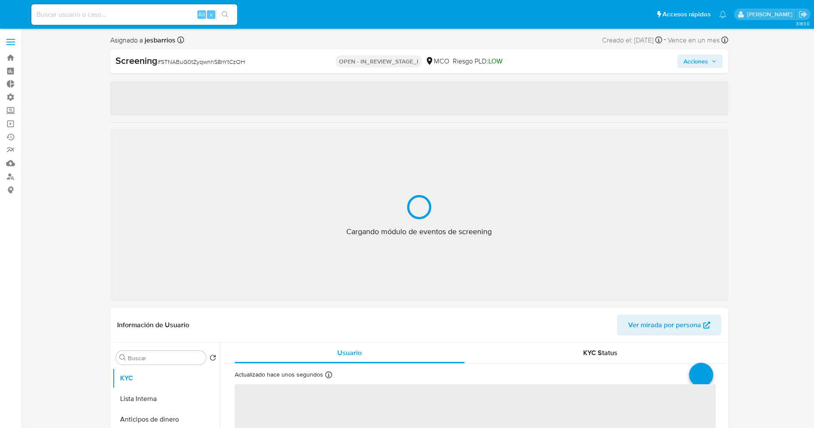
select select "10"
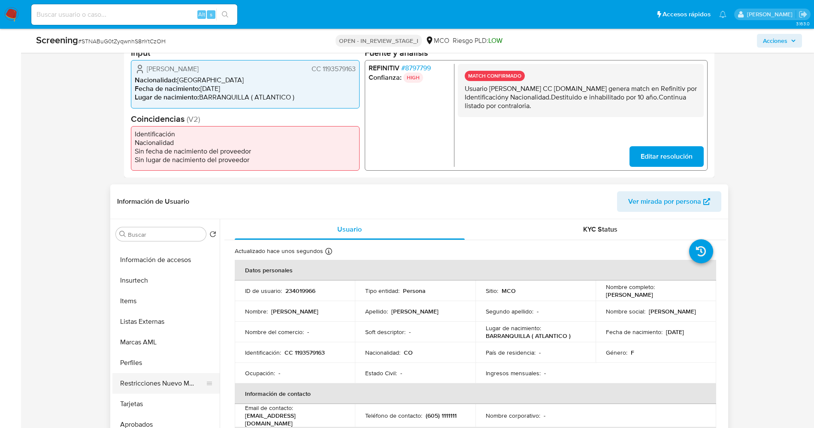
scroll to position [424, 0]
click at [165, 324] on button "Restricciones Nuevo Mundo" at bounding box center [162, 324] width 100 height 21
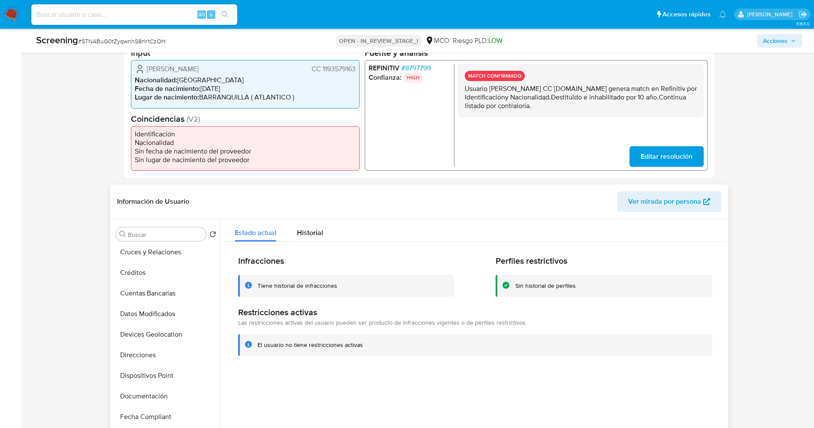
scroll to position [0, 0]
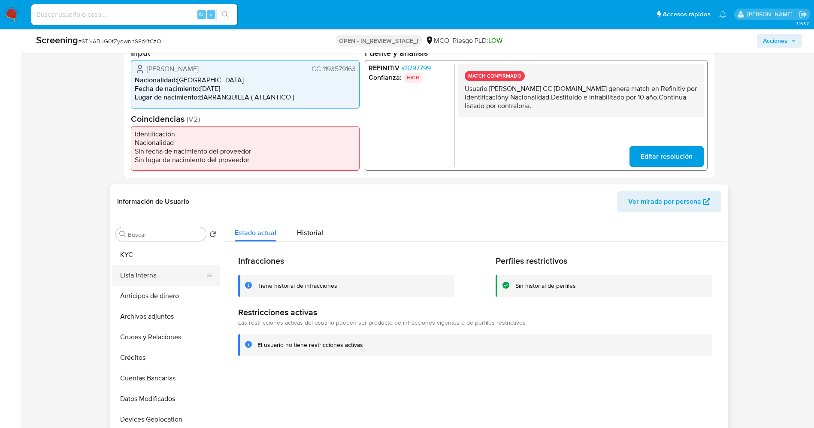
click at [147, 277] on button "Lista Interna" at bounding box center [162, 275] width 100 height 21
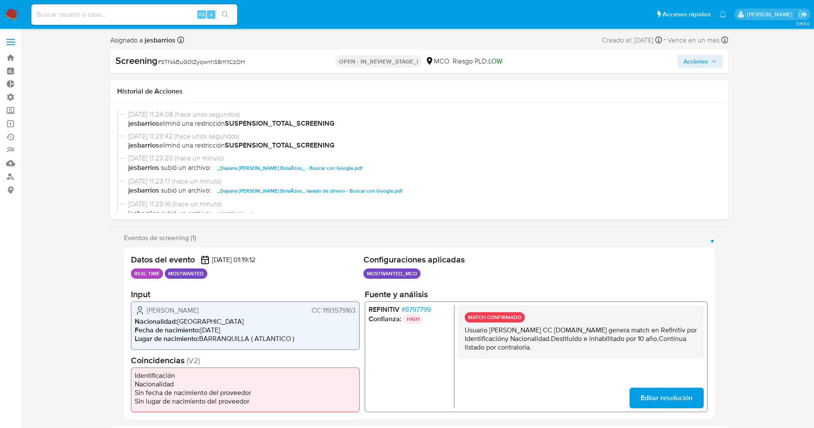
click at [715, 60] on icon "button" at bounding box center [713, 61] width 5 height 5
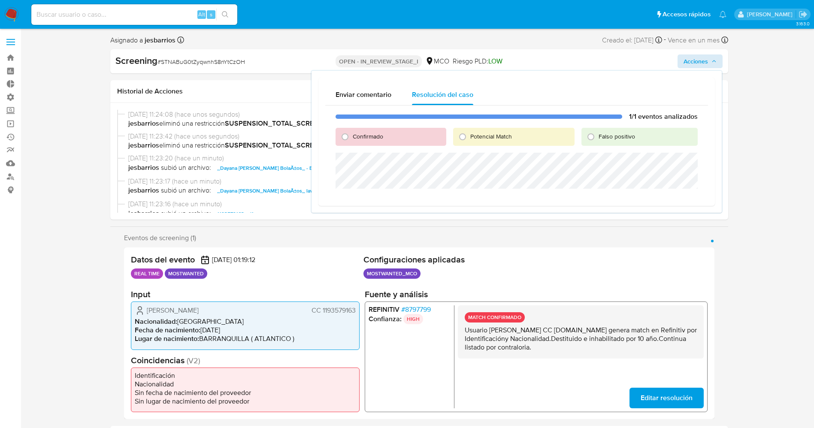
click at [388, 138] on div "Confirmado" at bounding box center [390, 137] width 110 height 18
click at [381, 137] on span "Confirmado" at bounding box center [368, 136] width 30 height 9
click at [352, 137] on input "Confirmado" at bounding box center [345, 137] width 14 height 14
radio input "true"
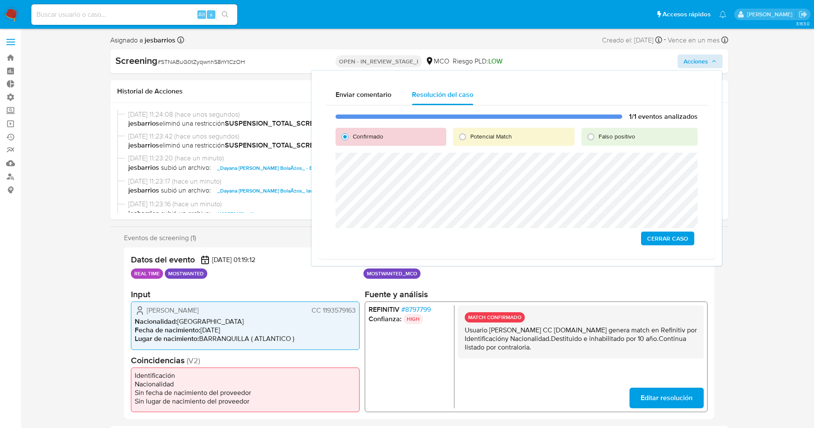
click at [643, 238] on button "Cerrar Caso" at bounding box center [667, 239] width 53 height 14
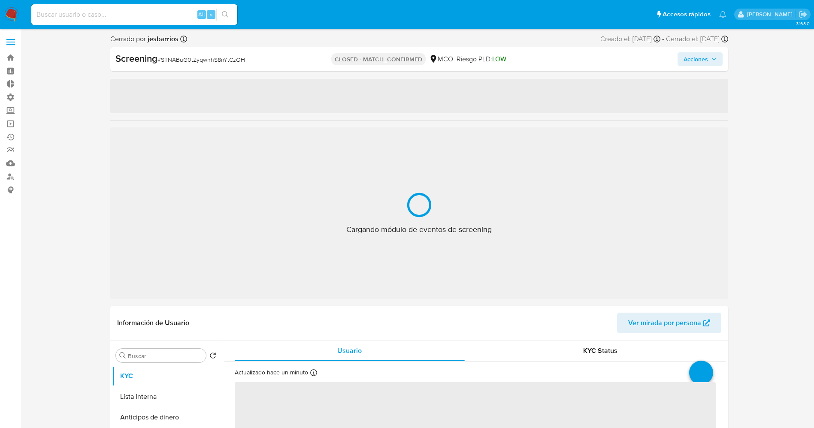
select select "10"
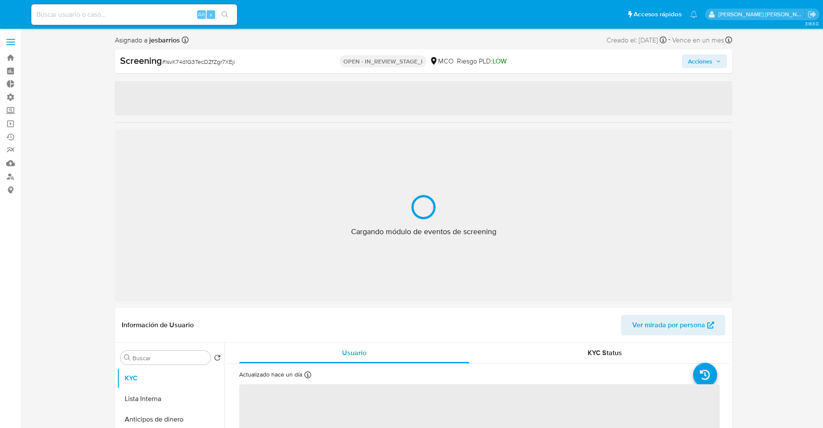
select select "10"
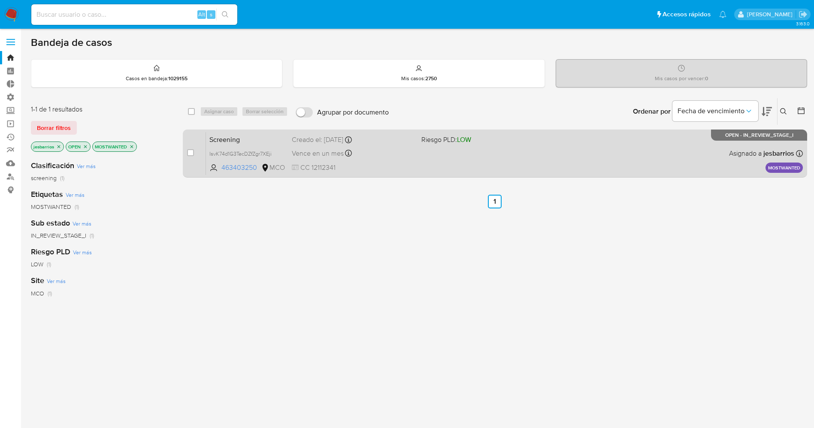
click at [429, 162] on div "Screening IsvK74d1G3TecDZfZgr7XEji 463403250 MCO Riesgo PLD: LOW Creado el: [DA…" at bounding box center [504, 153] width 597 height 43
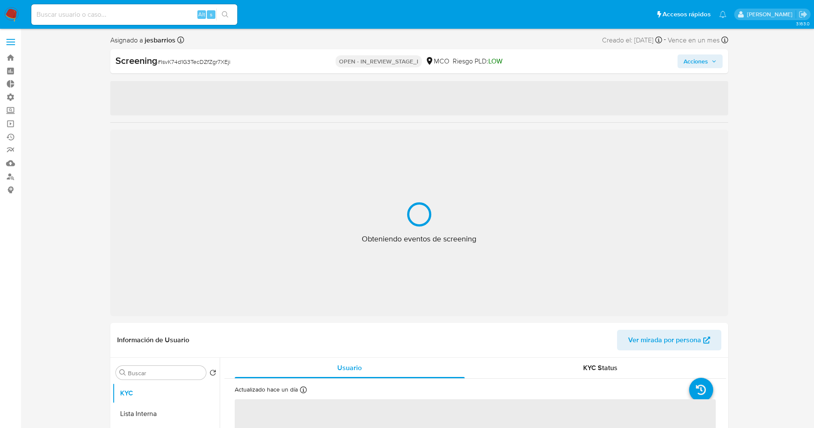
select select "10"
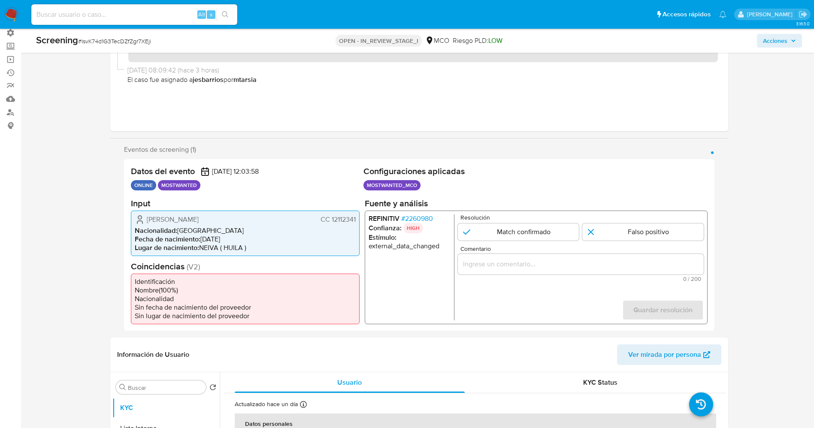
scroll to position [129, 0]
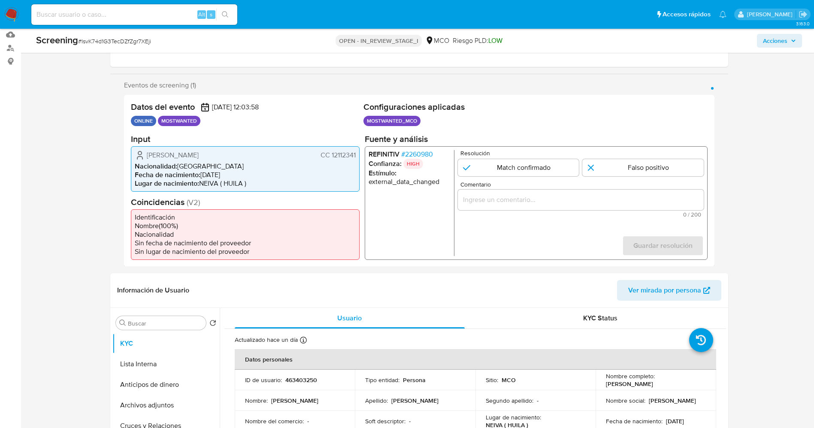
click at [425, 156] on span "# 2260980" at bounding box center [417, 154] width 32 height 9
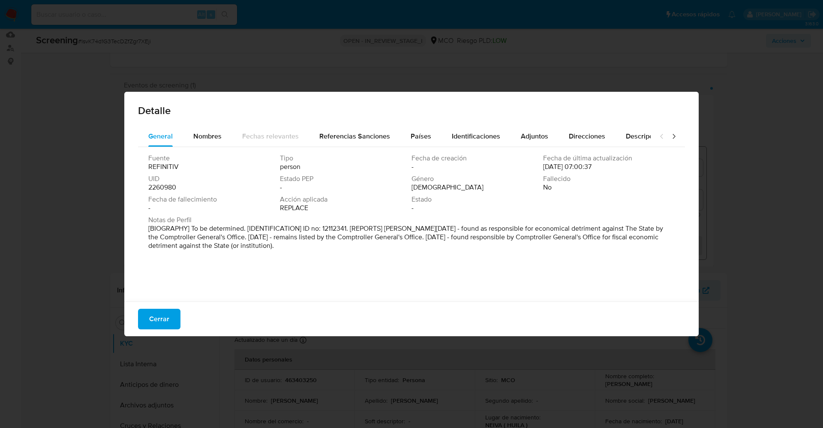
drag, startPoint x: 186, startPoint y: 228, endPoint x: 322, endPoint y: 253, distance: 138.2
click at [322, 253] on div "Notas de Perfil [BIOGRAPHY] To be determined. [IDENTIFICATION] ID no: 12112341.…" at bounding box center [411, 235] width 527 height 38
click at [206, 139] on span "Nombres" at bounding box center [207, 136] width 28 height 10
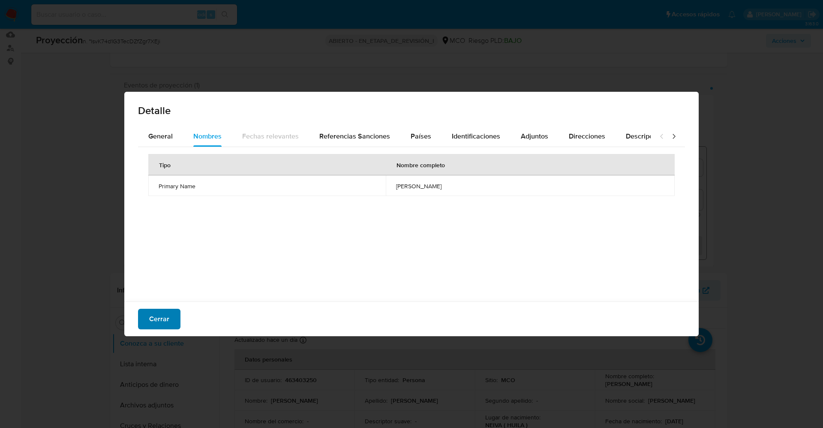
click at [169, 317] on button "Cerrar" at bounding box center [159, 319] width 42 height 21
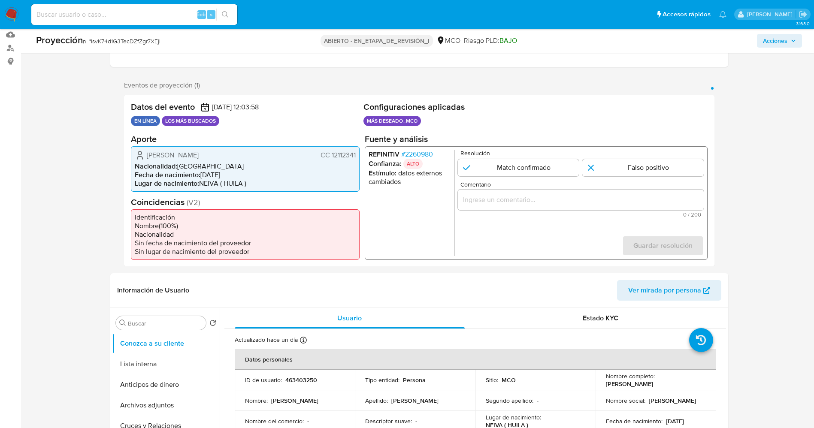
drag, startPoint x: 329, startPoint y: 153, endPoint x: 357, endPoint y: 154, distance: 27.9
click at [357, 154] on div "Leonardo Romero Olaya CC 12112341 Nacionalidad : Colombia Fecha de nacimiento :…" at bounding box center [245, 168] width 229 height 45
drag, startPoint x: 169, startPoint y: 153, endPoint x: 224, endPoint y: 153, distance: 54.9
click at [221, 153] on div "Leonardo Romero Olaya CC 12112341" at bounding box center [245, 155] width 221 height 10
drag, startPoint x: 184, startPoint y: 163, endPoint x: 144, endPoint y: 151, distance: 41.7
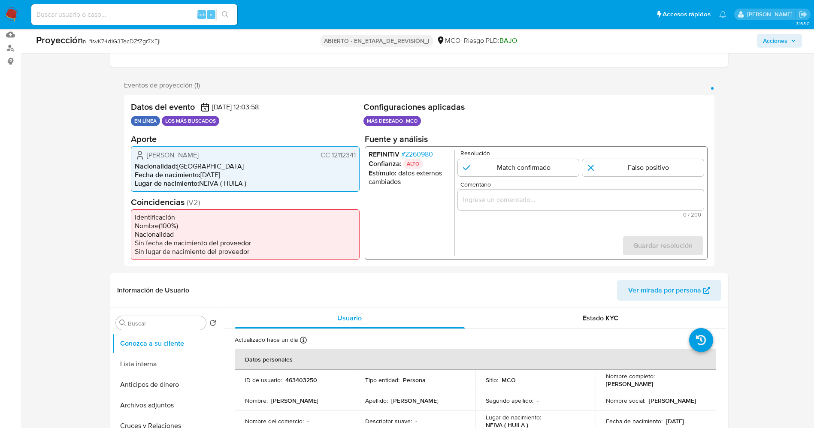
click at [142, 151] on icon "1 de 1" at bounding box center [140, 155] width 10 height 10
drag, startPoint x: 208, startPoint y: 156, endPoint x: 220, endPoint y: 156, distance: 12.4
click at [224, 156] on div "Leonardo Romero Olaya CC 12112341" at bounding box center [245, 155] width 221 height 10
click at [427, 156] on font "2260980" at bounding box center [418, 154] width 28 height 10
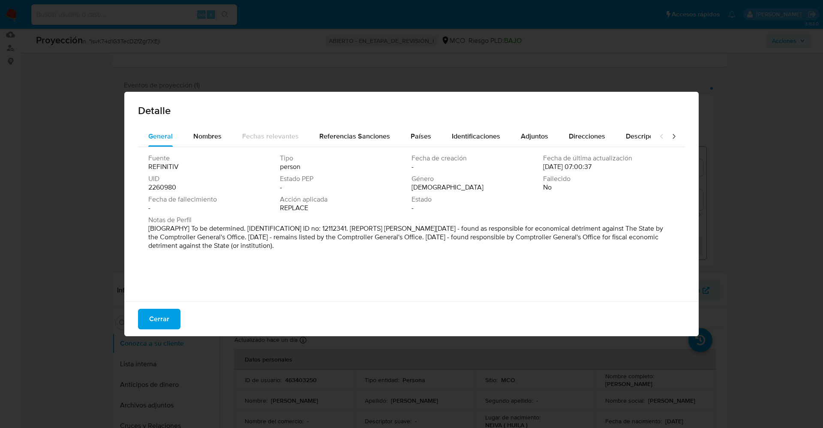
drag, startPoint x: 311, startPoint y: 250, endPoint x: 299, endPoint y: 245, distance: 12.9
click at [363, 259] on div "Fuente REFINITIV Tipo person Fecha de creación - Fecha de última actualización …" at bounding box center [411, 222] width 547 height 150
click at [173, 318] on button "Cerrar" at bounding box center [159, 319] width 42 height 21
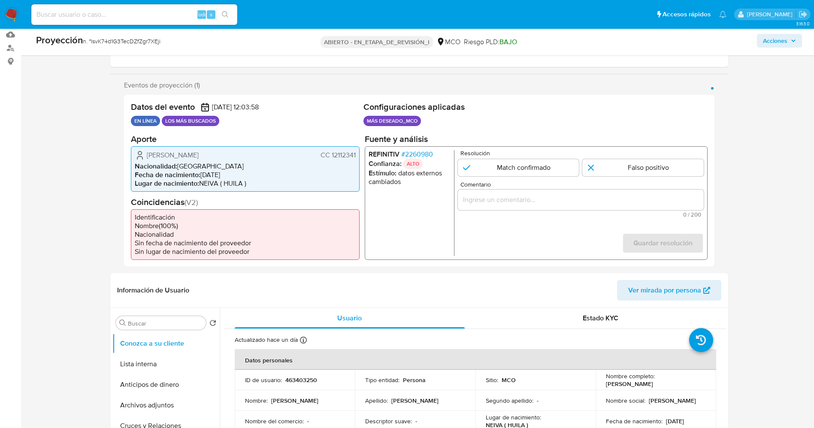
drag, startPoint x: 337, startPoint y: 154, endPoint x: 357, endPoint y: 154, distance: 20.2
click at [357, 154] on div "Leonardo Romero Olaya CC 12112341 Nacionalidad : Colombia Fecha de nacimiento :…" at bounding box center [245, 168] width 229 height 45
click at [163, 152] on font "[PERSON_NAME]" at bounding box center [173, 155] width 52 height 10
drag, startPoint x: 145, startPoint y: 154, endPoint x: 343, endPoint y: 157, distance: 197.7
click at [354, 157] on div "Leonardo Romero Olaya CC 12112341" at bounding box center [245, 155] width 221 height 10
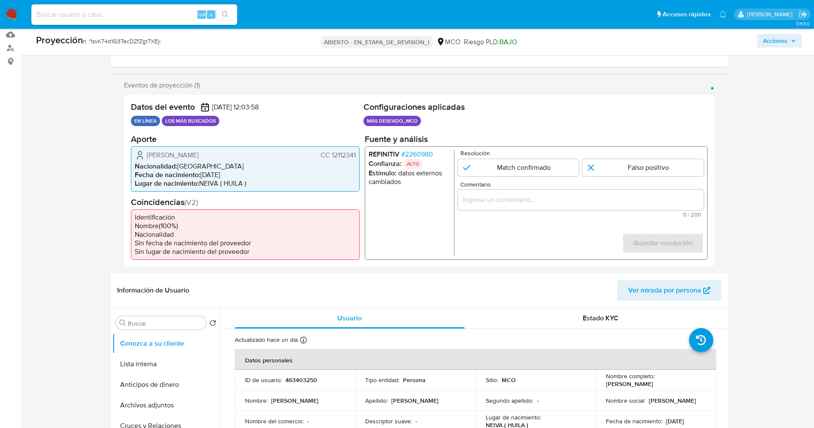
click at [419, 151] on font "2260980" at bounding box center [418, 154] width 28 height 10
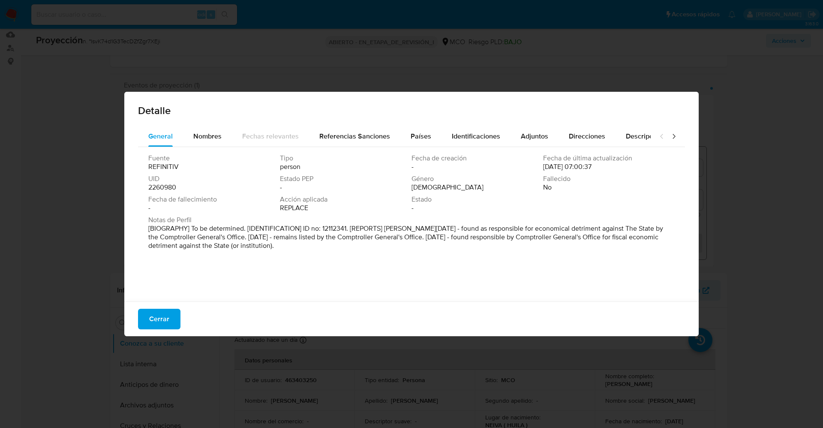
drag, startPoint x: 152, startPoint y: 226, endPoint x: 276, endPoint y: 240, distance: 125.2
click at [341, 251] on div "Notas de Perfil [BIOGRAPHY] To be determined. [IDENTIFICATION] ID no: 12112341.…" at bounding box center [411, 235] width 527 height 38
drag, startPoint x: 471, startPoint y: 193, endPoint x: 499, endPoint y: 210, distance: 32.7
click at [472, 193] on div "Fuente REFINITIV Tipo persona Fecha de creación - Fecha de última actualización…" at bounding box center [411, 185] width 527 height 62
drag, startPoint x: 597, startPoint y: 228, endPoint x: 249, endPoint y: 235, distance: 348.8
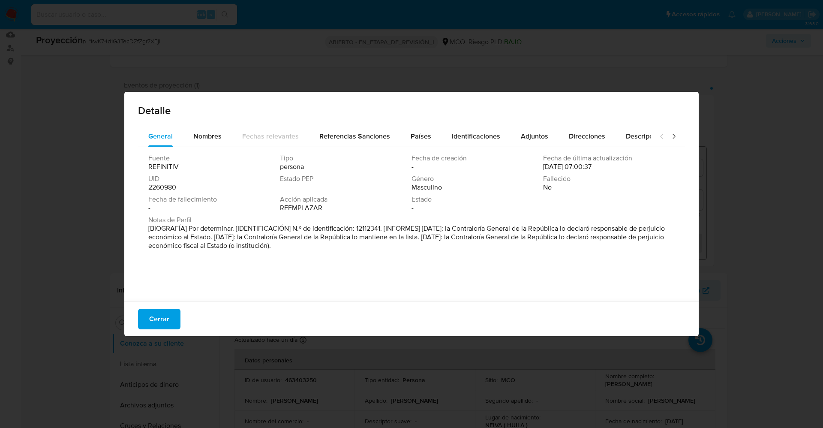
click at [249, 235] on font "[BIOGRAFÍA] Por determinar. [IDENTIFICACIÓN] N.º de identificación: 12112341. […" at bounding box center [406, 236] width 517 height 27
click at [170, 314] on button "Cerrar" at bounding box center [159, 319] width 42 height 21
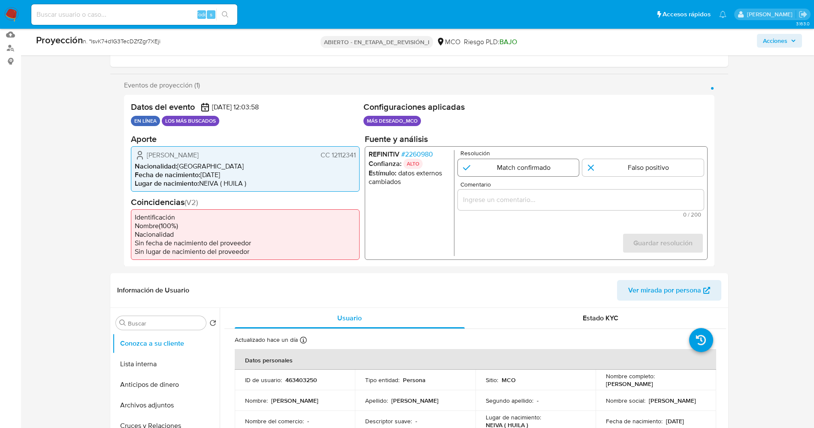
click at [517, 174] on input "1 de 1" at bounding box center [517, 167] width 121 height 17
radio input "true"
click at [505, 201] on input "Comentario" at bounding box center [580, 199] width 246 height 11
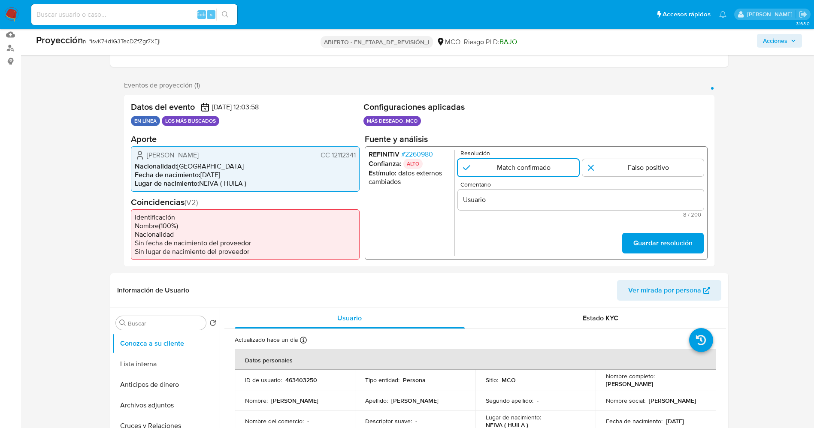
drag, startPoint x: 151, startPoint y: 156, endPoint x: 353, endPoint y: 154, distance: 202.4
click at [353, 154] on div "Leonardo Romero Olaya CC 12112341" at bounding box center [245, 155] width 221 height 10
drag, startPoint x: 159, startPoint y: 157, endPoint x: 146, endPoint y: 157, distance: 12.9
click at [159, 157] on font "[PERSON_NAME]" at bounding box center [173, 155] width 52 height 10
click at [142, 155] on icon "1 de 1" at bounding box center [140, 155] width 10 height 10
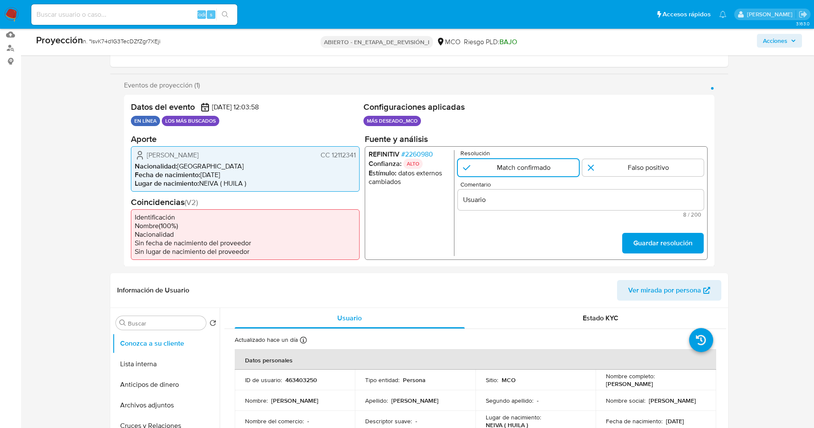
drag, startPoint x: 147, startPoint y: 155, endPoint x: 353, endPoint y: 155, distance: 206.3
click at [354, 155] on div "Leonardo Romero Olaya CC 12112341" at bounding box center [245, 155] width 221 height 10
drag, startPoint x: 350, startPoint y: 155, endPoint x: 357, endPoint y: 156, distance: 6.9
drag, startPoint x: 357, startPoint y: 156, endPoint x: 174, endPoint y: 154, distance: 183.6
click at [500, 195] on input "Usuario" at bounding box center [580, 199] width 246 height 11
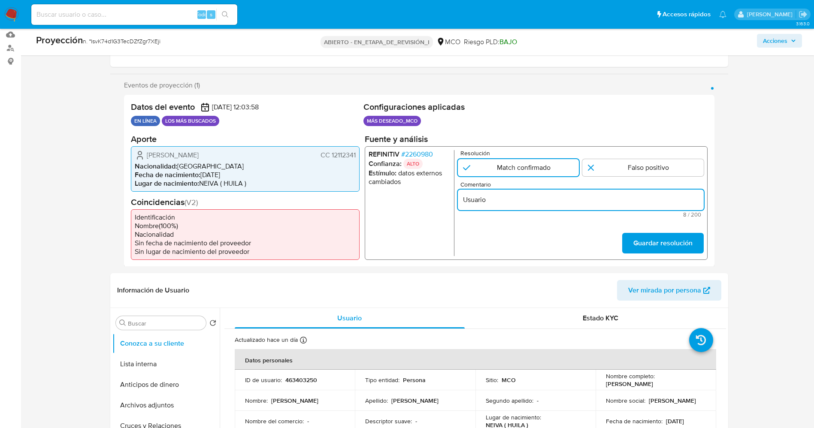
paste input "Leonardo Romero Olaya CC 1211234"
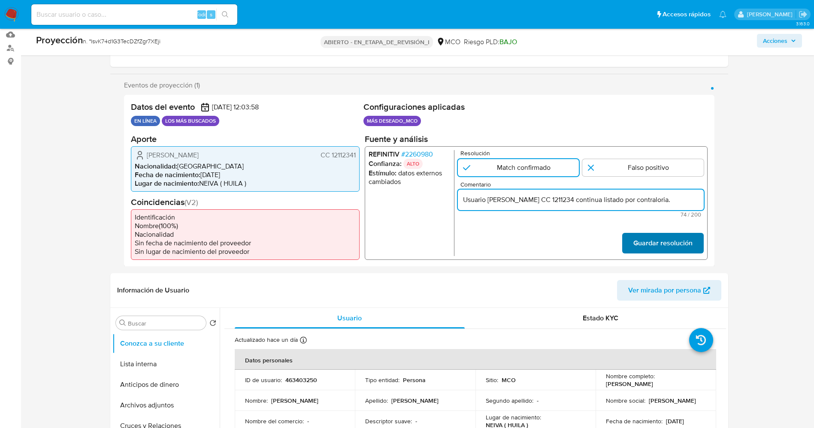
type input "Usuario [PERSON_NAME] CC 1211234 continua listado por contraloria."
click at [632, 237] on button "Guardar resolución" at bounding box center [661, 243] width 81 height 21
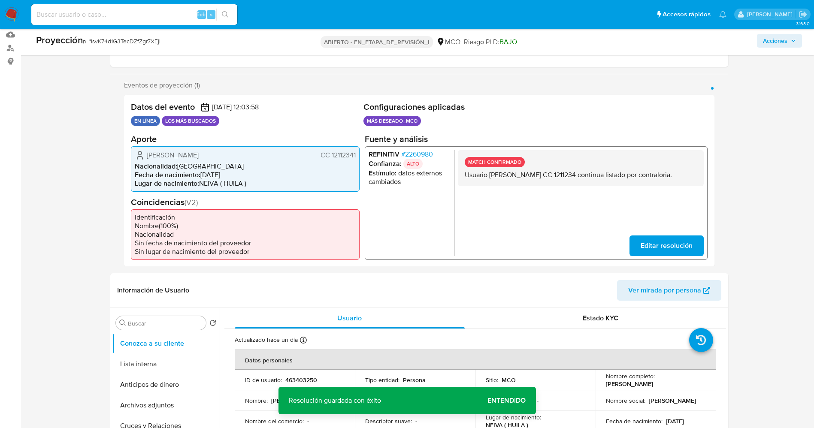
drag, startPoint x: 559, startPoint y: 173, endPoint x: 677, endPoint y: 175, distance: 118.0
click at [697, 173] on div "MATCH CONFIRMADO Usuario Leonardo Romero Olaya CC 1211234 continua listado por …" at bounding box center [580, 168] width 246 height 36
click at [157, 360] on button "Lista interna" at bounding box center [162, 364] width 100 height 21
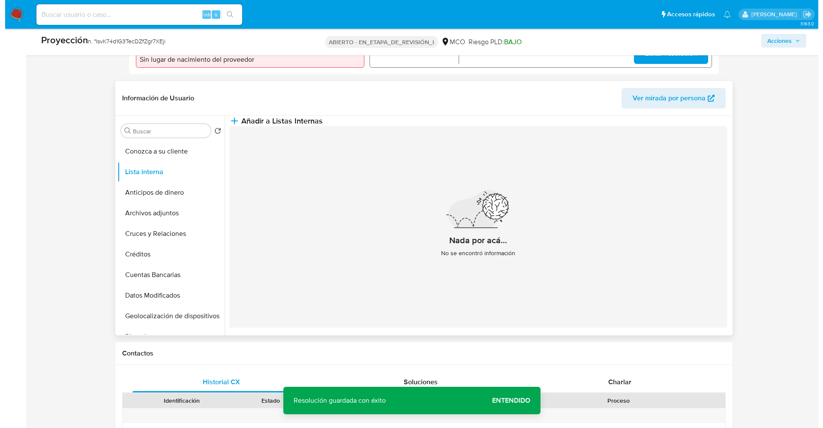
scroll to position [322, 0]
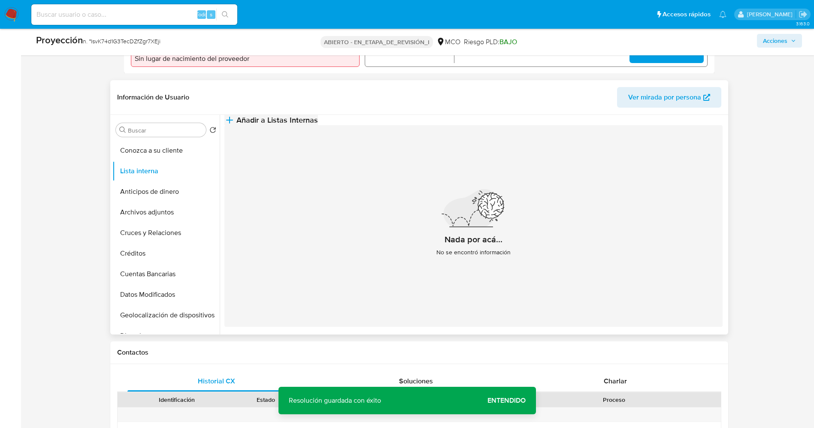
click at [318, 125] on span "Añadir a Listas Internas" at bounding box center [276, 119] width 81 height 9
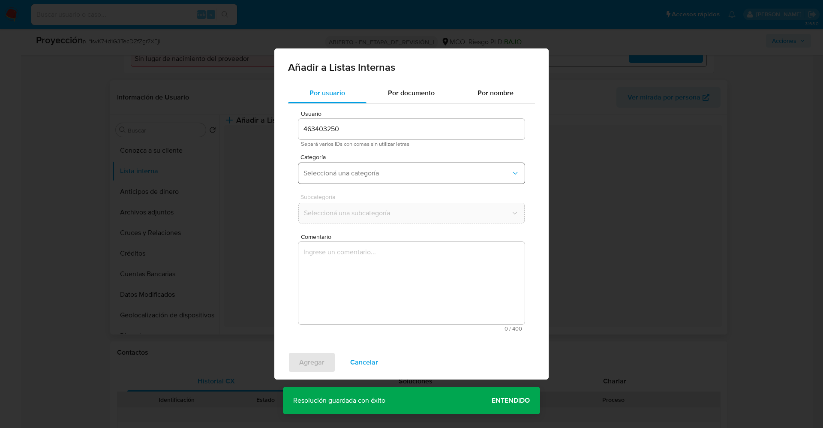
click at [399, 168] on button "Seleccioná una categoría" at bounding box center [412, 173] width 226 height 21
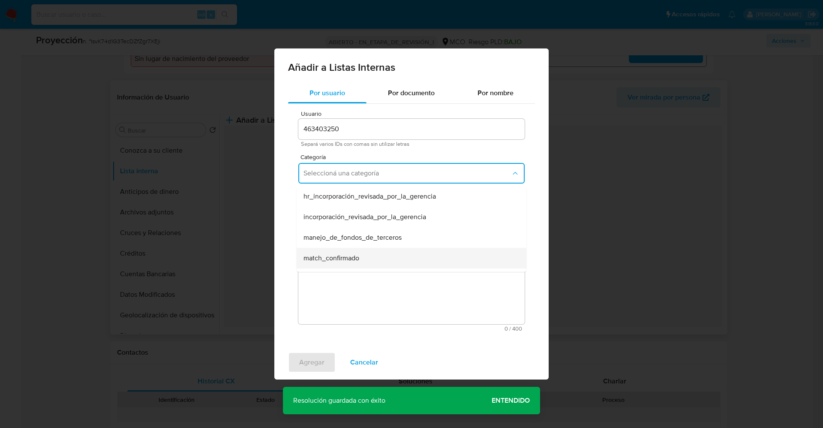
click at [340, 262] on span "match_confirmado" at bounding box center [332, 258] width 56 height 9
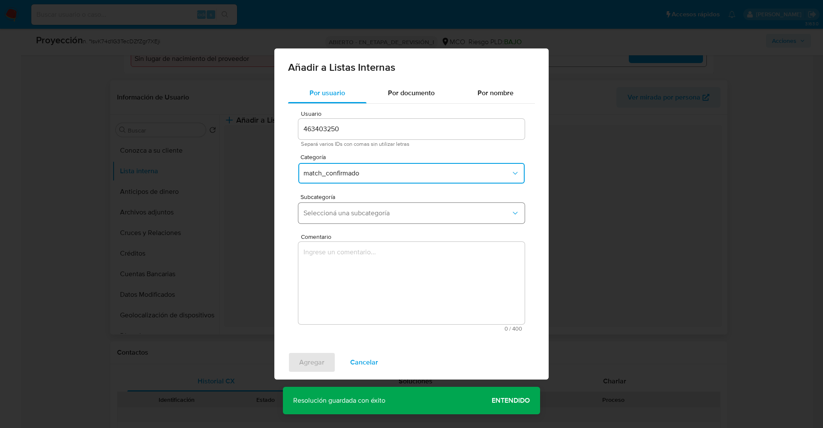
click at [356, 215] on span "Seleccioná una subcategoría" at bounding box center [408, 213] width 208 height 9
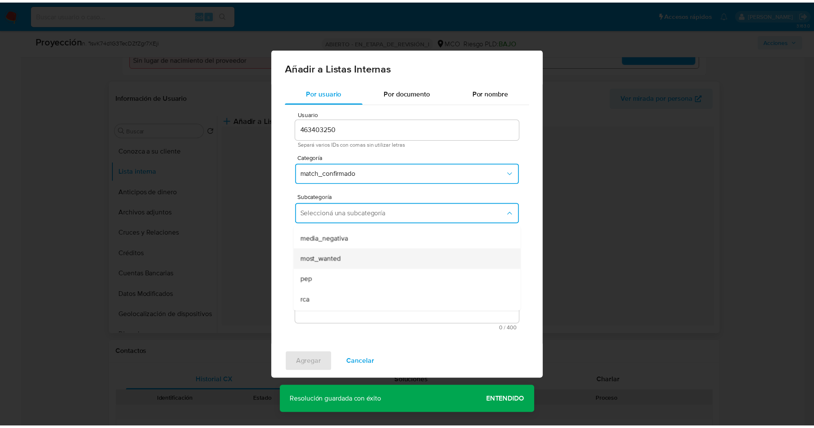
scroll to position [58, 0]
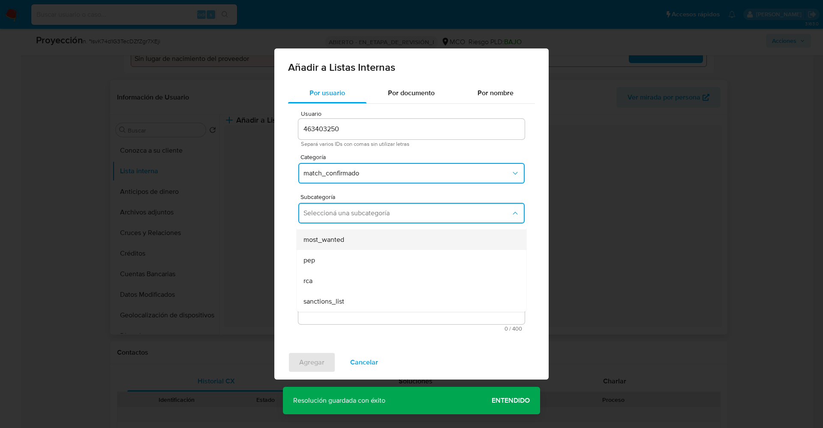
click at [357, 242] on div "most_wanted" at bounding box center [409, 239] width 211 height 21
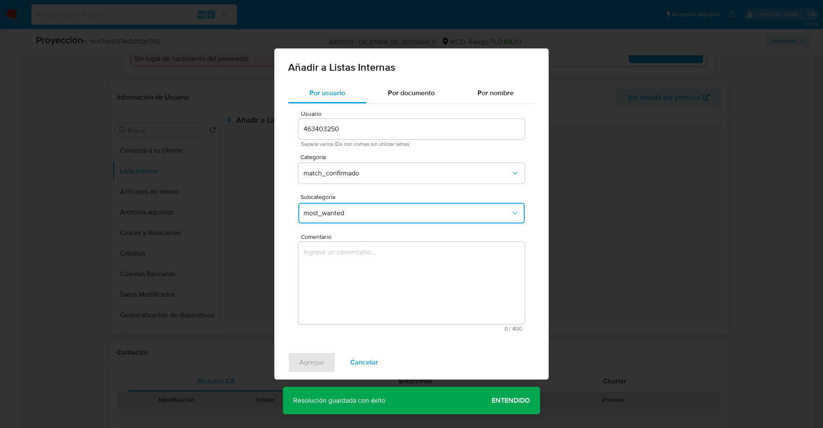
click at [362, 261] on textarea "Comentario" at bounding box center [412, 283] width 226 height 82
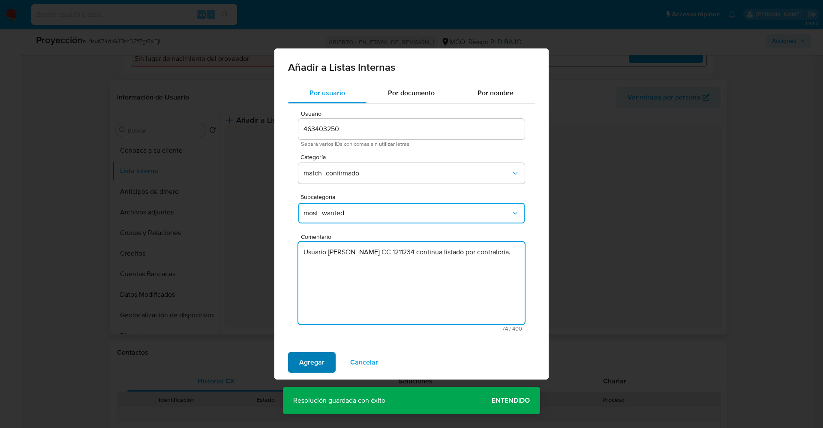
type textarea "Usuario [PERSON_NAME] CC 1211234 continua listado por contraloria."
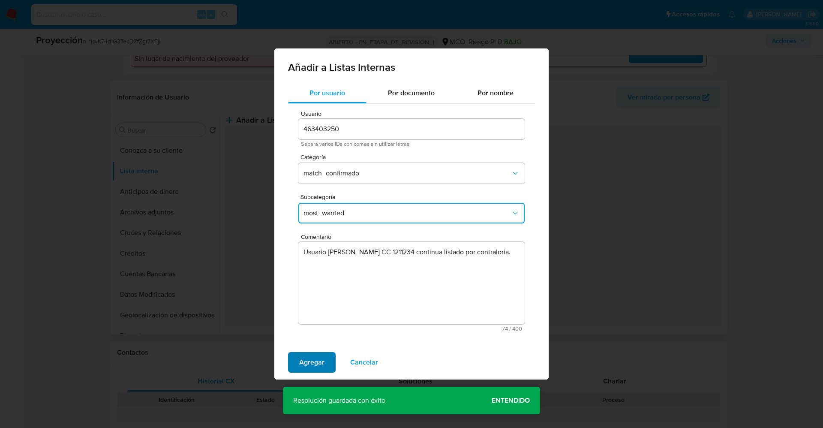
click at [315, 366] on span "Agregar" at bounding box center [311, 362] width 25 height 19
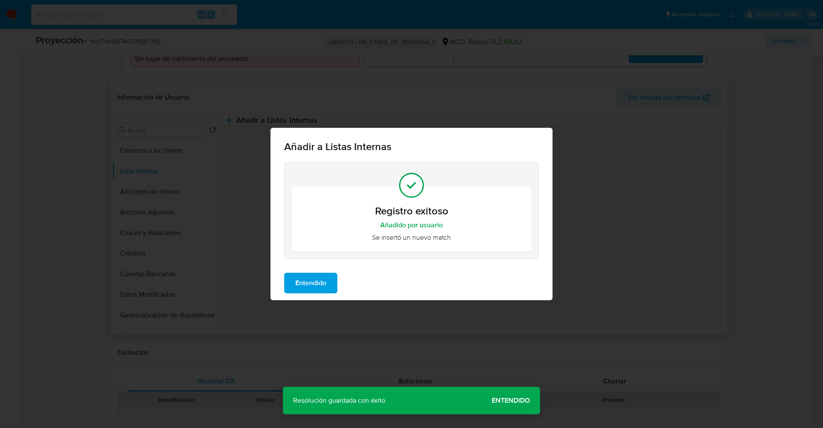
click at [313, 284] on span "Entendido" at bounding box center [311, 283] width 31 height 19
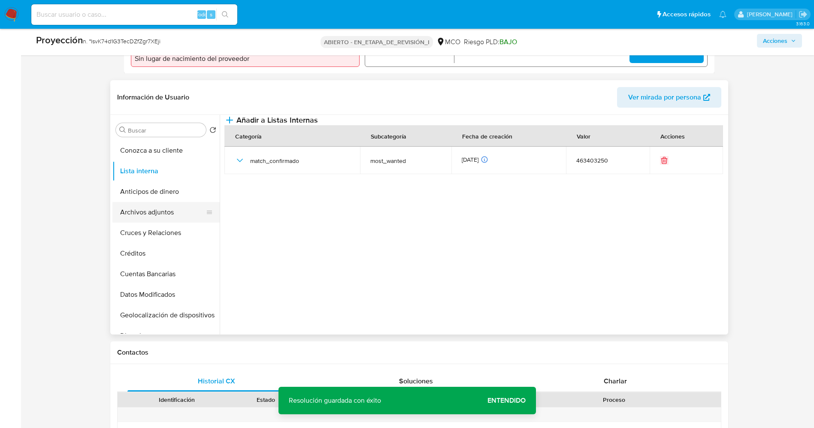
click at [132, 211] on button "Archivos adjuntos" at bounding box center [162, 212] width 100 height 21
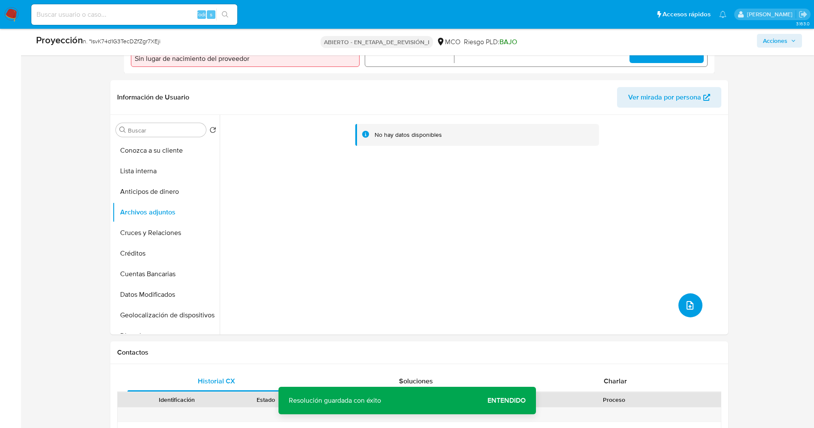
click at [689, 307] on icon "subir archivo" at bounding box center [689, 305] width 10 height 10
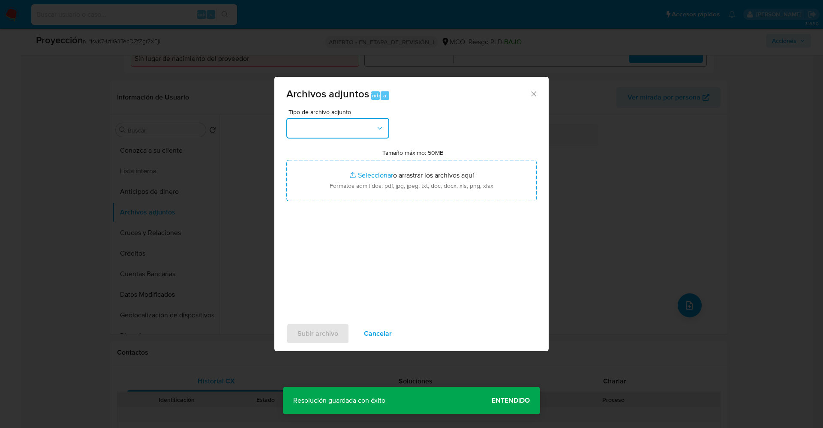
click at [362, 127] on button "button" at bounding box center [337, 128] width 103 height 21
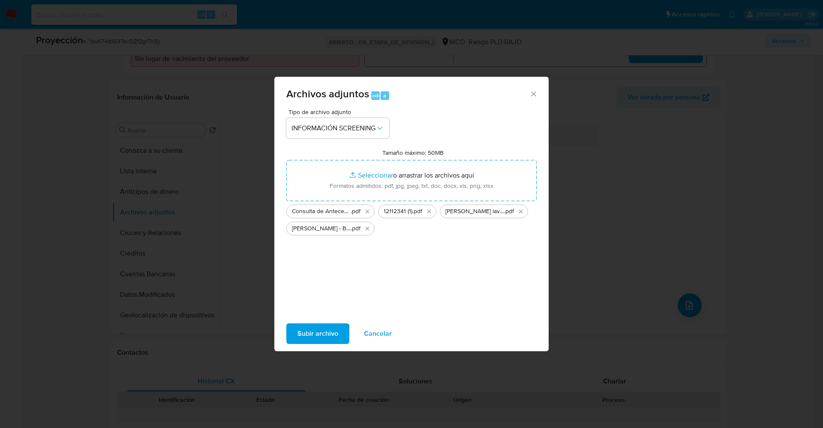
click at [327, 334] on span "Subir archivo" at bounding box center [318, 333] width 41 height 19
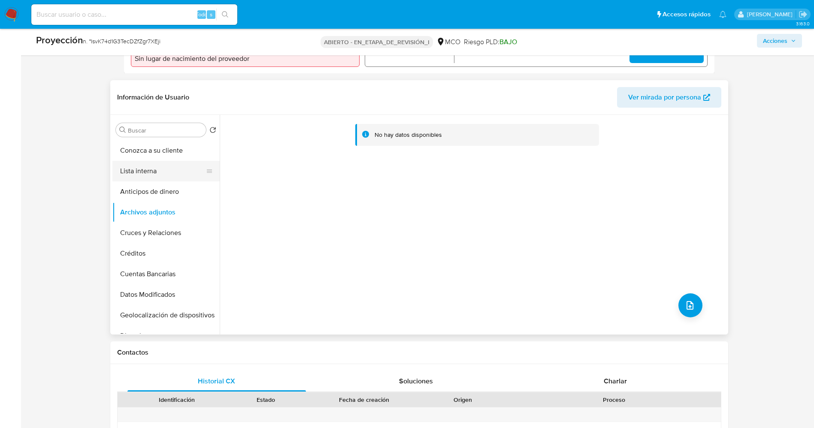
click at [145, 172] on button "Lista interna" at bounding box center [162, 171] width 100 height 21
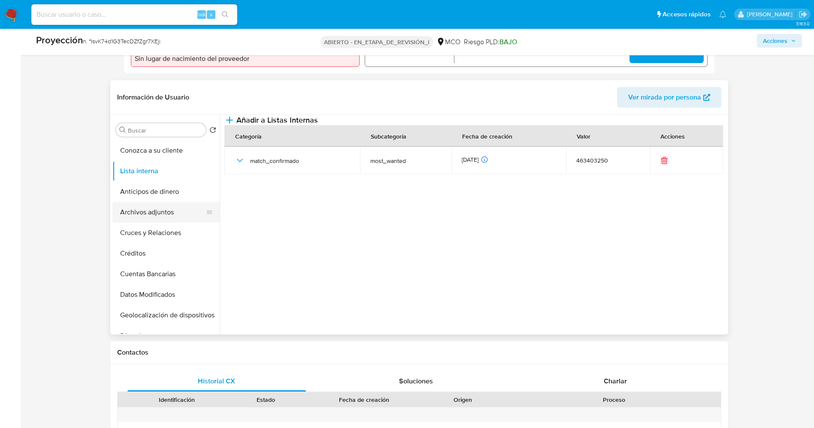
click at [163, 213] on button "Archivos adjuntos" at bounding box center [162, 212] width 100 height 21
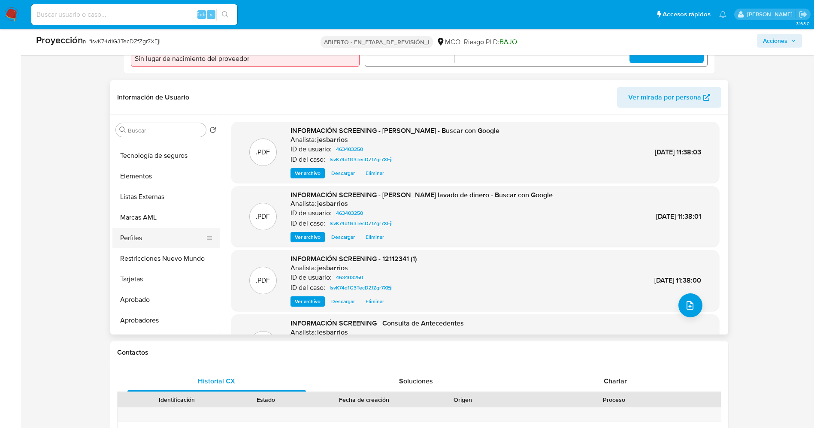
scroll to position [424, 0]
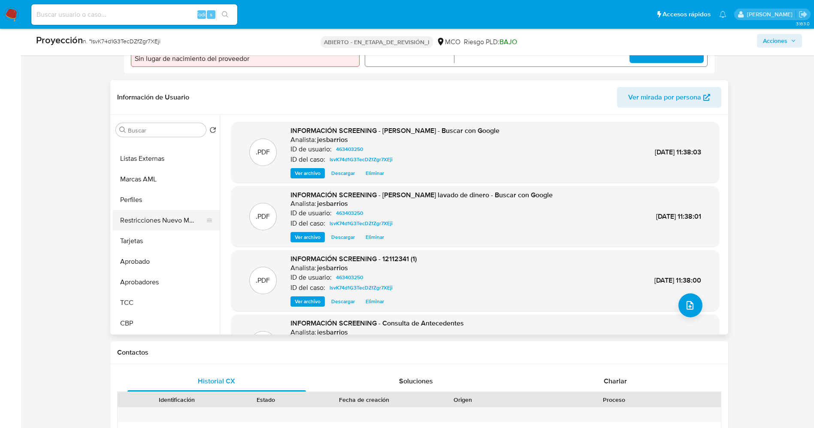
click at [161, 215] on button "Restricciones Nuevo Mundo" at bounding box center [162, 220] width 100 height 21
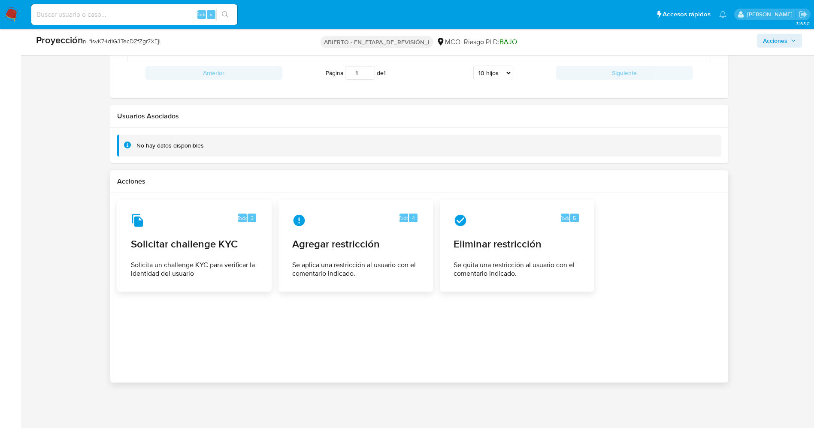
scroll to position [1182, 0]
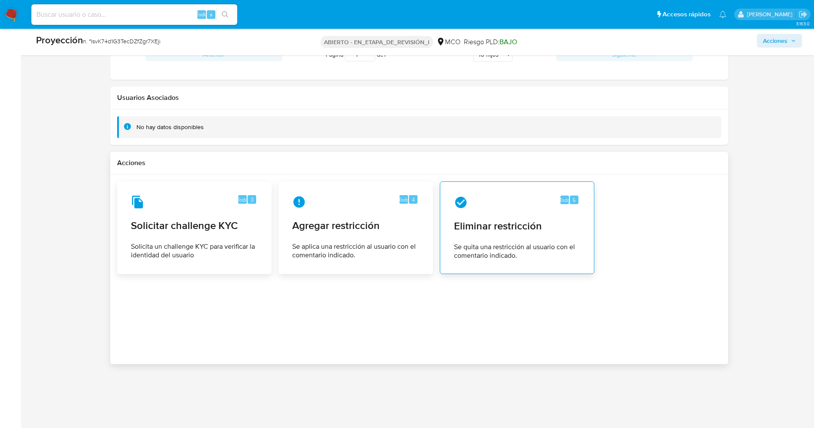
click at [468, 222] on font "Eliminar restricción" at bounding box center [498, 225] width 88 height 15
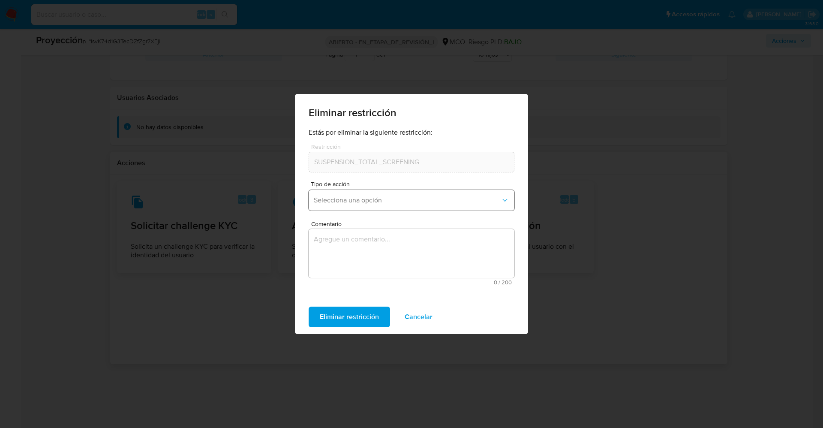
click at [389, 191] on button "Selecciona una opción" at bounding box center [412, 200] width 206 height 21
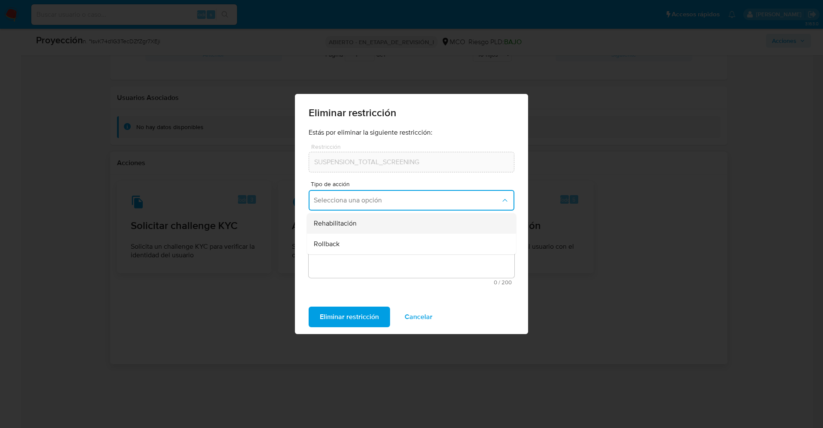
click at [359, 224] on div "Rehabilitación" at bounding box center [409, 223] width 190 height 21
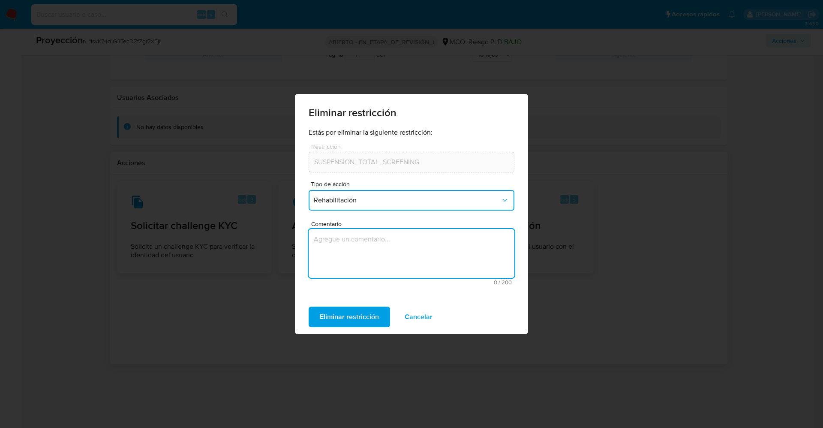
click at [359, 259] on textarea "Comentario" at bounding box center [412, 253] width 206 height 49
type textarea "x"
click at [357, 313] on font "Eliminar restricción" at bounding box center [349, 317] width 59 height 21
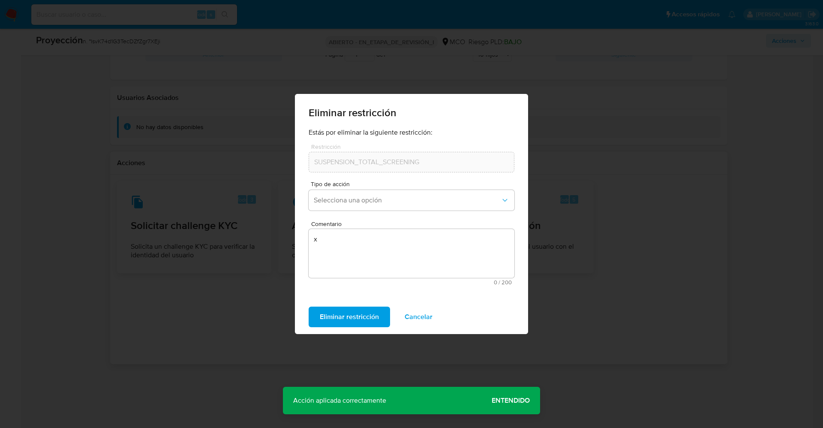
click at [512, 401] on span "Entendido" at bounding box center [511, 401] width 38 height 0
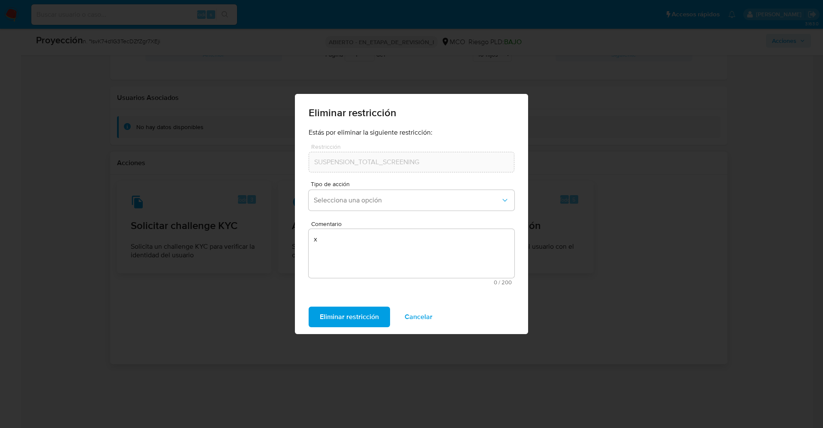
click at [358, 317] on font "Eliminar restricción" at bounding box center [349, 317] width 59 height 21
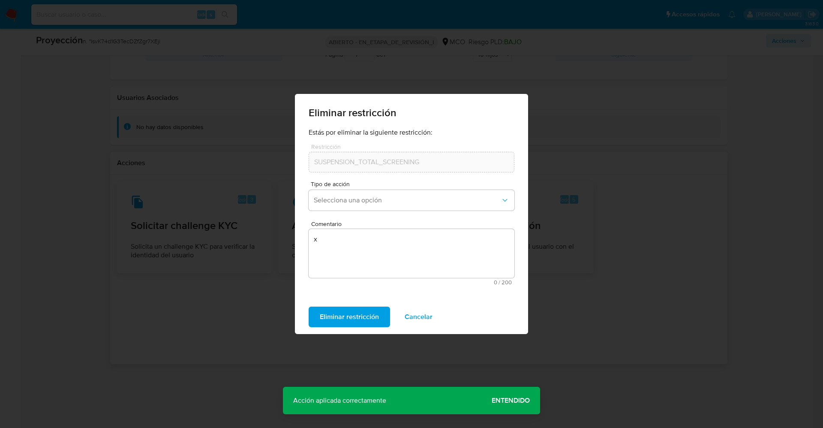
click at [427, 314] on font "Cancelar" at bounding box center [419, 317] width 28 height 21
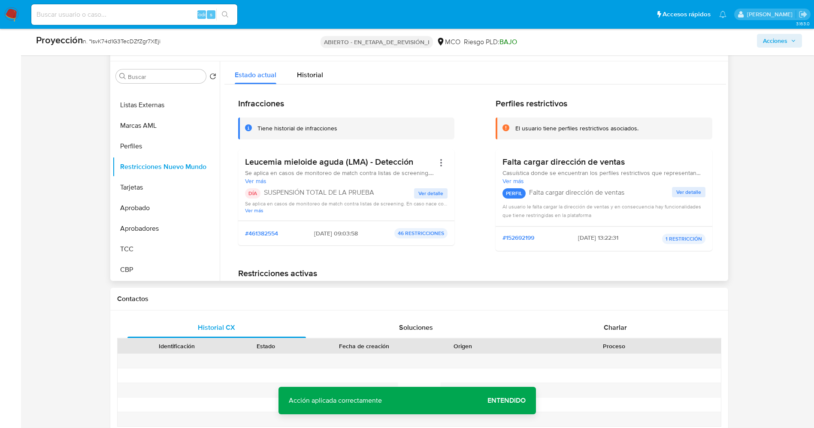
scroll to position [282, 0]
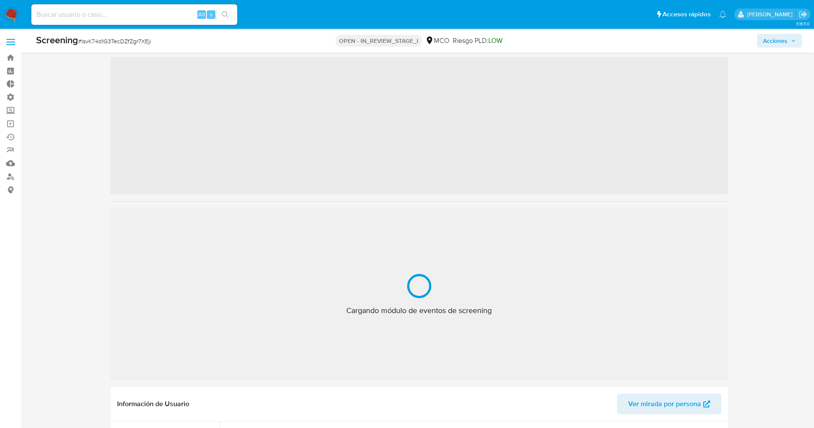
scroll to position [31, 0]
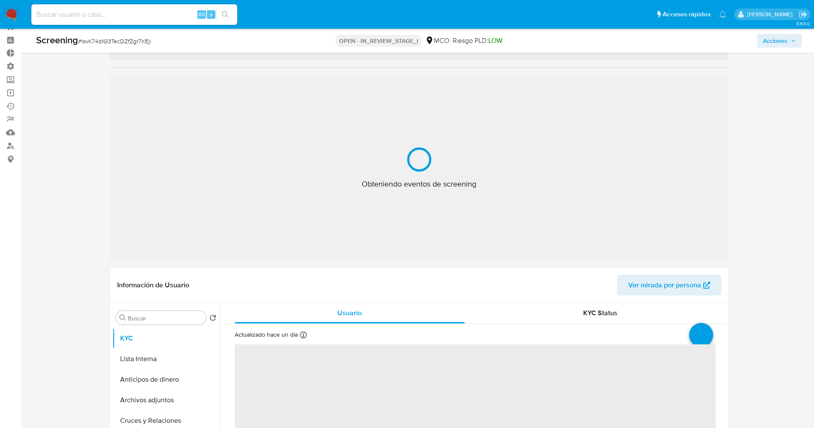
select select "10"
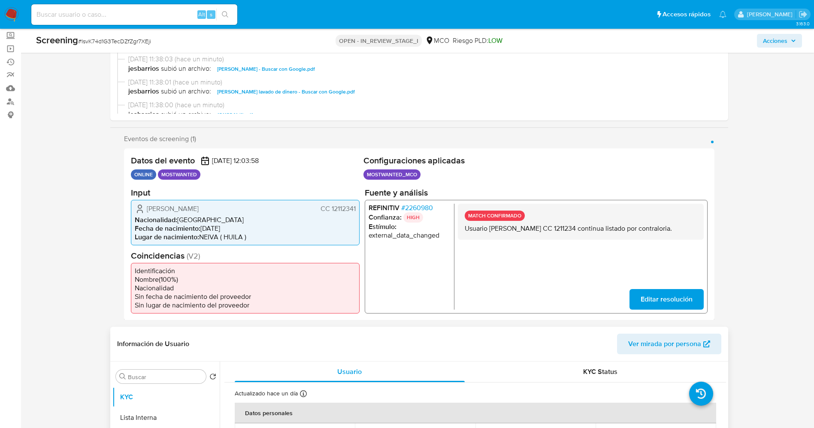
scroll to position [95, 0]
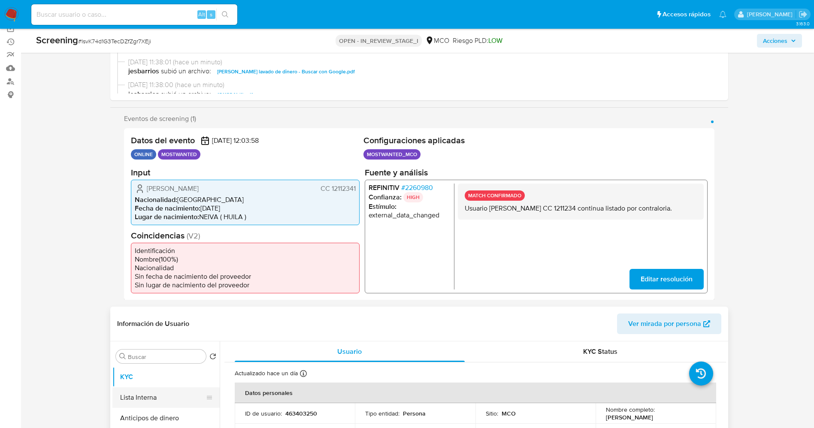
click at [141, 391] on button "Lista Interna" at bounding box center [162, 397] width 100 height 21
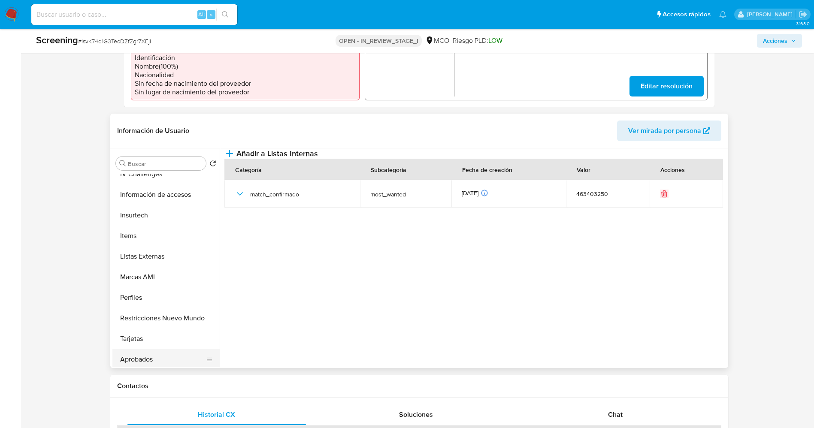
scroll to position [424, 0]
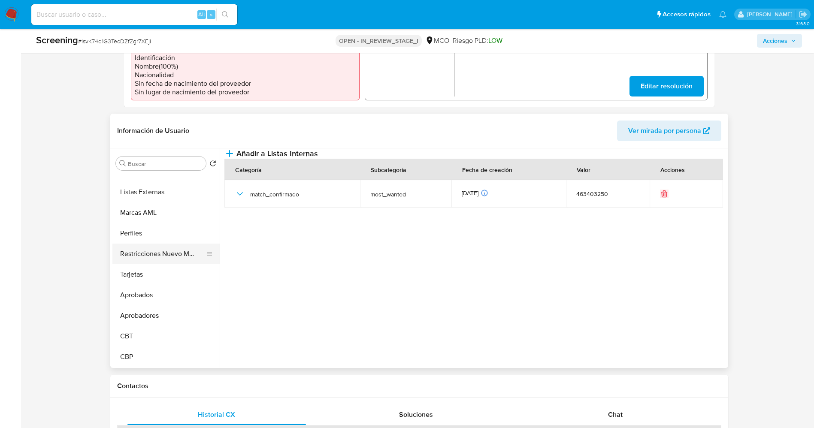
click at [175, 249] on button "Restricciones Nuevo Mundo" at bounding box center [162, 254] width 100 height 21
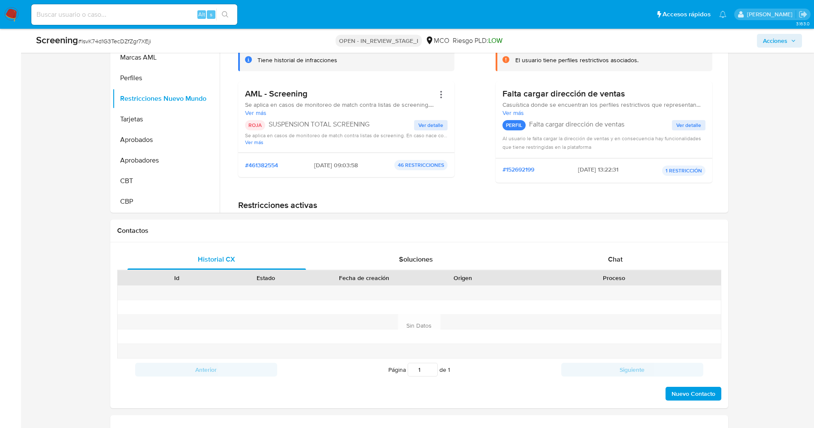
scroll to position [643, 0]
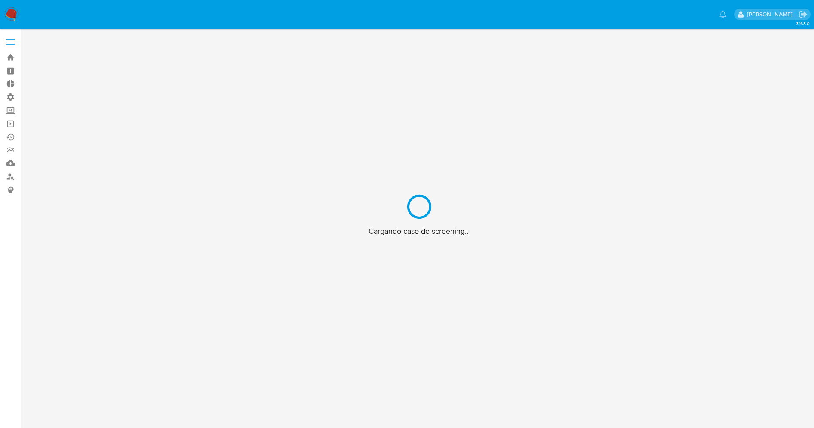
scroll to position [31, 0]
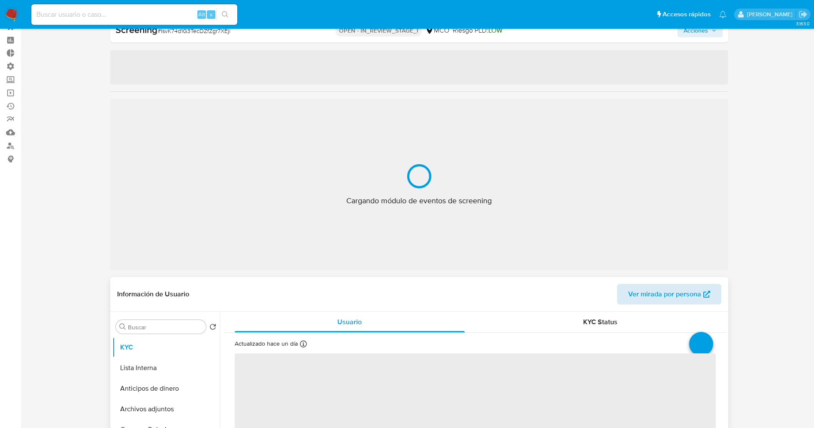
select select "10"
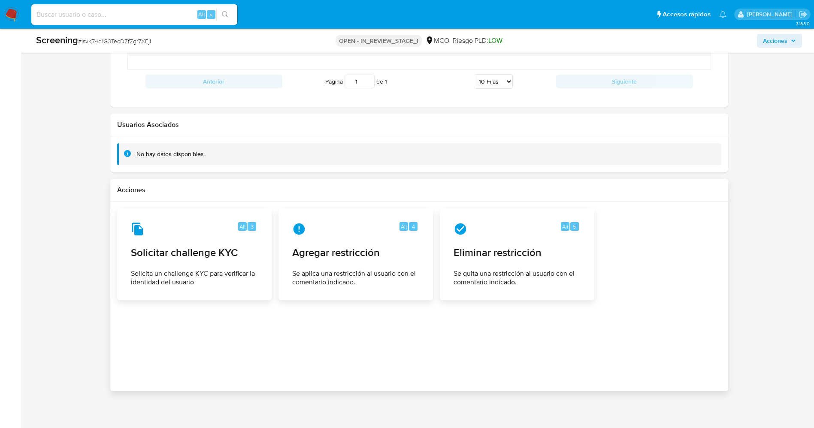
scroll to position [1182, 0]
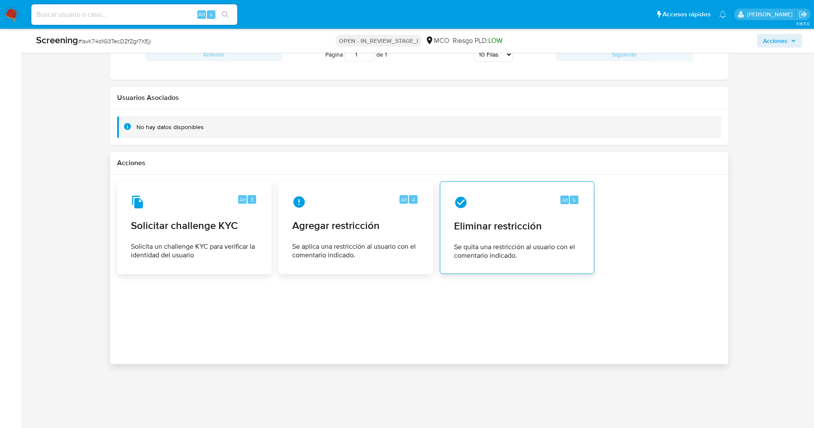
click at [484, 230] on span "Eliminar restricción" at bounding box center [517, 226] width 126 height 13
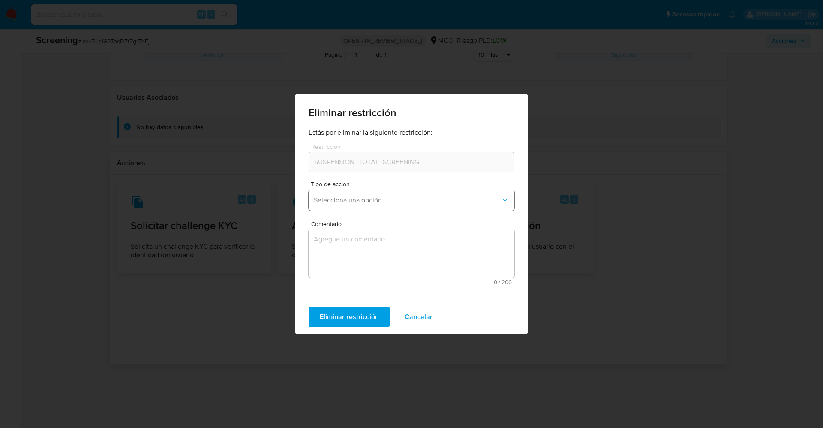
click at [377, 196] on span "Selecciona una opción" at bounding box center [407, 200] width 187 height 9
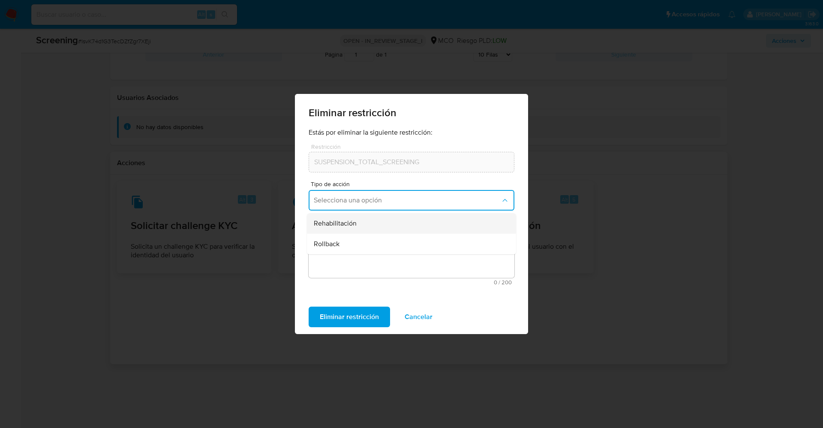
click at [362, 224] on div "Rehabilitación" at bounding box center [409, 223] width 190 height 21
click at [361, 252] on textarea "Comentario" at bounding box center [412, 253] width 206 height 49
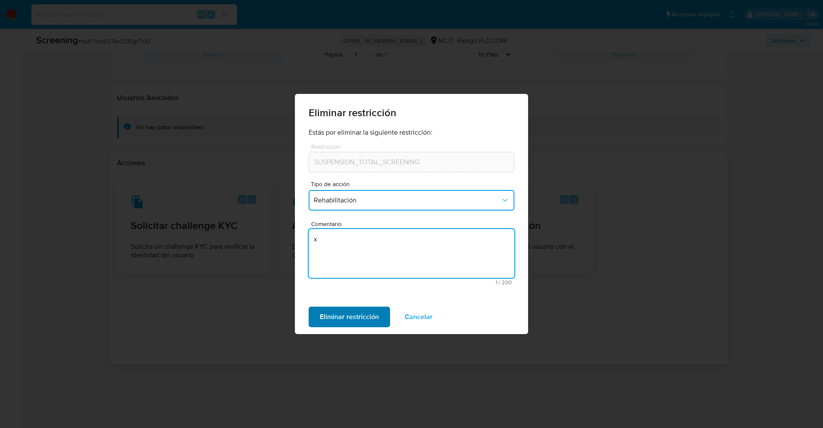
type textarea "x"
click at [346, 321] on span "Eliminar restricción" at bounding box center [349, 317] width 59 height 19
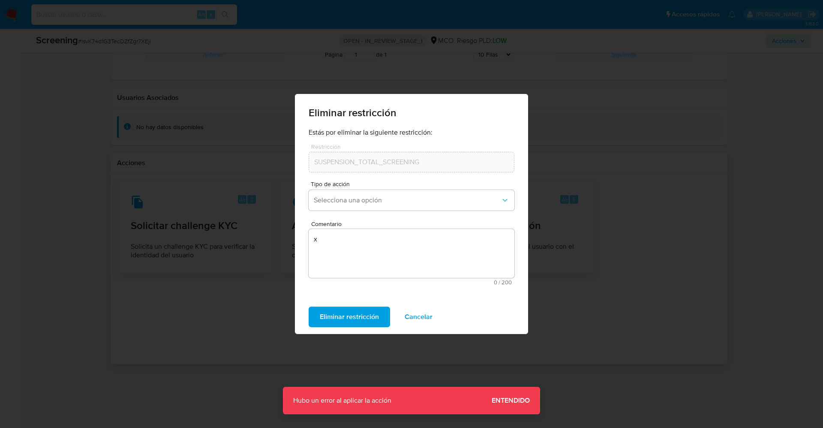
click at [425, 322] on span "Cancelar" at bounding box center [419, 317] width 28 height 19
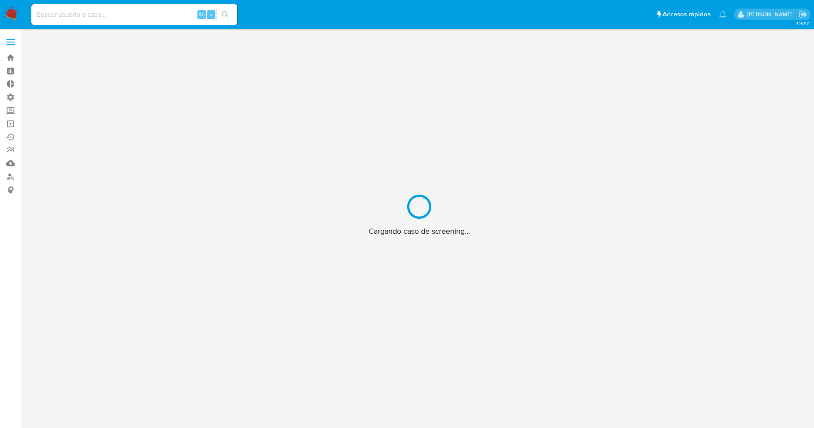
scroll to position [31, 0]
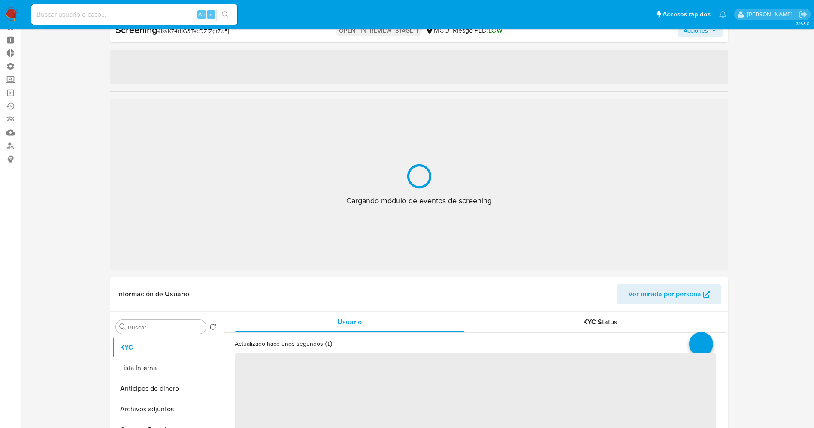
select select "10"
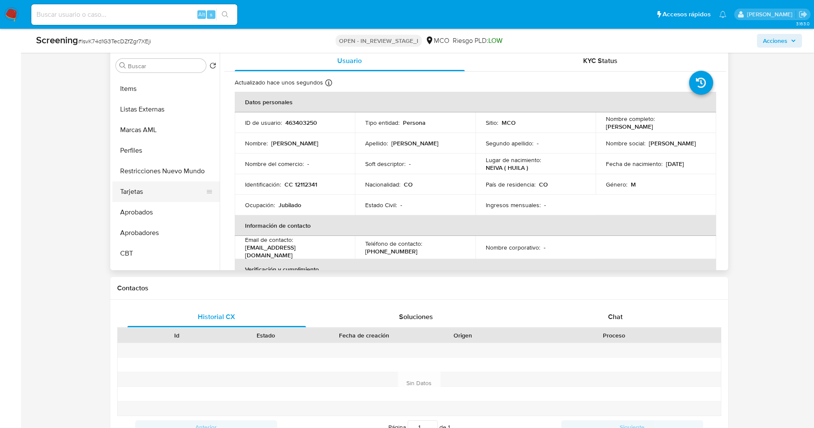
scroll to position [424, 0]
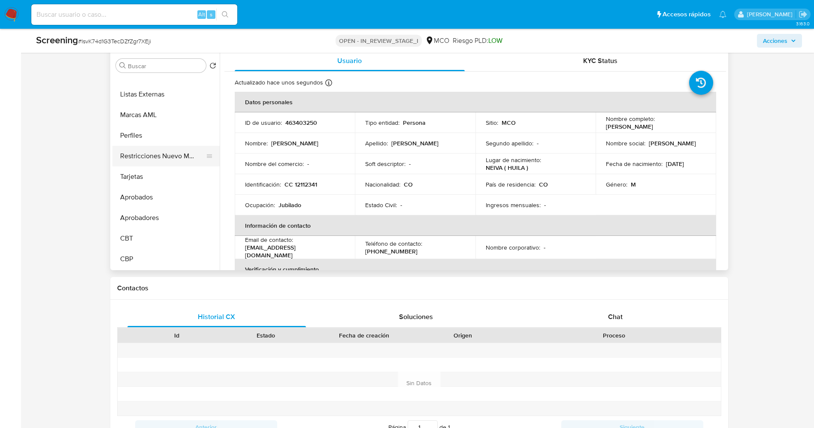
click at [156, 159] on button "Restricciones Nuevo Mundo" at bounding box center [162, 156] width 100 height 21
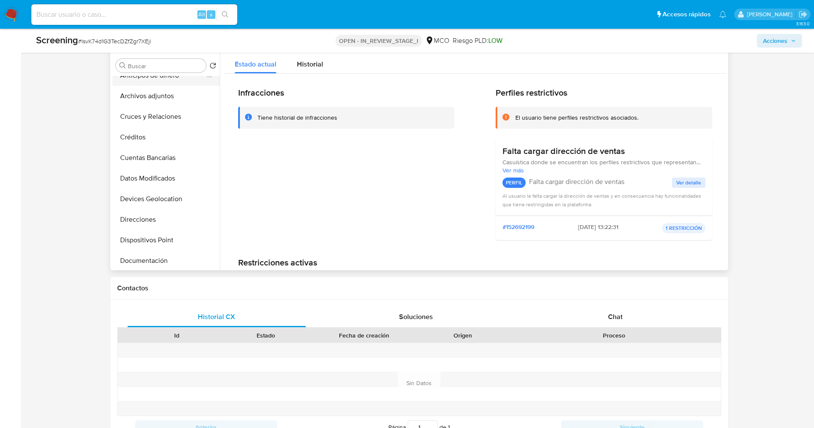
scroll to position [0, 0]
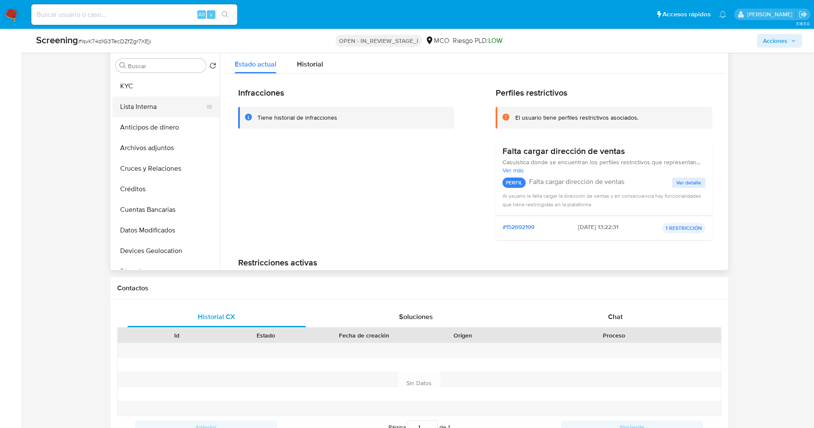
click at [164, 106] on button "Lista Interna" at bounding box center [162, 106] width 100 height 21
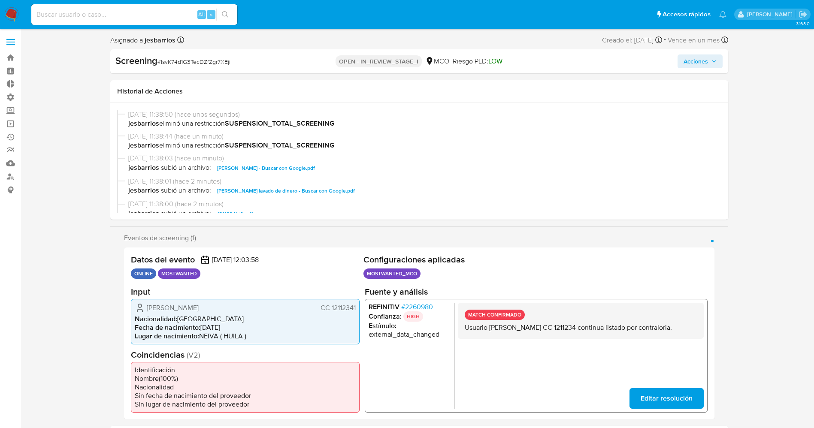
click at [700, 58] on span "Acciones" at bounding box center [695, 61] width 24 height 14
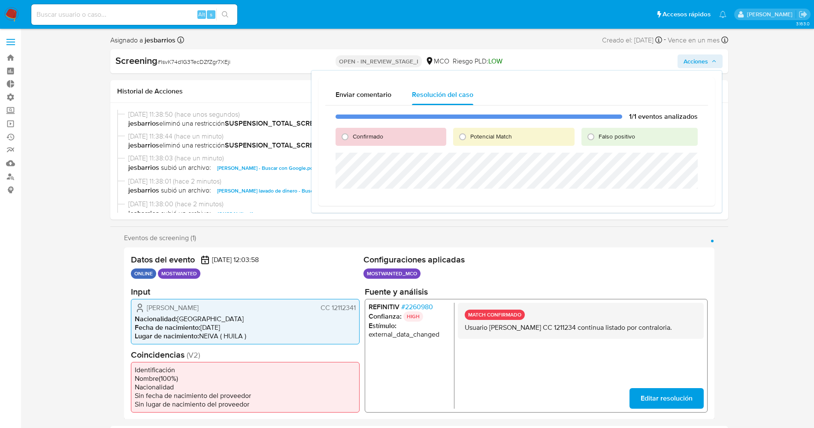
click at [364, 133] on span "Confirmado" at bounding box center [368, 136] width 30 height 9
click at [352, 133] on input "Confirmado" at bounding box center [345, 137] width 14 height 14
radio input "true"
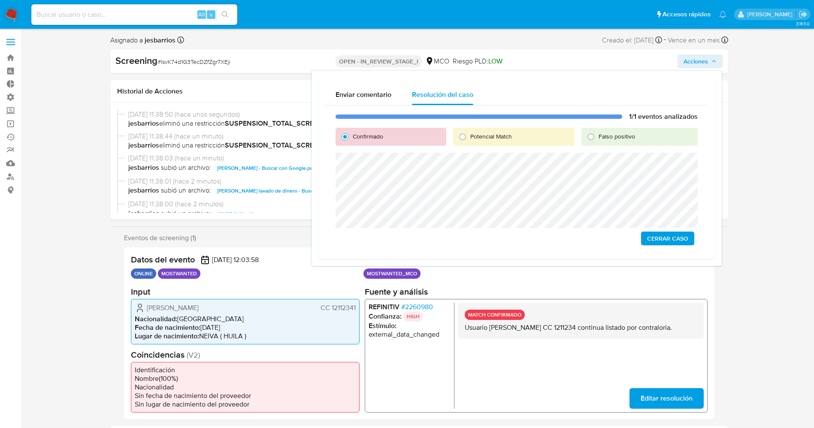
click at [676, 238] on span "Cerrar Caso" at bounding box center [667, 238] width 41 height 12
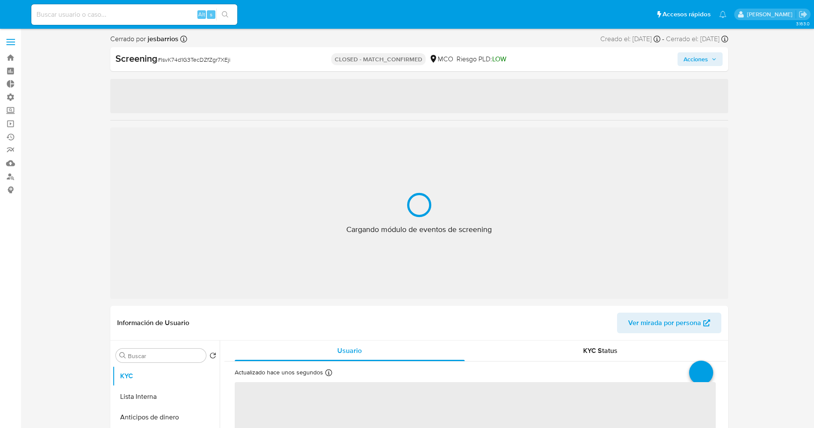
select select "10"
